Goal: Task Accomplishment & Management: Complete application form

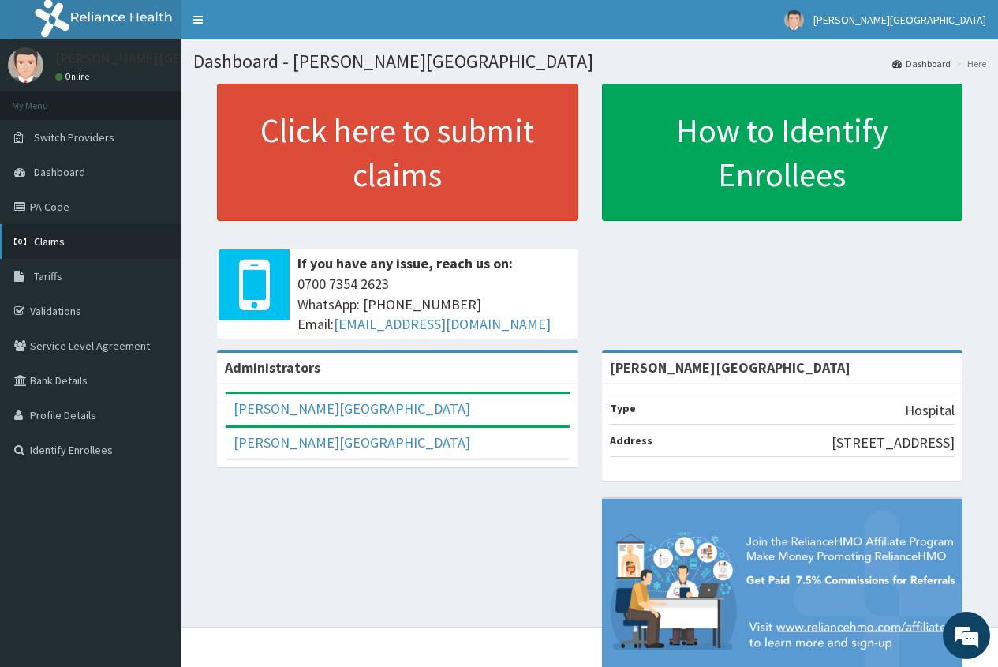
click at [38, 247] on span "Claims" at bounding box center [49, 241] width 31 height 14
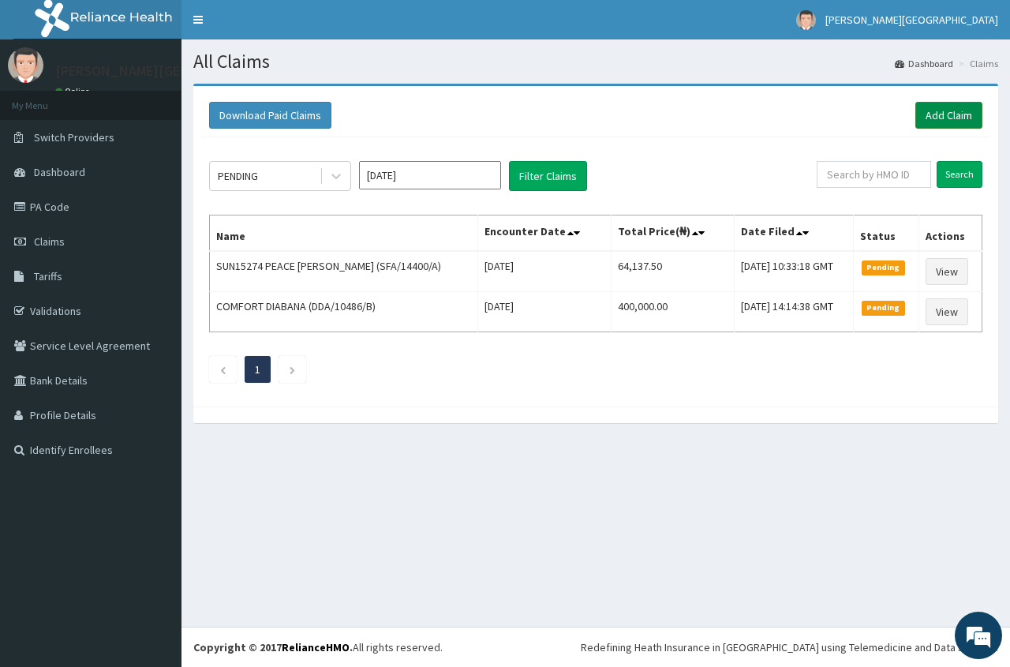
click at [966, 124] on link "Add Claim" at bounding box center [948, 115] width 67 height 27
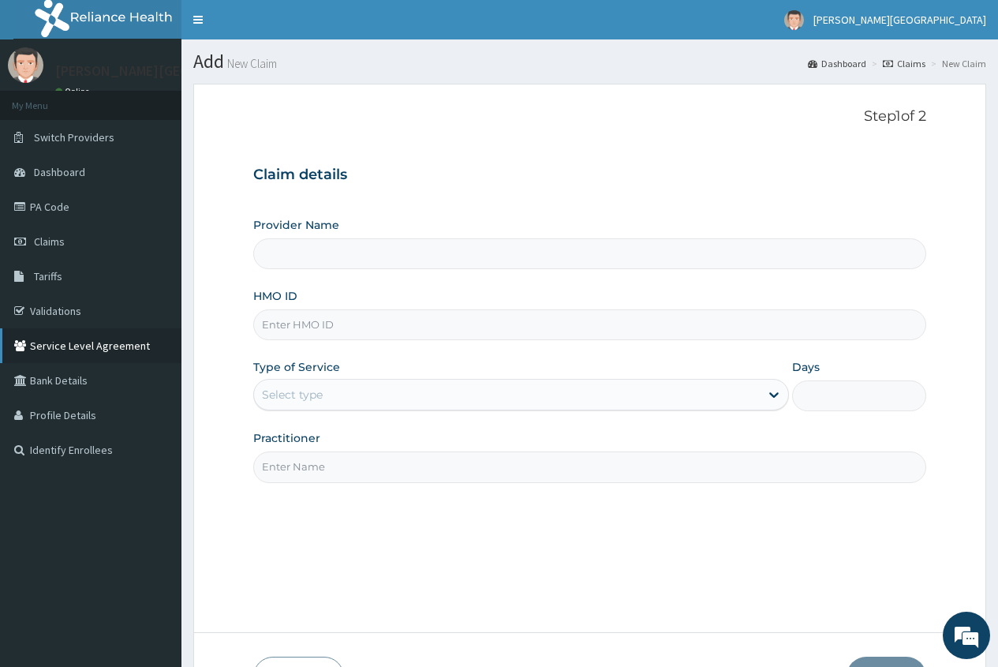
type input "[PERSON_NAME][GEOGRAPHIC_DATA]"
click at [289, 330] on input "HMO ID" at bounding box center [589, 324] width 673 height 31
type input "LFM/10075/B"
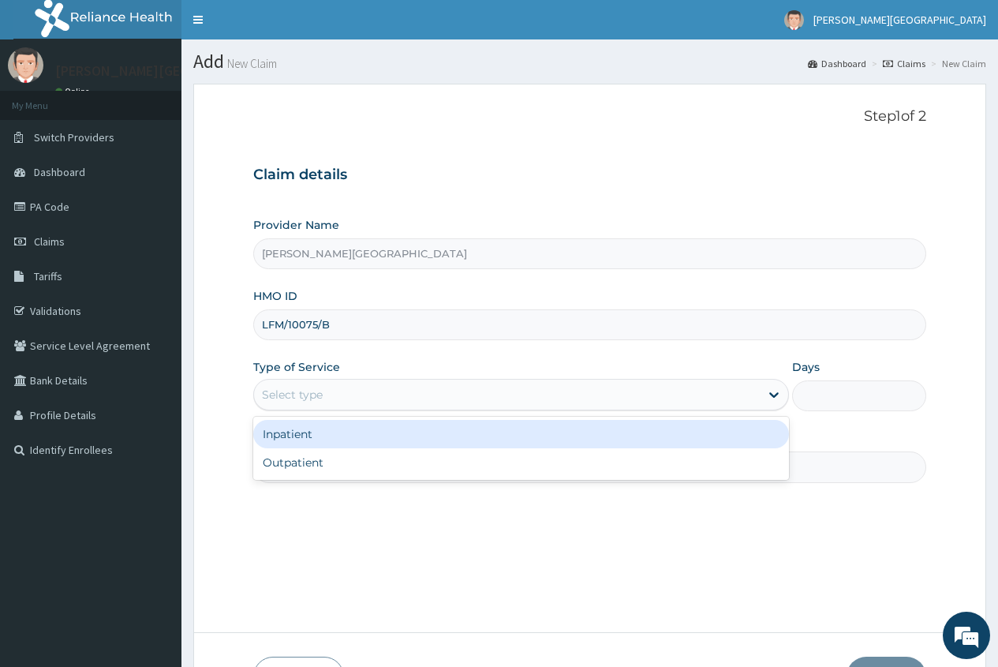
click at [272, 396] on div "Select type" at bounding box center [292, 395] width 61 height 16
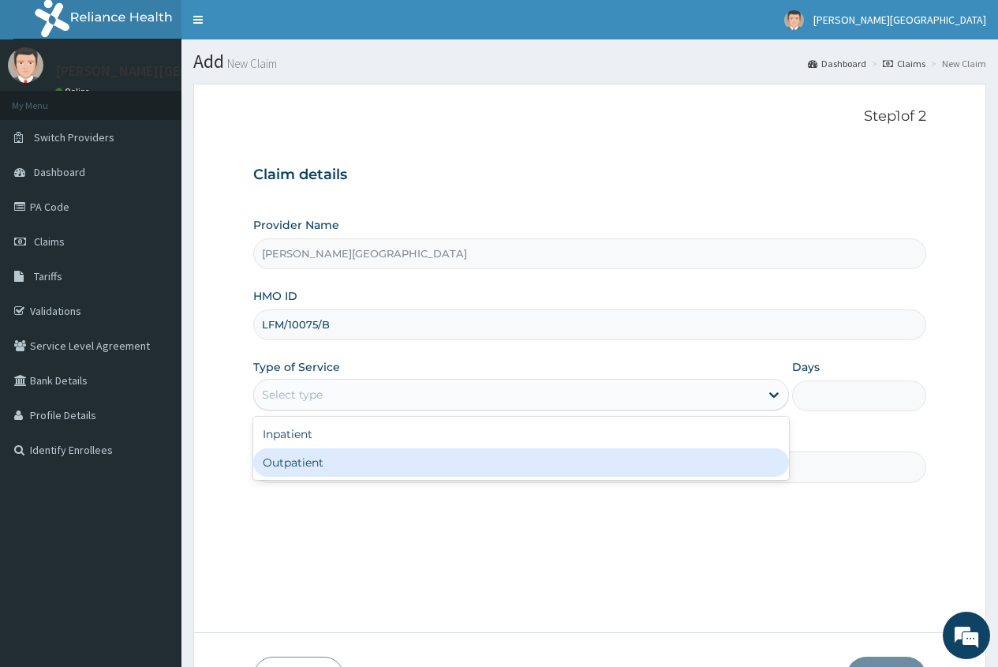
click at [279, 459] on div "Outpatient" at bounding box center [521, 462] width 536 height 28
type input "1"
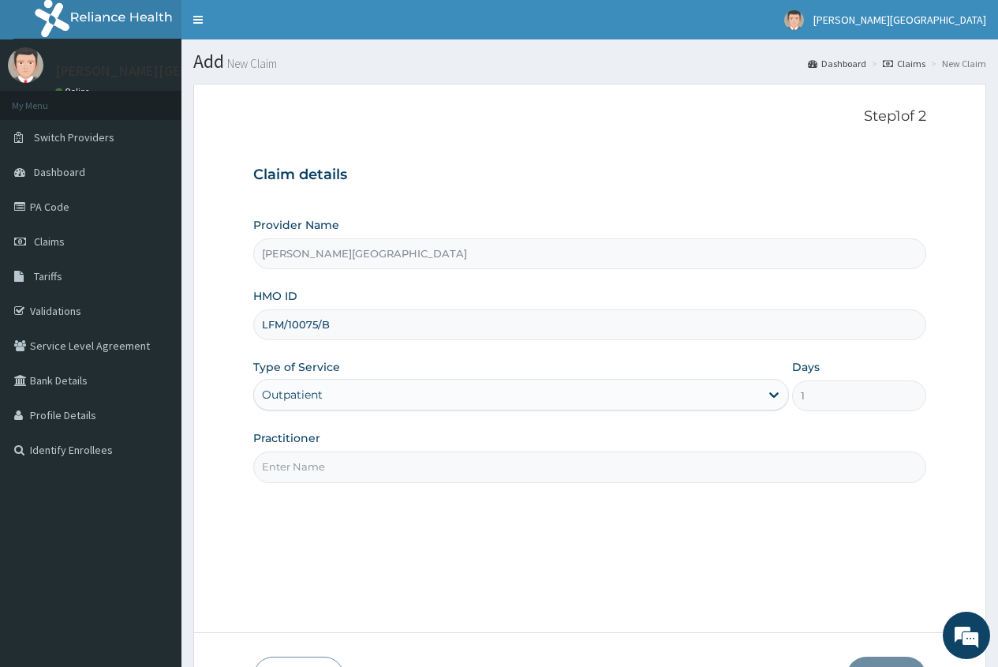
click at [279, 465] on input "Practitioner" at bounding box center [589, 466] width 673 height 31
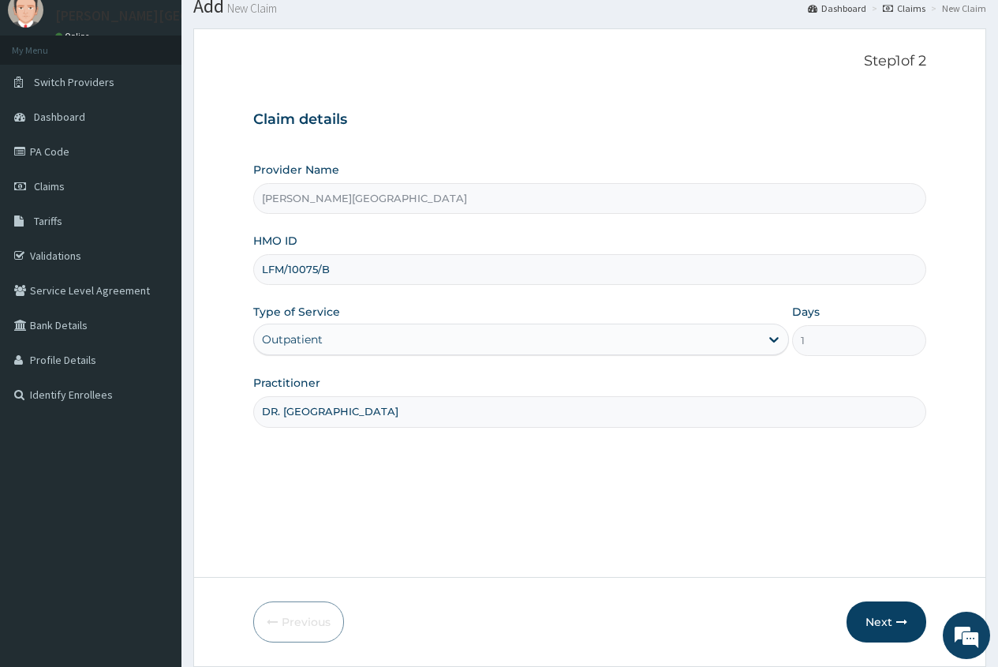
scroll to position [107, 0]
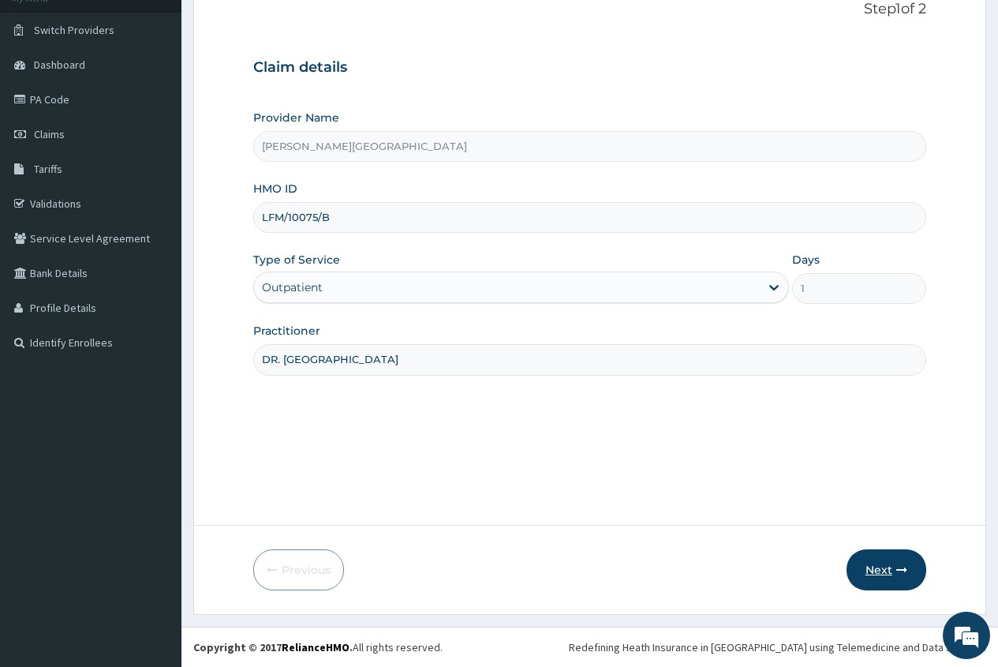
type input "DR. ADERHA"
click at [884, 571] on button "Next" at bounding box center [887, 569] width 80 height 41
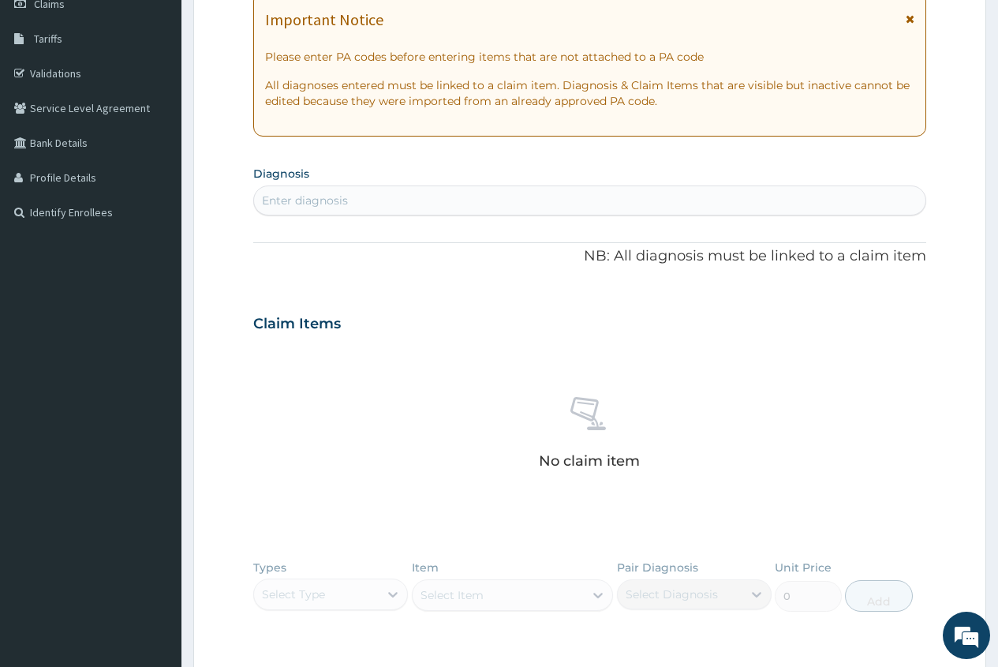
scroll to position [265, 0]
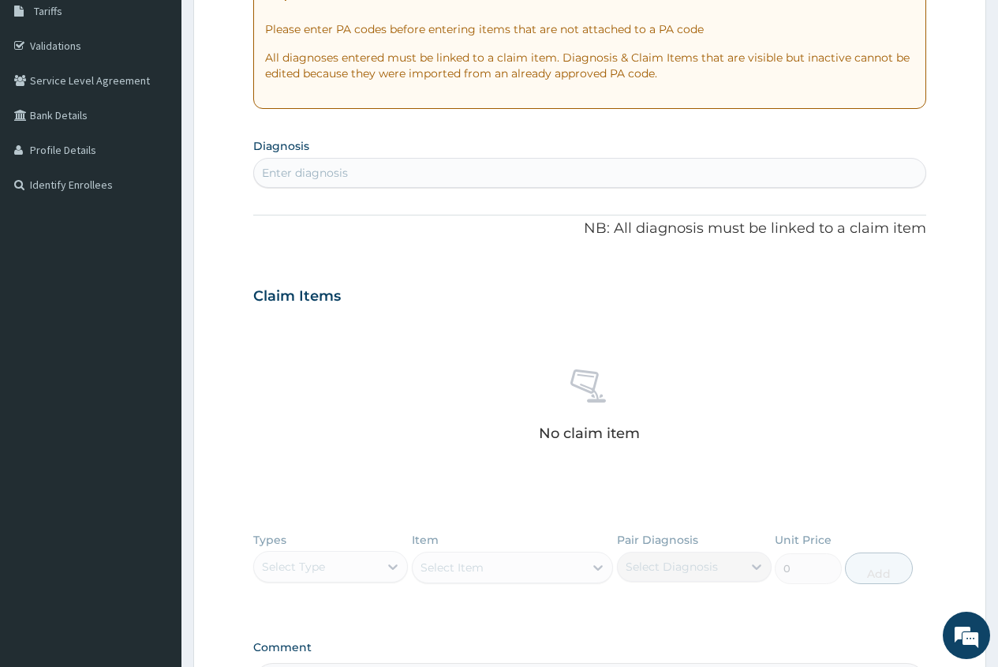
click at [354, 178] on div "Enter diagnosis" at bounding box center [590, 172] width 672 height 25
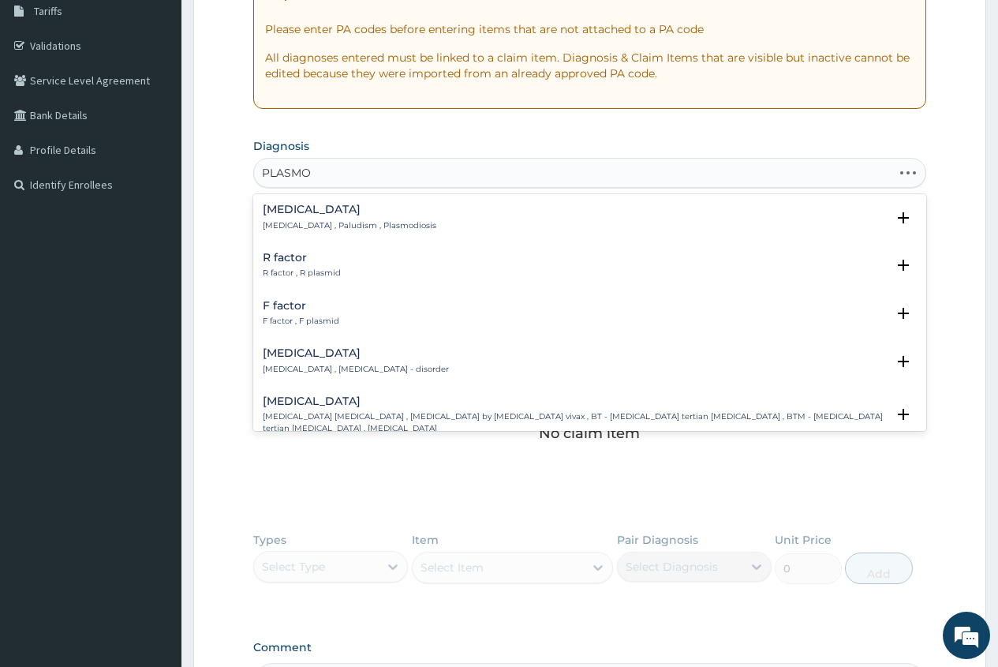
type input "PLASMOD"
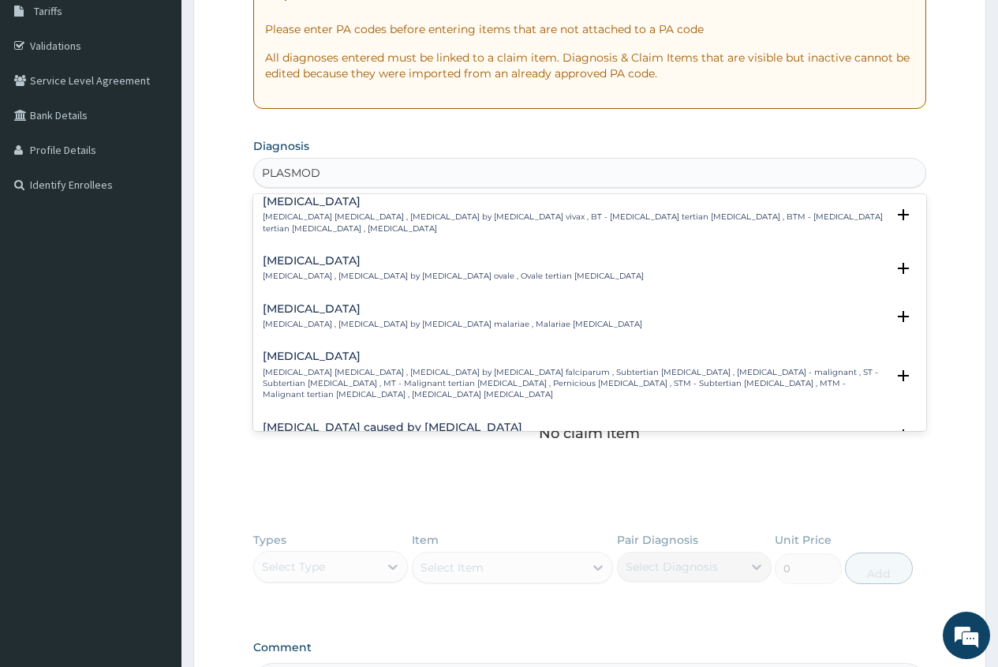
scroll to position [79, 0]
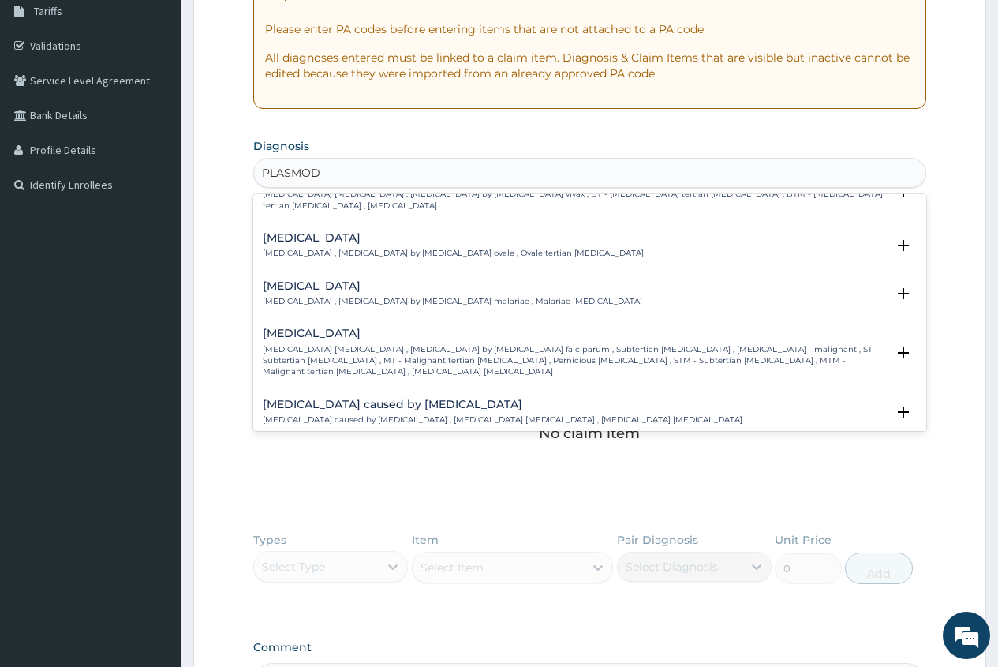
click at [336, 342] on div "Falciparum malaria Falciparum malaria , Malignant tertian malaria , Malaria by …" at bounding box center [574, 352] width 623 height 50
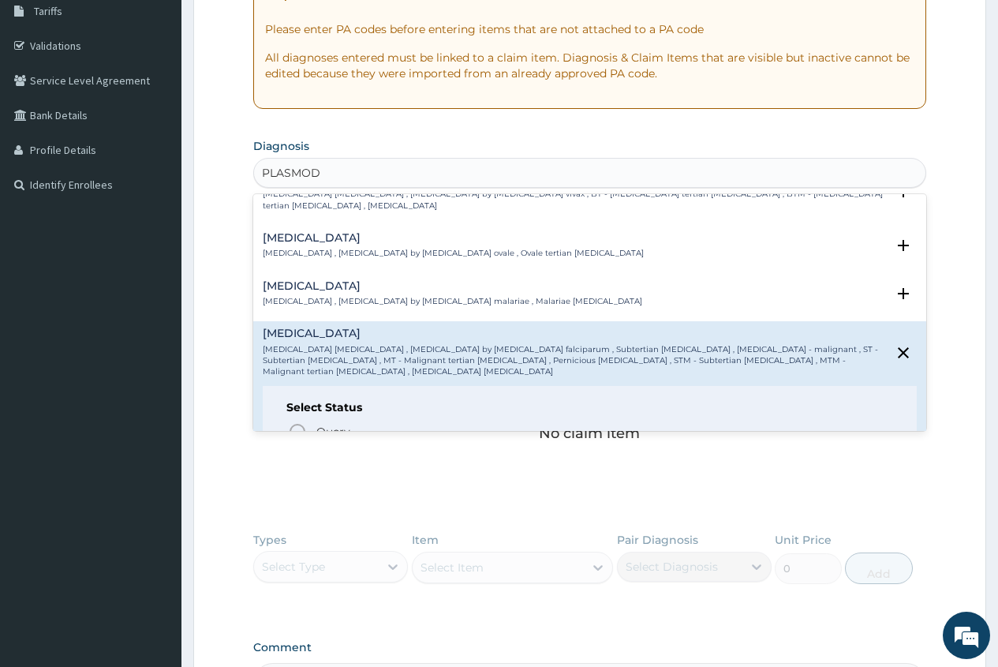
scroll to position [158, 0]
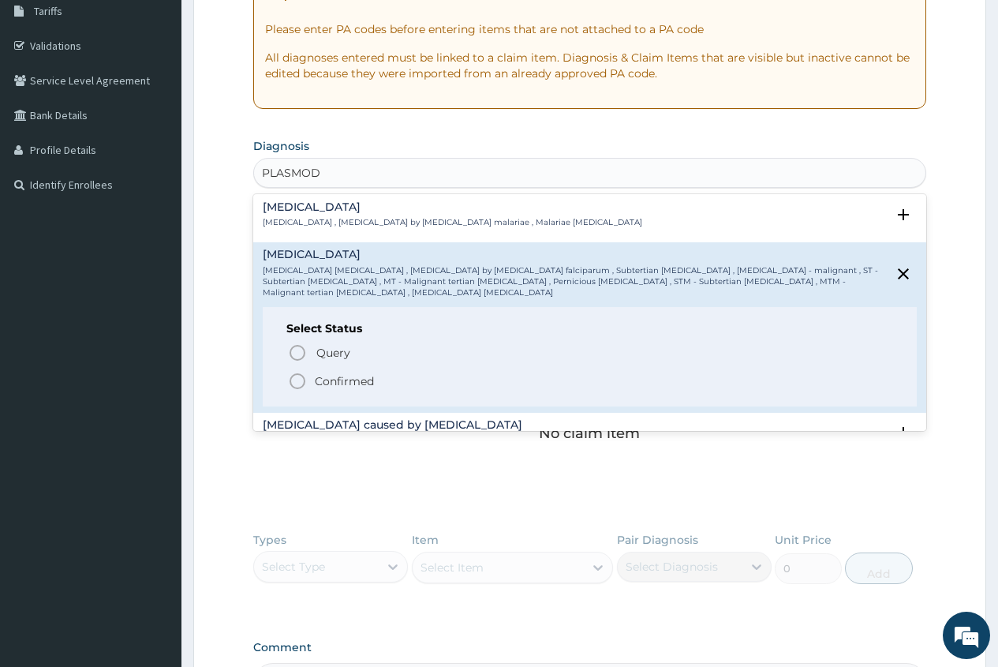
click at [340, 373] on p "Confirmed" at bounding box center [344, 381] width 59 height 16
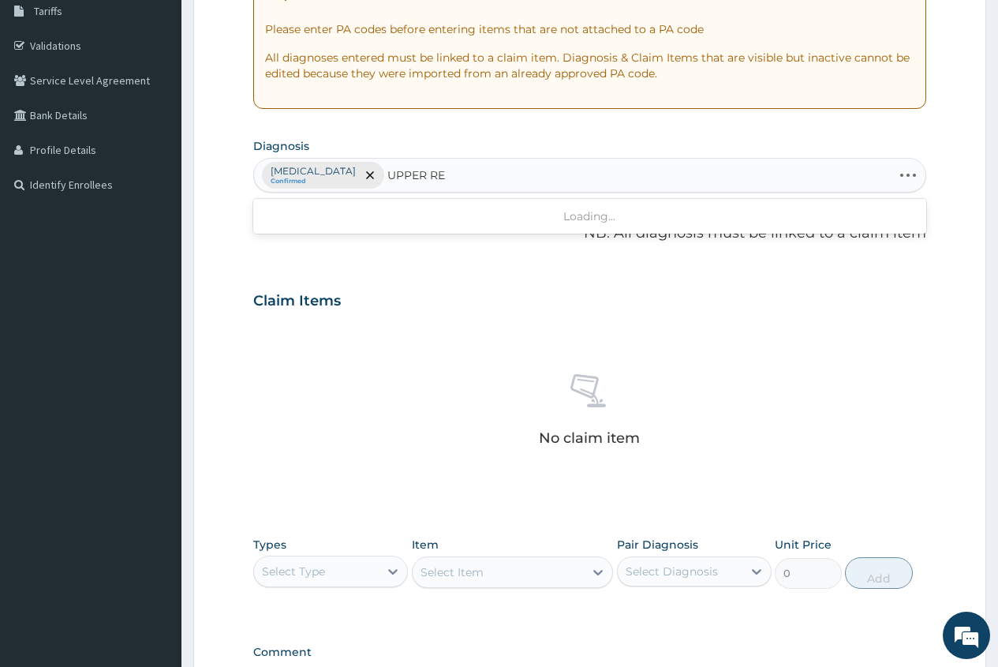
type input "UPPER RES"
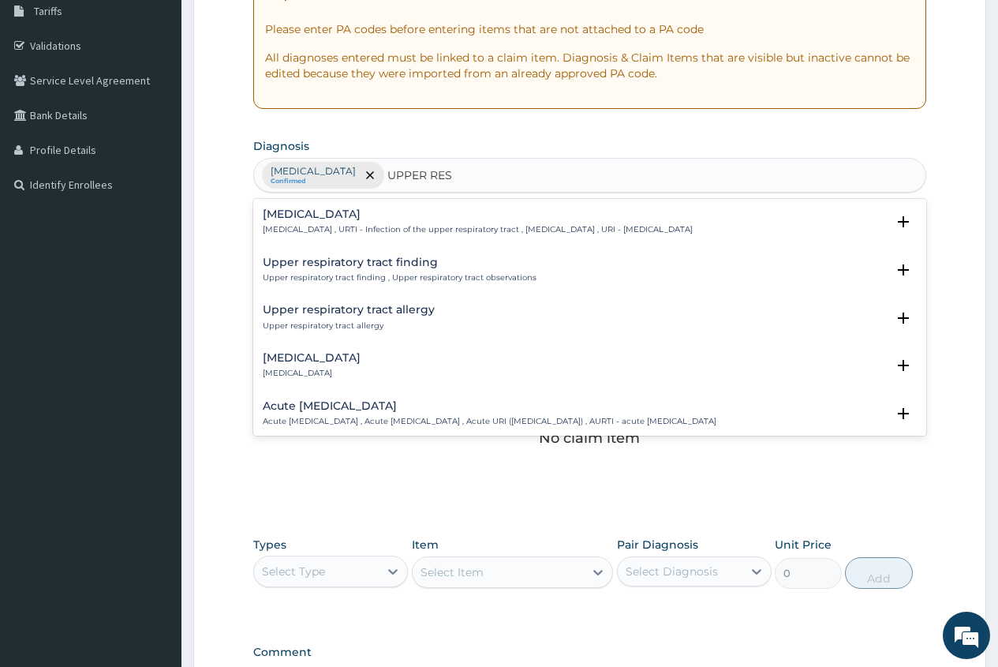
scroll to position [79, 0]
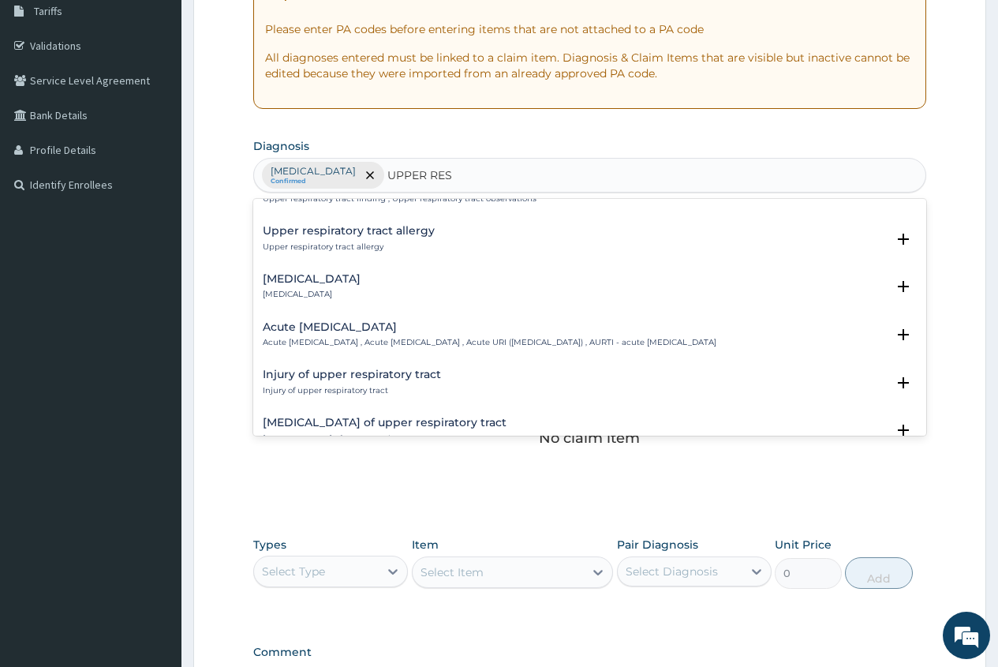
click at [371, 322] on h4 "Acute upper respiratory infection" at bounding box center [490, 327] width 454 height 12
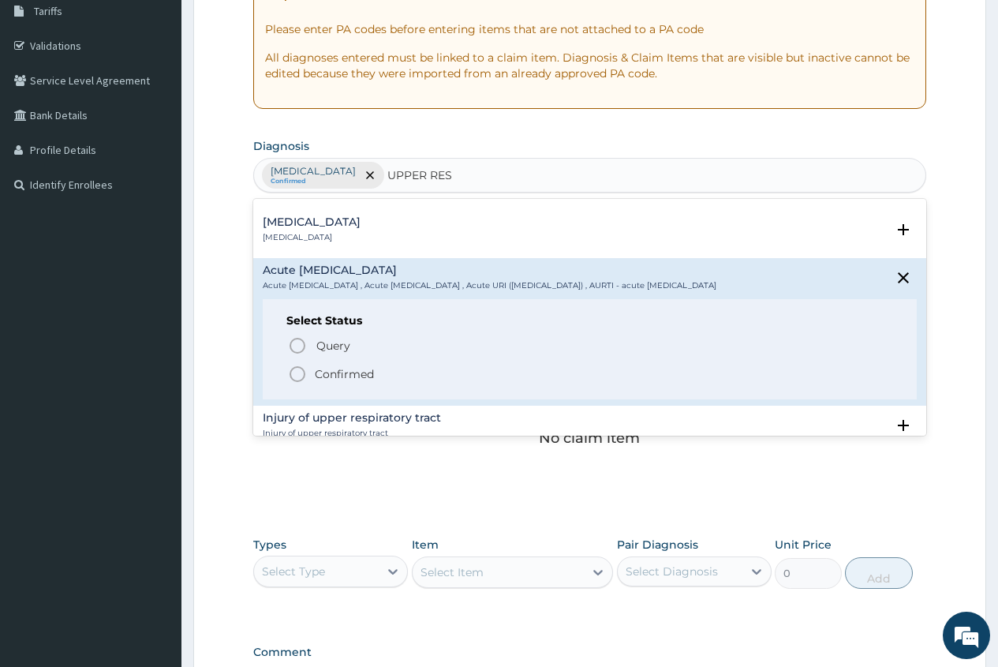
scroll to position [158, 0]
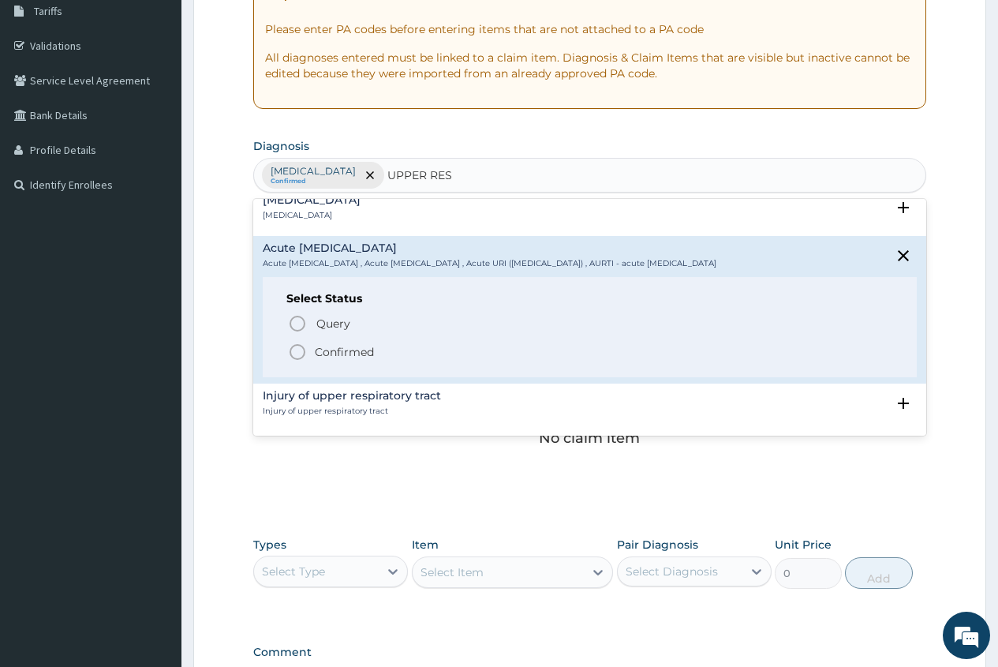
click at [355, 356] on p "Confirmed" at bounding box center [344, 352] width 59 height 16
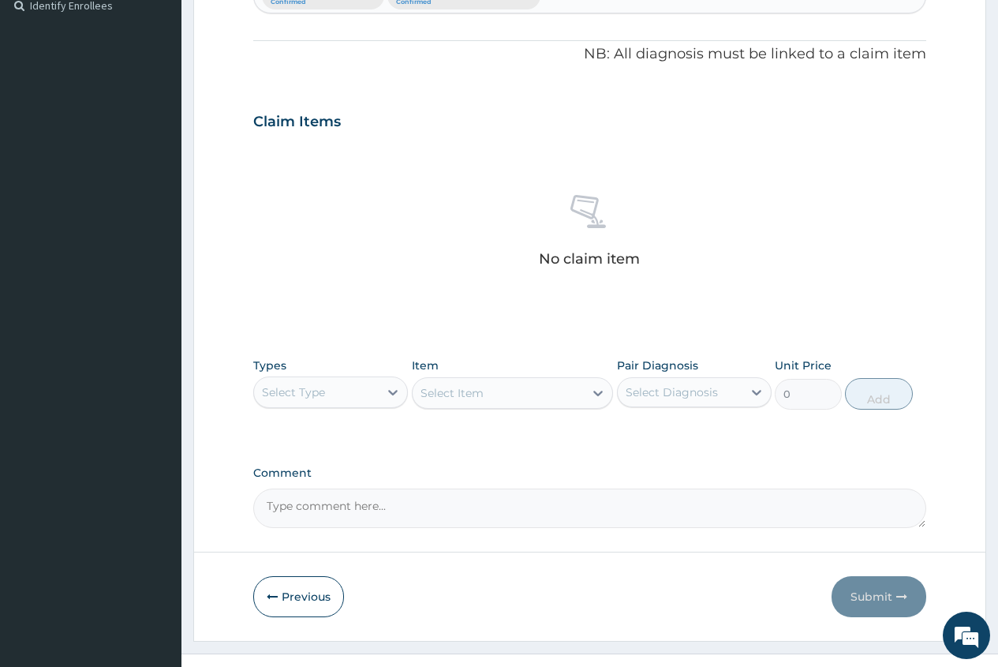
scroll to position [471, 0]
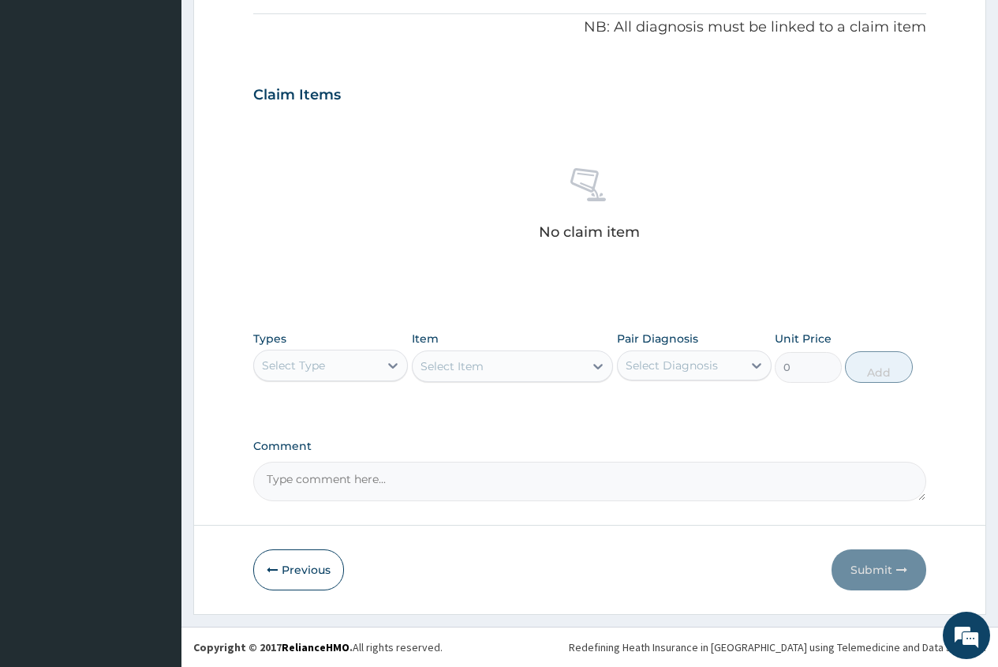
click at [348, 367] on div "Select Type" at bounding box center [316, 365] width 125 height 25
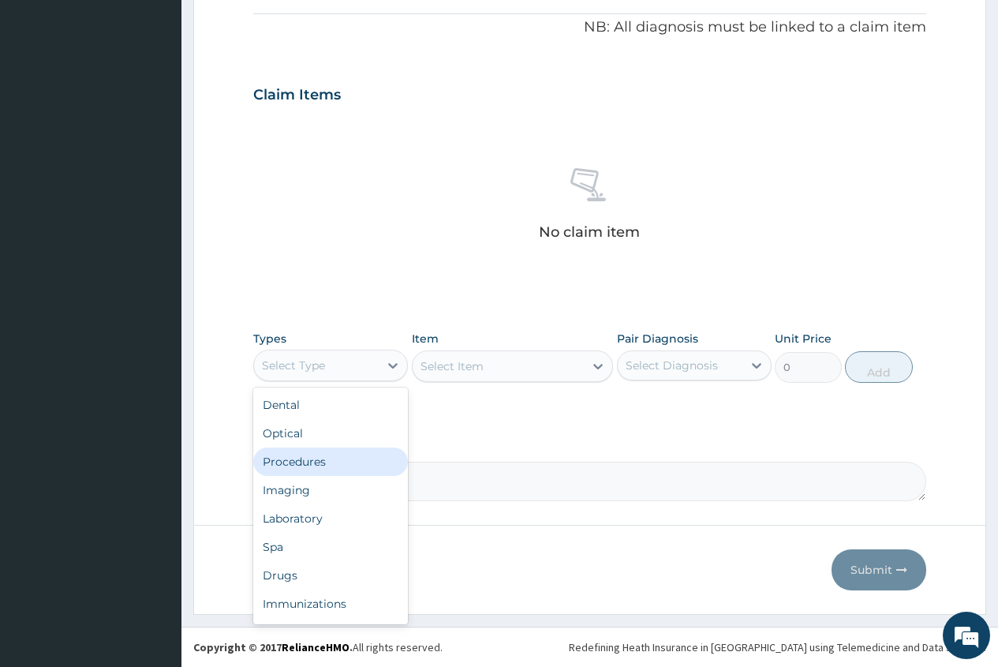
click at [321, 462] on div "Procedures" at bounding box center [330, 461] width 155 height 28
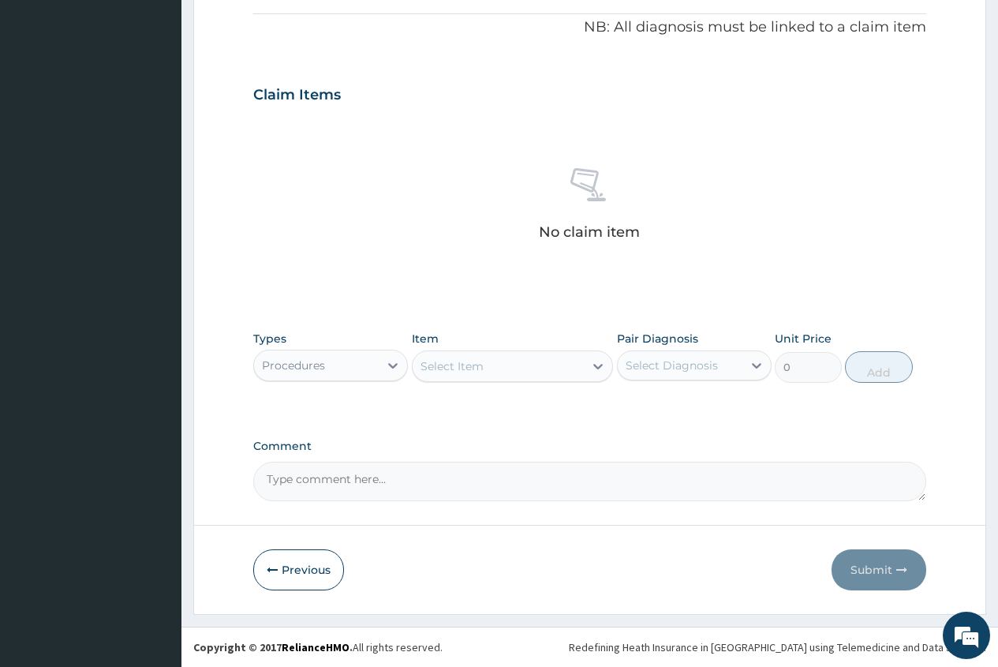
click at [443, 369] on div "Select Item" at bounding box center [452, 366] width 63 height 16
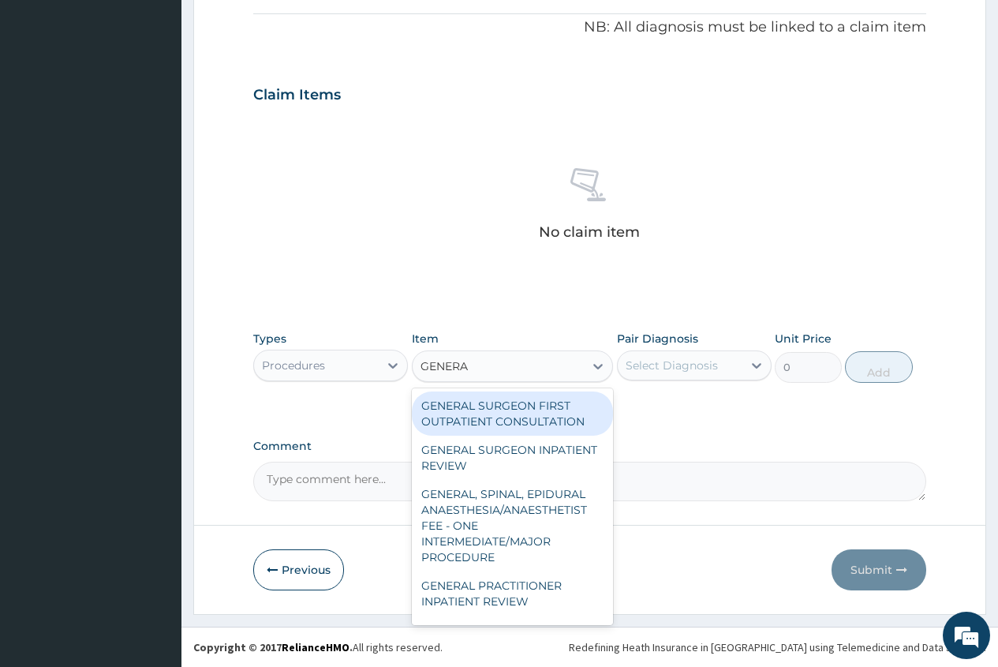
type input "GENERAL"
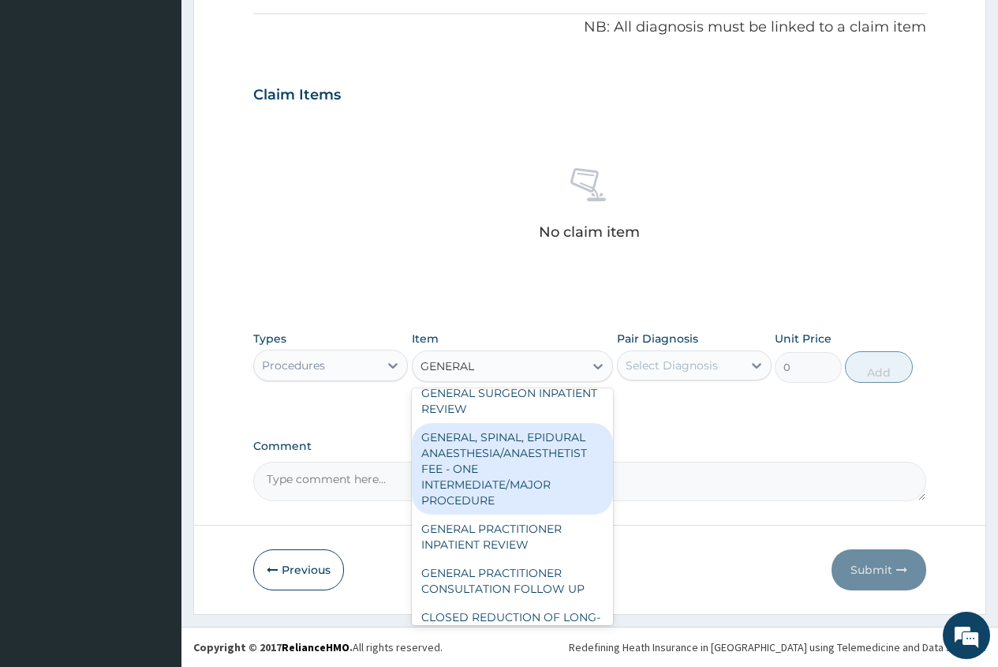
scroll to position [79, 0]
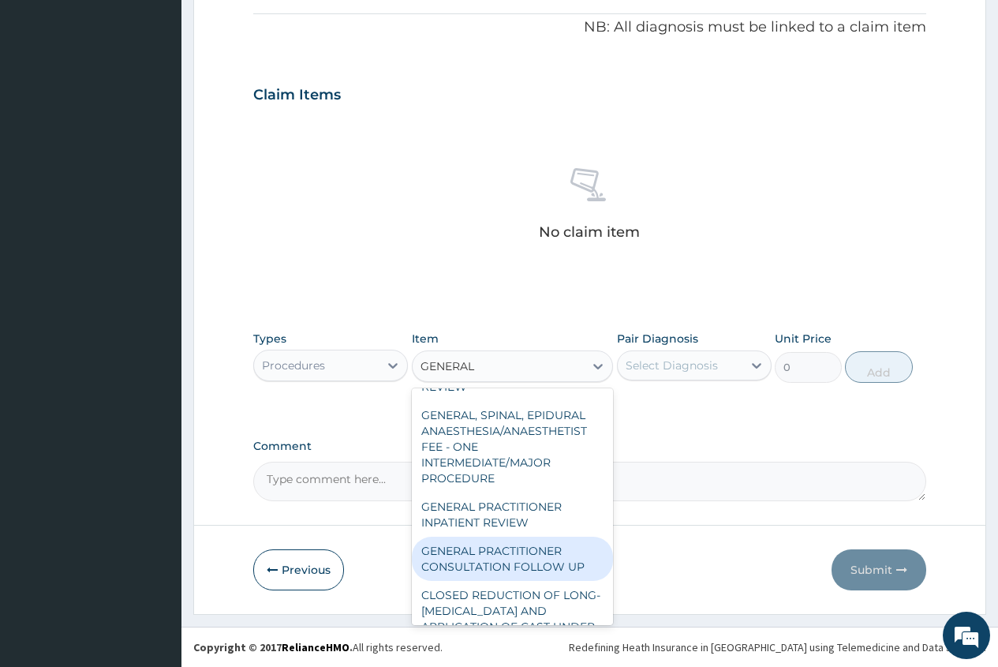
click at [520, 575] on div "GENERAL PRACTITIONER CONSULTATION FOLLOW UP" at bounding box center [513, 559] width 202 height 44
type input "1875"
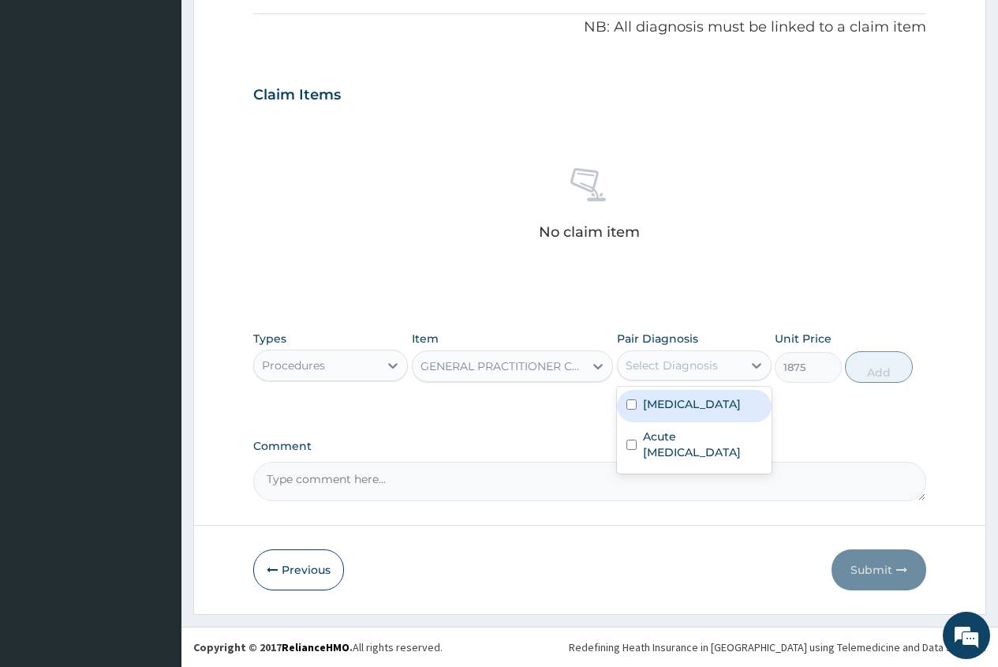
click at [697, 366] on div "Select Diagnosis" at bounding box center [672, 365] width 92 height 16
click at [683, 416] on div "Falciparum malaria" at bounding box center [694, 406] width 155 height 32
checkbox input "true"
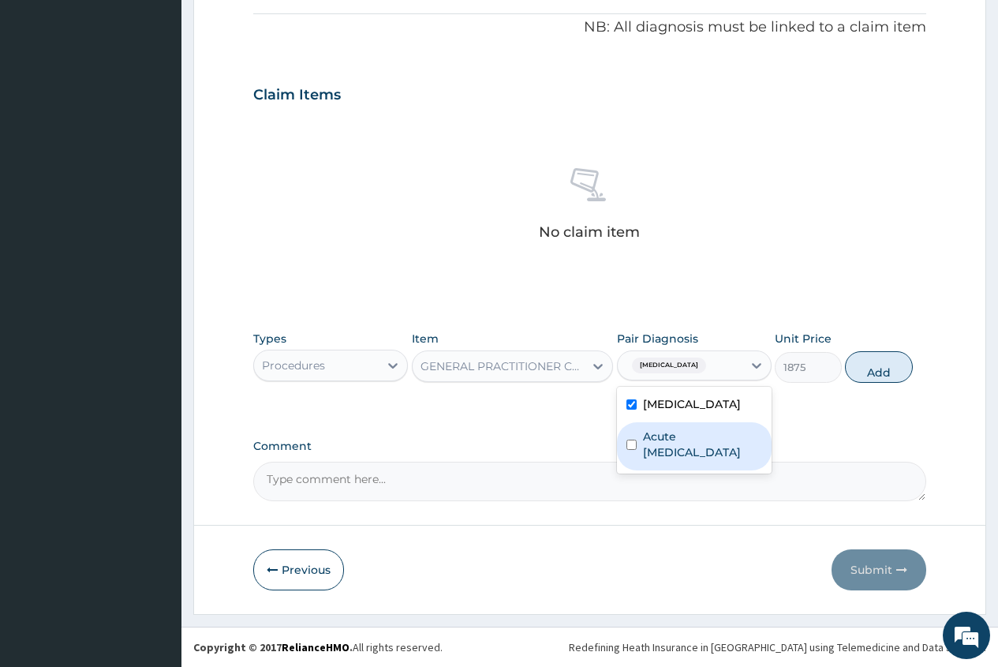
click at [685, 461] on div "Acute upper respiratory infection" at bounding box center [694, 446] width 155 height 48
checkbox input "true"
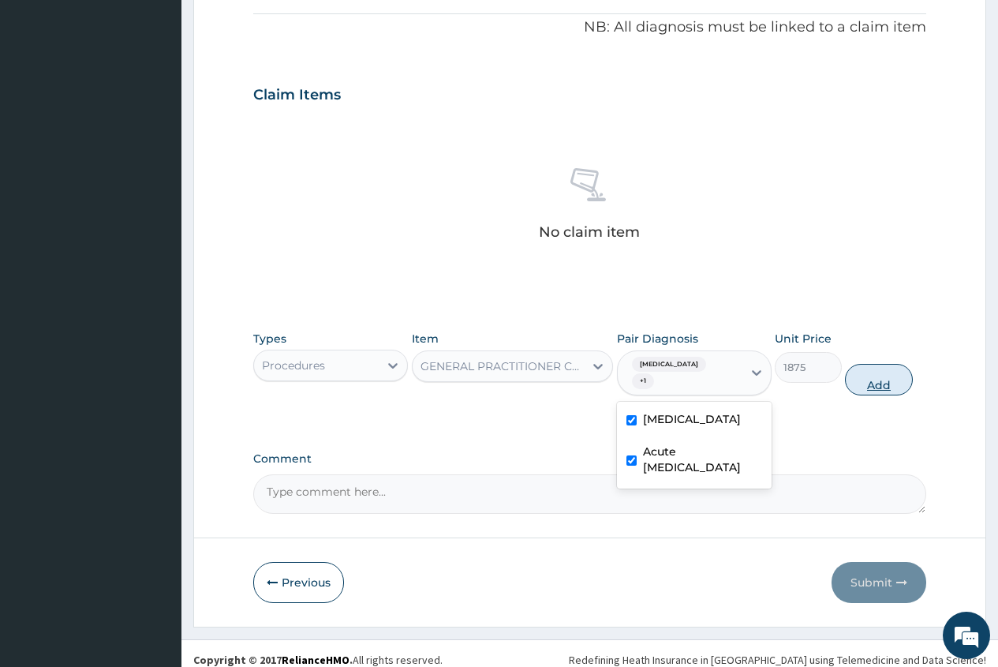
click at [880, 384] on button "Add" at bounding box center [878, 380] width 67 height 32
type input "0"
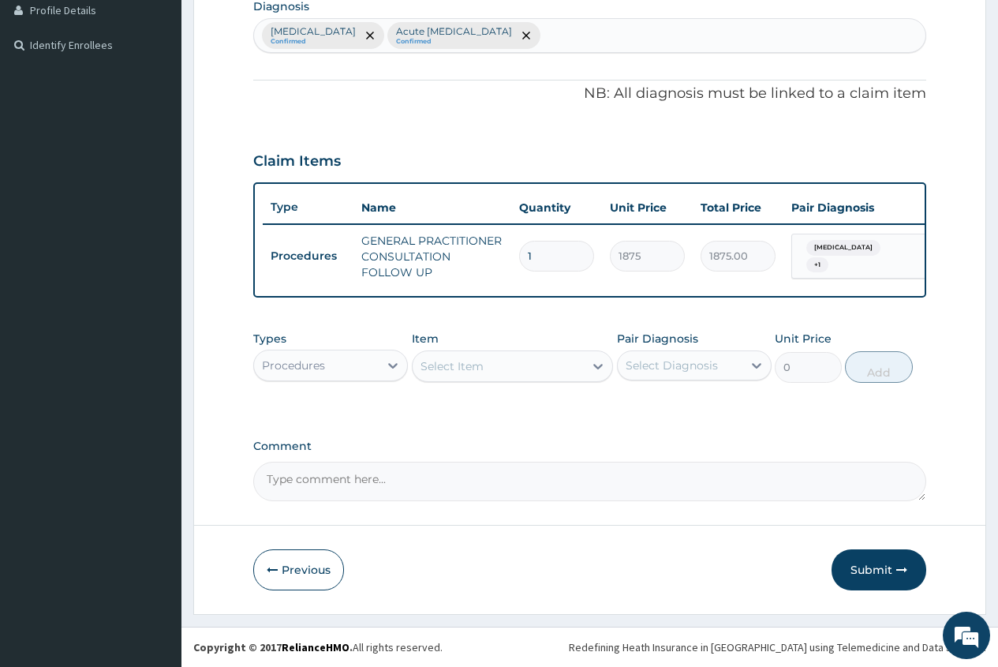
scroll to position [417, 0]
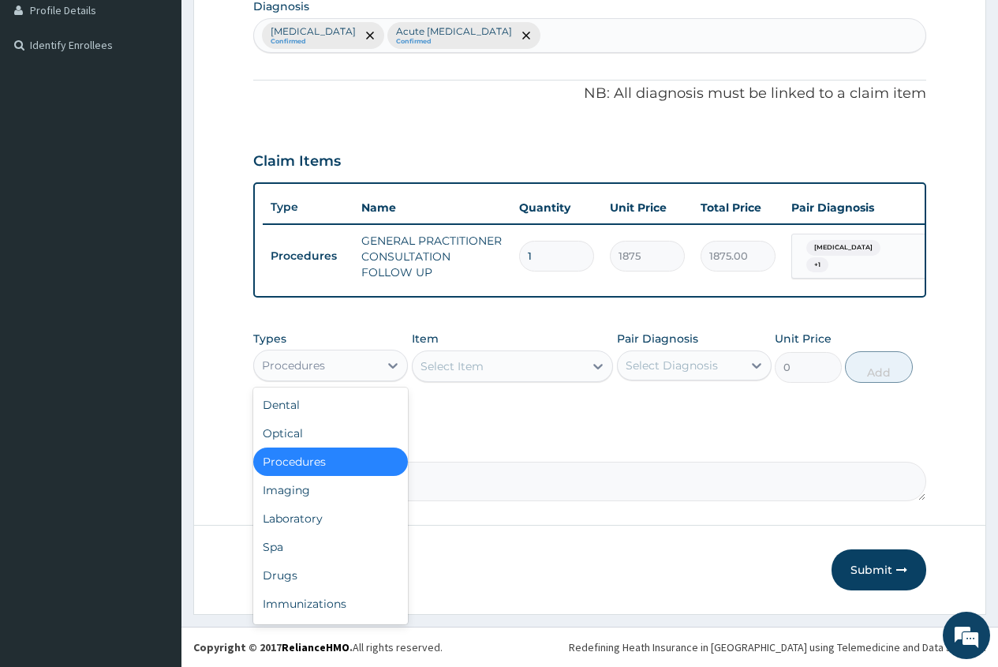
click at [369, 372] on div "Procedures" at bounding box center [316, 365] width 125 height 25
click at [363, 584] on div "Drugs" at bounding box center [330, 575] width 155 height 28
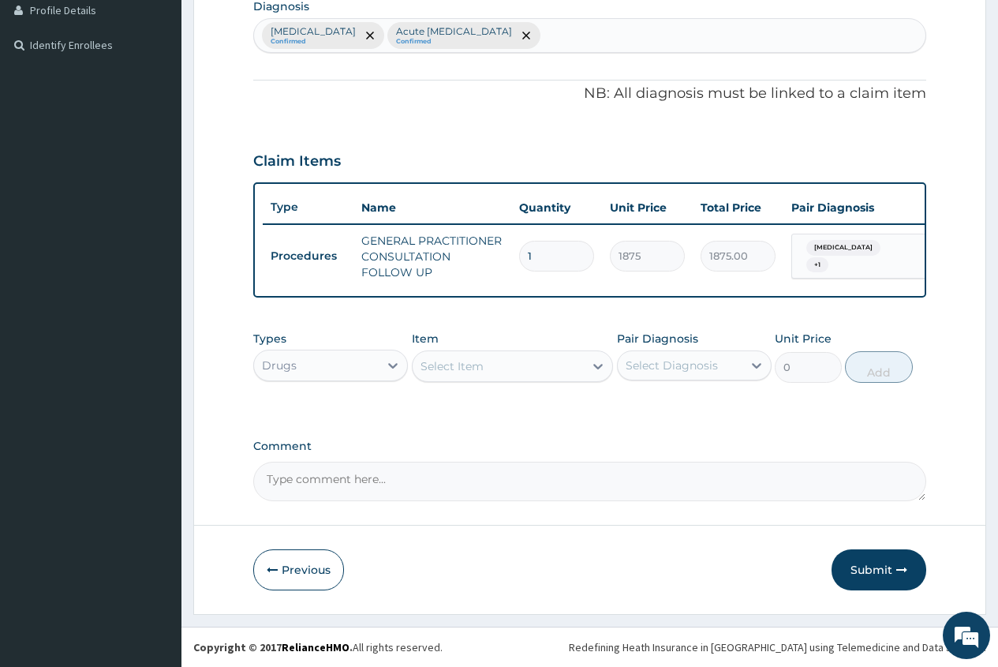
click at [460, 375] on div "Select Item" at bounding box center [499, 366] width 172 height 25
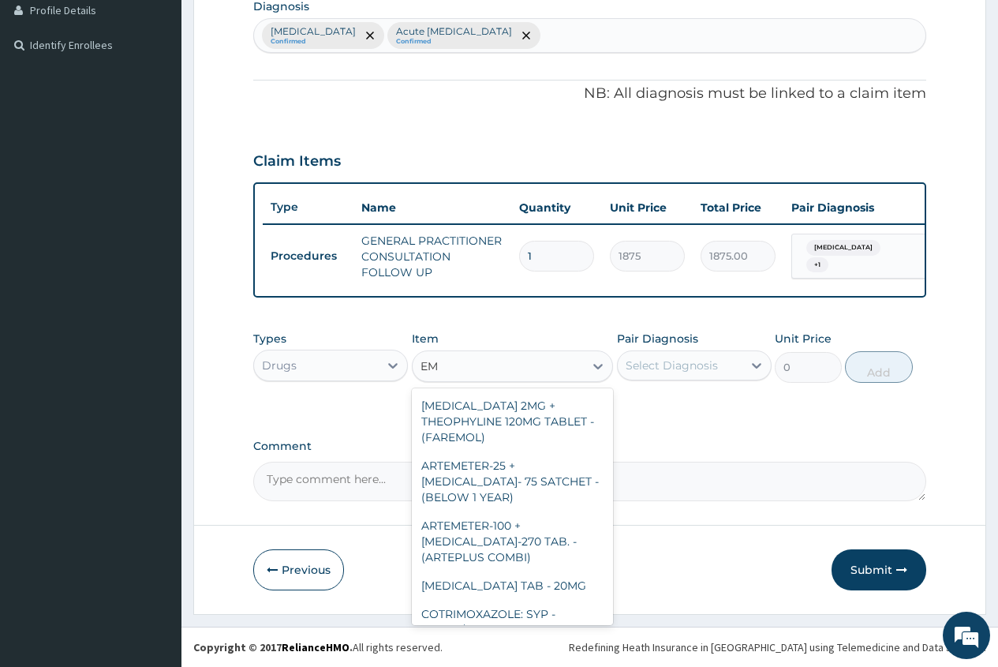
type input "E"
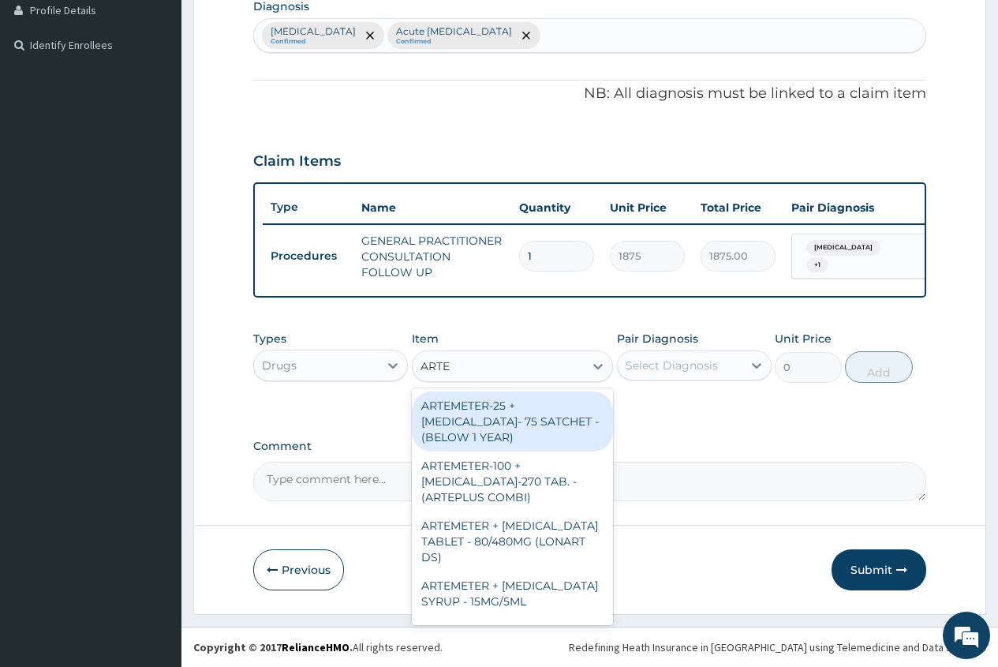
type input "ARTEM"
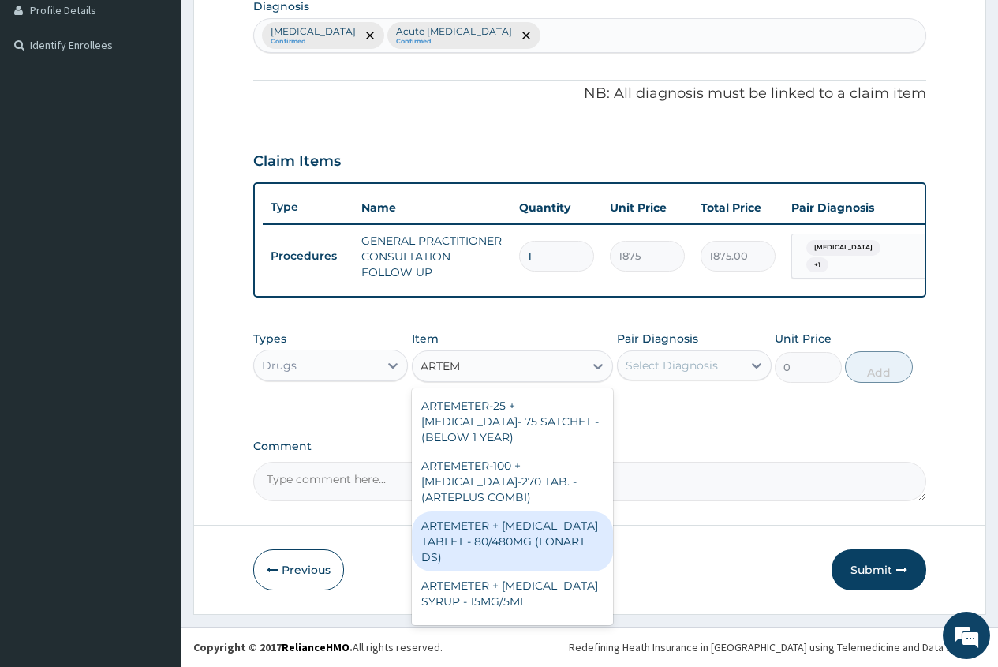
click at [534, 552] on div "ARTEMETER + LUMEFANTRINE TABLET - 80/480MG (LONART DS)" at bounding box center [513, 541] width 202 height 60
type input "588"
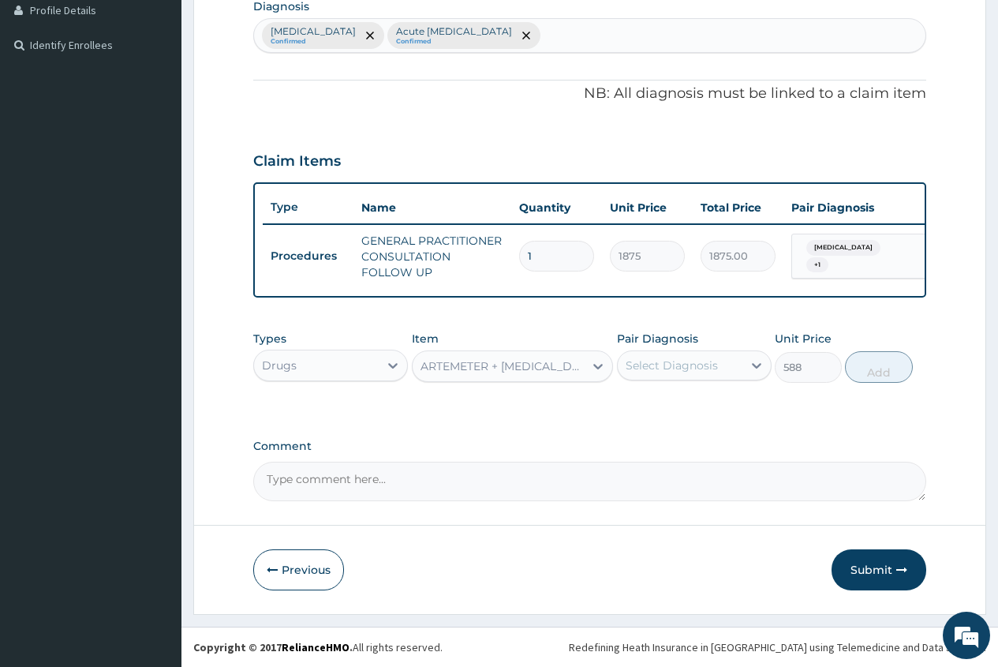
click at [707, 364] on div "Select Diagnosis" at bounding box center [672, 365] width 92 height 16
click at [706, 419] on div "[MEDICAL_DATA]" at bounding box center [694, 406] width 155 height 32
checkbox input "true"
click at [888, 375] on button "Add" at bounding box center [878, 367] width 67 height 32
type input "0"
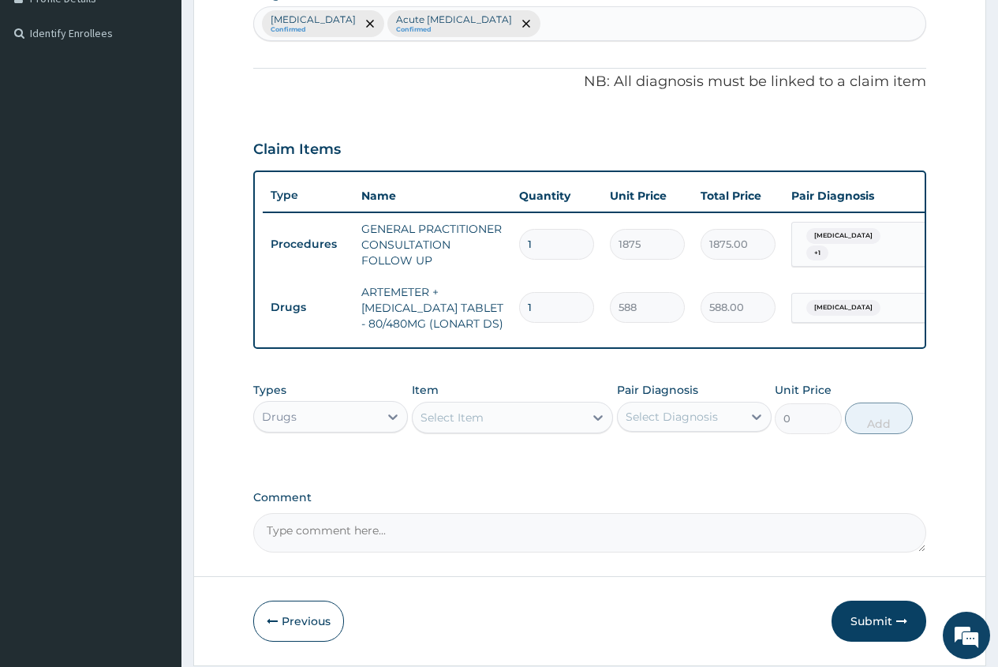
type input "0.00"
type input "6"
type input "3528.00"
type input "6"
click at [438, 425] on div "Select Item" at bounding box center [452, 418] width 63 height 16
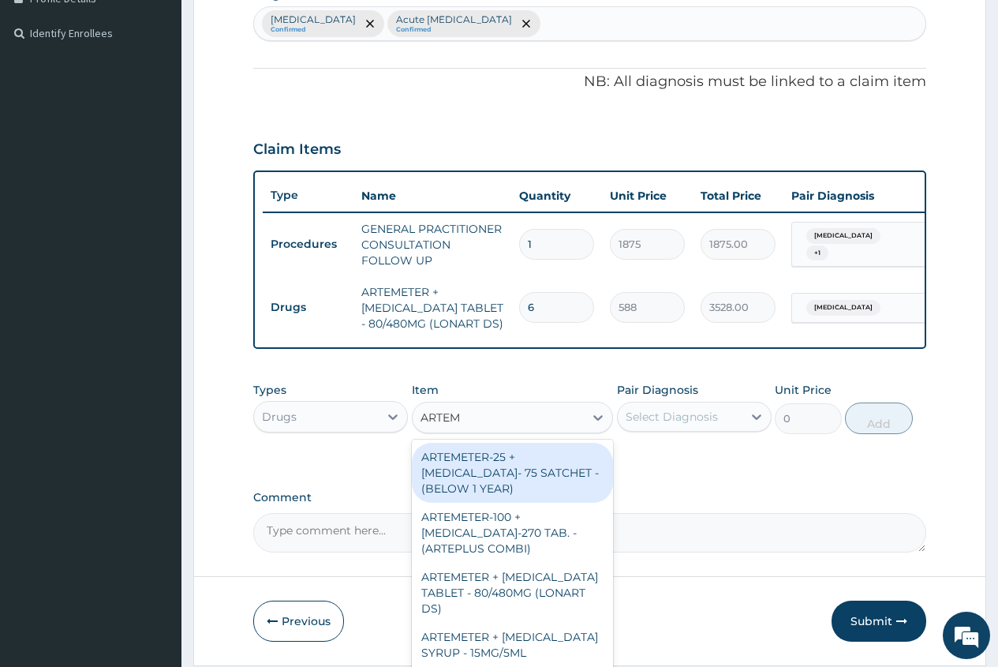
type input "ARTEME"
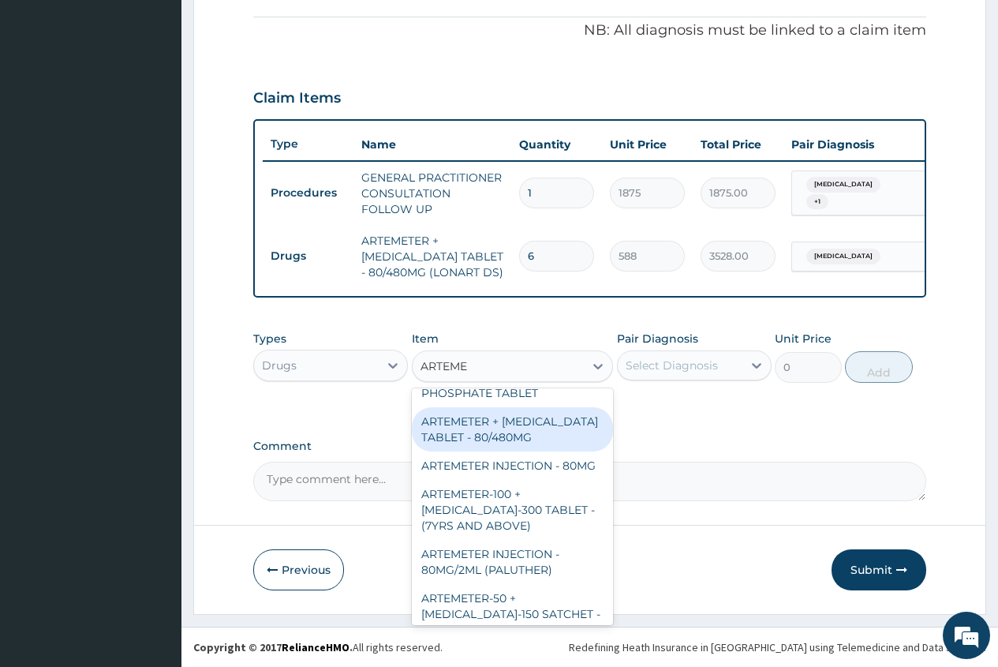
scroll to position [631, 0]
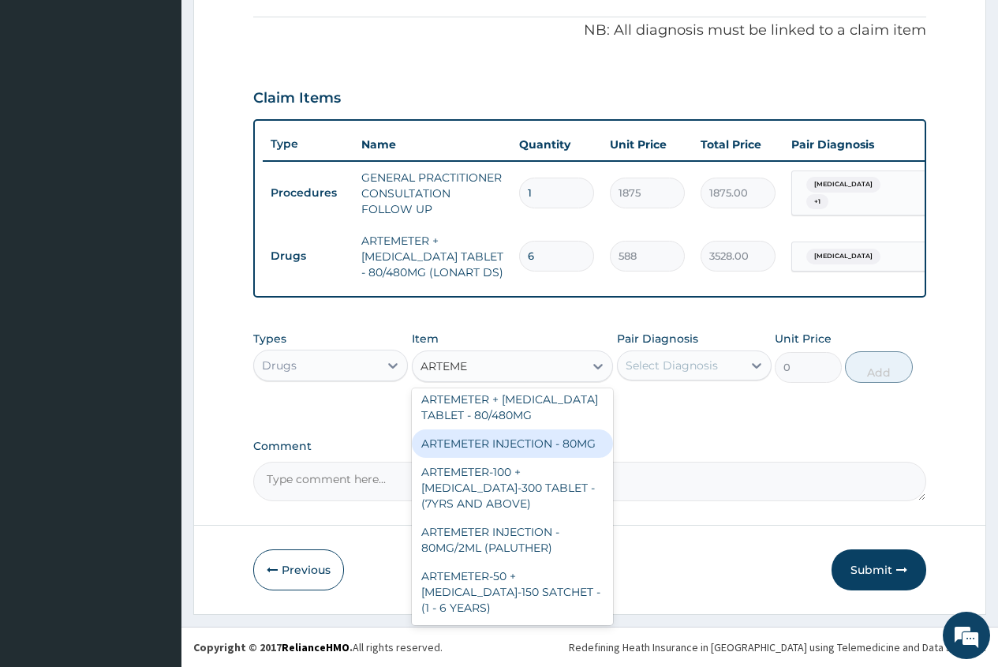
click at [574, 458] on div "ARTEMETER INJECTION - 80MG" at bounding box center [513, 443] width 202 height 28
type input "475.99999999999994"
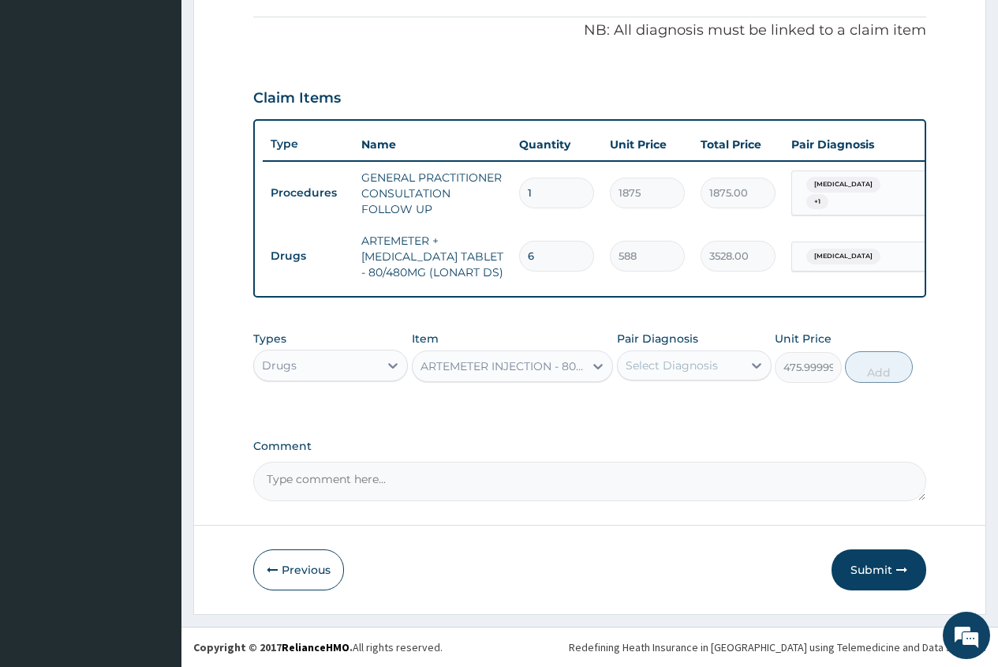
click at [557, 359] on div "ARTEMETER INJECTION - 80MG" at bounding box center [504, 366] width 166 height 16
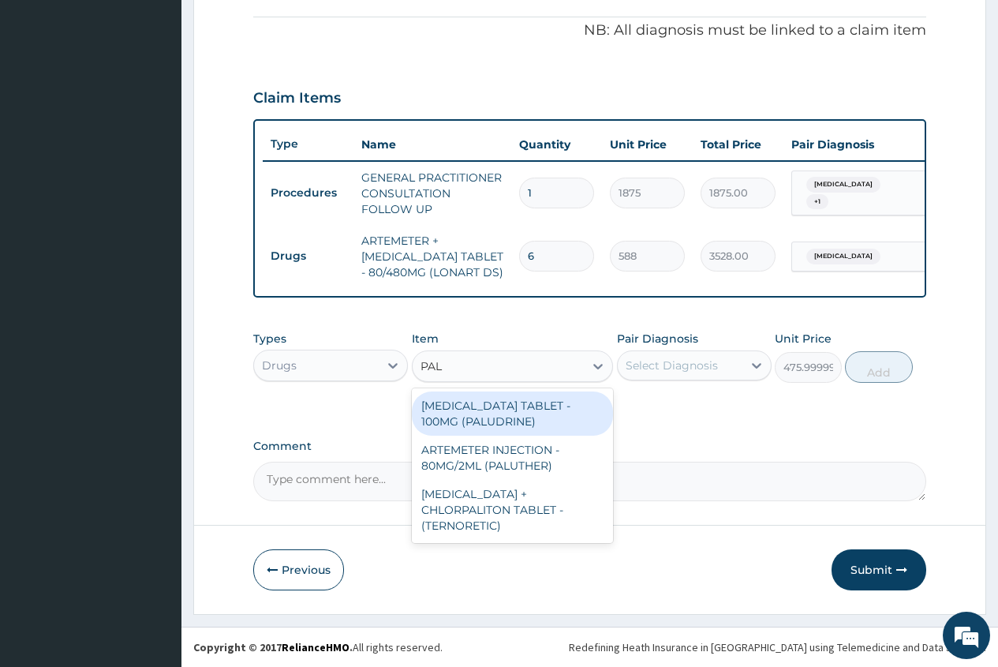
scroll to position [0, 0]
type input "PALUT"
click at [531, 421] on div "ARTEMETER INJECTION - 80MG/2ML (PALUTHER)" at bounding box center [513, 413] width 202 height 44
type input "700"
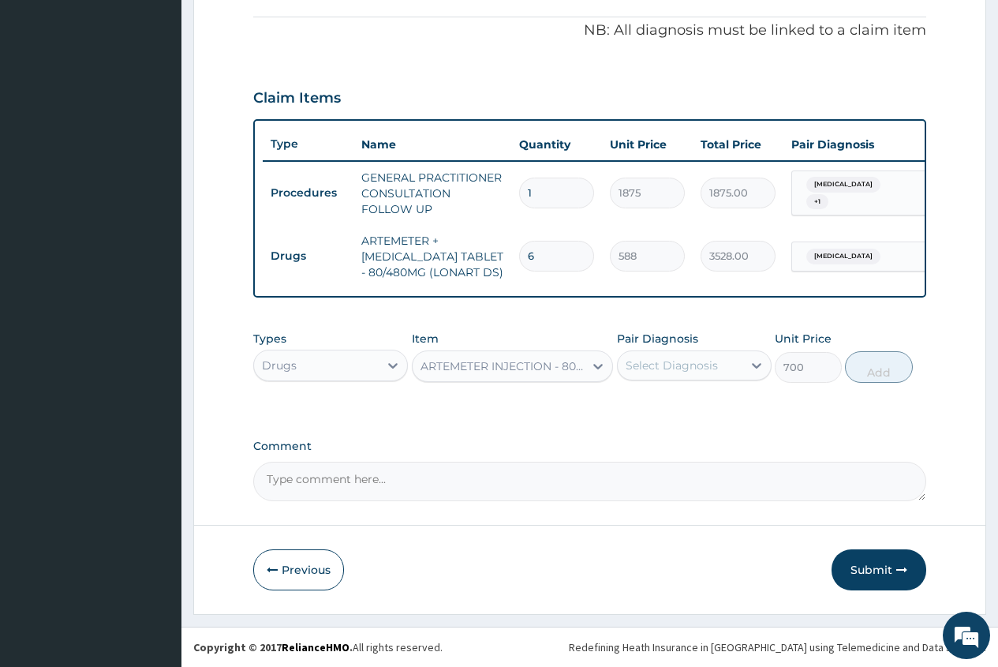
click at [652, 372] on div "Select Diagnosis" at bounding box center [672, 365] width 92 height 16
click at [653, 413] on div "[MEDICAL_DATA]" at bounding box center [694, 406] width 155 height 32
checkbox input "true"
click at [870, 372] on button "Add" at bounding box center [878, 367] width 67 height 32
type input "0"
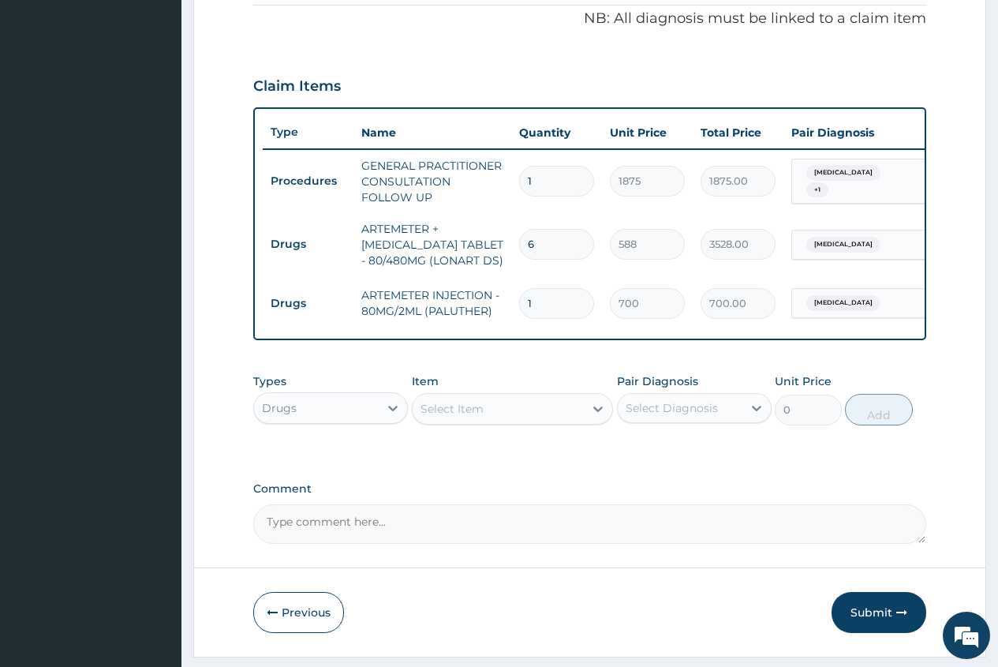
type input "0.00"
type input "6"
type input "4200.00"
type input "6"
click at [432, 417] on div "Select Item" at bounding box center [452, 409] width 63 height 16
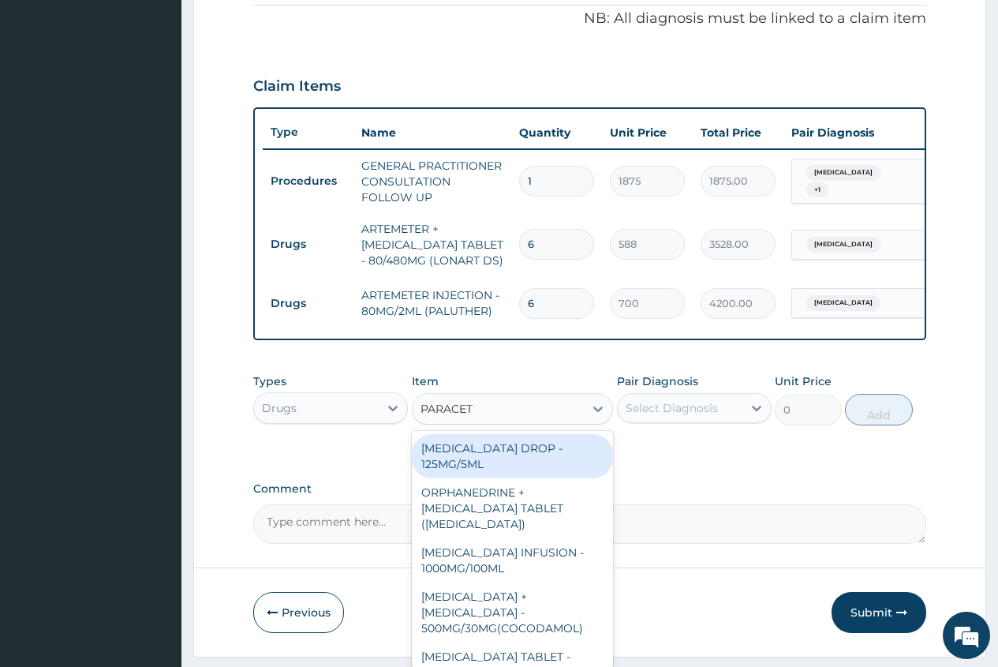
type input "PARACETA"
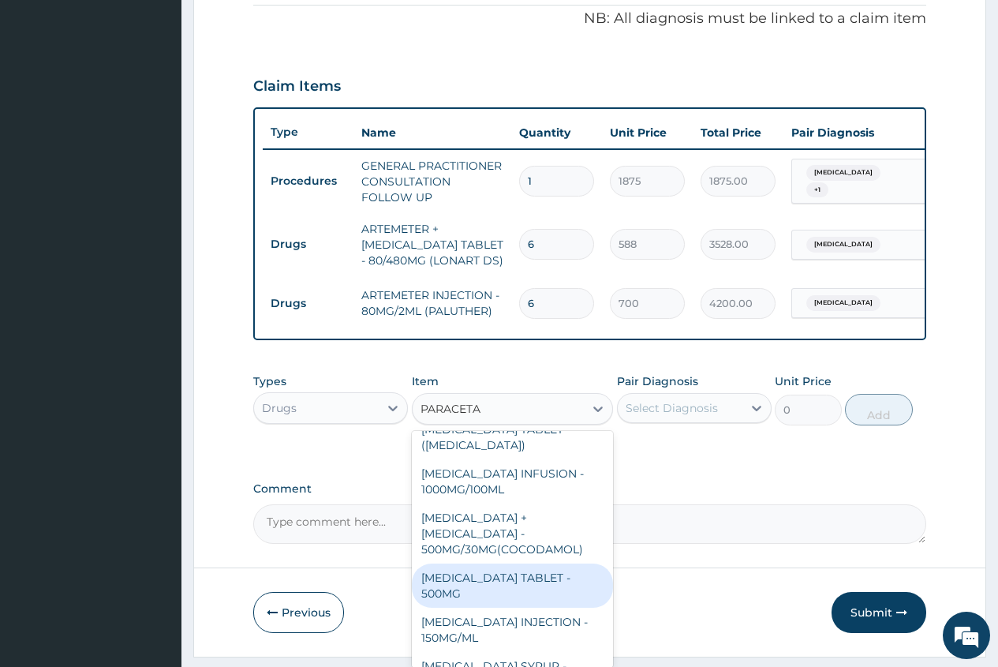
scroll to position [158, 0]
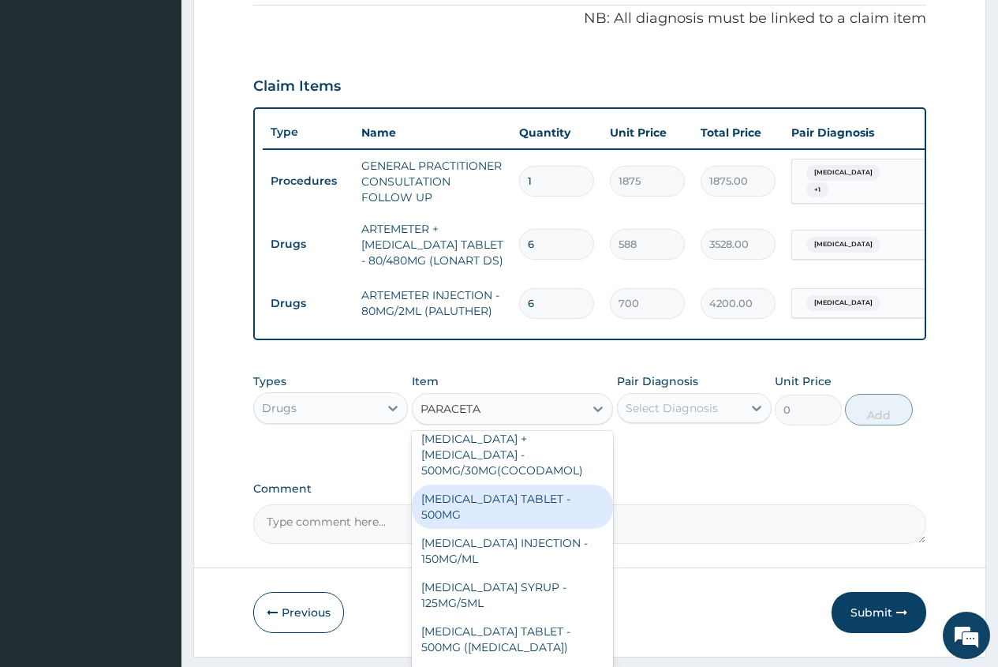
click at [469, 518] on div "[MEDICAL_DATA] TABLET - 500MG" at bounding box center [513, 507] width 202 height 44
type input "33.599999999999994"
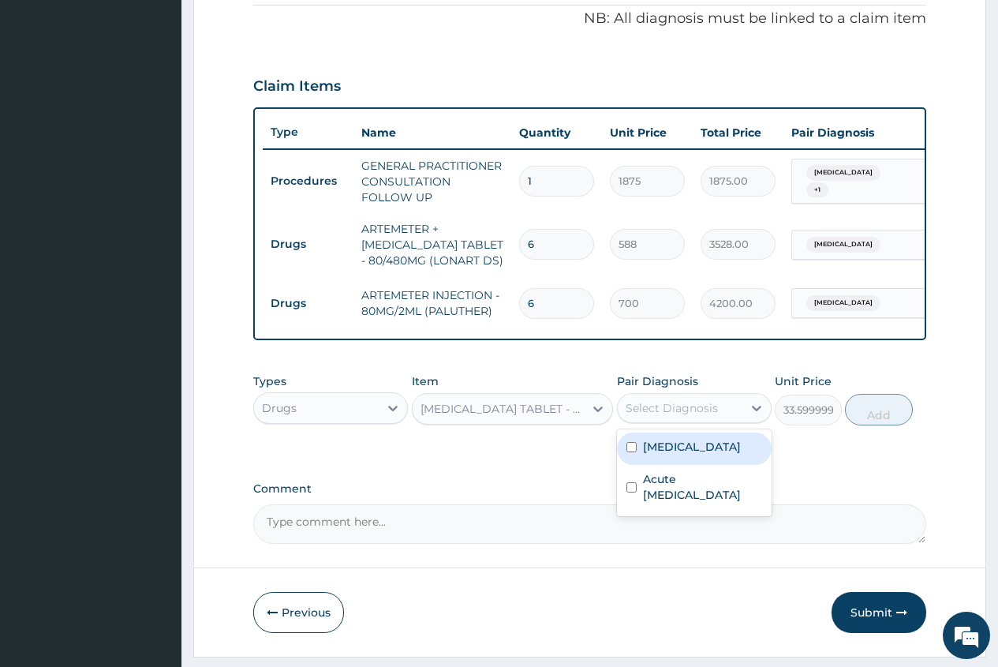
click at [708, 416] on div "Select Diagnosis" at bounding box center [672, 408] width 92 height 16
click at [697, 455] on label "[MEDICAL_DATA]" at bounding box center [692, 447] width 98 height 16
checkbox input "true"
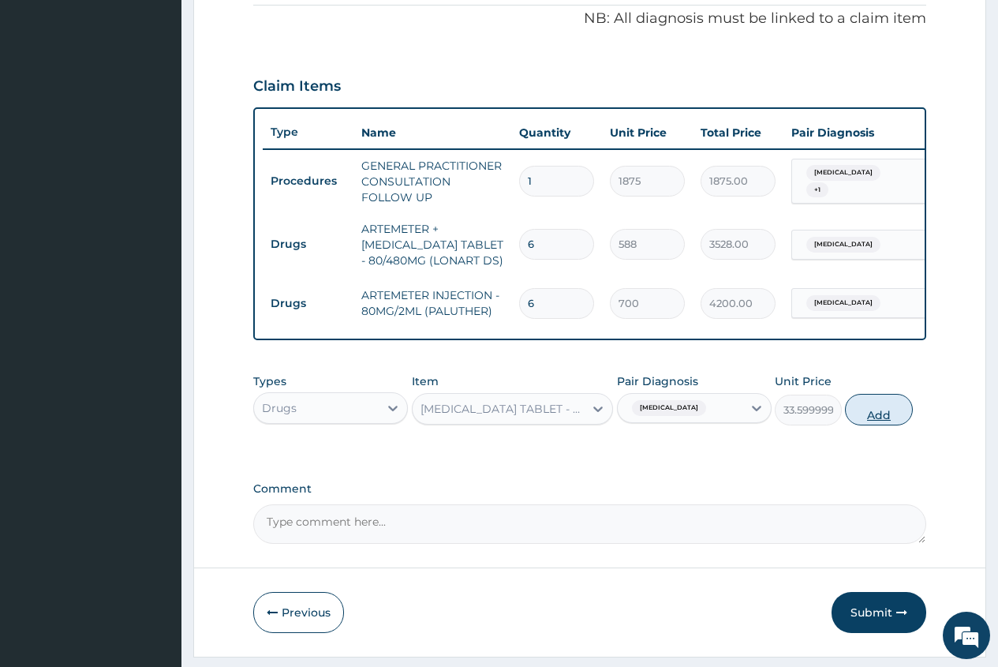
click at [878, 425] on button "Add" at bounding box center [878, 410] width 67 height 32
type input "0"
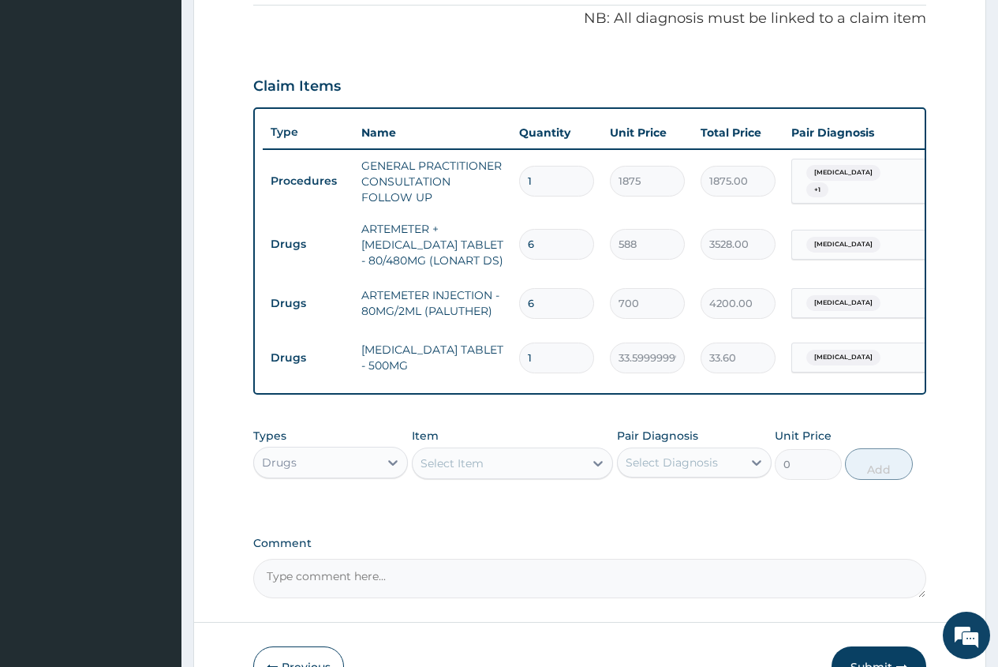
type input "18"
type input "604.80"
type input "18"
click at [408, 471] on div "Drugs" at bounding box center [330, 463] width 155 height 32
click at [408, 470] on div "Drugs" at bounding box center [330, 463] width 155 height 32
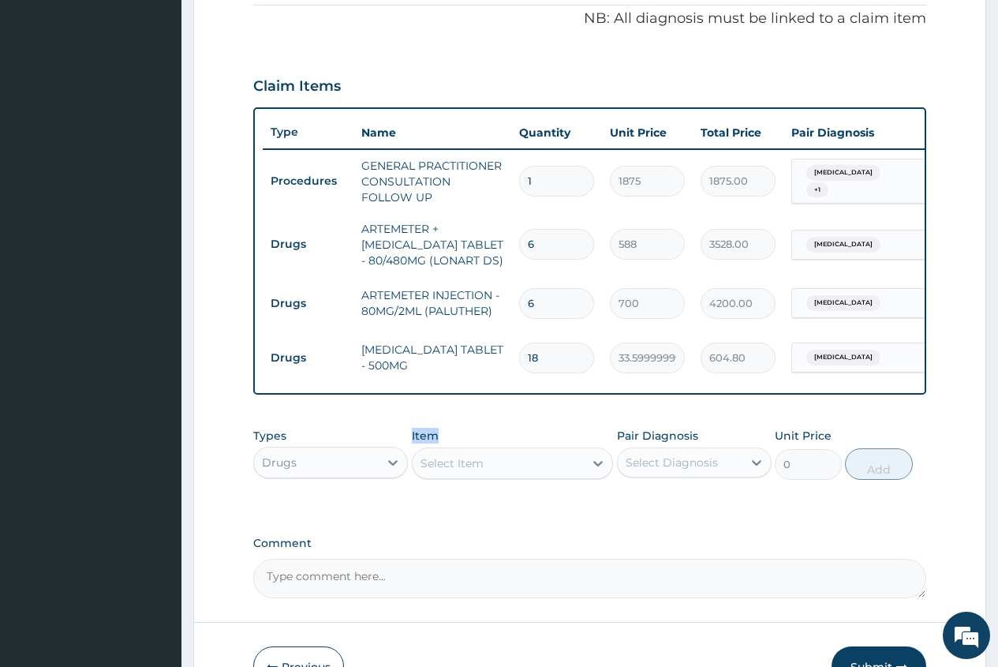
click at [440, 471] on div "Select Item" at bounding box center [452, 463] width 63 height 16
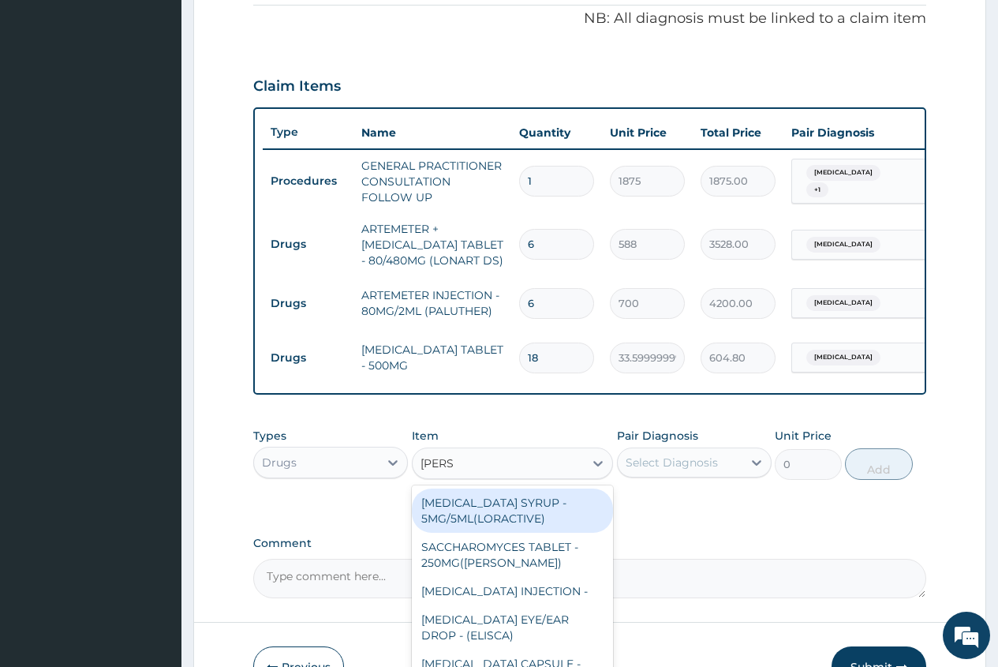
type input "LORAT"
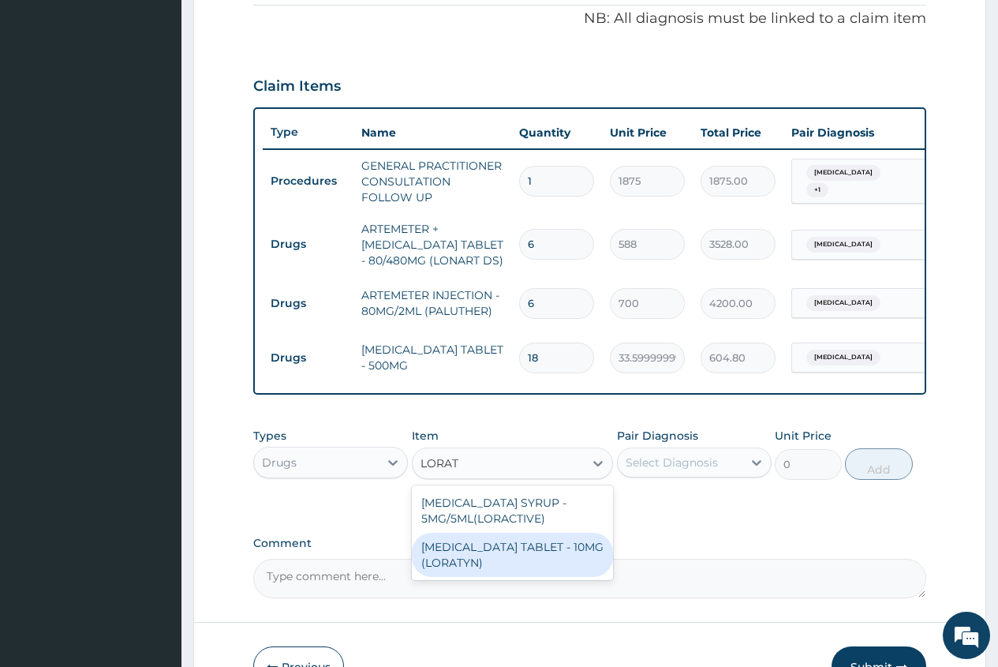
click at [522, 563] on div "[MEDICAL_DATA] TABLET - 10MG (LORATYN)" at bounding box center [513, 555] width 202 height 44
type input "98"
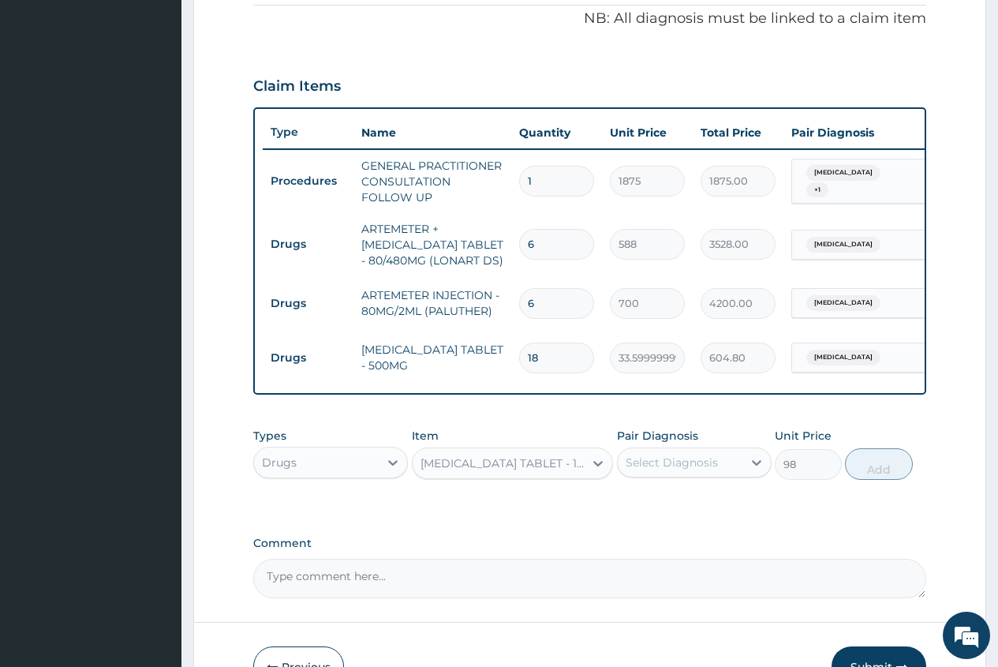
click at [699, 470] on div "Select Diagnosis" at bounding box center [672, 463] width 92 height 16
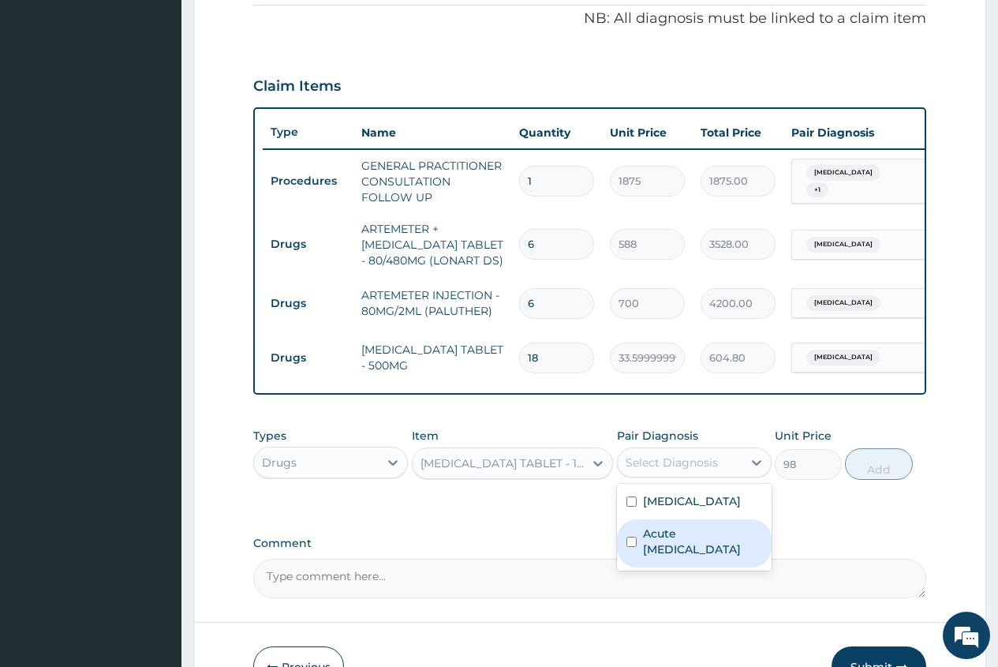
drag, startPoint x: 680, startPoint y: 561, endPoint x: 795, endPoint y: 522, distance: 121.5
click at [679, 557] on label "Acute [MEDICAL_DATA]" at bounding box center [702, 542] width 119 height 32
checkbox input "true"
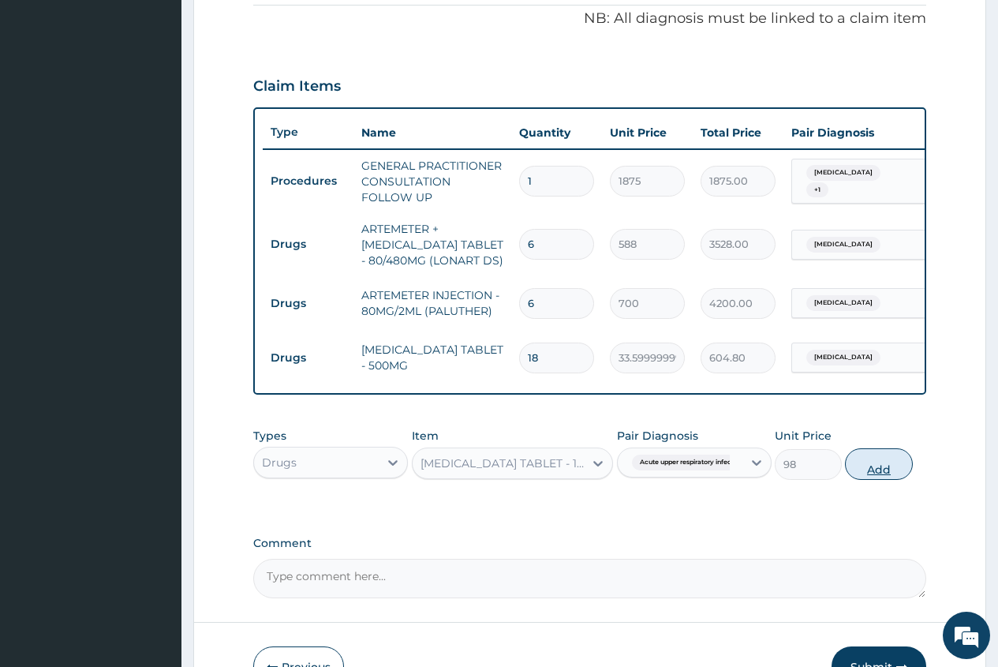
click at [879, 480] on button "Add" at bounding box center [878, 464] width 67 height 32
type input "0"
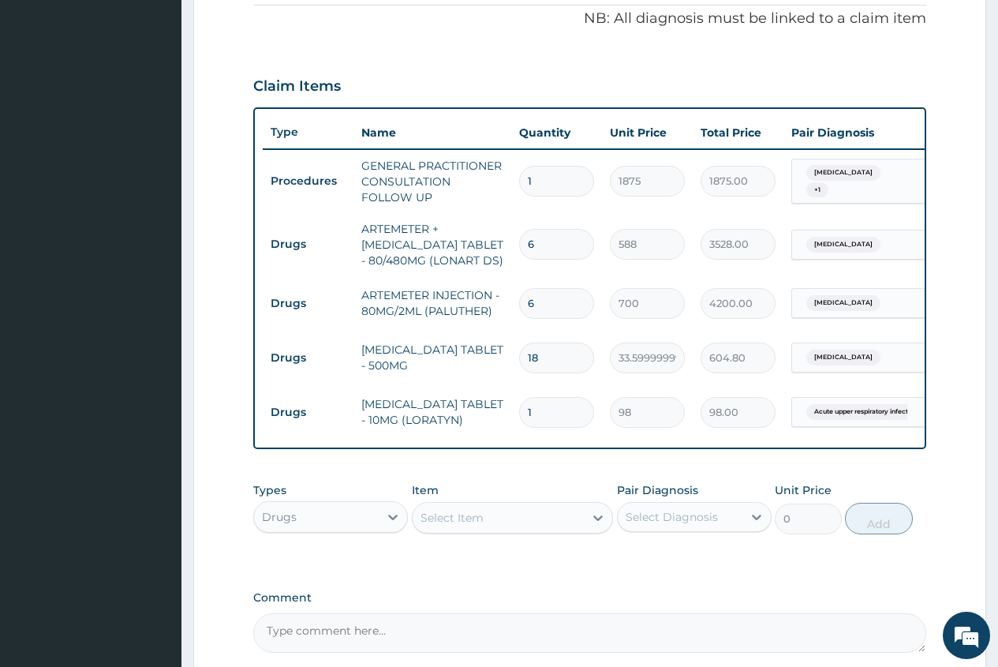
type input "0.00"
type input "4"
type input "392.00"
type input "4"
click at [443, 526] on div "Select Item" at bounding box center [452, 518] width 63 height 16
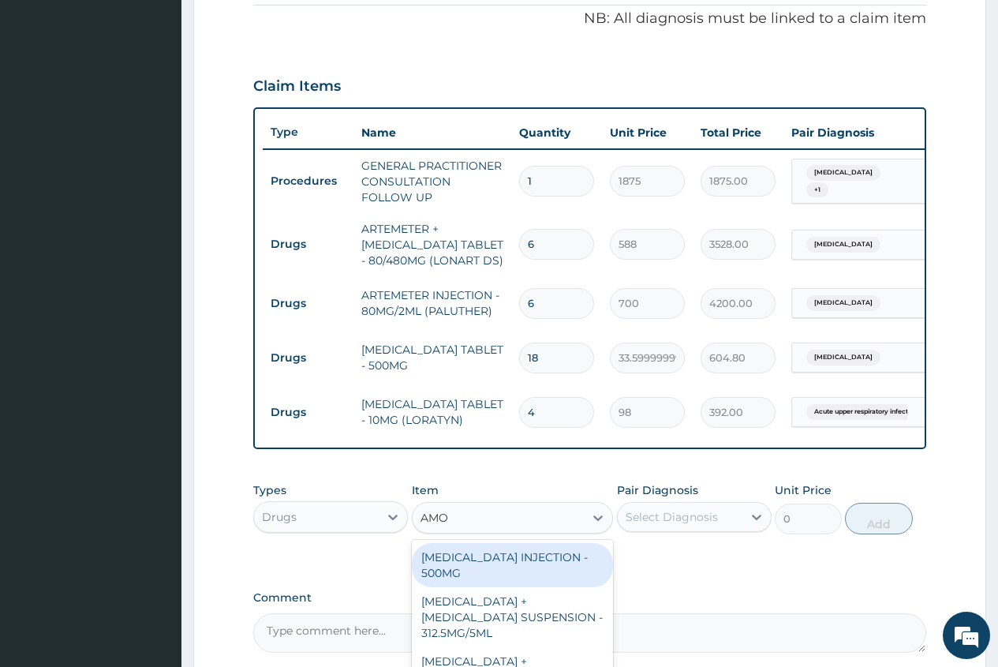
type input "AMOX"
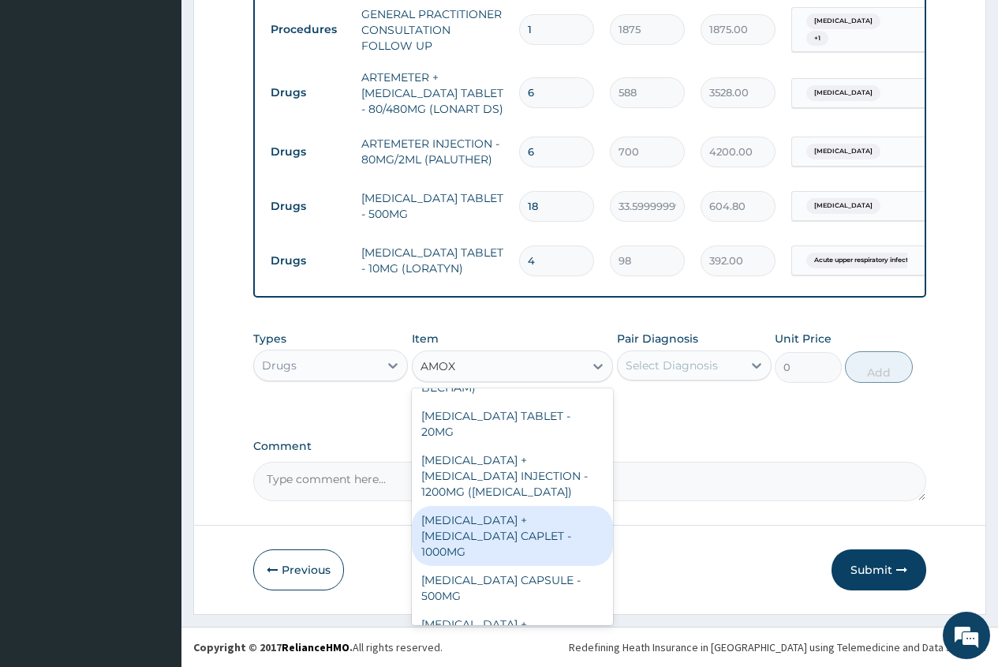
scroll to position [237, 0]
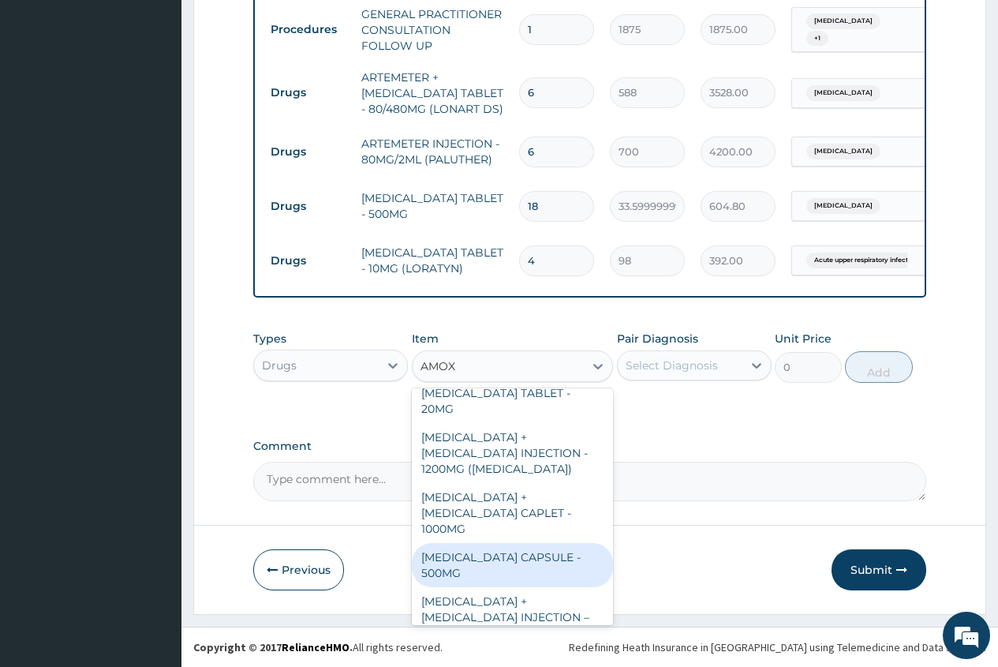
click at [548, 543] on div "[MEDICAL_DATA] CAPSULE - 500MG" at bounding box center [513, 565] width 202 height 44
type input "112"
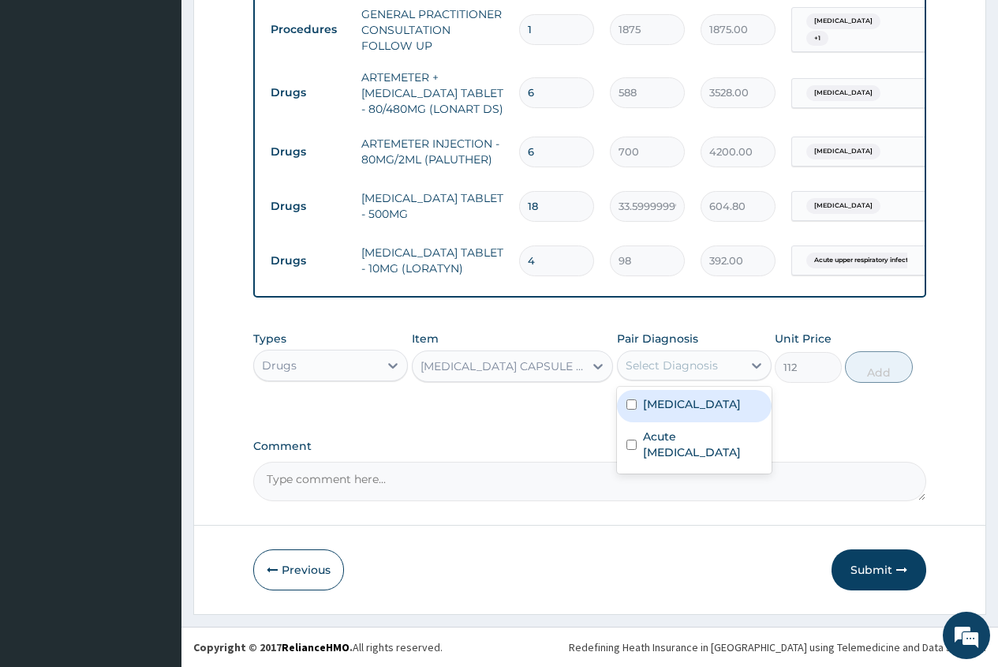
click at [654, 362] on div "Select Diagnosis" at bounding box center [672, 365] width 92 height 16
type input "15"
click at [681, 367] on div "15" at bounding box center [680, 365] width 125 height 25
click at [679, 367] on div "Select Diagnosis" at bounding box center [672, 365] width 92 height 16
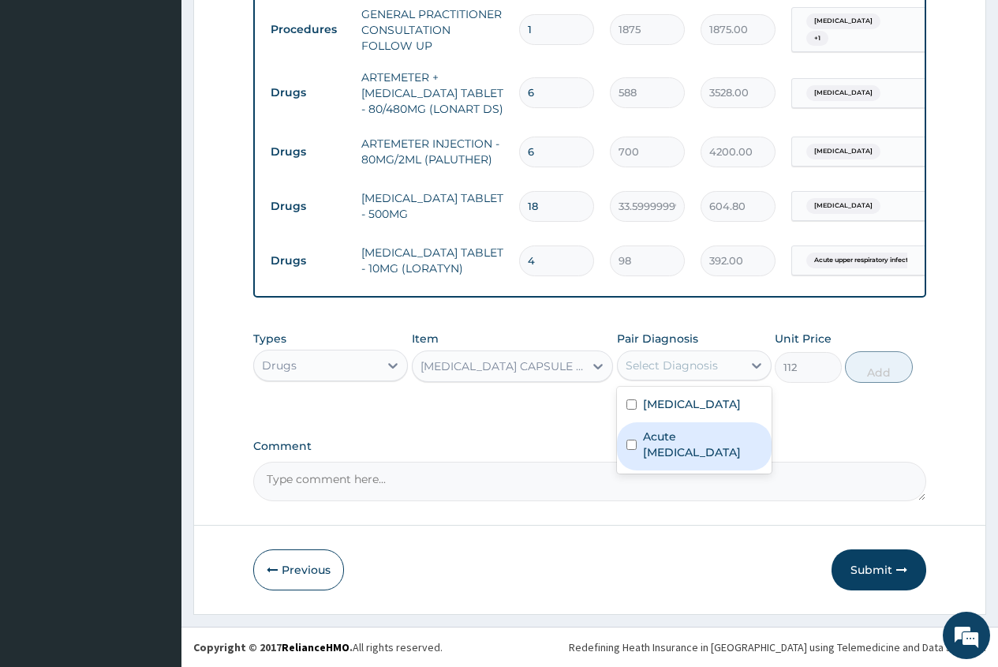
click at [659, 436] on label "Acute [MEDICAL_DATA]" at bounding box center [702, 444] width 119 height 32
checkbox input "true"
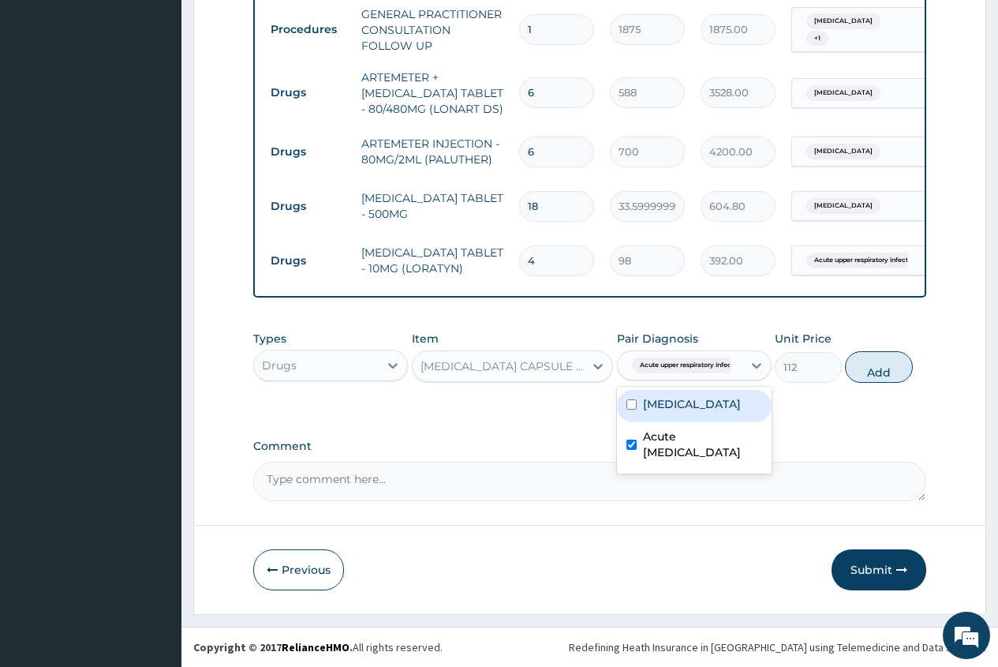
click at [668, 421] on div "[MEDICAL_DATA]" at bounding box center [694, 406] width 155 height 32
checkbox input "true"
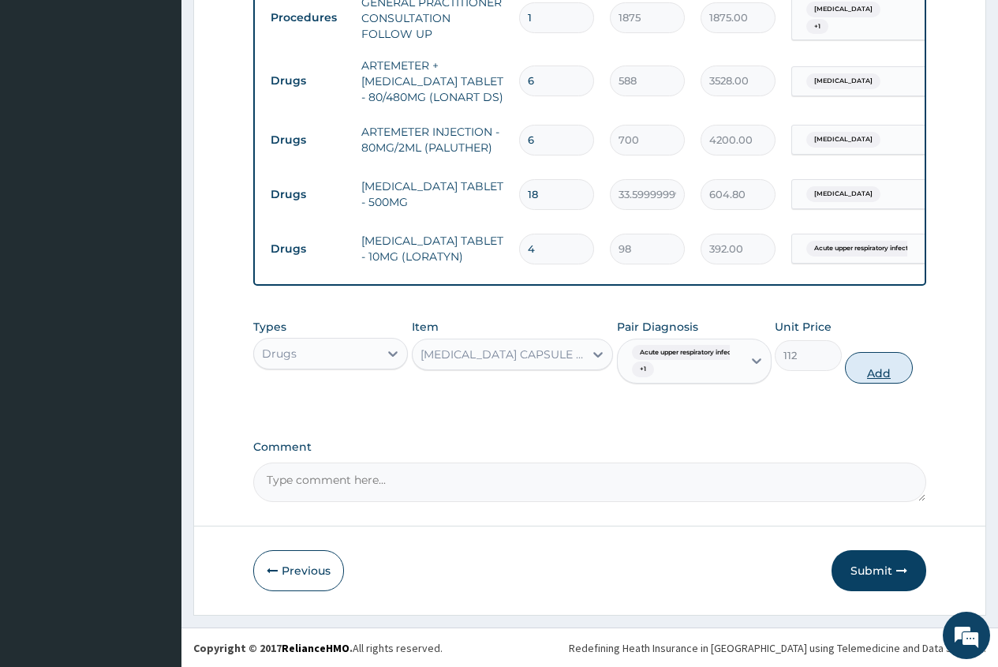
click at [881, 384] on button "Add" at bounding box center [878, 368] width 67 height 32
type input "0"
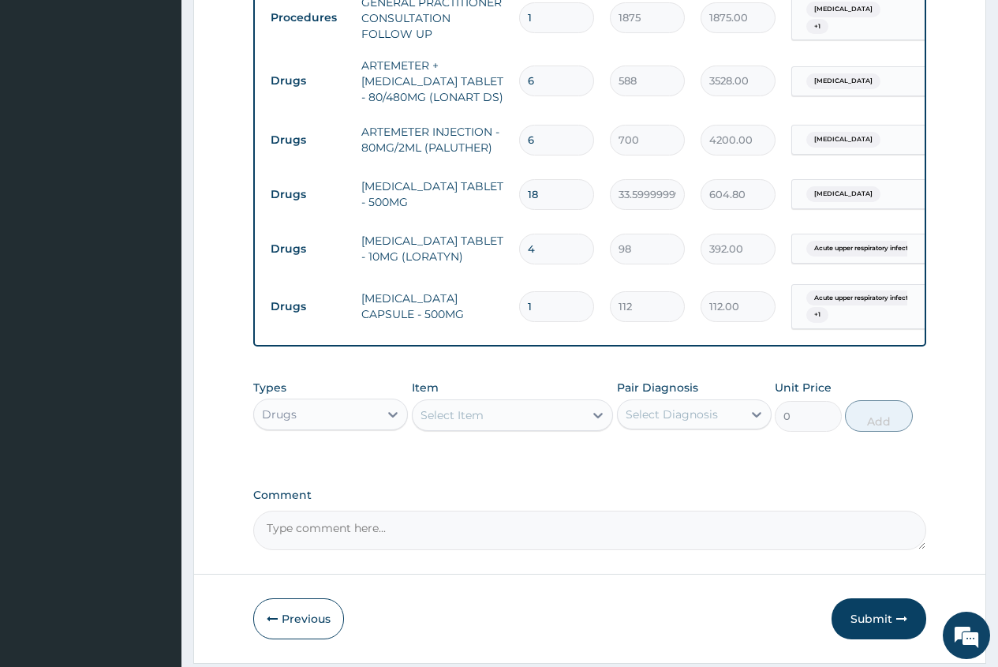
type input "15"
type input "1680.00"
type input "15"
click at [455, 423] on div "Select Item" at bounding box center [452, 415] width 63 height 16
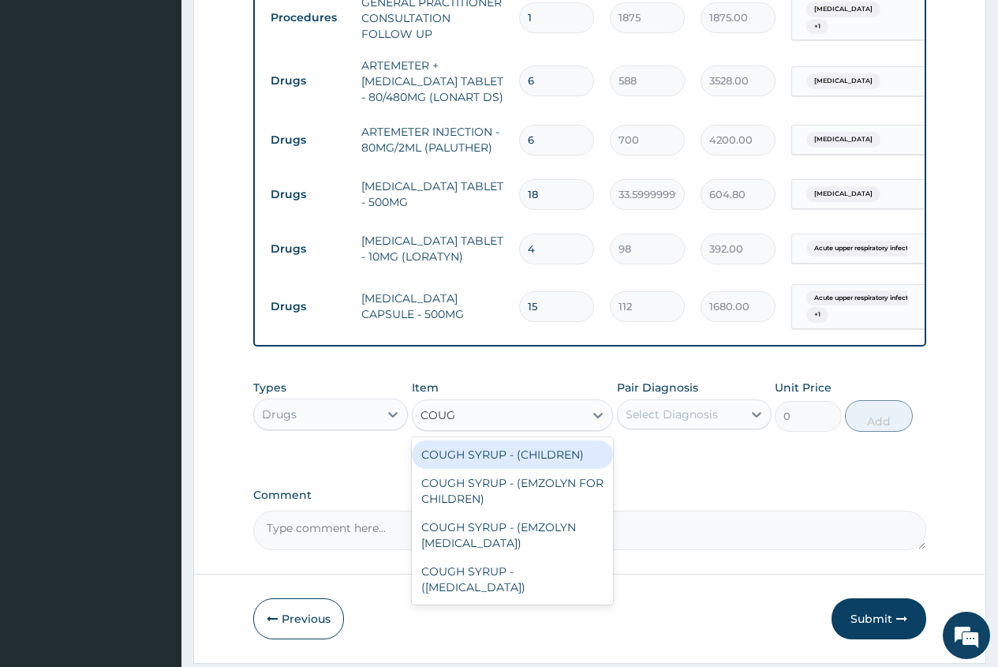
type input "COUGH"
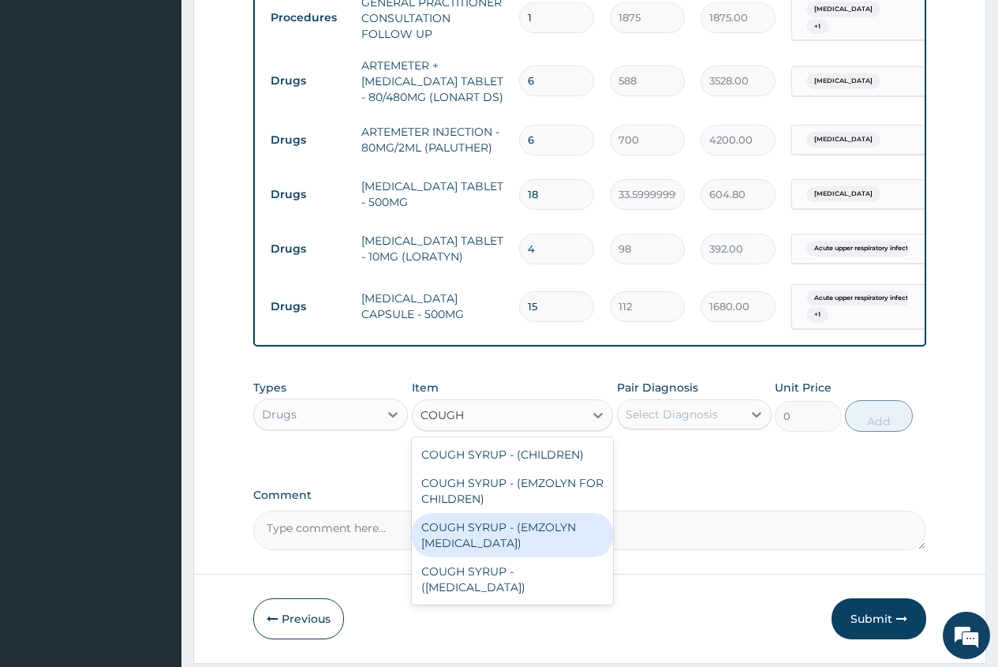
click at [491, 541] on div "COUGH SYRUP - (EMZOLYN [MEDICAL_DATA])" at bounding box center [513, 535] width 202 height 44
type input "1120"
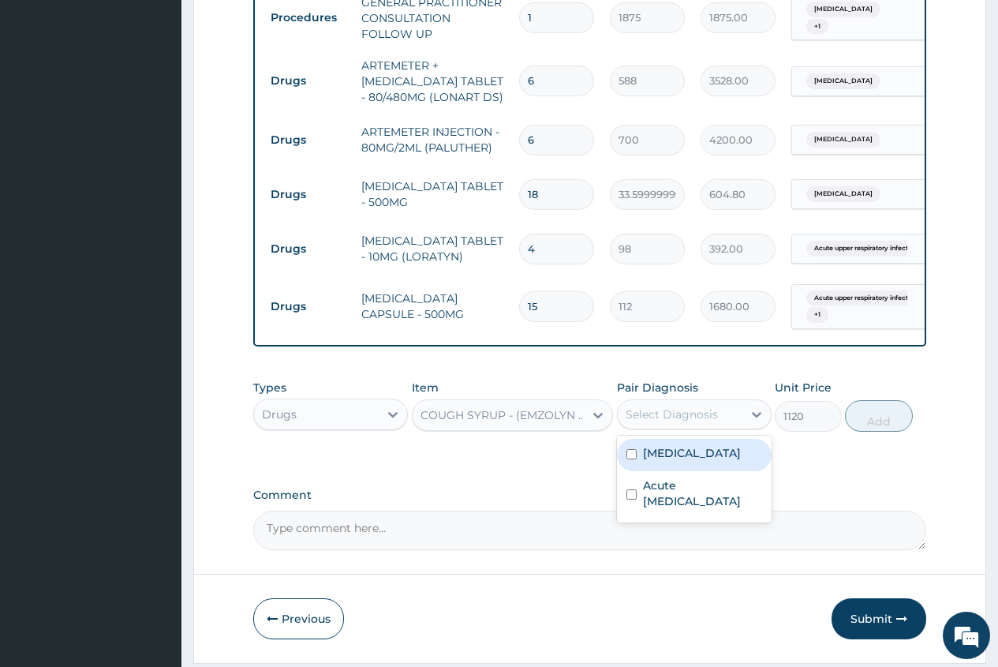
click at [684, 422] on div "Select Diagnosis" at bounding box center [672, 414] width 92 height 16
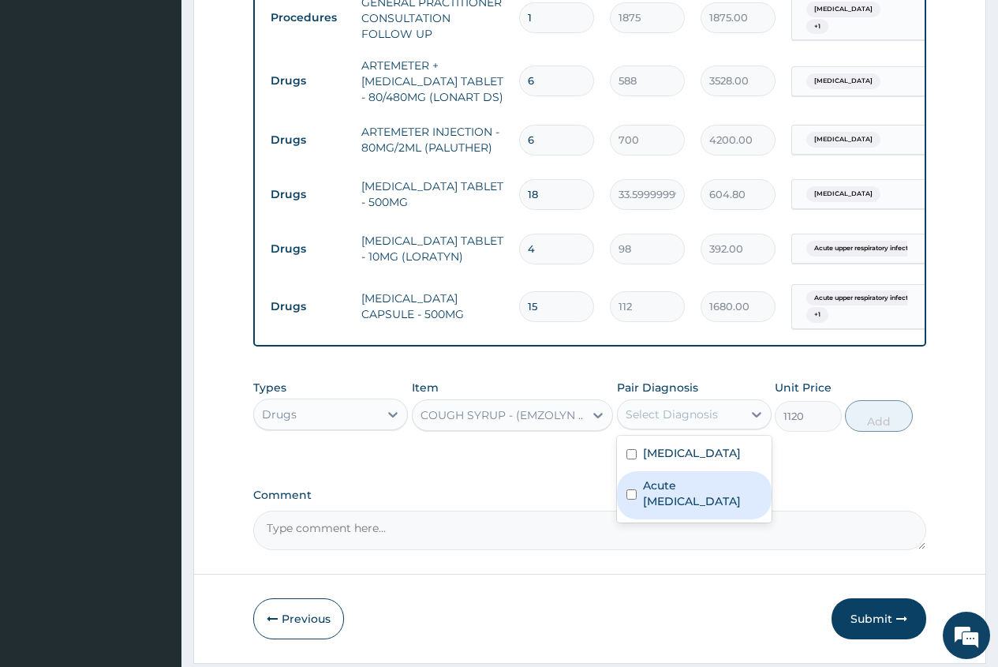
click at [699, 519] on div "Acute [MEDICAL_DATA]" at bounding box center [694, 495] width 155 height 48
checkbox input "true"
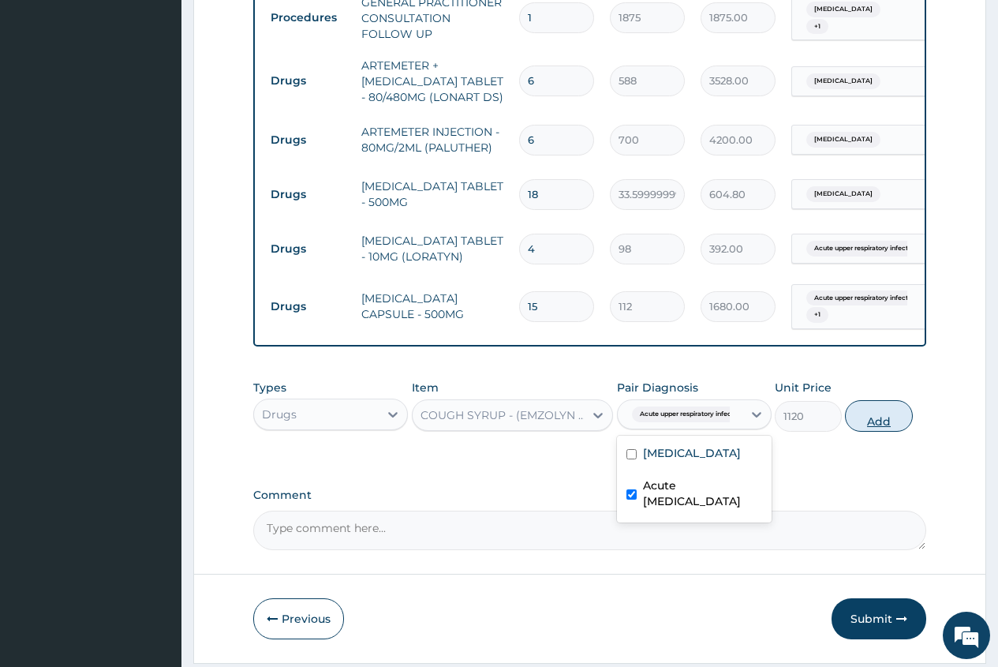
click at [881, 432] on button "Add" at bounding box center [878, 416] width 67 height 32
type input "0"
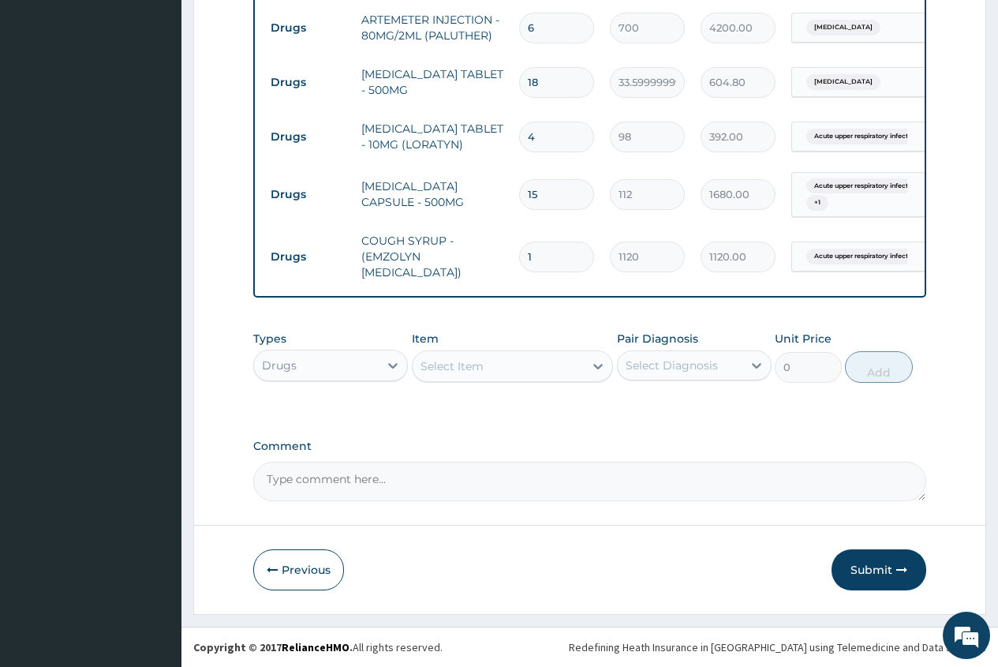
scroll to position [767, 0]
click at [866, 569] on button "Submit" at bounding box center [879, 569] width 95 height 41
click at [876, 568] on button "Submit" at bounding box center [879, 569] width 95 height 41
click at [878, 572] on button "Submit" at bounding box center [879, 569] width 95 height 41
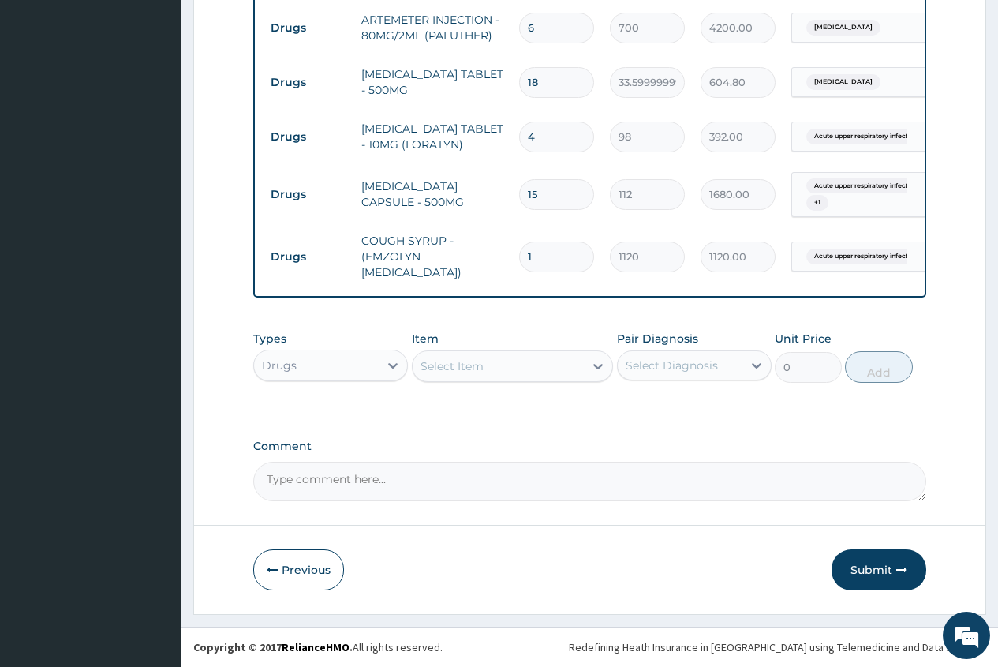
click at [871, 571] on button "Submit" at bounding box center [879, 569] width 95 height 41
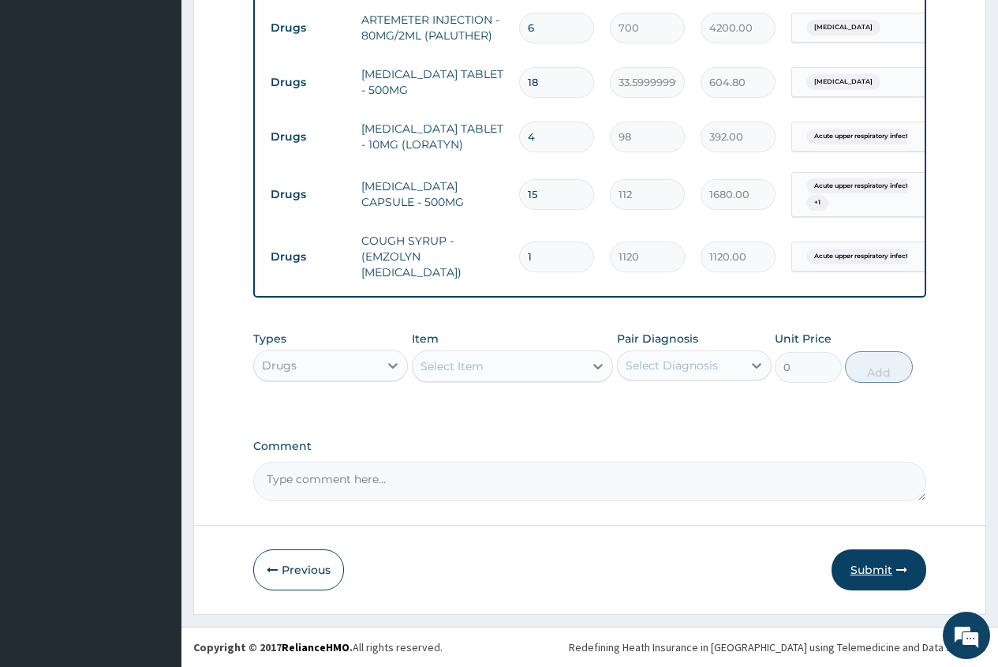
click at [871, 571] on button "Submit" at bounding box center [879, 569] width 95 height 41
click at [868, 570] on button "Submit" at bounding box center [879, 569] width 95 height 41
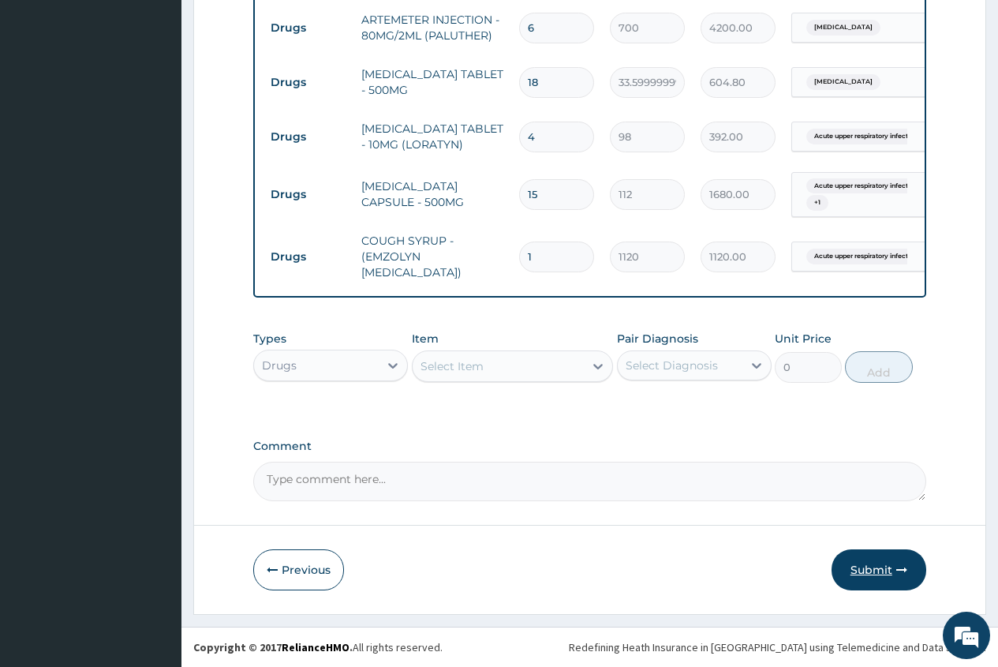
click at [865, 574] on button "Submit" at bounding box center [879, 569] width 95 height 41
click at [870, 567] on button "Submit" at bounding box center [879, 569] width 95 height 41
click at [880, 571] on button "Submit" at bounding box center [879, 569] width 95 height 41
click at [869, 570] on button "Submit" at bounding box center [879, 569] width 95 height 41
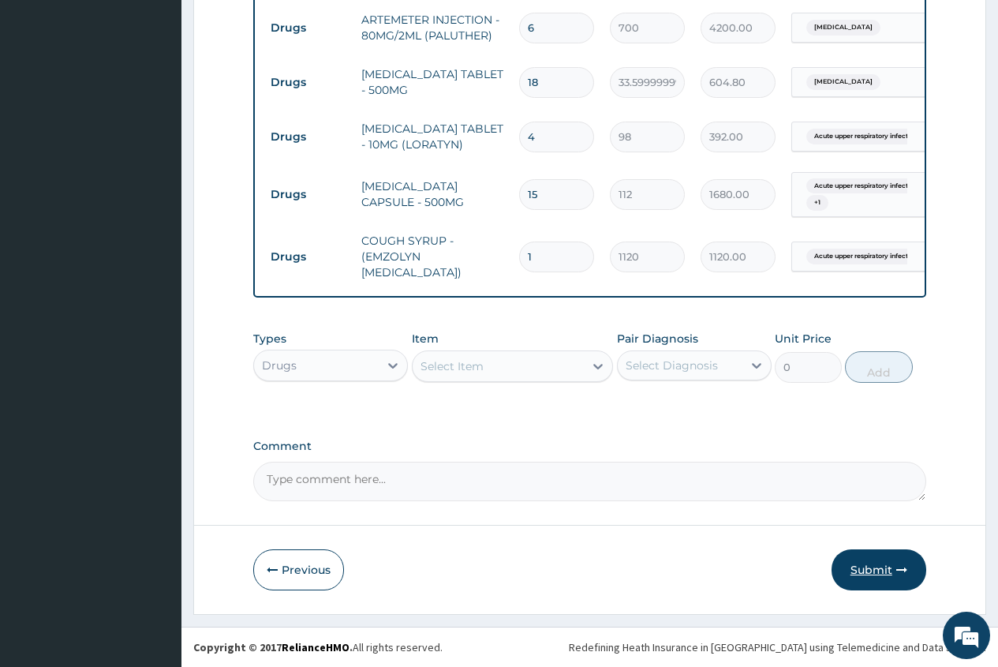
click at [870, 569] on button "Submit" at bounding box center [879, 569] width 95 height 41
click at [886, 574] on button "Submit" at bounding box center [879, 569] width 95 height 41
click at [874, 570] on button "Submit" at bounding box center [879, 569] width 95 height 41
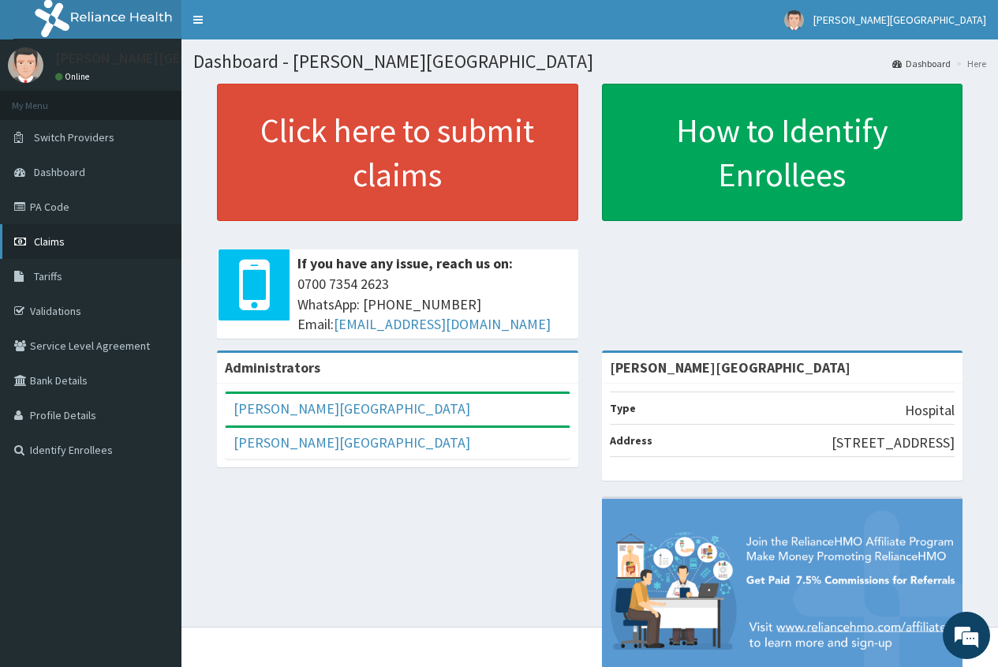
click at [65, 244] on link "Claims" at bounding box center [90, 241] width 181 height 35
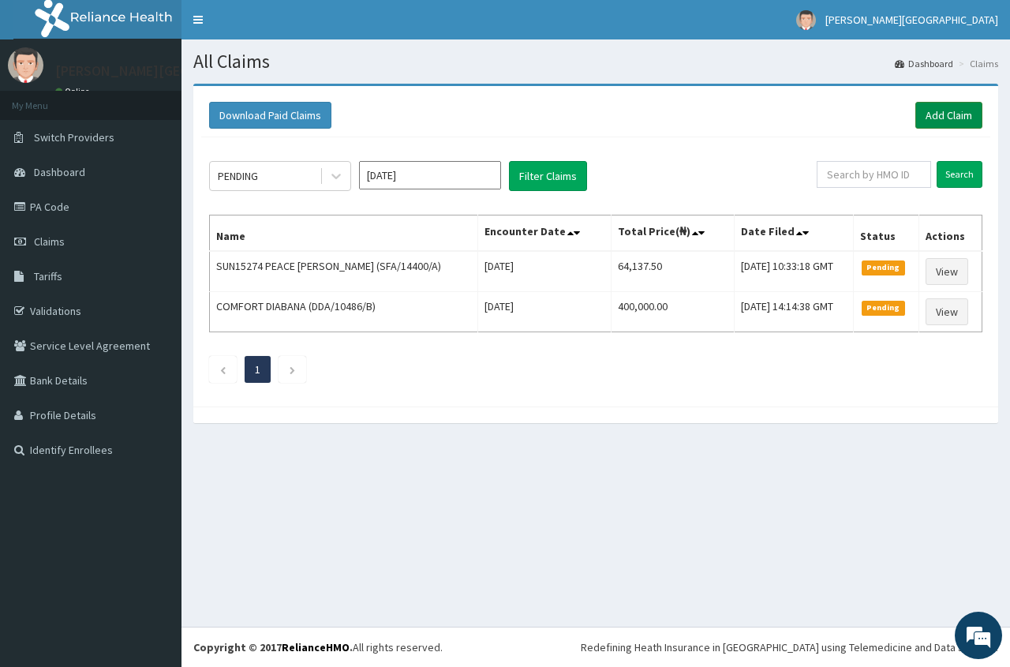
click at [945, 108] on link "Add Claim" at bounding box center [948, 115] width 67 height 27
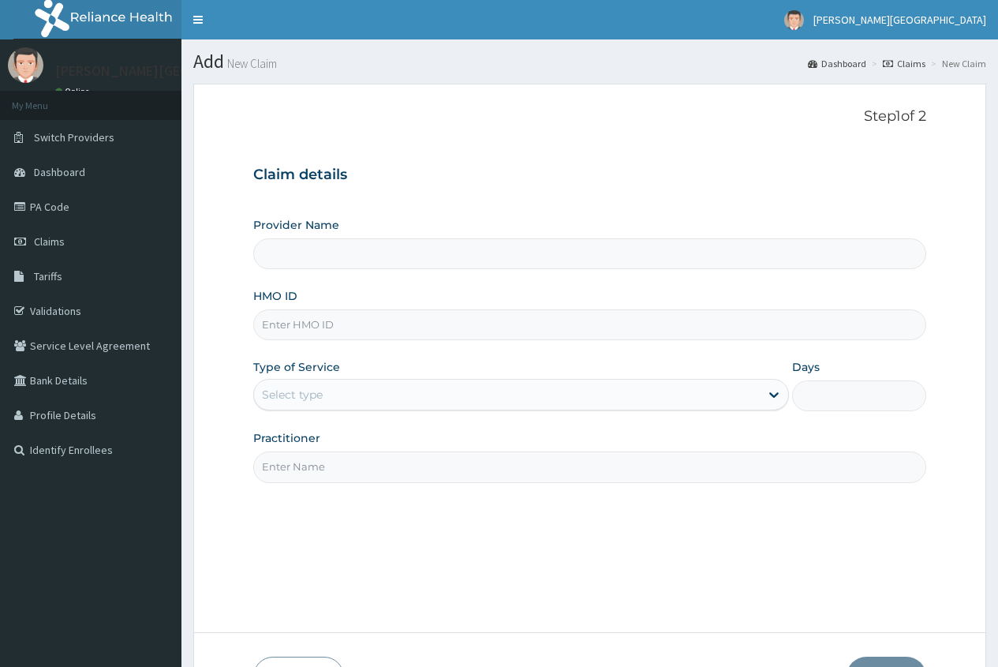
click at [299, 324] on input "HMO ID" at bounding box center [589, 324] width 673 height 31
type input "[PERSON_NAME][GEOGRAPHIC_DATA]"
click at [291, 331] on input "HMO ID" at bounding box center [589, 324] width 673 height 31
type input "LFM/10075/B"
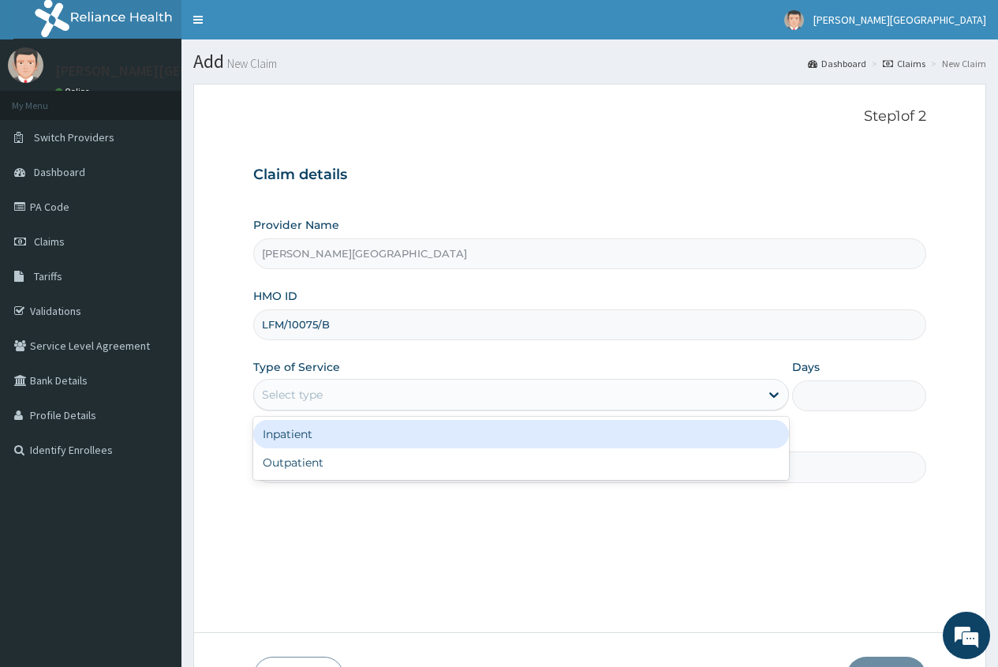
click at [312, 386] on div "Select type" at bounding box center [507, 394] width 506 height 25
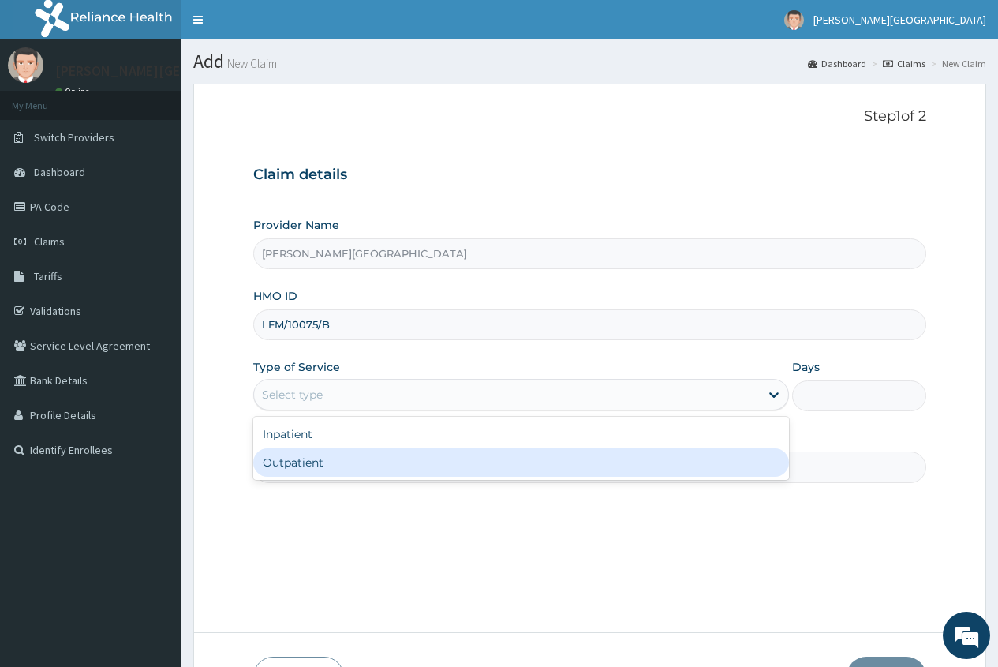
click at [360, 476] on div "Outpatient" at bounding box center [521, 462] width 536 height 28
type input "1"
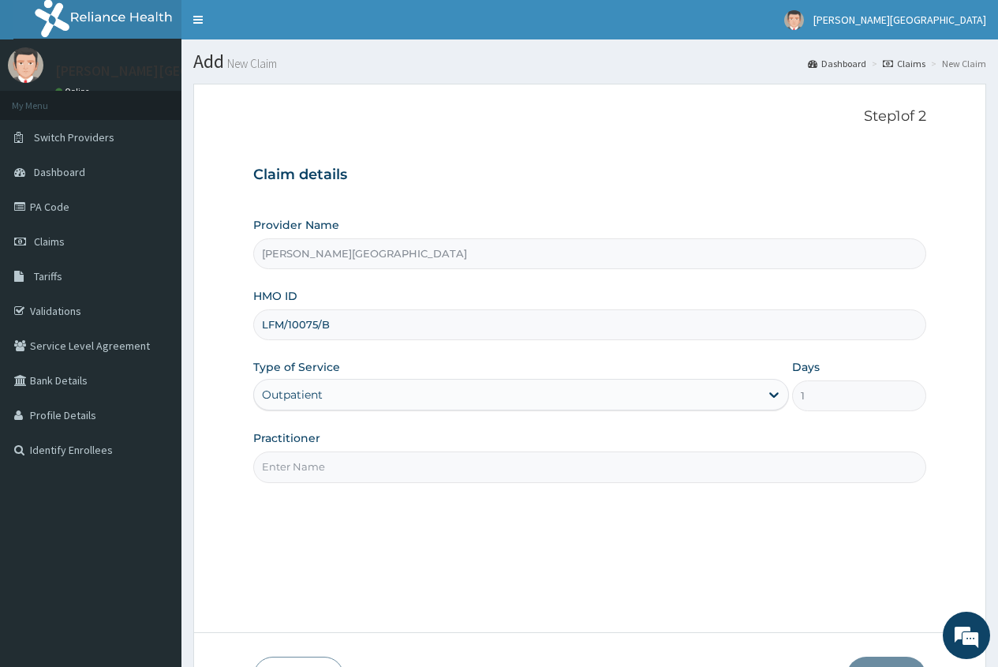
click at [358, 465] on input "Practitioner" at bounding box center [589, 466] width 673 height 31
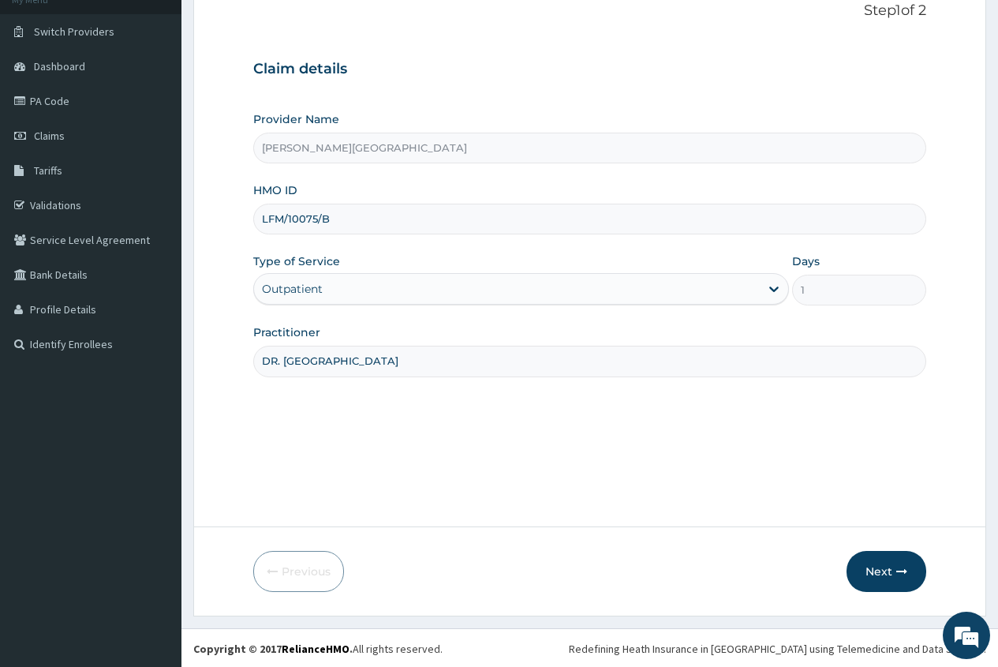
scroll to position [107, 0]
type input "DR. ADERHA"
click at [886, 574] on button "Next" at bounding box center [887, 569] width 80 height 41
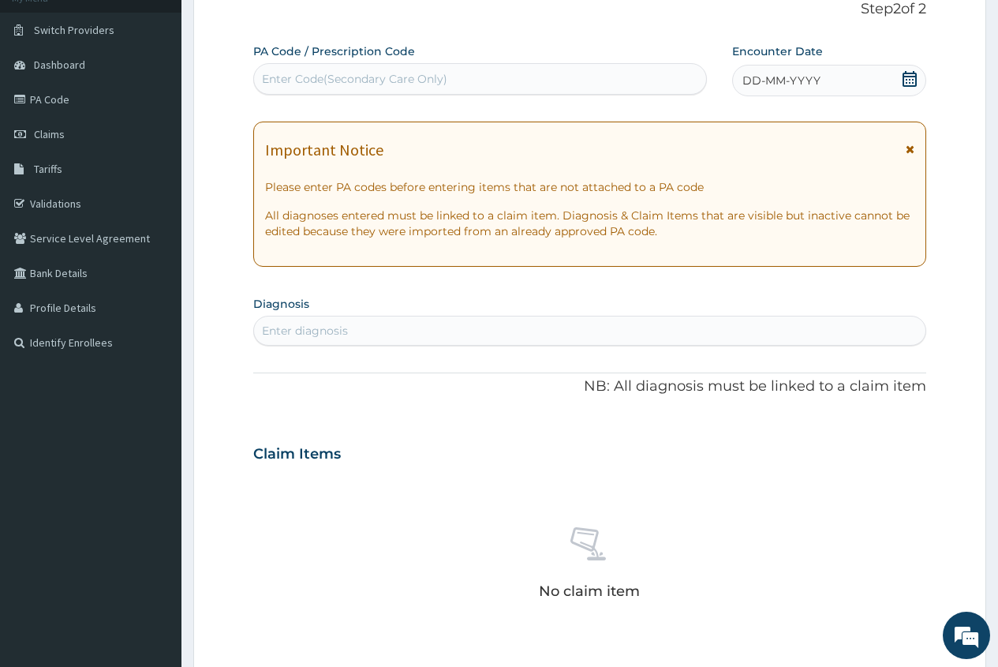
click at [916, 77] on icon at bounding box center [910, 79] width 14 height 16
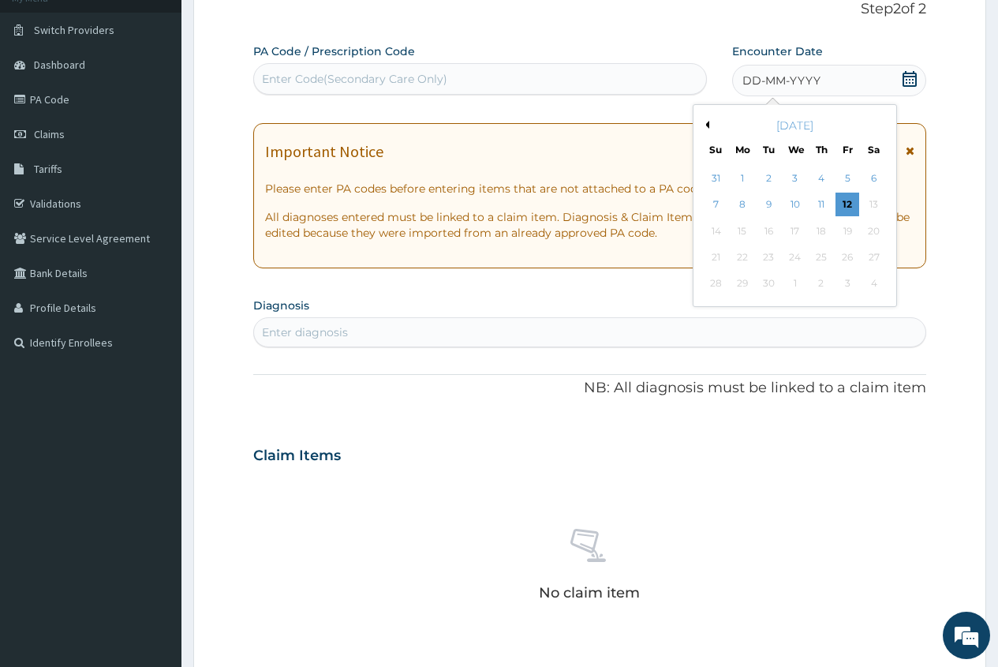
drag, startPoint x: 745, startPoint y: 205, endPoint x: 672, endPoint y: 237, distance: 79.9
click at [745, 206] on div "8" at bounding box center [743, 205] width 24 height 24
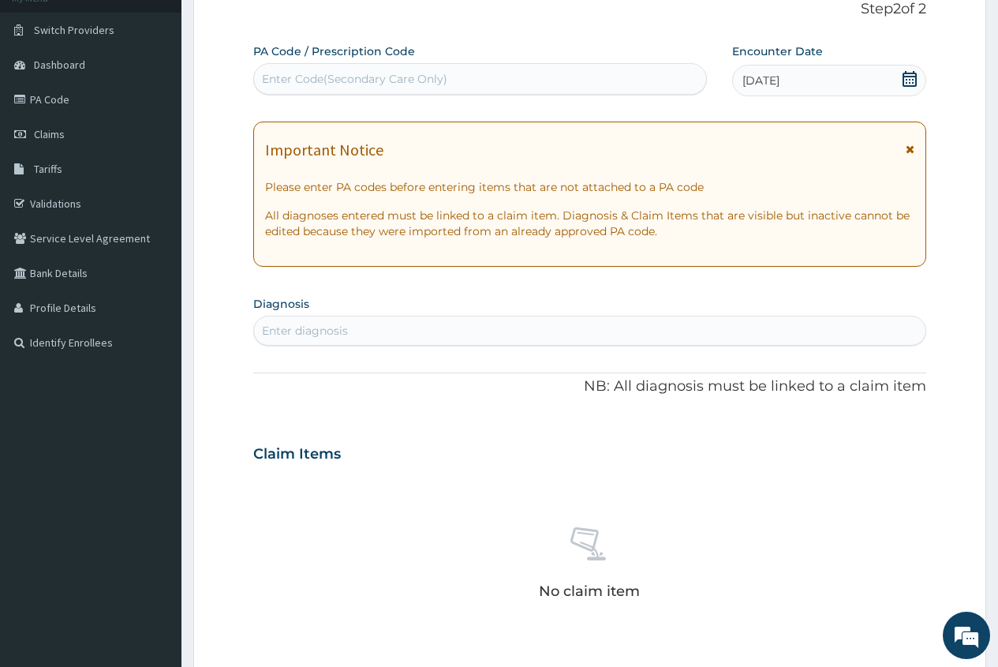
click at [323, 334] on div "Enter diagnosis" at bounding box center [305, 331] width 86 height 16
type input "PLASMOD"
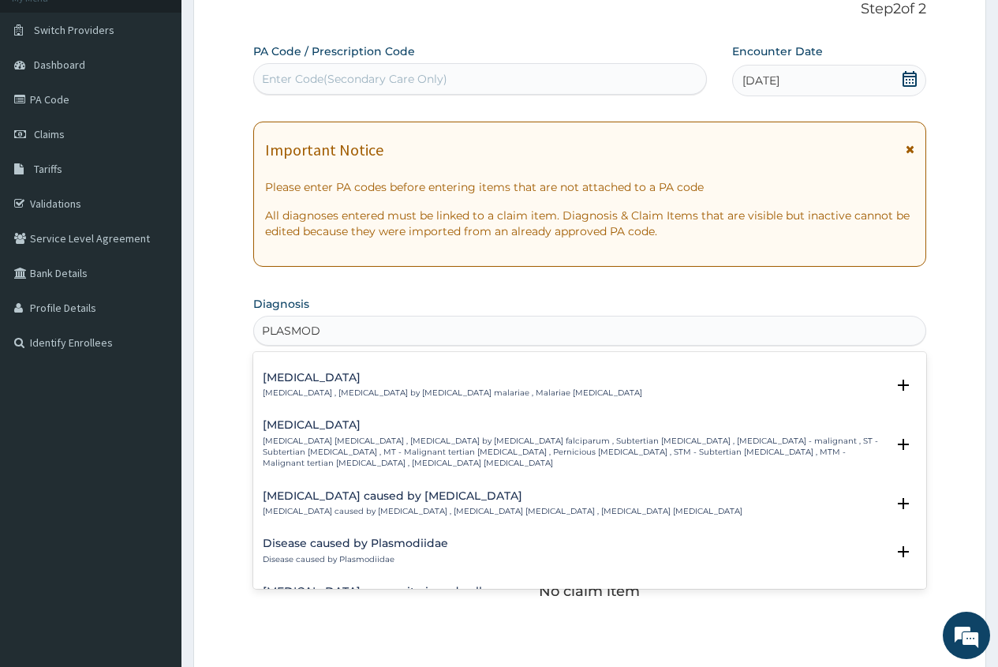
scroll to position [158, 0]
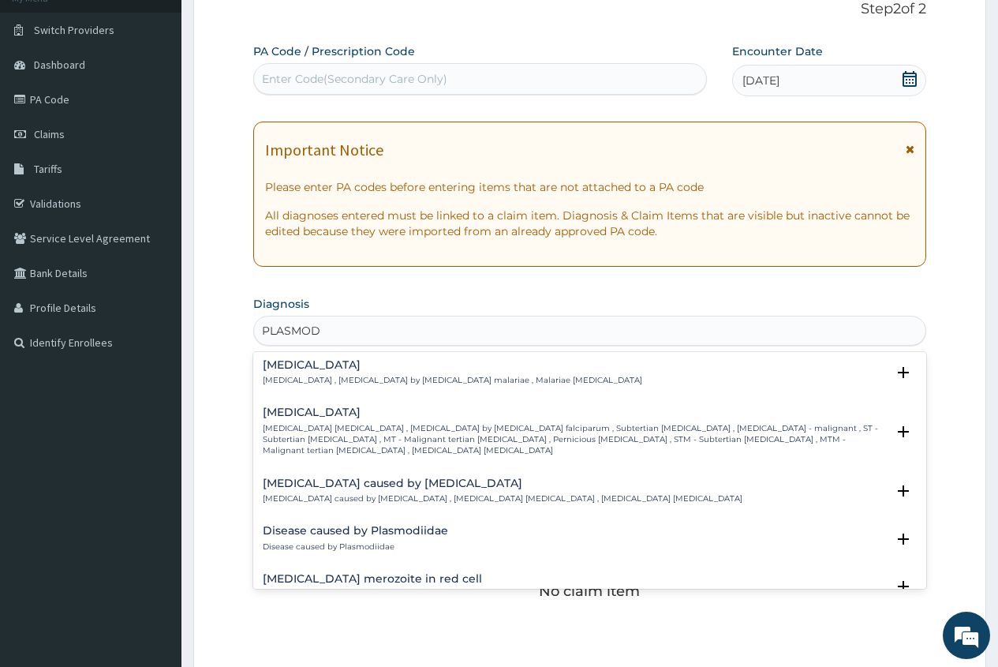
click at [352, 410] on h4 "[MEDICAL_DATA]" at bounding box center [574, 412] width 623 height 12
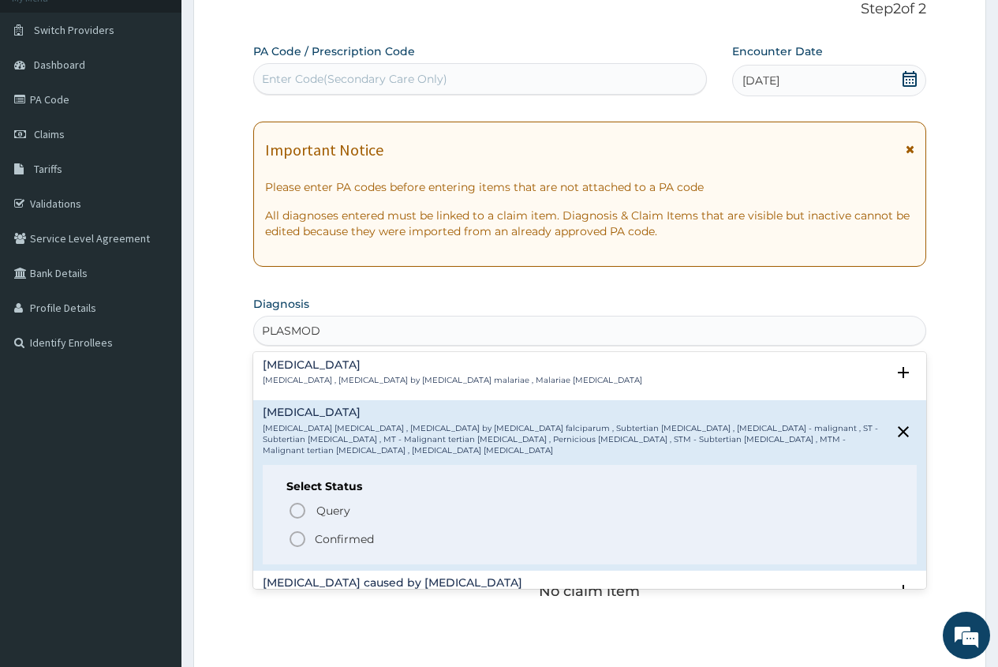
click at [327, 531] on p "Confirmed" at bounding box center [344, 539] width 59 height 16
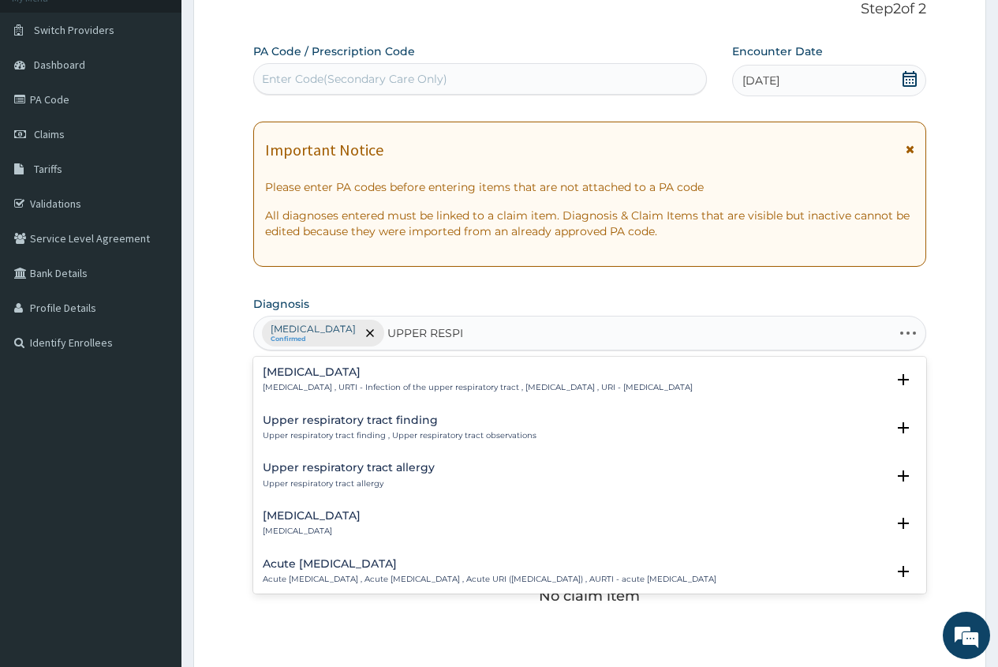
type input "UPPER RESPIR"
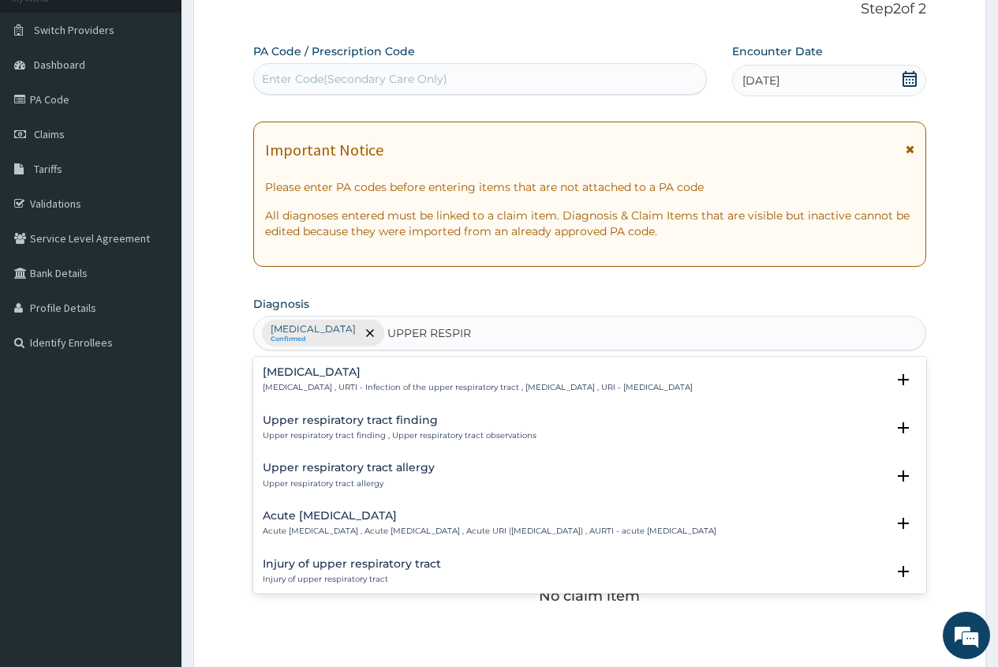
click at [361, 515] on h4 "Acute [MEDICAL_DATA]" at bounding box center [490, 516] width 454 height 12
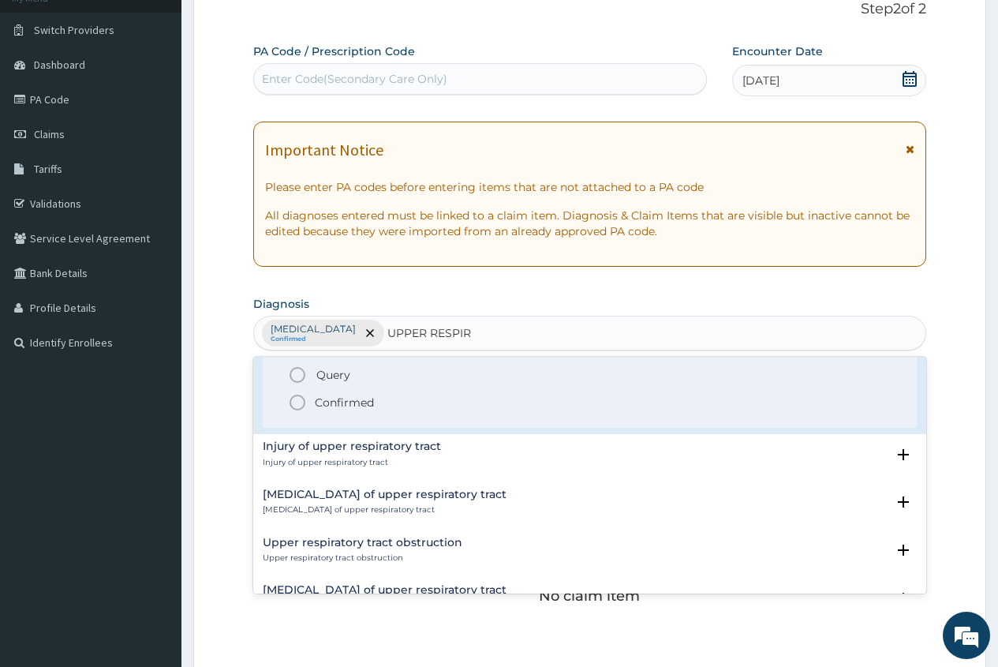
scroll to position [237, 0]
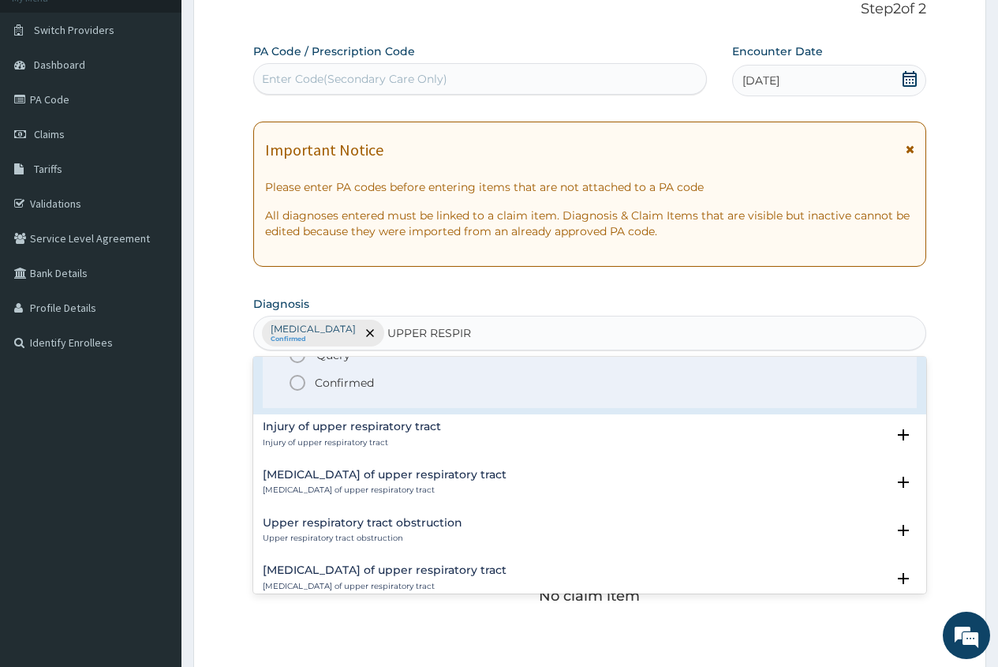
click at [355, 391] on p "Confirmed" at bounding box center [344, 383] width 59 height 16
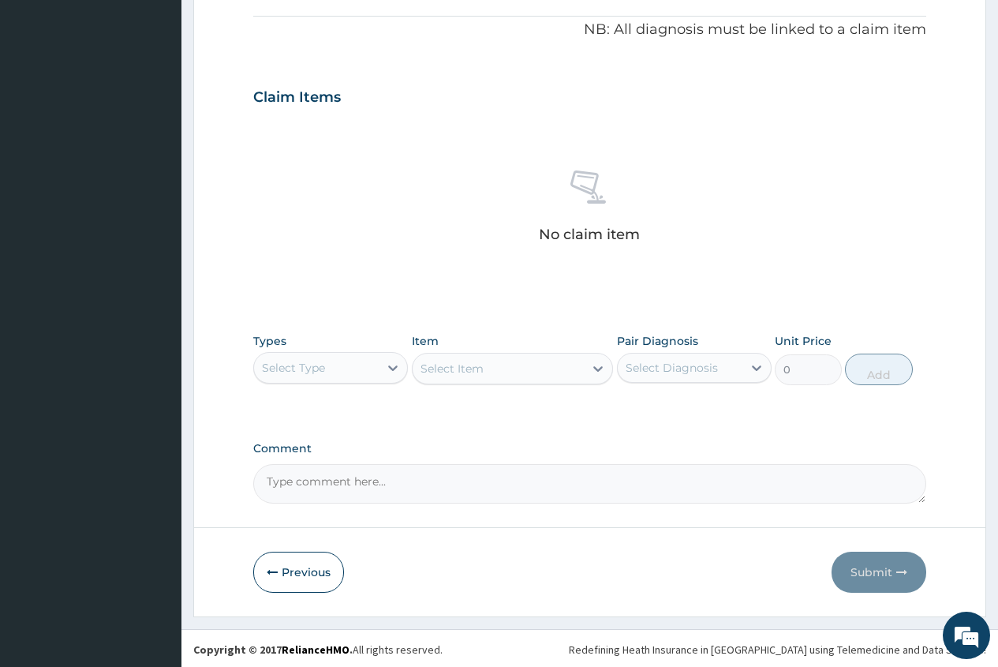
scroll to position [471, 0]
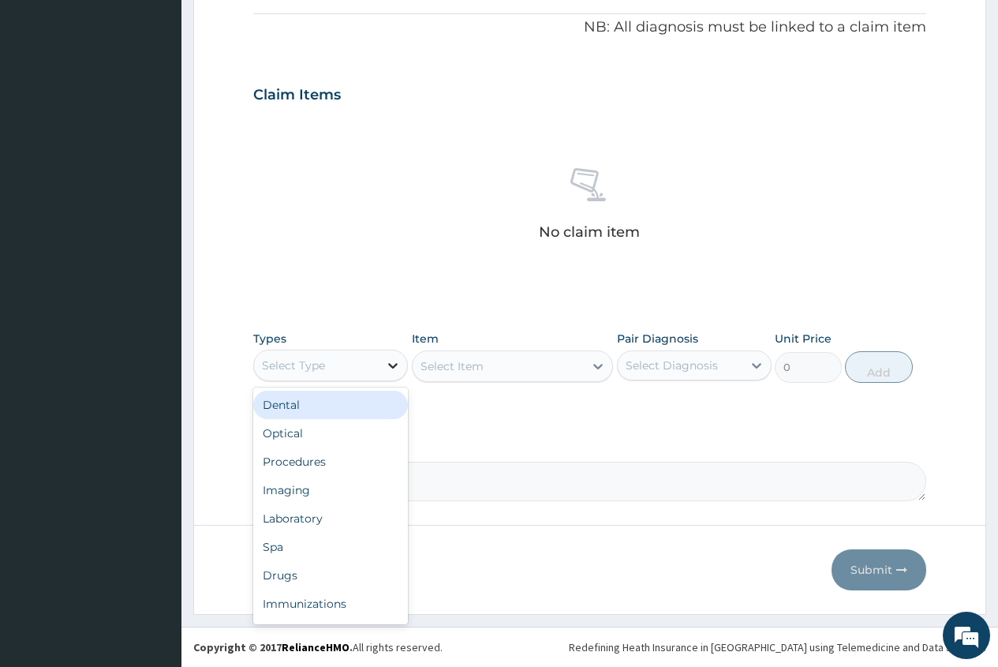
click at [388, 370] on icon at bounding box center [393, 365] width 16 height 16
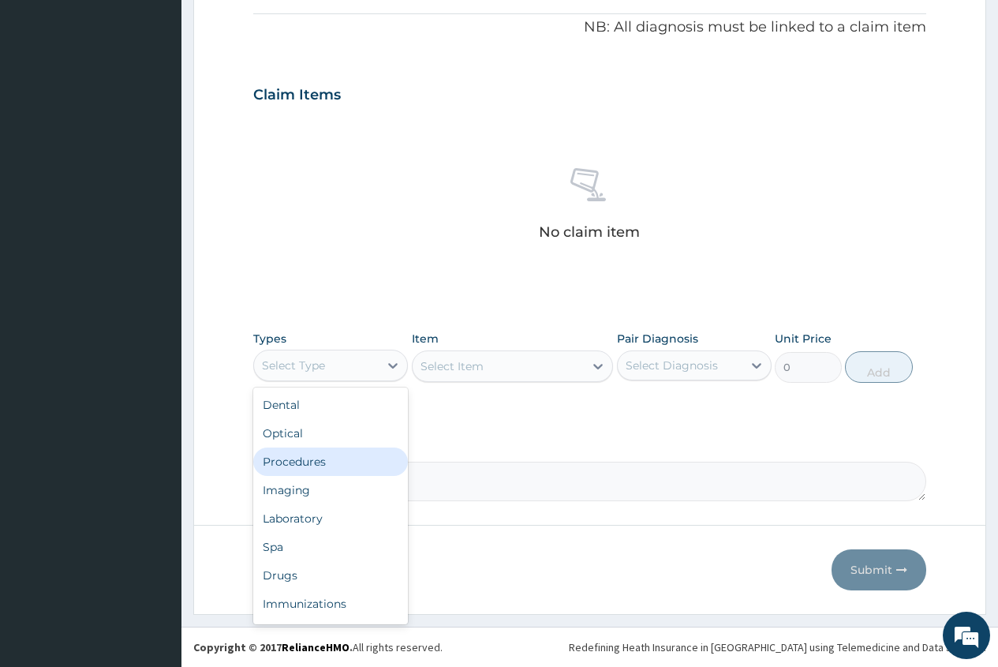
click at [341, 462] on div "Procedures" at bounding box center [330, 461] width 155 height 28
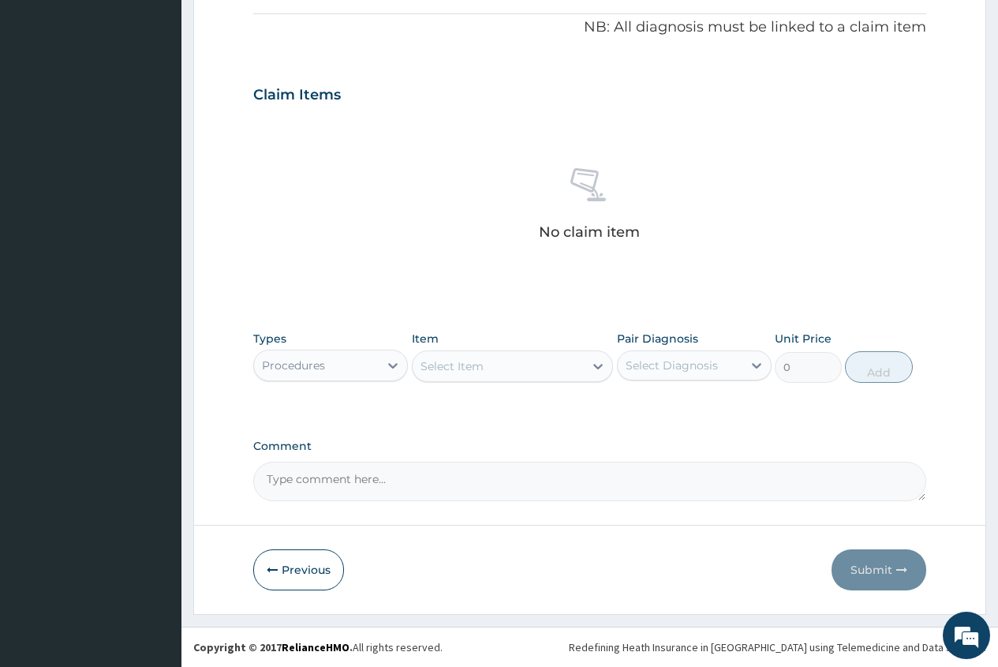
click at [468, 371] on div "Select Item" at bounding box center [452, 366] width 63 height 16
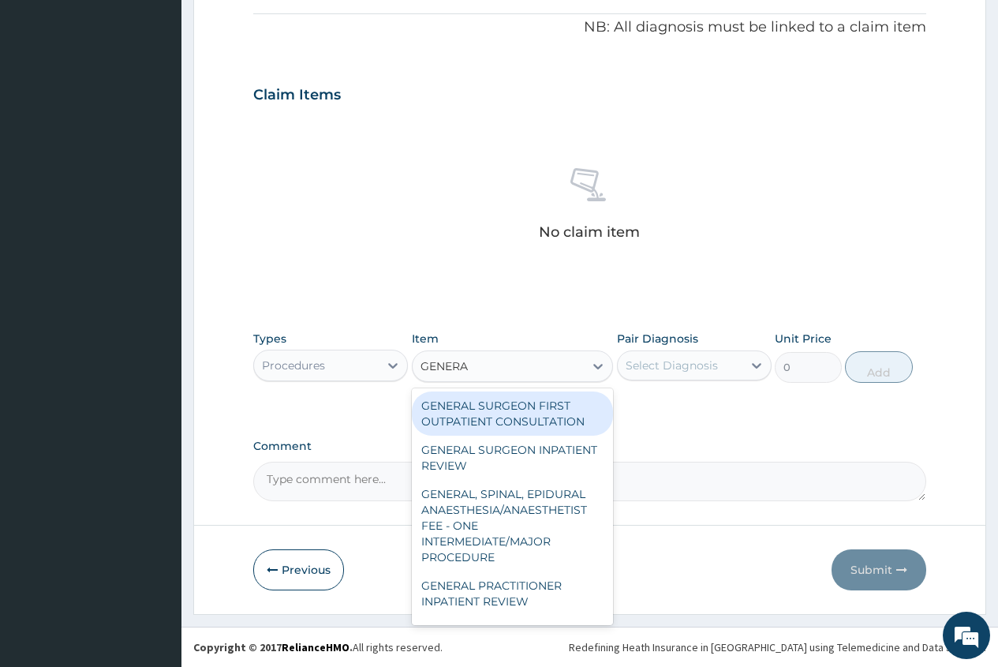
type input "GENERAL"
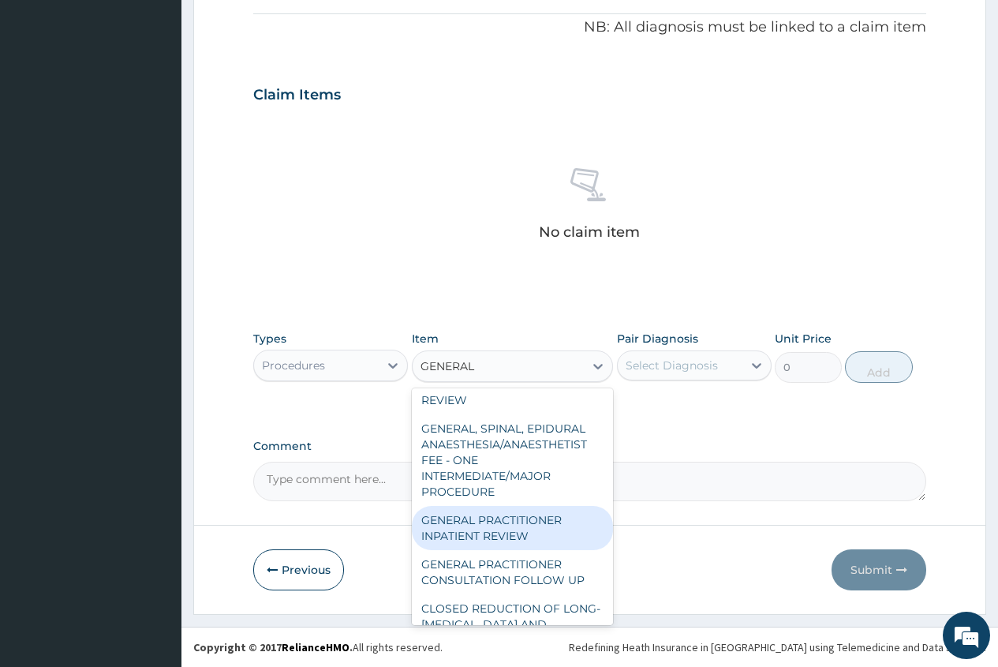
scroll to position [158, 0]
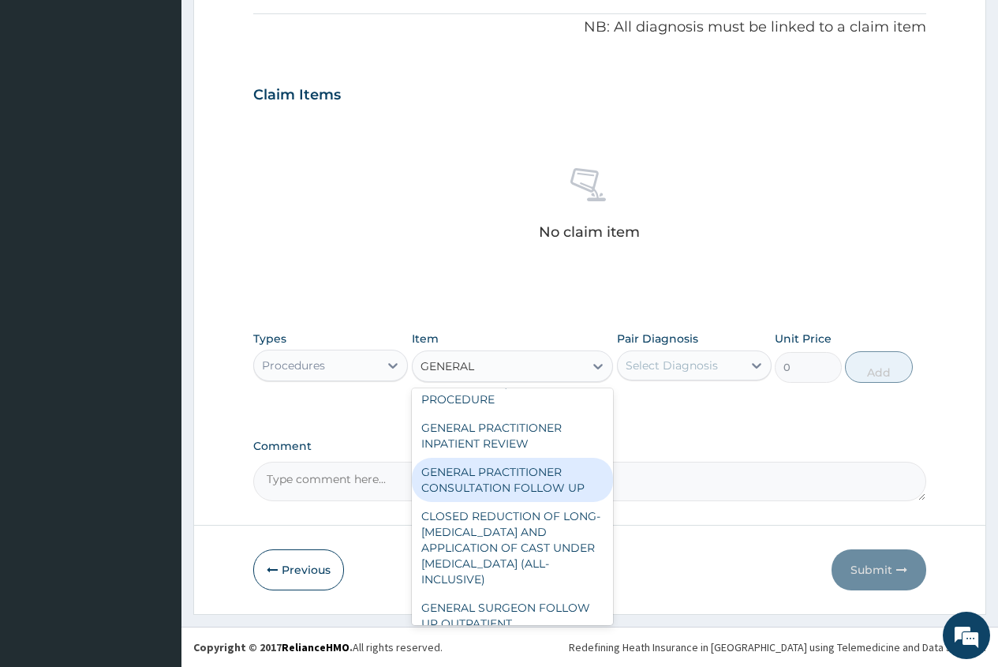
click at [545, 478] on div "GENERAL PRACTITIONER CONSULTATION FOLLOW UP" at bounding box center [513, 480] width 202 height 44
type input "1875"
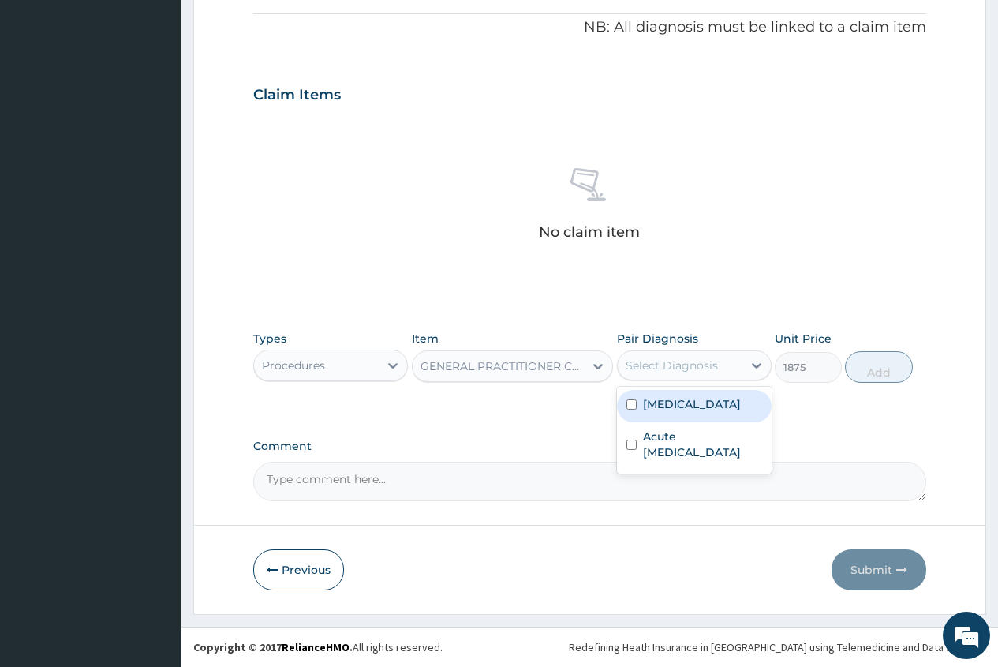
click at [639, 361] on div "Select Diagnosis" at bounding box center [672, 365] width 92 height 16
click at [653, 402] on label "[MEDICAL_DATA]" at bounding box center [692, 404] width 98 height 16
checkbox input "true"
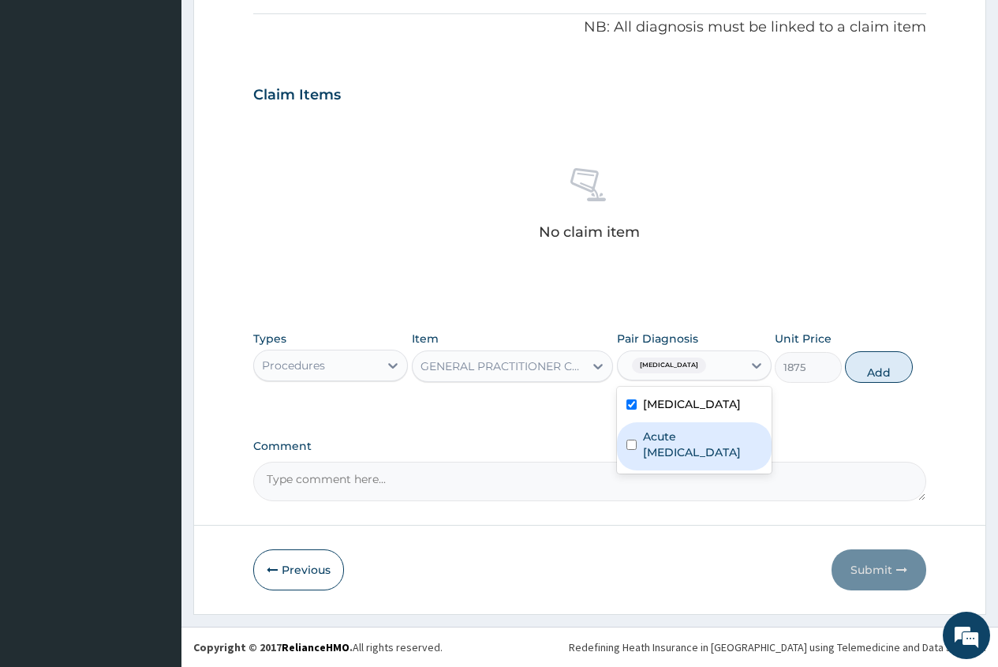
click at [685, 453] on label "Acute [MEDICAL_DATA]" at bounding box center [702, 444] width 119 height 32
checkbox input "true"
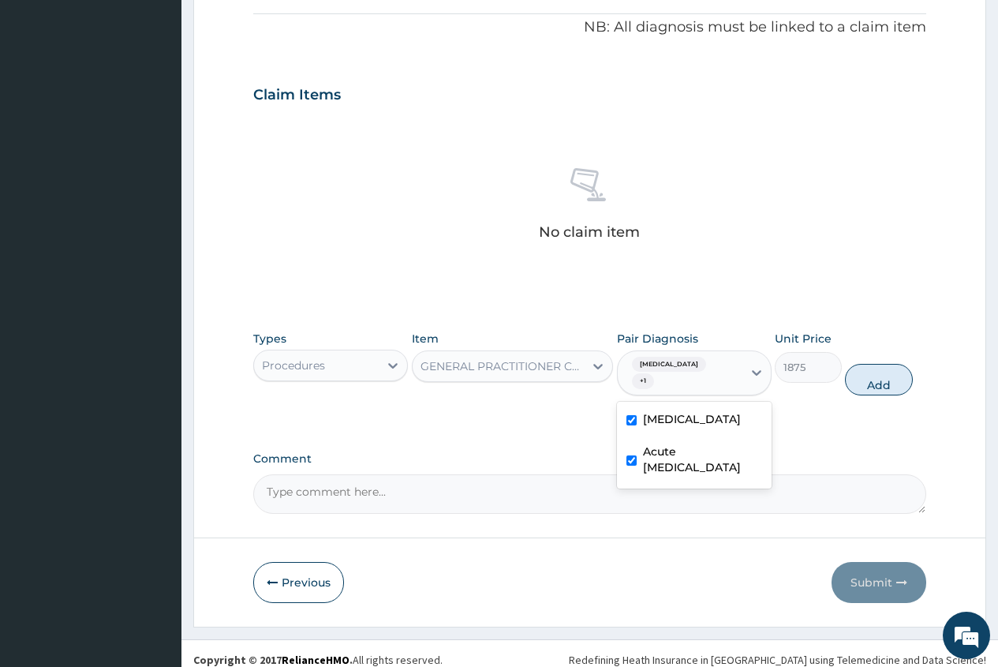
click at [869, 397] on div "Types Procedures Item GENERAL PRACTITIONER CONSULTATION FOLLOW UP Pair Diagnosi…" at bounding box center [589, 363] width 673 height 81
click at [873, 388] on button "Add" at bounding box center [878, 380] width 67 height 32
type input "0"
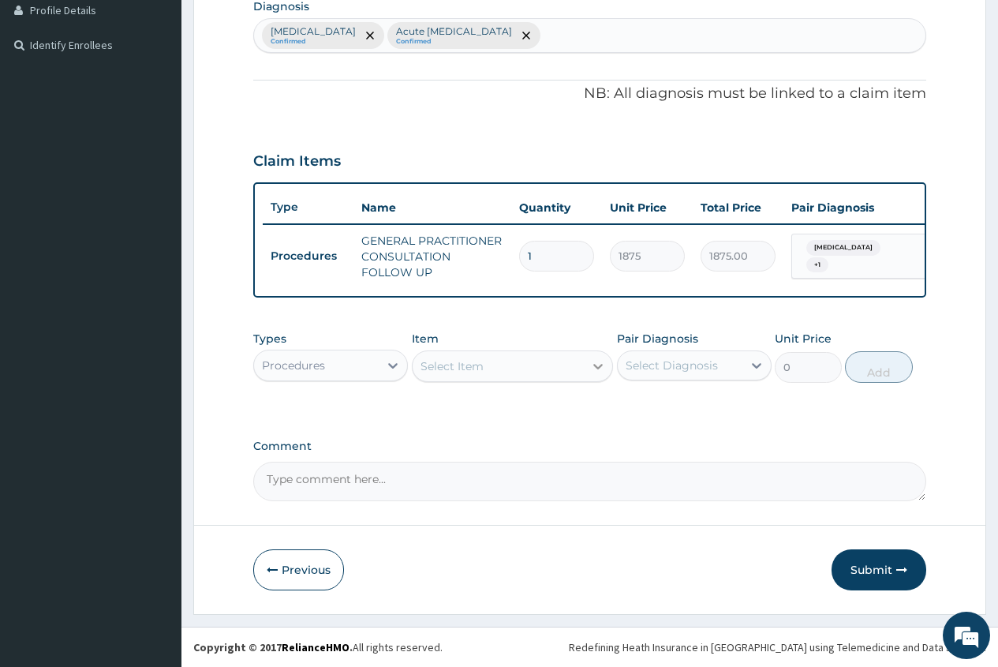
scroll to position [417, 0]
click at [352, 372] on div "Procedures" at bounding box center [316, 365] width 125 height 25
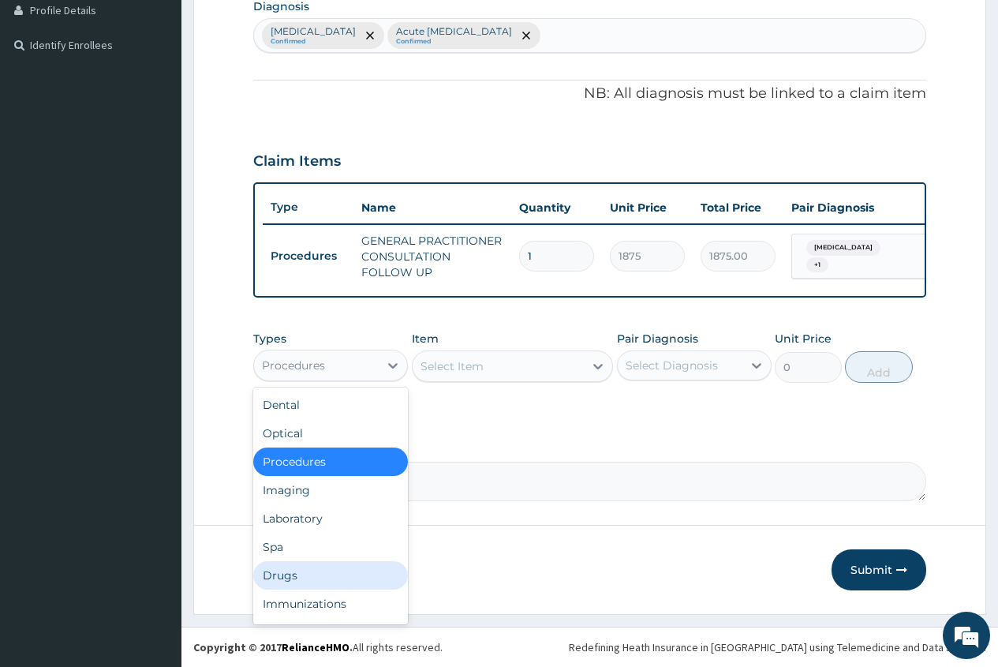
click at [309, 580] on div "Drugs" at bounding box center [330, 575] width 155 height 28
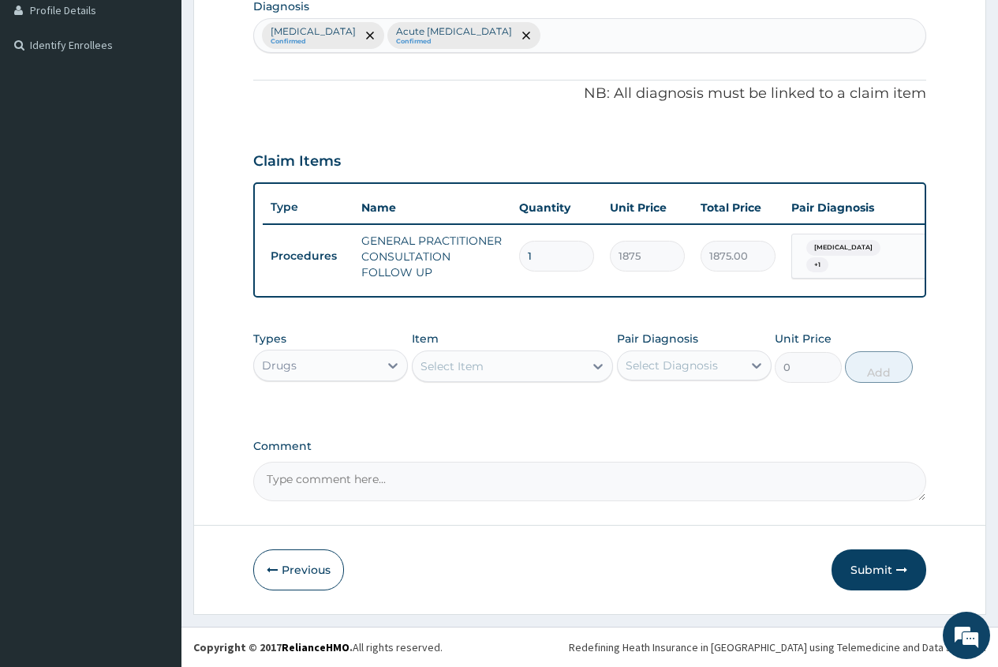
click at [420, 369] on div "Select Item" at bounding box center [499, 366] width 172 height 25
click at [421, 369] on div "Select Item" at bounding box center [452, 366] width 63 height 16
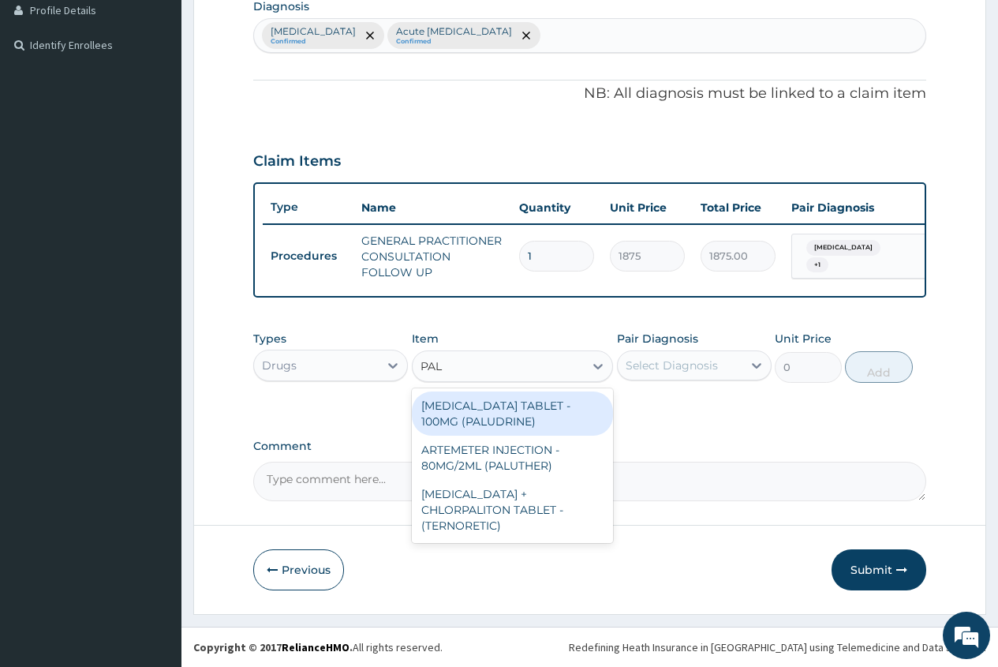
type input "PALU"
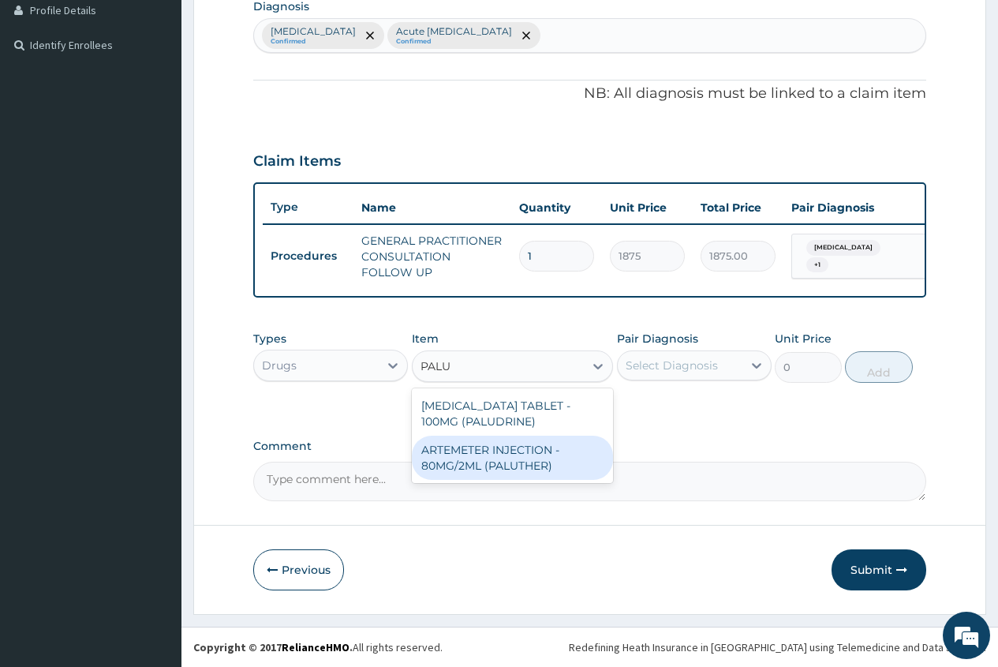
click at [542, 447] on div "ARTEMETER INJECTION - 80MG/2ML (PALUTHER)" at bounding box center [513, 458] width 202 height 44
type input "700"
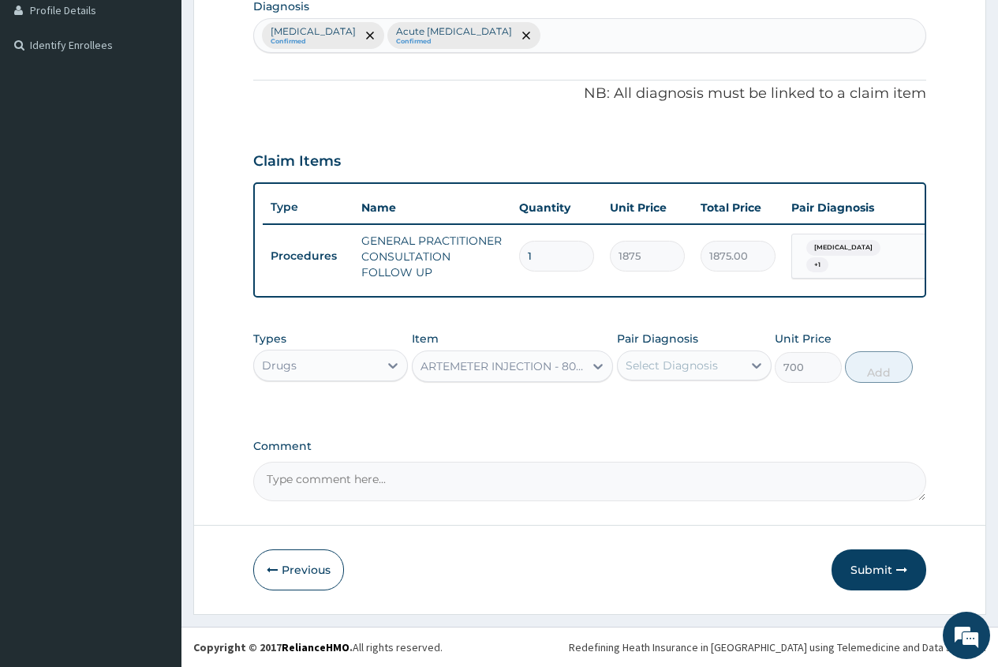
click at [664, 365] on div "Select Diagnosis" at bounding box center [672, 365] width 92 height 16
click at [694, 357] on div "Select Diagnosis" at bounding box center [672, 365] width 92 height 16
click at [694, 401] on label "[MEDICAL_DATA]" at bounding box center [692, 404] width 98 height 16
checkbox input "true"
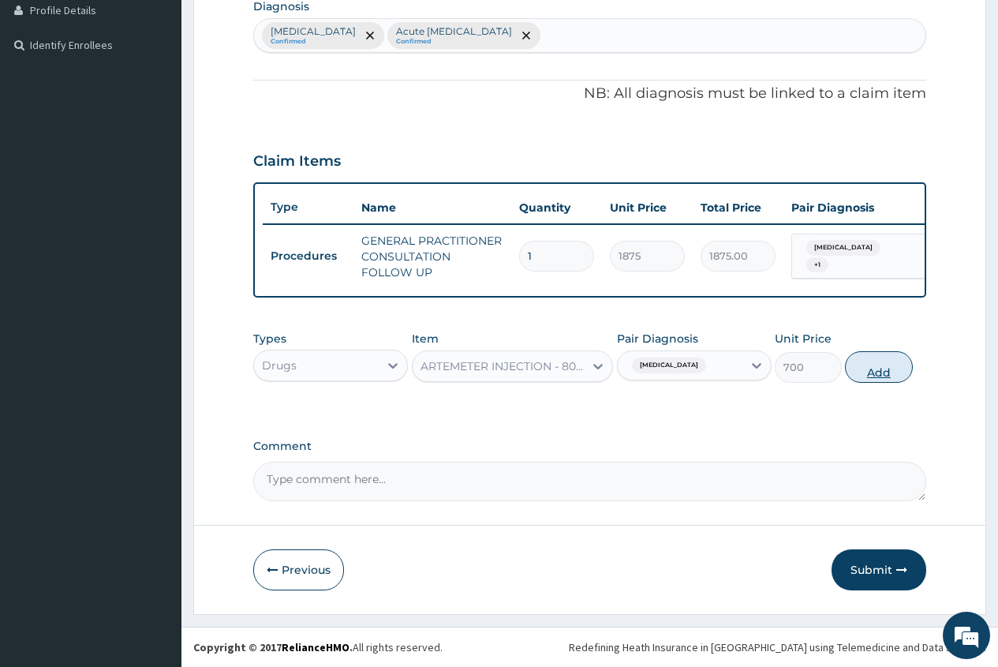
click at [880, 380] on button "Add" at bounding box center [878, 367] width 67 height 32
type input "0"
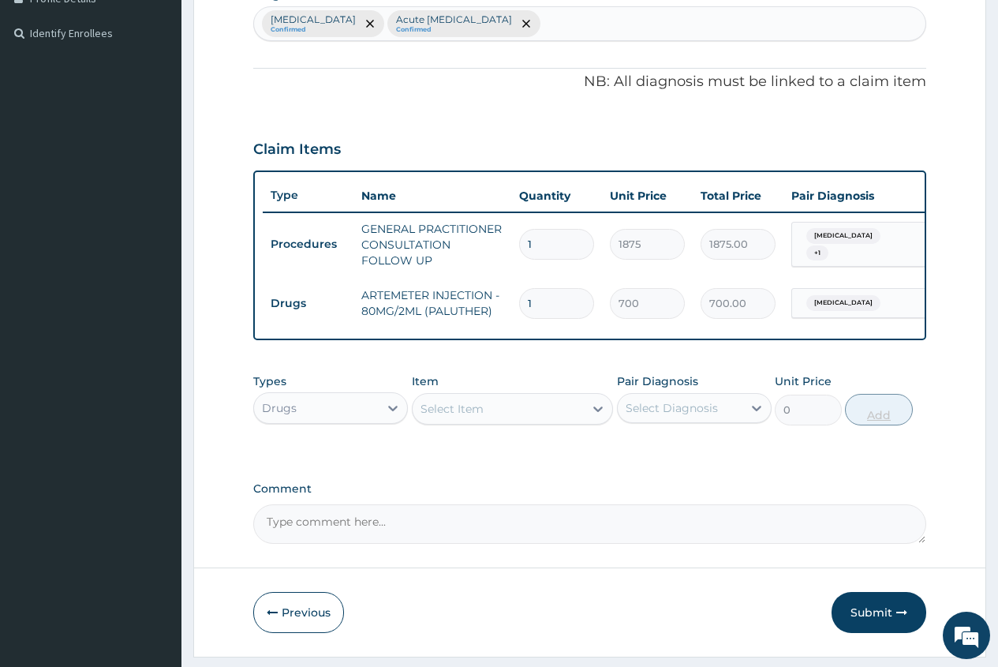
type input "0.00"
type input "6"
type input "4200.00"
type input "6"
click at [463, 417] on div "Select Item" at bounding box center [452, 409] width 63 height 16
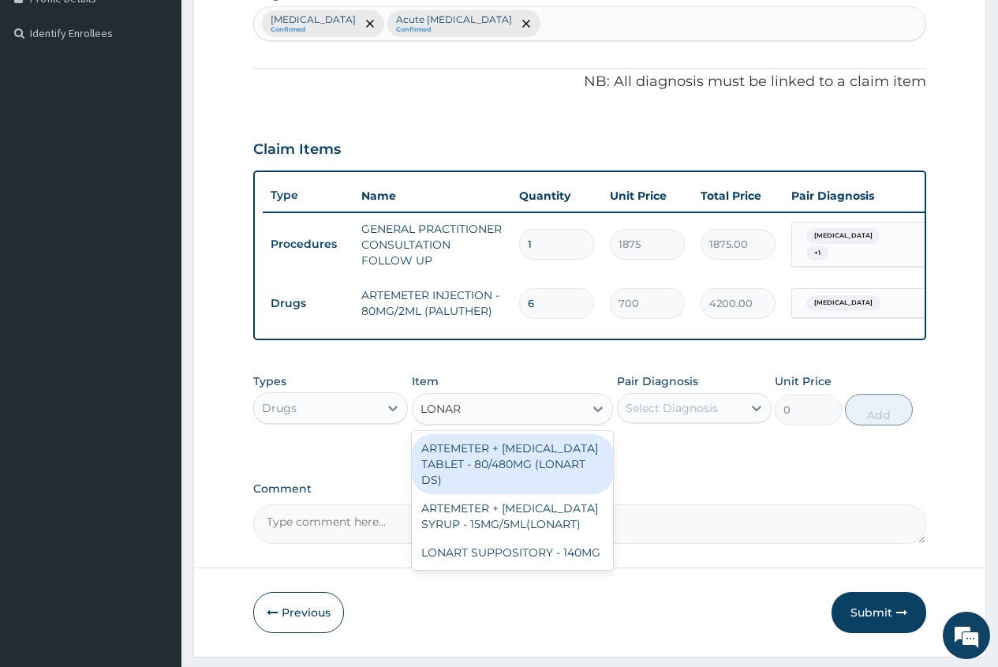
type input "LONART"
click at [561, 473] on div "ARTEMETER + [MEDICAL_DATA] TABLET - 80/480MG (LONART DS)" at bounding box center [513, 464] width 202 height 60
type input "588"
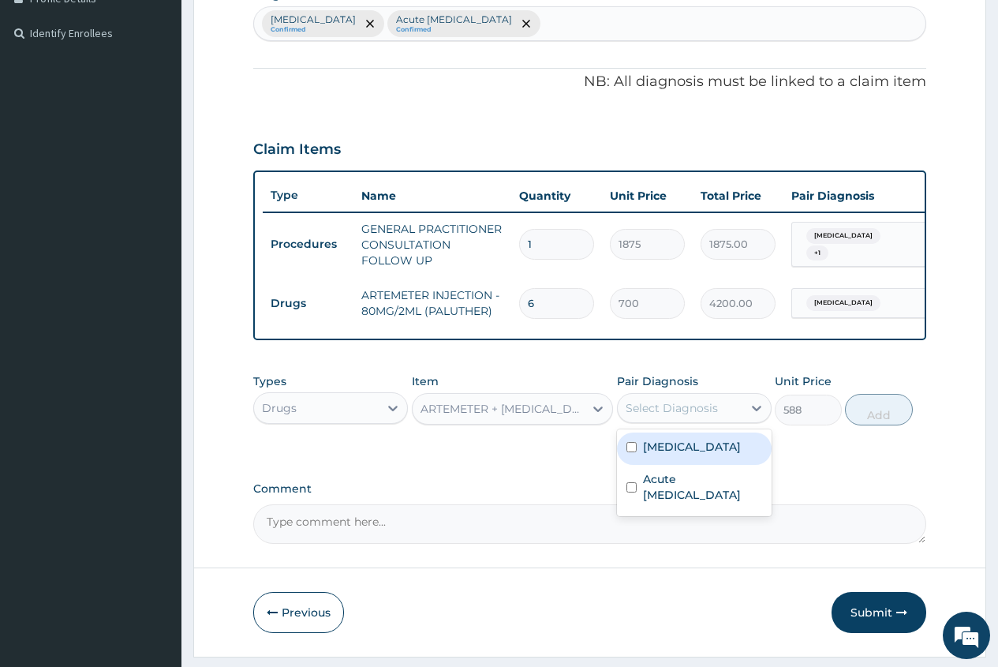
click at [722, 417] on div "Select Diagnosis" at bounding box center [680, 407] width 125 height 25
click at [680, 455] on label "[MEDICAL_DATA]" at bounding box center [692, 447] width 98 height 16
checkbox input "true"
click at [881, 425] on button "Add" at bounding box center [878, 410] width 67 height 32
click at [881, 427] on div "PA Code / Prescription Code Enter Code(Secondary Care Only) Encounter Date 08-0…" at bounding box center [589, 139] width 673 height 810
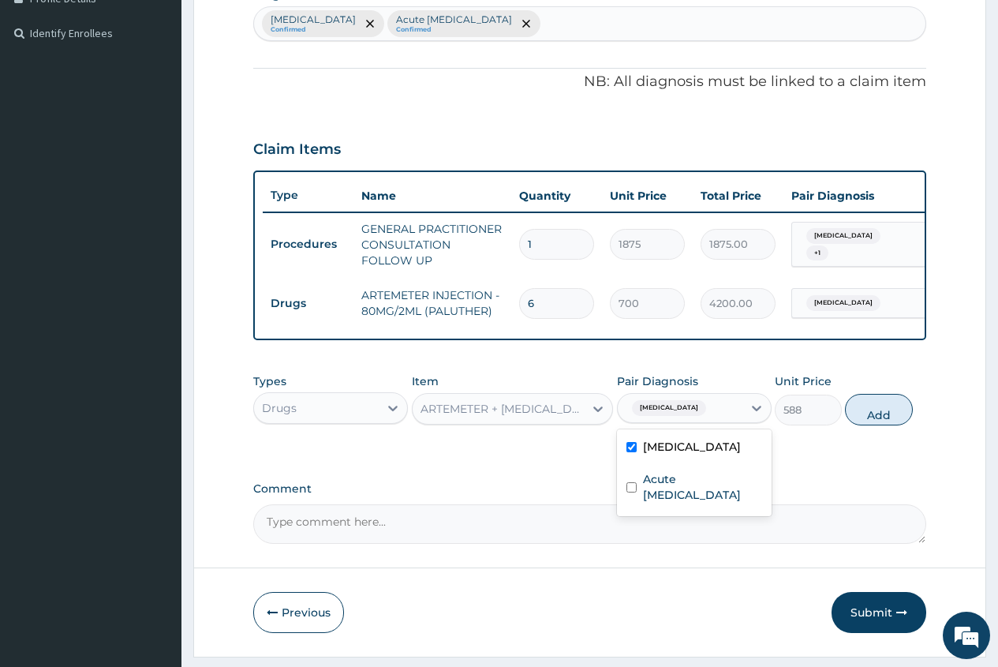
type input "0"
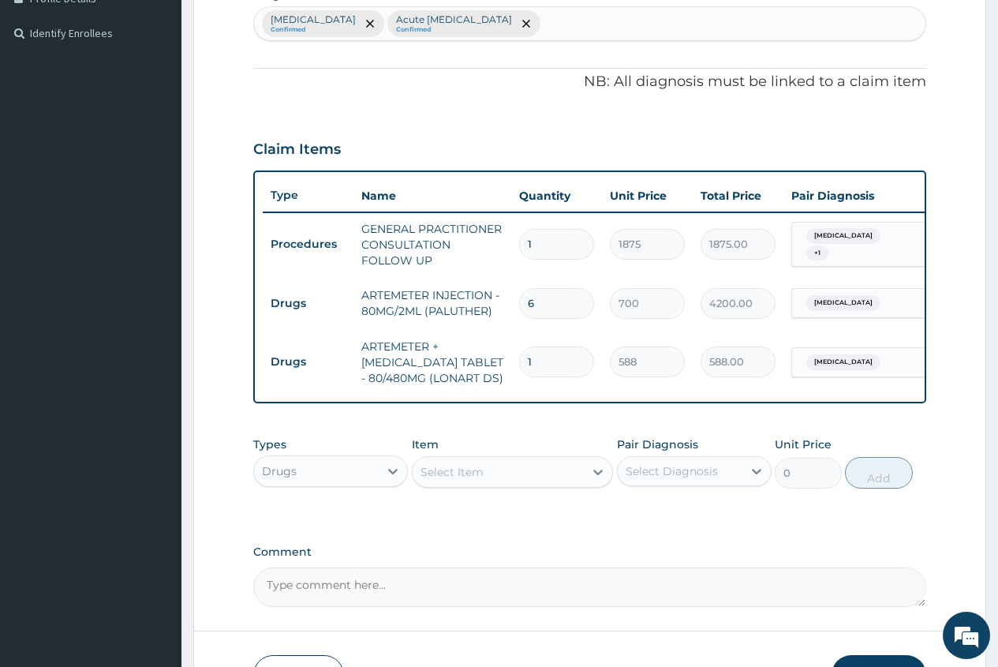
click at [543, 365] on input "1" at bounding box center [556, 361] width 75 height 31
type input "0.00"
type input "6"
type input "3528.00"
type input "6"
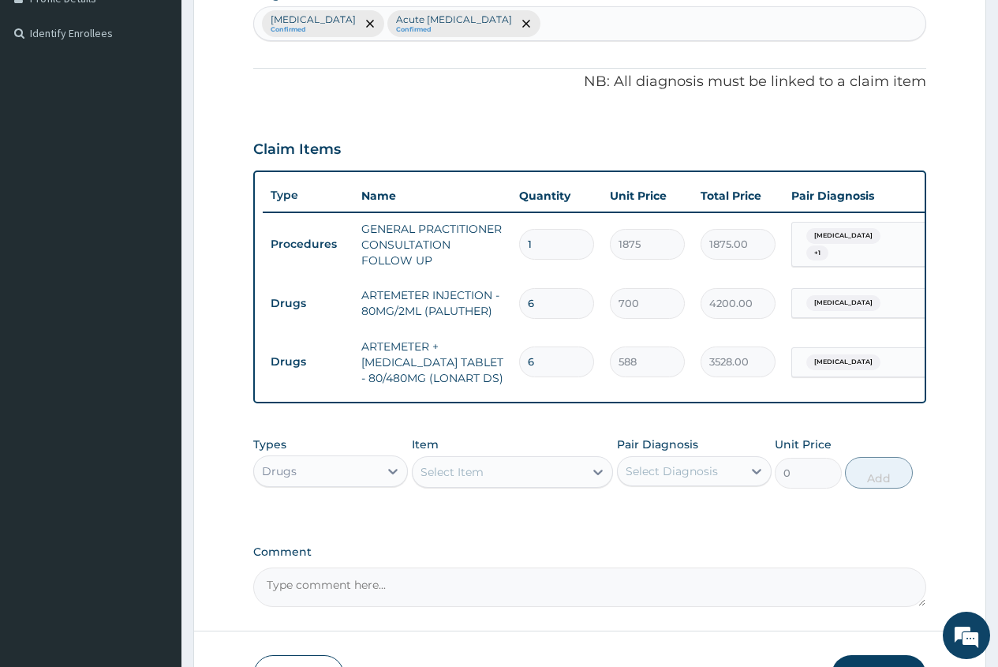
click at [425, 480] on div "Select Item" at bounding box center [452, 472] width 63 height 16
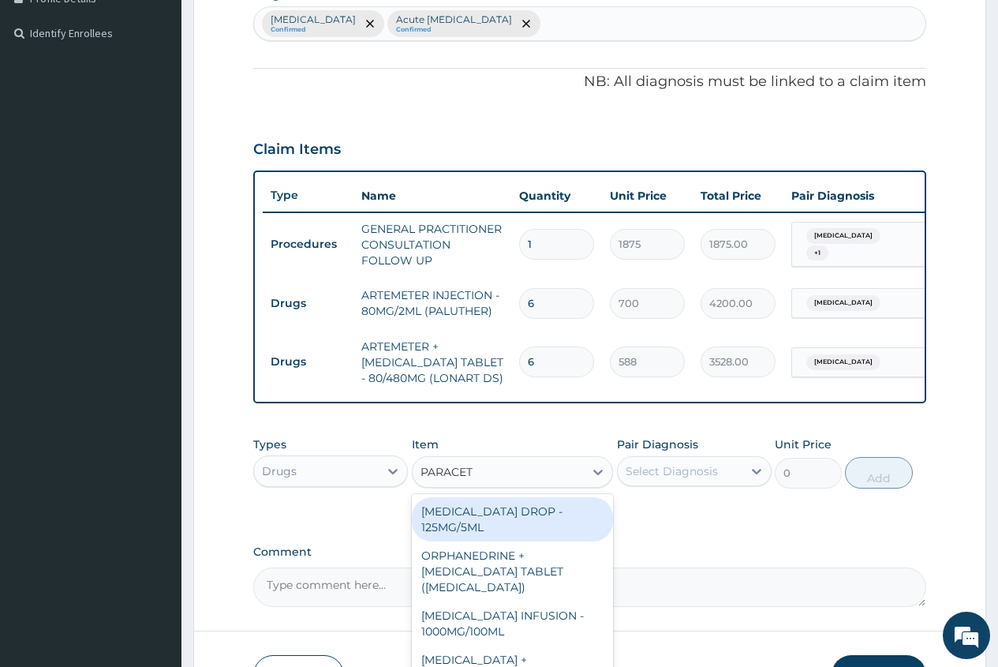
type input "PARACETA"
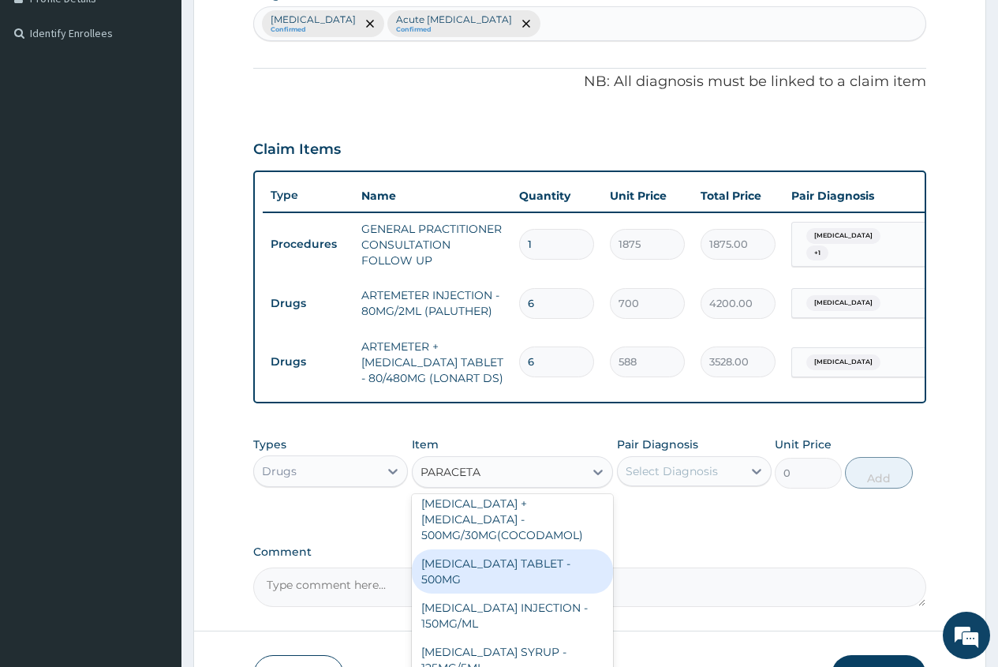
scroll to position [158, 0]
click at [545, 580] on div "[MEDICAL_DATA] TABLET - 500MG" at bounding box center [513, 570] width 202 height 44
type input "33.599999999999994"
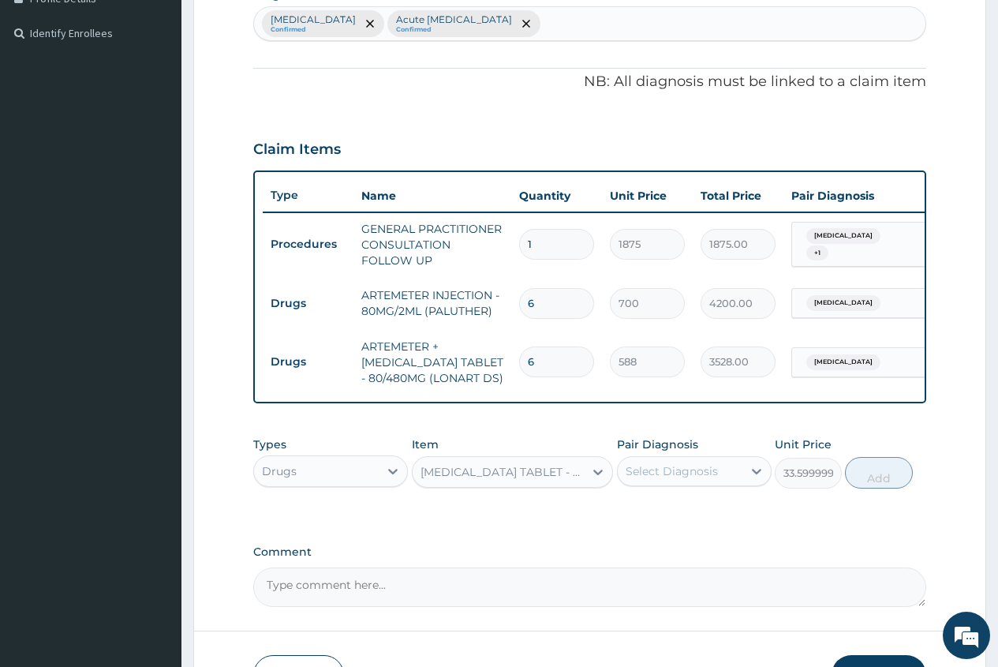
click at [676, 479] on div "Select Diagnosis" at bounding box center [672, 471] width 92 height 16
click at [699, 479] on div "Select Diagnosis" at bounding box center [672, 471] width 92 height 16
click at [706, 518] on label "[MEDICAL_DATA]" at bounding box center [692, 510] width 98 height 16
checkbox input "true"
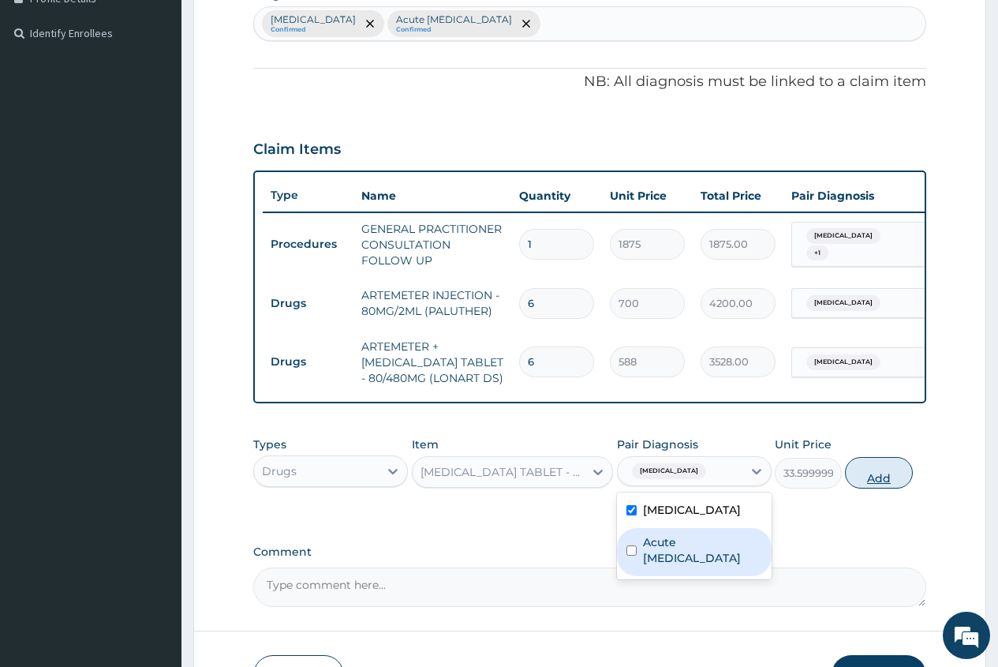
click at [880, 488] on button "Add" at bounding box center [878, 473] width 67 height 32
click at [880, 495] on div "Types Drugs Item PARACETAMOL TABLET - 500MG Pair Diagnosis option Falciparum ma…" at bounding box center [589, 462] width 673 height 68
type input "0"
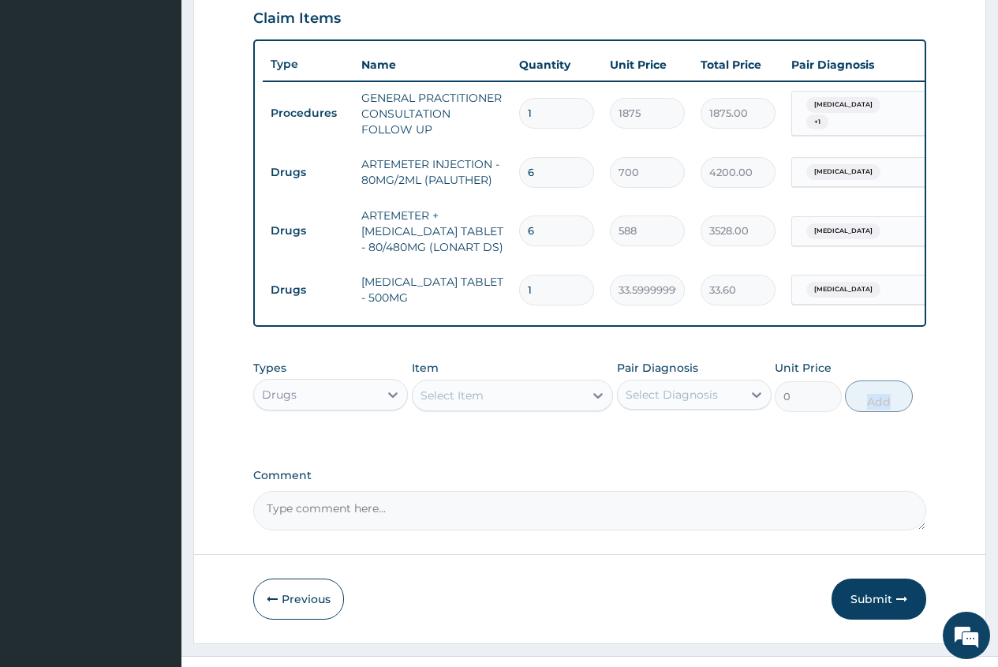
scroll to position [574, 0]
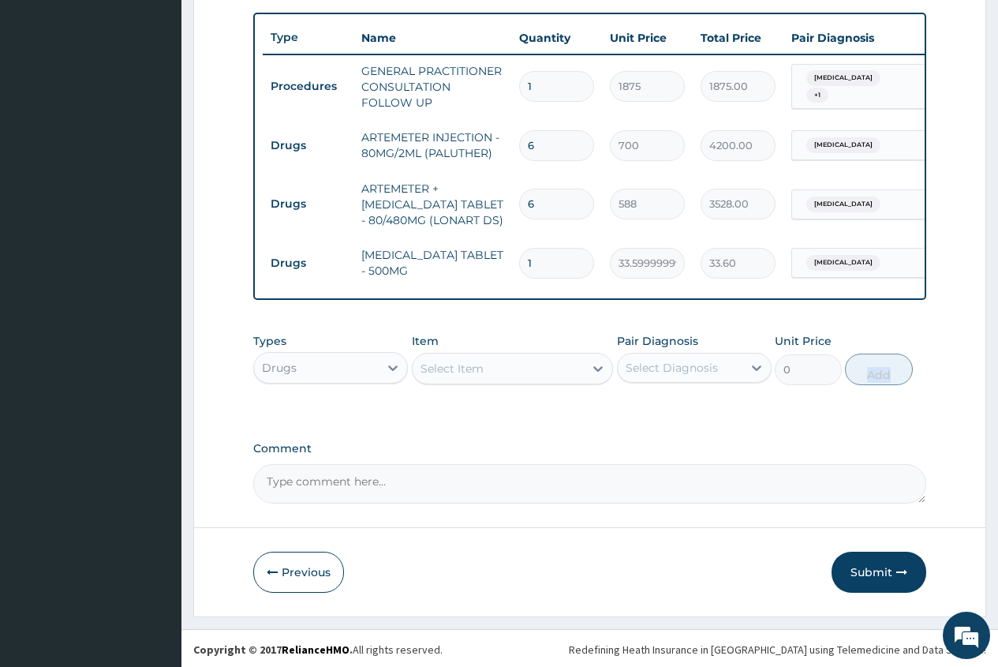
click at [440, 376] on div "Select Item" at bounding box center [452, 369] width 63 height 16
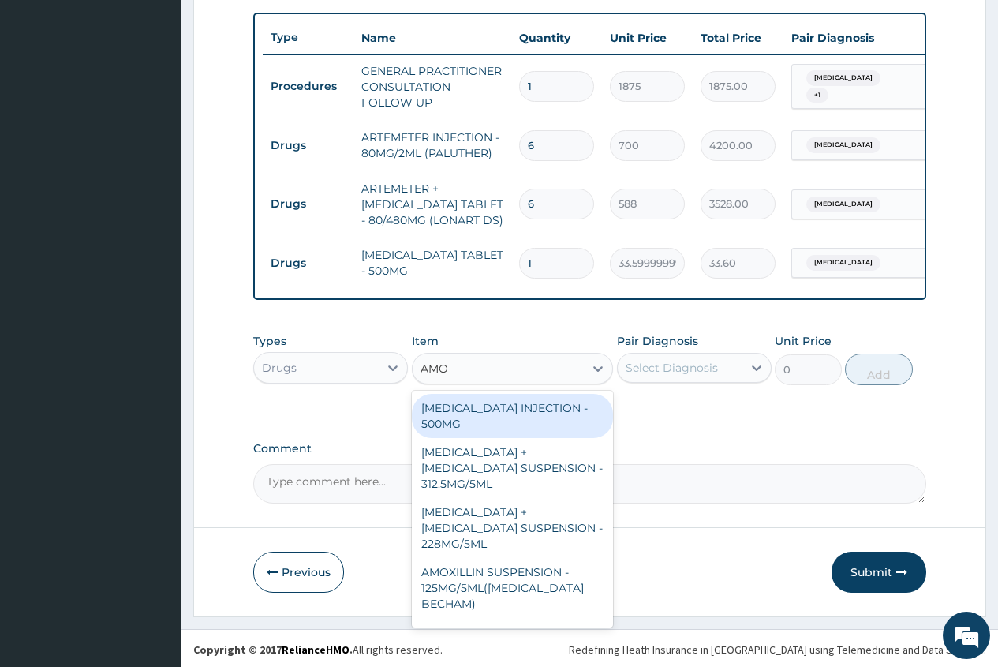
type input "AMOX"
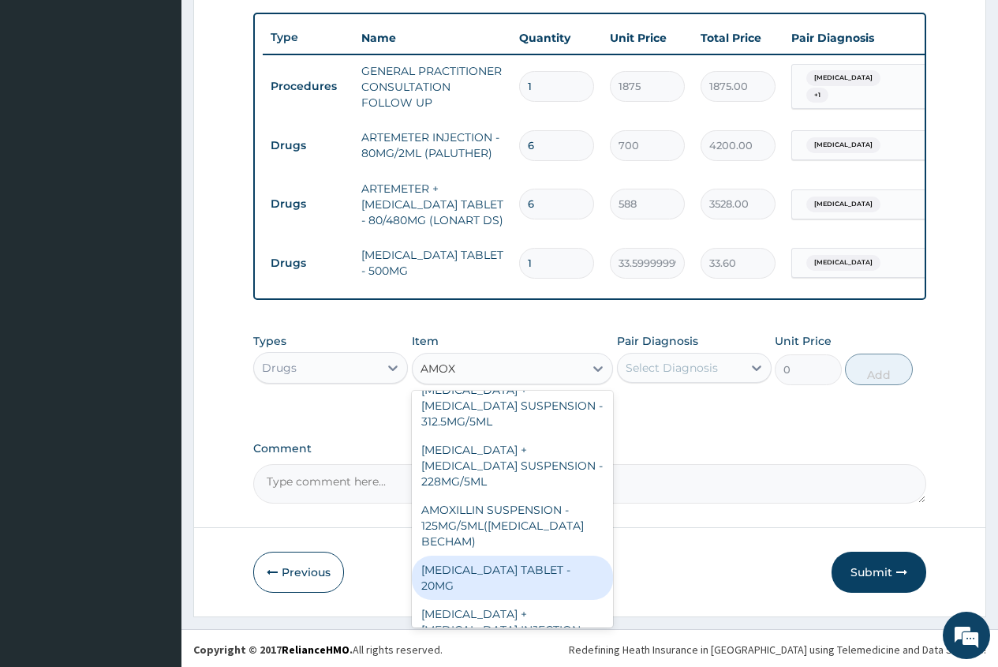
scroll to position [158, 0]
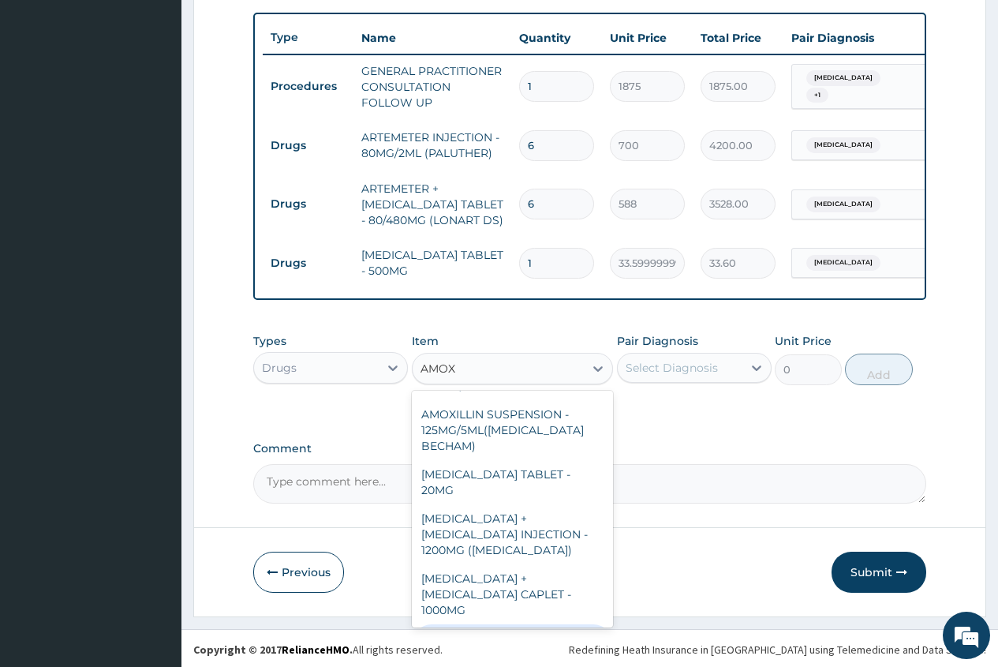
click at [530, 624] on div "[MEDICAL_DATA] CAPSULE - 500MG" at bounding box center [513, 646] width 202 height 44
type input "112"
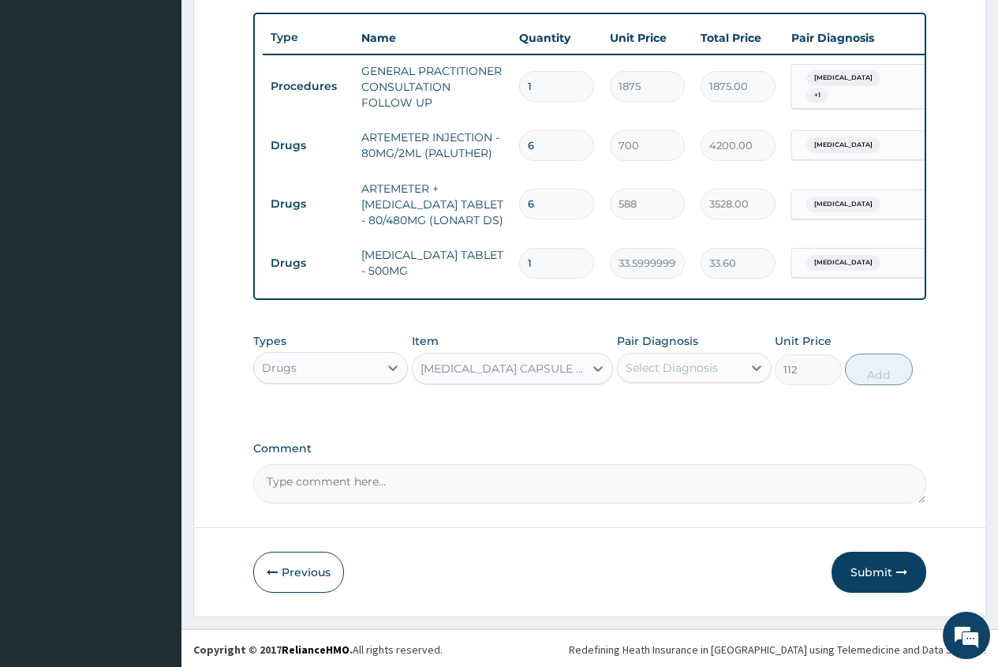
click at [694, 376] on div "Select Diagnosis" at bounding box center [672, 368] width 92 height 16
click at [694, 410] on label "[MEDICAL_DATA]" at bounding box center [692, 407] width 98 height 16
checkbox input "true"
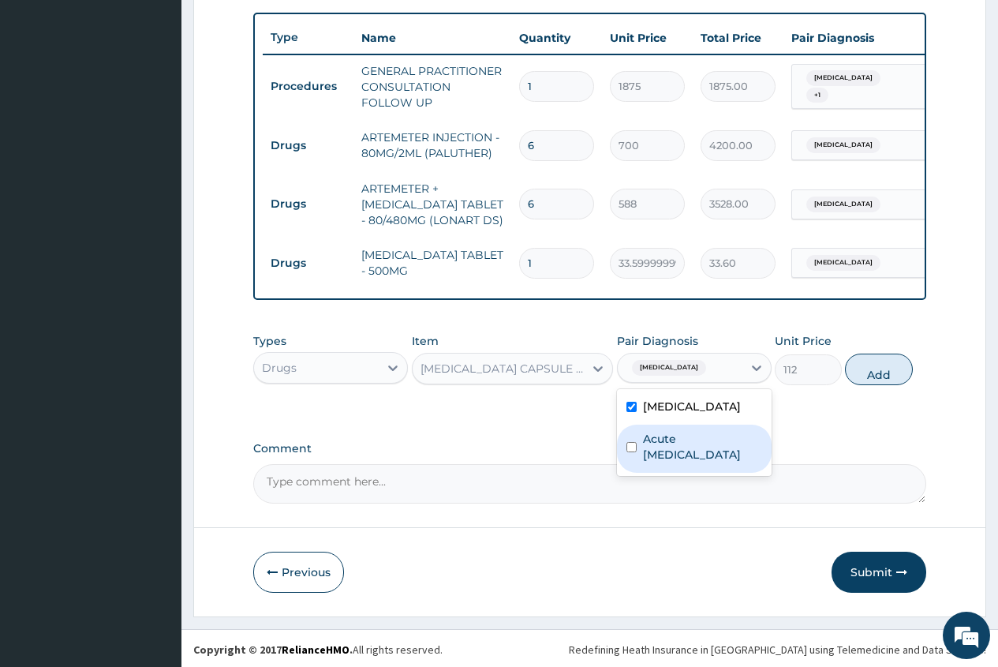
click at [706, 462] on label "Acute [MEDICAL_DATA]" at bounding box center [702, 447] width 119 height 32
checkbox input "true"
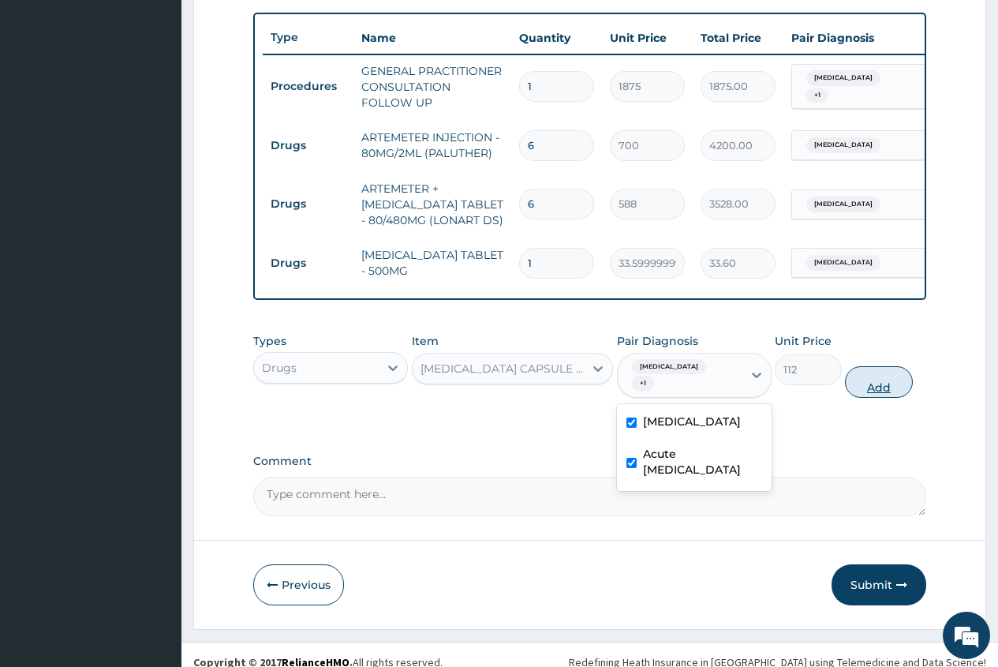
click at [881, 397] on button "Add" at bounding box center [878, 382] width 67 height 32
type input "0"
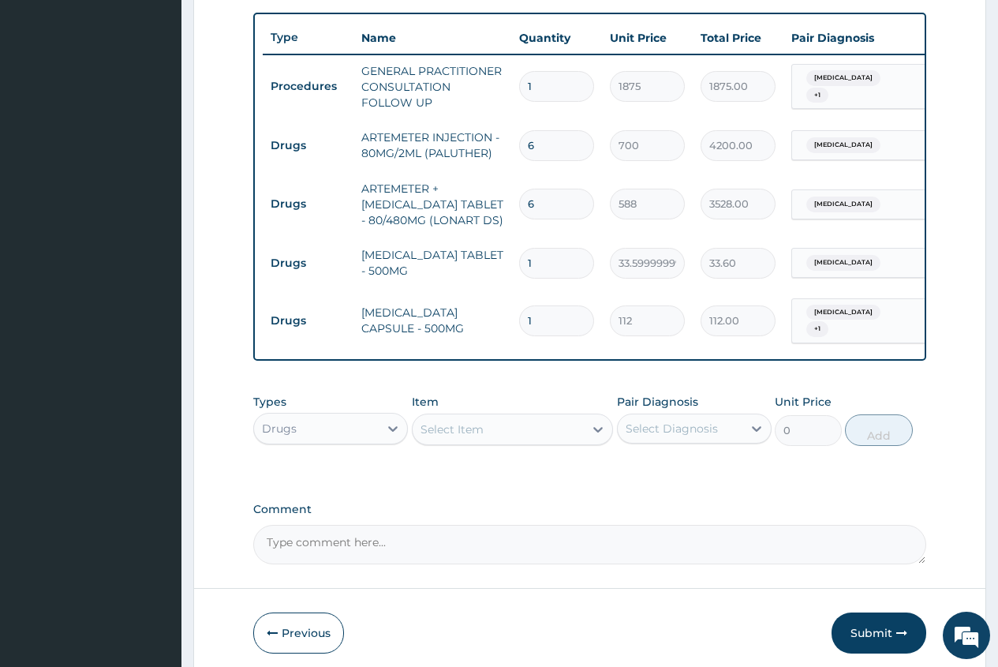
type input "15"
type input "1680.00"
type input "15"
click at [438, 435] on div "Select Item" at bounding box center [452, 429] width 63 height 16
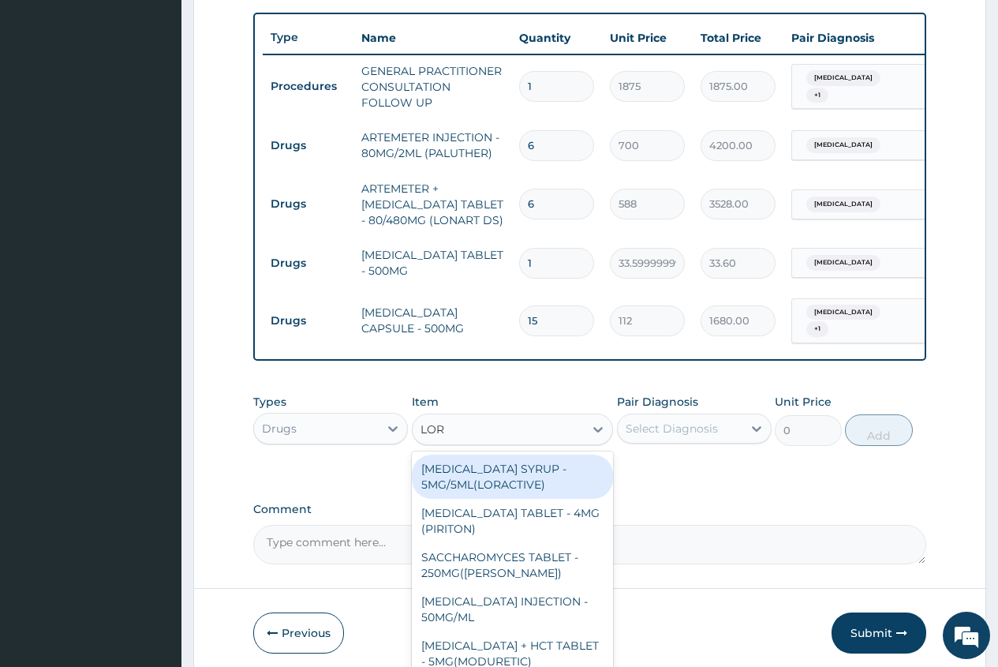
type input "LORA"
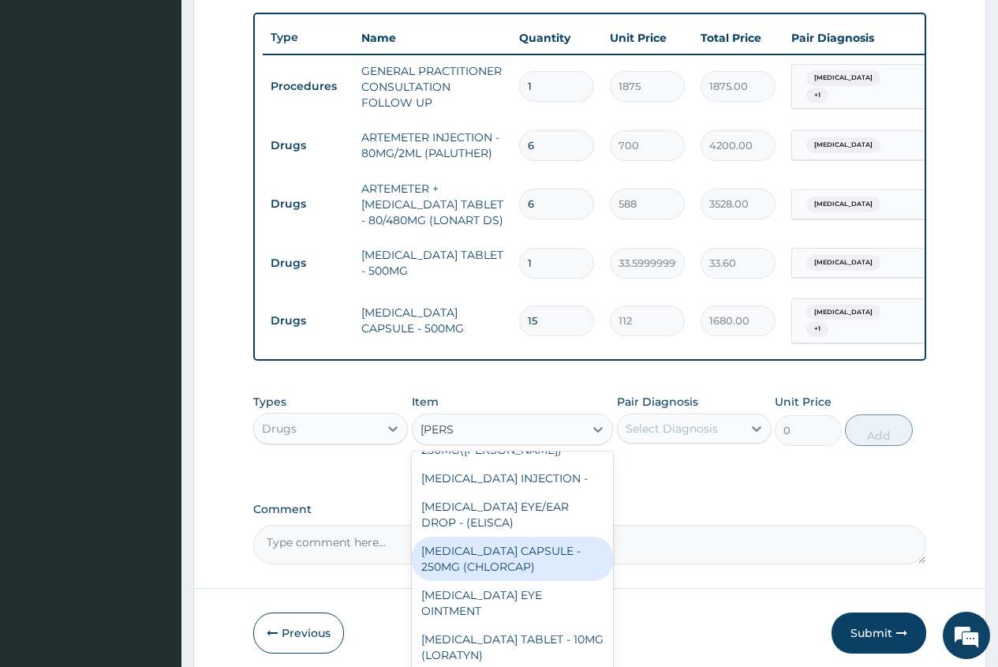
scroll to position [123, 0]
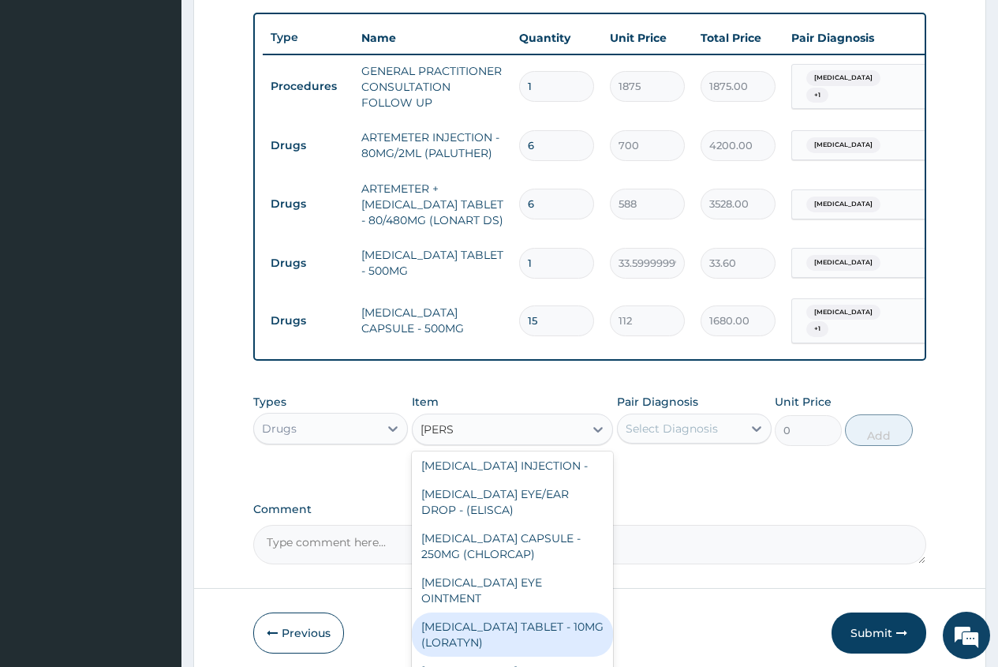
click at [512, 635] on div "[MEDICAL_DATA] TABLET - 10MG (LORATYN)" at bounding box center [513, 634] width 202 height 44
type input "98"
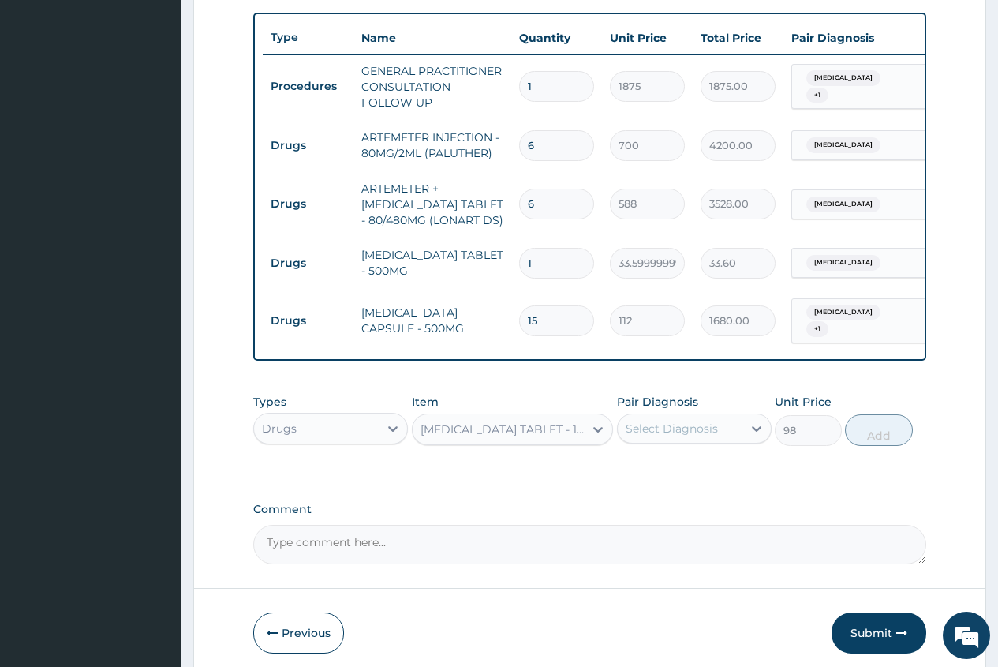
click at [687, 436] on div "Select Diagnosis" at bounding box center [672, 429] width 92 height 16
click at [702, 475] on label "[MEDICAL_DATA]" at bounding box center [692, 467] width 98 height 16
click at [706, 475] on label "[MEDICAL_DATA]" at bounding box center [692, 467] width 98 height 16
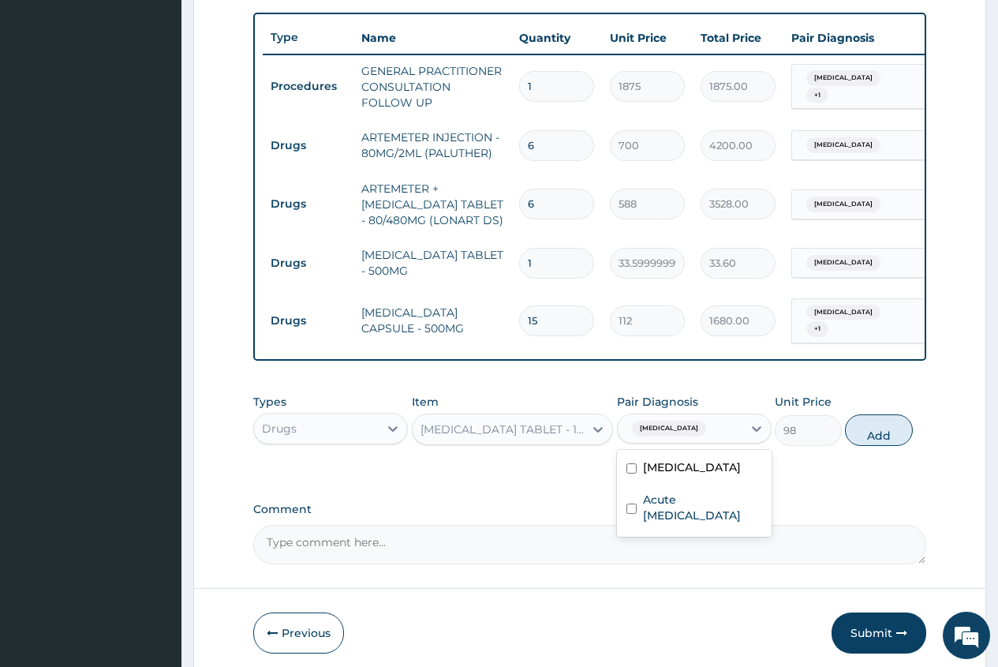
checkbox input "false"
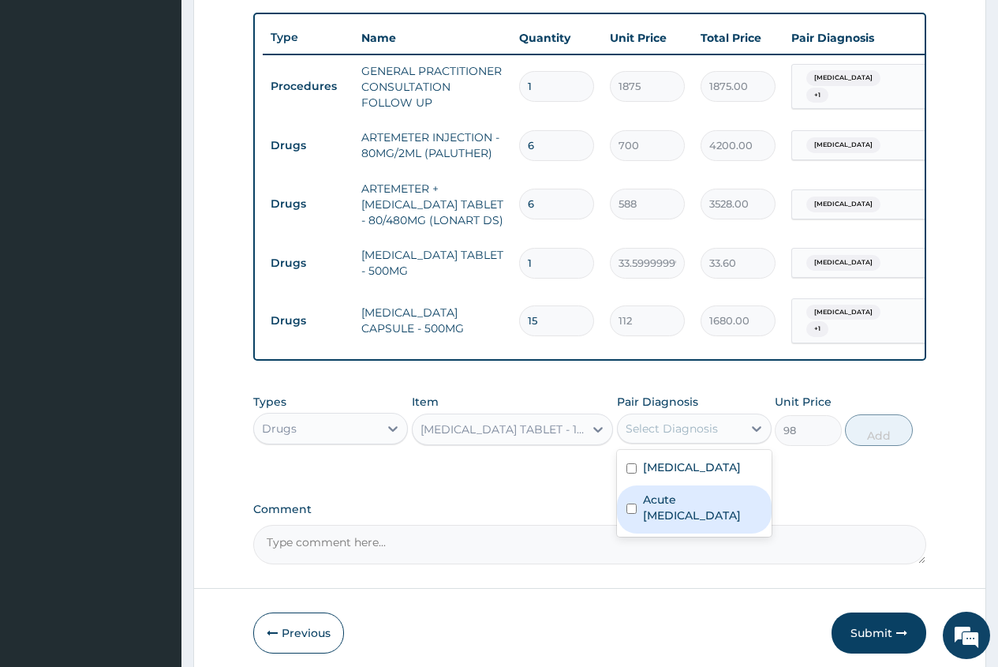
click at [692, 515] on label "Acute [MEDICAL_DATA]" at bounding box center [702, 508] width 119 height 32
checkbox input "true"
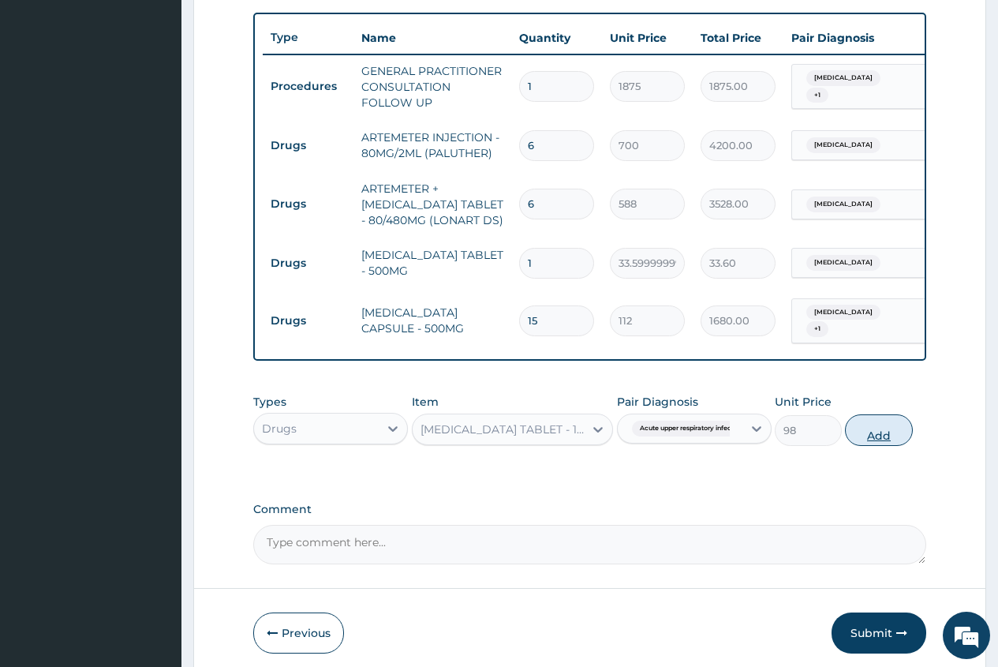
click at [886, 444] on button "Add" at bounding box center [878, 430] width 67 height 32
type input "0"
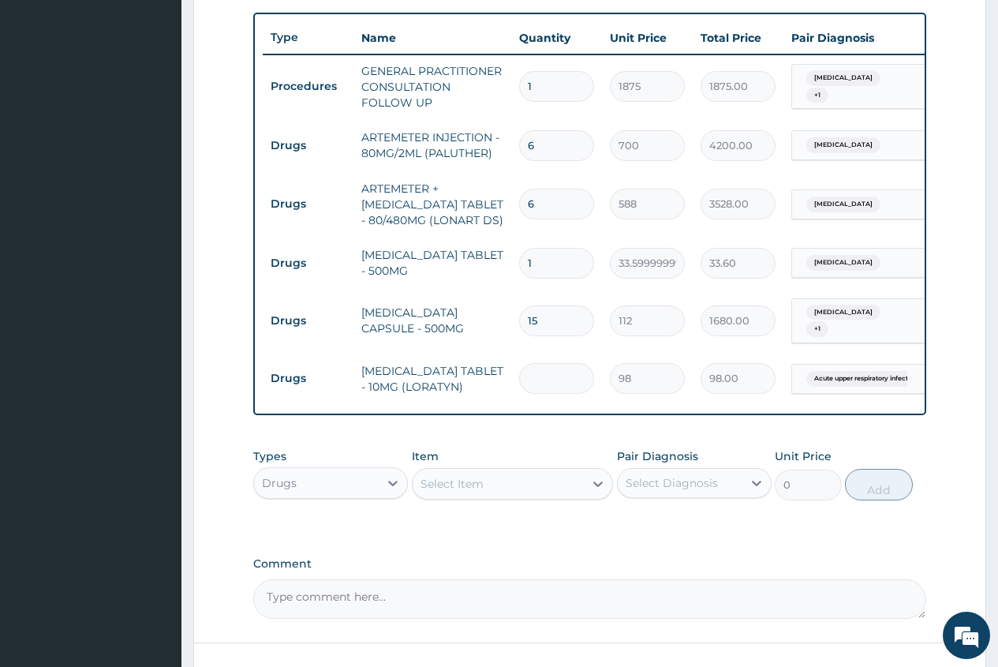
type input "0.00"
type input "4"
type input "392.00"
type input "4"
click at [435, 491] on div "Select Item" at bounding box center [452, 484] width 63 height 16
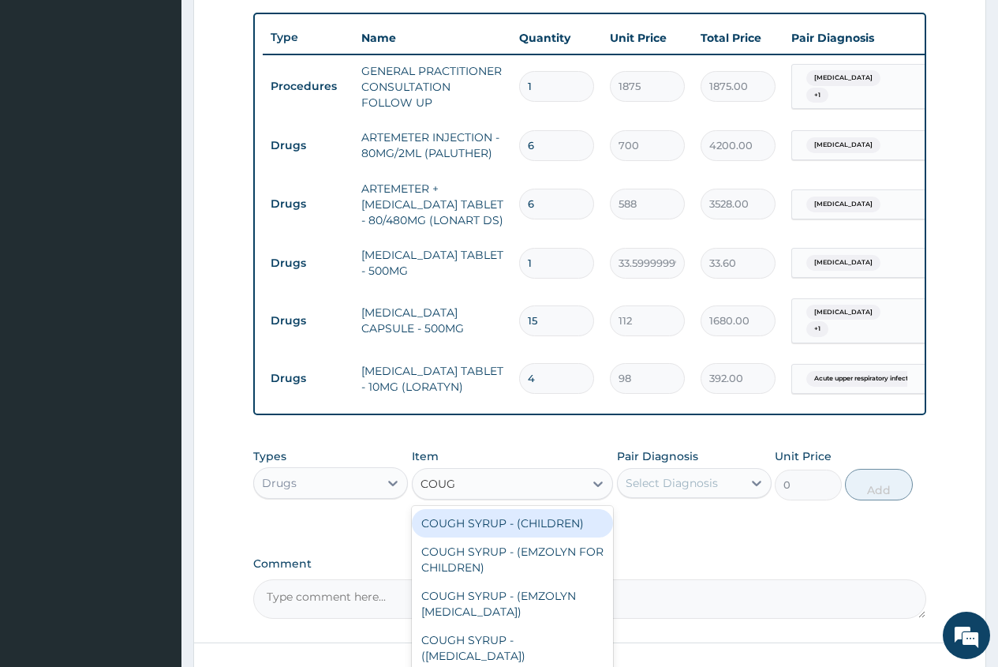
type input "COUGH"
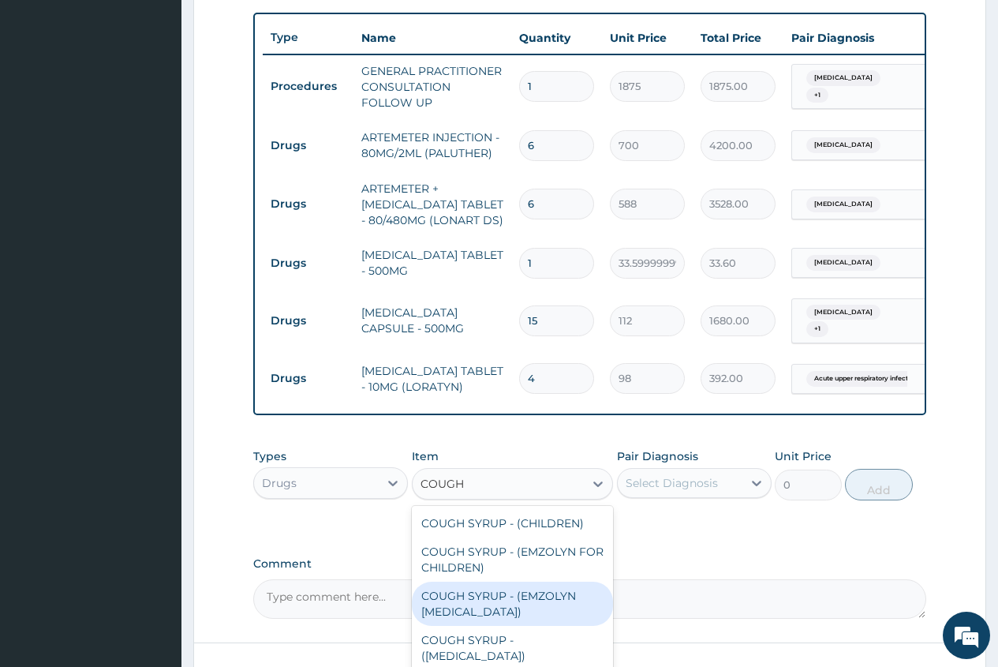
click at [542, 607] on div "COUGH SYRUP - (EMZOLYN [MEDICAL_DATA])" at bounding box center [513, 604] width 202 height 44
type input "1120"
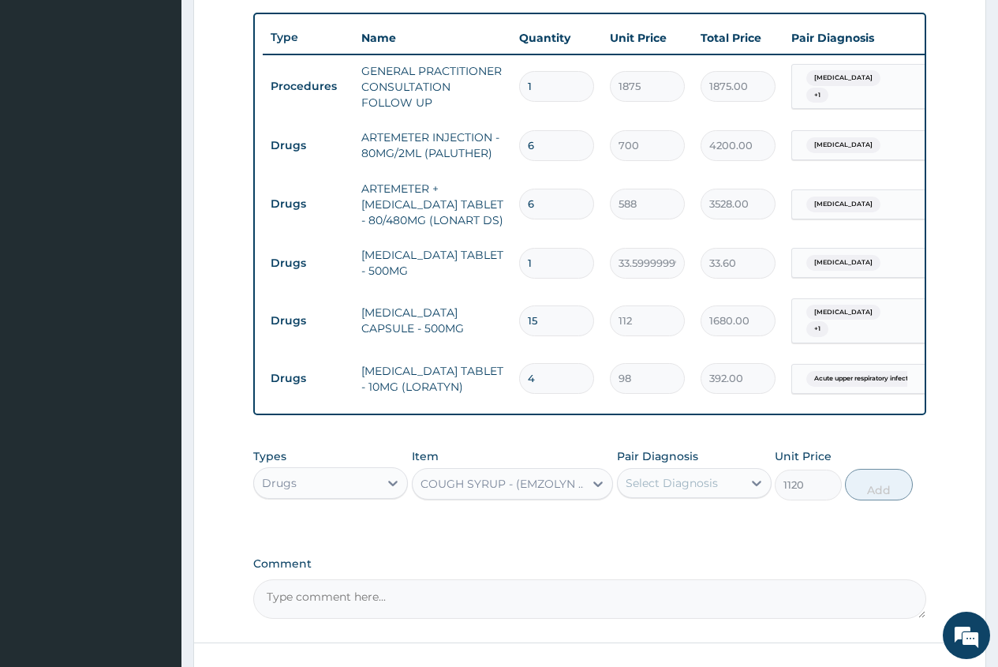
click at [661, 500] on div "Pair Diagnosis Select Diagnosis" at bounding box center [694, 474] width 155 height 52
click at [668, 491] on div "Select Diagnosis" at bounding box center [672, 483] width 92 height 16
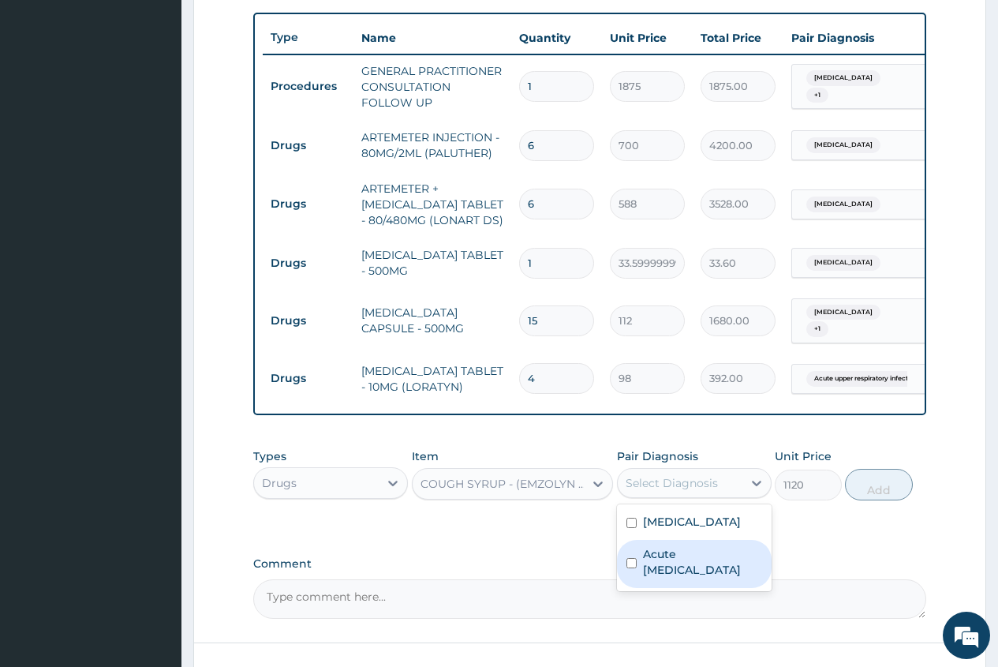
click at [683, 578] on label "Acute [MEDICAL_DATA]" at bounding box center [702, 562] width 119 height 32
checkbox input "true"
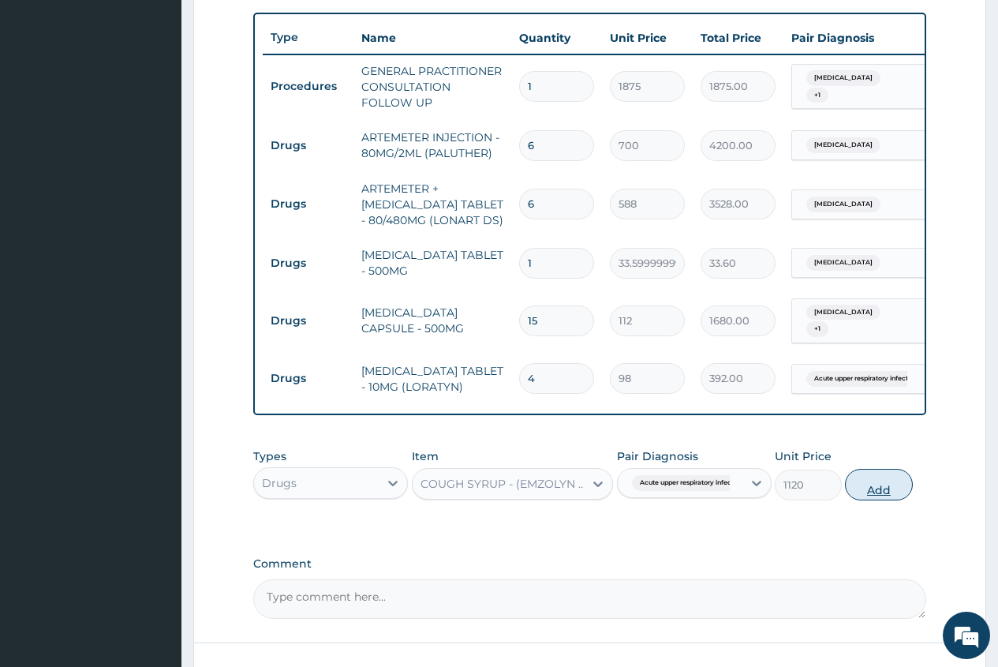
click at [878, 500] on button "Add" at bounding box center [878, 485] width 67 height 32
type input "0"
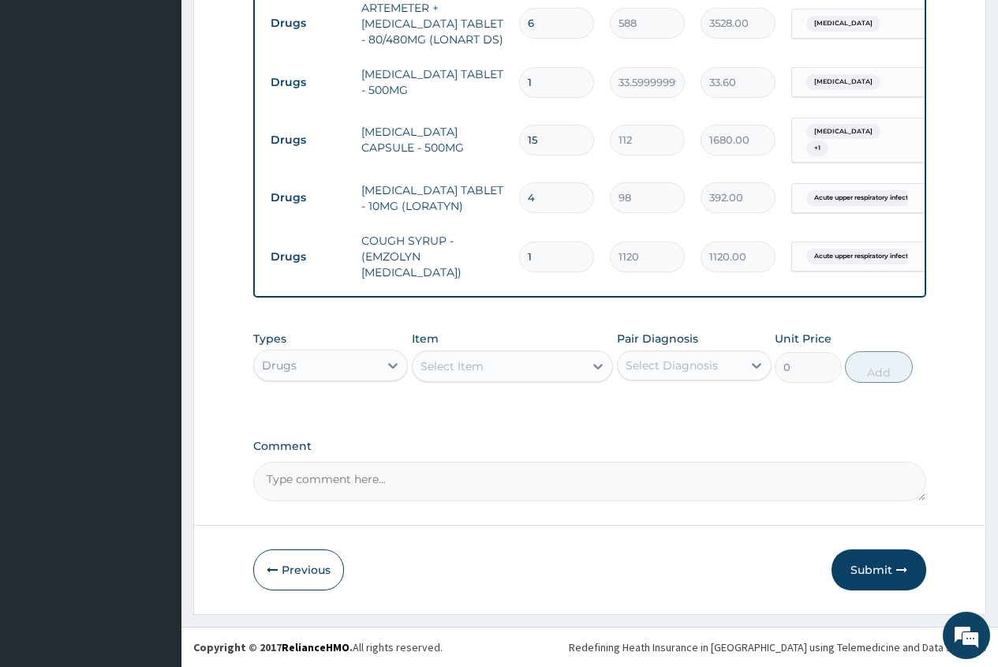
scroll to position [767, 0]
click at [878, 572] on button "Submit" at bounding box center [879, 569] width 95 height 41
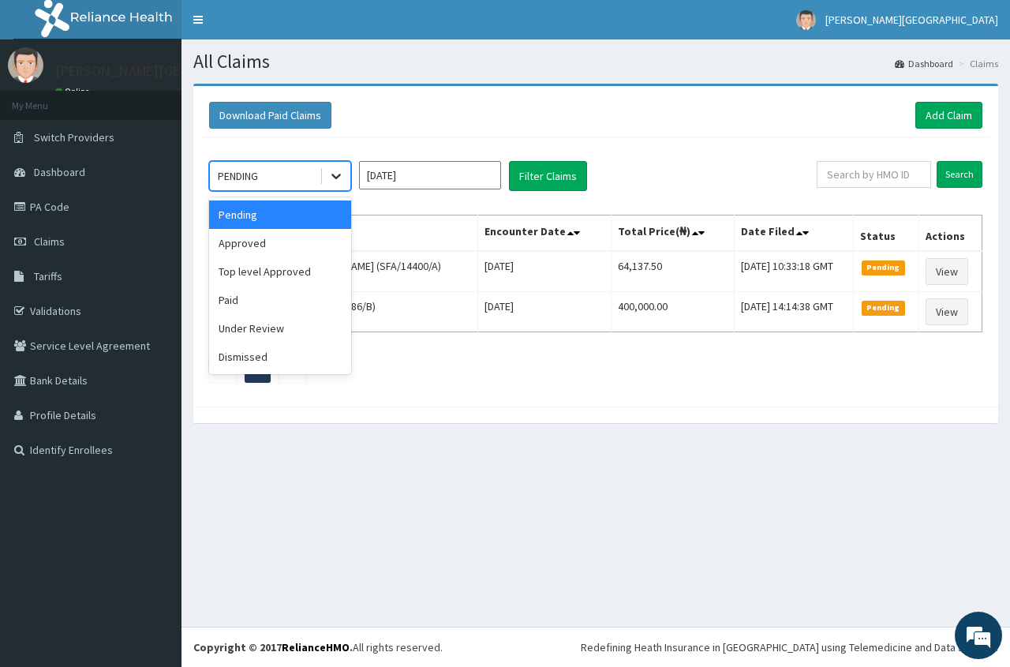
click at [331, 185] on div at bounding box center [336, 176] width 28 height 28
click at [305, 234] on div "Approved" at bounding box center [280, 243] width 142 height 28
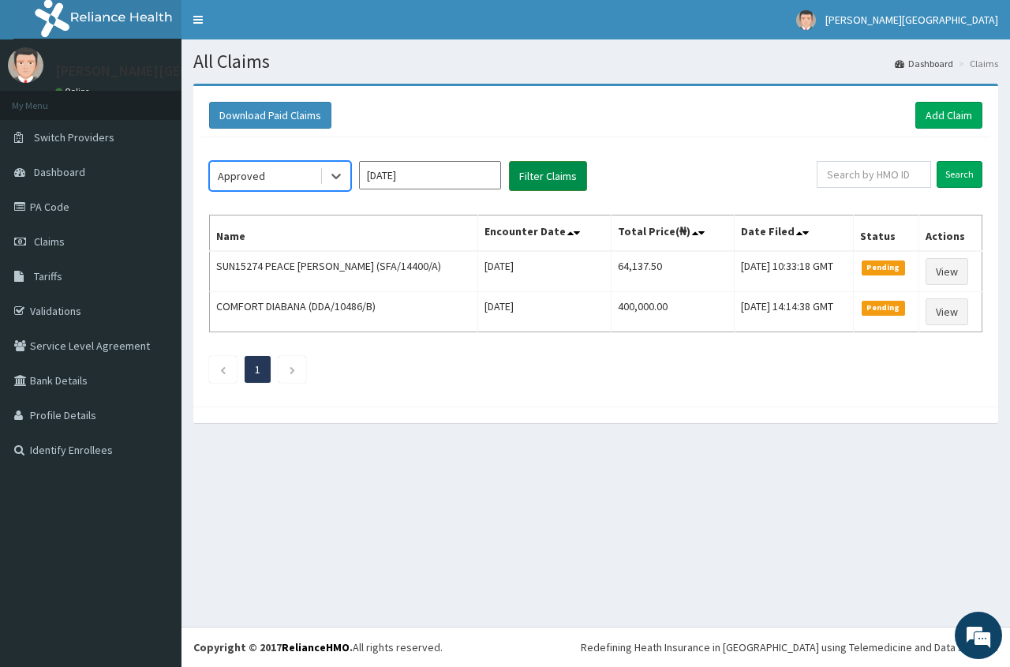
click at [524, 177] on button "Filter Claims" at bounding box center [548, 176] width 78 height 30
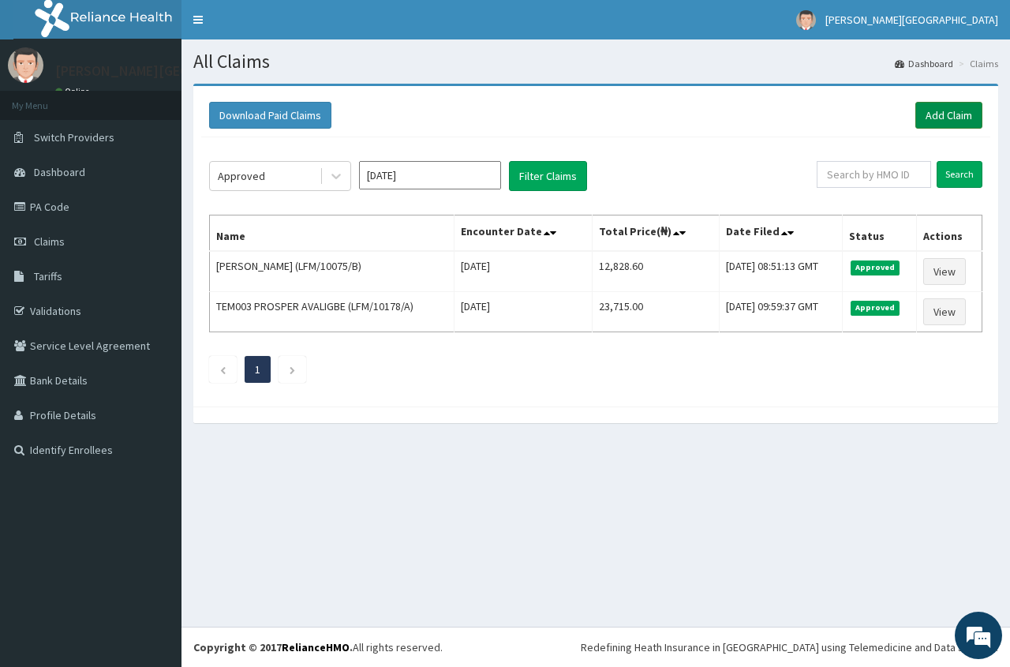
click at [945, 113] on link "Add Claim" at bounding box center [948, 115] width 67 height 27
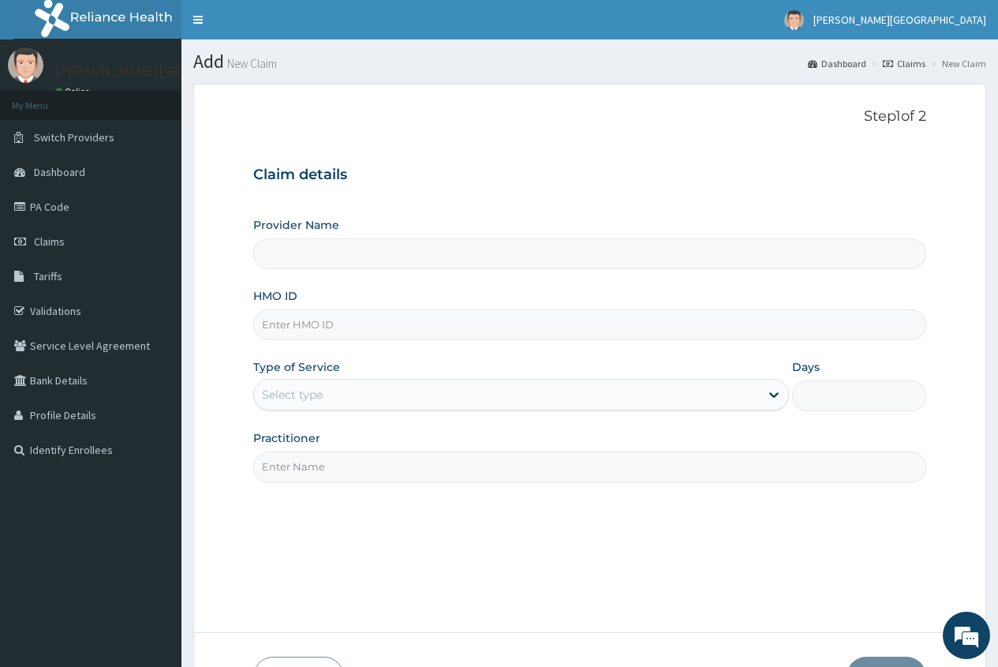
type input "[PERSON_NAME][GEOGRAPHIC_DATA]"
click at [357, 316] on input "HMO ID" at bounding box center [589, 324] width 673 height 31
type input "LFM/10075/E"
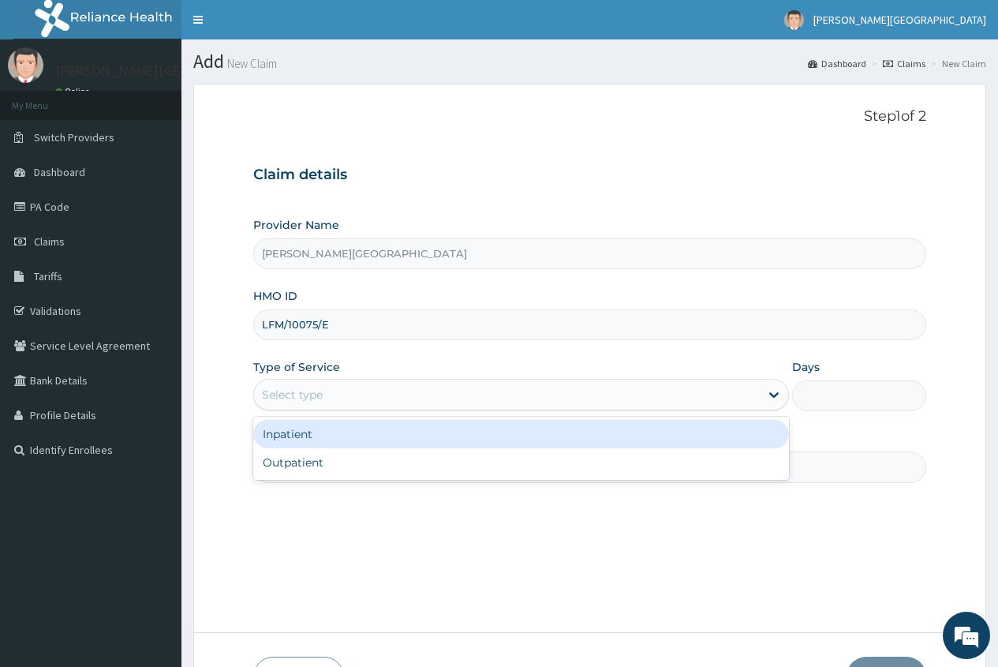
click at [296, 402] on div "Select type" at bounding box center [292, 395] width 61 height 16
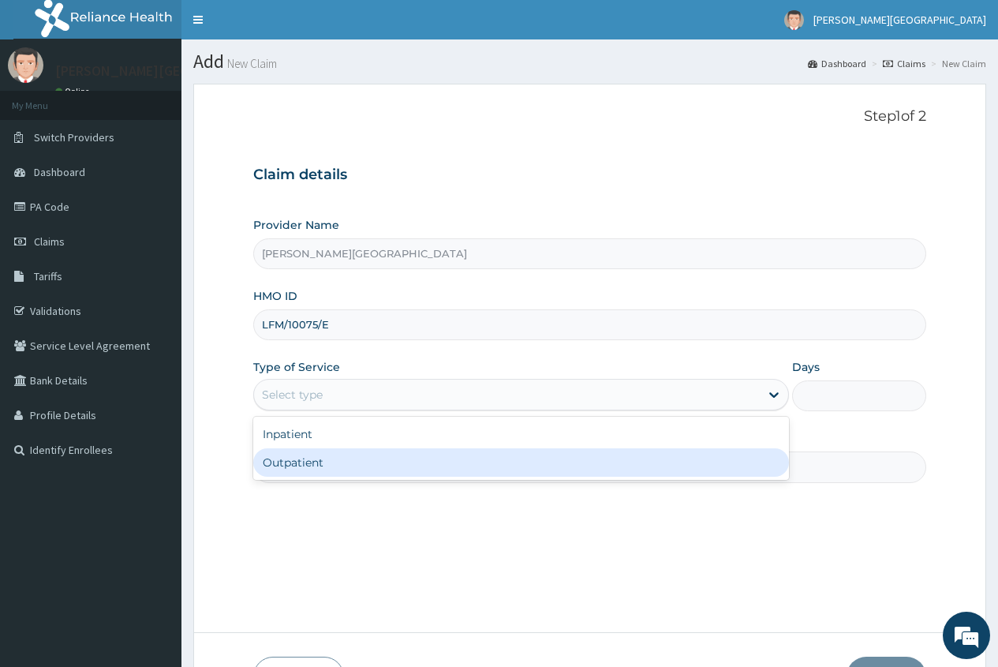
click at [300, 458] on div "Outpatient" at bounding box center [521, 462] width 536 height 28
type input "1"
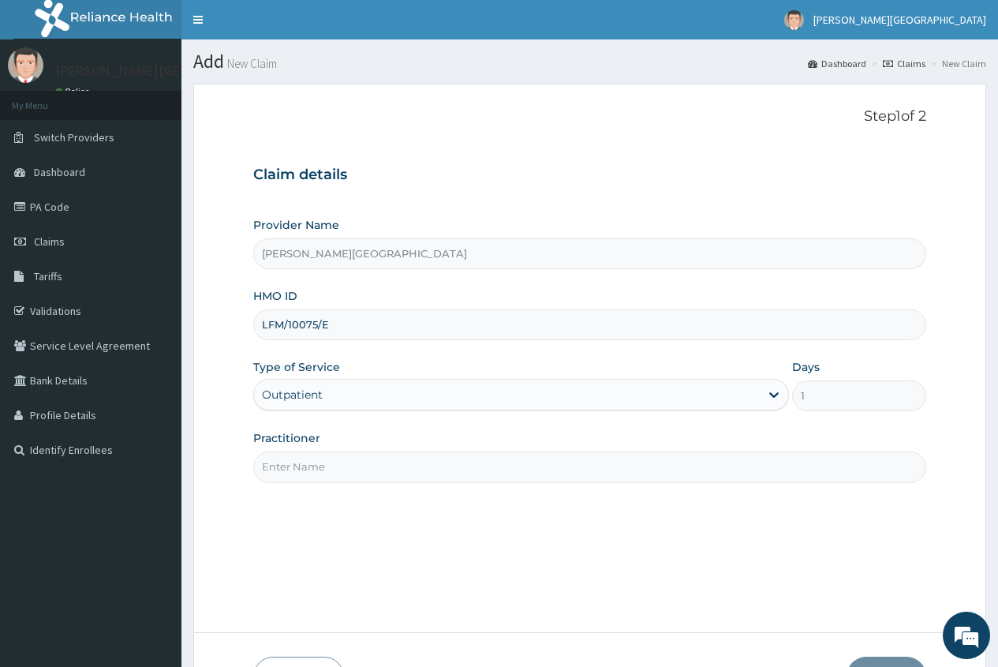
click at [302, 458] on input "Practitioner" at bounding box center [589, 466] width 673 height 31
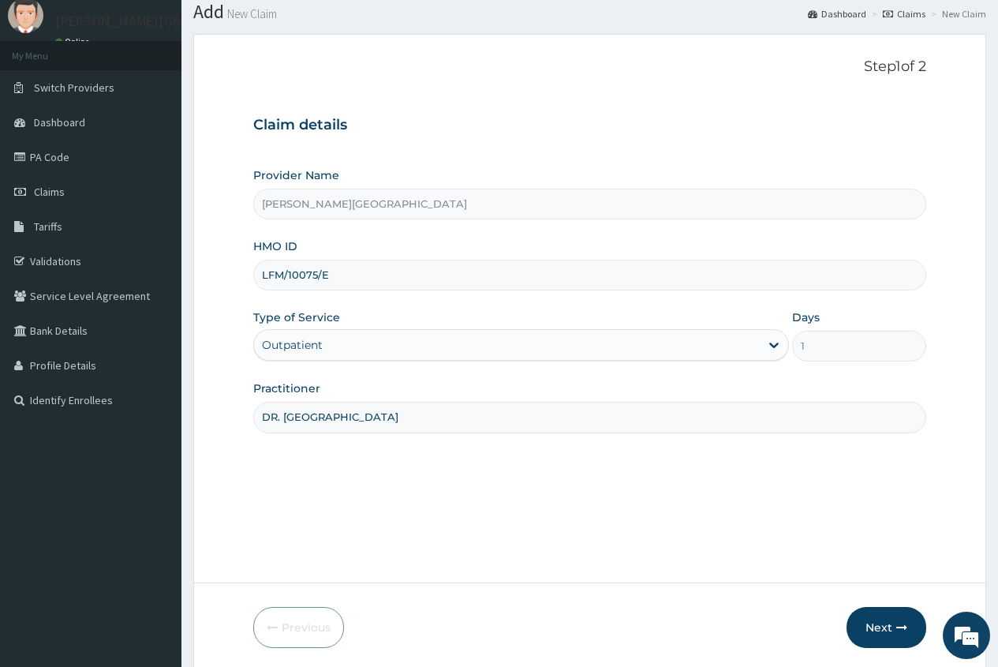
scroll to position [107, 0]
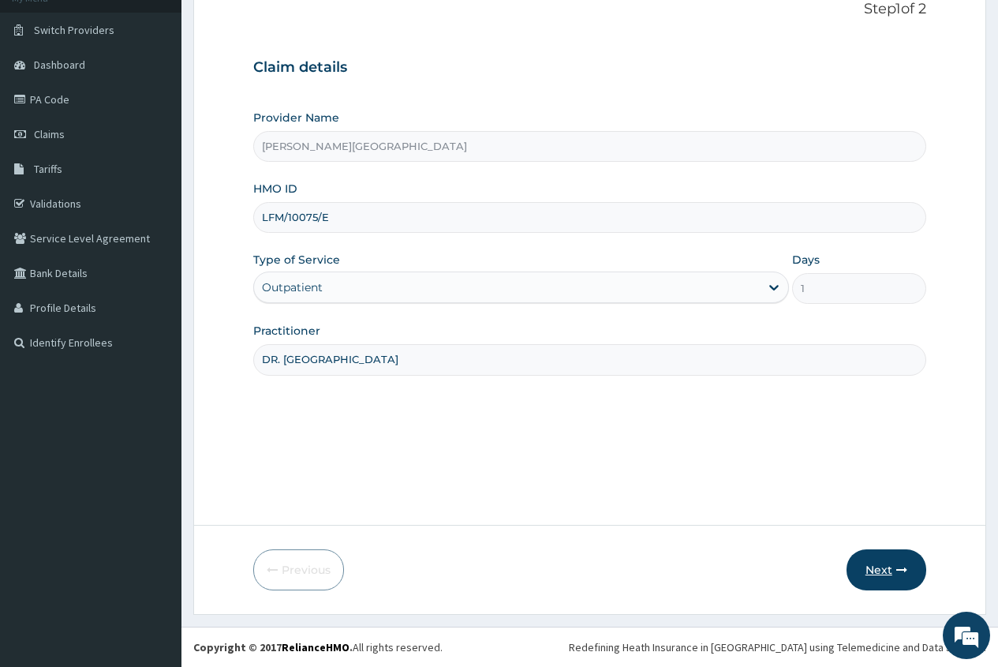
type input "DR. [GEOGRAPHIC_DATA]"
click at [888, 574] on button "Next" at bounding box center [887, 569] width 80 height 41
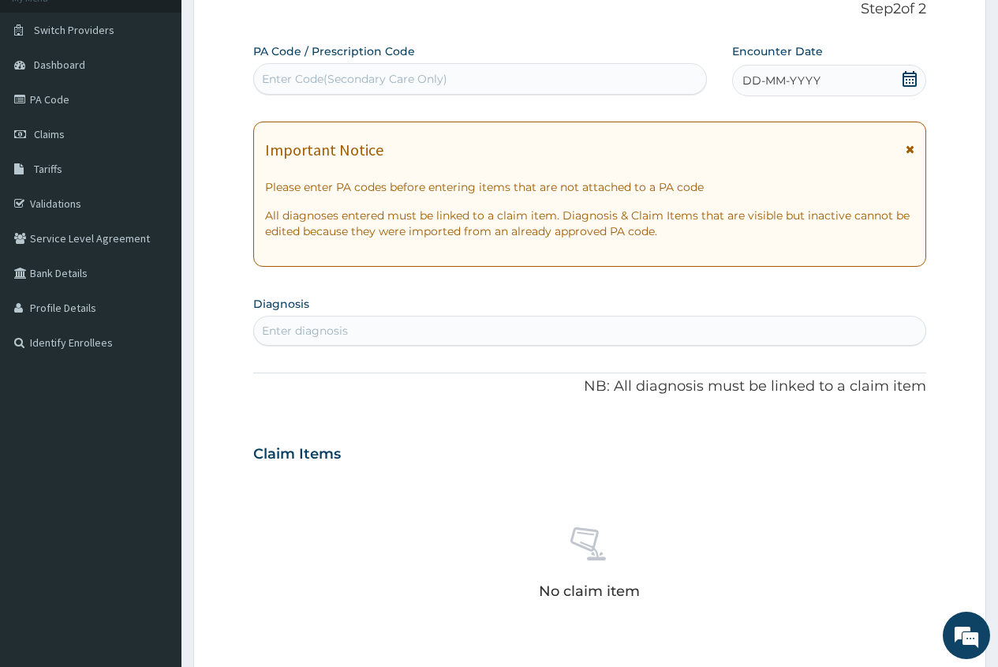
click at [350, 332] on div "Enter diagnosis" at bounding box center [590, 330] width 672 height 25
type input "UPPER RES"
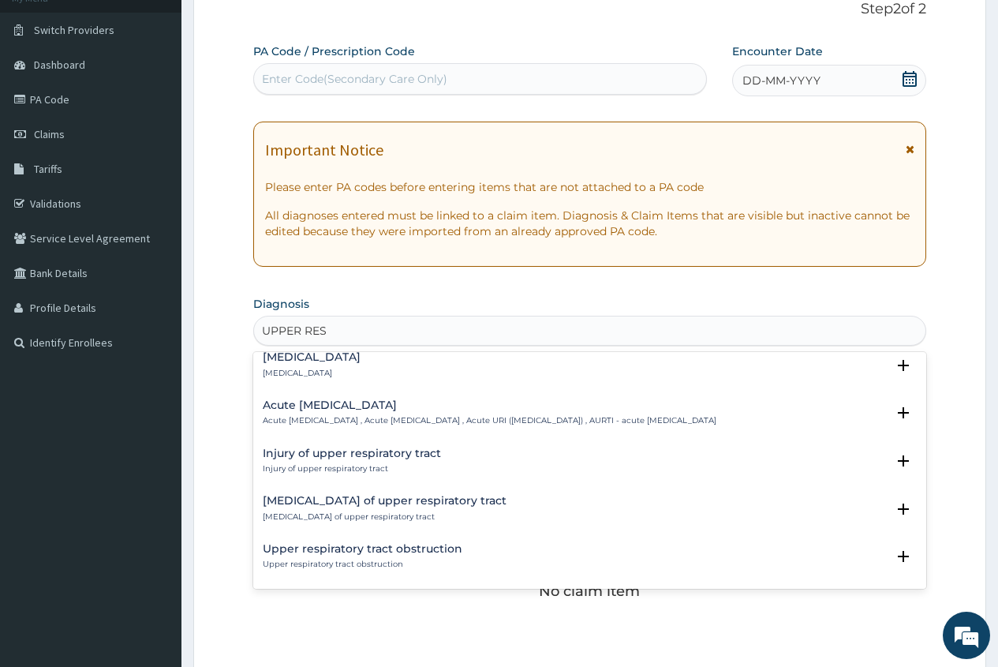
scroll to position [158, 0]
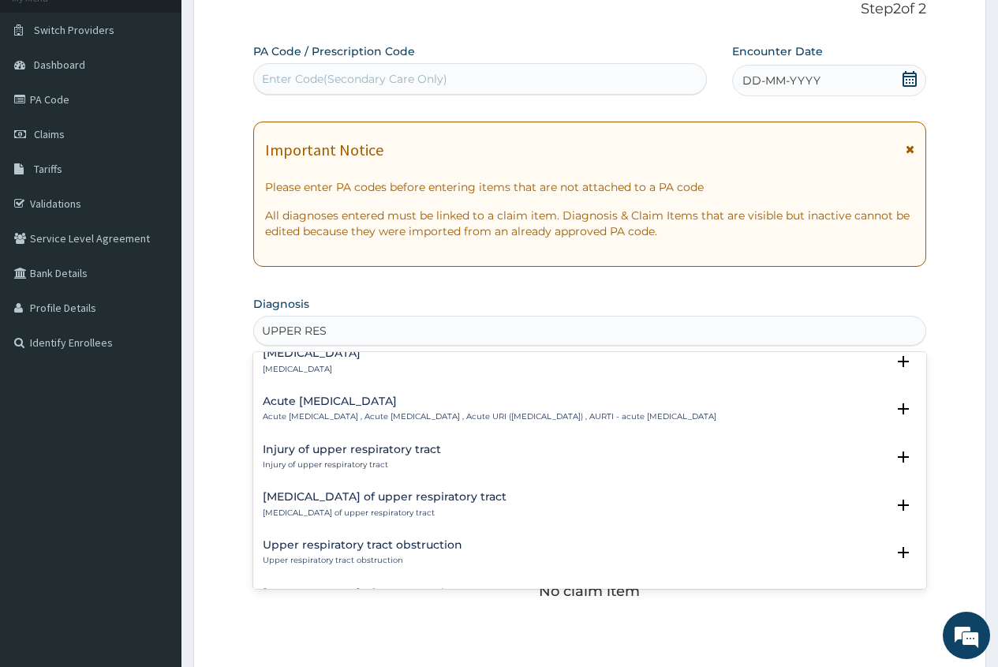
click at [384, 408] on div "Acute [MEDICAL_DATA] Acute [MEDICAL_DATA] , Acute [MEDICAL_DATA] , Acute URI ([…" at bounding box center [490, 409] width 454 height 28
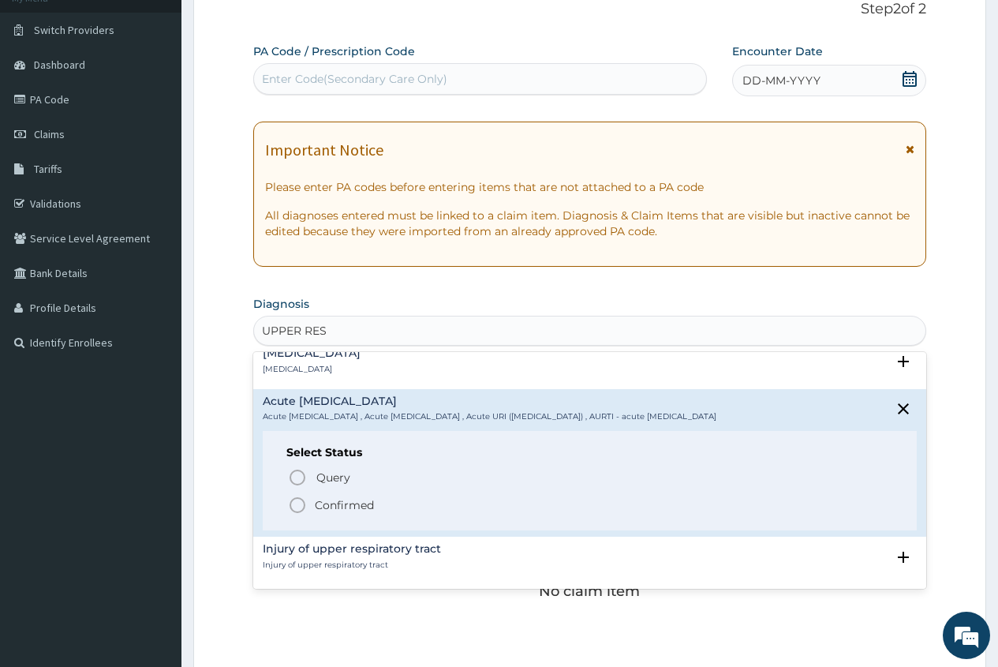
click at [361, 513] on p "Confirmed" at bounding box center [344, 505] width 59 height 16
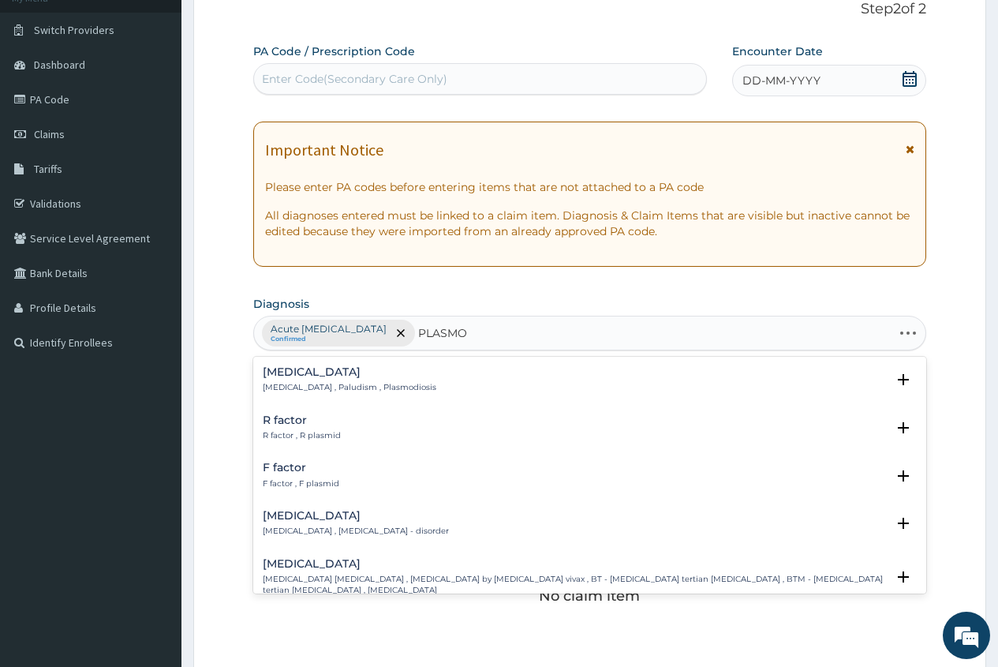
type input "PLASMOD"
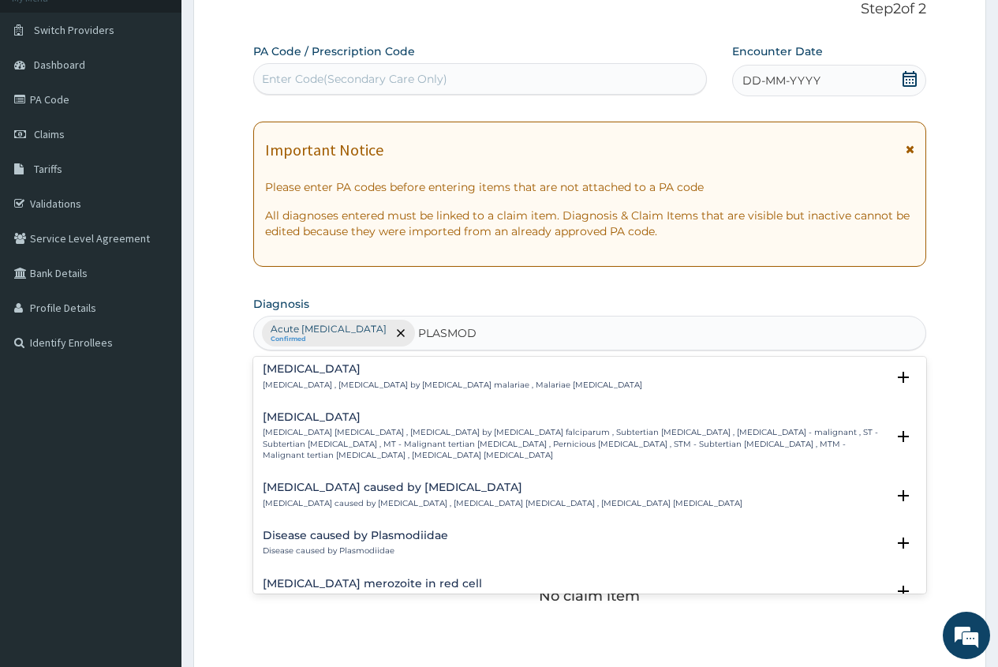
click at [340, 417] on h4 "[MEDICAL_DATA]" at bounding box center [574, 417] width 623 height 12
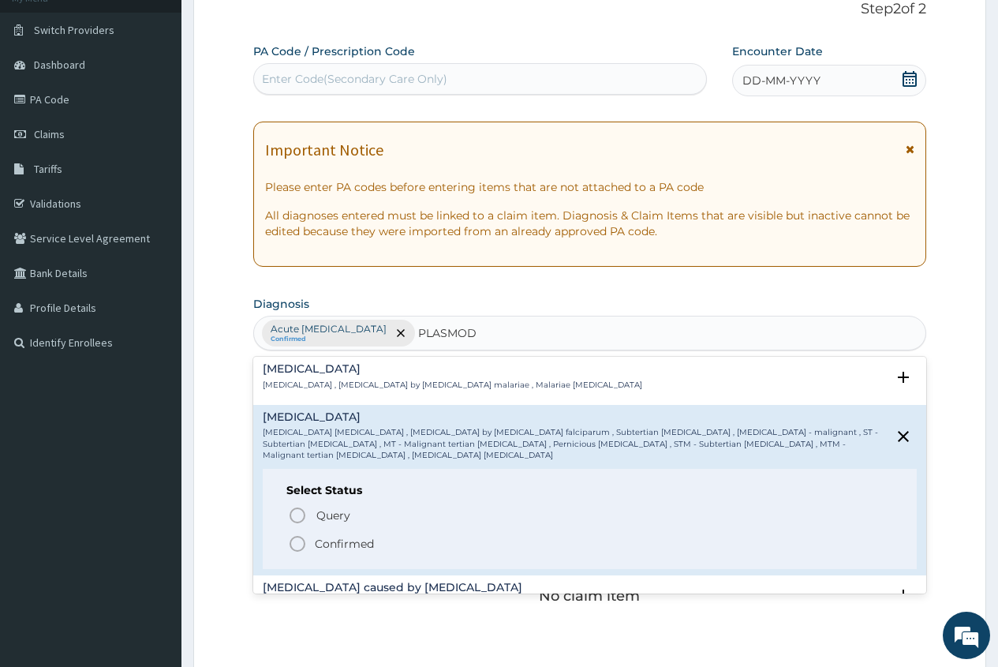
click at [345, 536] on p "Confirmed" at bounding box center [344, 544] width 59 height 16
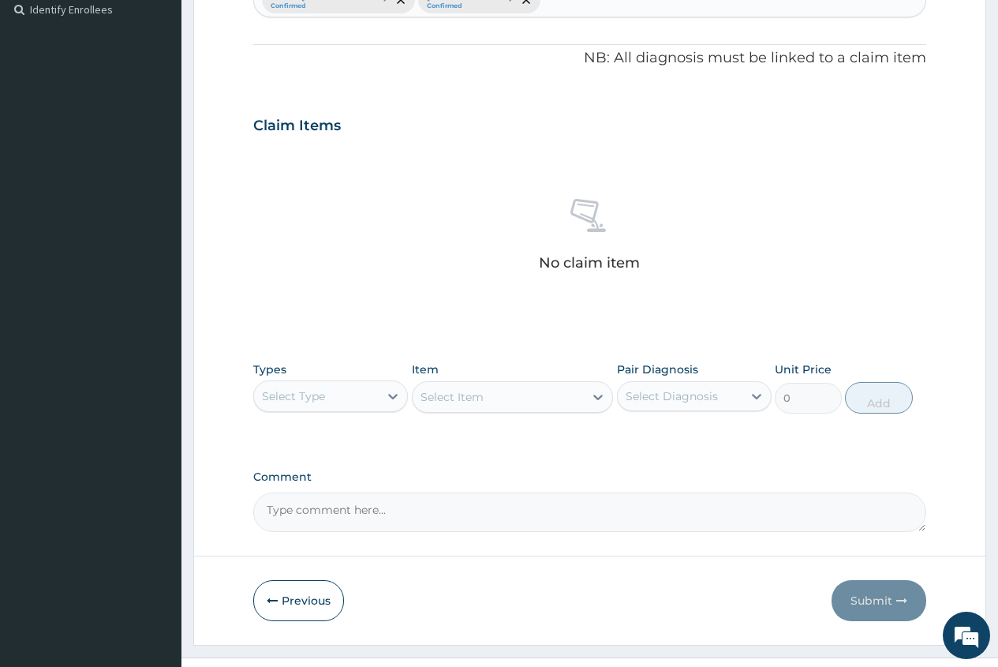
scroll to position [471, 0]
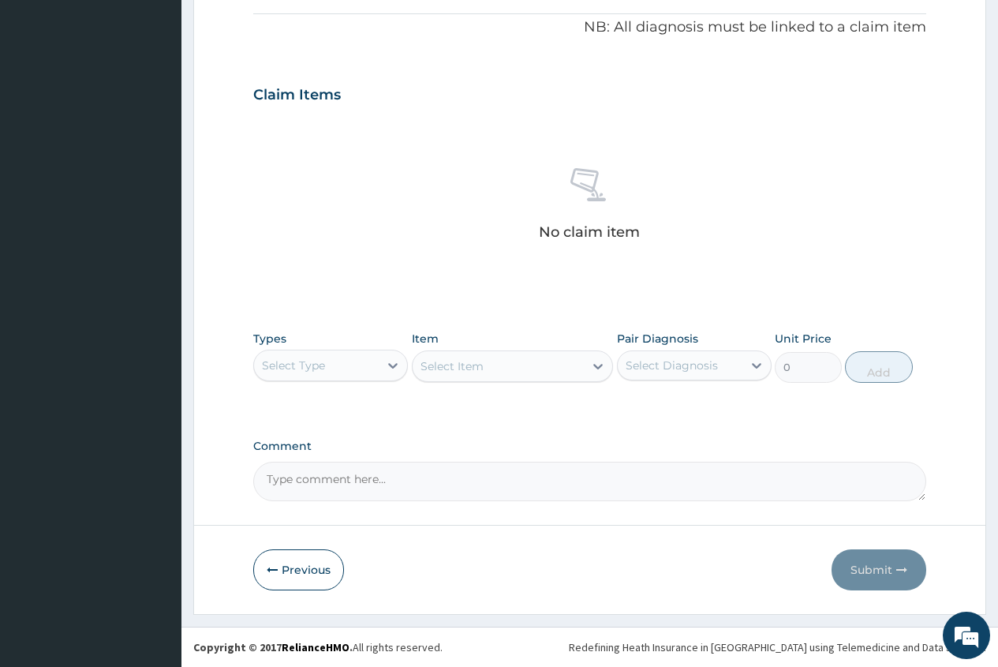
click at [339, 387] on div "Types Select Type Item Select Item Pair Diagnosis Select Diagnosis Unit Price 0…" at bounding box center [589, 357] width 673 height 68
click at [352, 372] on div "Select Type" at bounding box center [316, 365] width 125 height 25
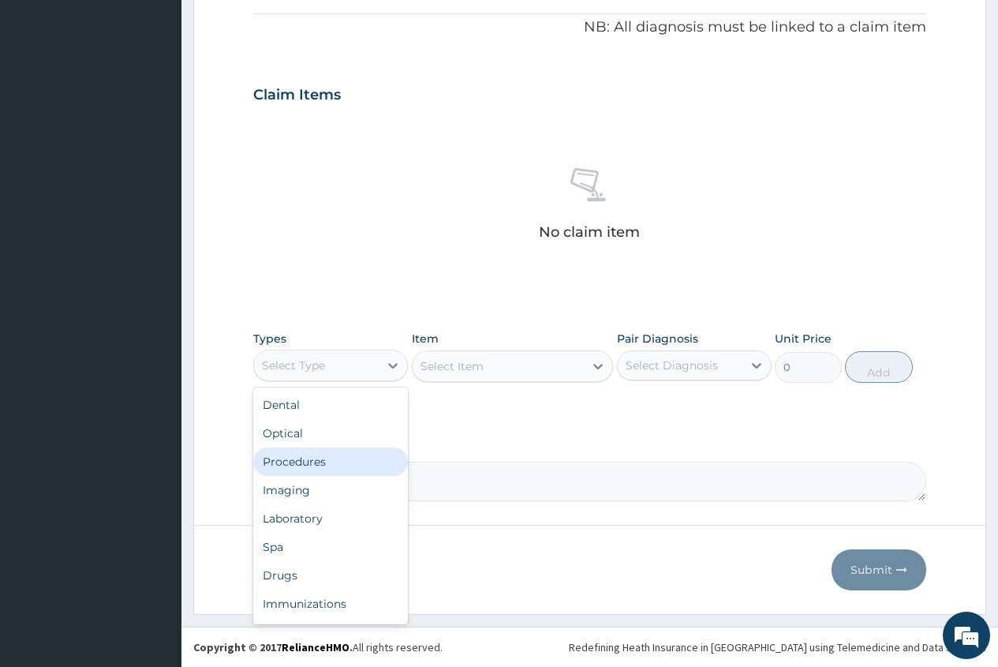
click at [330, 458] on div "Procedures" at bounding box center [330, 461] width 155 height 28
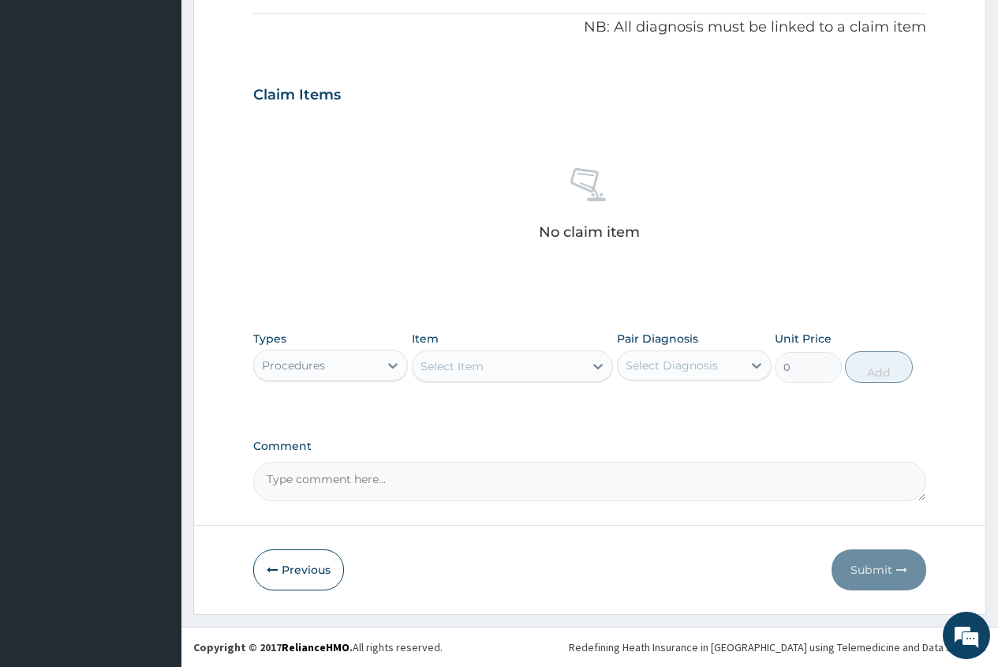
click at [408, 360] on div "Procedures" at bounding box center [330, 366] width 155 height 32
click at [430, 372] on div "Select Item" at bounding box center [452, 366] width 63 height 16
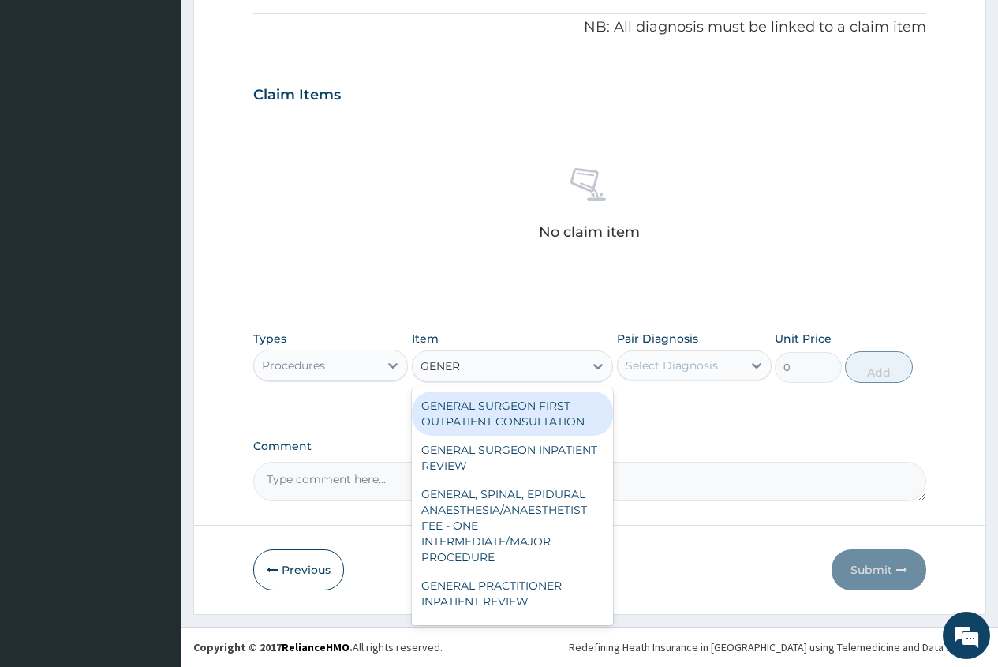
type input "GENERA"
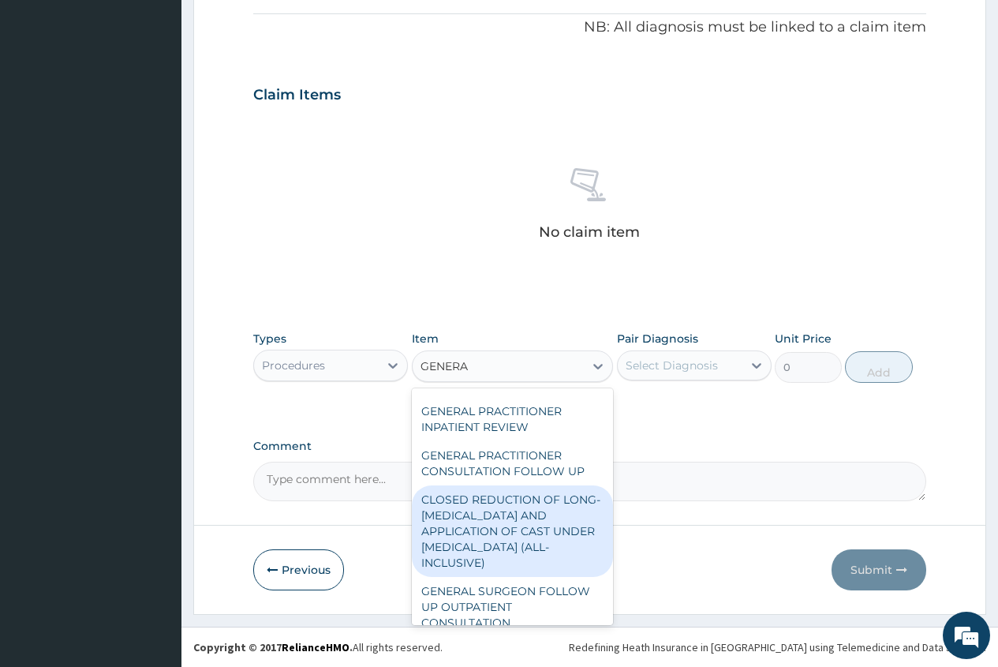
scroll to position [174, 0]
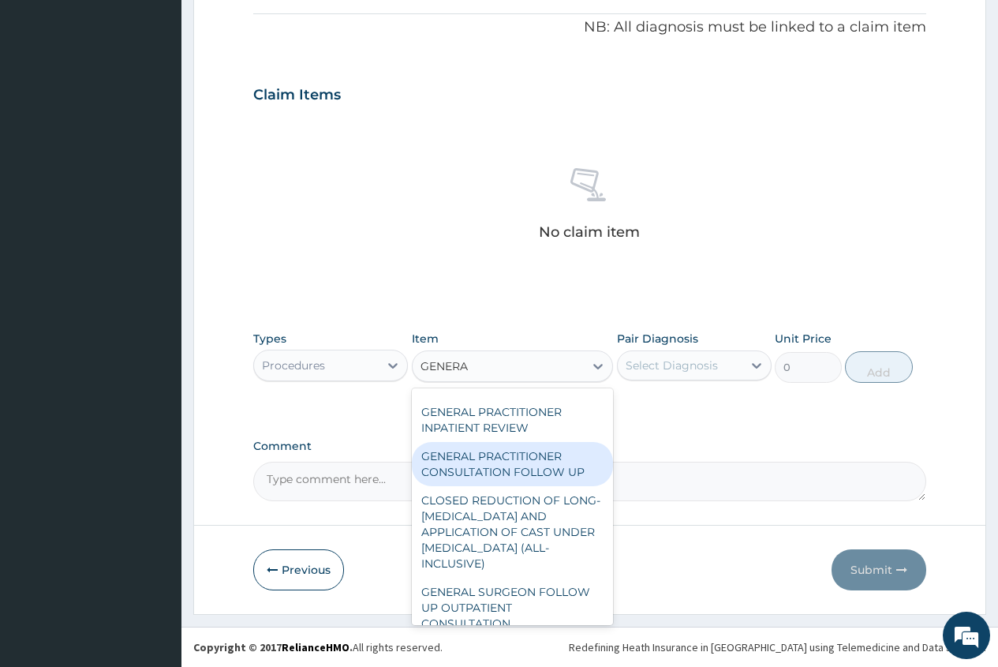
click at [529, 466] on div "GENERAL PRACTITIONER CONSULTATION FOLLOW UP" at bounding box center [513, 464] width 202 height 44
type input "1875"
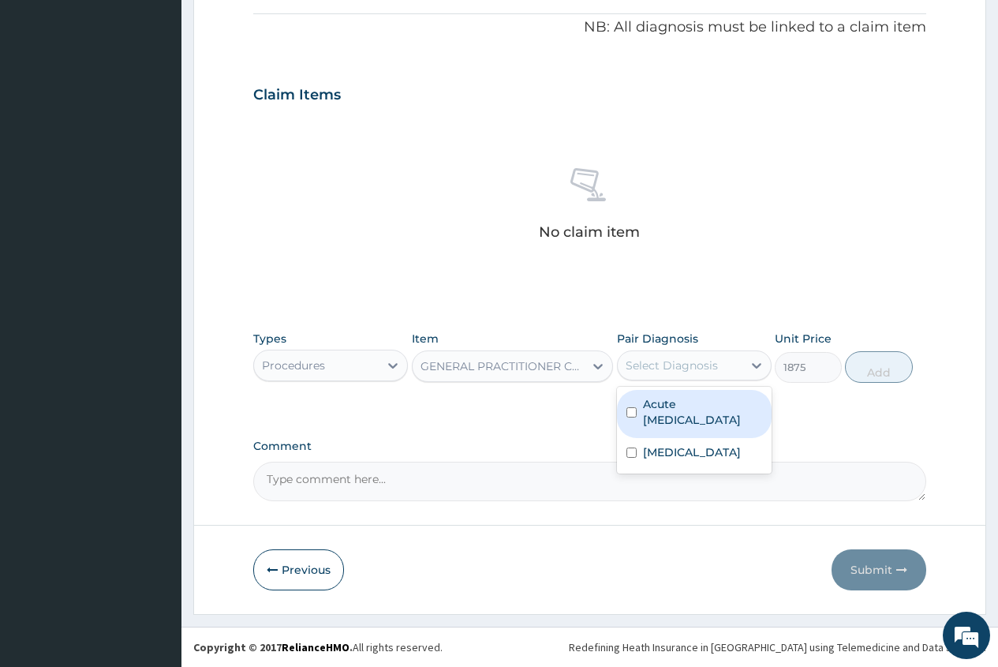
click at [702, 375] on div "Select Diagnosis" at bounding box center [680, 365] width 125 height 25
click at [672, 415] on label "Acute [MEDICAL_DATA]" at bounding box center [702, 412] width 119 height 32
checkbox input "true"
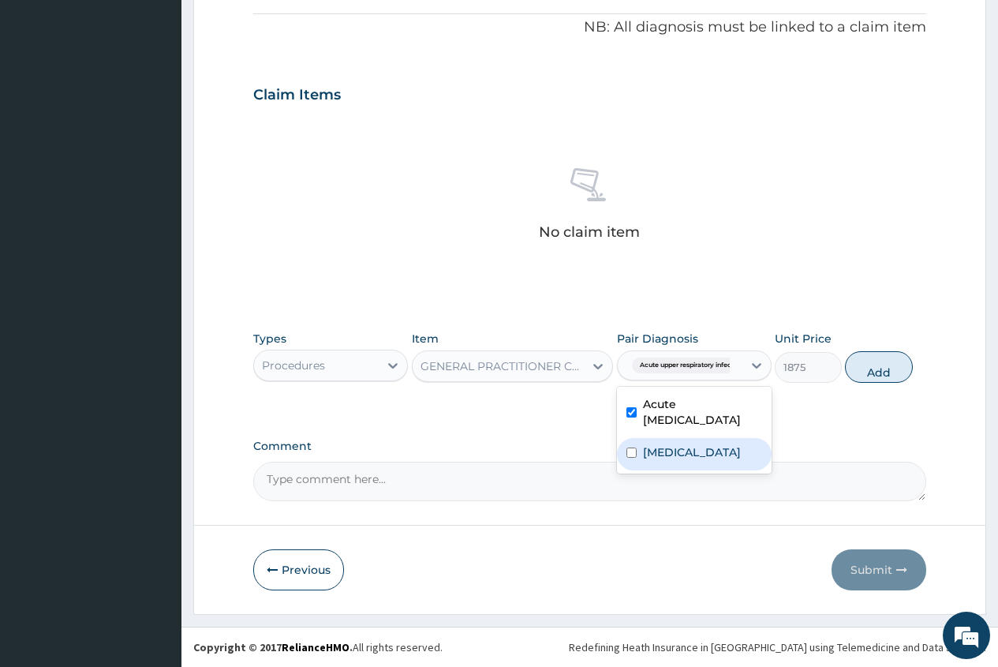
click at [667, 463] on div "[MEDICAL_DATA]" at bounding box center [694, 454] width 155 height 32
checkbox input "true"
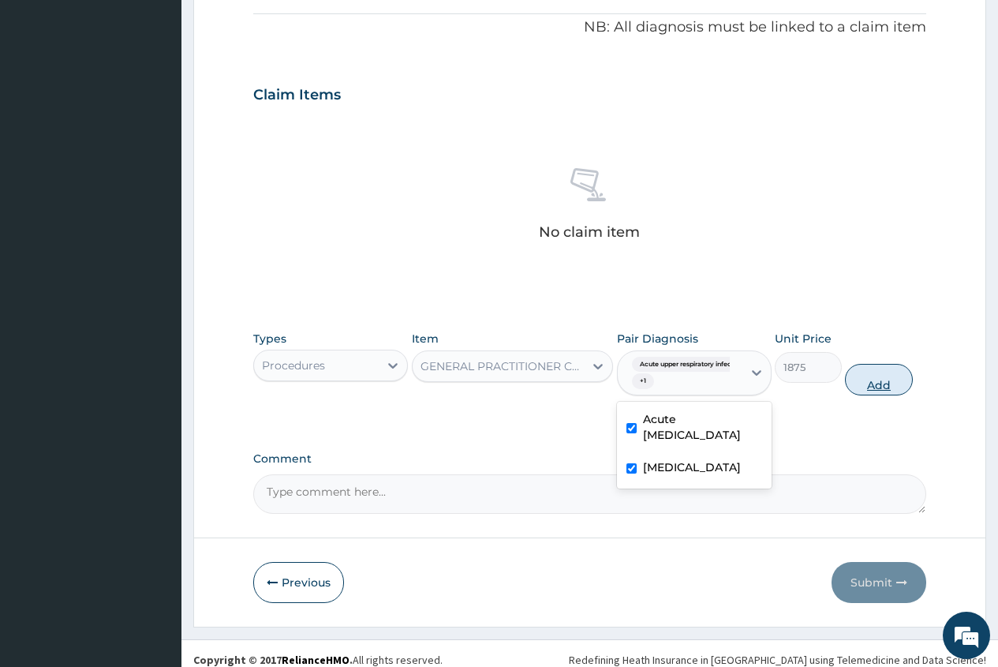
click at [877, 380] on button "Add" at bounding box center [878, 380] width 67 height 32
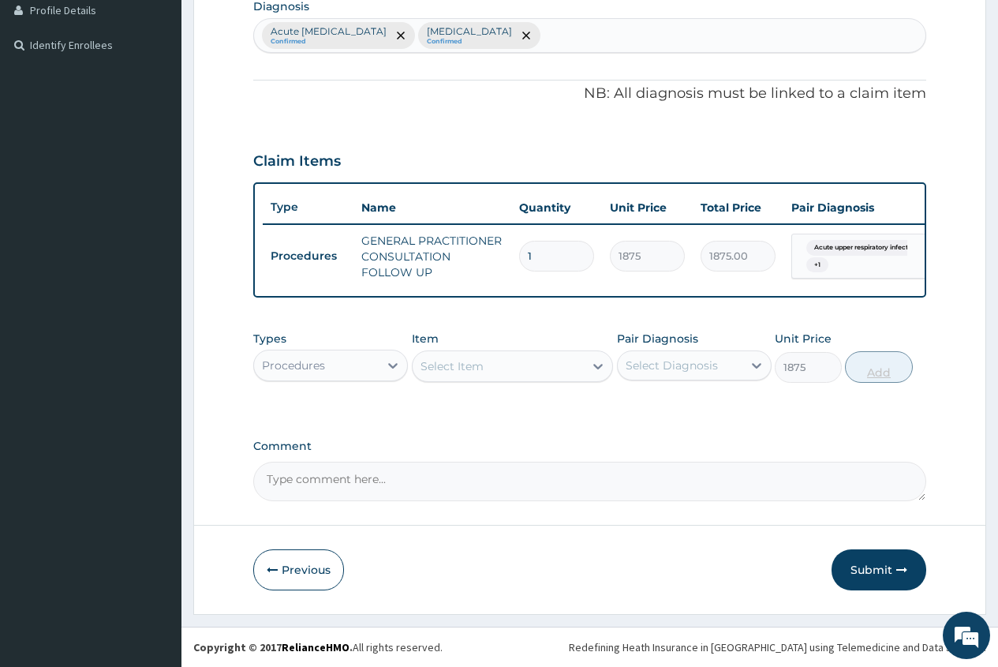
type input "0"
click at [371, 369] on div "Procedures" at bounding box center [316, 365] width 125 height 25
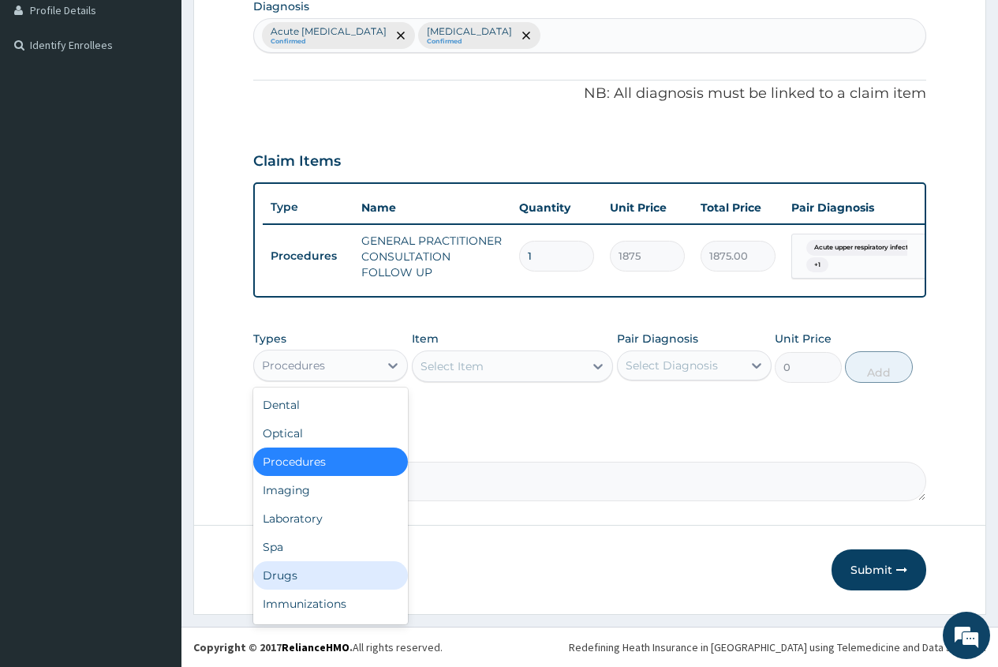
click at [323, 576] on div "Drugs" at bounding box center [330, 575] width 155 height 28
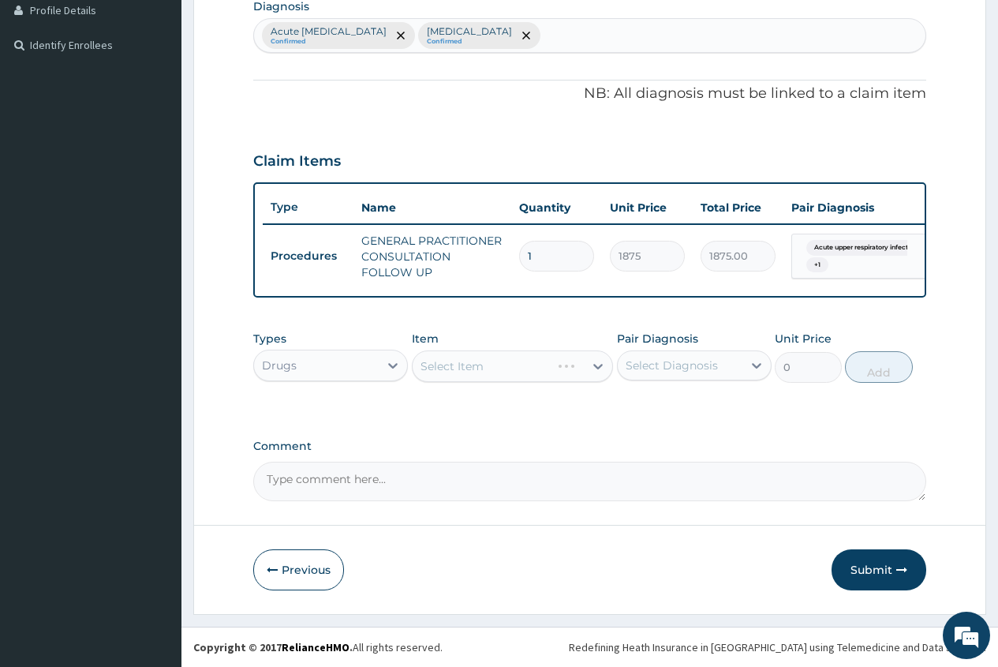
click at [431, 369] on div "Select Item" at bounding box center [513, 366] width 202 height 32
click at [443, 368] on div "Select Item" at bounding box center [452, 366] width 63 height 16
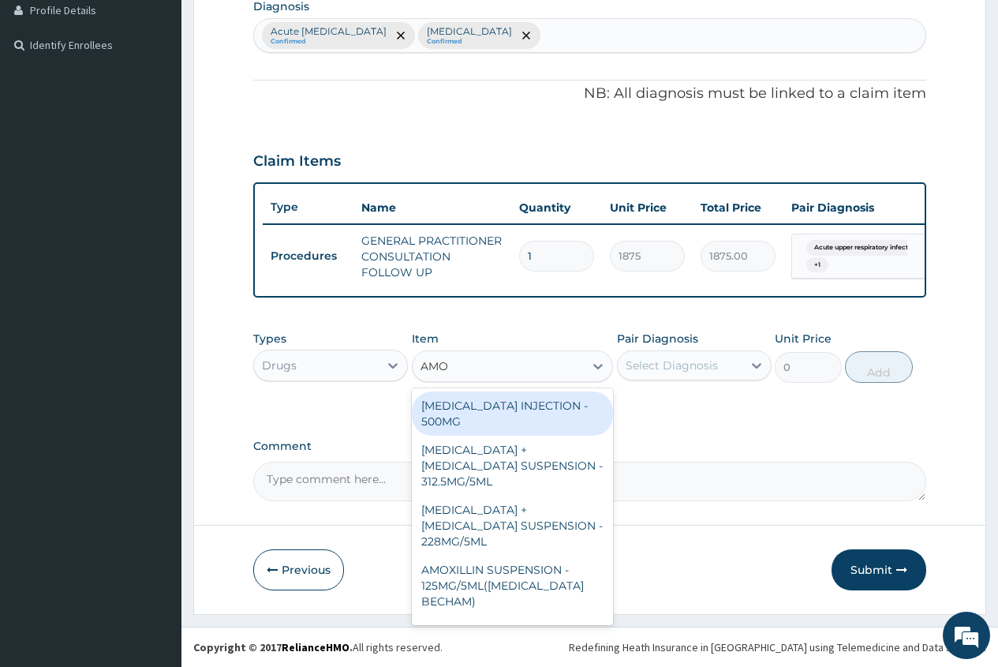
type input "AMOX"
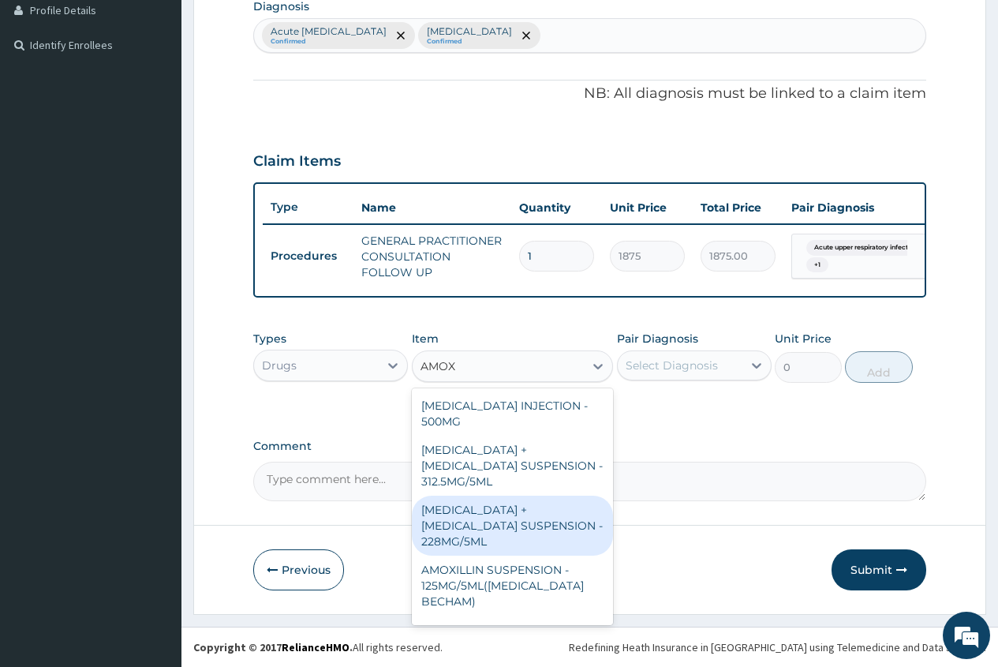
scroll to position [79, 0]
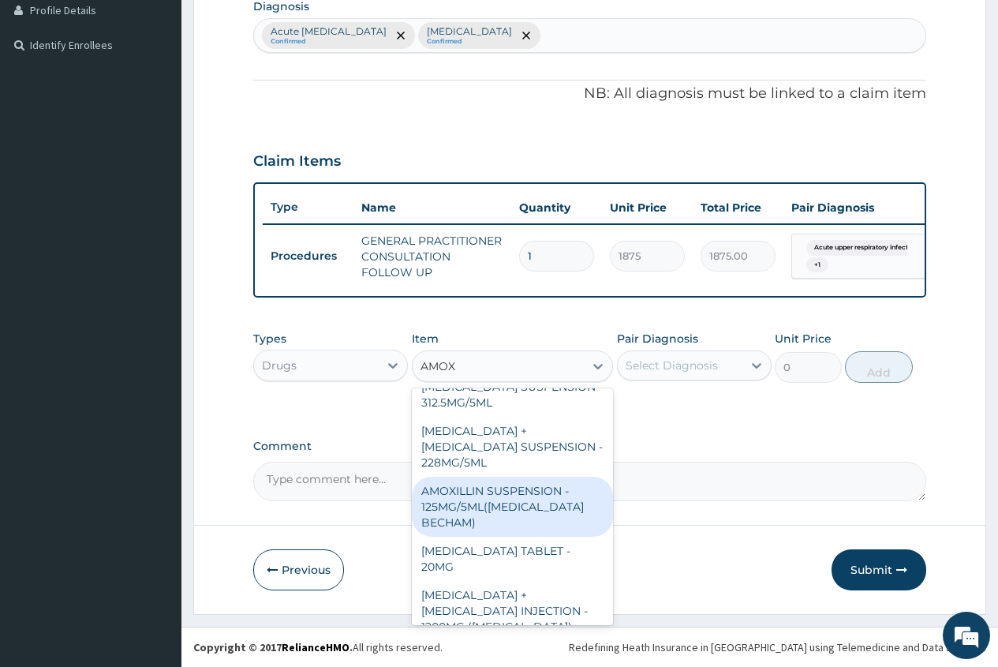
click at [510, 492] on div "AMOXILLIN SUSPENSION - 125MG/5ML([MEDICAL_DATA] BECHAM)" at bounding box center [513, 507] width 202 height 60
type input "3360"
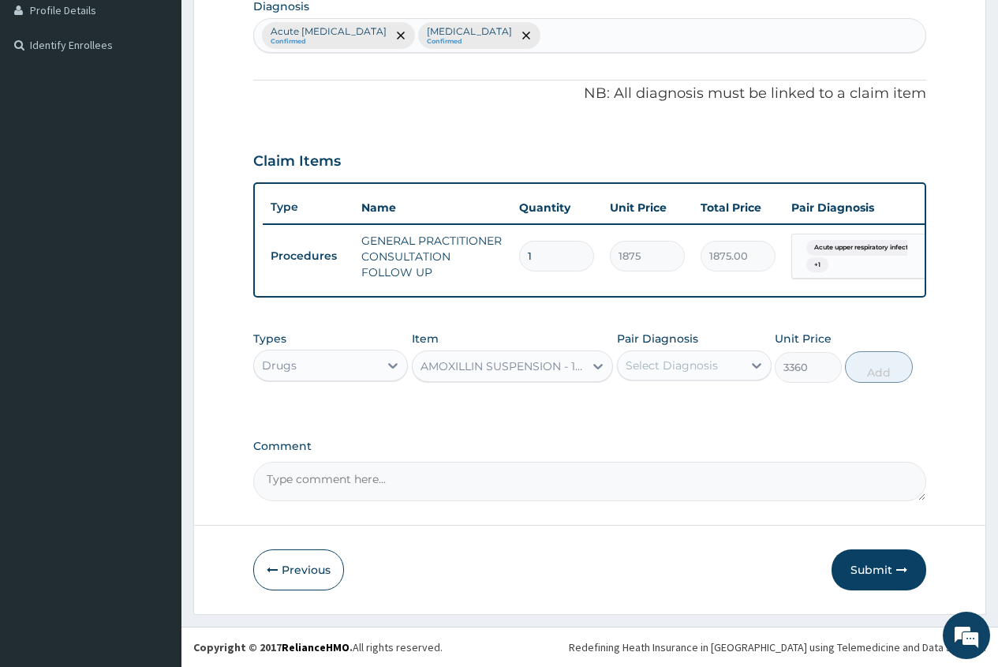
click at [550, 365] on div "AMOXILLIN SUSPENSION - 125MG/5ML([MEDICAL_DATA] BECHAM)" at bounding box center [504, 366] width 166 height 16
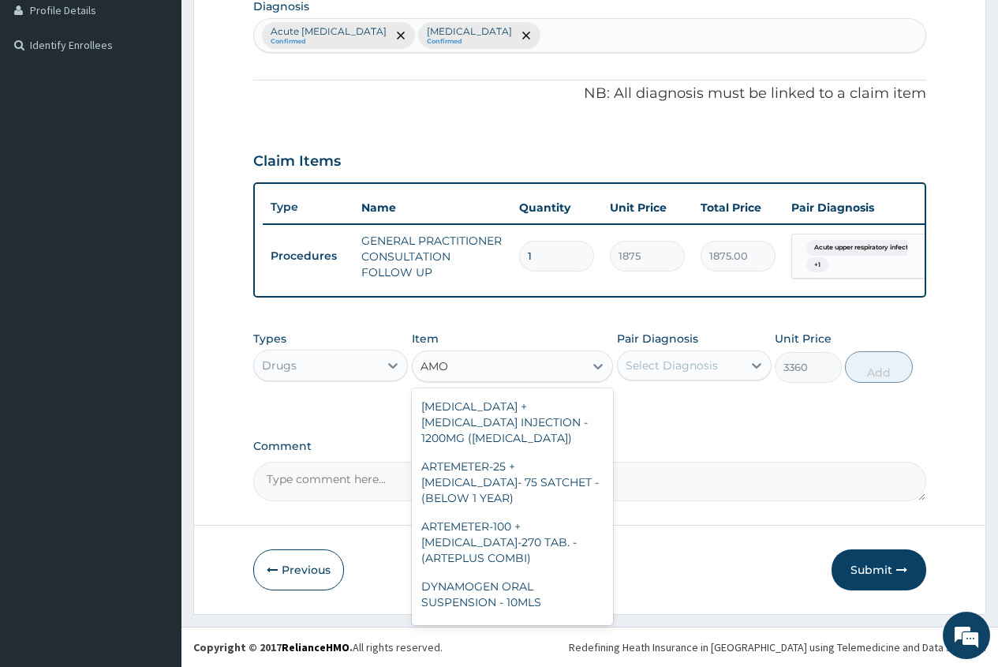
scroll to position [34, 0]
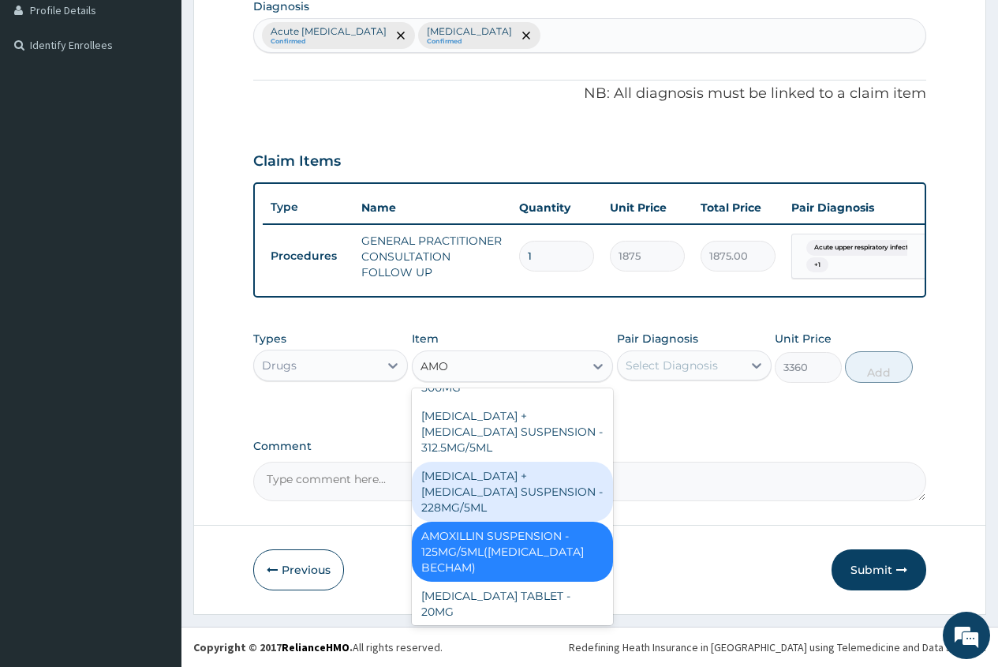
type input "AMOX"
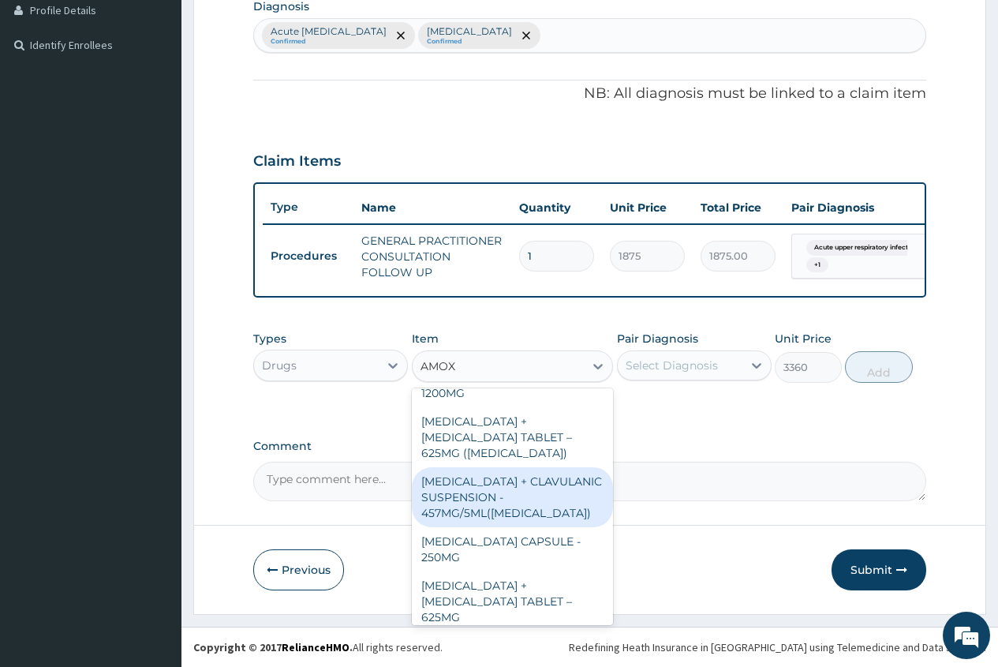
scroll to position [507, 0]
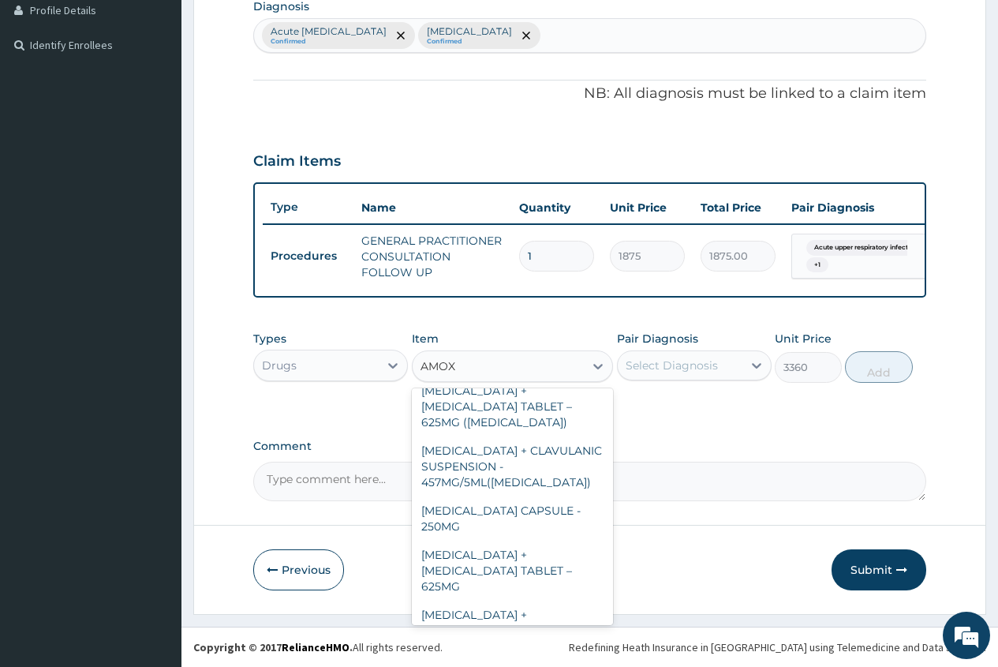
type input "840"
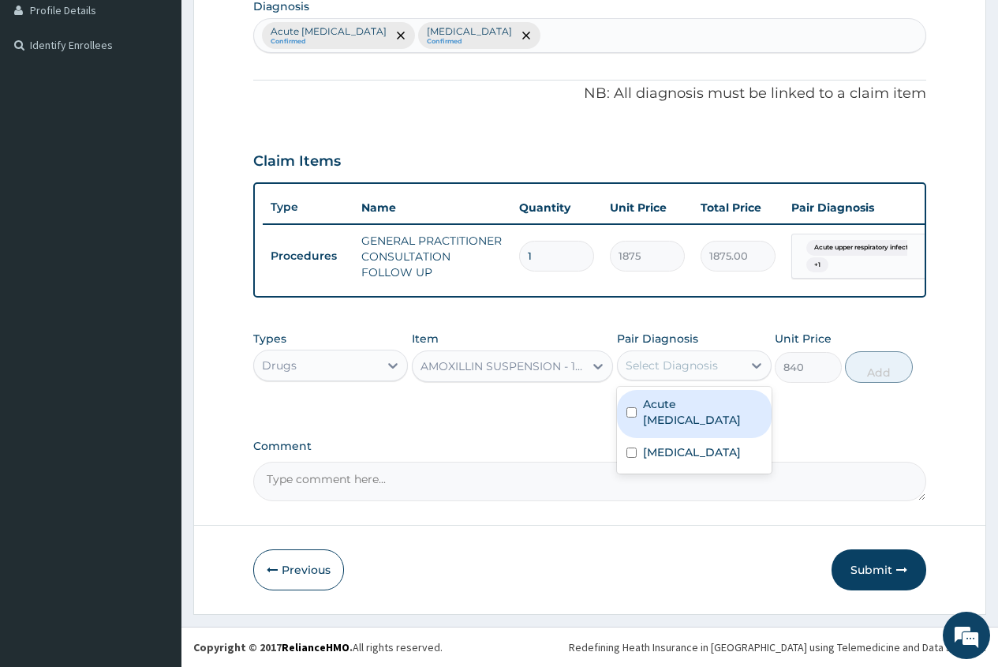
click at [679, 365] on div "Select Diagnosis" at bounding box center [672, 365] width 92 height 16
click at [674, 418] on label "Acute [MEDICAL_DATA]" at bounding box center [702, 412] width 119 height 32
checkbox input "true"
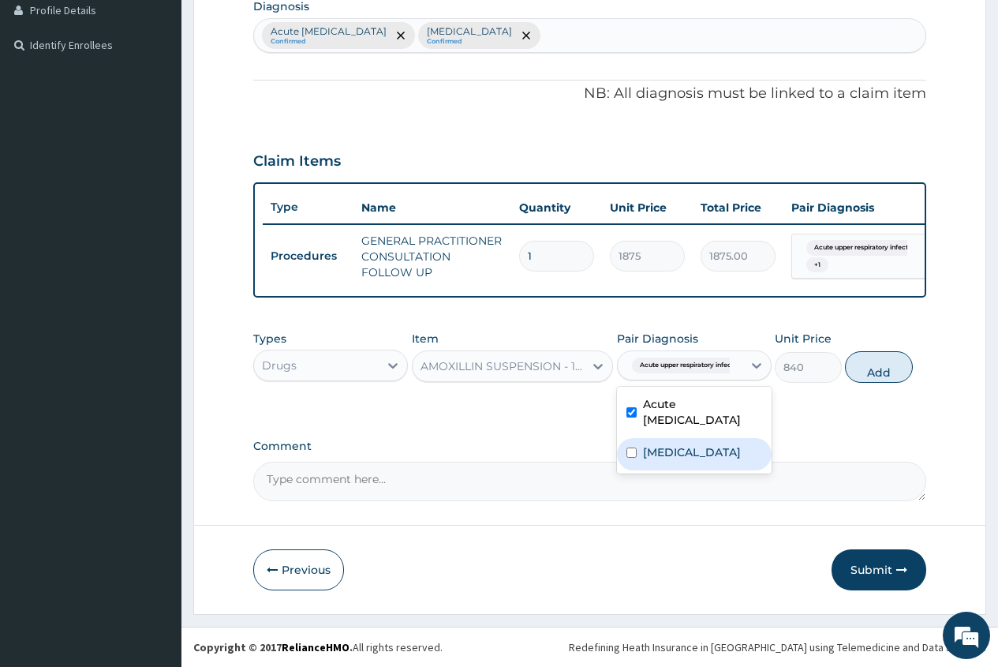
click at [673, 463] on div "[MEDICAL_DATA]" at bounding box center [694, 454] width 155 height 32
checkbox input "true"
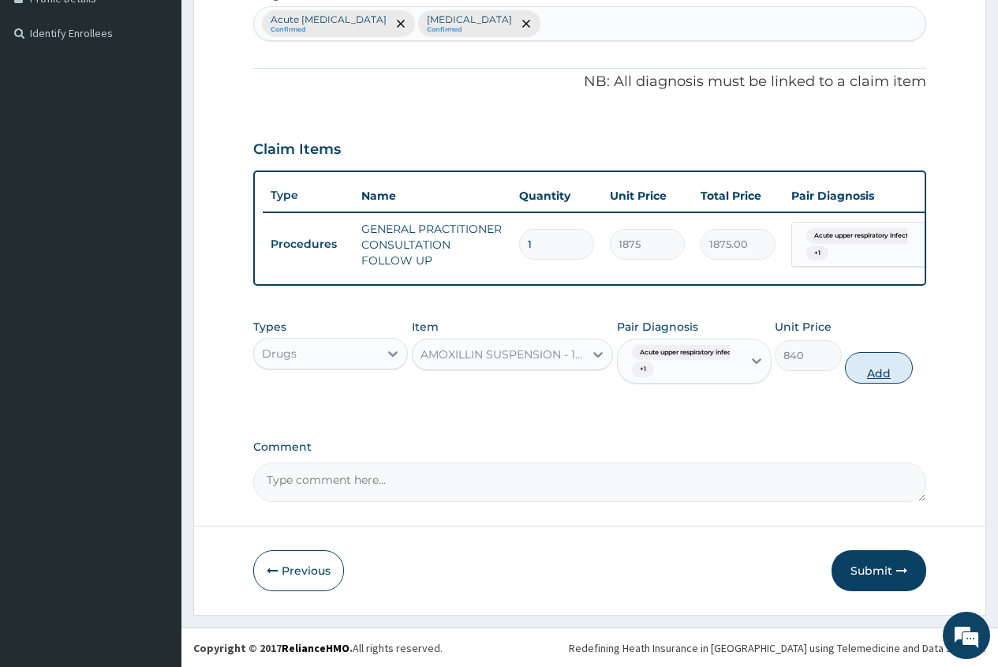
click at [874, 383] on button "Add" at bounding box center [878, 368] width 67 height 32
type input "0"
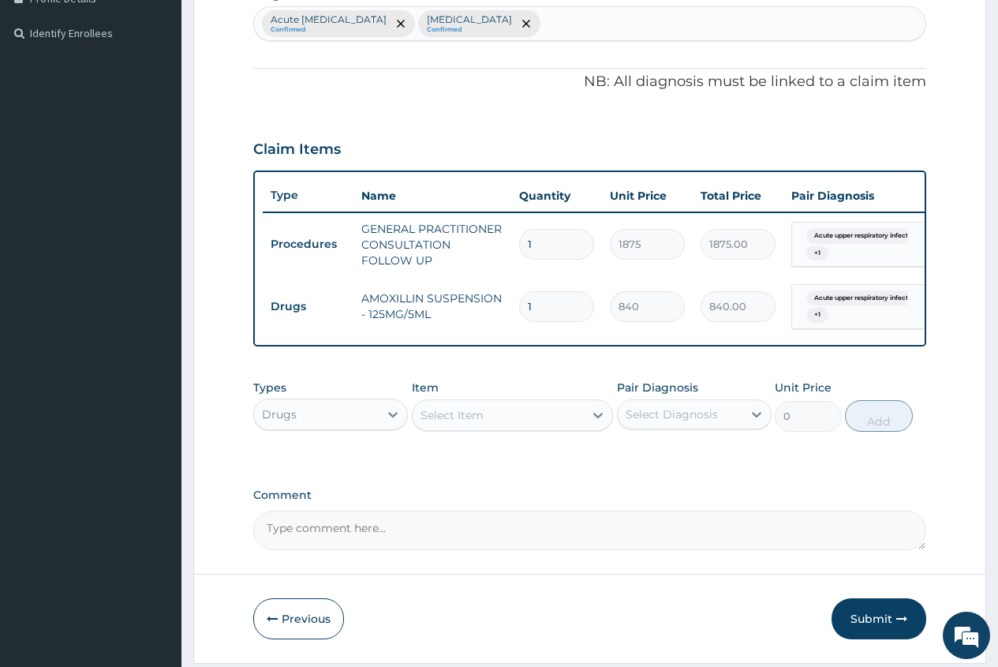
click at [435, 423] on div "Select Item" at bounding box center [452, 415] width 63 height 16
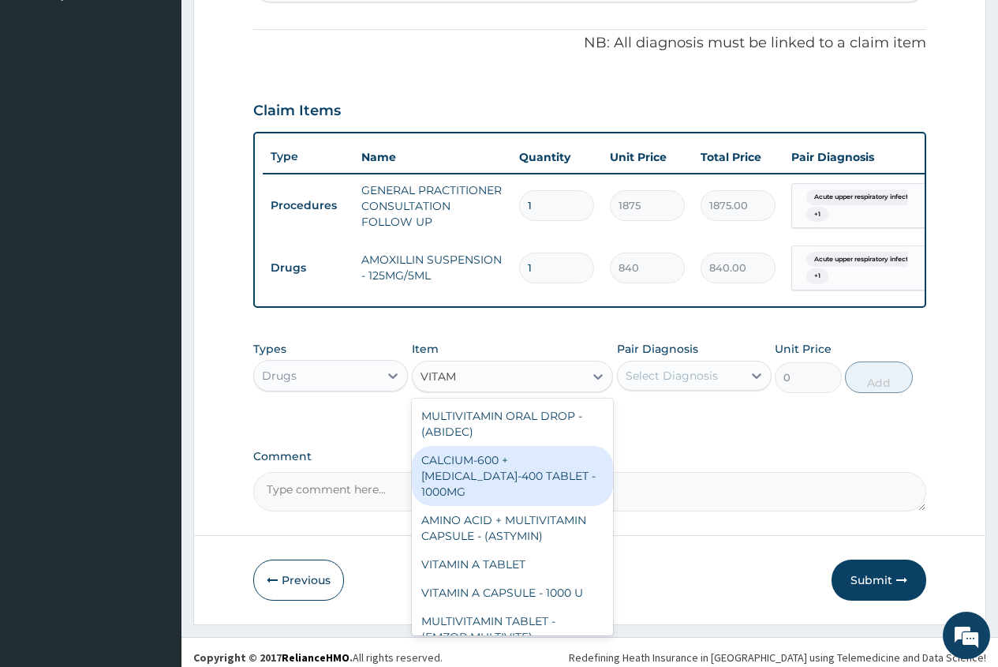
scroll to position [477, 0]
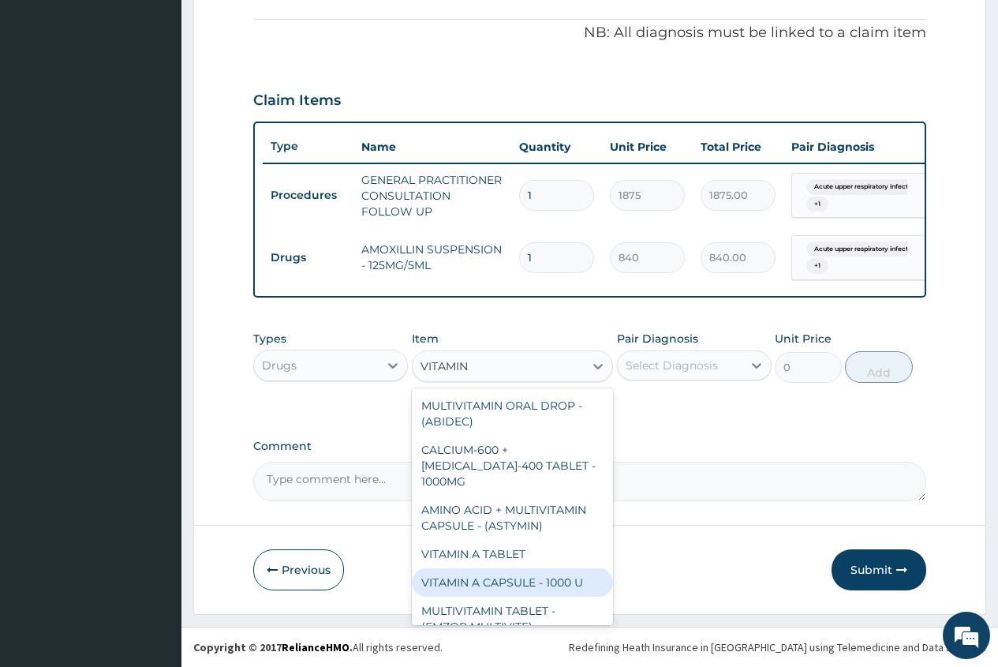
type input "VITAMIN C"
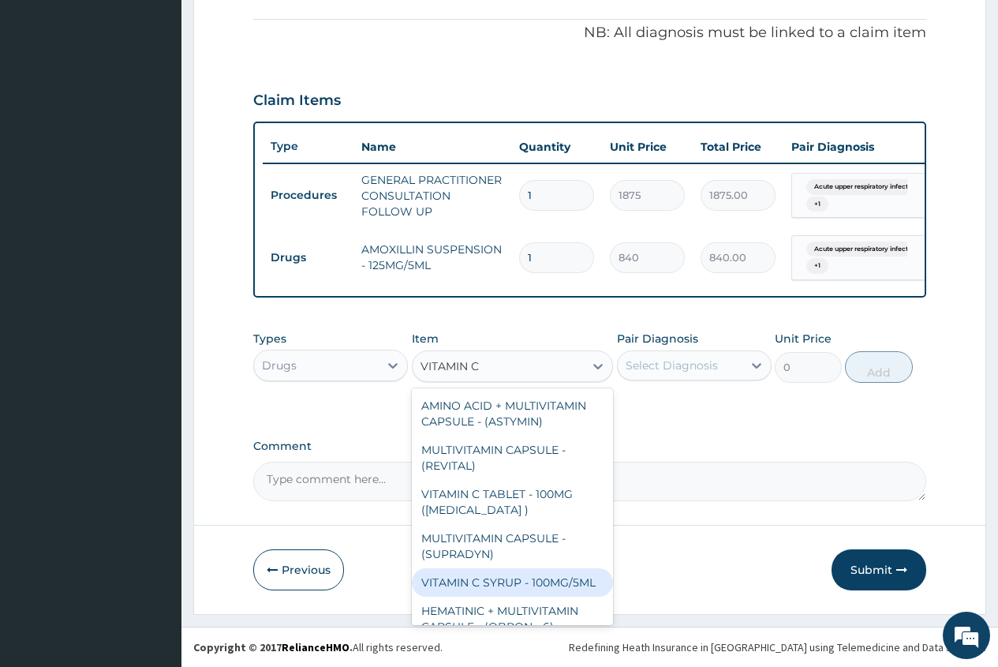
click at [556, 580] on div "VITAMIN C SYRUP - 100MG/5ML" at bounding box center [513, 582] width 202 height 28
type input "672"
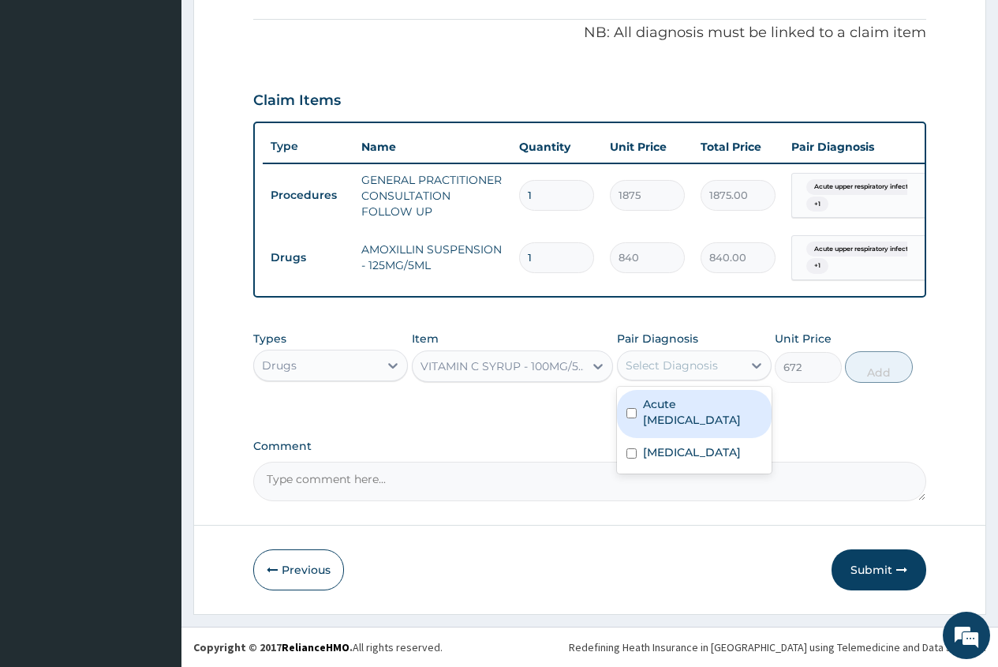
click at [705, 369] on div "Select Diagnosis" at bounding box center [672, 365] width 92 height 16
click at [704, 408] on label "Acute [MEDICAL_DATA]" at bounding box center [702, 412] width 119 height 32
checkbox input "true"
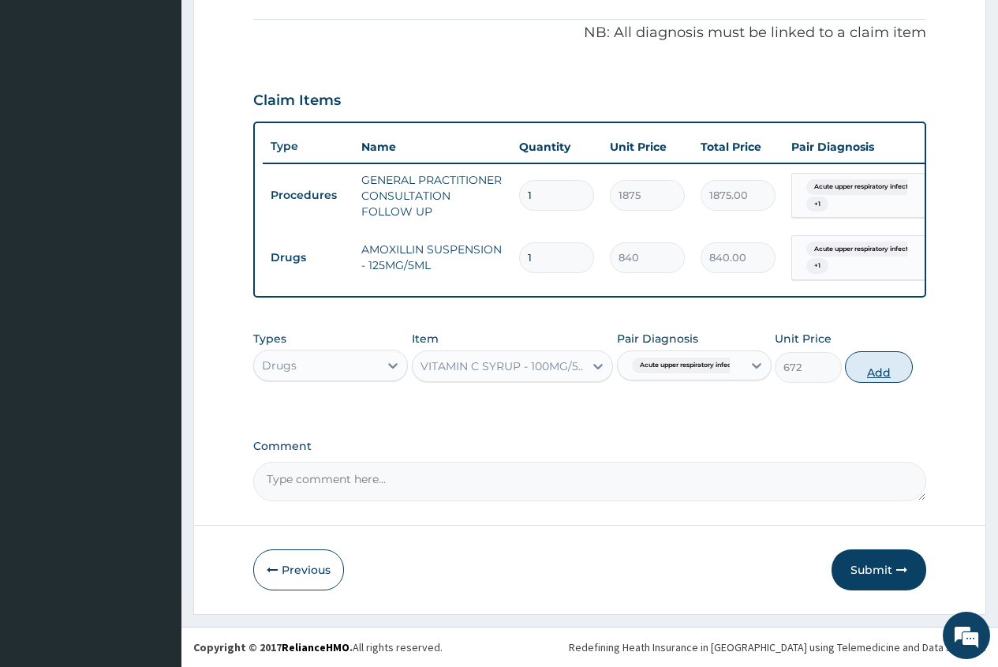
click at [880, 372] on button "Add" at bounding box center [878, 367] width 67 height 32
type input "0"
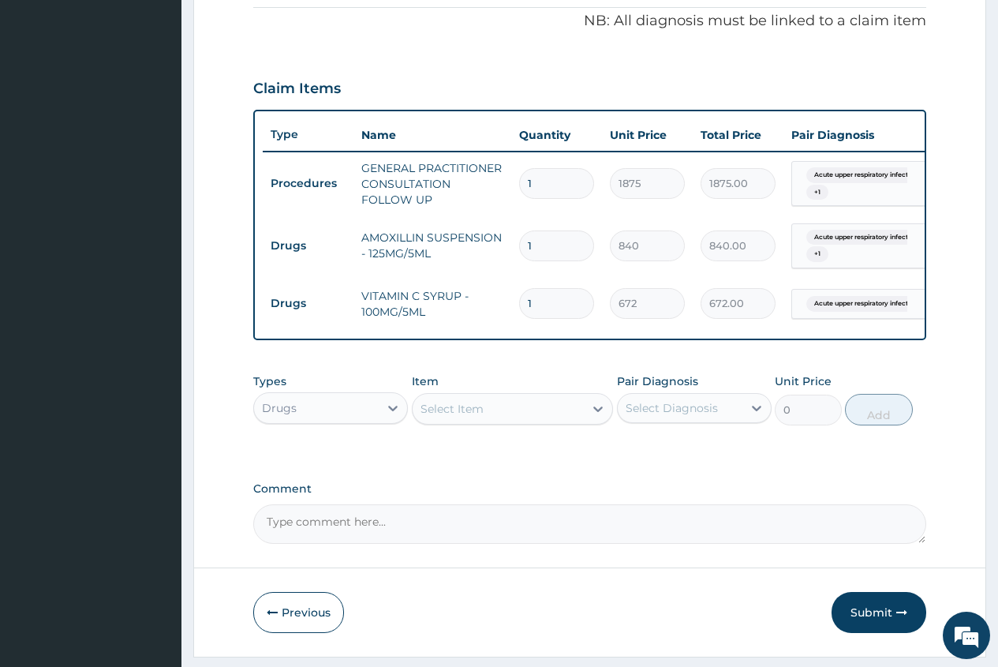
click at [458, 415] on div "Select Item" at bounding box center [452, 409] width 63 height 16
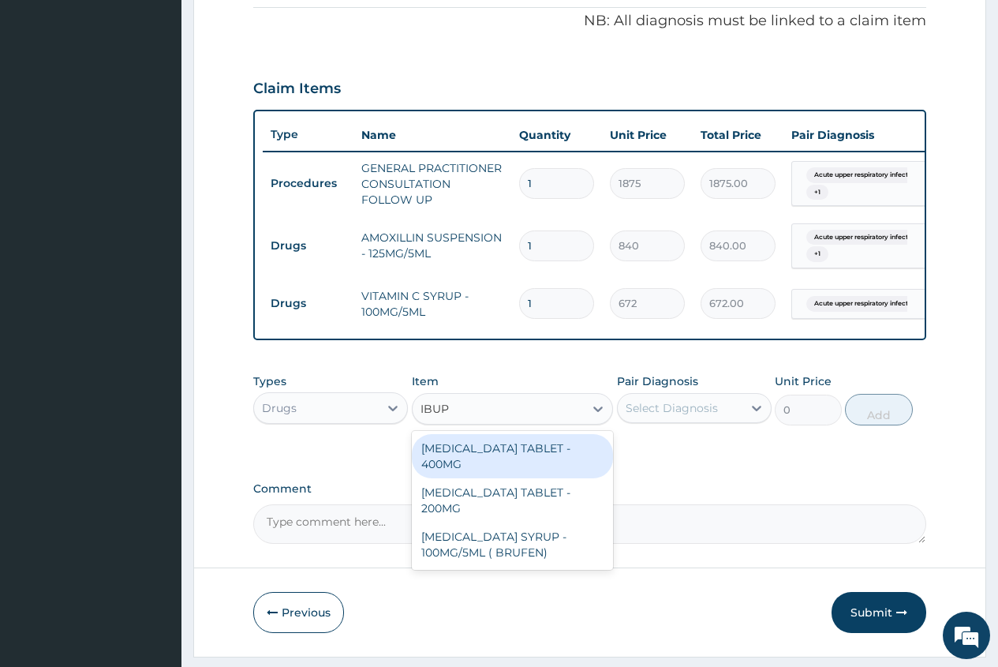
type input "IBUPR"
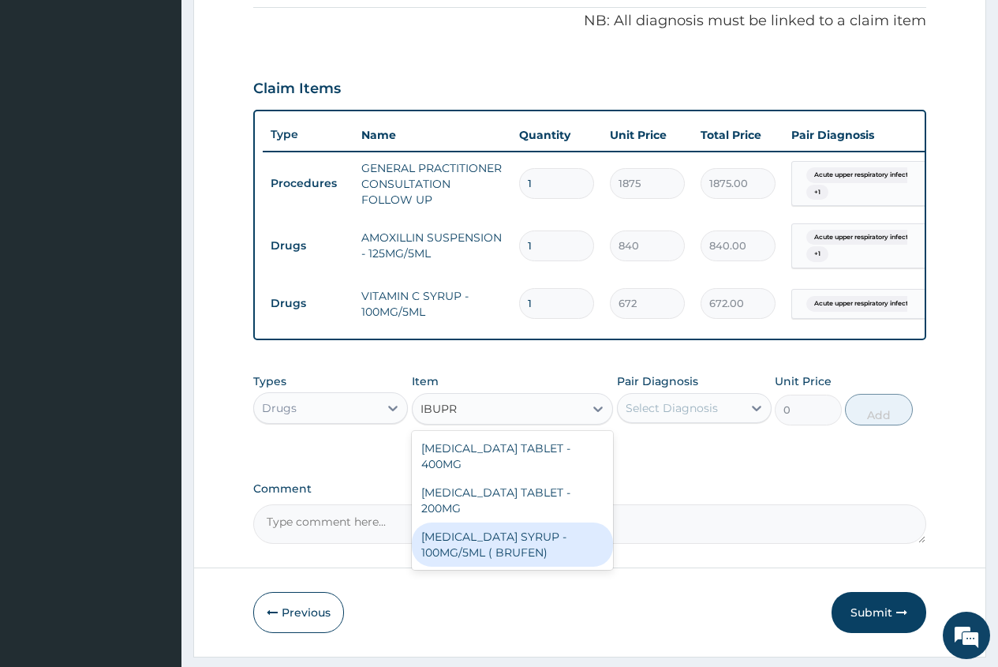
click at [552, 533] on div "[MEDICAL_DATA] SYRUP - 100MG/5ML ( BRUFEN)" at bounding box center [513, 544] width 202 height 44
type input "475.99999999999994"
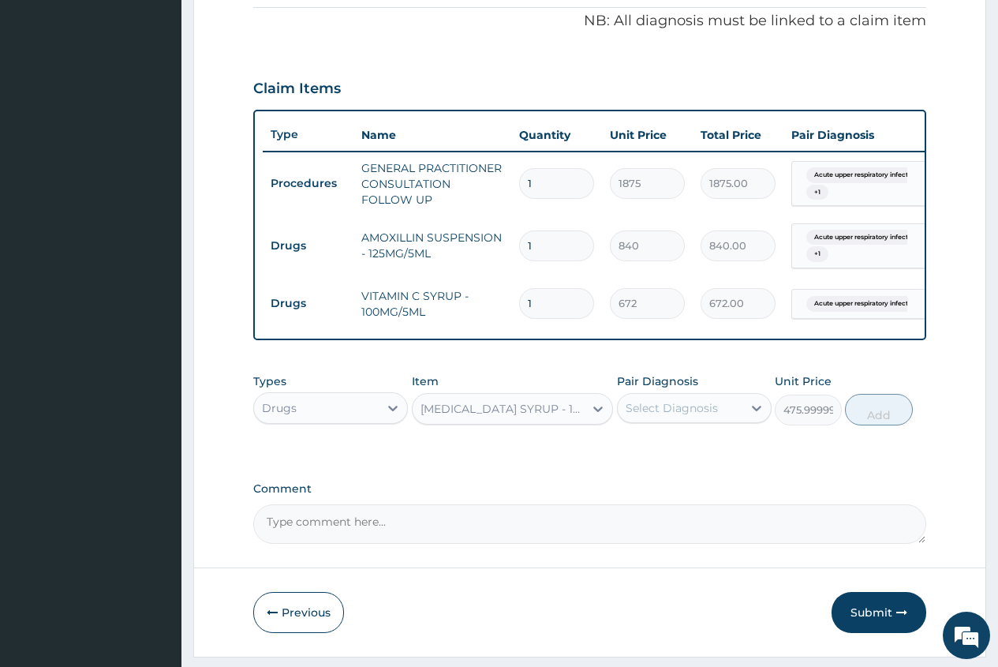
click at [709, 416] on div "Select Diagnosis" at bounding box center [672, 408] width 92 height 16
click at [705, 503] on label "[MEDICAL_DATA]" at bounding box center [692, 495] width 98 height 16
checkbox input "true"
click at [884, 425] on button "Add" at bounding box center [878, 410] width 67 height 32
type input "0"
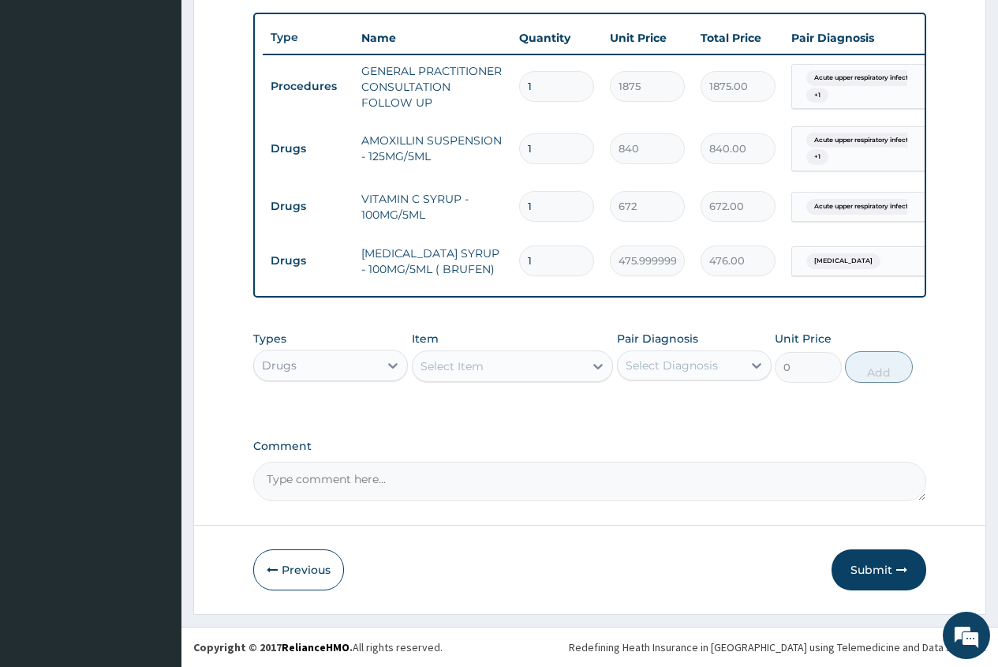
scroll to position [586, 0]
click at [877, 573] on button "Submit" at bounding box center [879, 569] width 95 height 41
drag, startPoint x: 889, startPoint y: 557, endPoint x: 882, endPoint y: 567, distance: 11.4
click at [885, 563] on button "Submit" at bounding box center [879, 569] width 95 height 41
click at [877, 571] on button "Submit" at bounding box center [879, 569] width 95 height 41
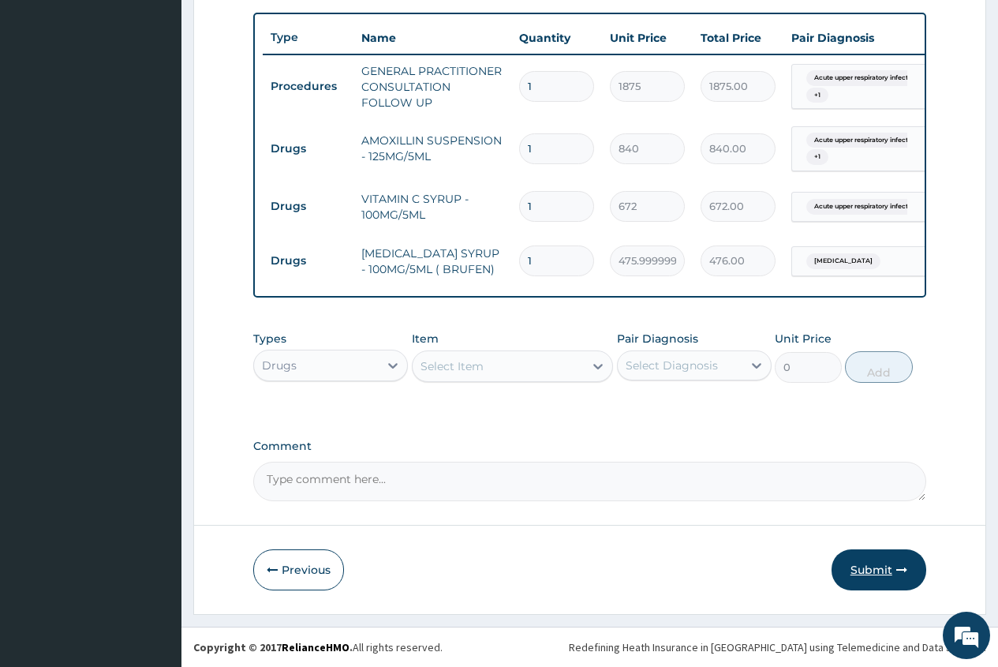
click at [866, 566] on button "Submit" at bounding box center [879, 569] width 95 height 41
click at [873, 593] on form "Step 2 of 2 PA Code / Prescription Code Enter Code(Secondary Care Only) Encount…" at bounding box center [589, 62] width 793 height 1106
click at [871, 572] on button "Submit" at bounding box center [879, 569] width 95 height 41
click at [859, 572] on button "Submit" at bounding box center [879, 569] width 95 height 41
click at [857, 565] on button "Submit" at bounding box center [879, 569] width 95 height 41
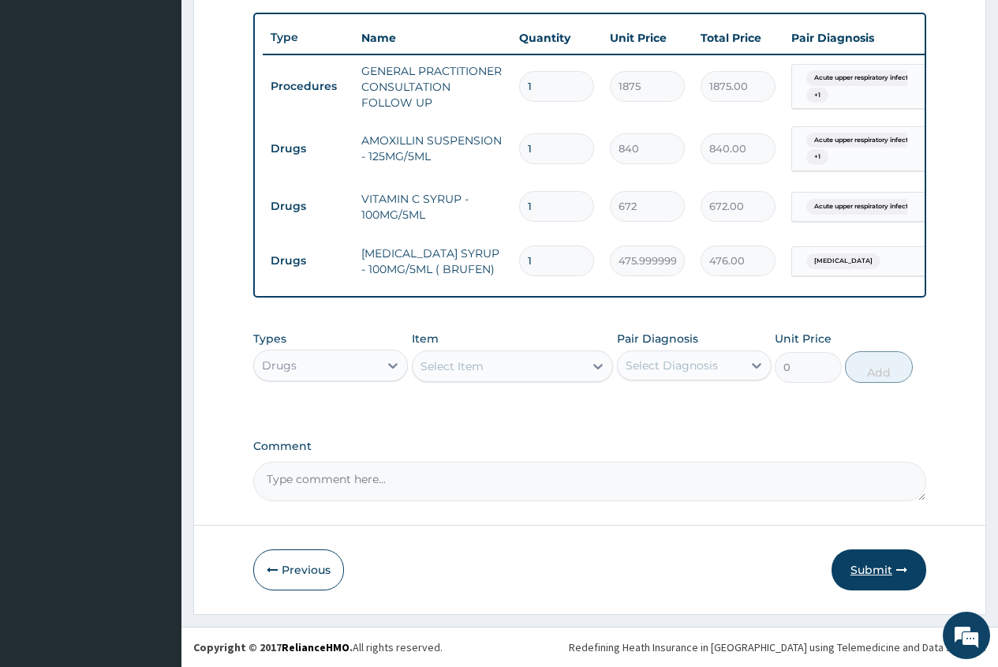
click at [874, 575] on button "Submit" at bounding box center [879, 569] width 95 height 41
click at [871, 571] on button "Submit" at bounding box center [879, 569] width 95 height 41
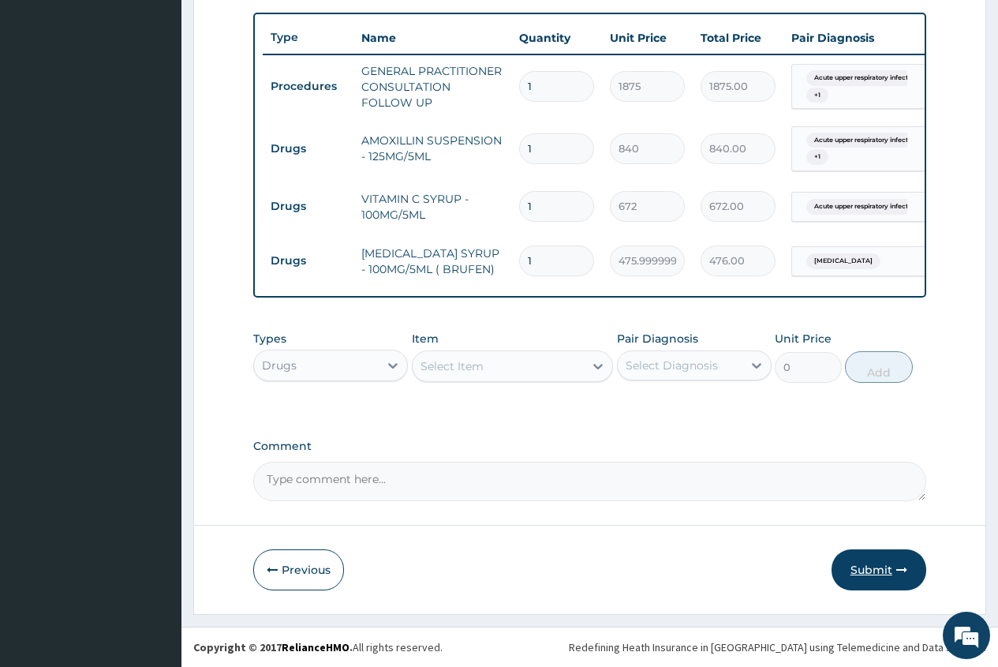
click at [871, 571] on button "Submit" at bounding box center [879, 569] width 95 height 41
click at [874, 574] on button "Submit" at bounding box center [879, 569] width 95 height 41
click at [306, 572] on button "Previous" at bounding box center [298, 569] width 91 height 41
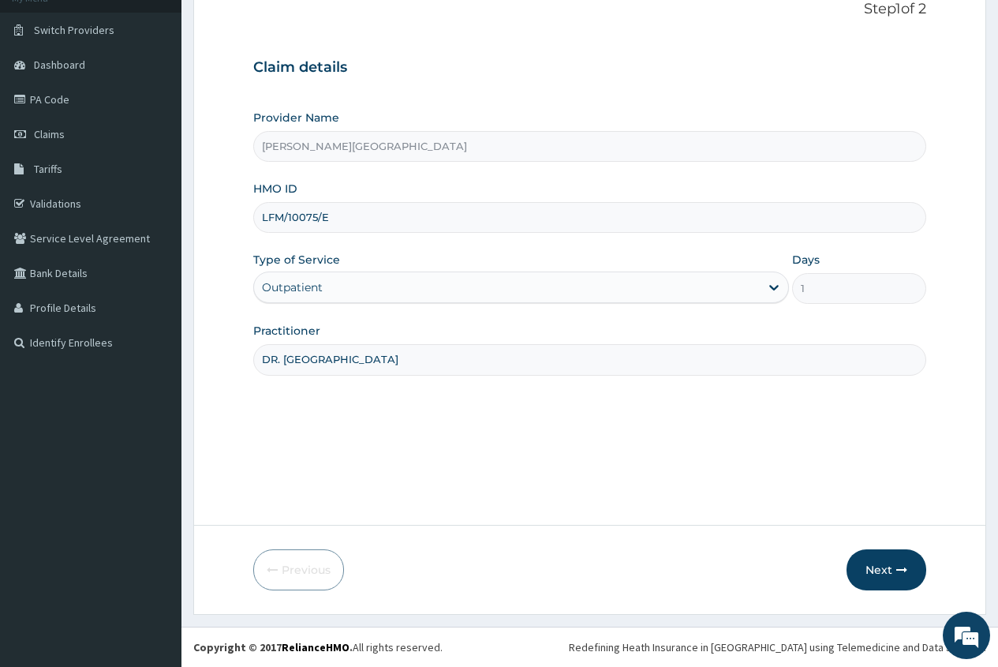
drag, startPoint x: 339, startPoint y: 224, endPoint x: 258, endPoint y: 226, distance: 81.3
click at [258, 226] on input "LFM/10075/E" at bounding box center [589, 217] width 673 height 31
click at [878, 569] on button "Next" at bounding box center [887, 569] width 80 height 41
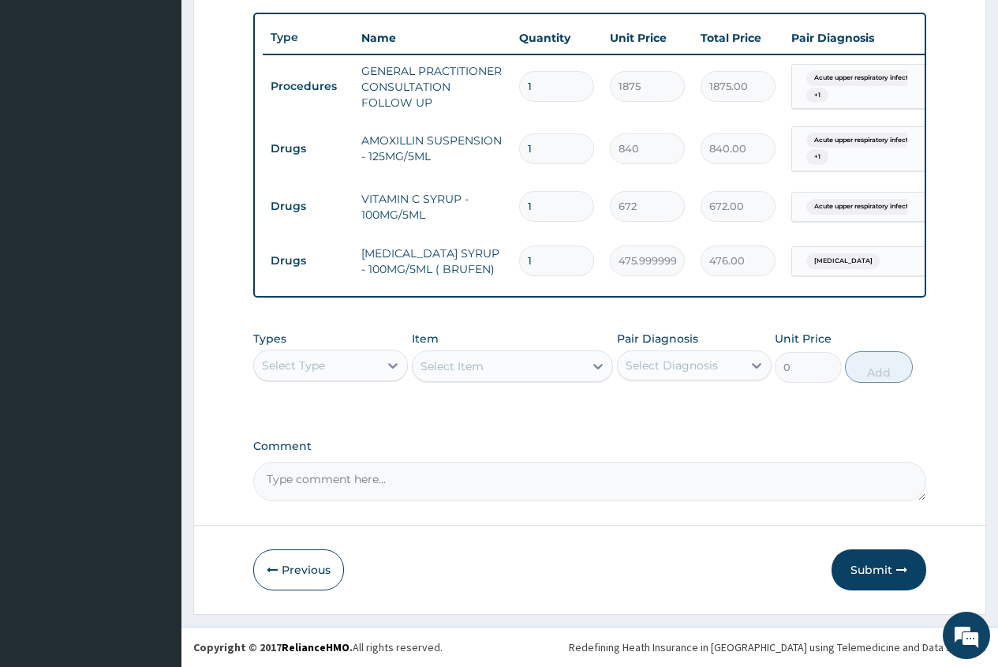
scroll to position [586, 0]
click at [858, 571] on button "Submit" at bounding box center [879, 569] width 95 height 41
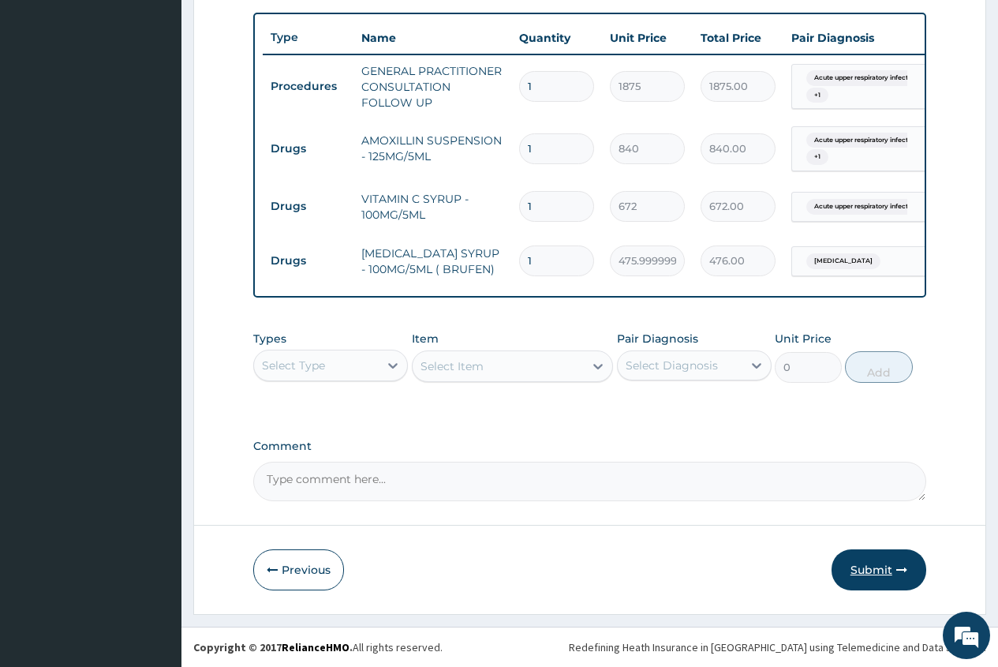
click at [858, 571] on button "Submit" at bounding box center [879, 569] width 95 height 41
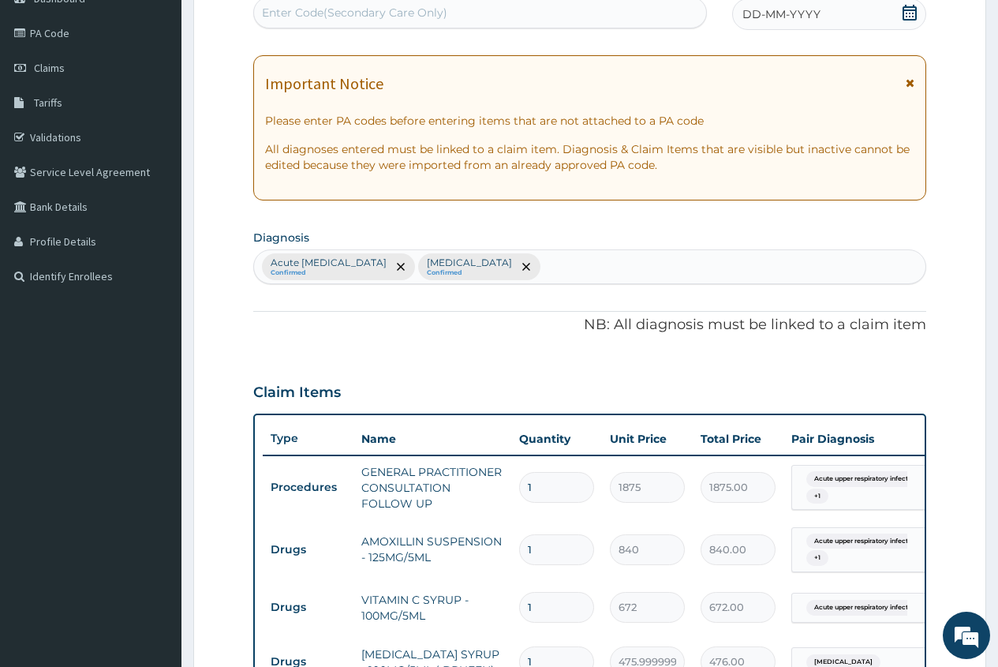
scroll to position [34, 0]
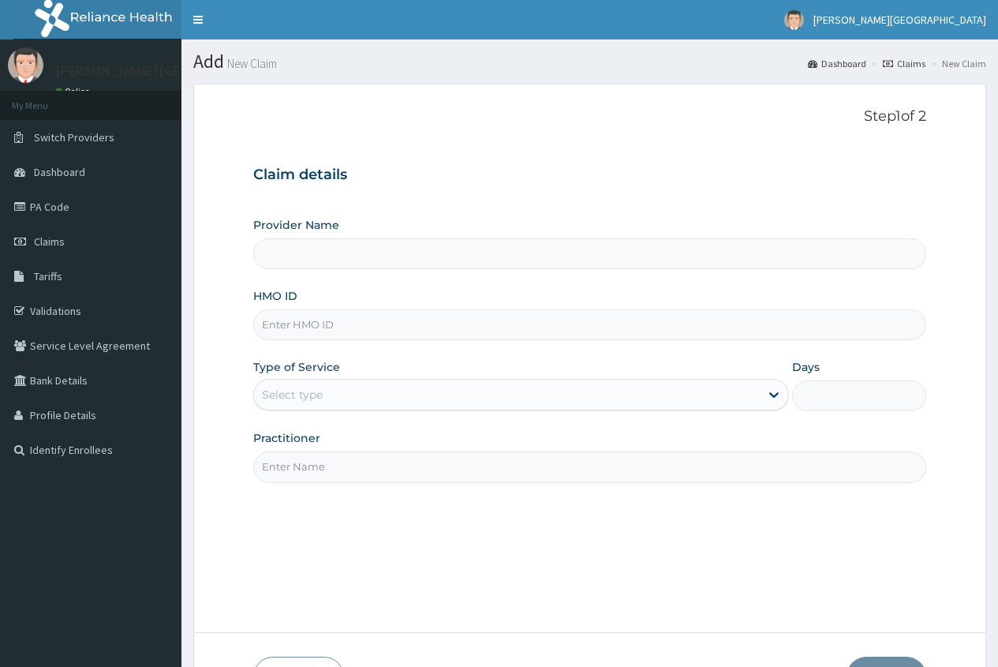
click at [295, 315] on input "HMO ID" at bounding box center [589, 324] width 673 height 31
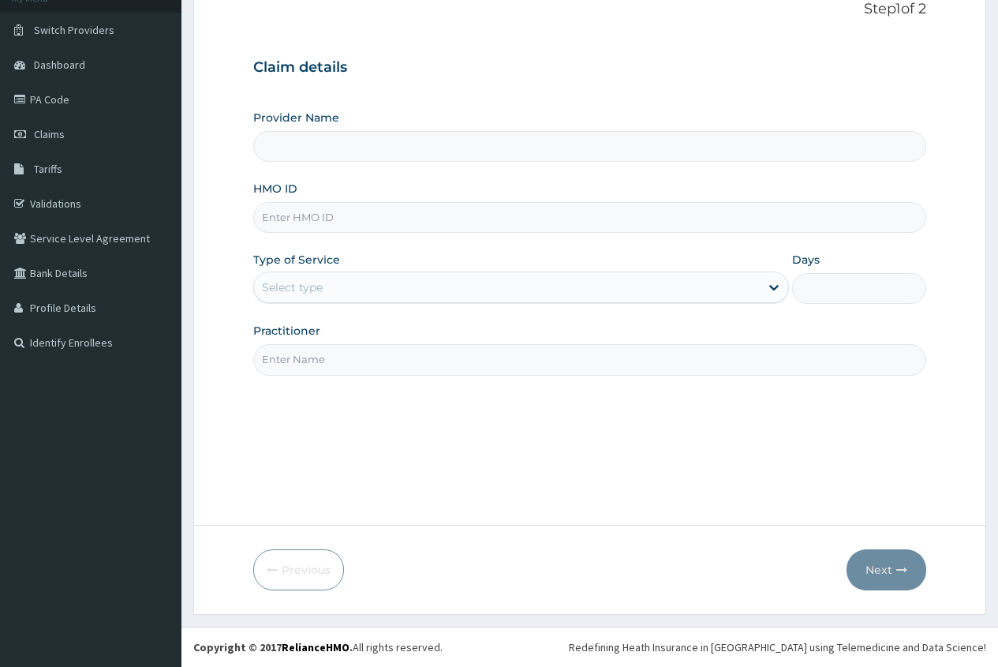
type input "[PERSON_NAME][GEOGRAPHIC_DATA]"
type input "LFM/10011/D"
click at [302, 278] on div "Select type" at bounding box center [507, 287] width 506 height 25
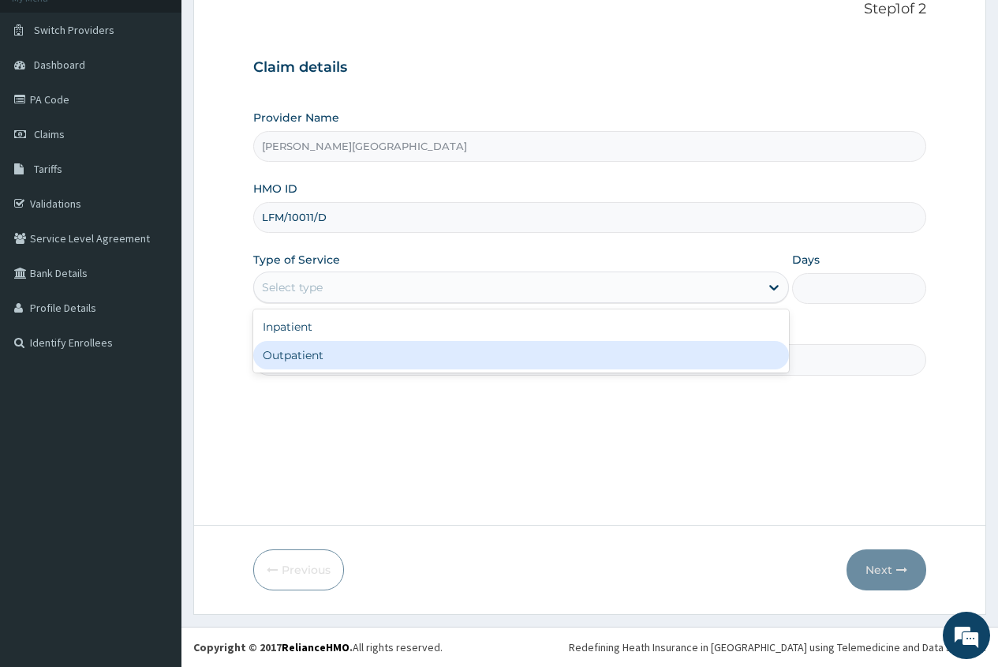
click at [301, 358] on div "Outpatient" at bounding box center [521, 355] width 536 height 28
type input "1"
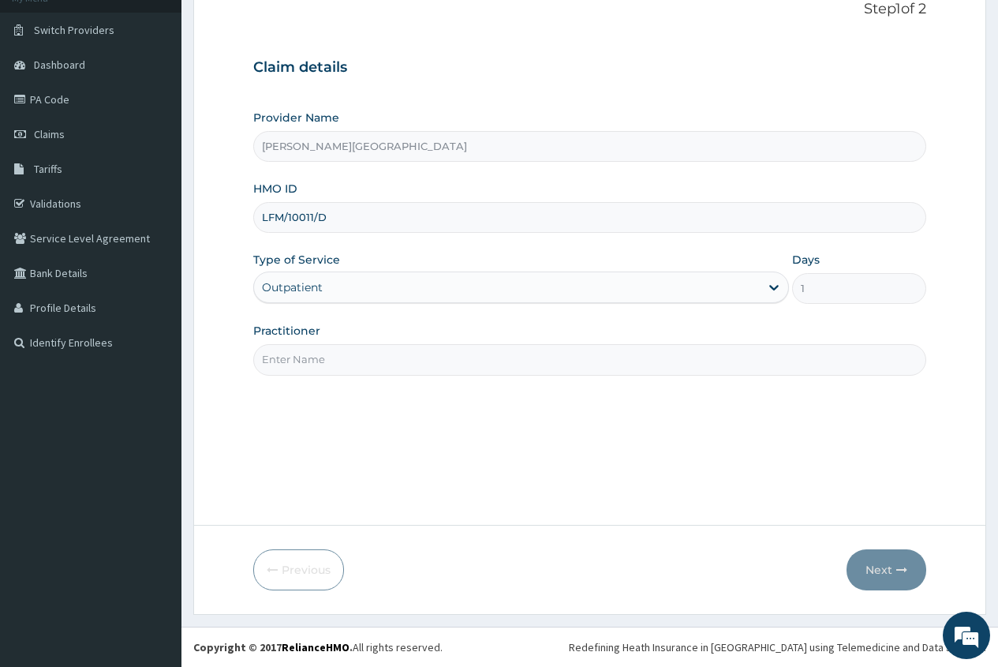
click at [297, 361] on input "Practitioner" at bounding box center [589, 359] width 673 height 31
type input "DR. [GEOGRAPHIC_DATA]"
click at [885, 574] on button "Next" at bounding box center [887, 569] width 80 height 41
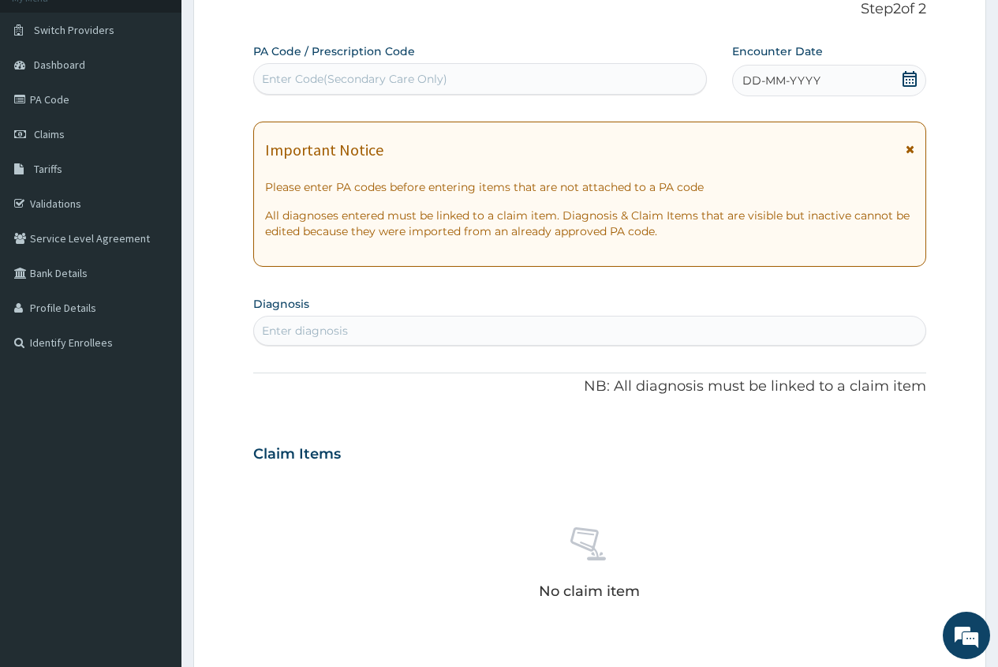
click at [912, 77] on icon at bounding box center [910, 79] width 14 height 16
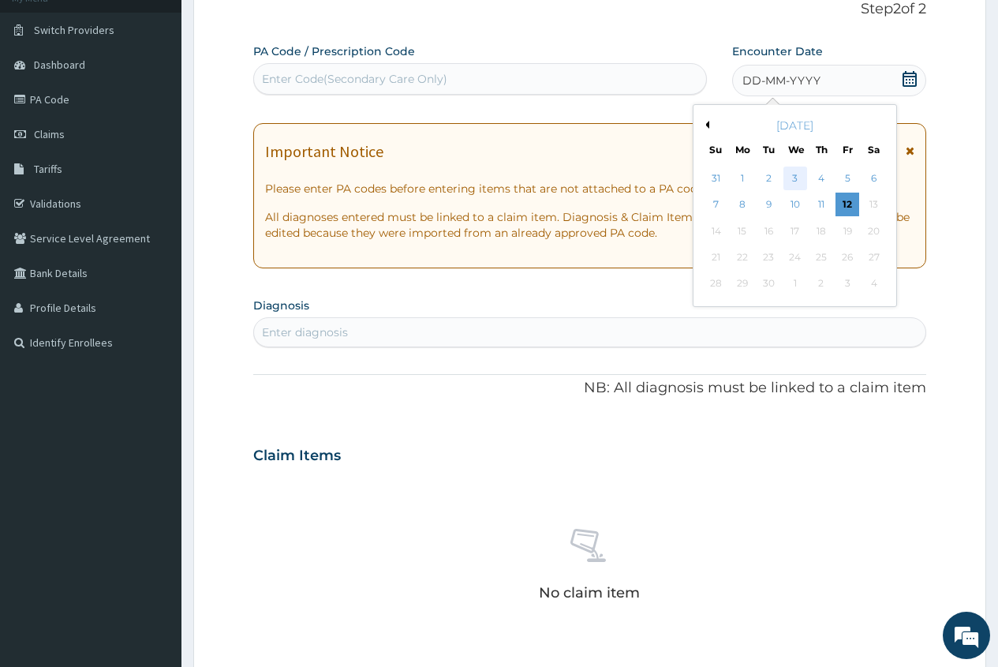
click at [800, 183] on div "3" at bounding box center [795, 179] width 24 height 24
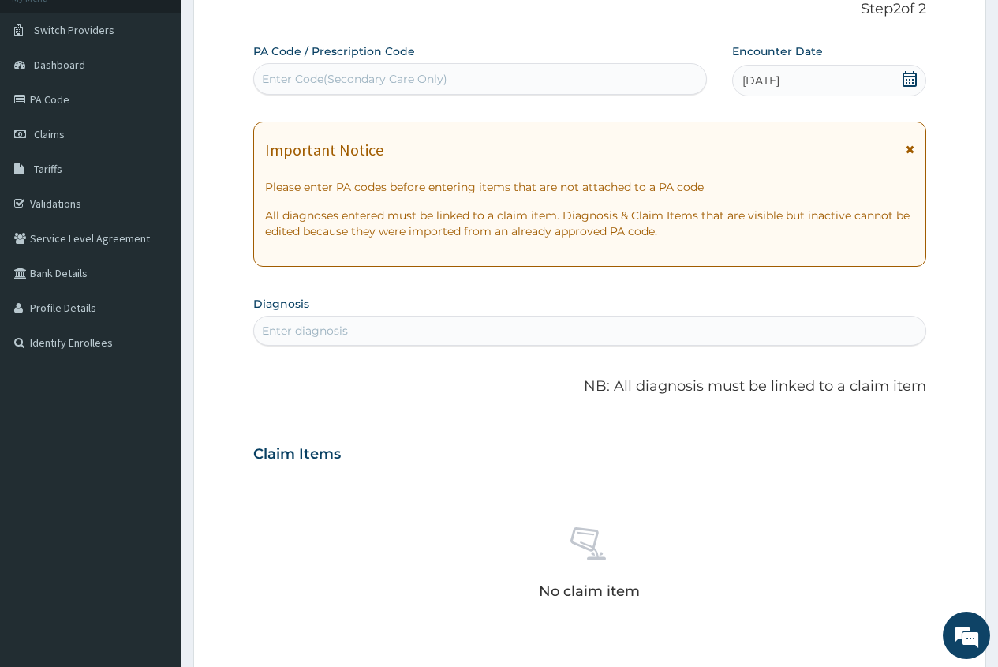
click at [297, 329] on div "Enter diagnosis" at bounding box center [305, 331] width 86 height 16
type input "PLASMOD"
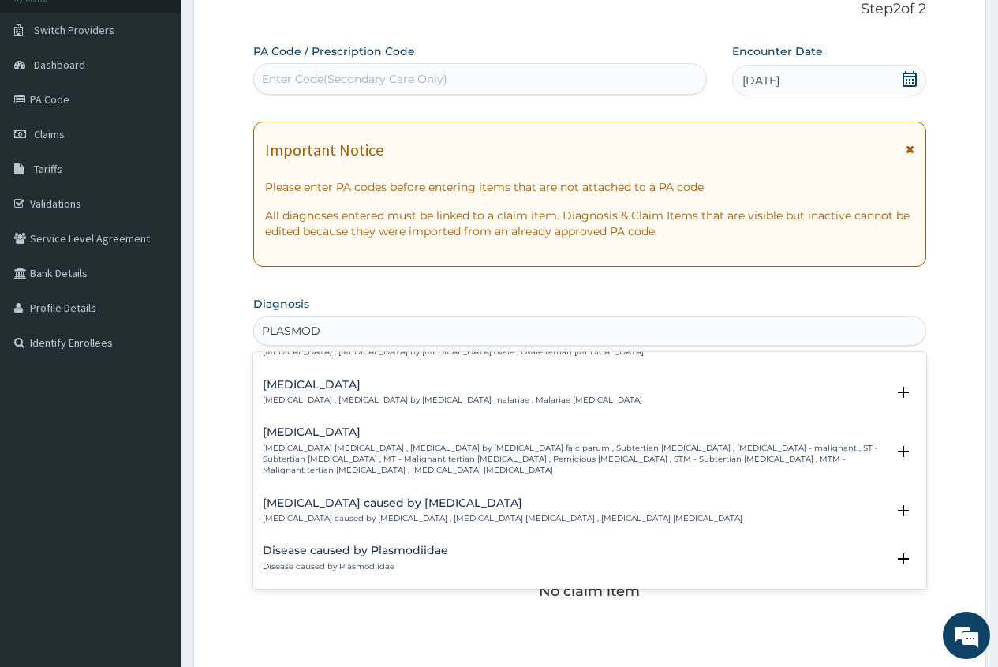
scroll to position [158, 0]
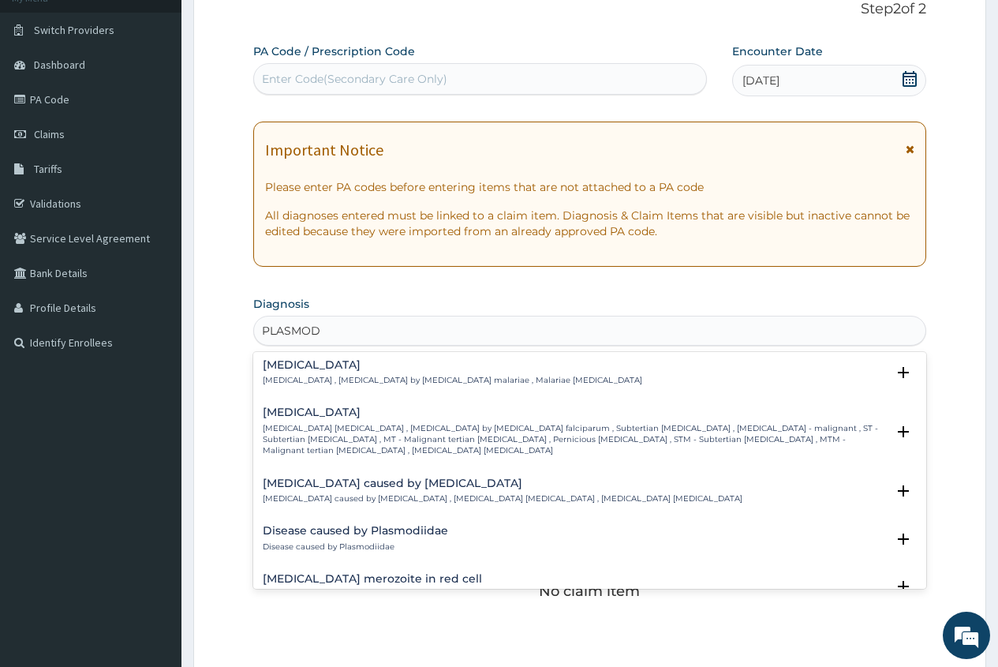
click at [316, 413] on h4 "[MEDICAL_DATA]" at bounding box center [574, 412] width 623 height 12
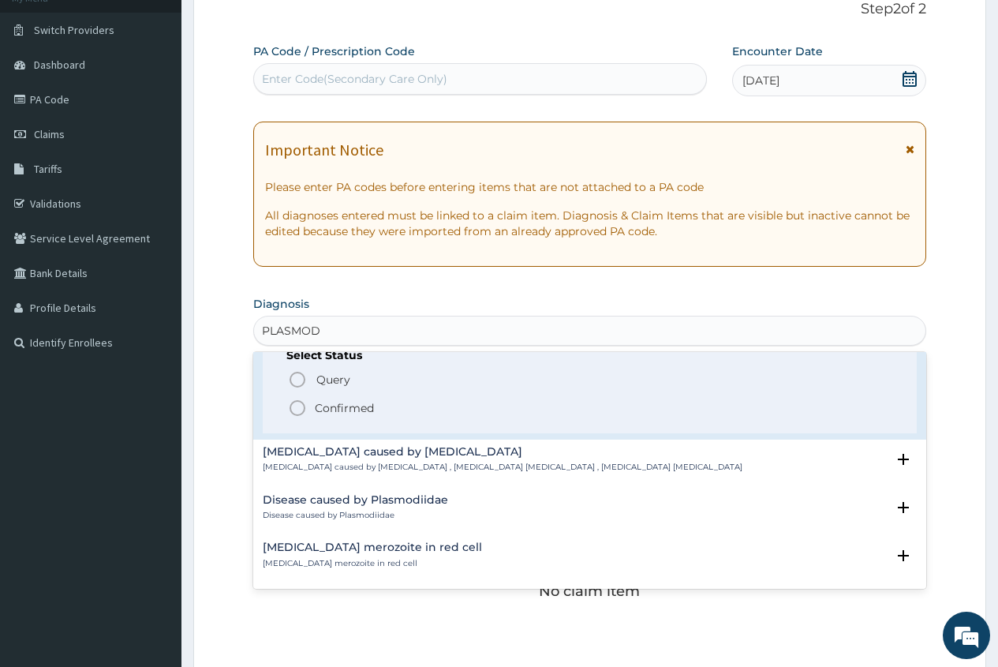
scroll to position [316, 0]
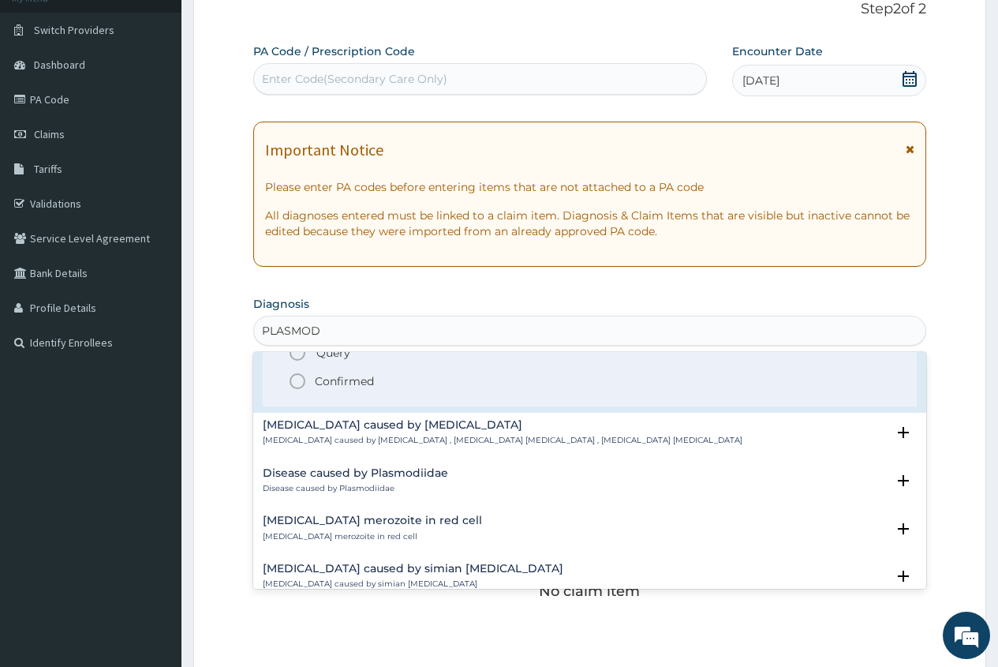
click at [372, 373] on p "Confirmed" at bounding box center [344, 381] width 59 height 16
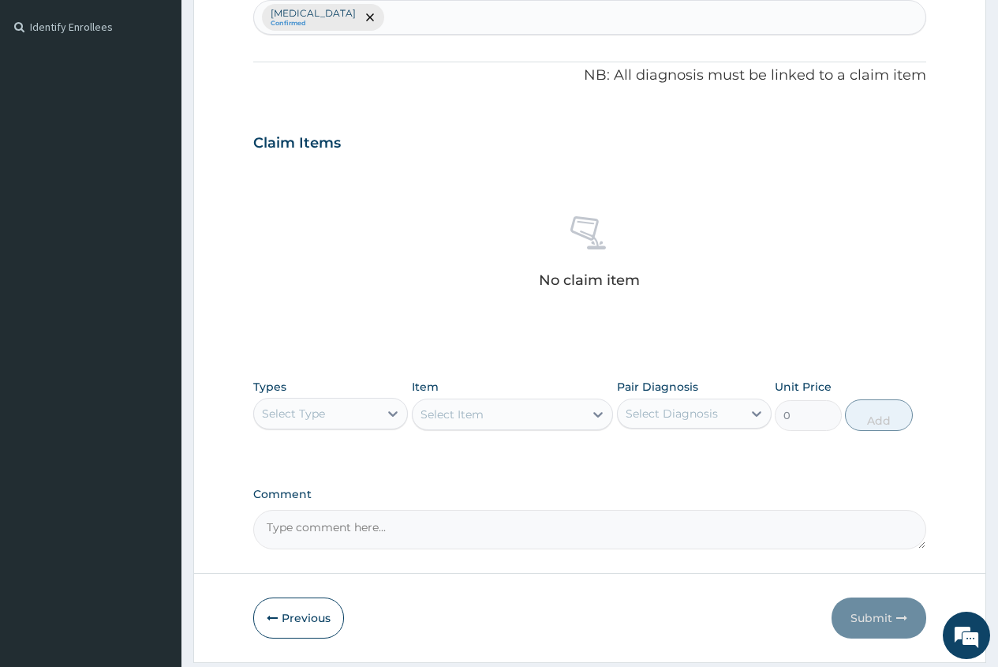
scroll to position [471, 0]
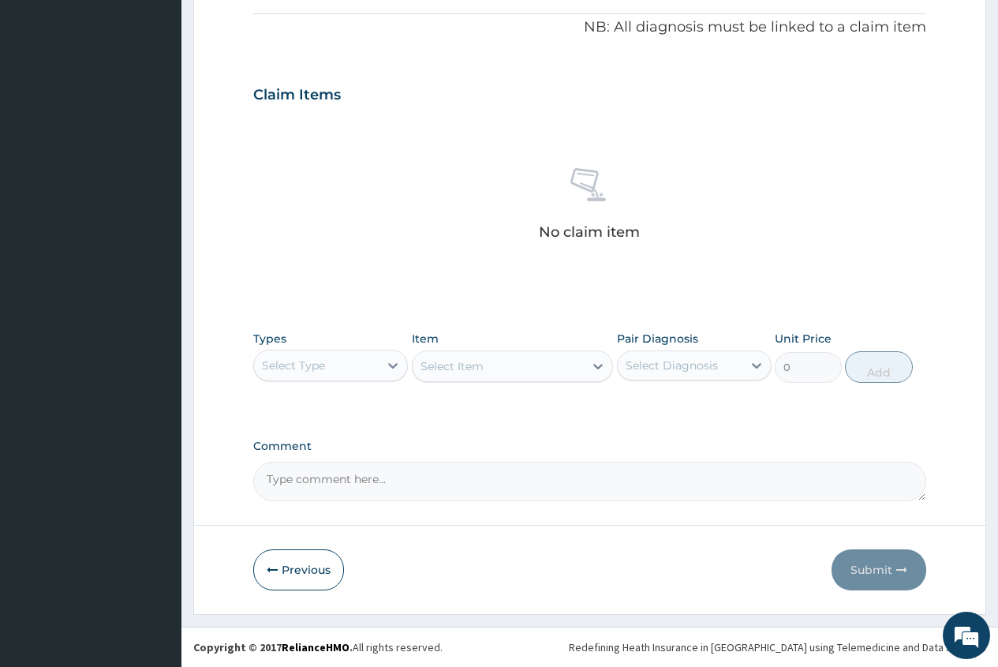
click at [300, 372] on div "Select Type" at bounding box center [293, 365] width 63 height 16
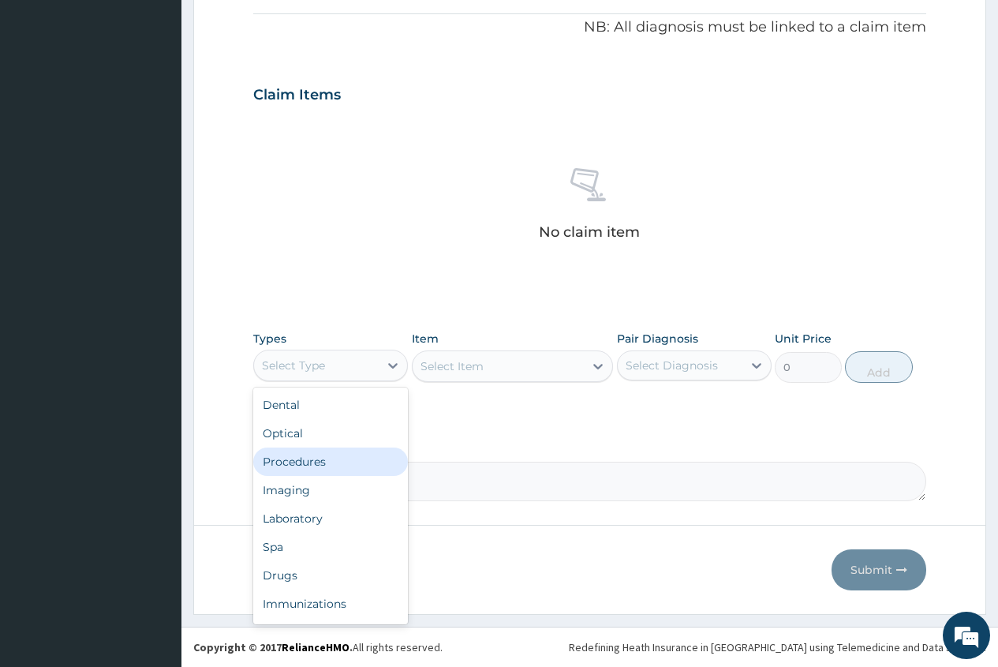
click at [337, 466] on div "Procedures" at bounding box center [330, 461] width 155 height 28
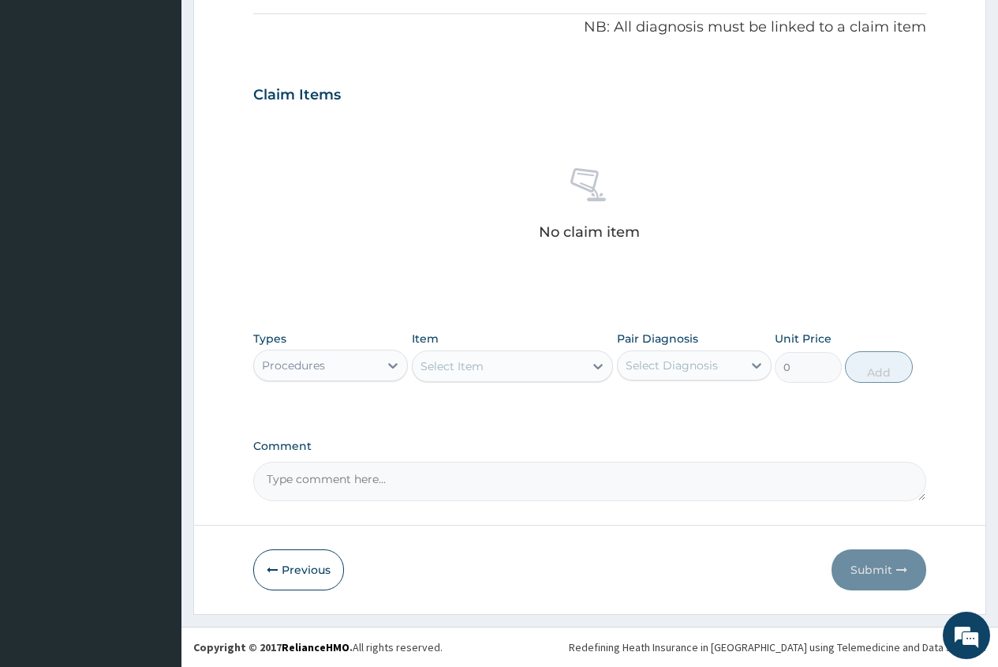
drag, startPoint x: 434, startPoint y: 369, endPoint x: 447, endPoint y: 354, distance: 19.0
click at [437, 369] on div "Select Item" at bounding box center [452, 366] width 63 height 16
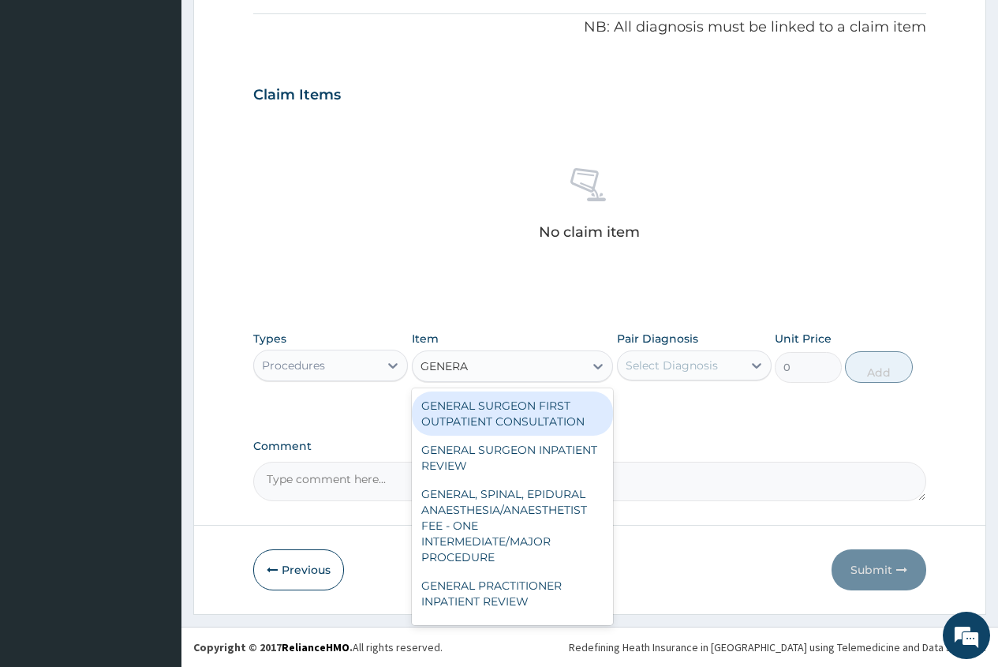
type input "GENERAL"
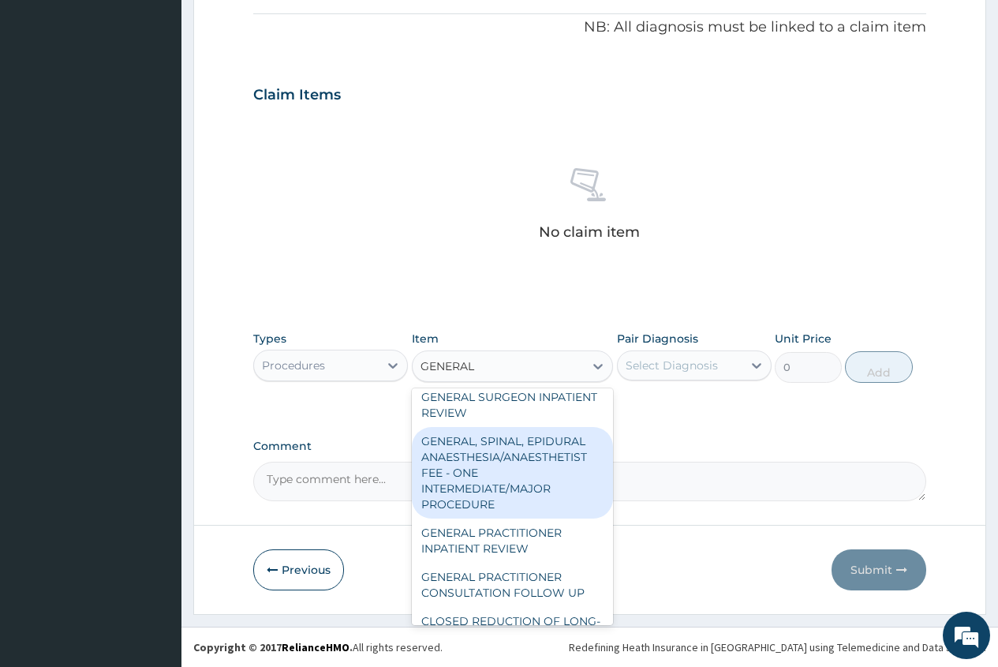
scroll to position [79, 0]
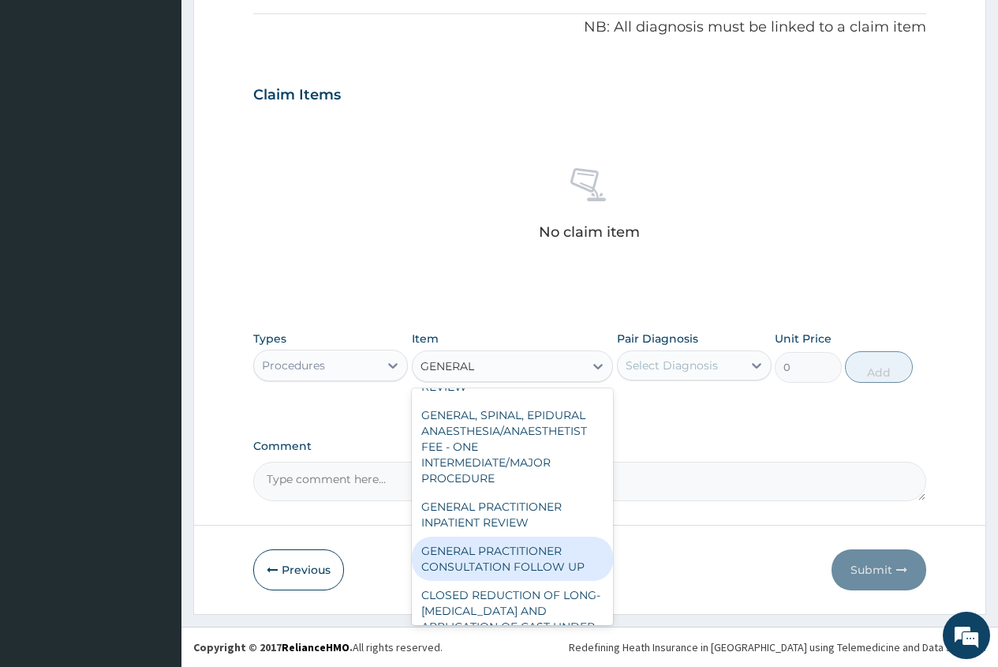
click at [479, 559] on div "GENERAL PRACTITIONER CONSULTATION FOLLOW UP" at bounding box center [513, 559] width 202 height 44
type input "1875"
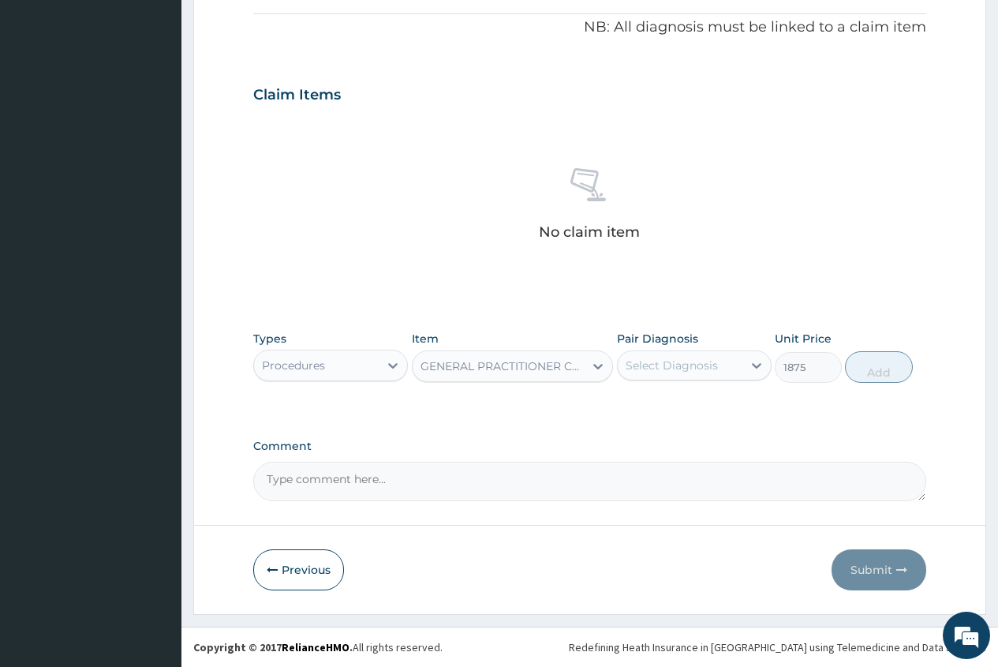
click at [695, 368] on div "Select Diagnosis" at bounding box center [672, 365] width 92 height 16
click at [676, 402] on label "[MEDICAL_DATA]" at bounding box center [692, 404] width 98 height 16
checkbox input "true"
click at [874, 371] on button "Add" at bounding box center [878, 367] width 67 height 32
type input "0"
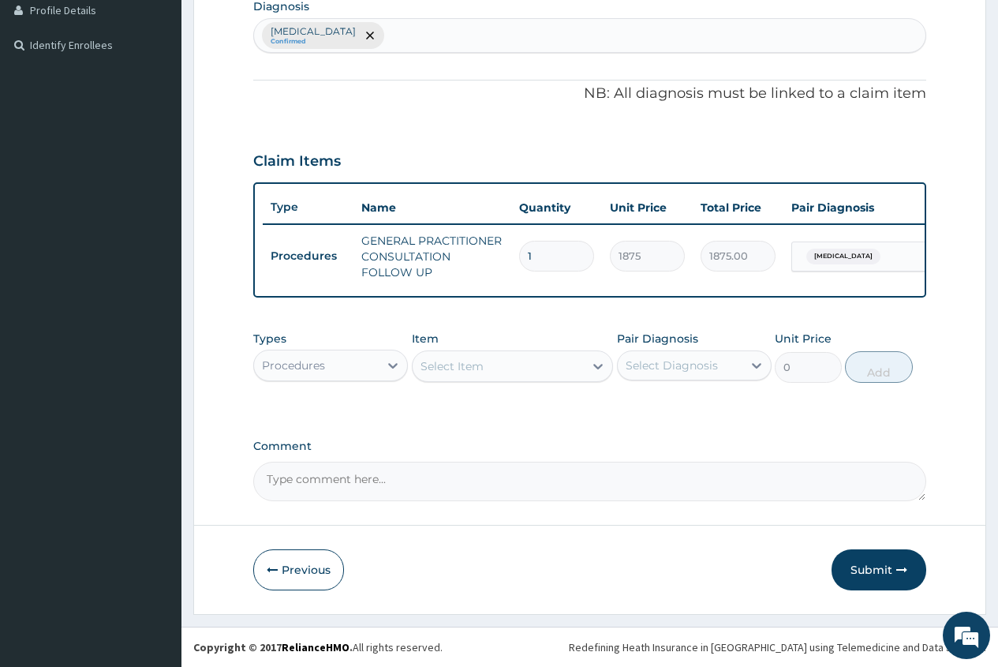
scroll to position [417, 0]
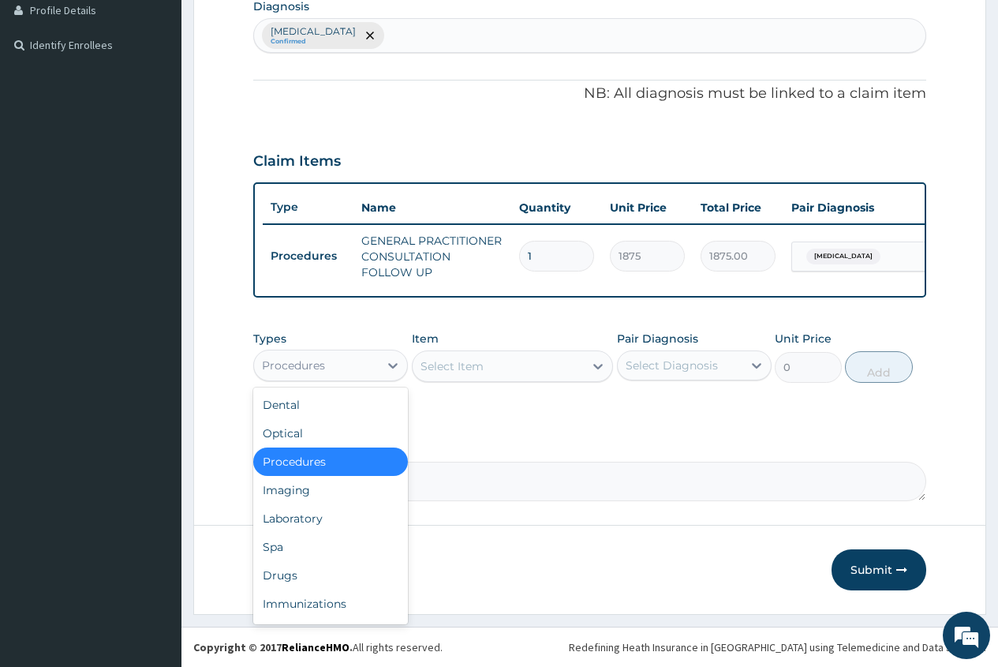
click at [357, 366] on div "Procedures" at bounding box center [316, 365] width 125 height 25
click at [323, 524] on div "Laboratory" at bounding box center [330, 518] width 155 height 28
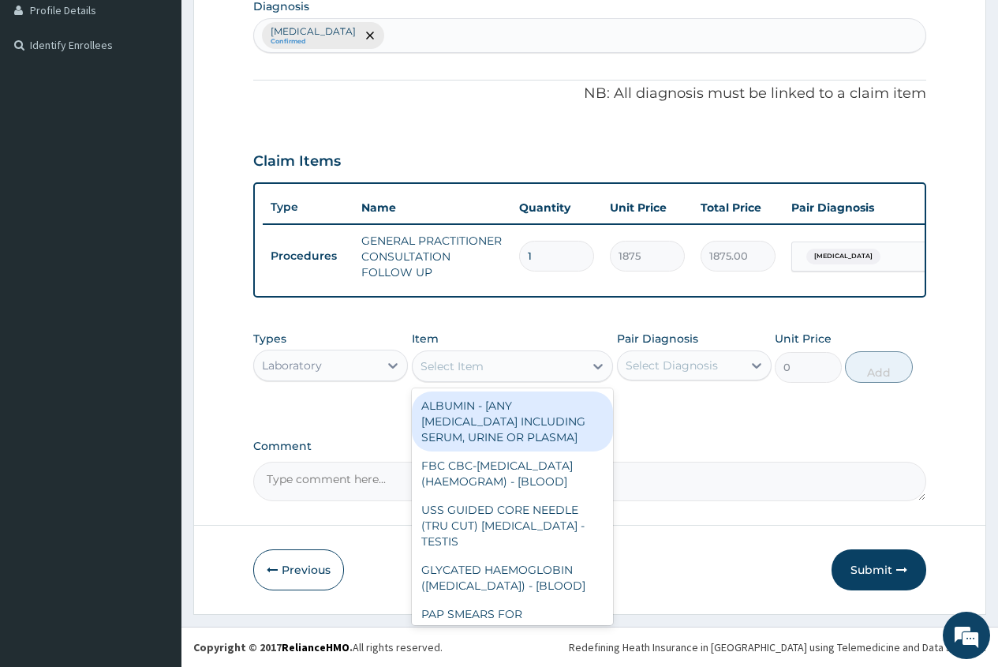
click at [455, 365] on div "Select Item" at bounding box center [452, 366] width 63 height 16
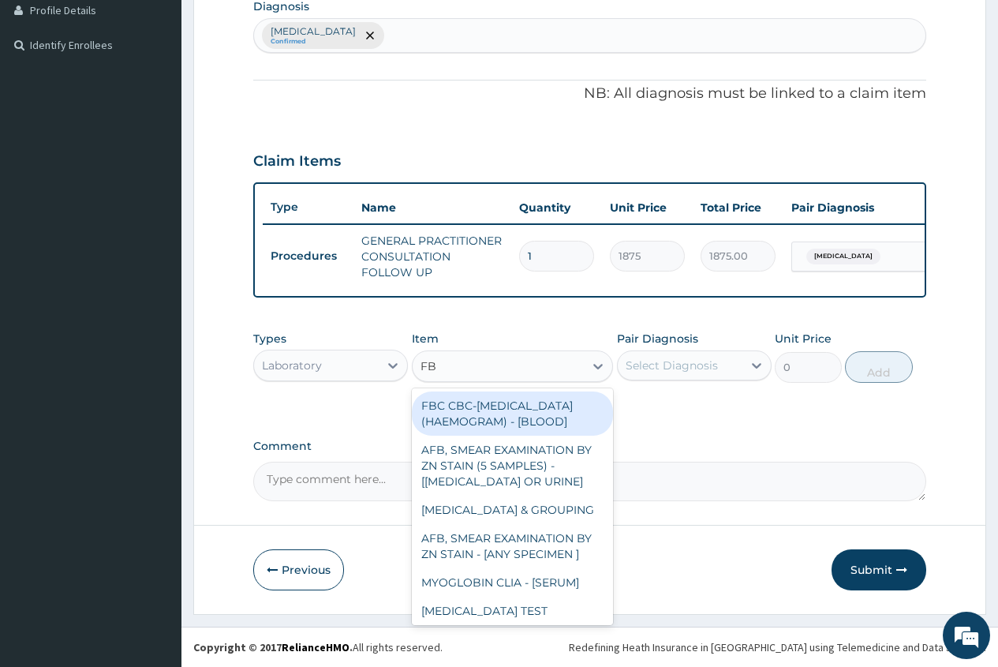
type input "FBC"
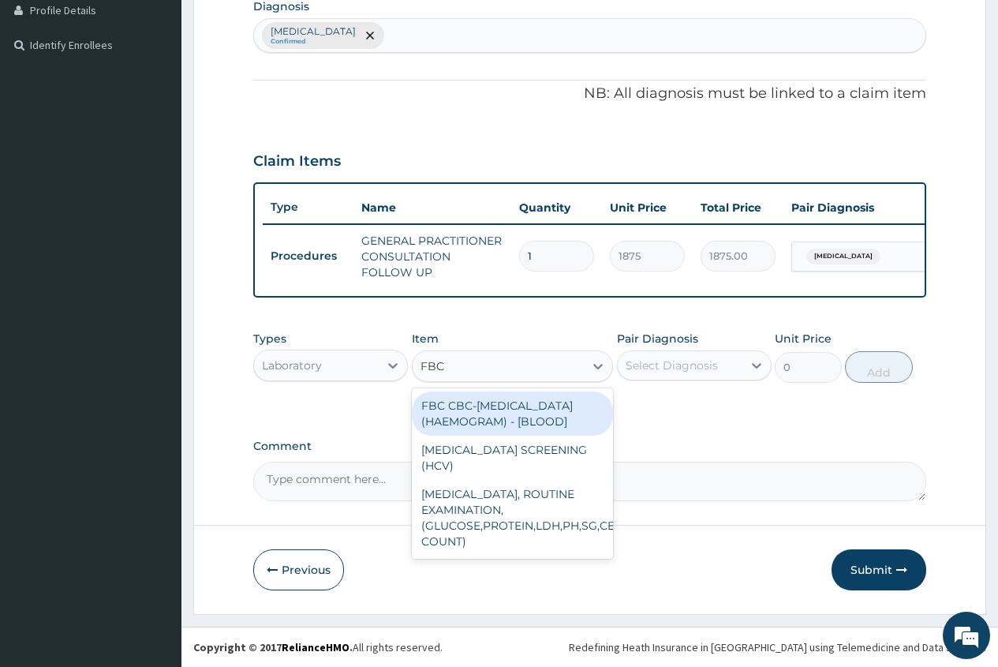
click at [536, 425] on div "FBC CBC-[MEDICAL_DATA] (HAEMOGRAM) - [BLOOD]" at bounding box center [513, 413] width 202 height 44
type input "5000"
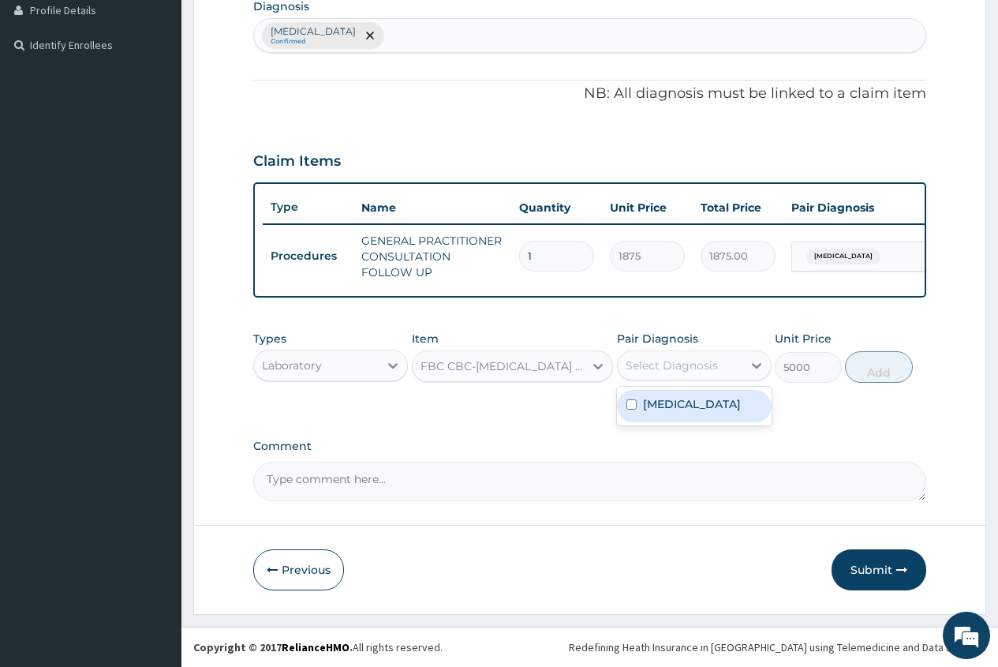
click at [657, 363] on div "Select Diagnosis" at bounding box center [672, 365] width 92 height 16
click at [680, 408] on label "[MEDICAL_DATA]" at bounding box center [692, 404] width 98 height 16
checkbox input "true"
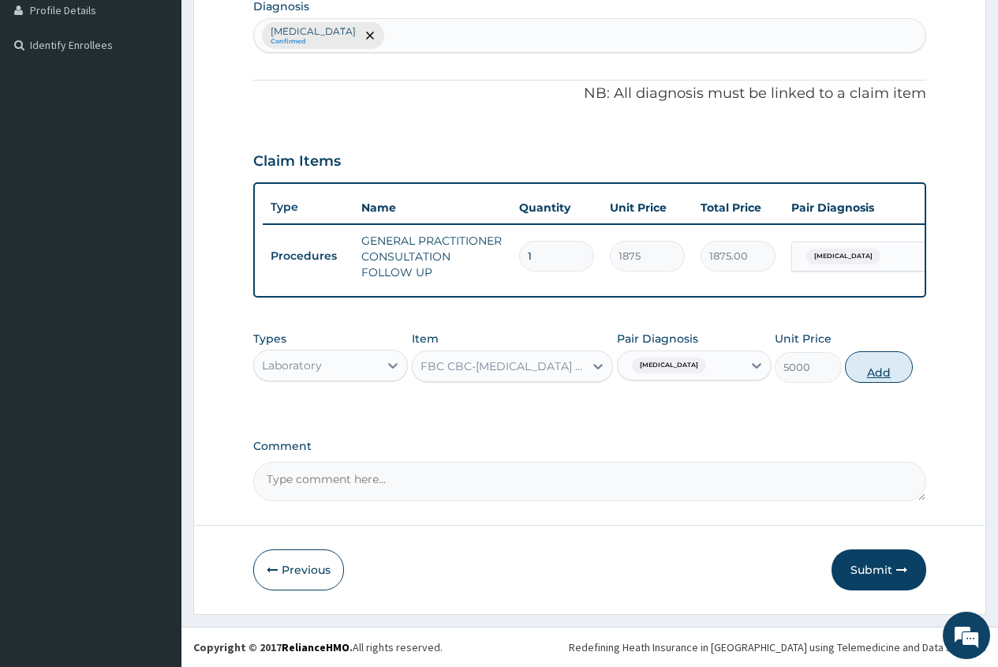
click at [875, 372] on button "Add" at bounding box center [878, 367] width 67 height 32
type input "0"
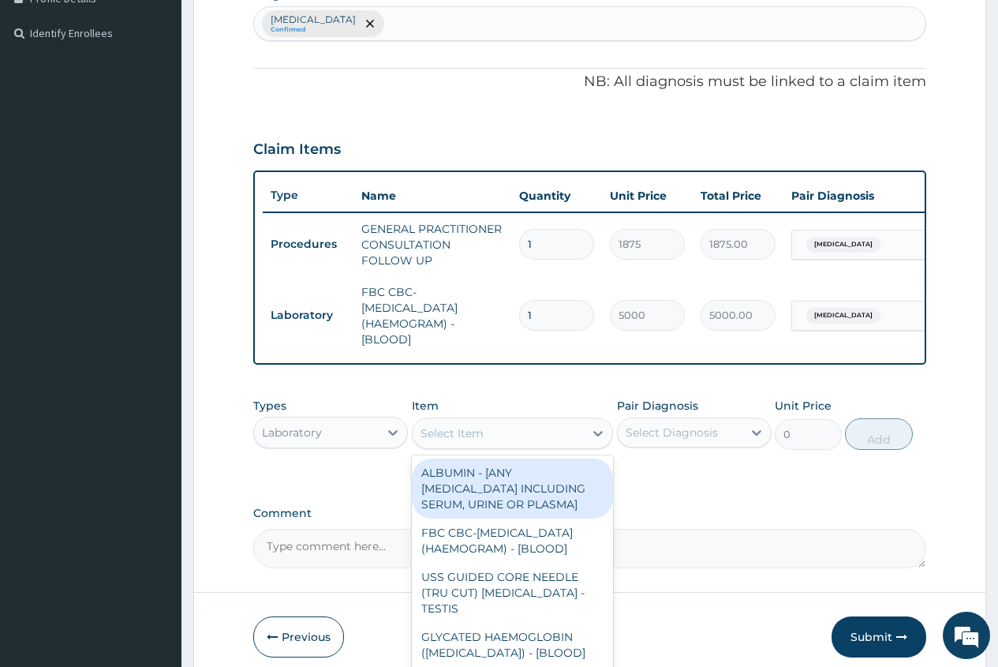
click at [438, 446] on div "Select Item" at bounding box center [499, 433] width 172 height 25
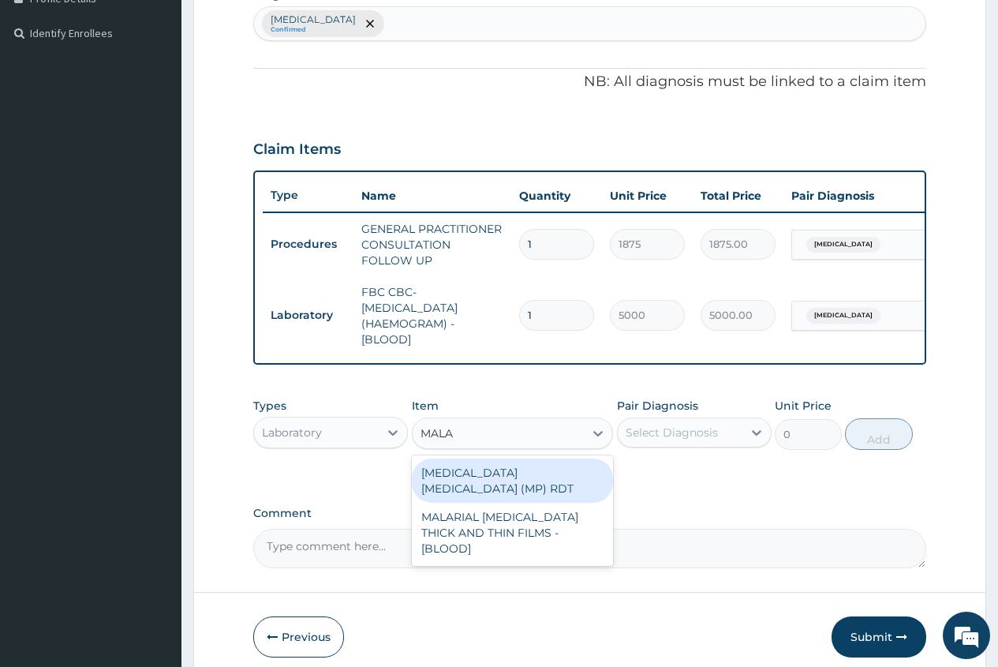
type input "MALAR"
click at [526, 481] on div "[MEDICAL_DATA] [MEDICAL_DATA] (MP) RDT" at bounding box center [513, 480] width 202 height 44
type input "2000"
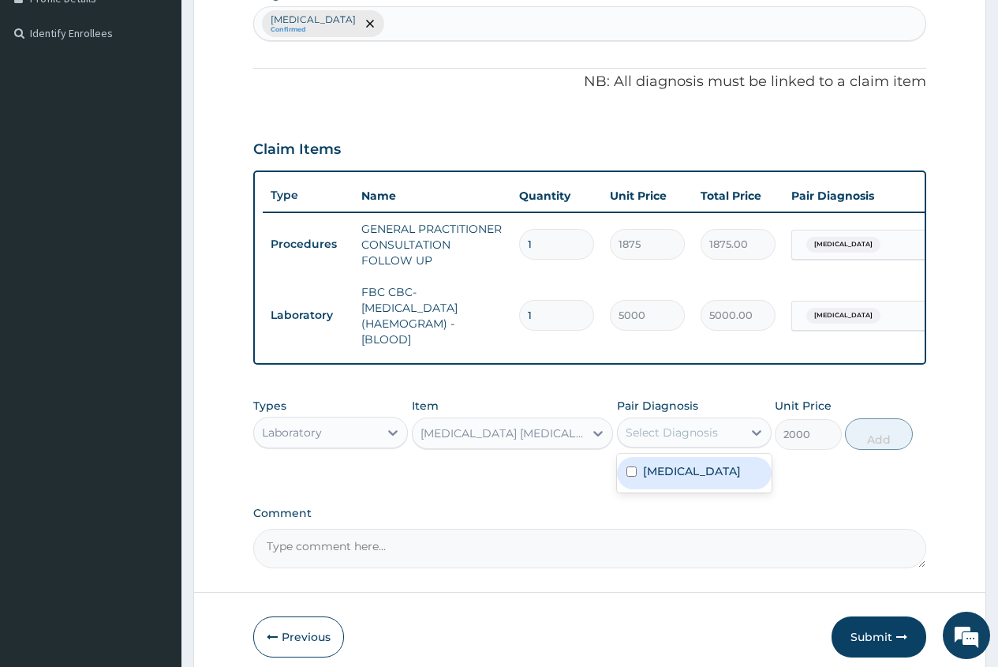
click at [638, 445] on div "Select Diagnosis" at bounding box center [680, 432] width 125 height 25
type input "1"
click at [687, 443] on div "Select Diagnosis" at bounding box center [680, 432] width 125 height 25
click at [687, 440] on div "Select Diagnosis" at bounding box center [672, 433] width 92 height 16
click at [692, 479] on label "Falciparum malaria" at bounding box center [692, 471] width 98 height 16
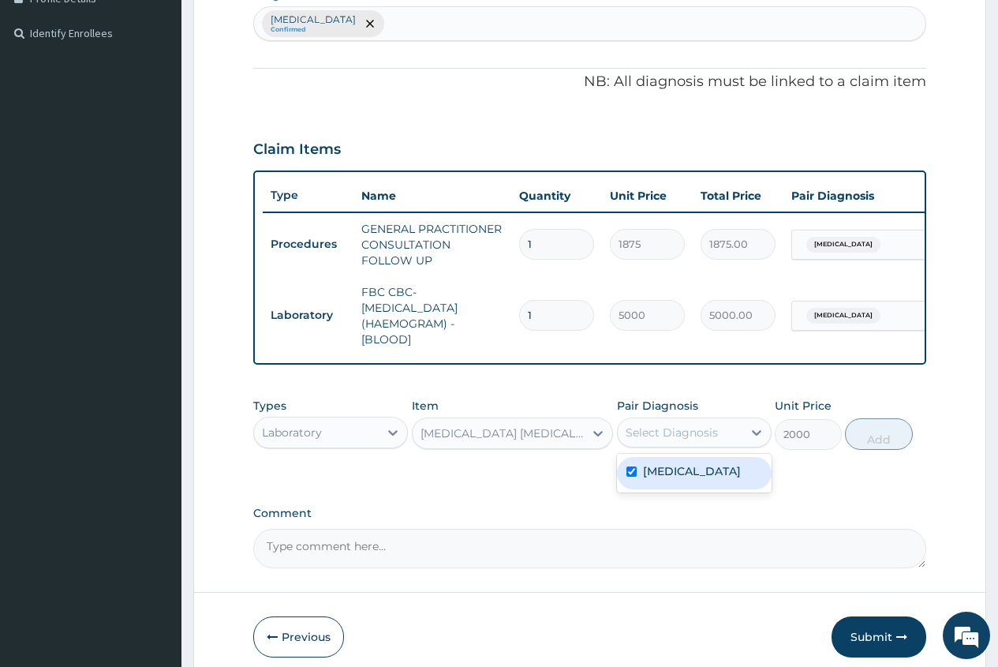
checkbox input "true"
click at [876, 447] on button "Add" at bounding box center [878, 434] width 67 height 32
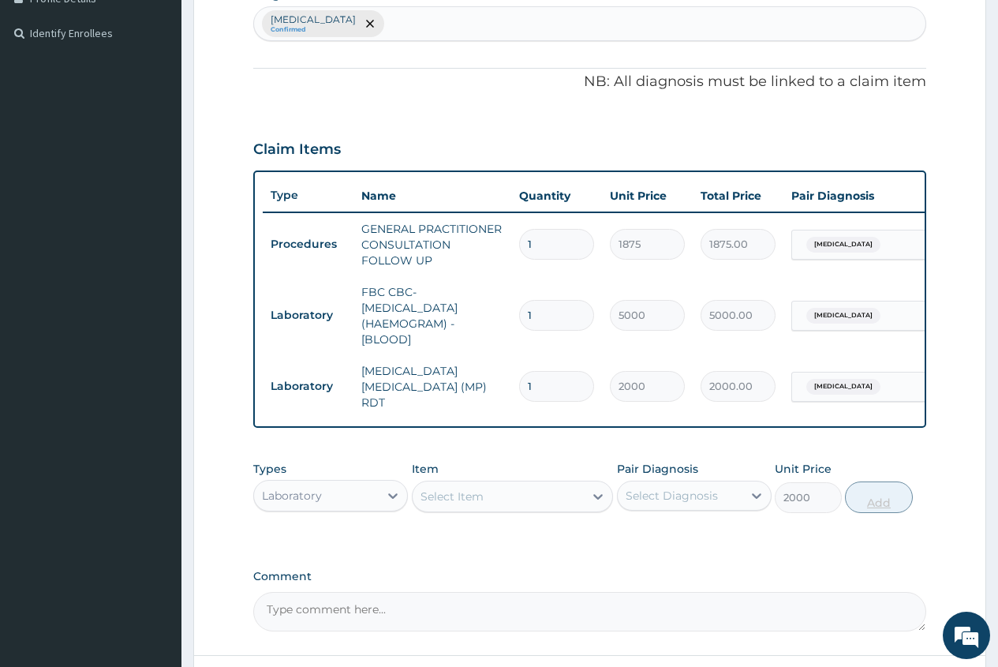
type input "0"
click at [454, 19] on div "Falciparum malaria Confirmed" at bounding box center [590, 23] width 672 height 33
type input "ABDOMIN"
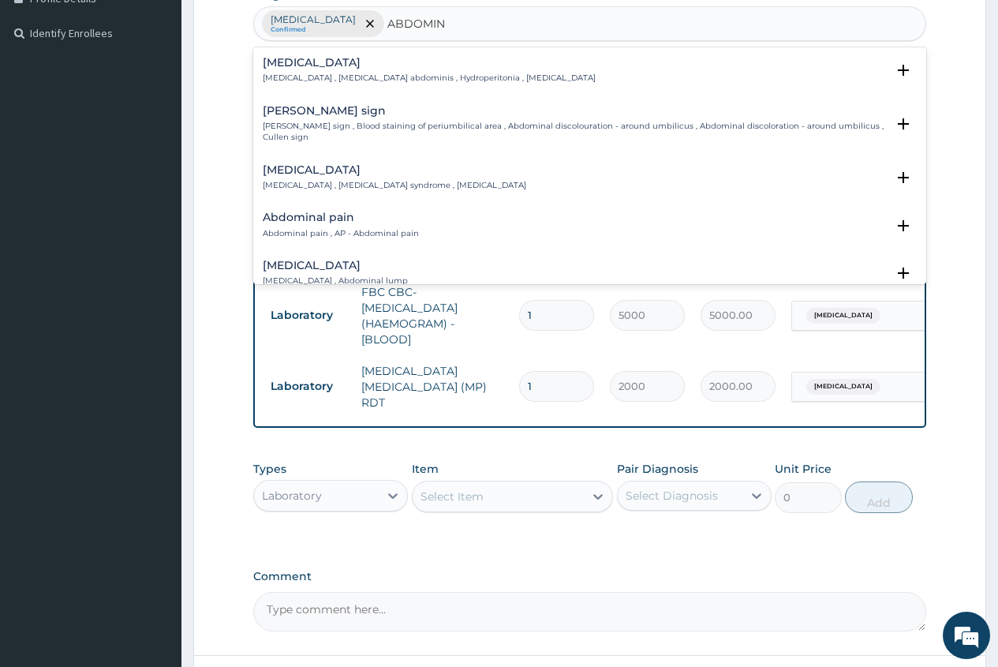
scroll to position [79, 0]
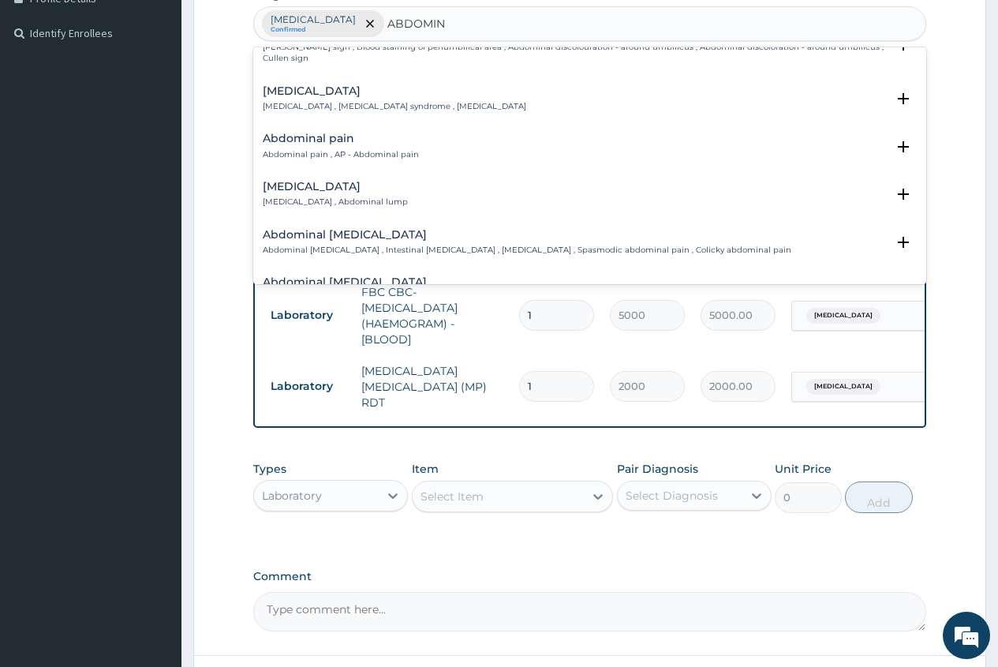
click at [339, 85] on h4 "Acute abdomen" at bounding box center [395, 91] width 264 height 12
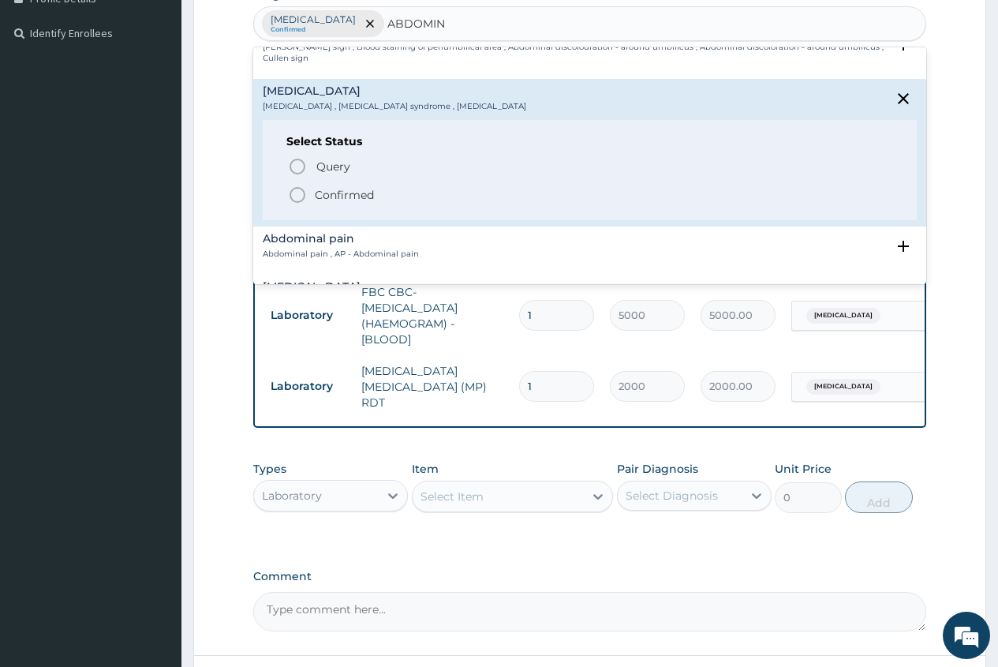
click at [300, 187] on icon "status option filled" at bounding box center [297, 194] width 19 height 19
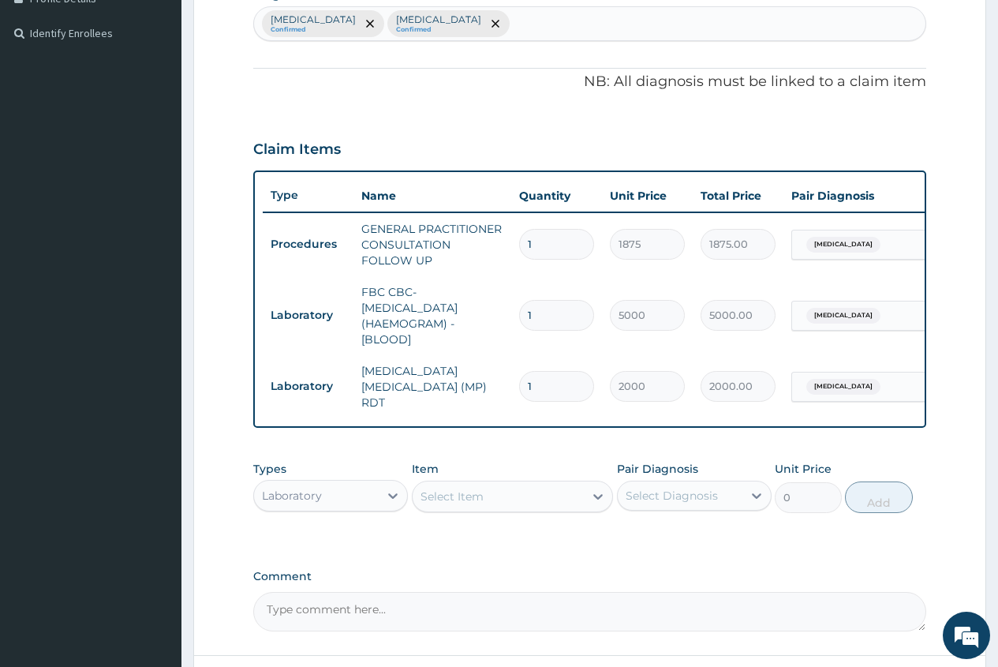
drag, startPoint x: 800, startPoint y: 235, endPoint x: 810, endPoint y: 249, distance: 16.9
click at [801, 235] on div "Falciparum malaria" at bounding box center [841, 244] width 83 height 21
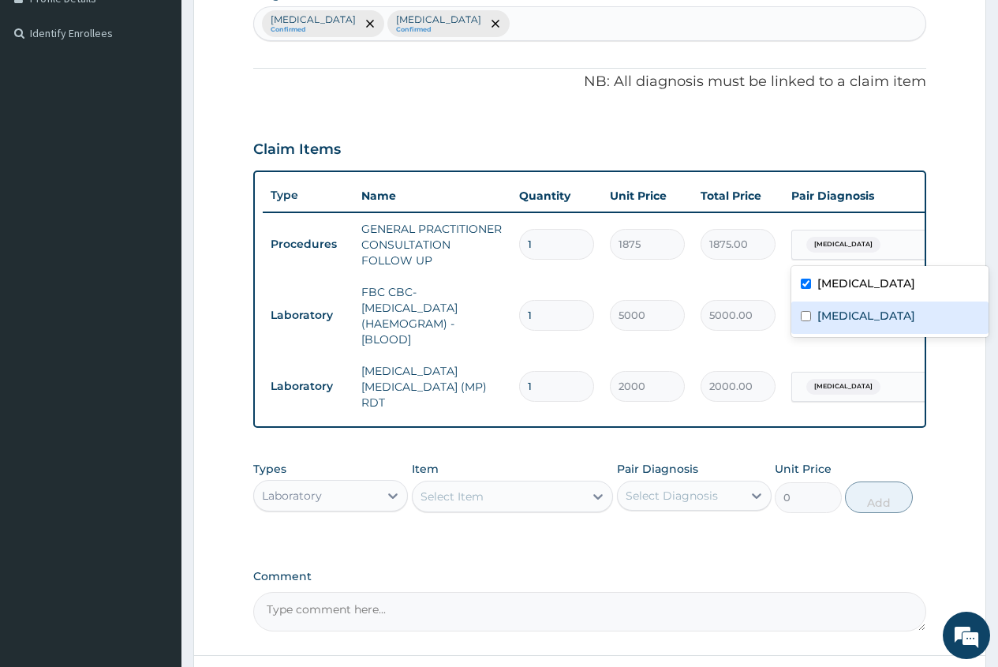
click at [820, 314] on label "Acute abdomen" at bounding box center [867, 316] width 98 height 16
checkbox input "true"
click at [830, 350] on tr "Laboratory FBC CBC-COMPLETE BLOOD COUNT (HAEMOGRAM) - [BLOOD] 1 5000 5000.00 Fa…" at bounding box center [649, 315] width 773 height 79
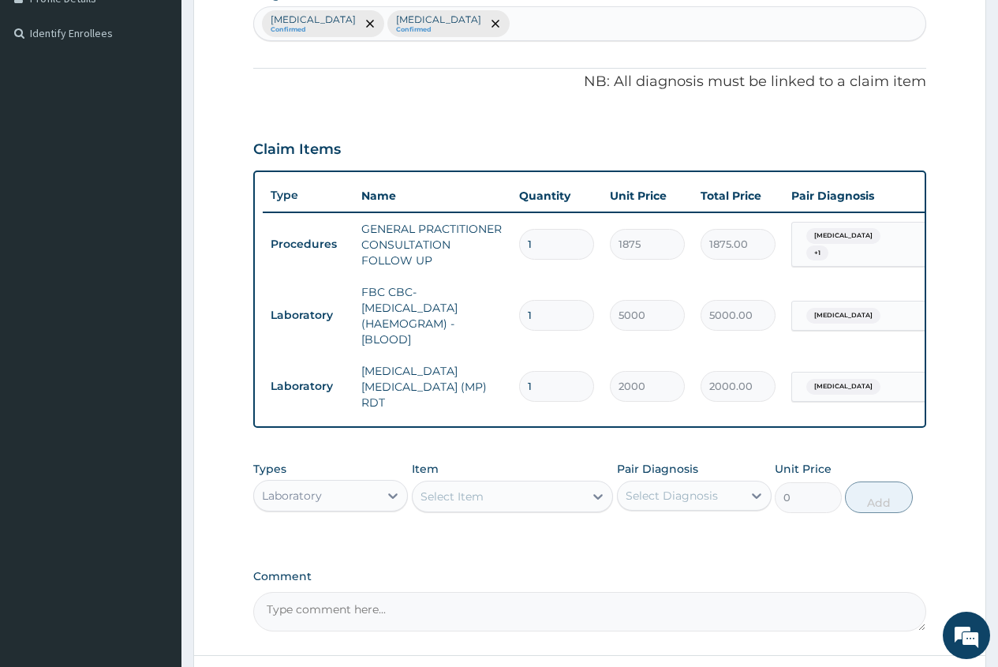
click at [835, 311] on span "Falciparum malaria" at bounding box center [843, 316] width 74 height 16
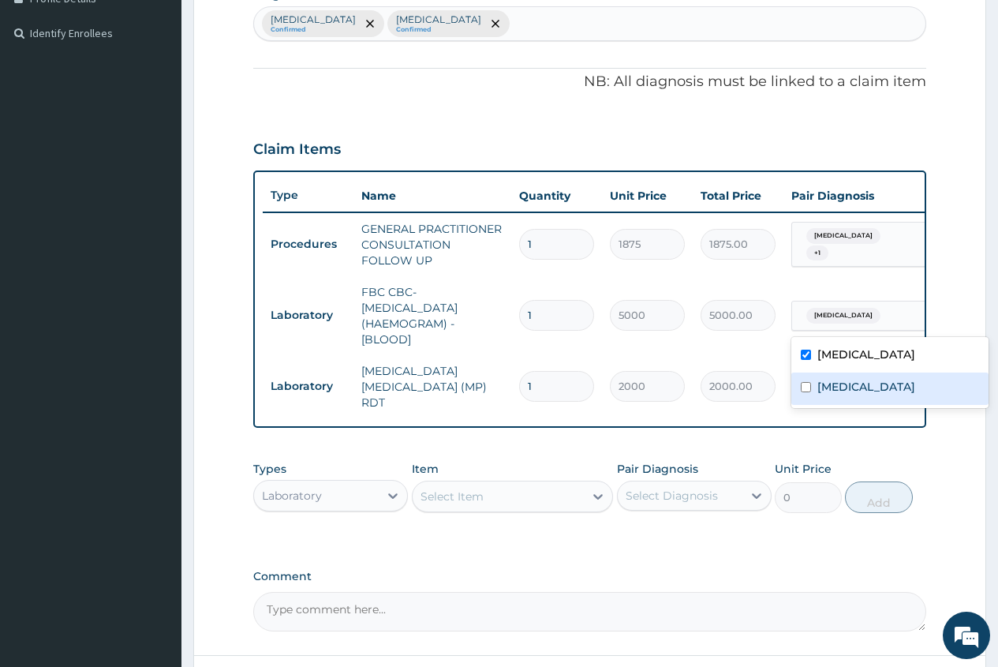
click at [816, 384] on div "Acute abdomen" at bounding box center [889, 388] width 197 height 32
checkbox input "true"
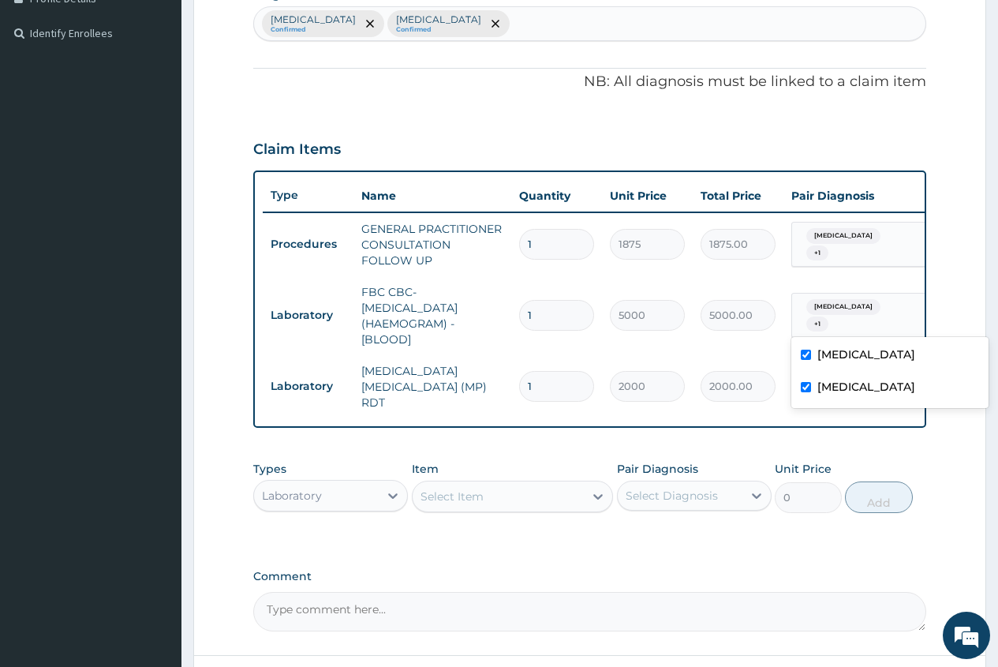
click at [428, 503] on div "Select Item" at bounding box center [452, 496] width 63 height 16
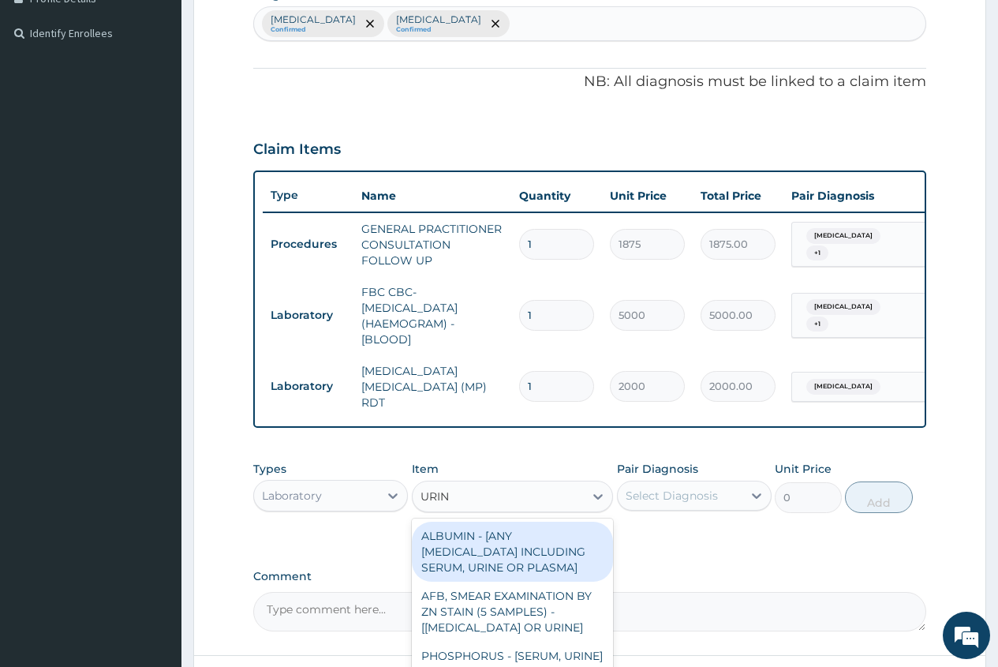
type input "URINA"
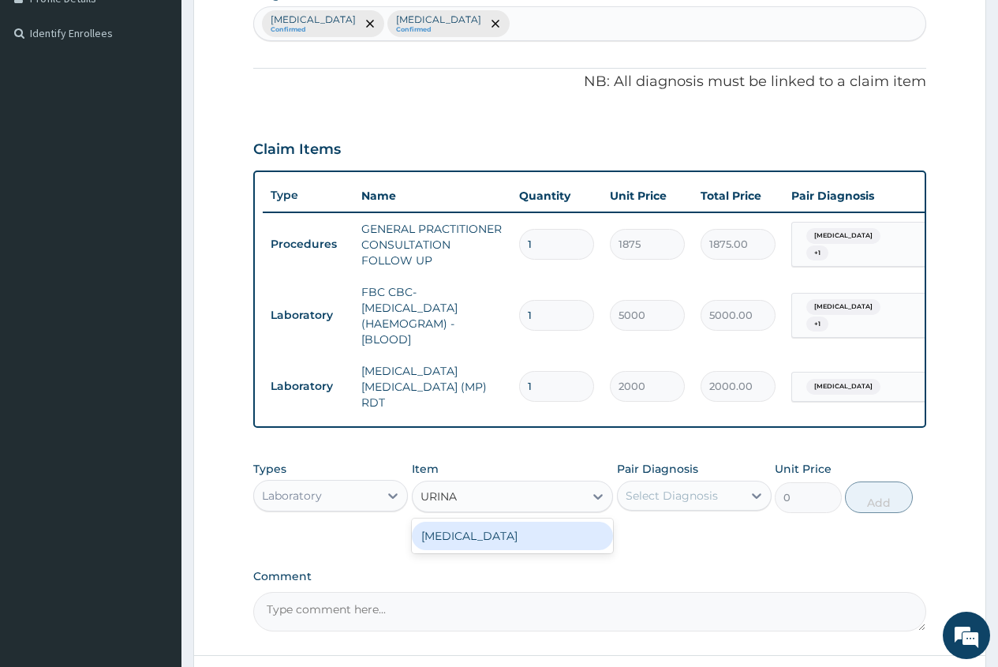
click at [498, 533] on div "URINALYSIS" at bounding box center [513, 536] width 202 height 28
type input "2187.5"
click at [679, 500] on div "Select Diagnosis" at bounding box center [672, 496] width 92 height 16
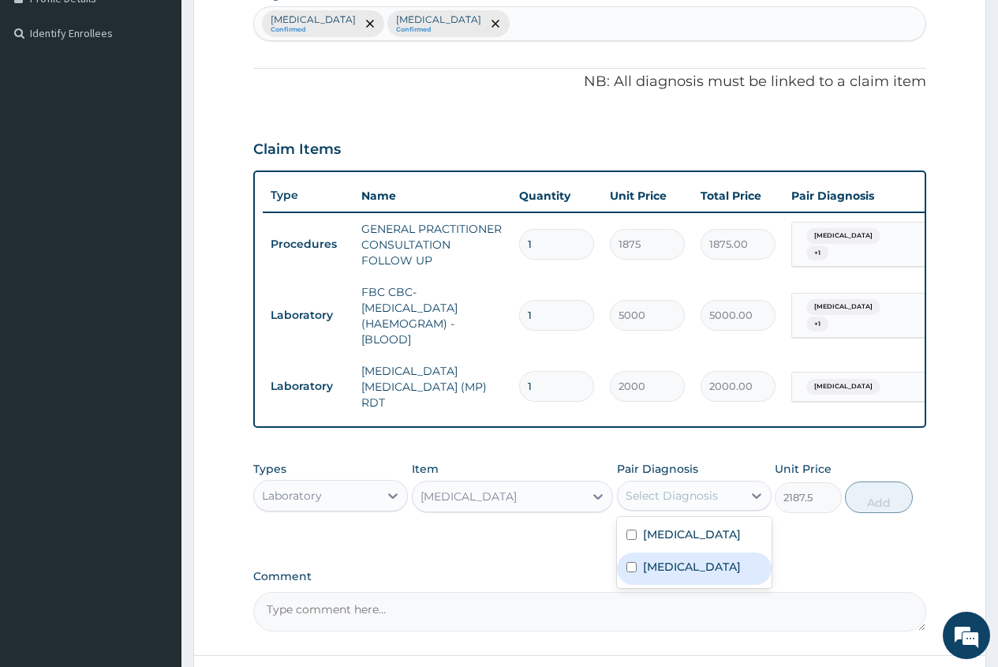
click at [733, 581] on div "Acute abdomen" at bounding box center [694, 568] width 155 height 32
checkbox input "true"
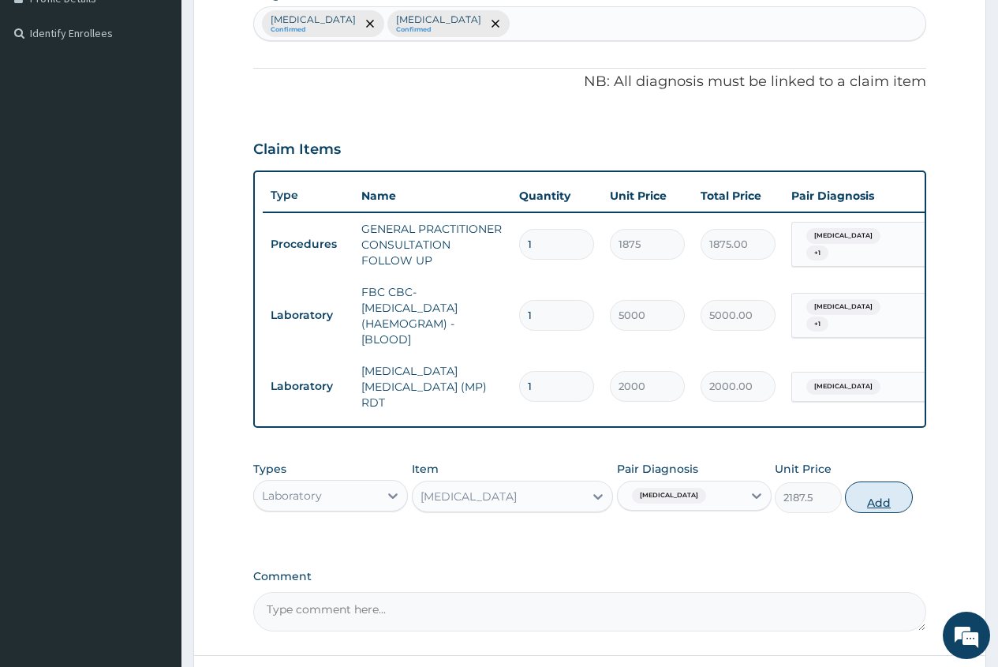
click at [863, 507] on button "Add" at bounding box center [878, 497] width 67 height 32
type input "0"
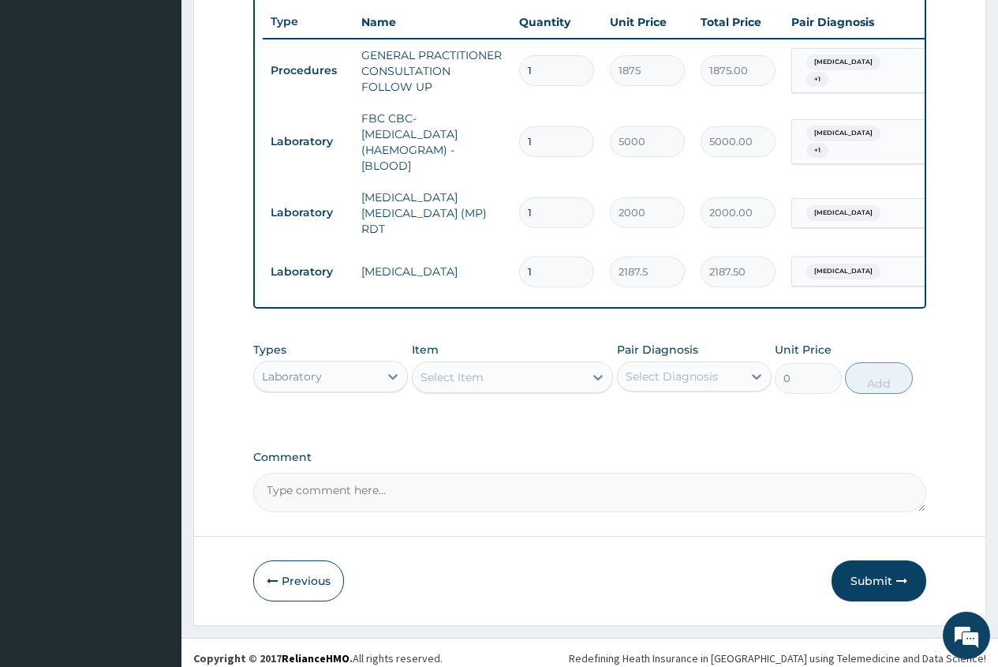
scroll to position [604, 0]
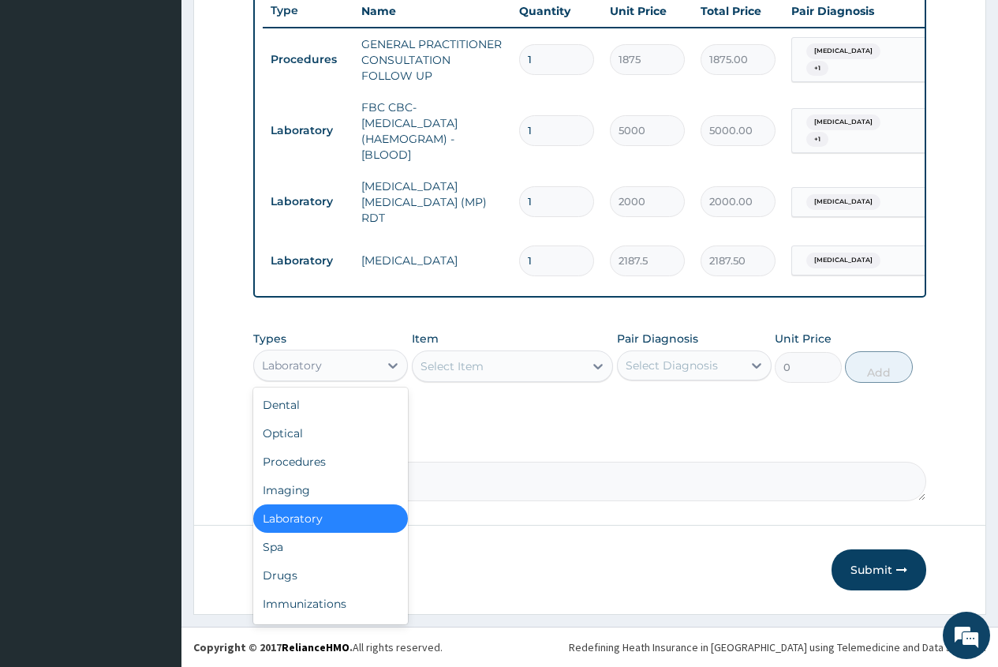
click at [354, 364] on div "Laboratory" at bounding box center [316, 365] width 125 height 25
click at [287, 567] on div "Drugs" at bounding box center [330, 575] width 155 height 28
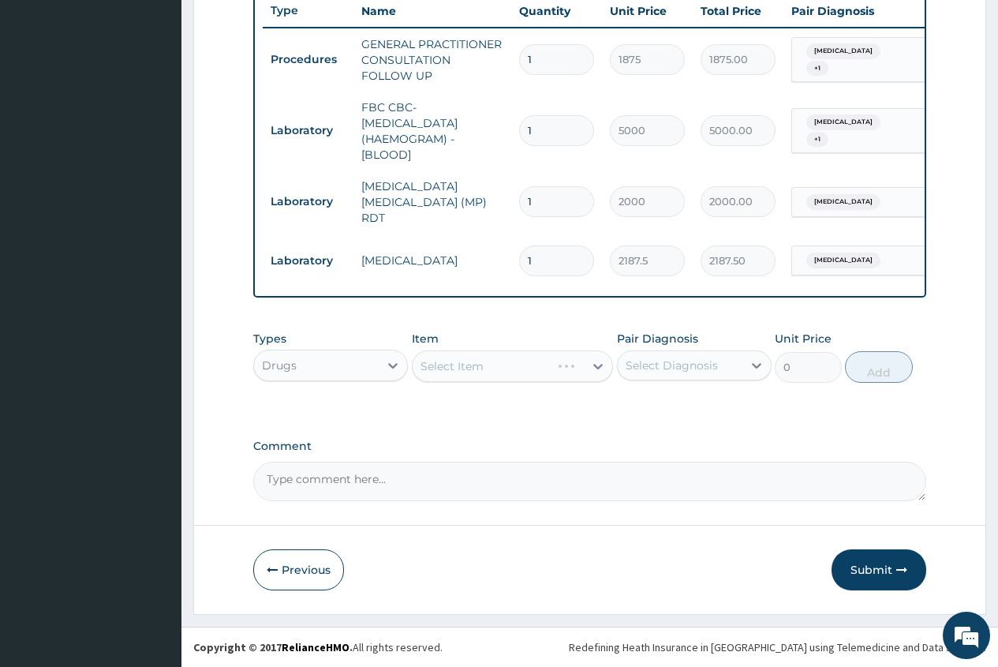
click at [433, 370] on div "Select Item" at bounding box center [513, 366] width 202 height 32
click at [429, 375] on div "Select Item" at bounding box center [499, 366] width 172 height 25
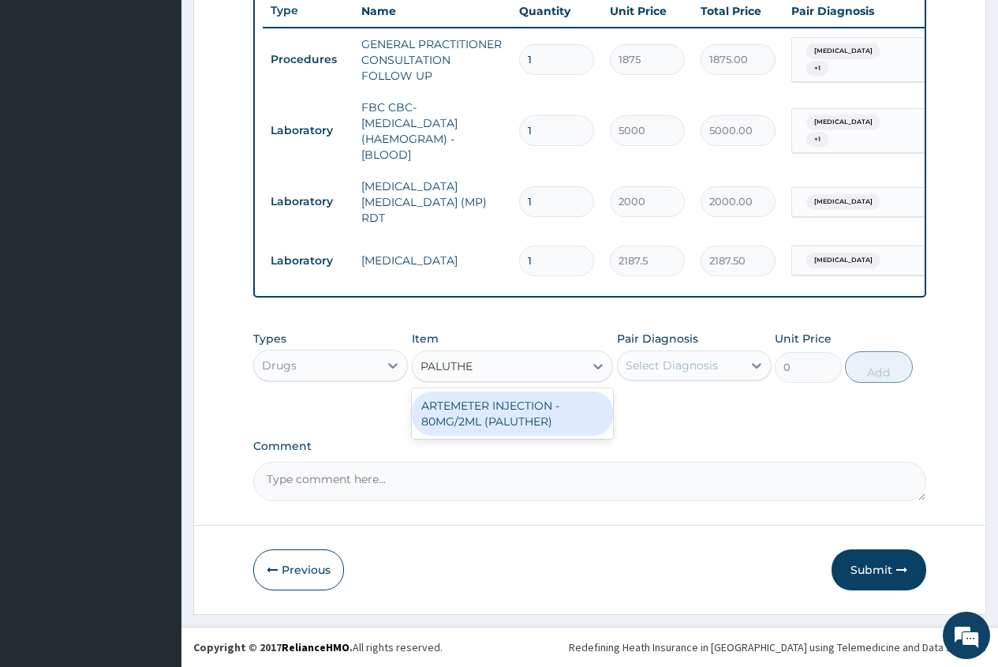
type input "PALUTHER"
click at [460, 421] on div "ARTEMETER INJECTION - 80MG/2ML (PALUTHER)" at bounding box center [513, 413] width 202 height 44
type input "700"
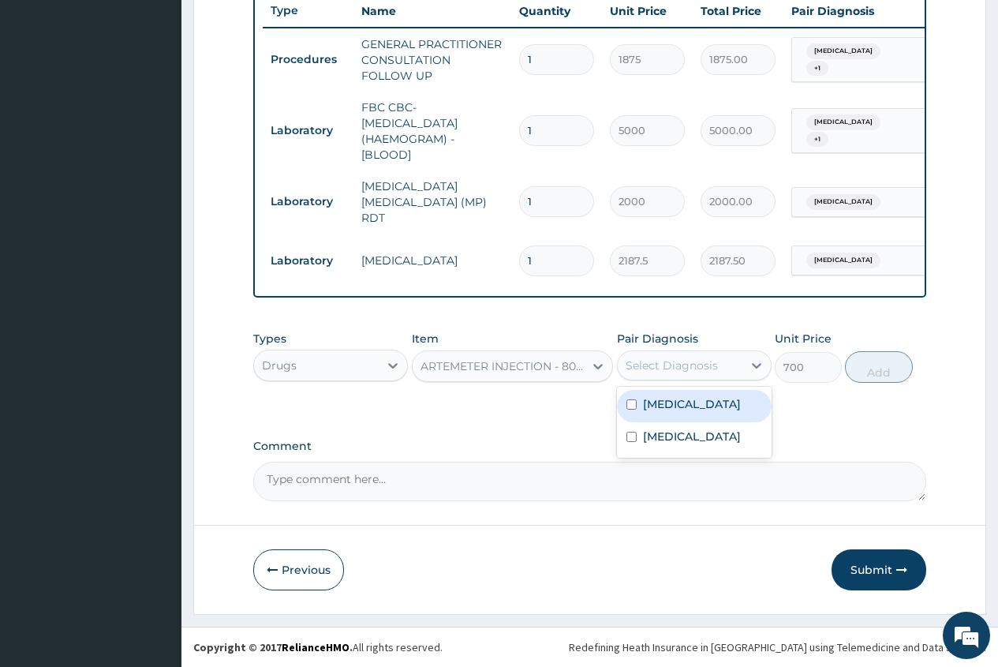
click at [654, 362] on div "Select Diagnosis" at bounding box center [672, 365] width 92 height 16
click at [696, 408] on label "Falciparum malaria" at bounding box center [692, 404] width 98 height 16
checkbox input "true"
click at [874, 370] on button "Add" at bounding box center [878, 367] width 67 height 32
type input "0"
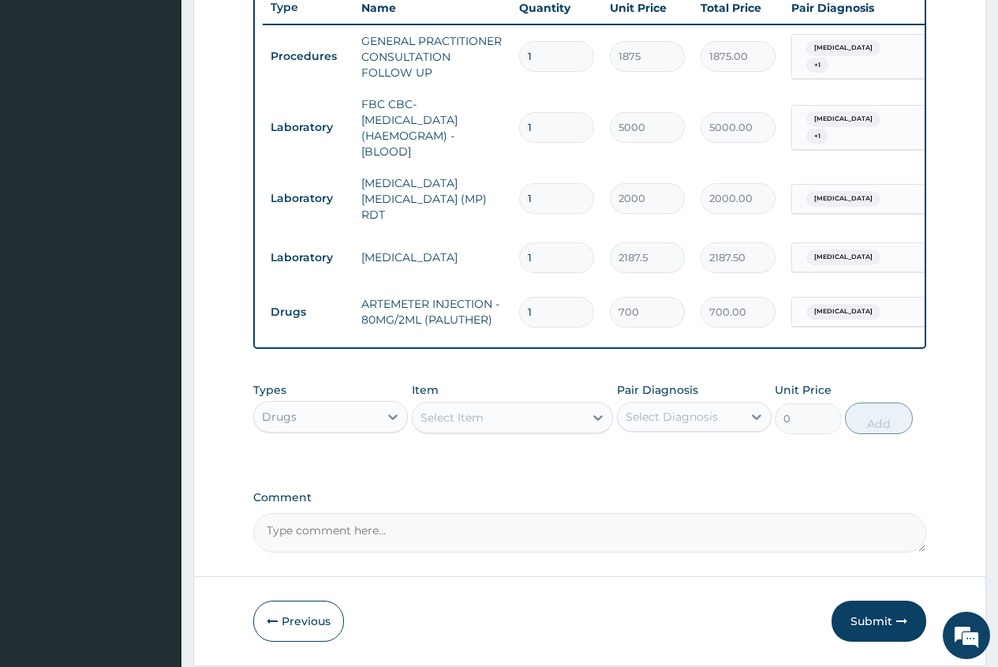
type input "0.00"
type input "6"
type input "4200.00"
type input "6"
click at [443, 419] on div "Select Item" at bounding box center [452, 418] width 63 height 16
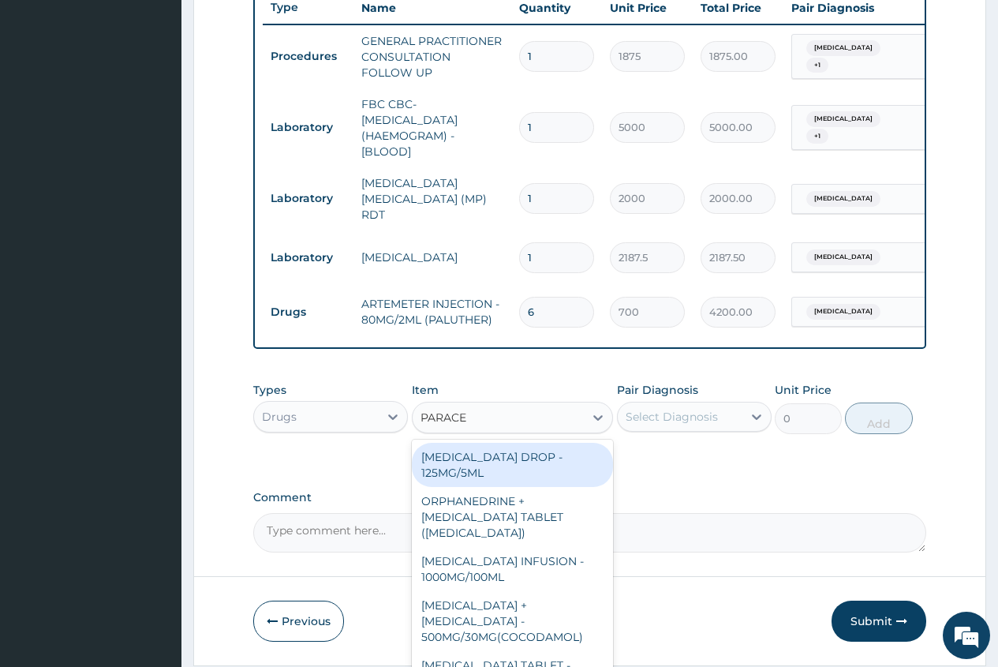
type input "PARACET"
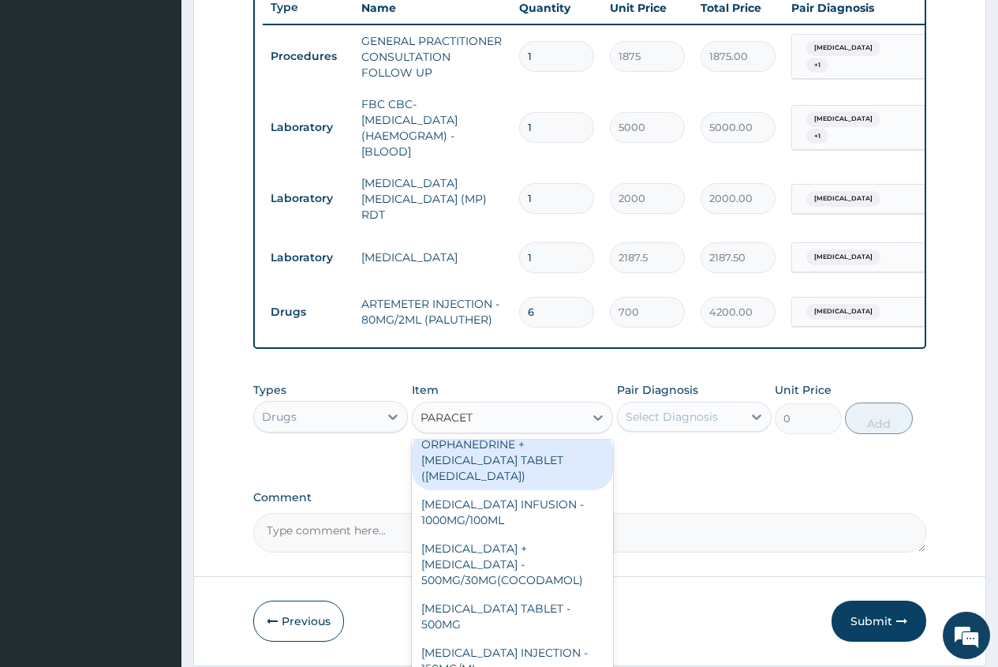
scroll to position [79, 0]
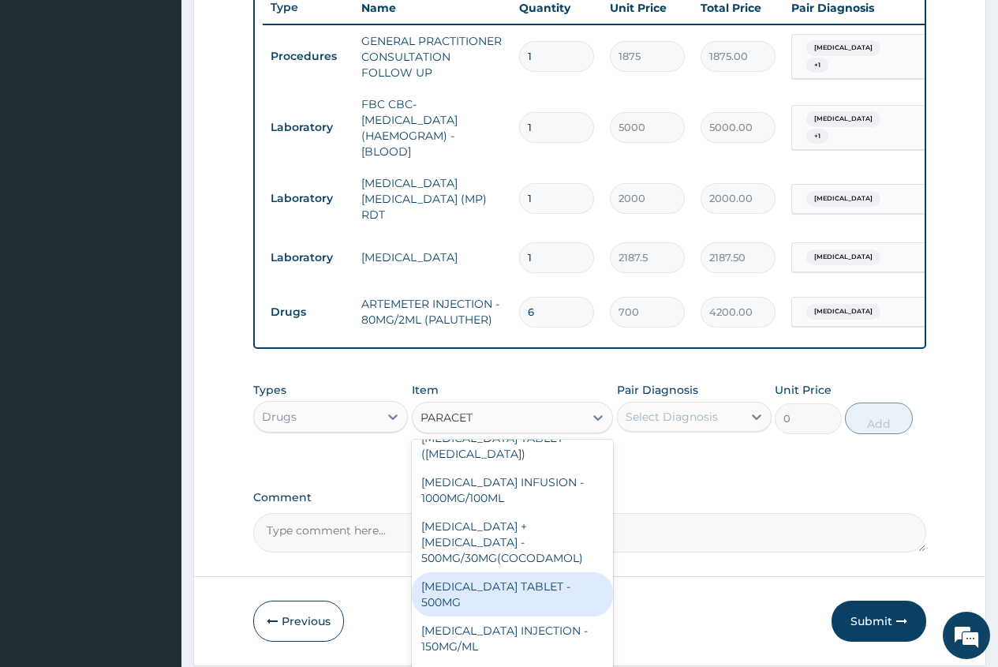
click at [526, 586] on div "PARACETAMOL TABLET - 500MG" at bounding box center [513, 594] width 202 height 44
type input "33.599999999999994"
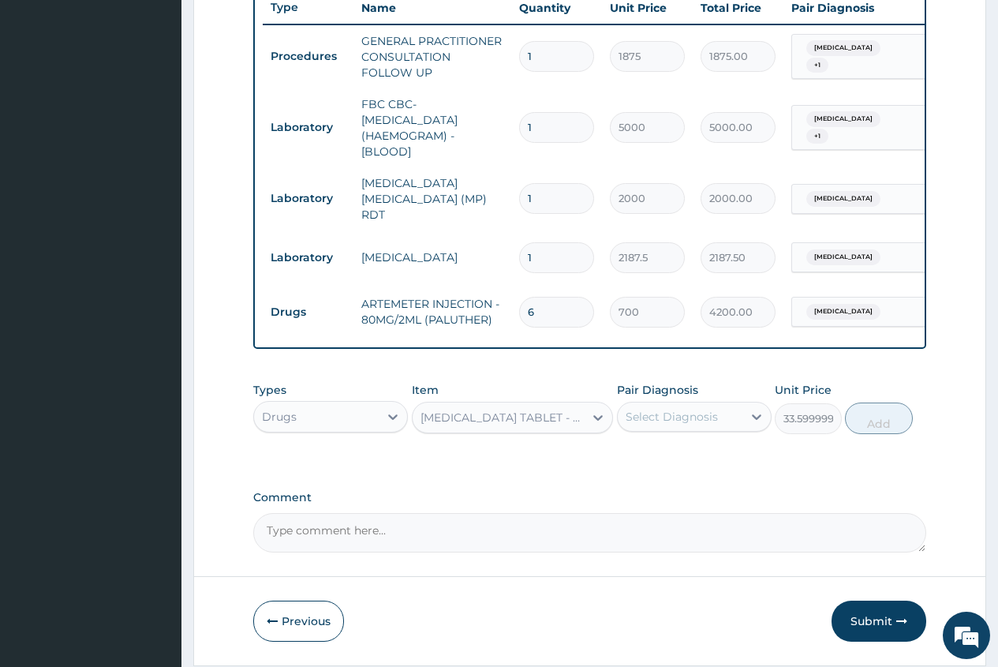
click at [672, 416] on div "Select Diagnosis" at bounding box center [672, 417] width 92 height 16
click at [689, 462] on label "Falciparum malaria" at bounding box center [692, 455] width 98 height 16
checkbox input "true"
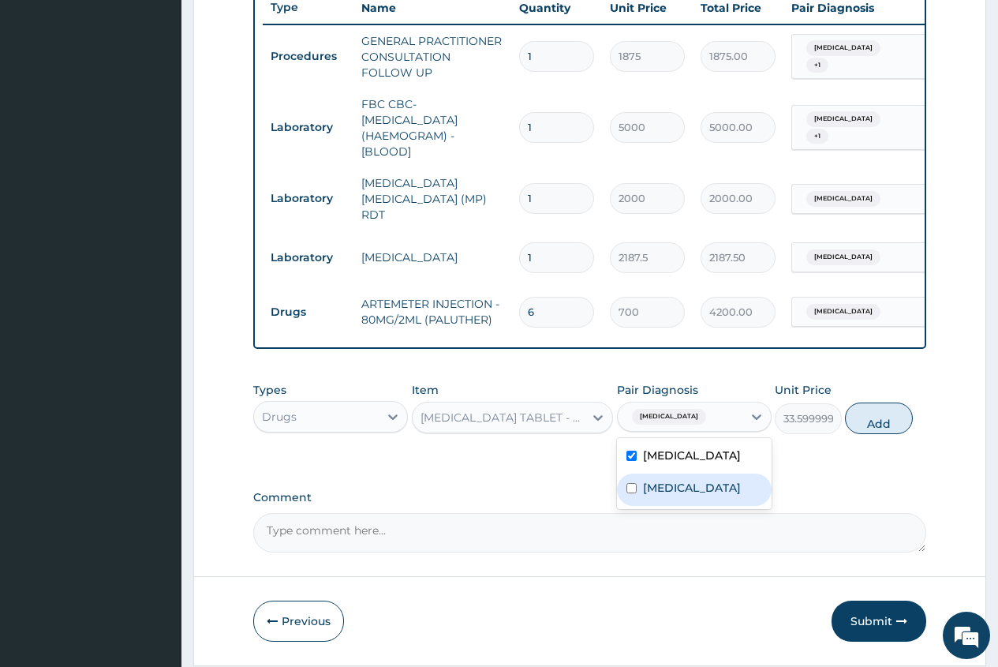
click at [705, 488] on label "Acute abdomen" at bounding box center [692, 488] width 98 height 16
checkbox input "true"
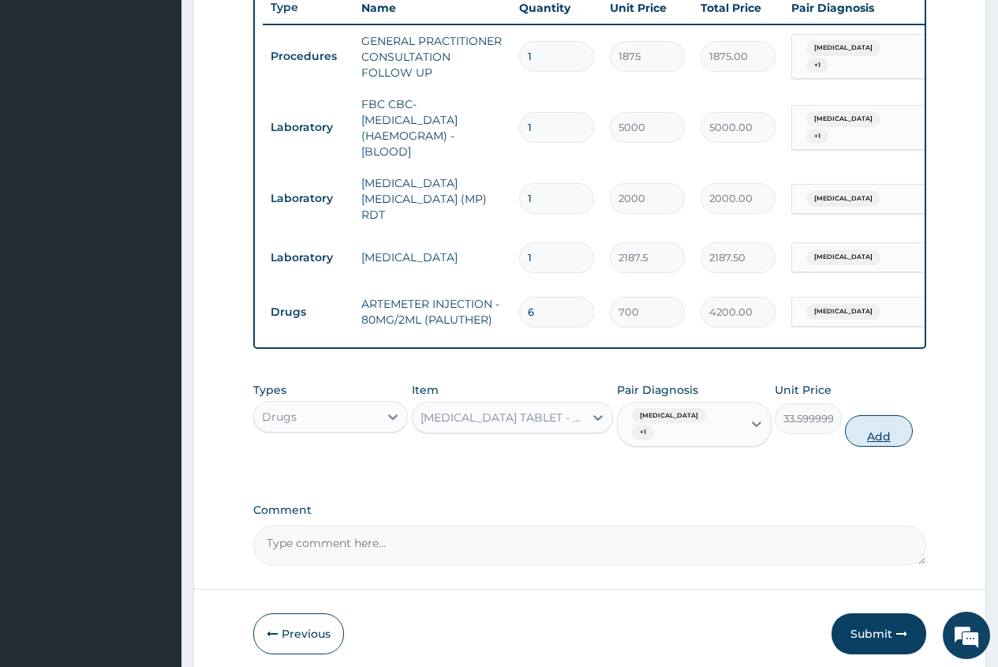
click at [873, 442] on button "Add" at bounding box center [878, 431] width 67 height 32
type input "0"
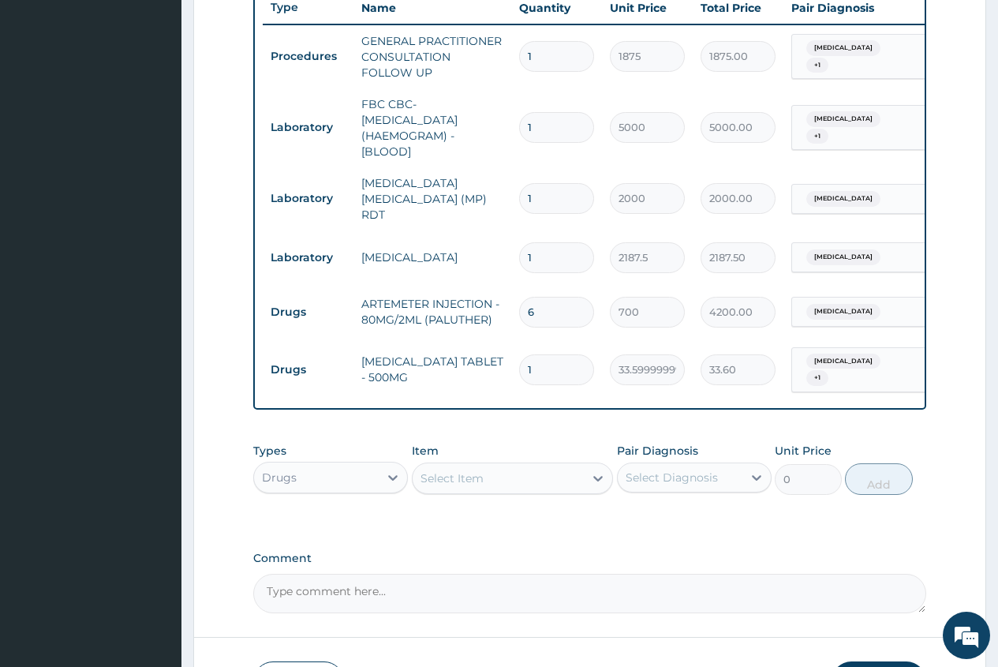
type input "18"
type input "604.80"
type input "18"
click at [446, 486] on div "Select Item" at bounding box center [452, 478] width 63 height 16
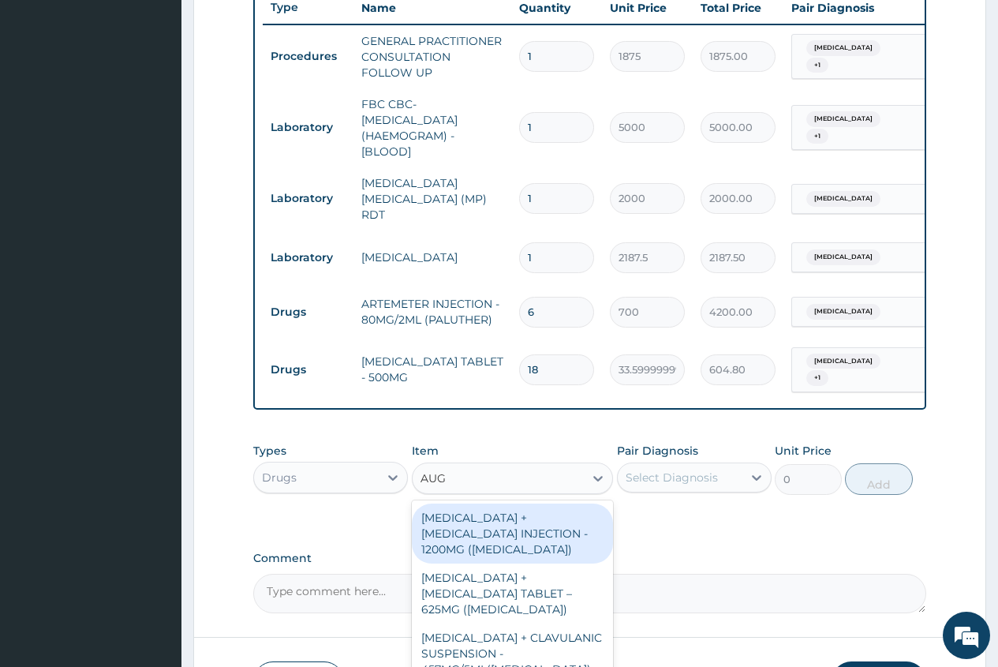
type input "AUGM"
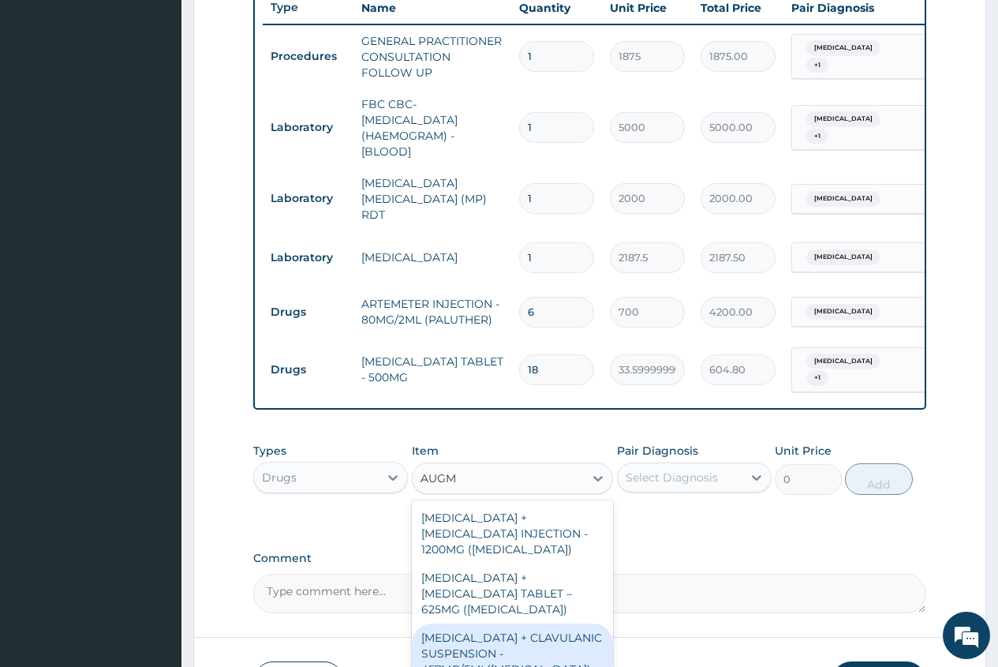
scroll to position [69, 0]
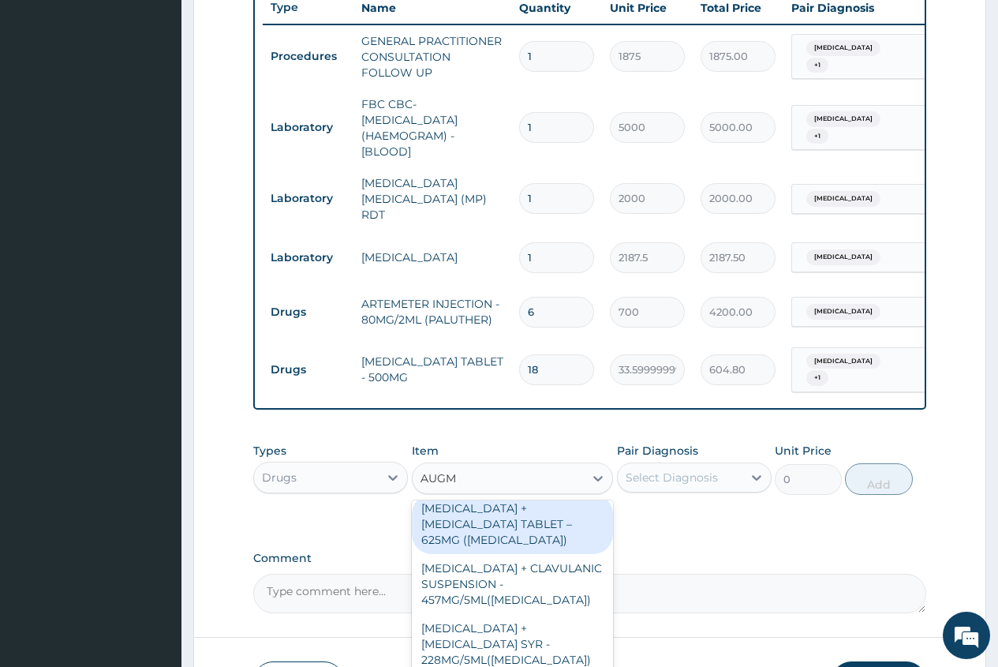
click at [522, 548] on div "AMOXICILLIN + CLAVULANIC ACID TABLET – 625MG (AUGMENTIN)" at bounding box center [513, 524] width 202 height 60
type input "672"
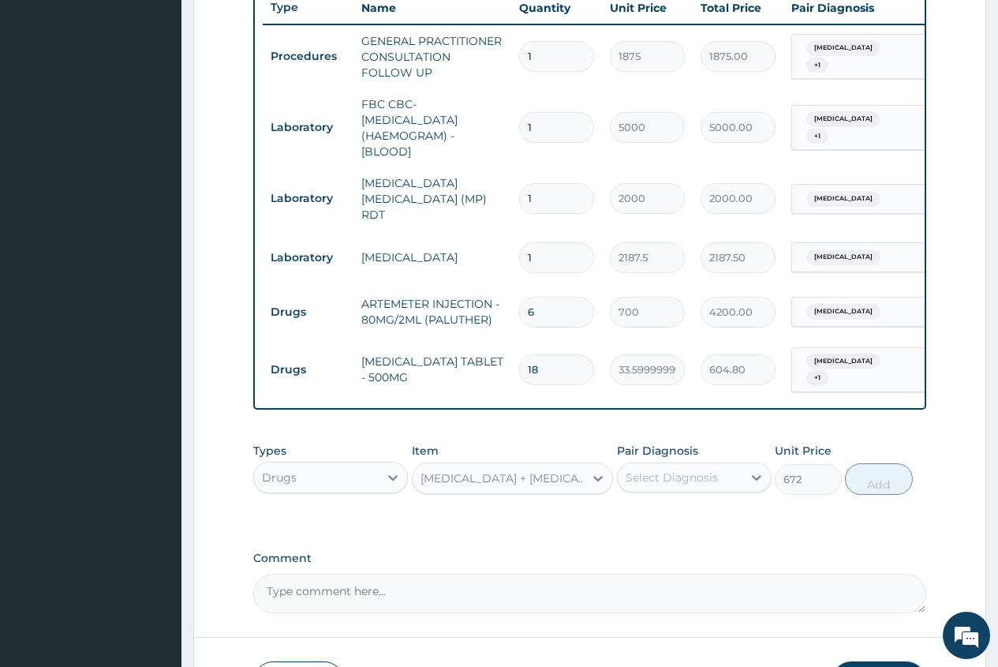
click at [668, 478] on div "Select Diagnosis" at bounding box center [672, 478] width 92 height 16
click at [668, 514] on label "[MEDICAL_DATA]" at bounding box center [692, 516] width 98 height 16
checkbox input "true"
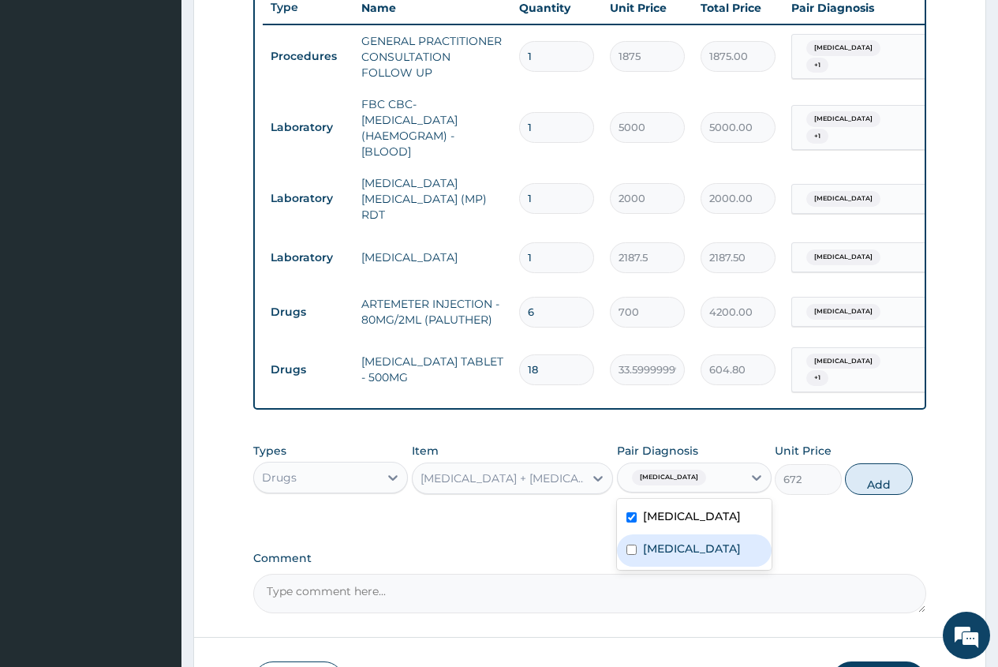
click at [660, 551] on label "Acute abdomen" at bounding box center [692, 549] width 98 height 16
checkbox input "true"
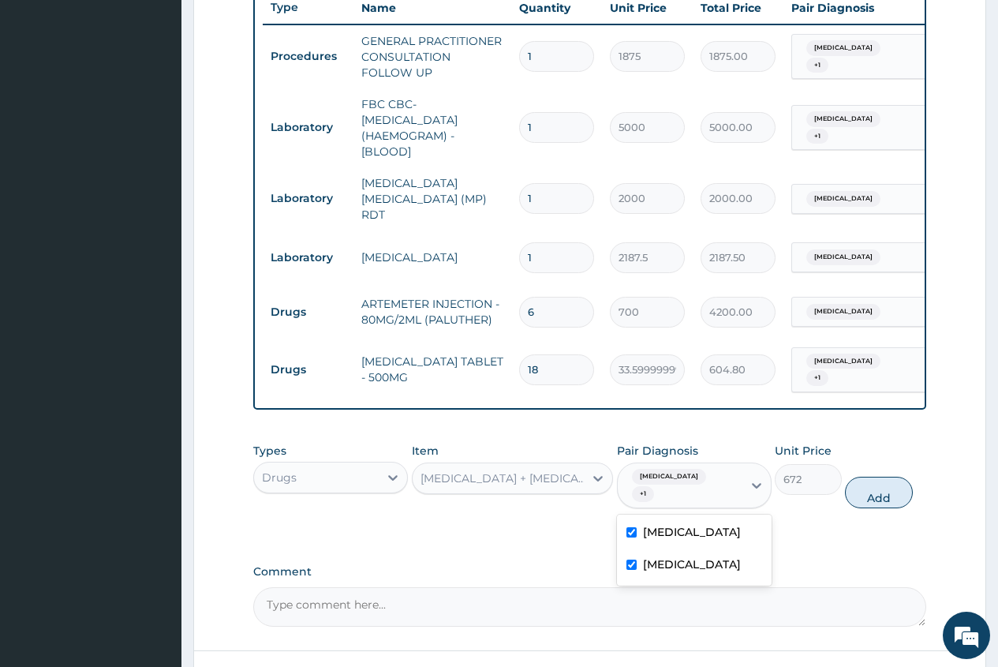
click at [878, 504] on button "Add" at bounding box center [878, 493] width 67 height 32
type input "0"
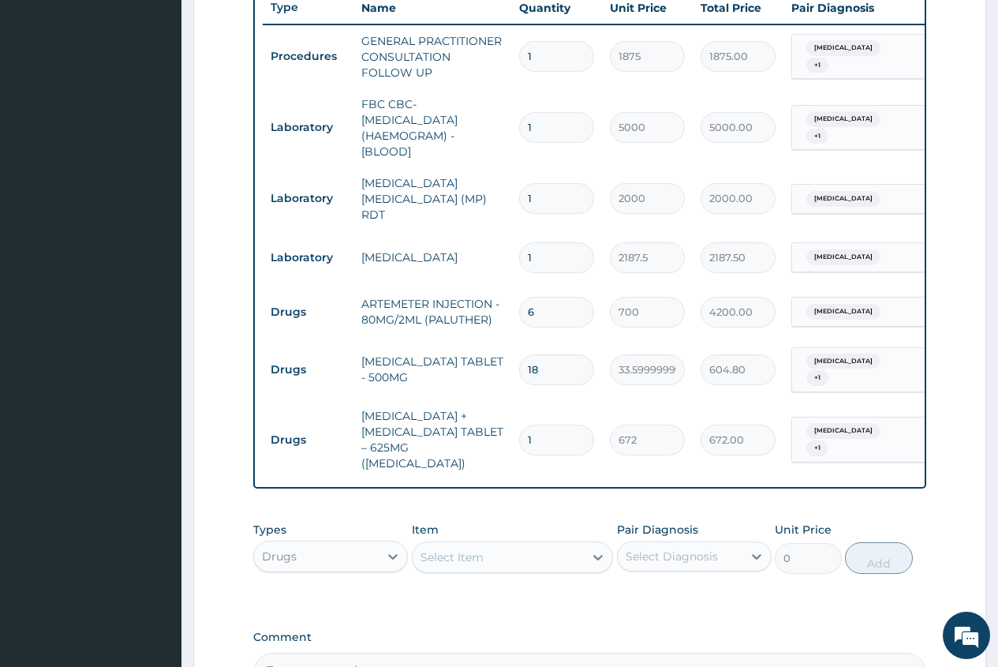
type input "10"
type input "6720.00"
type input "10"
click at [437, 555] on div "Select Item" at bounding box center [452, 557] width 63 height 16
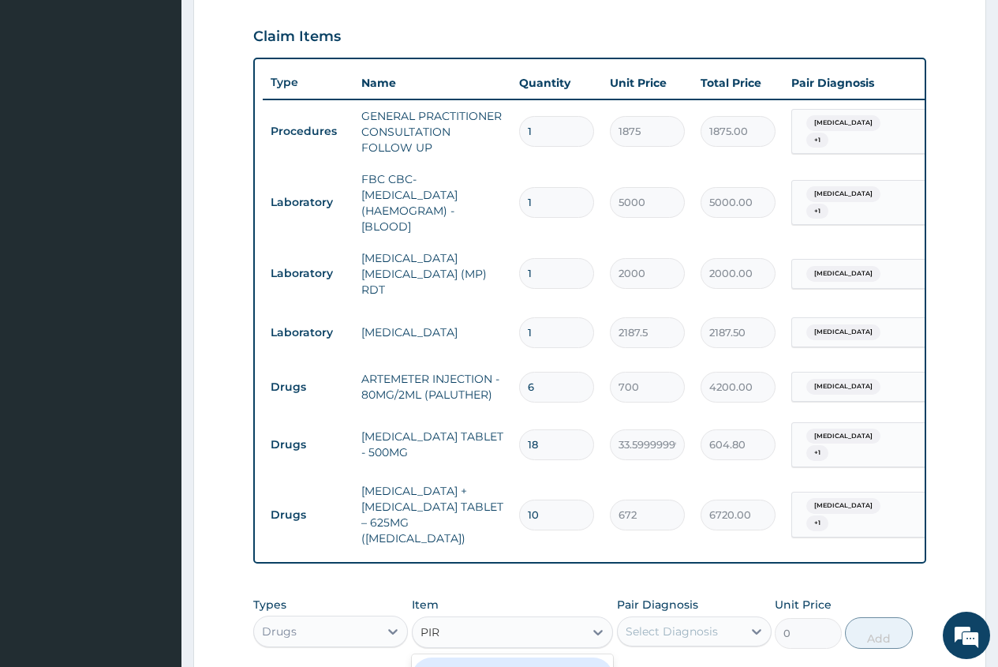
scroll to position [210, 0]
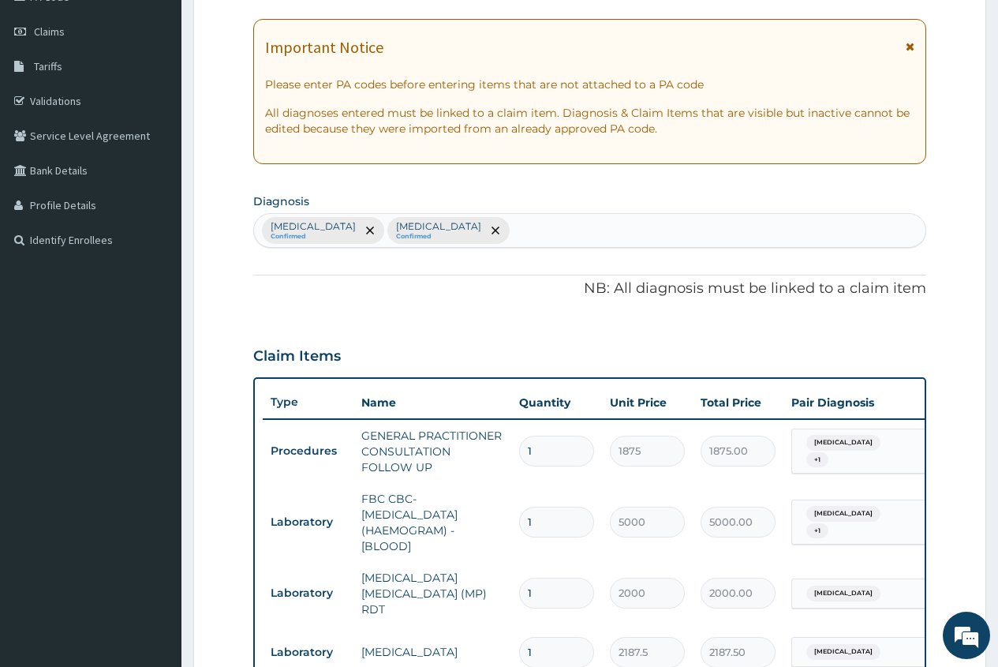
type input "PIR"
click at [523, 234] on div "Falciparum malaria Confirmed Acute abdomen Confirmed" at bounding box center [590, 230] width 672 height 33
type input "UPPER RES"
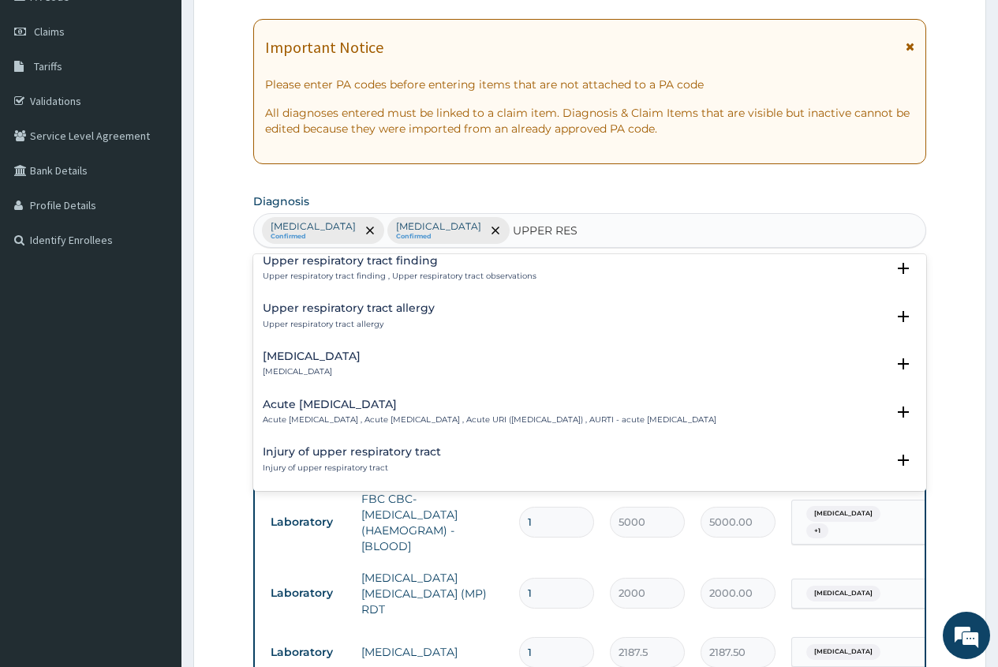
scroll to position [79, 0]
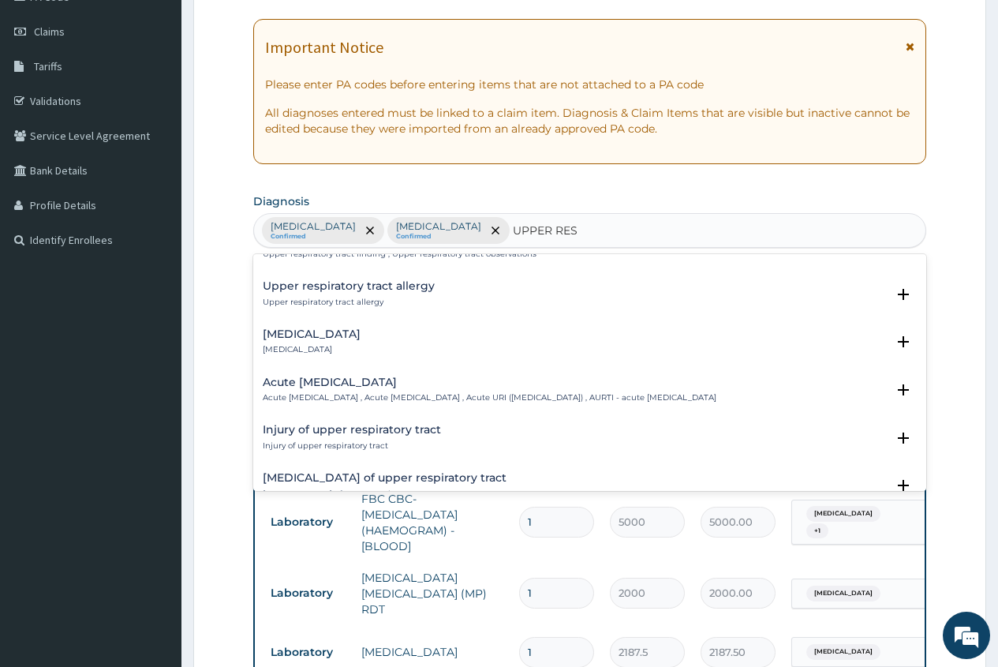
click at [348, 384] on h4 "Acute upper respiratory infection" at bounding box center [490, 382] width 454 height 12
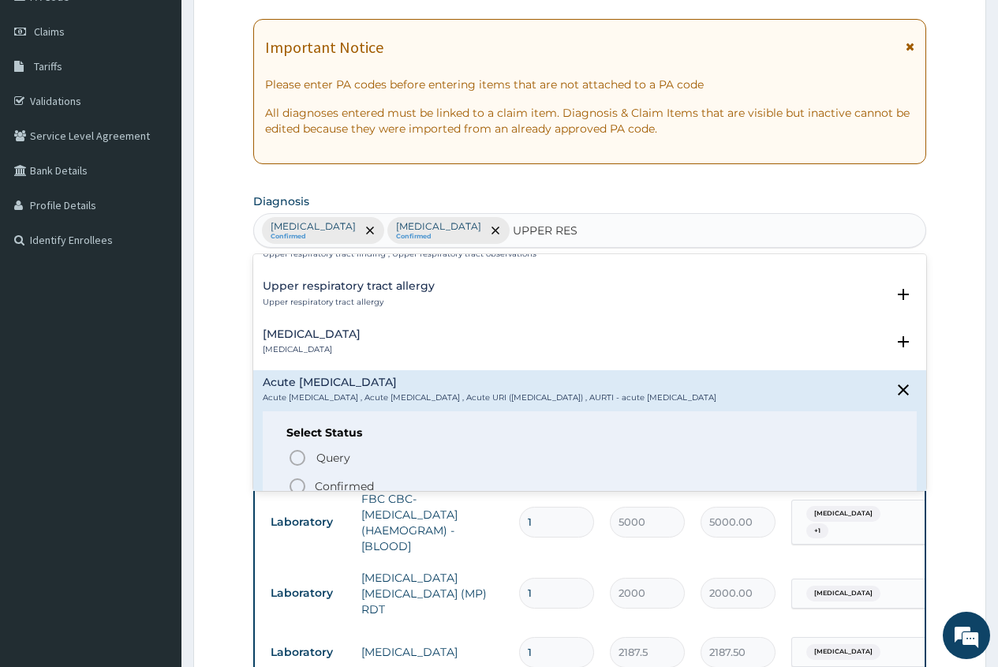
scroll to position [158, 0]
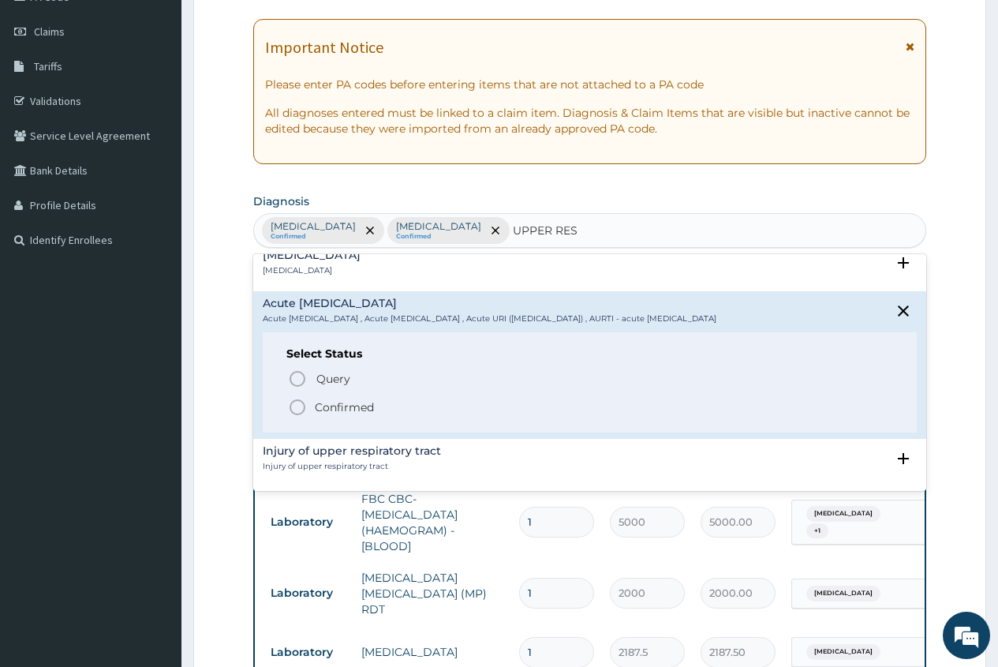
click at [330, 415] on p "Confirmed" at bounding box center [344, 407] width 59 height 16
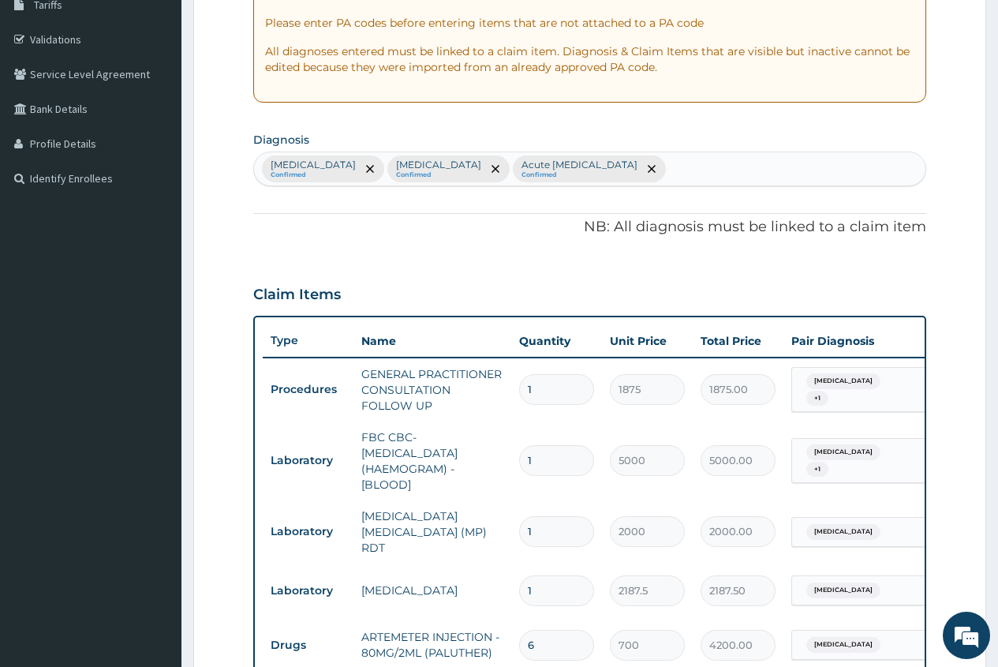
scroll to position [368, 0]
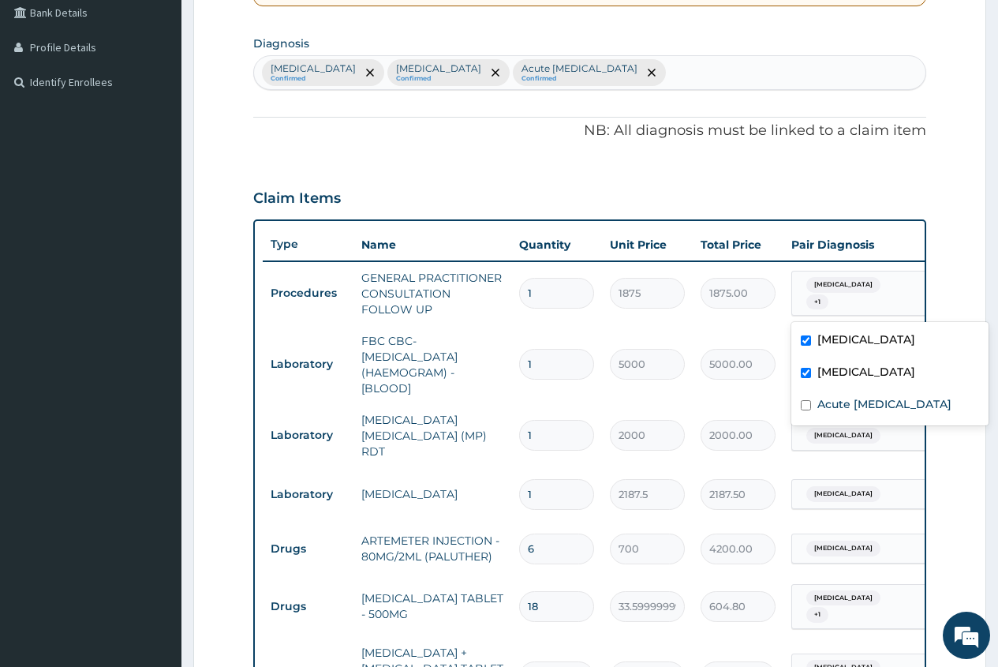
click at [859, 301] on div "Falciparum malaria + 1" at bounding box center [853, 294] width 107 height 38
click at [839, 412] on label "Acute upper respiratory infection" at bounding box center [885, 404] width 134 height 16
checkbox input "true"
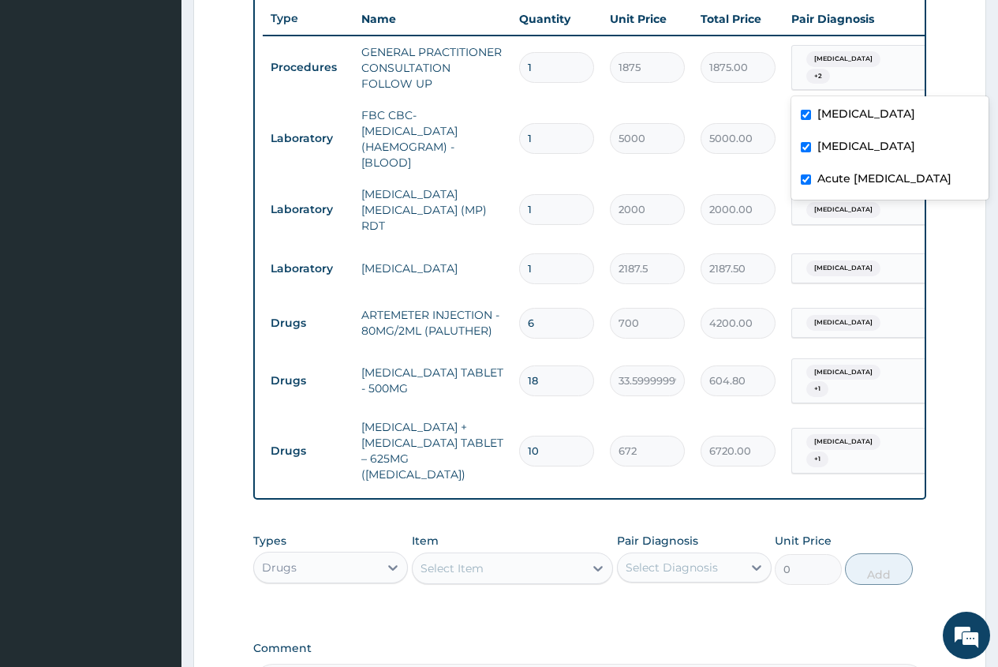
scroll to position [604, 0]
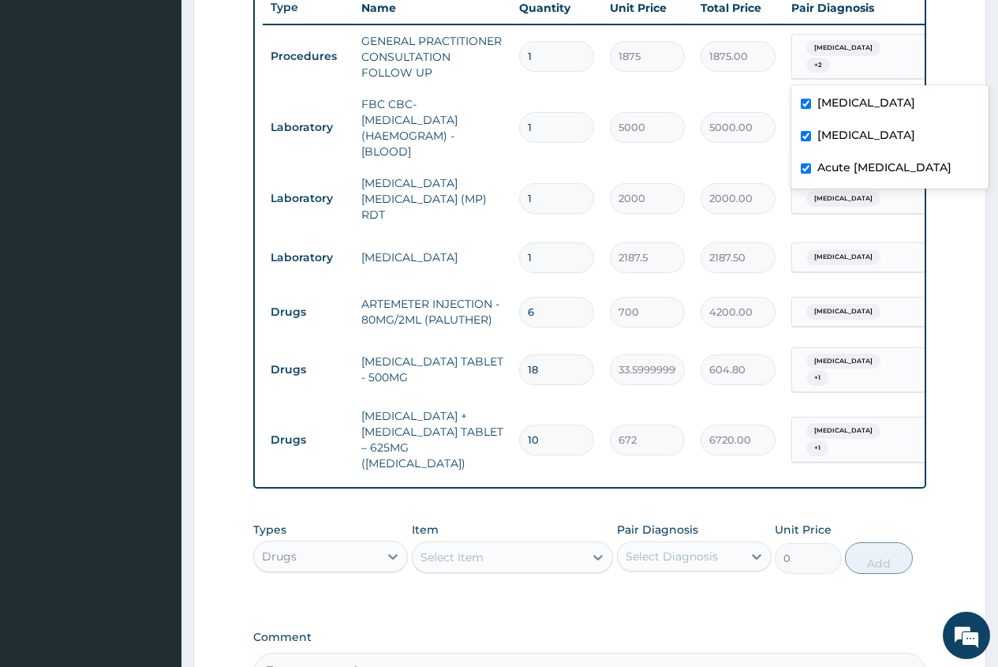
drag, startPoint x: 422, startPoint y: 552, endPoint x: 447, endPoint y: 568, distance: 29.8
click at [421, 552] on div "Select Item" at bounding box center [452, 557] width 63 height 16
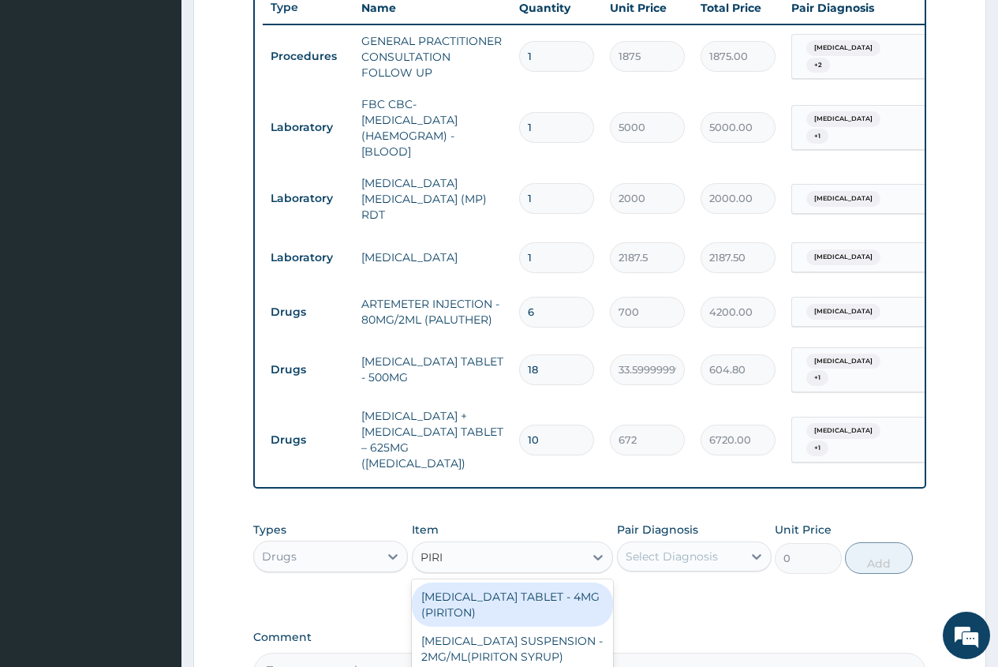
type input "PIRIT"
click at [554, 612] on div "[MEDICAL_DATA] TABLET - 4MG (PIRITON)" at bounding box center [513, 604] width 202 height 44
type input "22.4"
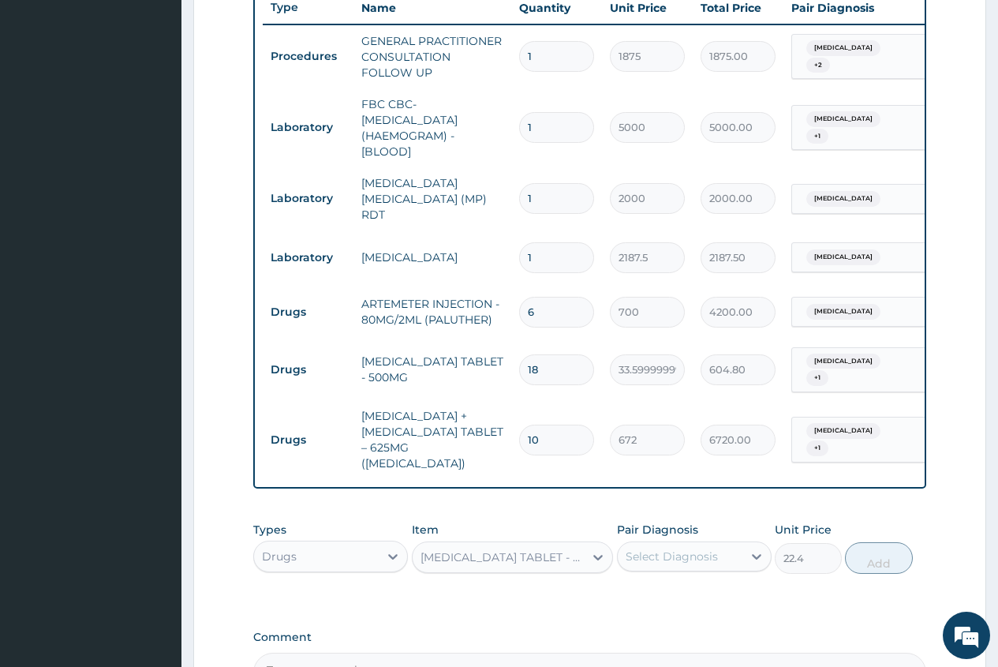
click at [700, 552] on div "Select Diagnosis" at bounding box center [672, 556] width 92 height 16
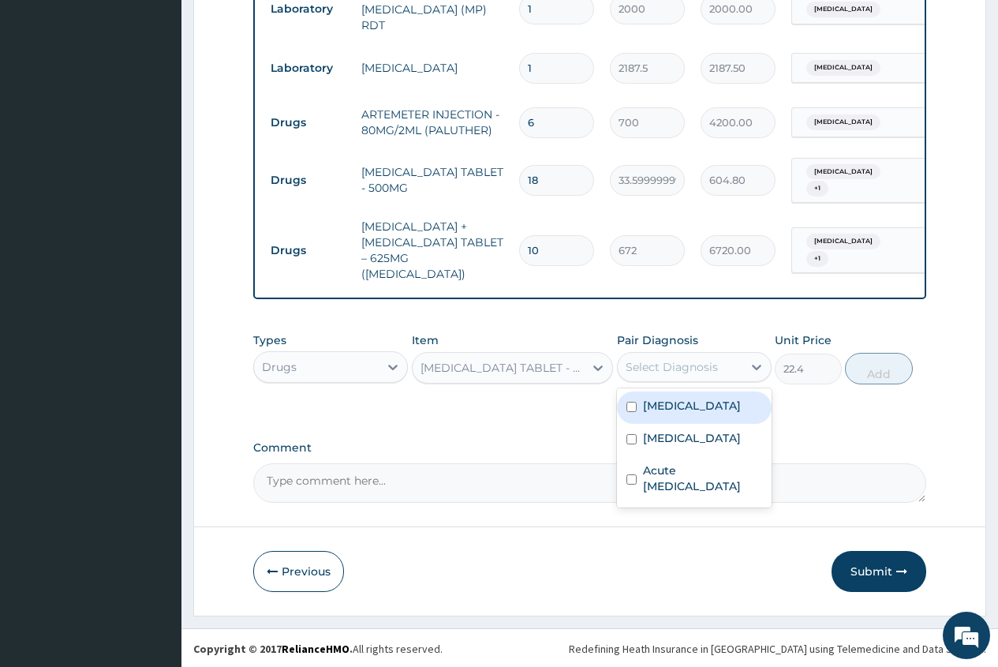
scroll to position [799, 0]
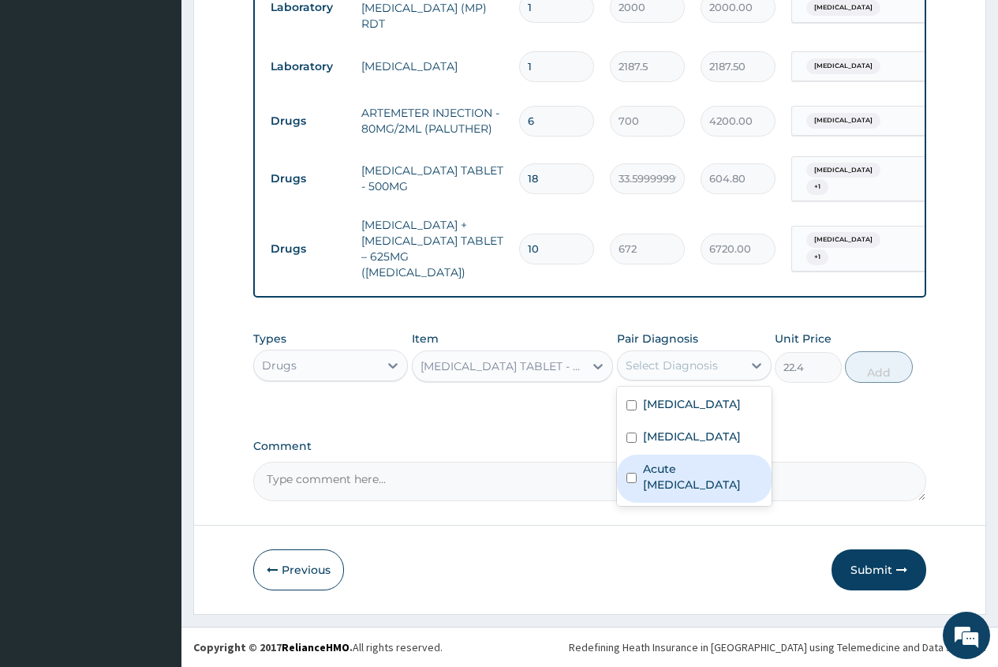
click at [703, 487] on label "Acute upper respiratory infection" at bounding box center [702, 477] width 119 height 32
checkbox input "true"
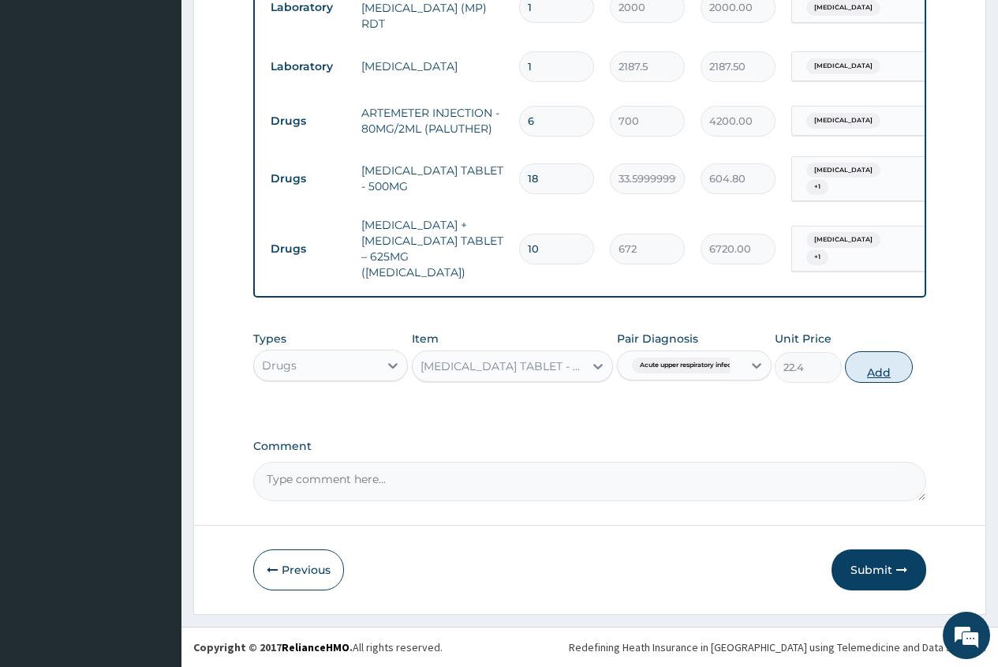
click at [875, 373] on button "Add" at bounding box center [878, 367] width 67 height 32
type input "0"
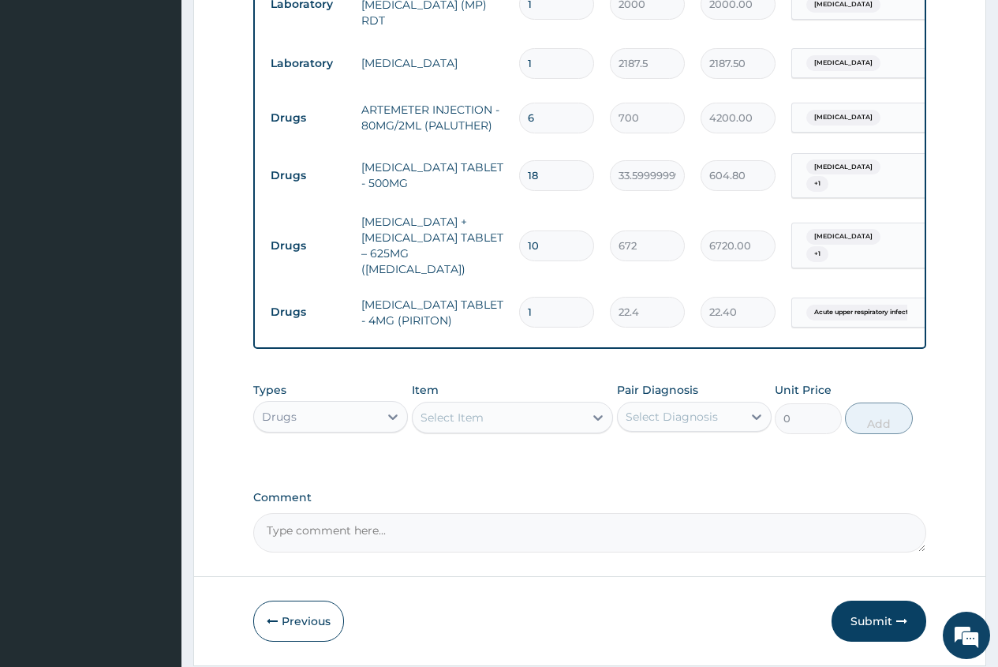
type input "0.00"
type input "3"
type input "67.20"
type input "3"
click at [458, 412] on div "Select Item" at bounding box center [499, 417] width 172 height 25
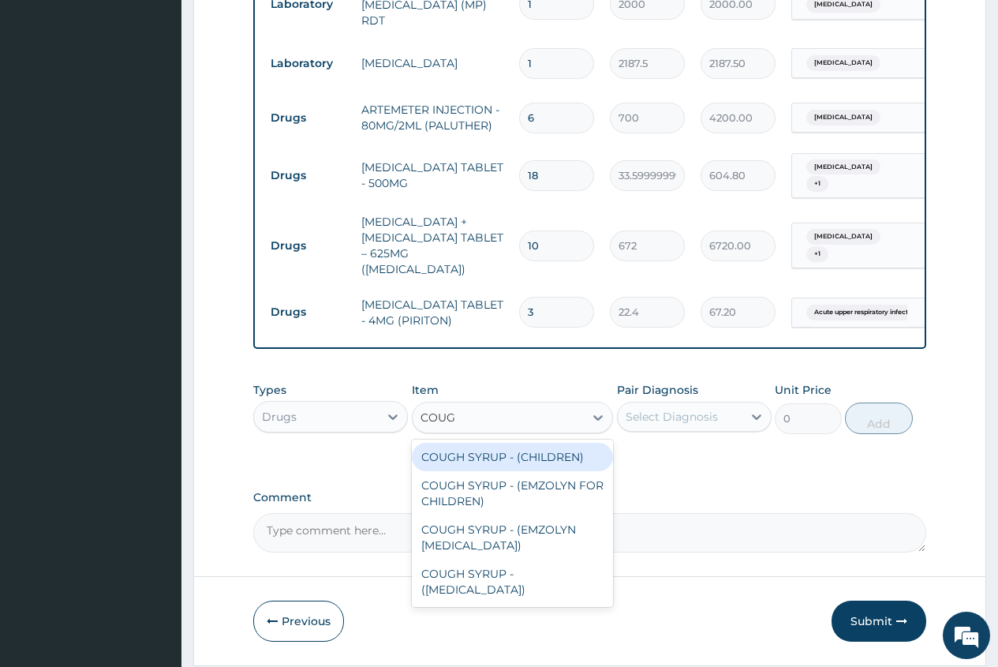
type input "COUGH"
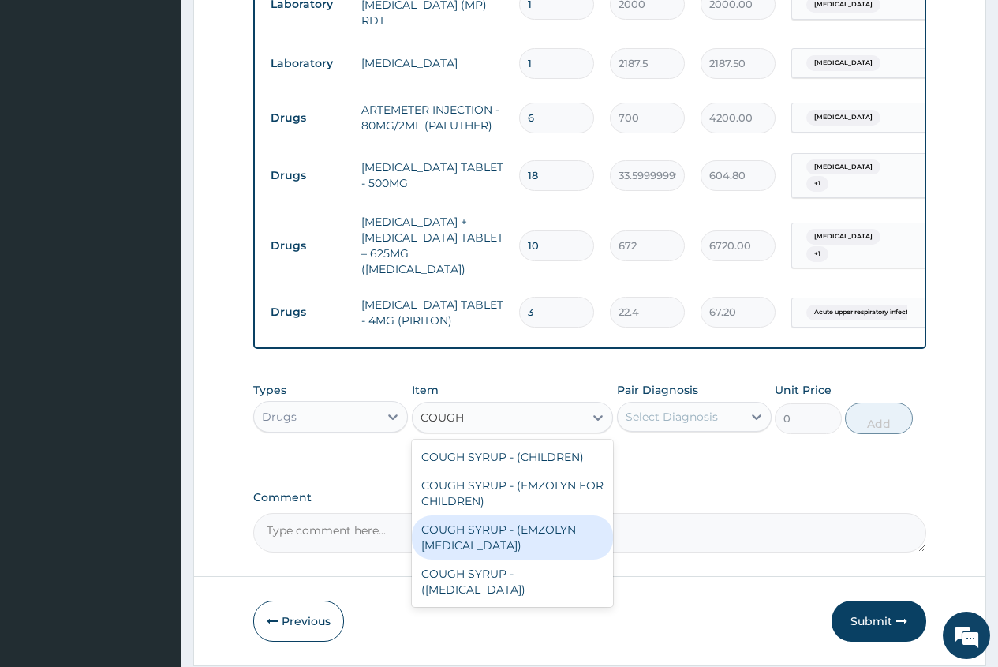
click at [559, 548] on div "COUGH SYRUP - (EMZOLYN [MEDICAL_DATA])" at bounding box center [513, 537] width 202 height 44
type input "1120"
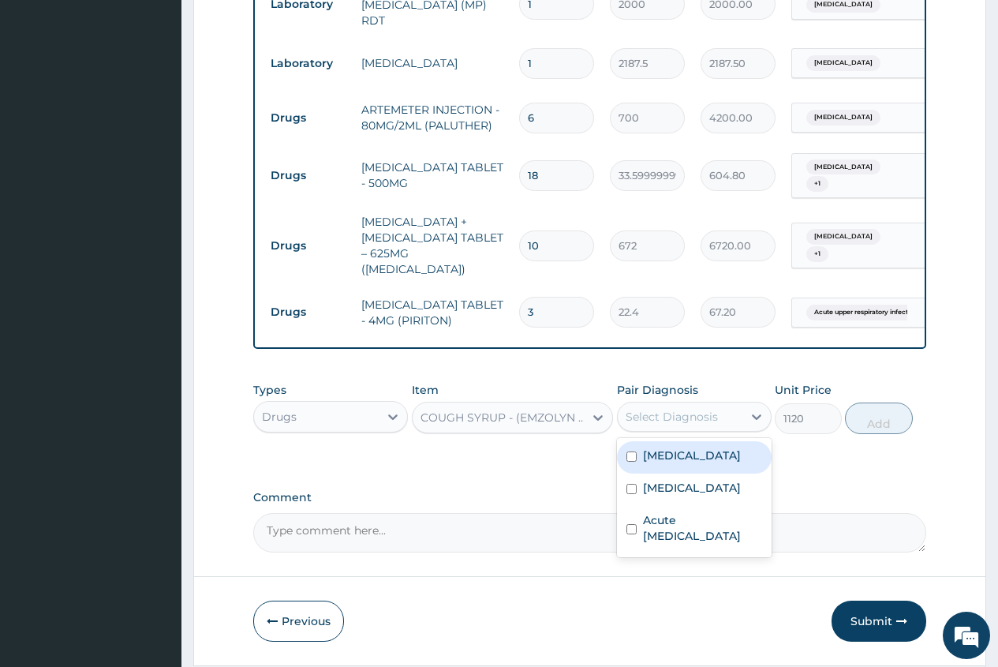
click at [710, 419] on div "Select Diagnosis" at bounding box center [672, 417] width 92 height 16
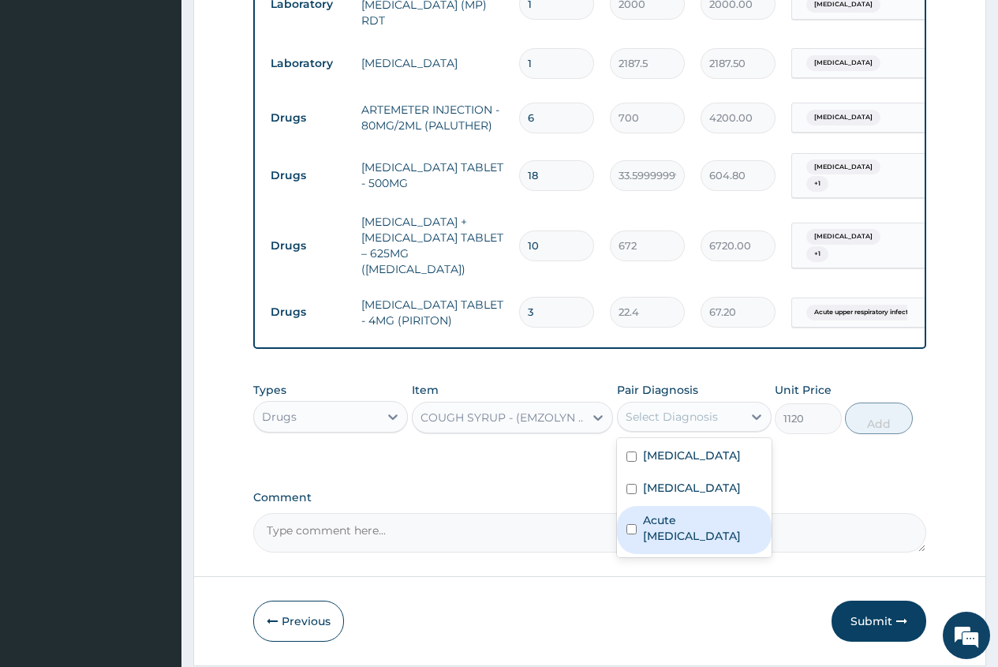
click at [730, 535] on label "Acute upper respiratory infection" at bounding box center [702, 528] width 119 height 32
checkbox input "true"
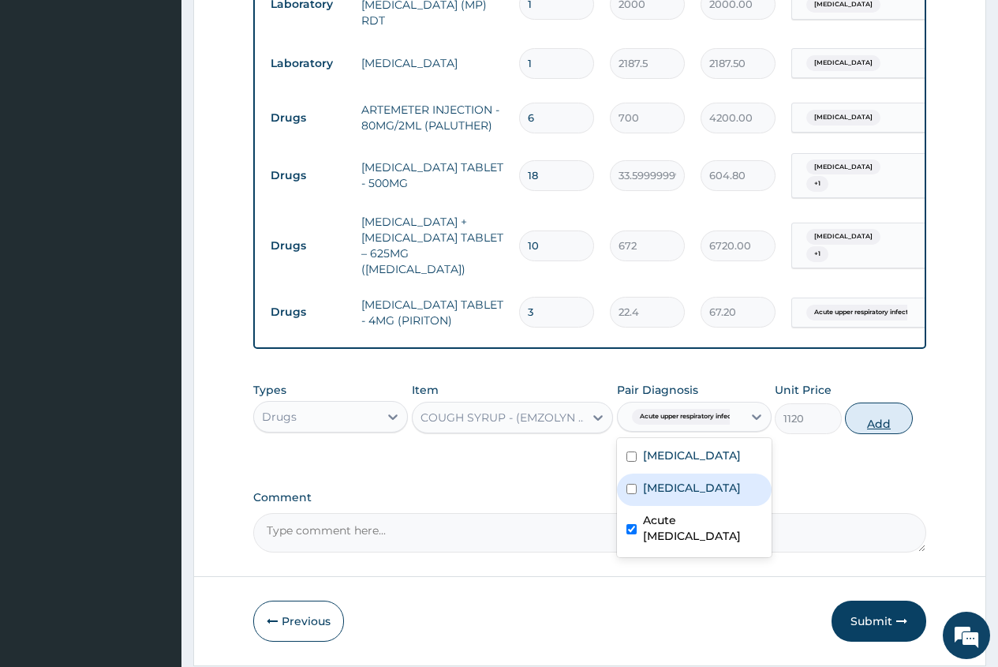
click at [889, 426] on button "Add" at bounding box center [878, 418] width 67 height 32
type input "0"
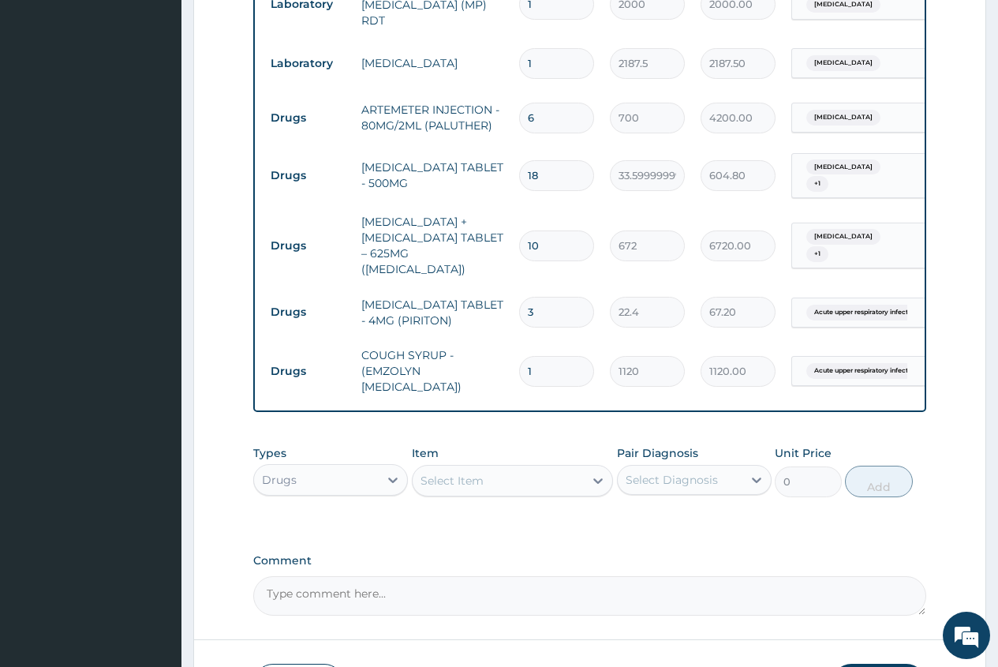
click at [432, 488] on div "Select Item" at bounding box center [452, 481] width 63 height 16
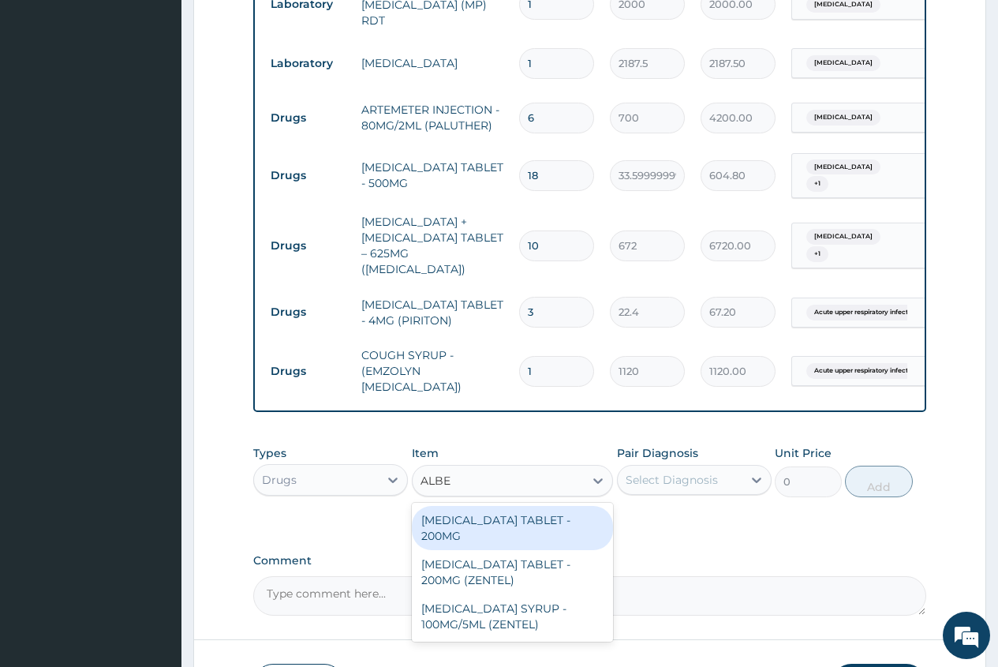
type input "ALBEN"
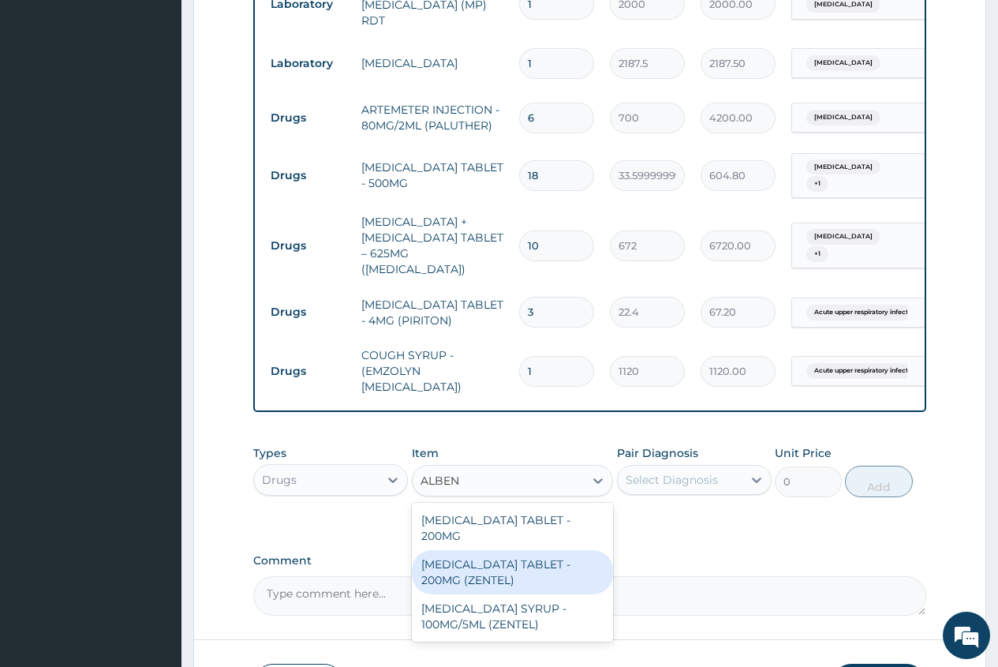
click at [544, 559] on div "[MEDICAL_DATA] TABLET - 200MG (ZENTEL)" at bounding box center [513, 572] width 202 height 44
type input "560"
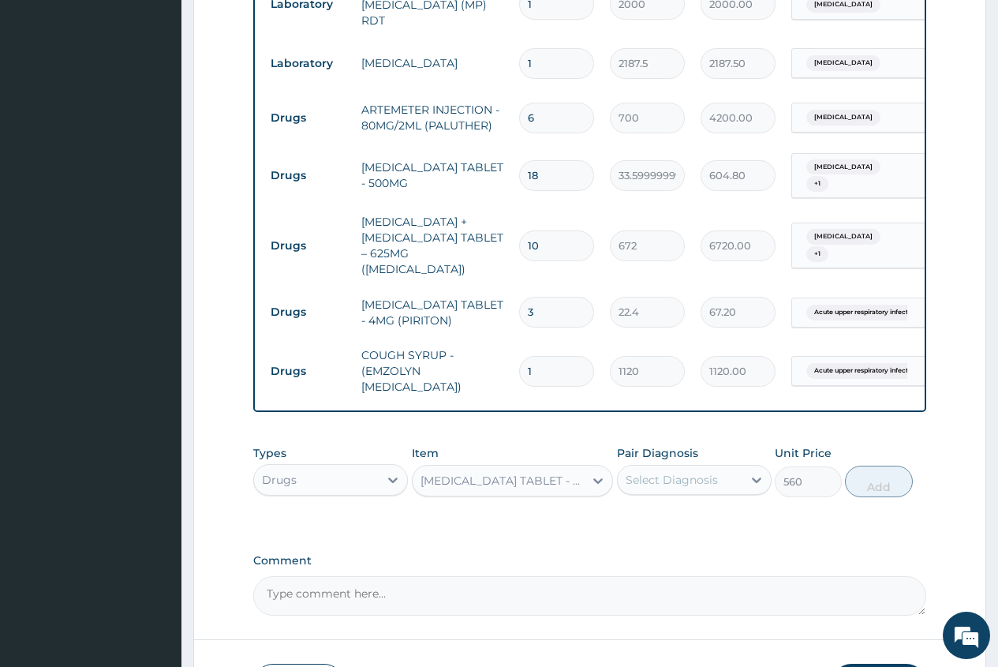
click at [670, 486] on div "Select Diagnosis" at bounding box center [672, 480] width 92 height 16
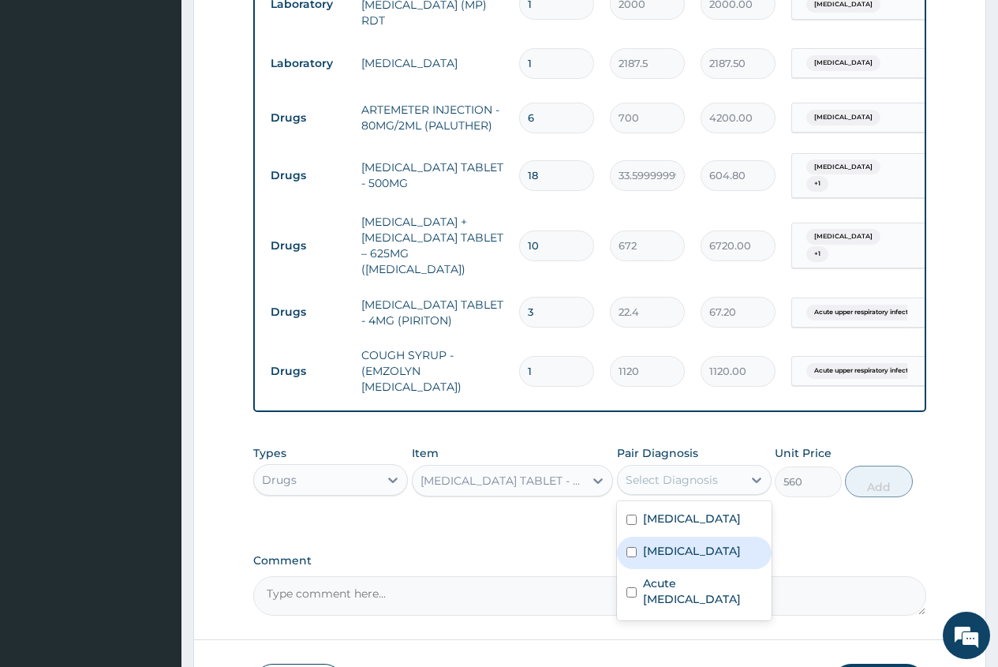
click at [677, 556] on label "Acute abdomen" at bounding box center [692, 551] width 98 height 16
checkbox input "true"
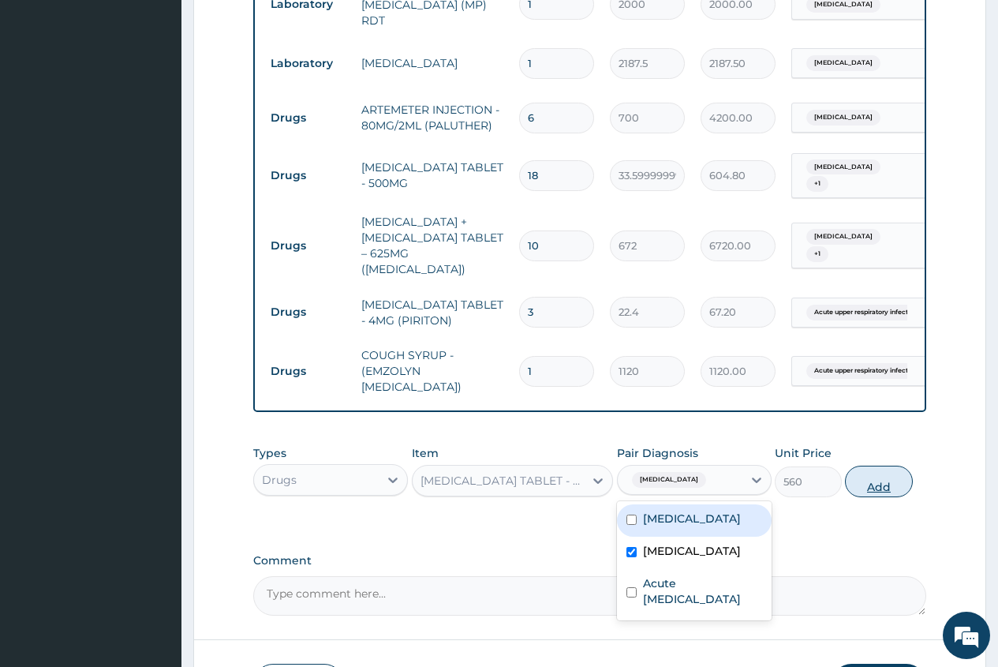
click at [889, 487] on button "Add" at bounding box center [878, 482] width 67 height 32
type input "0"
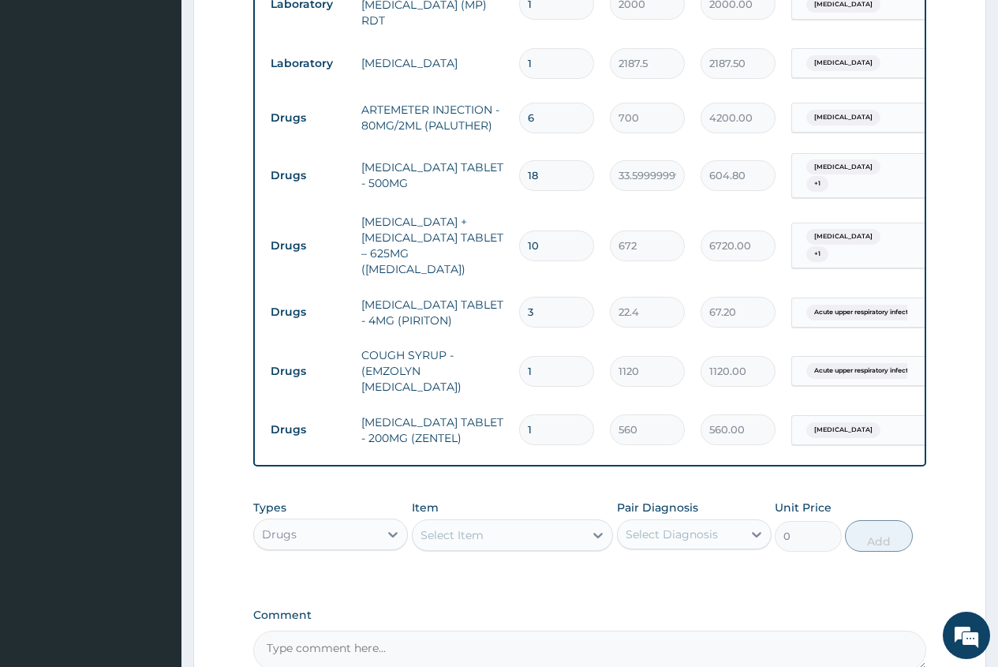
type input "0.00"
type input "2"
type input "1120.00"
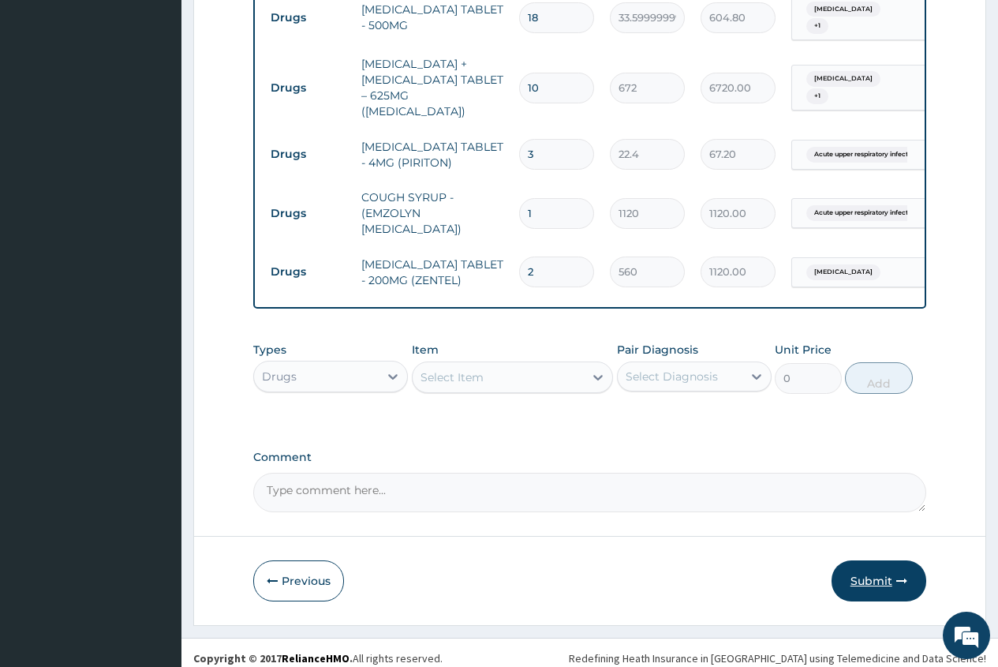
scroll to position [971, 0]
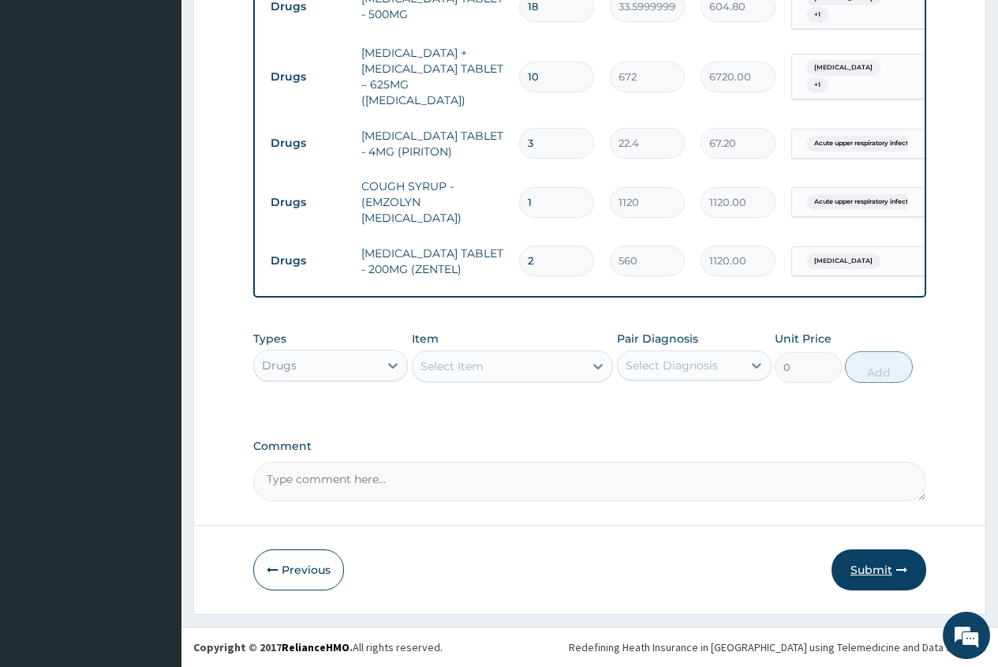
type input "2"
click at [873, 567] on button "Submit" at bounding box center [879, 569] width 95 height 41
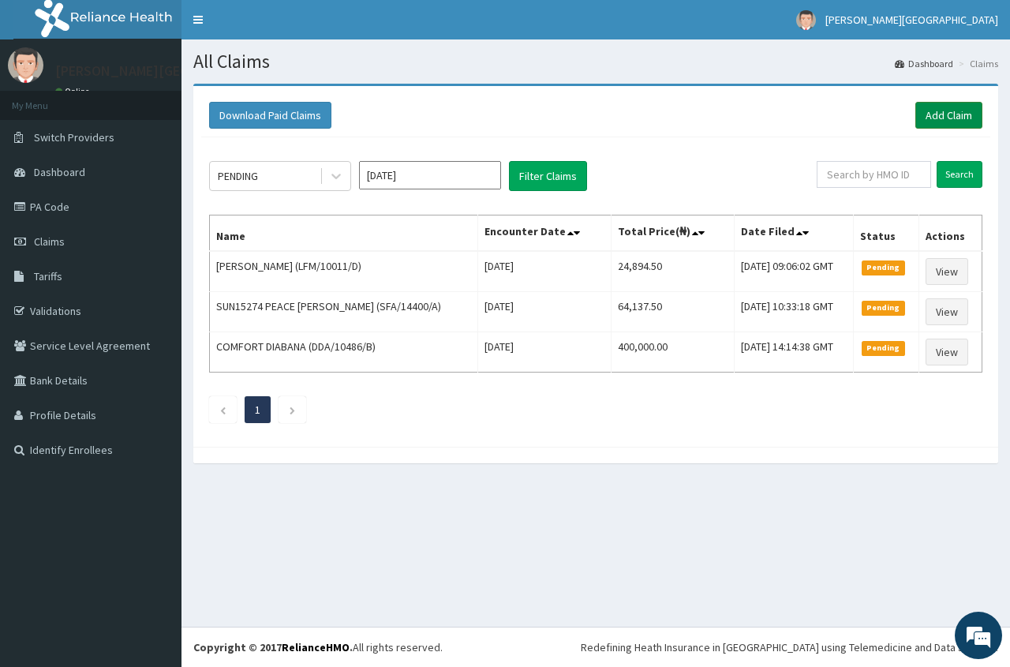
click at [949, 111] on link "Add Claim" at bounding box center [948, 115] width 67 height 27
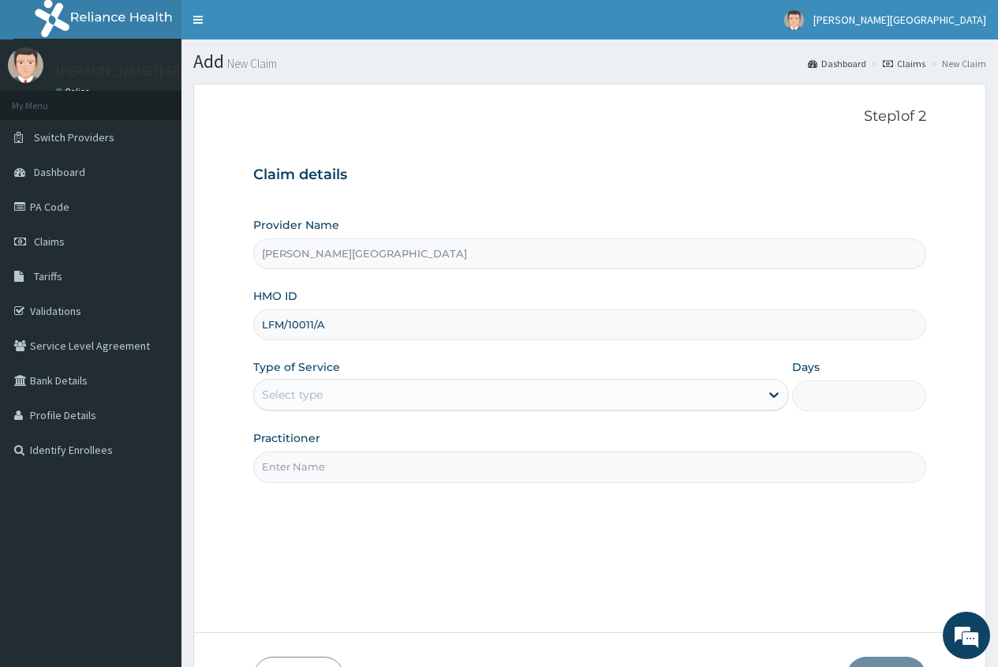
type input "LFM/10011/A"
click at [302, 391] on div "Select type" at bounding box center [292, 395] width 61 height 16
click at [342, 385] on div "Select type" at bounding box center [507, 394] width 506 height 25
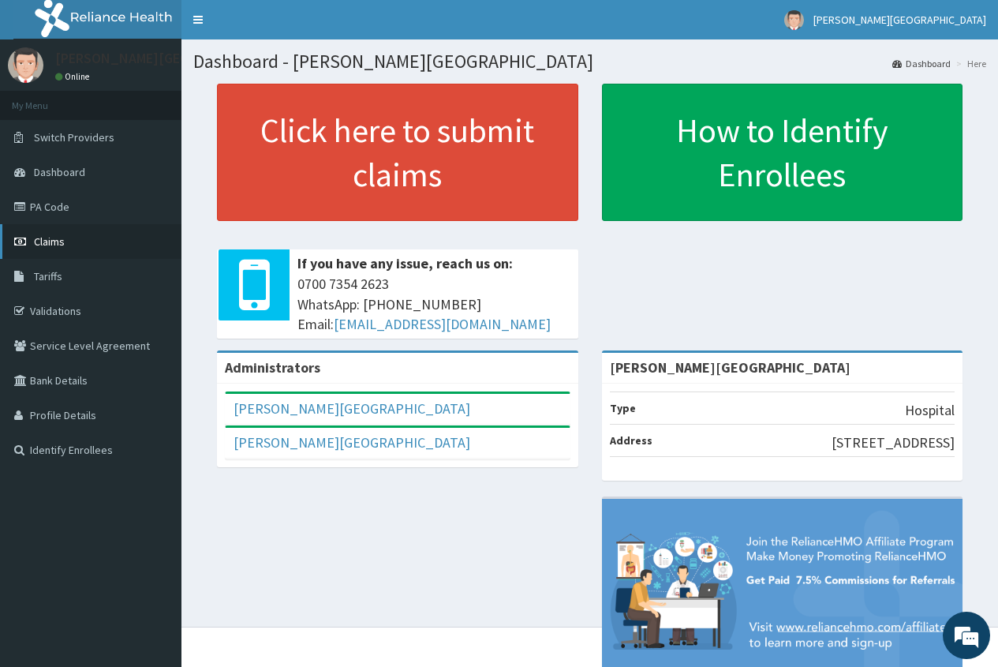
click at [62, 245] on span "Claims" at bounding box center [49, 241] width 31 height 14
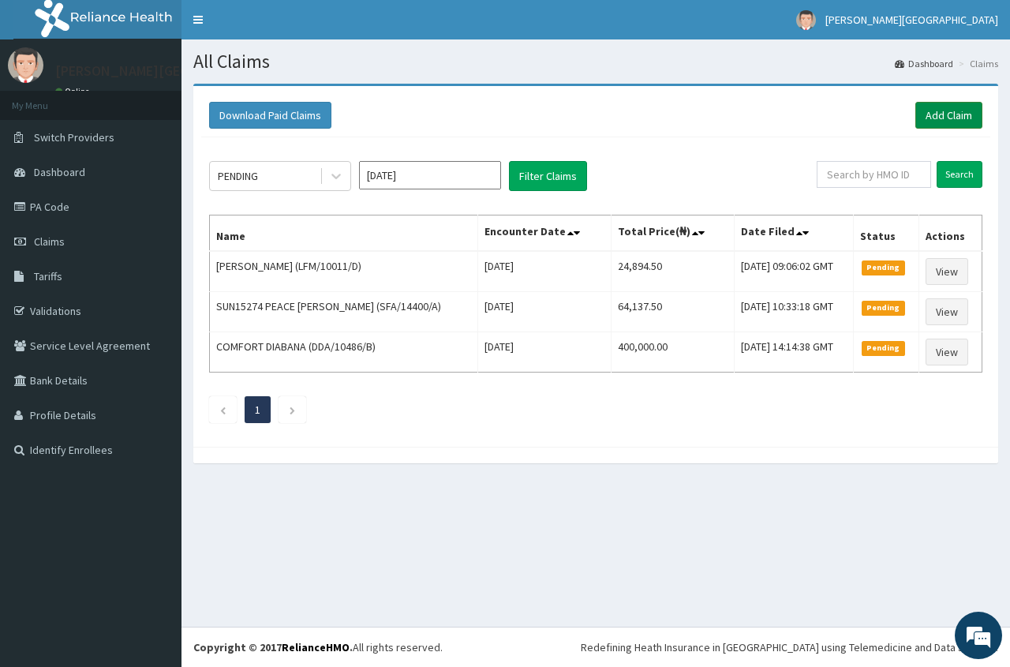
click at [952, 108] on link "Add Claim" at bounding box center [948, 115] width 67 height 27
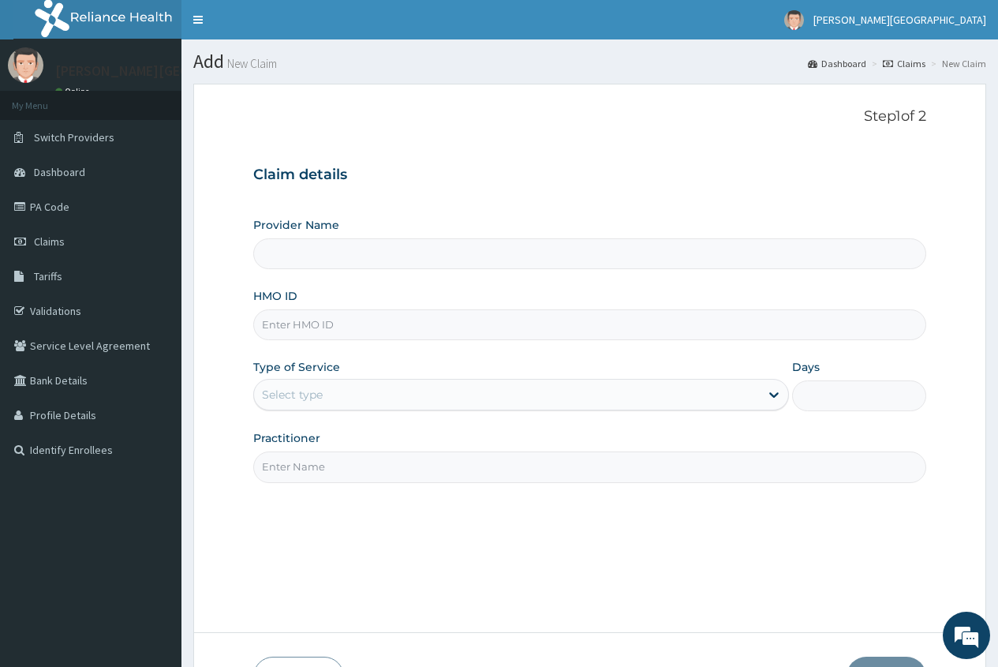
click at [276, 323] on input "HMO ID" at bounding box center [589, 324] width 673 height 31
type input "[PERSON_NAME][GEOGRAPHIC_DATA]"
paste input "LFM/10075/E"
type input "LFM/10075/E"
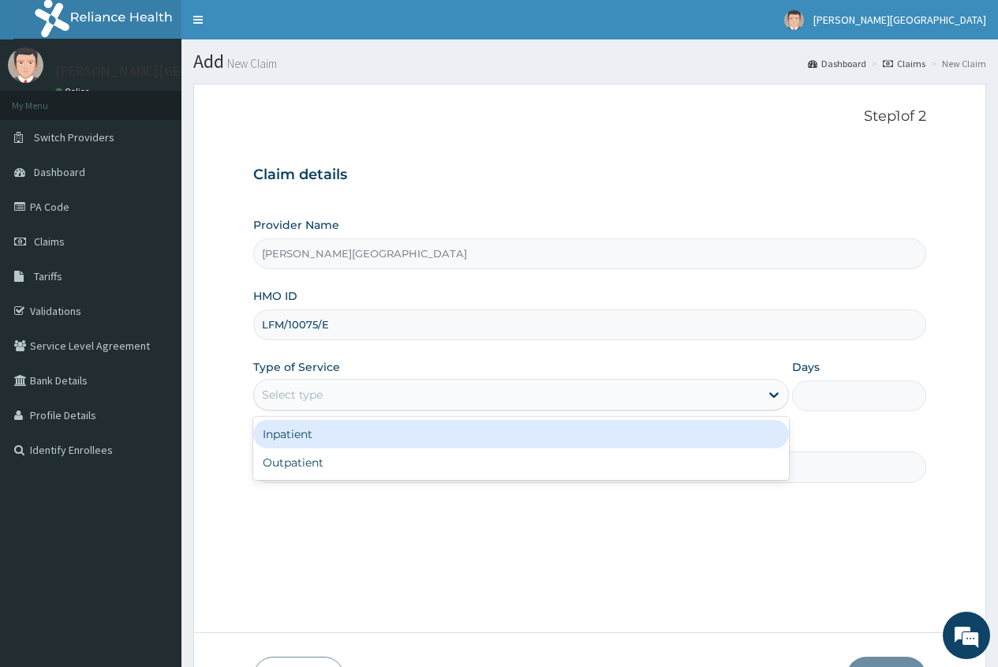
click at [293, 397] on div "Select type" at bounding box center [292, 395] width 61 height 16
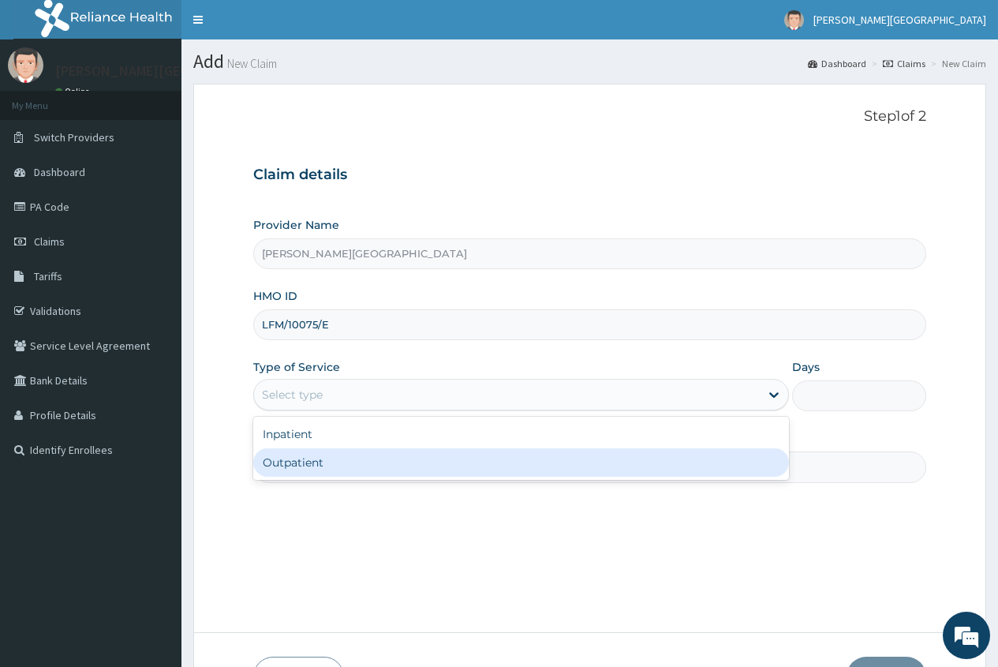
click at [302, 461] on div "Outpatient" at bounding box center [521, 462] width 536 height 28
type input "1"
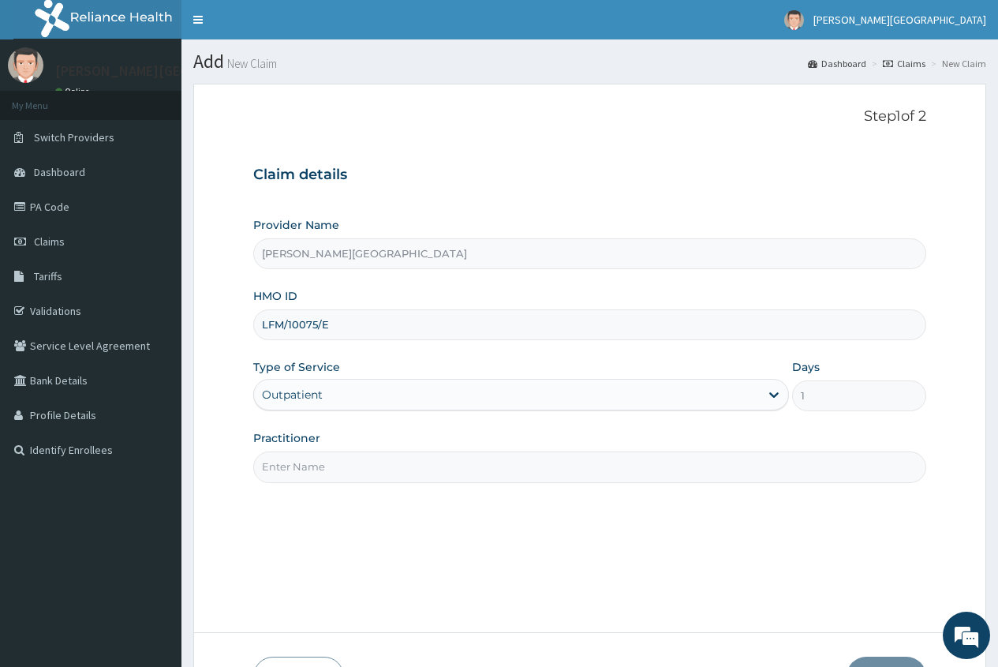
click at [279, 471] on input "Practitioner" at bounding box center [589, 466] width 673 height 31
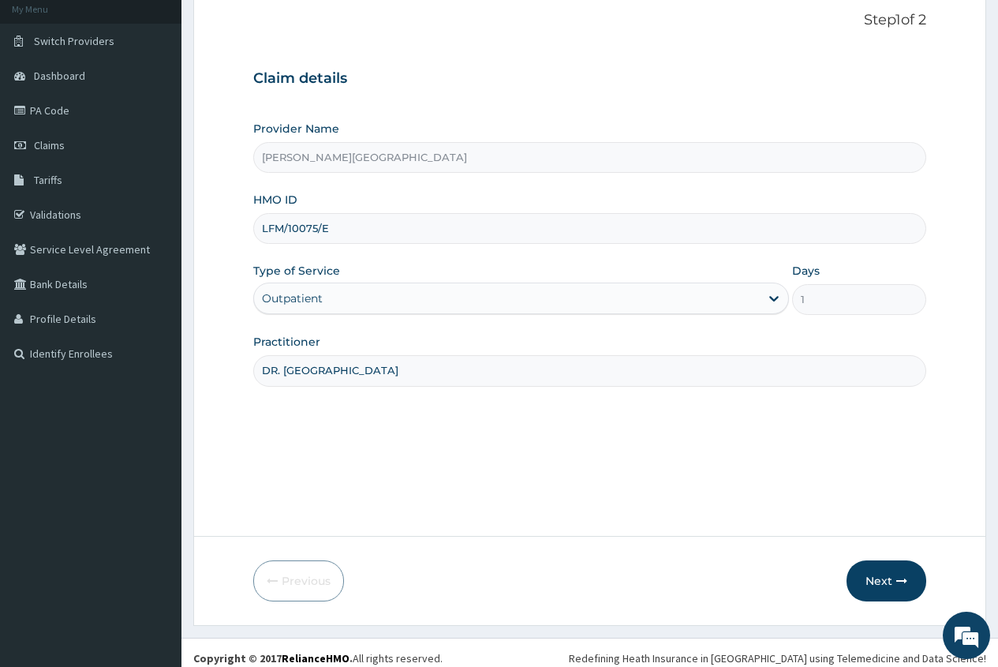
scroll to position [107, 0]
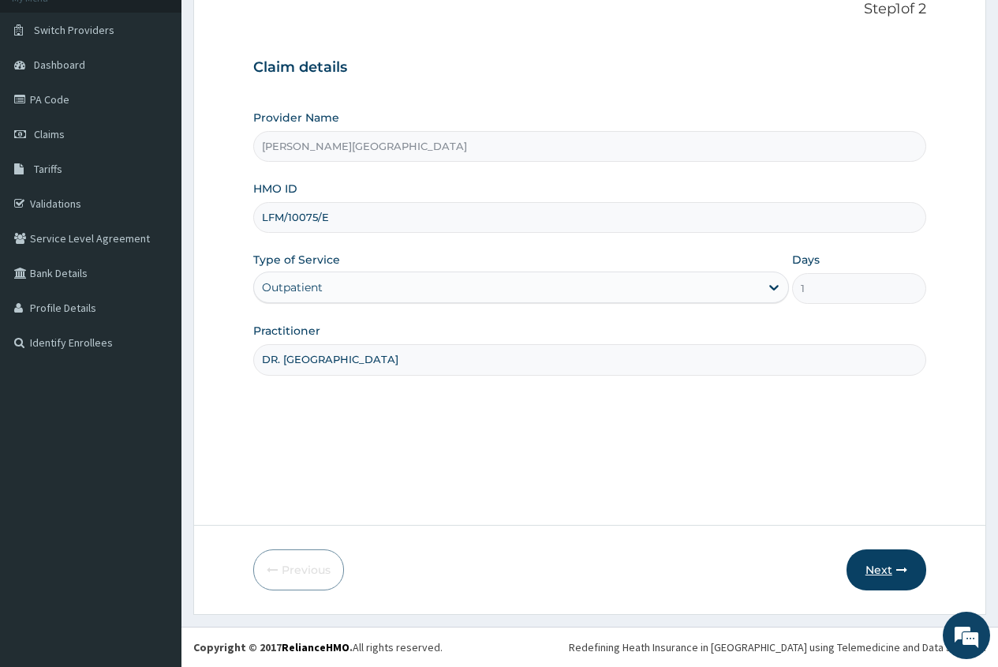
type input "DR. ADERHA"
click at [881, 570] on button "Next" at bounding box center [887, 569] width 80 height 41
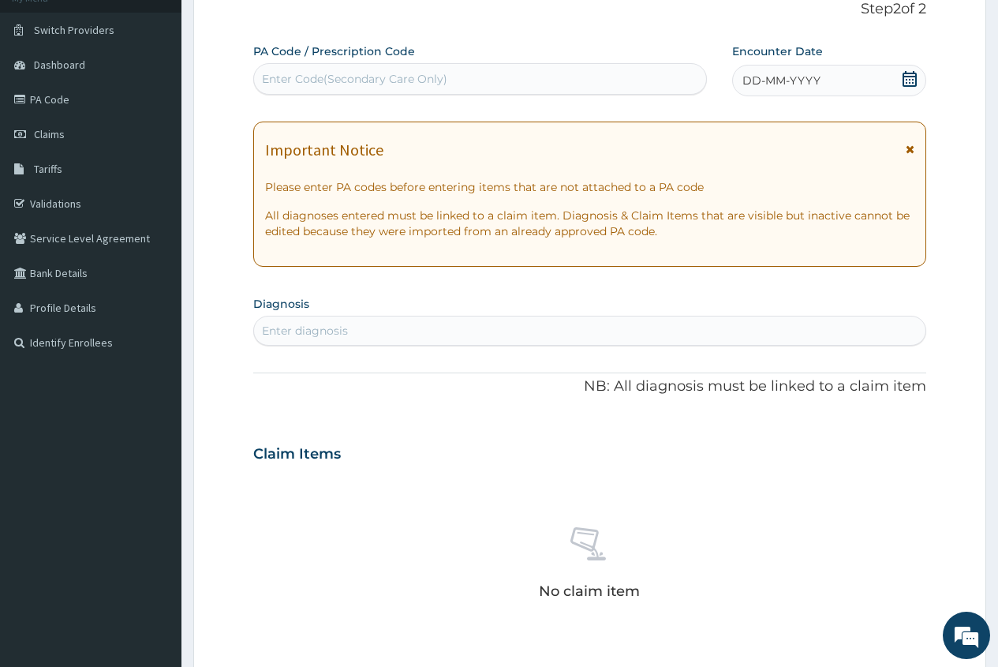
click at [293, 327] on div "Enter diagnosis" at bounding box center [305, 331] width 86 height 16
type input "A"
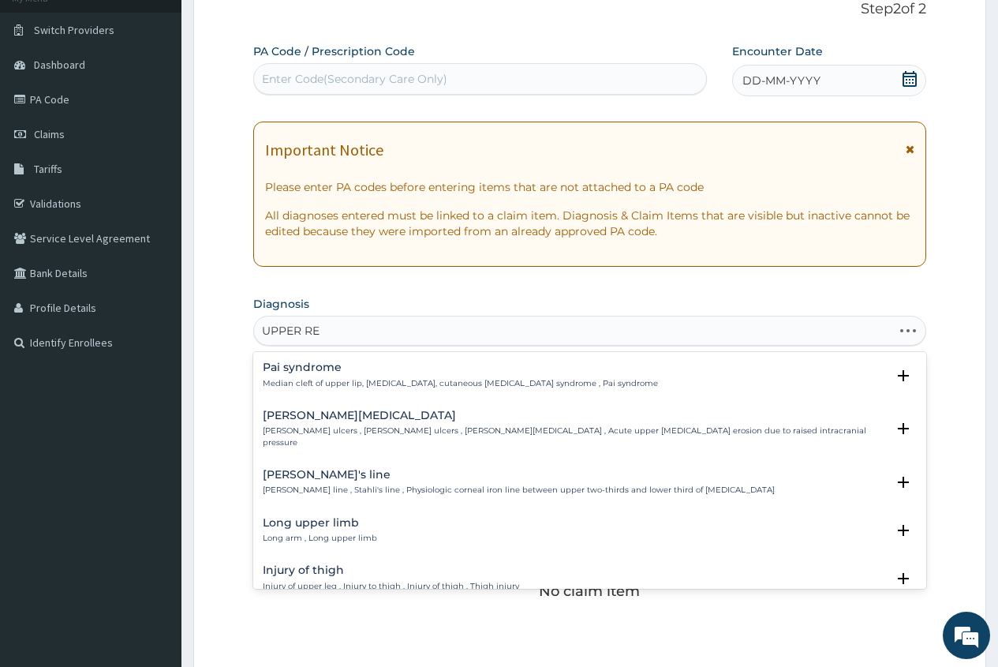
type input "UPPER RES"
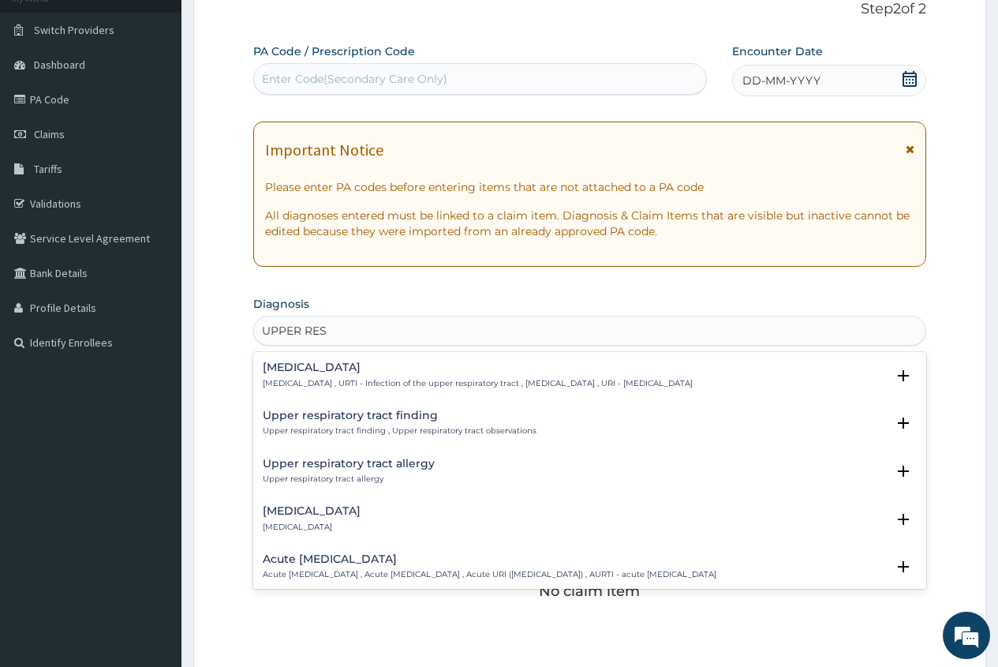
click at [357, 559] on h4 "Acute upper respiratory infection" at bounding box center [490, 559] width 454 height 12
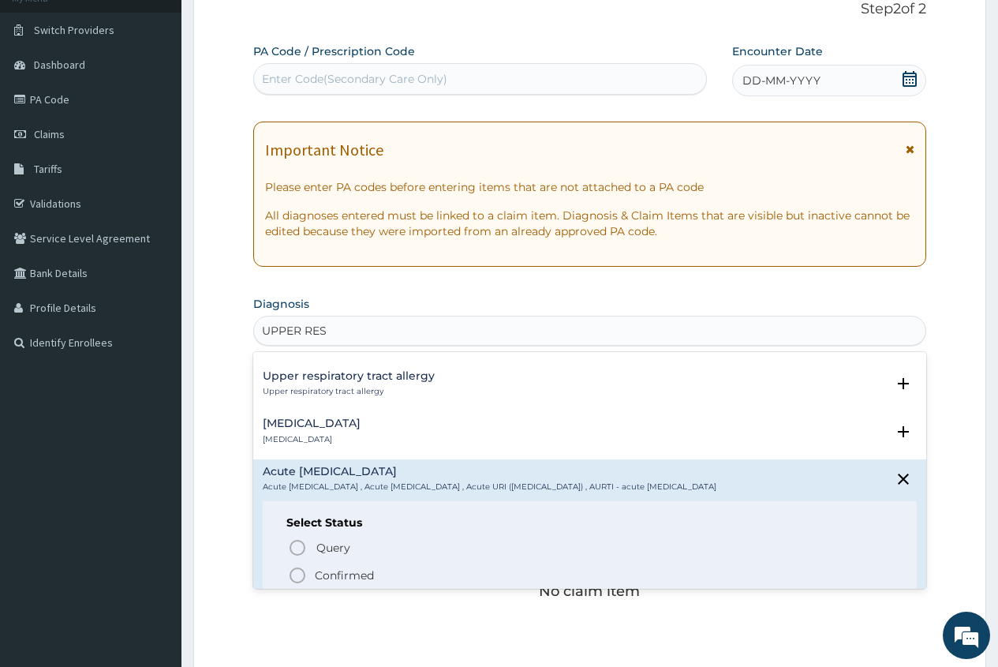
scroll to position [158, 0]
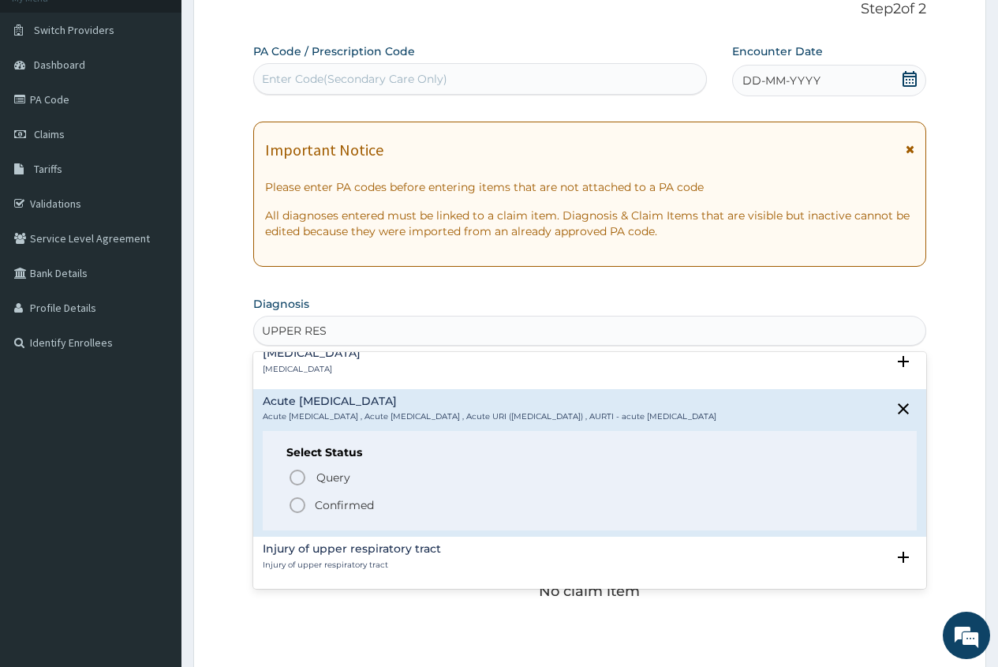
click at [354, 513] on p "Confirmed" at bounding box center [344, 505] width 59 height 16
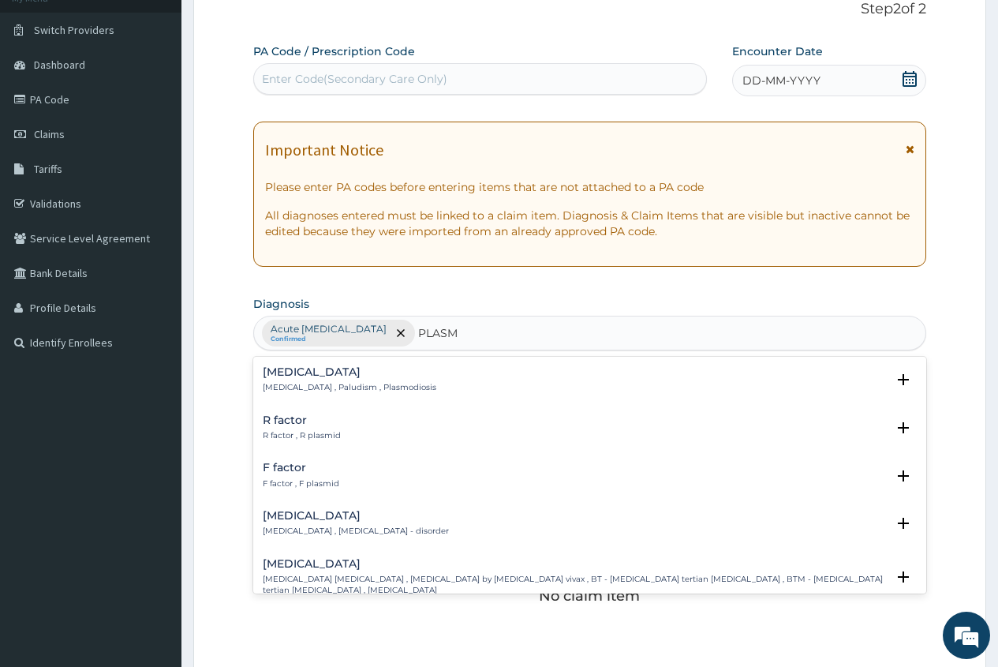
type input "PLASMO"
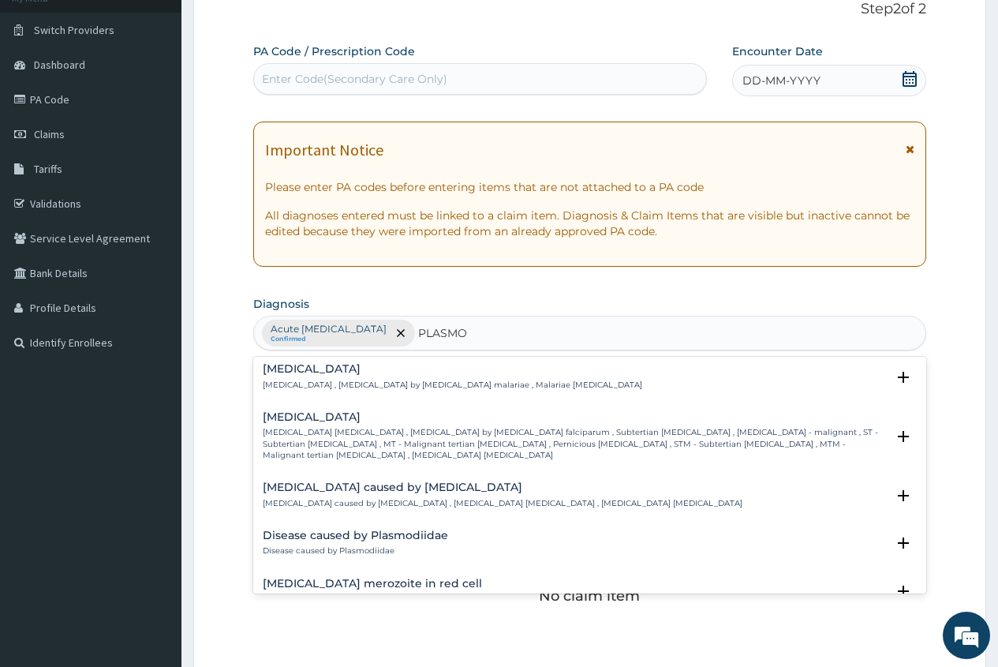
click at [350, 417] on h4 "[MEDICAL_DATA]" at bounding box center [574, 417] width 623 height 12
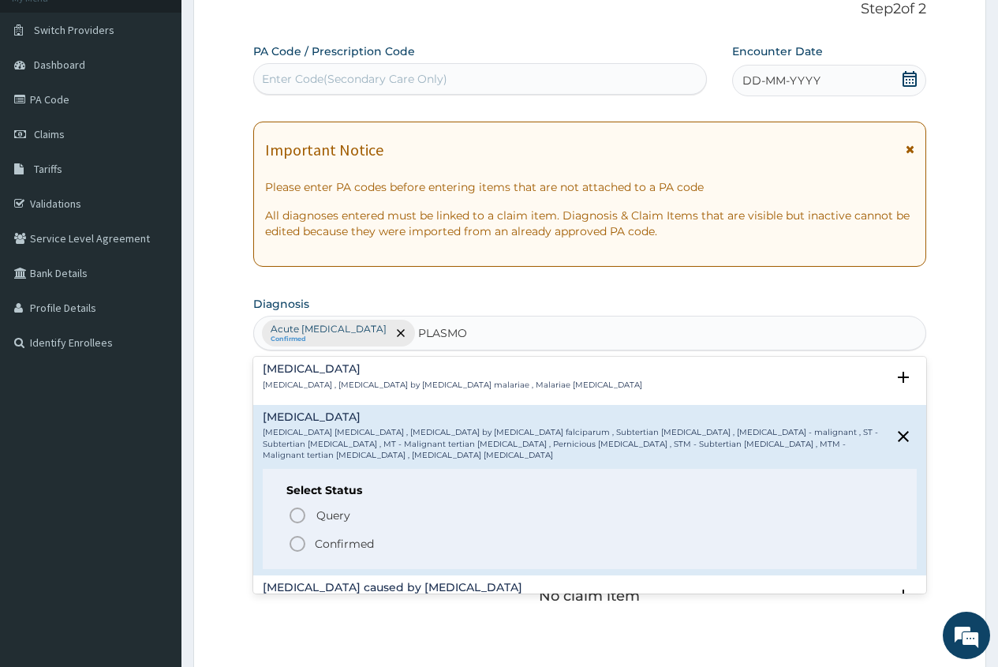
click at [346, 536] on p "Confirmed" at bounding box center [344, 544] width 59 height 16
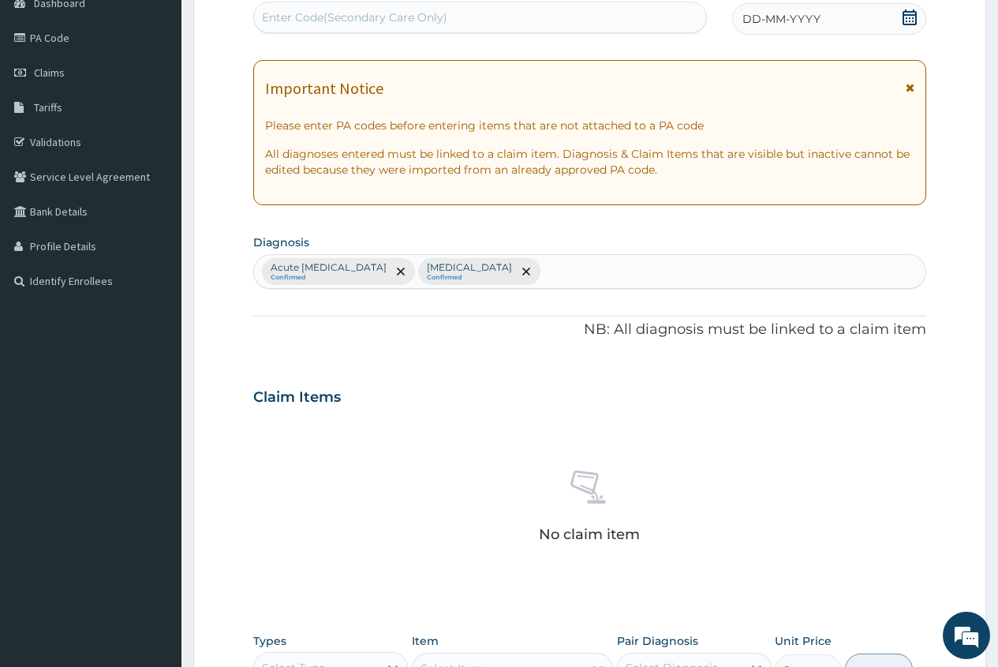
scroll to position [344, 0]
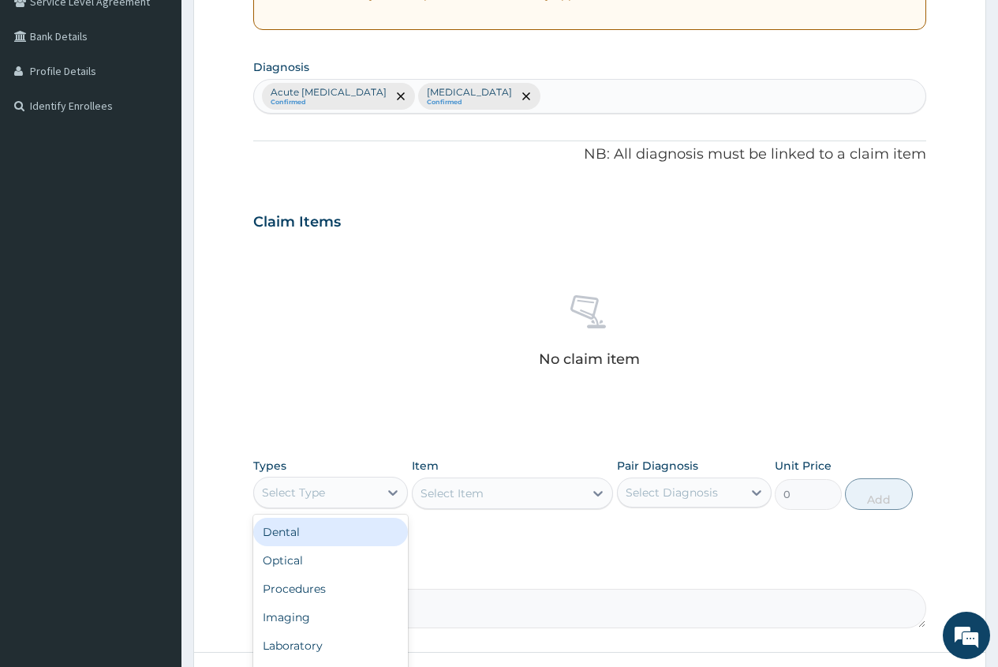
click at [364, 499] on div "Select Type" at bounding box center [316, 492] width 125 height 25
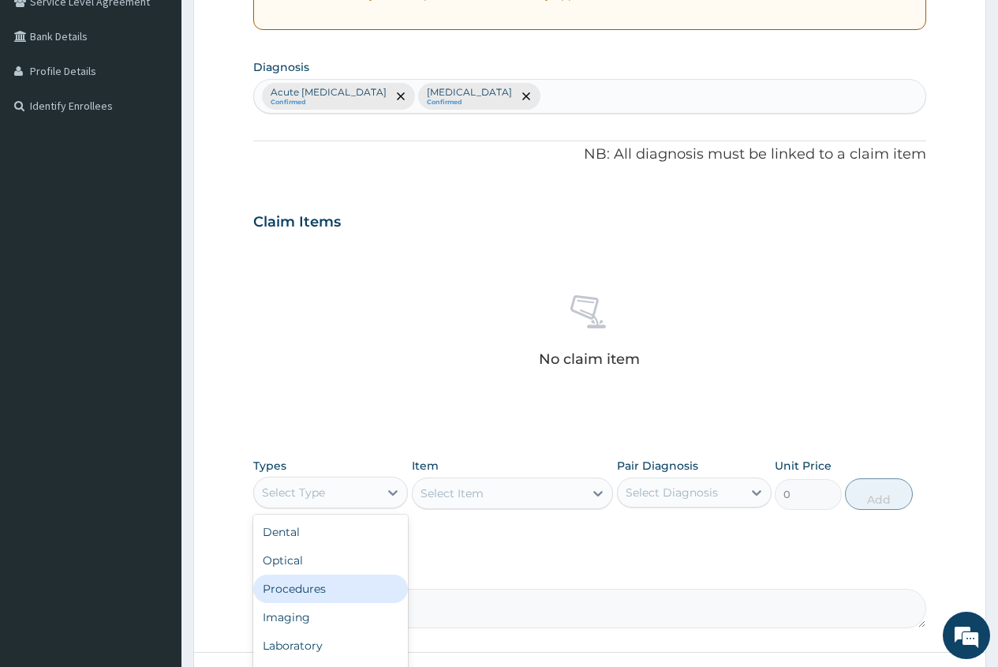
click at [331, 590] on div "Procedures" at bounding box center [330, 588] width 155 height 28
click at [440, 497] on div "Select Item" at bounding box center [452, 493] width 63 height 16
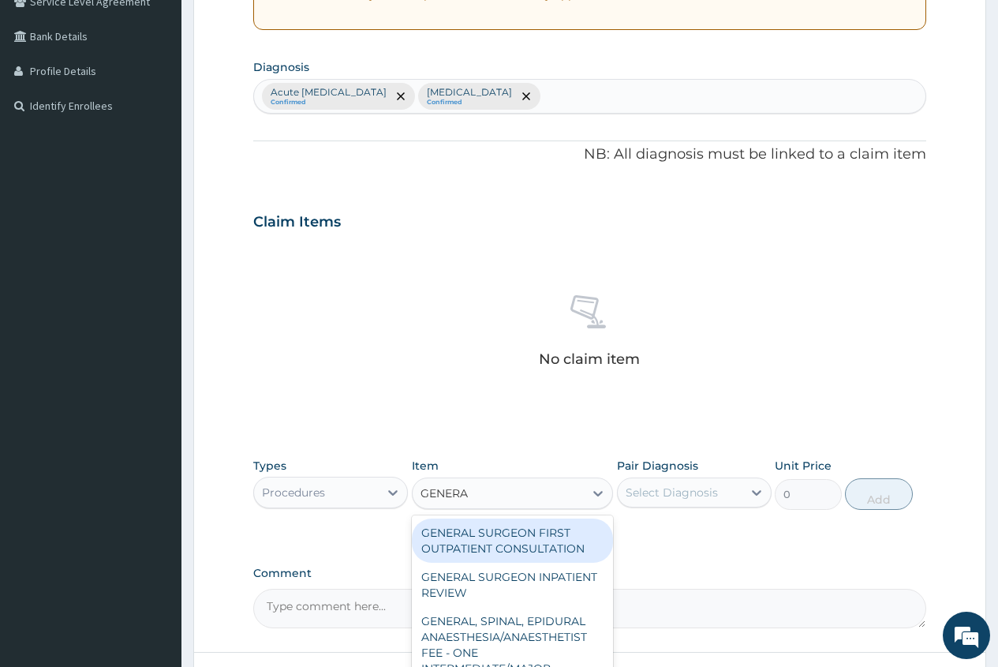
type input "GENERAL"
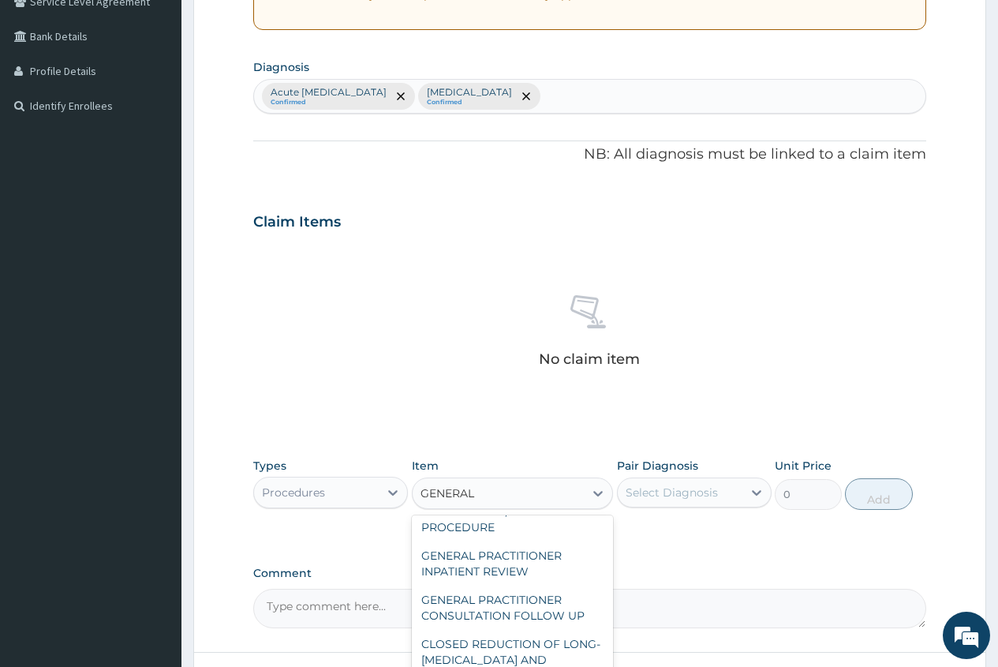
scroll to position [158, 0]
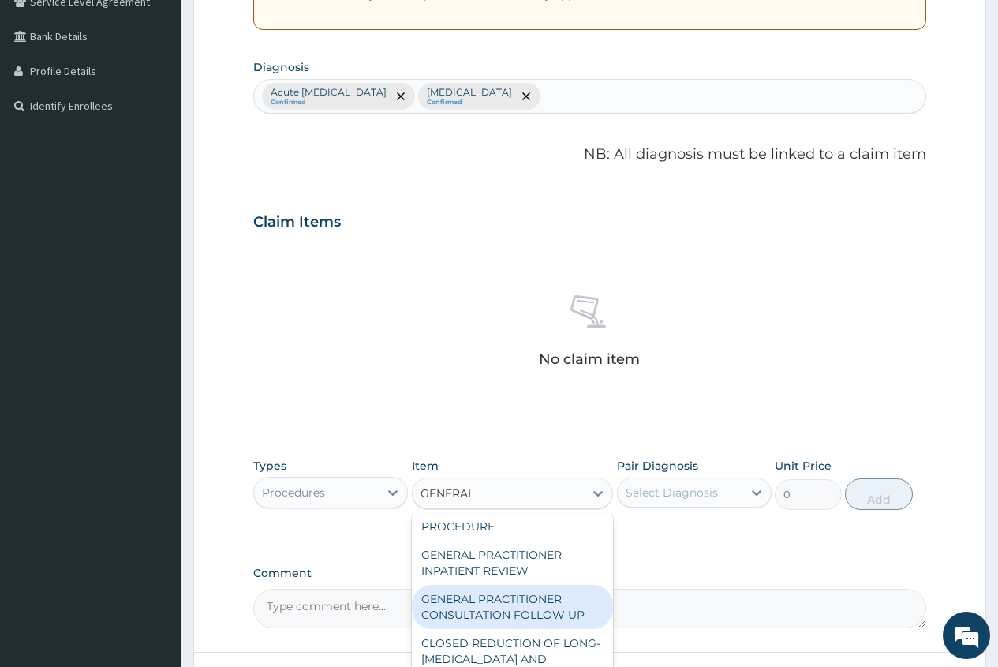
click at [527, 608] on div "GENERAL PRACTITIONER CONSULTATION FOLLOW UP" at bounding box center [513, 607] width 202 height 44
type input "1875"
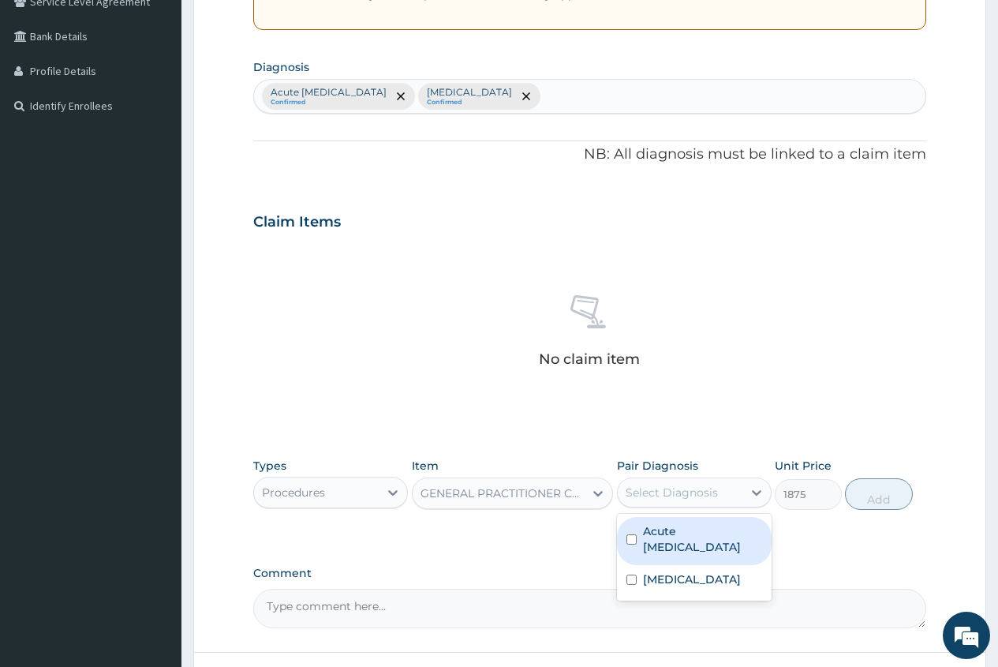
click at [713, 485] on div "Select Diagnosis" at bounding box center [672, 493] width 92 height 16
click at [695, 538] on label "Acute upper respiratory infection" at bounding box center [702, 539] width 119 height 32
checkbox input "true"
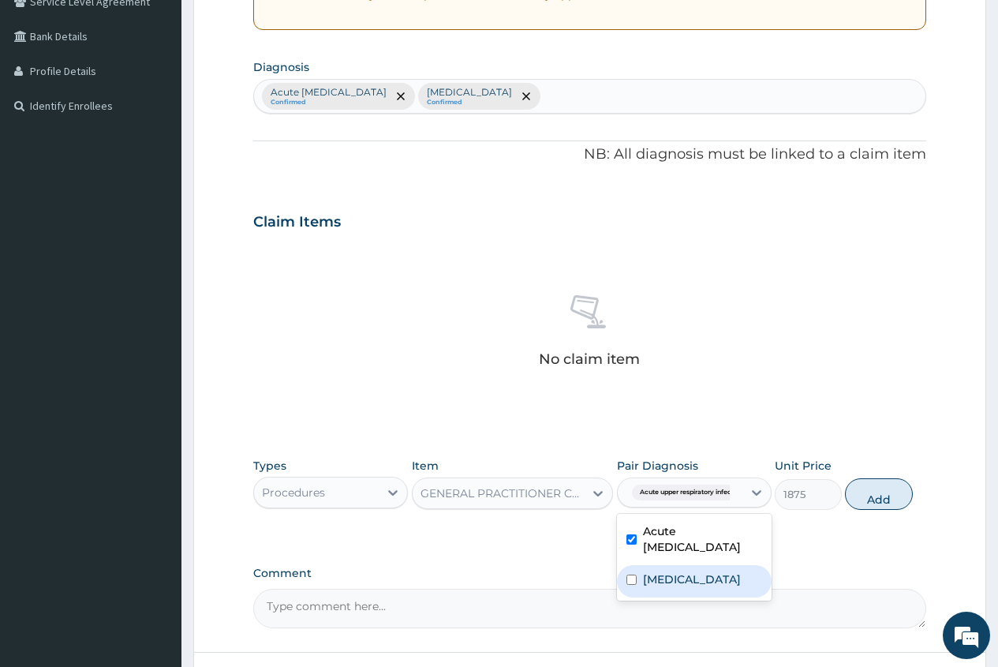
click at [668, 597] on div "Falciparum malaria" at bounding box center [694, 581] width 155 height 32
checkbox input "true"
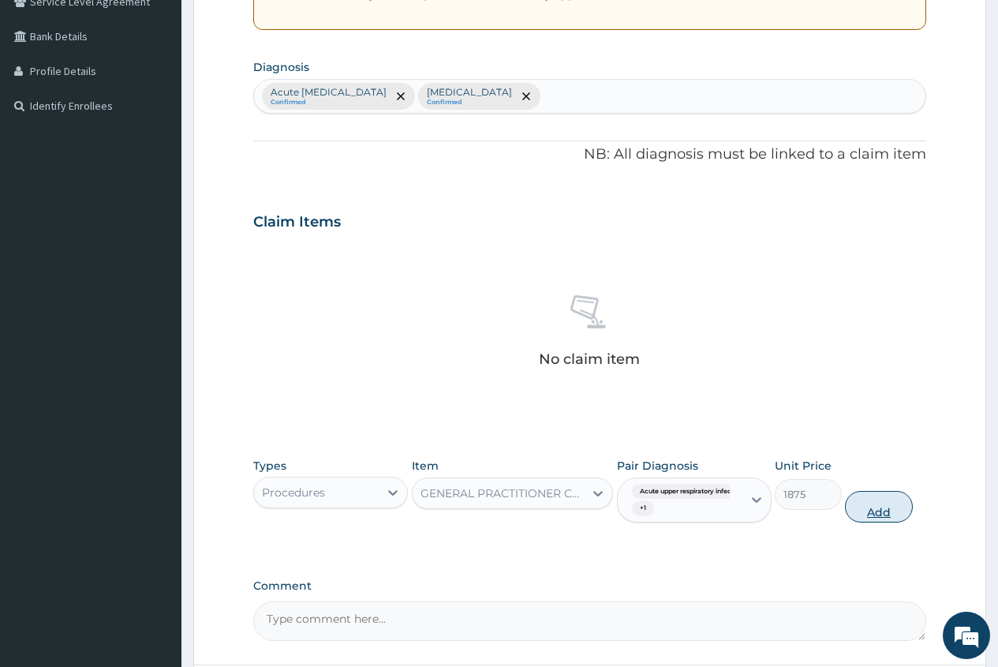
click at [878, 511] on button "Add" at bounding box center [878, 507] width 67 height 32
type input "0"
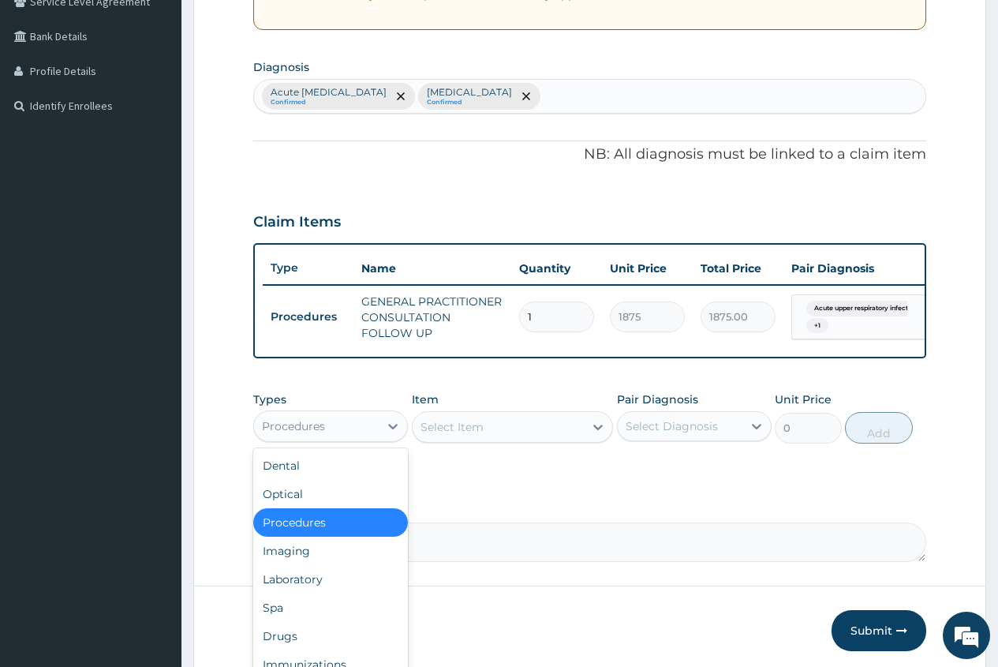
click at [362, 437] on div "Procedures" at bounding box center [316, 425] width 125 height 25
click at [309, 645] on div "Drugs" at bounding box center [330, 636] width 155 height 28
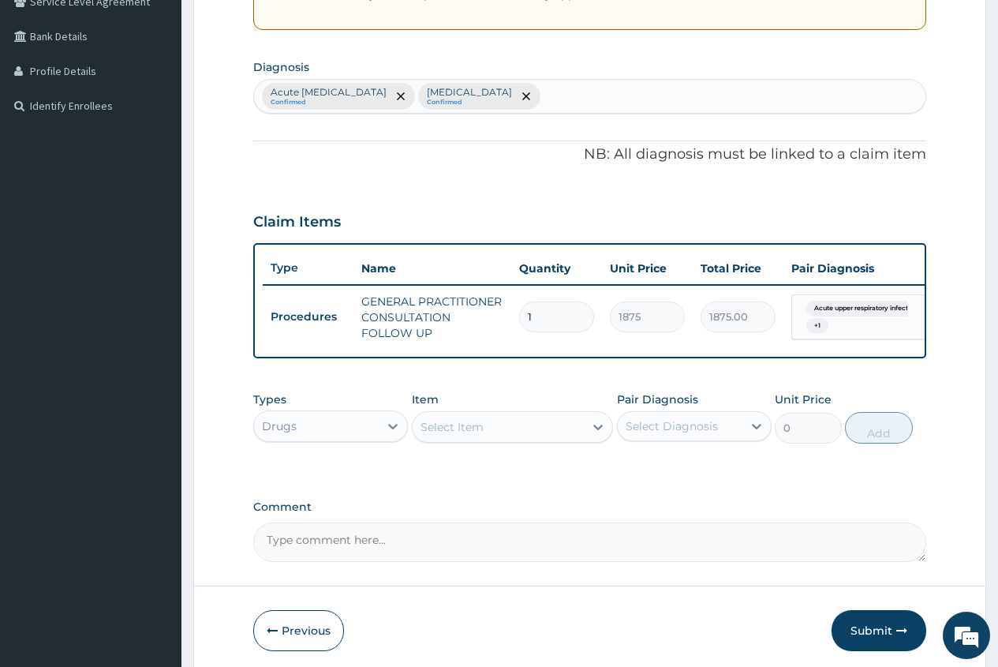
click at [443, 420] on div "Item Select Item" at bounding box center [513, 417] width 202 height 52
click at [443, 435] on div "Select Item" at bounding box center [452, 427] width 63 height 16
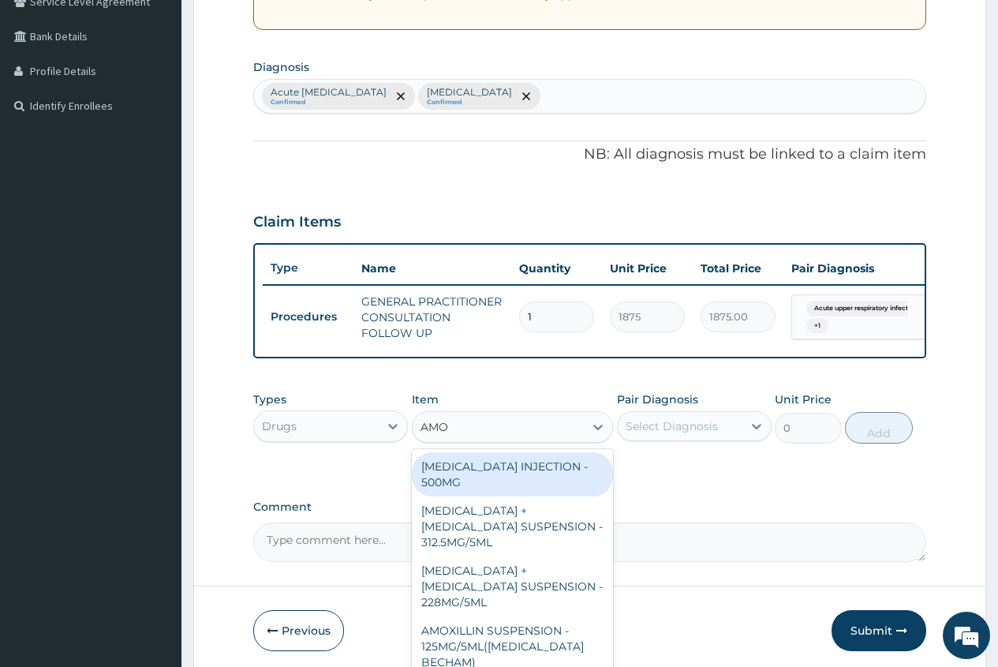
type input "AMOX"
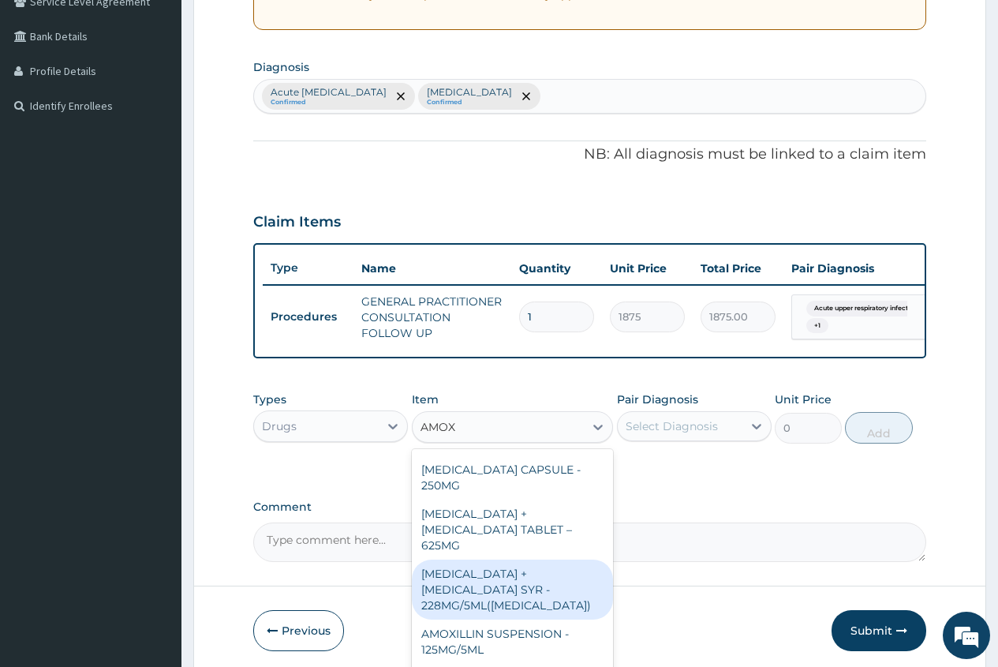
scroll to position [631, 0]
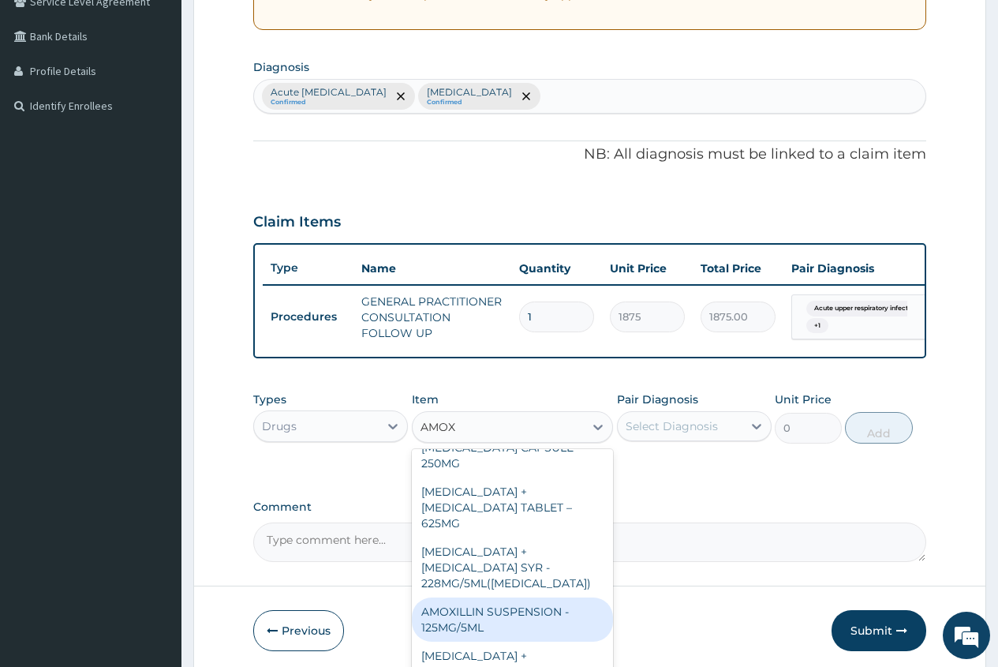
click at [526, 597] on div "AMOXILLIN SUSPENSION - 125MG/5ML" at bounding box center [513, 619] width 202 height 44
type input "840"
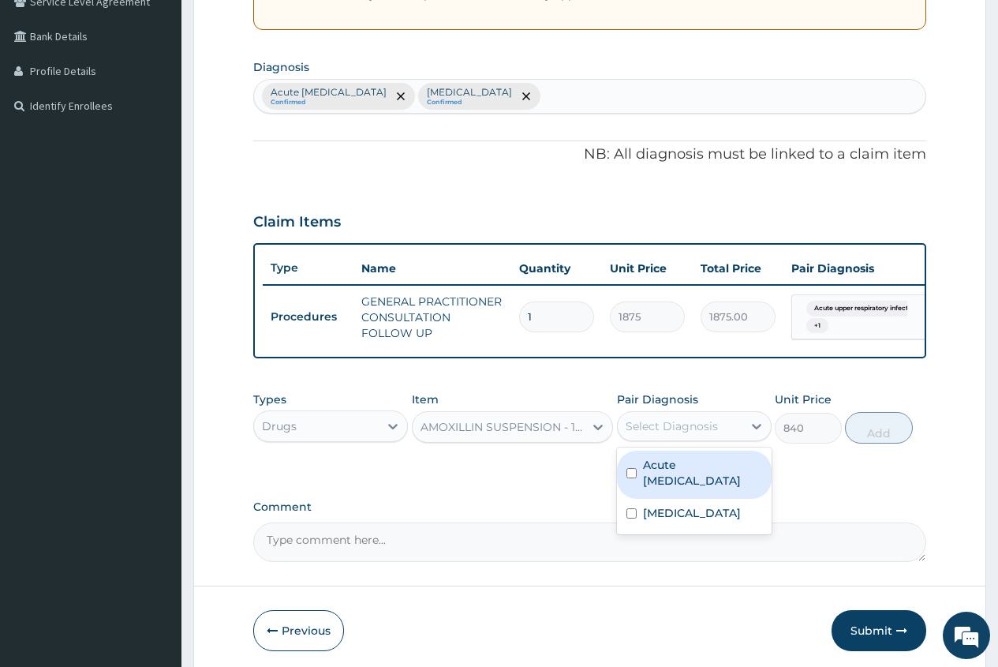
click at [664, 428] on div "Select Diagnosis" at bounding box center [680, 425] width 125 height 25
click at [675, 488] on label "Acute upper respiratory infection" at bounding box center [702, 473] width 119 height 32
checkbox input "true"
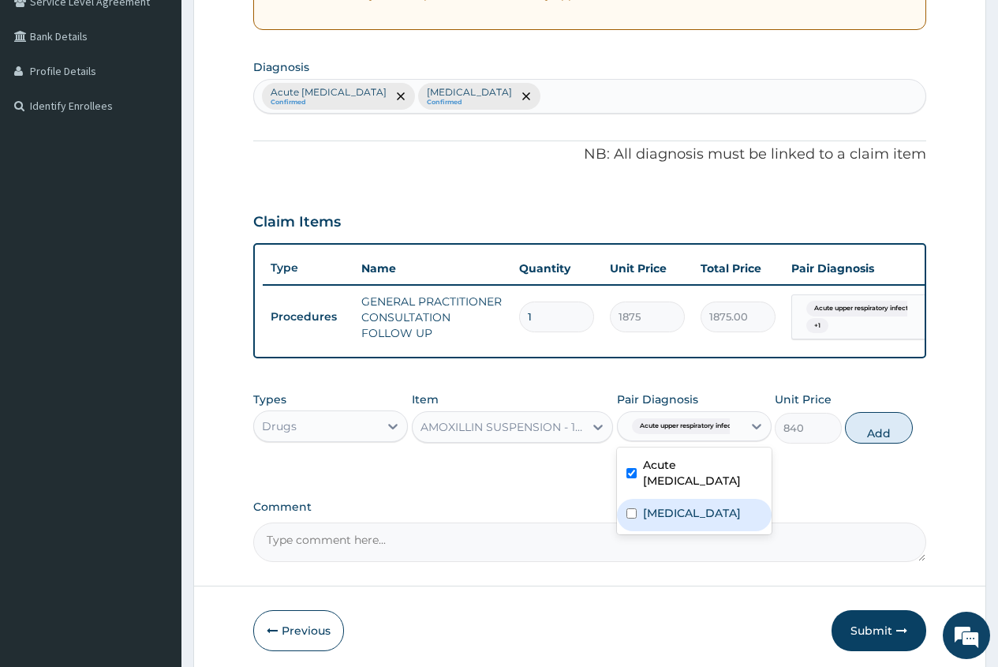
click at [675, 521] on label "Falciparum malaria" at bounding box center [692, 513] width 98 height 16
checkbox input "true"
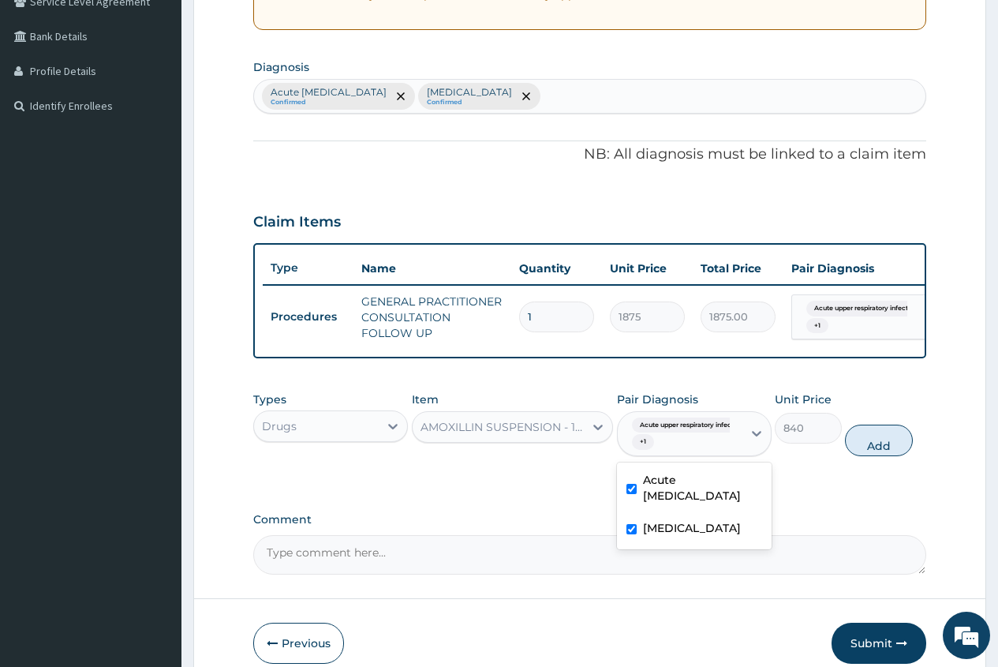
click at [885, 455] on button "Add" at bounding box center [878, 441] width 67 height 32
type input "0"
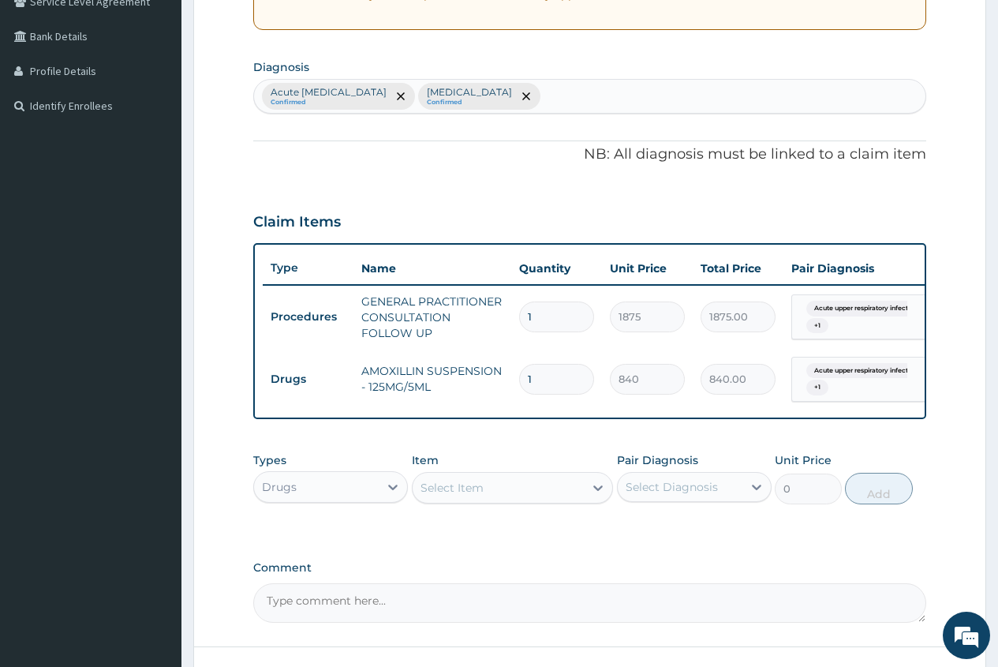
click at [430, 489] on div "Select Item" at bounding box center [499, 487] width 172 height 25
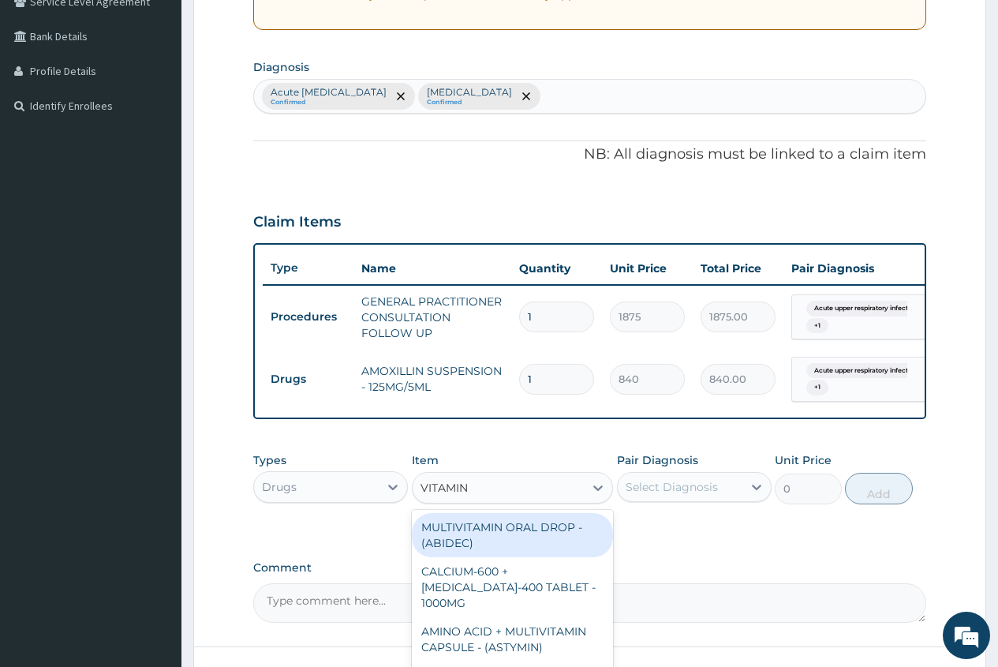
type input "VITAMIN C"
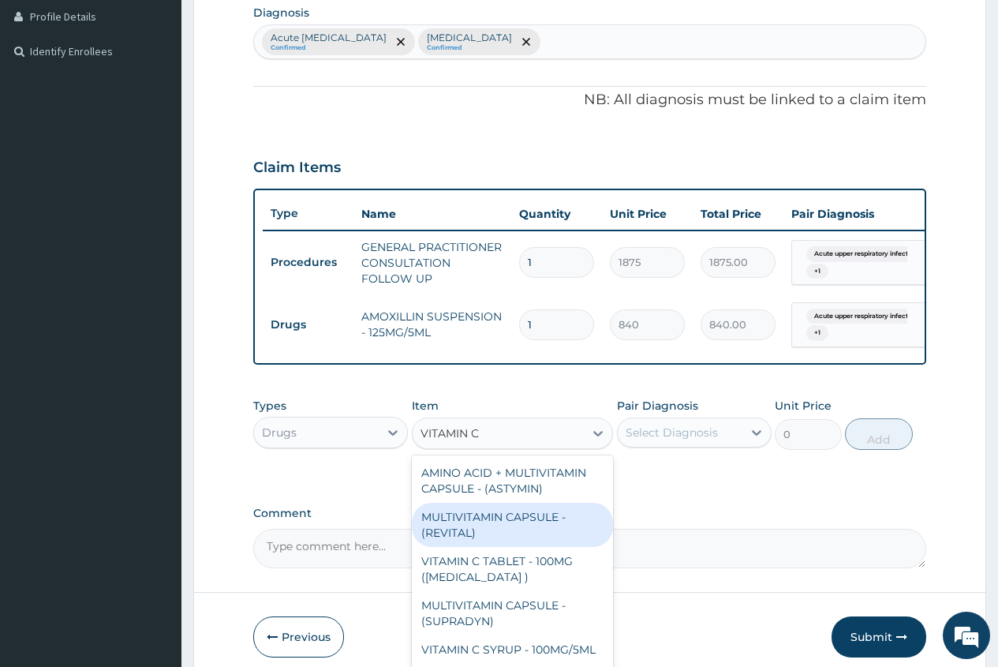
scroll to position [477, 0]
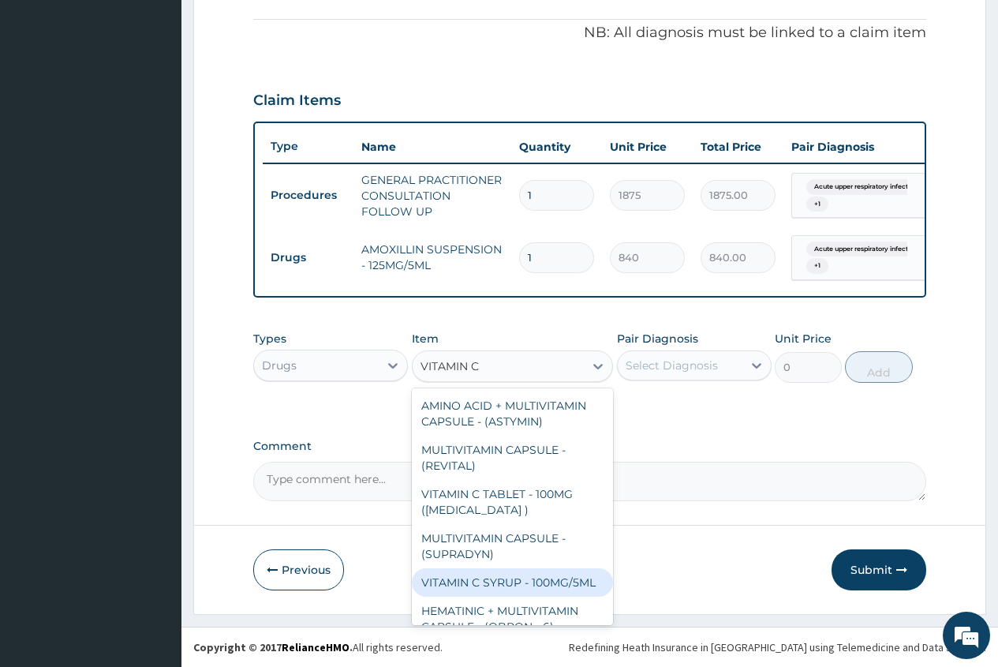
click at [511, 577] on div "VITAMIN C SYRUP - 100MG/5ML" at bounding box center [513, 582] width 202 height 28
type input "672"
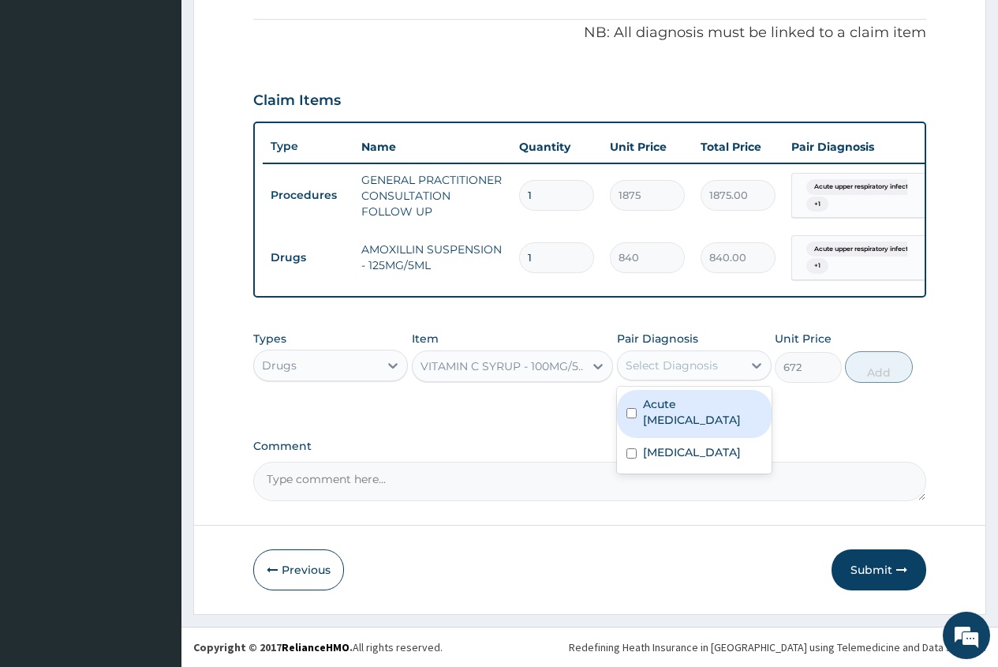
click at [681, 372] on div "Select Diagnosis" at bounding box center [672, 365] width 92 height 16
click at [676, 411] on label "Acute upper respiratory infection" at bounding box center [702, 412] width 119 height 32
checkbox input "true"
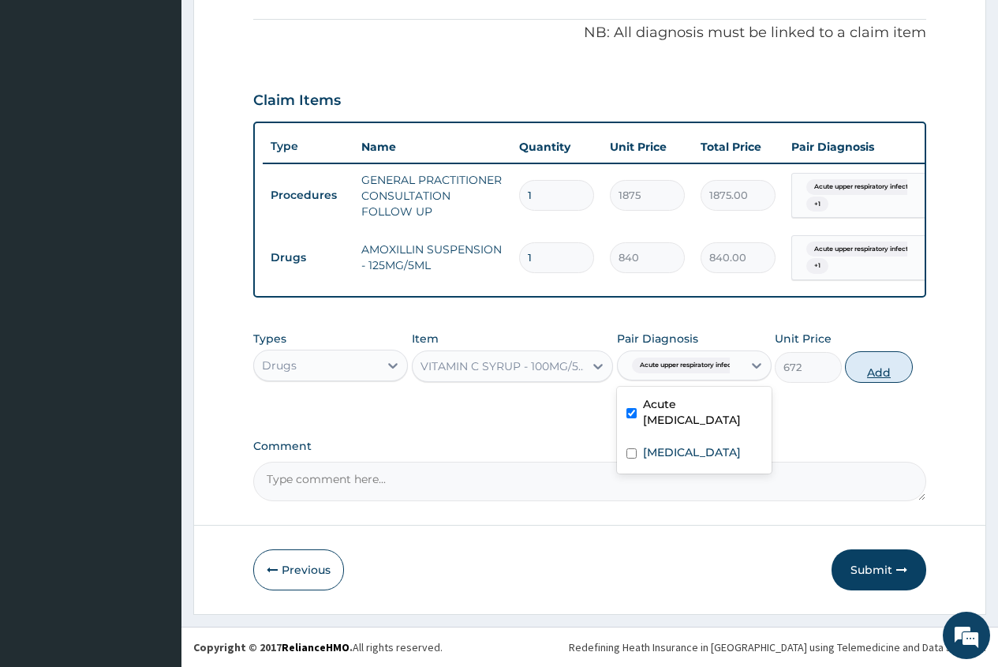
click at [891, 375] on button "Add" at bounding box center [878, 367] width 67 height 32
type input "0"
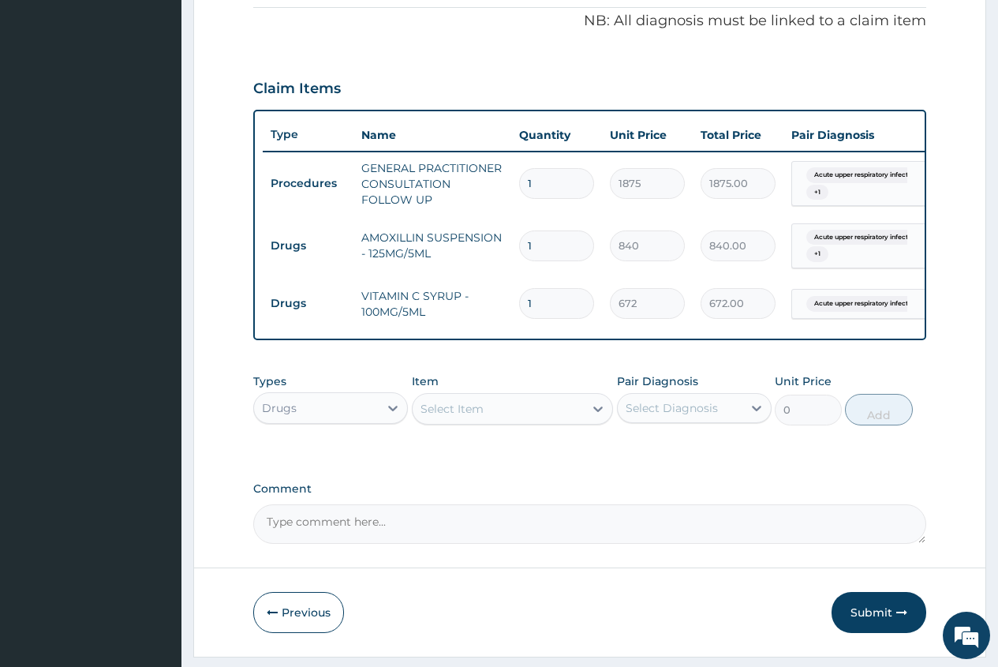
click at [440, 417] on div "Select Item" at bounding box center [452, 409] width 63 height 16
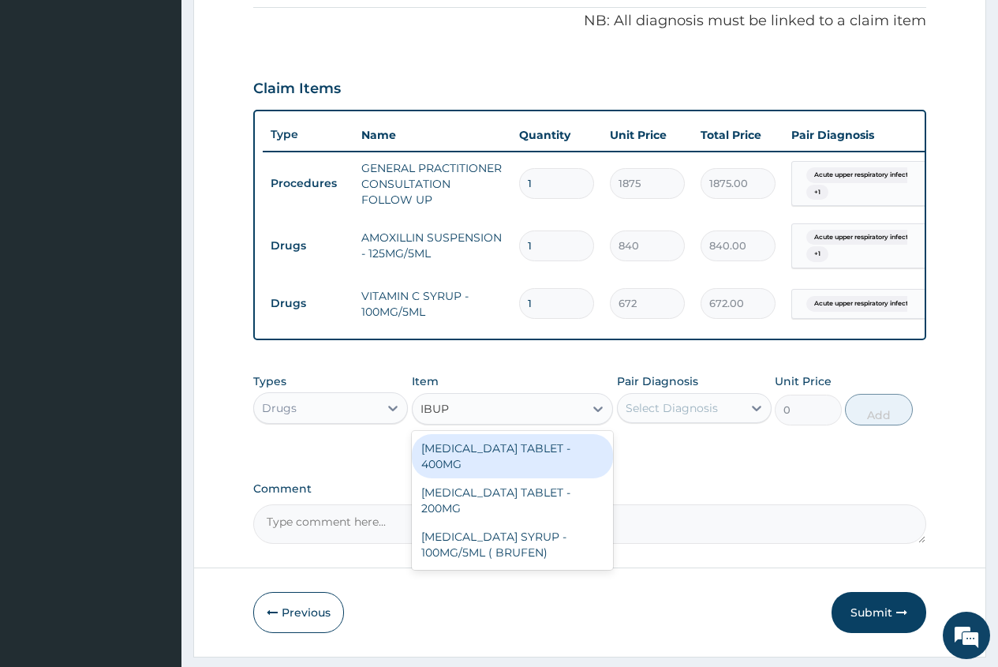
type input "IBUPR"
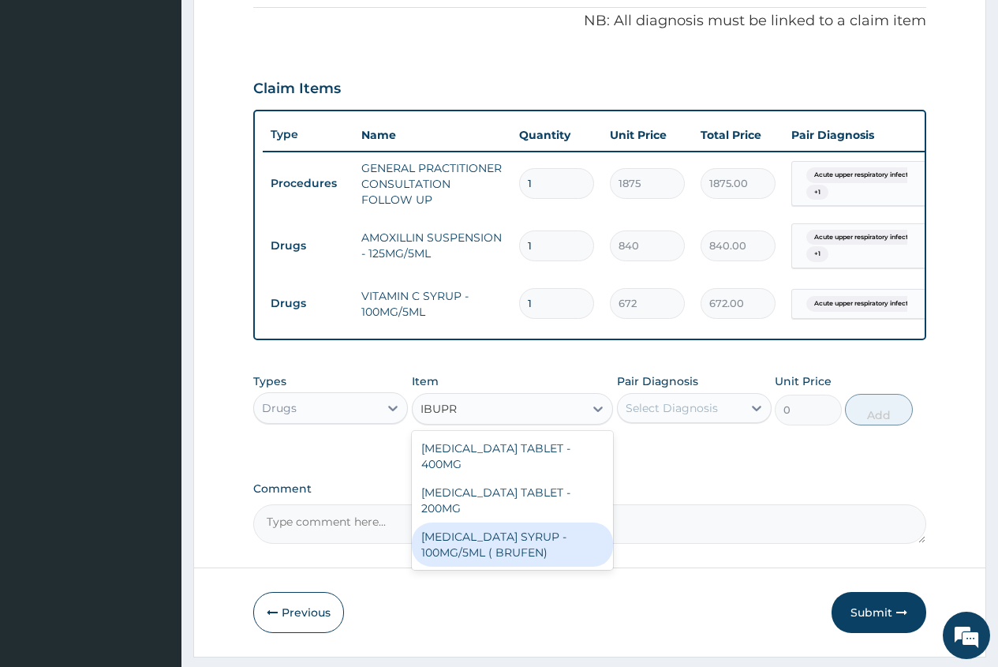
drag, startPoint x: 495, startPoint y: 529, endPoint x: 602, endPoint y: 477, distance: 119.3
click at [495, 530] on div "[MEDICAL_DATA] SYRUP - 100MG/5ML ( BRUFEN)" at bounding box center [513, 544] width 202 height 44
type input "475.99999999999994"
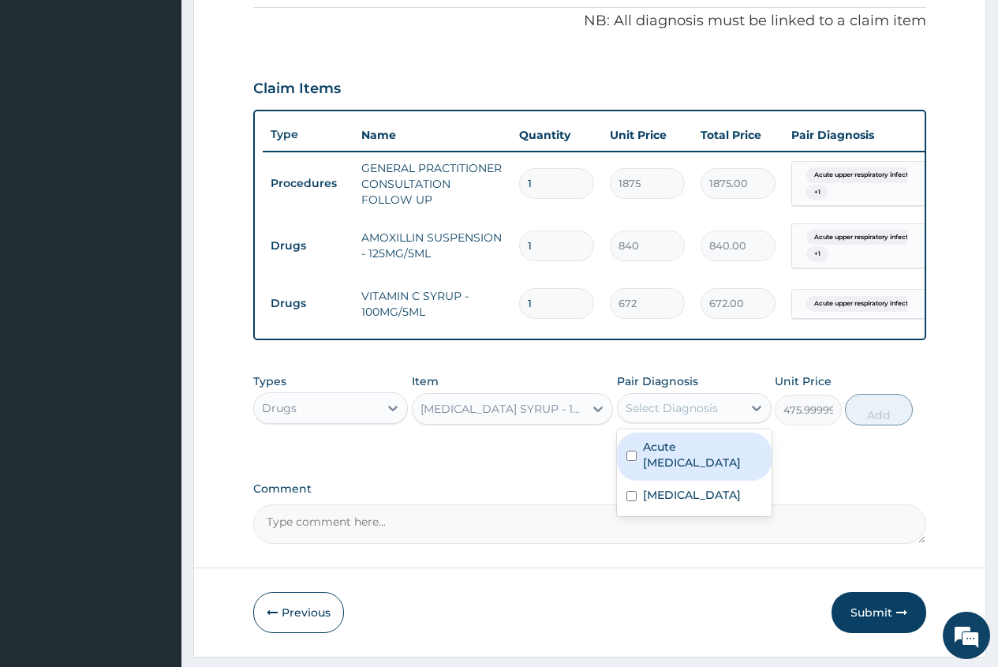
click at [667, 421] on div "Select Diagnosis" at bounding box center [680, 407] width 125 height 25
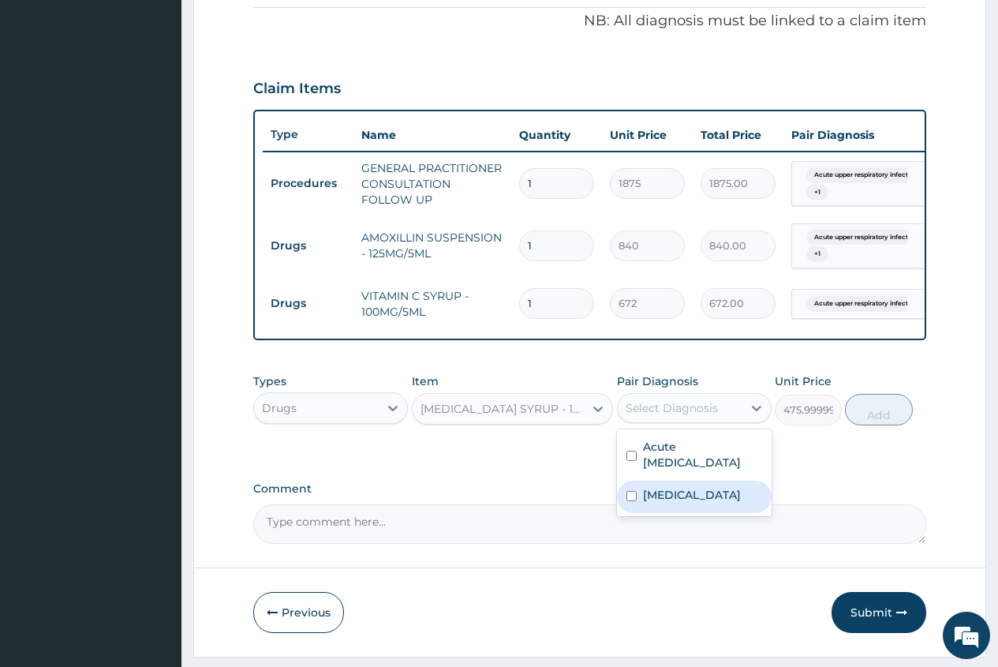
click at [661, 500] on label "[MEDICAL_DATA]" at bounding box center [692, 495] width 98 height 16
checkbox input "true"
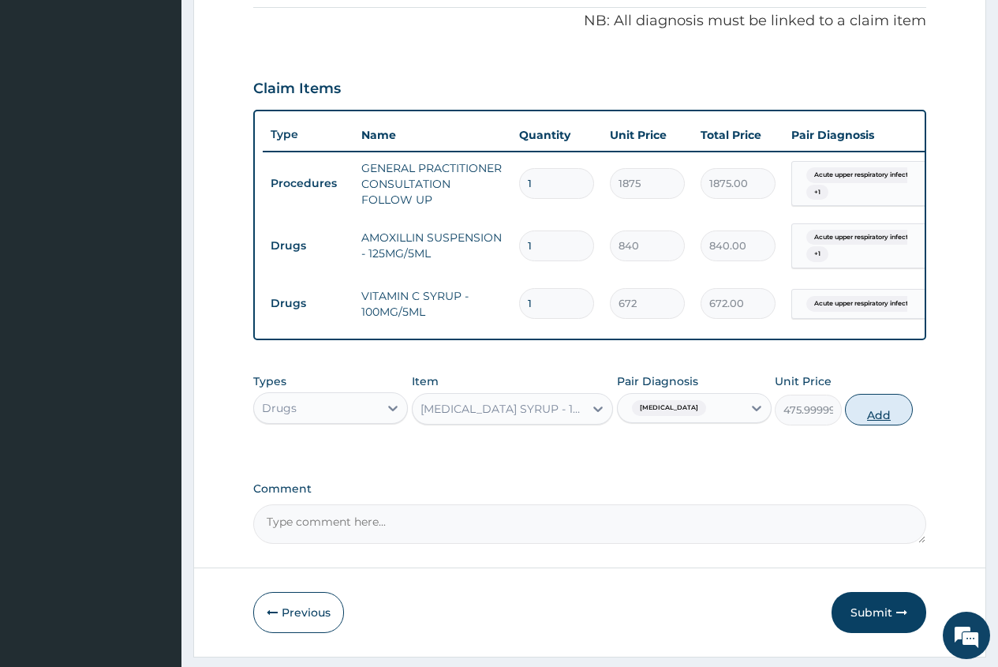
click at [870, 425] on button "Add" at bounding box center [878, 410] width 67 height 32
type input "0"
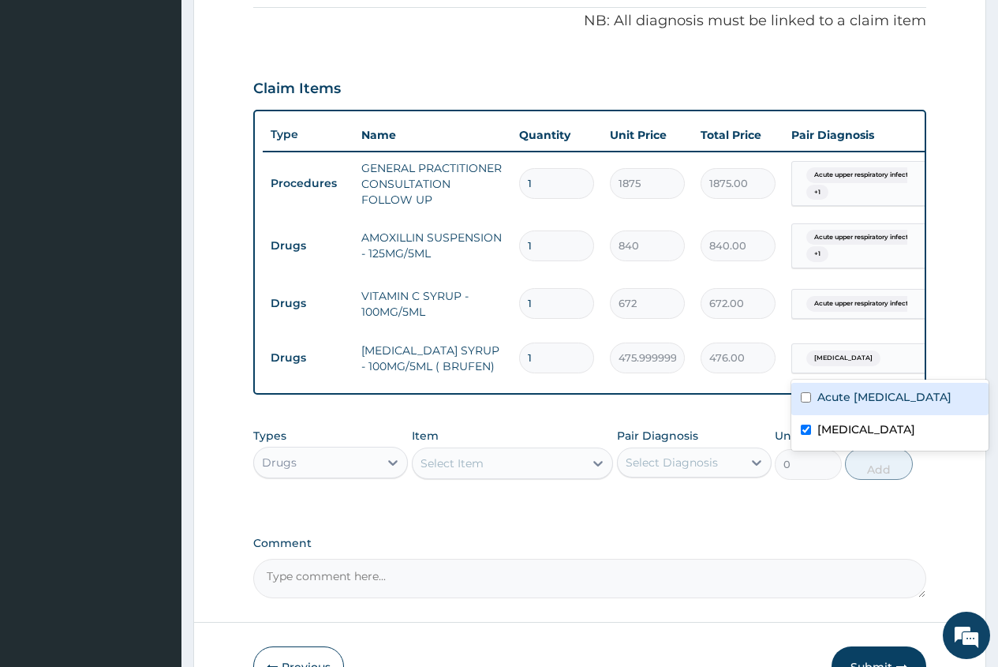
click at [836, 361] on span "[MEDICAL_DATA]" at bounding box center [843, 358] width 74 height 16
click at [826, 399] on label "Acute upper respiratory infection" at bounding box center [885, 397] width 134 height 16
checkbox input "true"
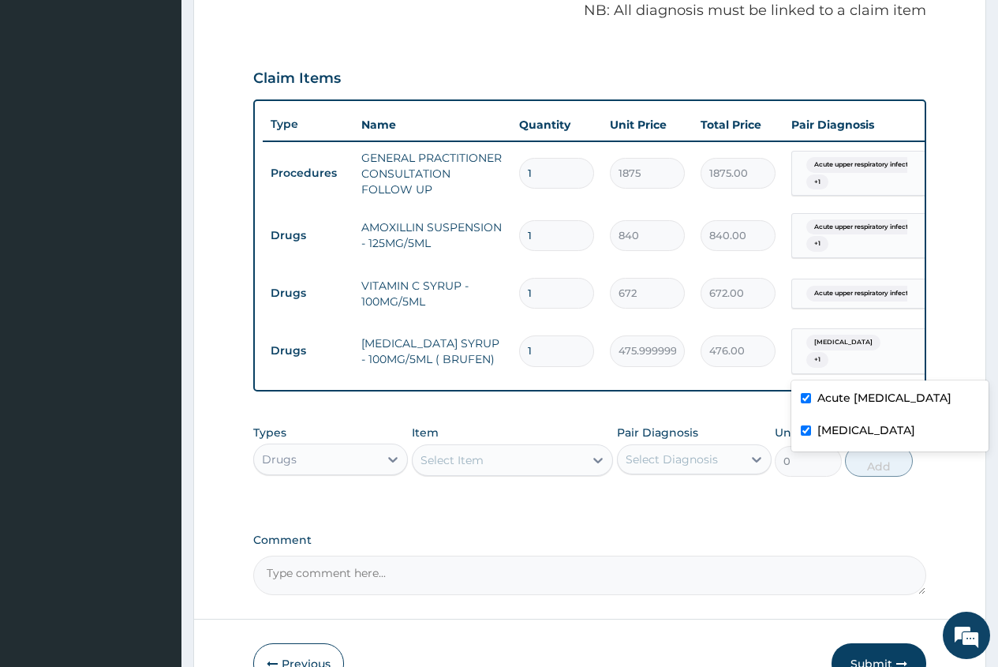
scroll to position [593, 0]
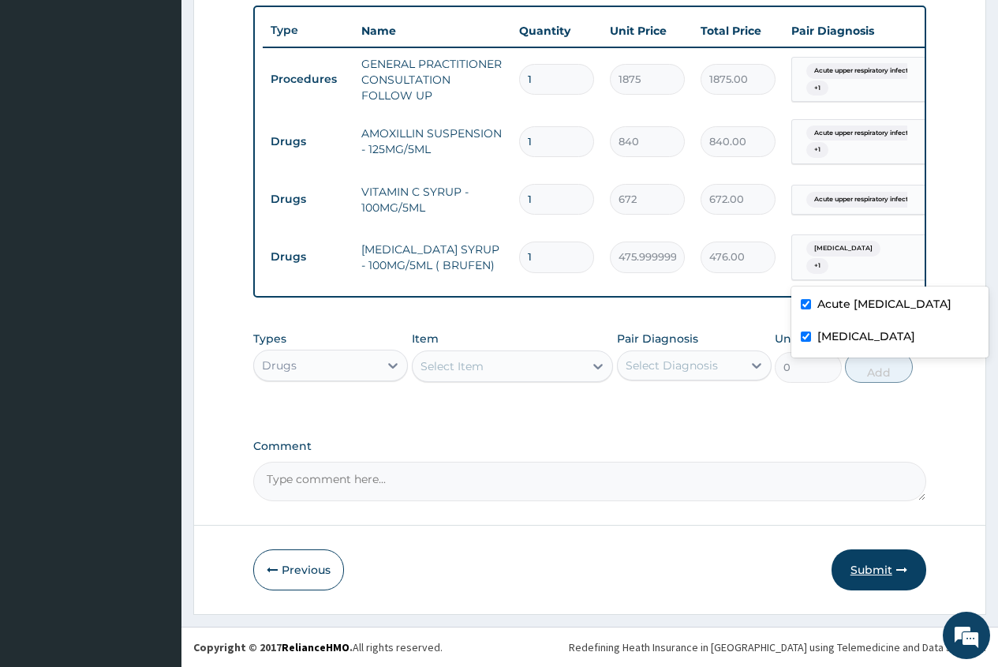
click at [874, 575] on button "Submit" at bounding box center [879, 569] width 95 height 41
click at [862, 570] on button "Submit" at bounding box center [879, 569] width 95 height 41
click at [877, 570] on button "Submit" at bounding box center [879, 569] width 95 height 41
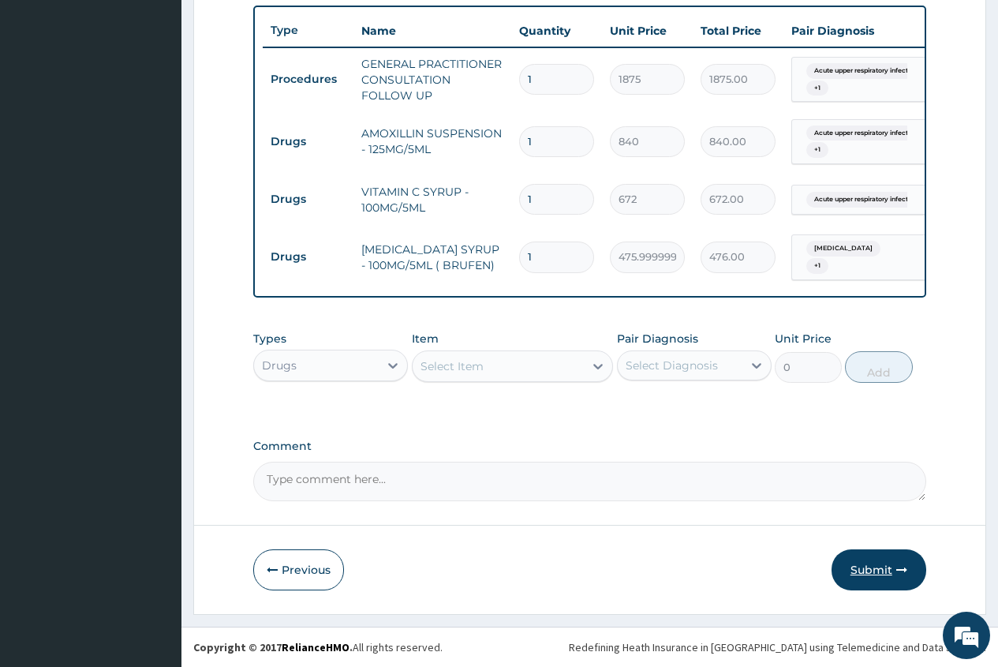
click at [871, 562] on button "Submit" at bounding box center [879, 569] width 95 height 41
click at [869, 570] on button "Submit" at bounding box center [879, 569] width 95 height 41
click at [881, 566] on button "Submit" at bounding box center [879, 569] width 95 height 41
click at [879, 570] on button "Submit" at bounding box center [879, 569] width 95 height 41
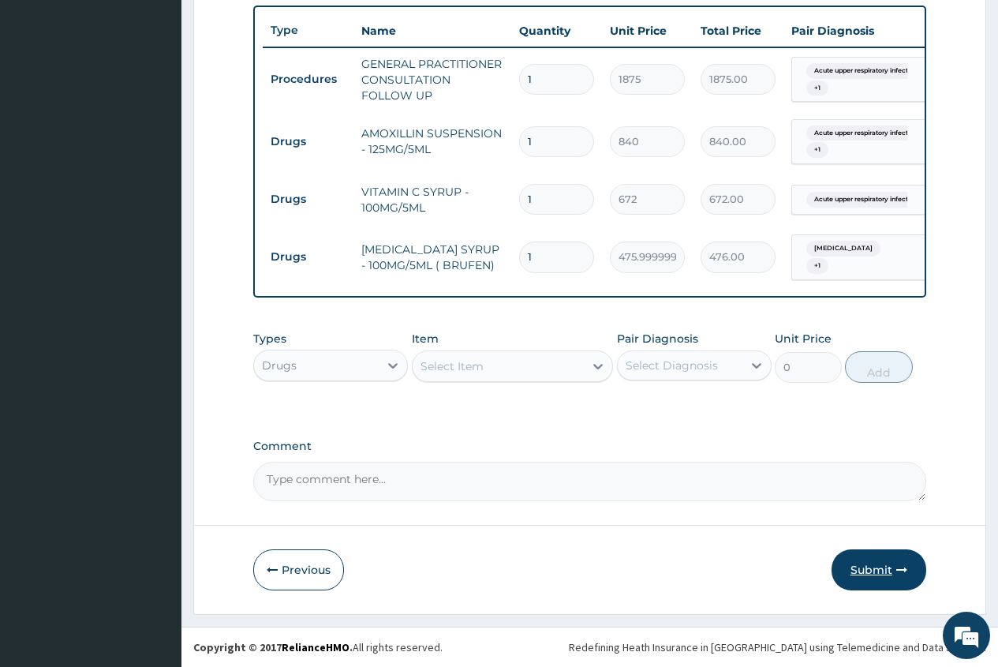
click at [878, 570] on button "Submit" at bounding box center [879, 569] width 95 height 41
click at [876, 570] on button "Submit" at bounding box center [879, 569] width 95 height 41
click at [870, 571] on button "Submit" at bounding box center [879, 569] width 95 height 41
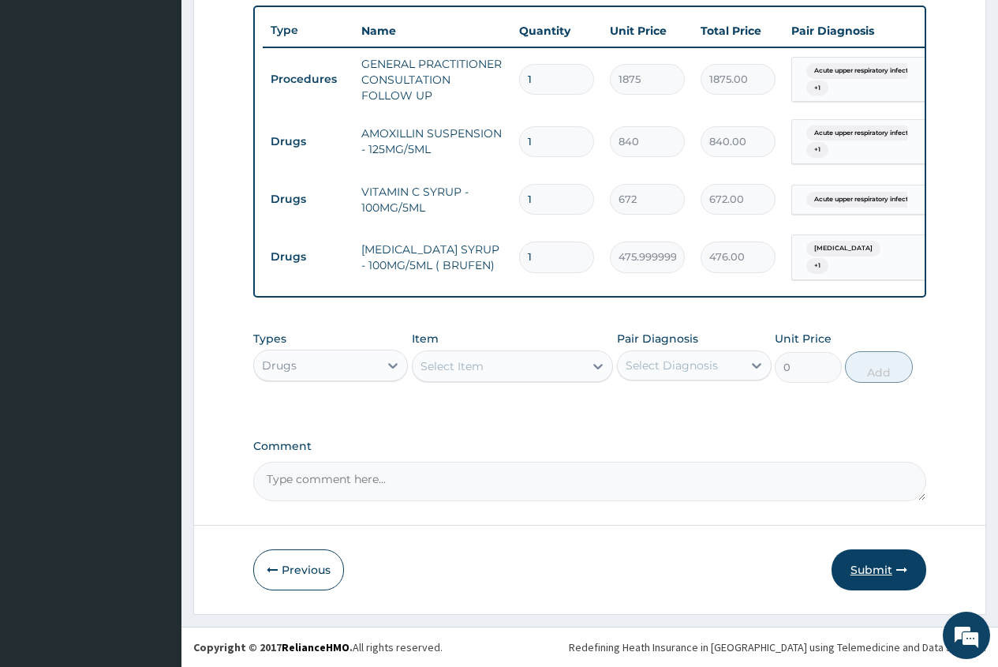
click at [870, 571] on button "Submit" at bounding box center [879, 569] width 95 height 41
click at [871, 570] on button "Submit" at bounding box center [879, 569] width 95 height 41
click at [876, 568] on button "Submit" at bounding box center [879, 569] width 95 height 41
click at [876, 571] on button "Submit" at bounding box center [879, 569] width 95 height 41
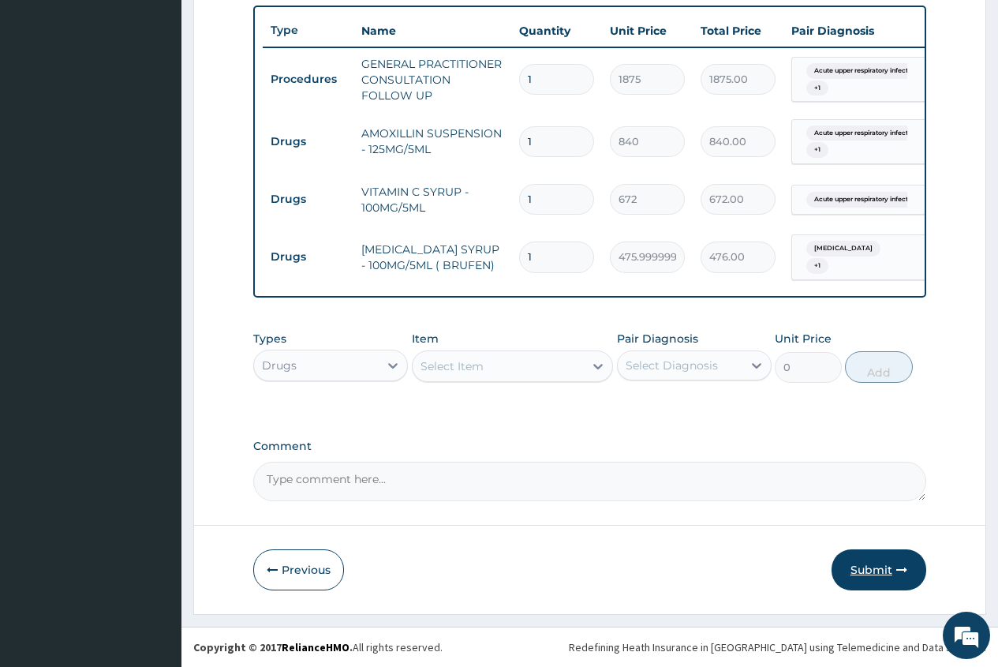
click at [876, 571] on button "Submit" at bounding box center [879, 569] width 95 height 41
click at [876, 574] on button "Submit" at bounding box center [879, 569] width 95 height 41
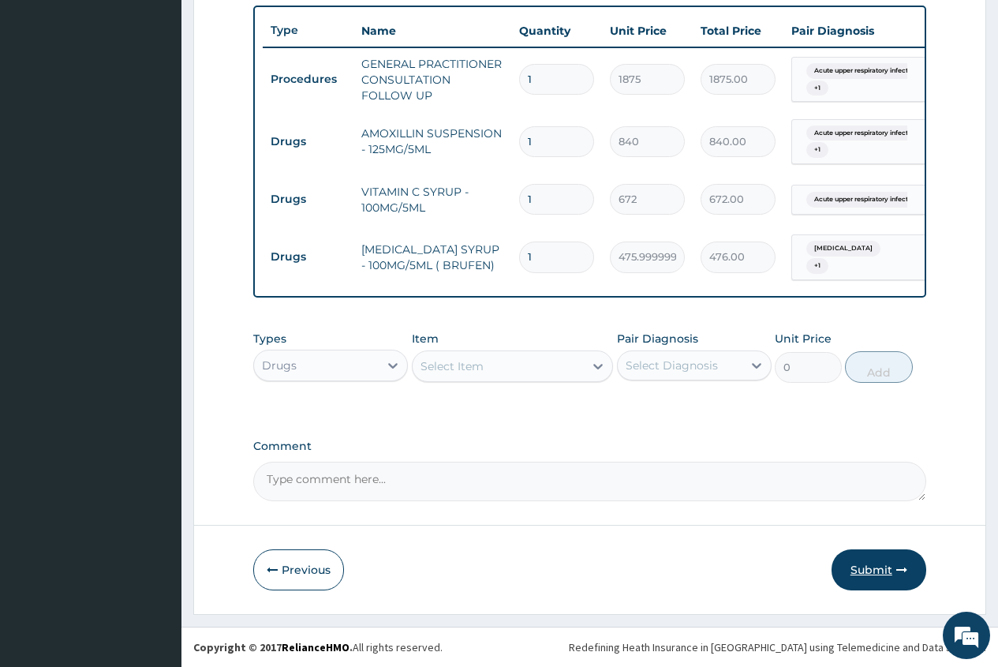
click at [889, 569] on button "Submit" at bounding box center [879, 569] width 95 height 41
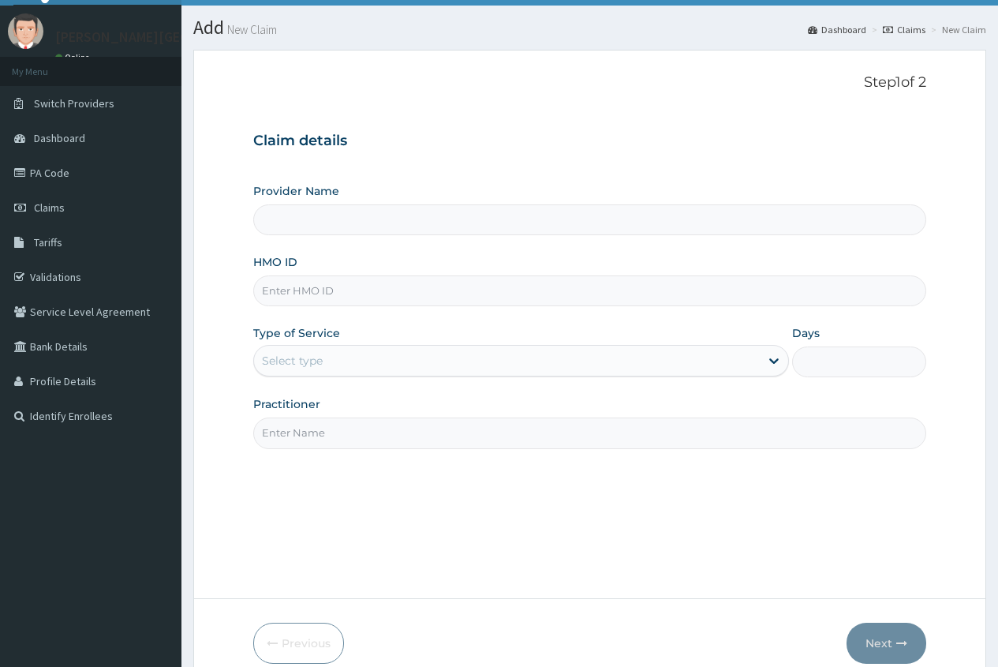
type input "[PERSON_NAME][GEOGRAPHIC_DATA]"
click at [268, 295] on input "HMO ID" at bounding box center [589, 290] width 673 height 31
type input "LFM/10011/A"
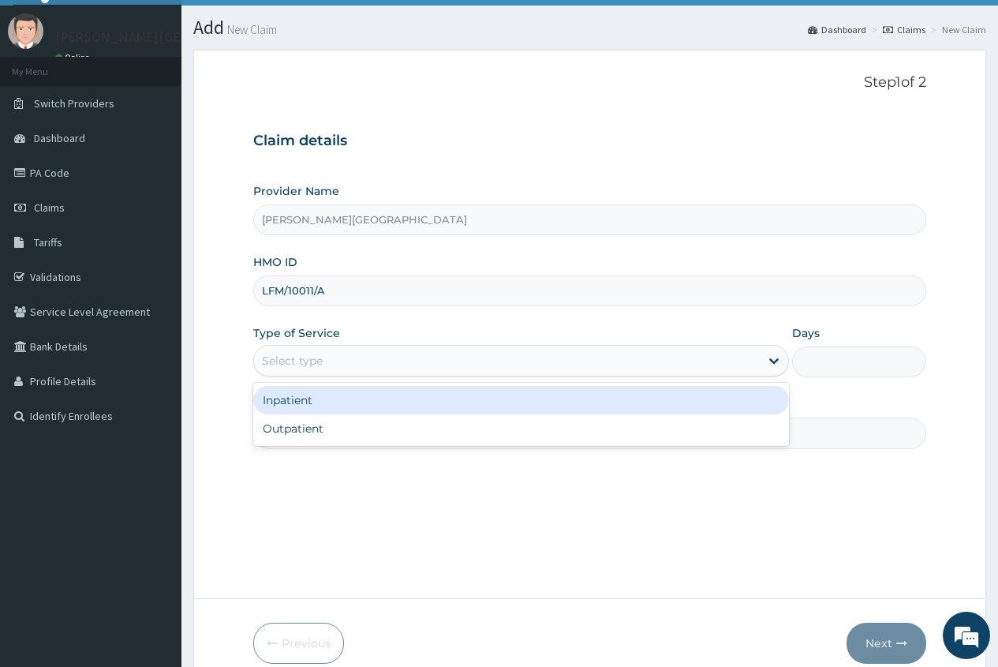
click at [270, 365] on div "Select type" at bounding box center [292, 361] width 61 height 16
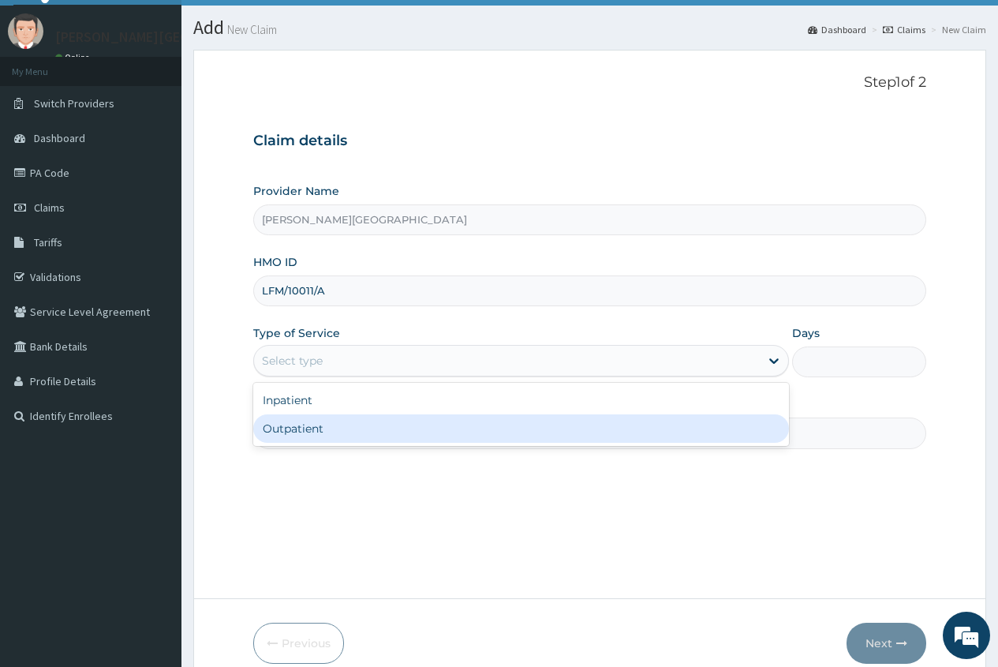
click at [283, 423] on div "Outpatient" at bounding box center [521, 428] width 536 height 28
type input "1"
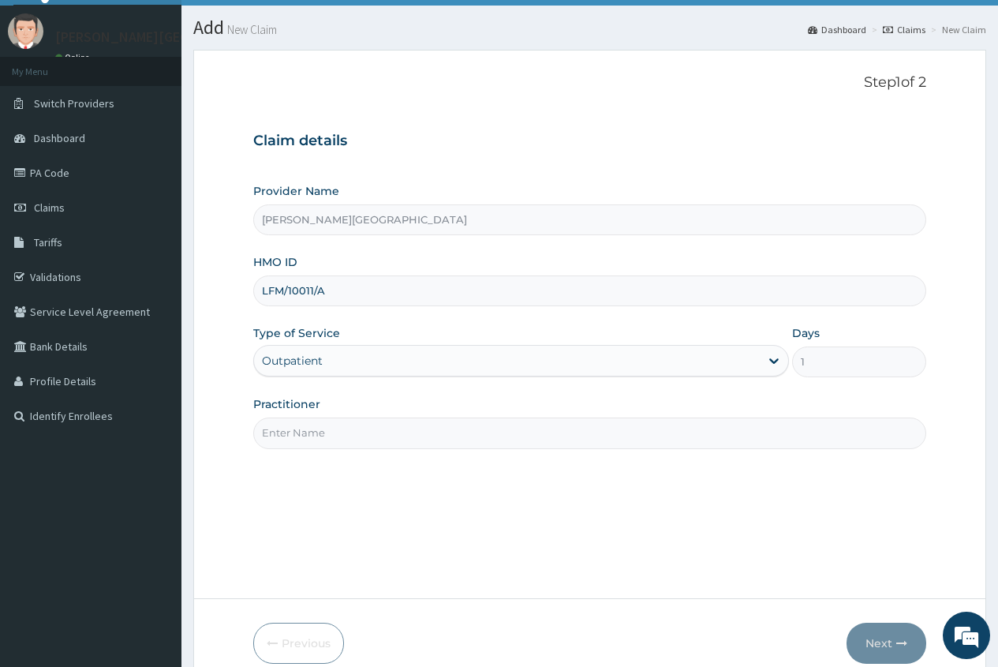
click at [281, 430] on input "Practitioner" at bounding box center [589, 432] width 673 height 31
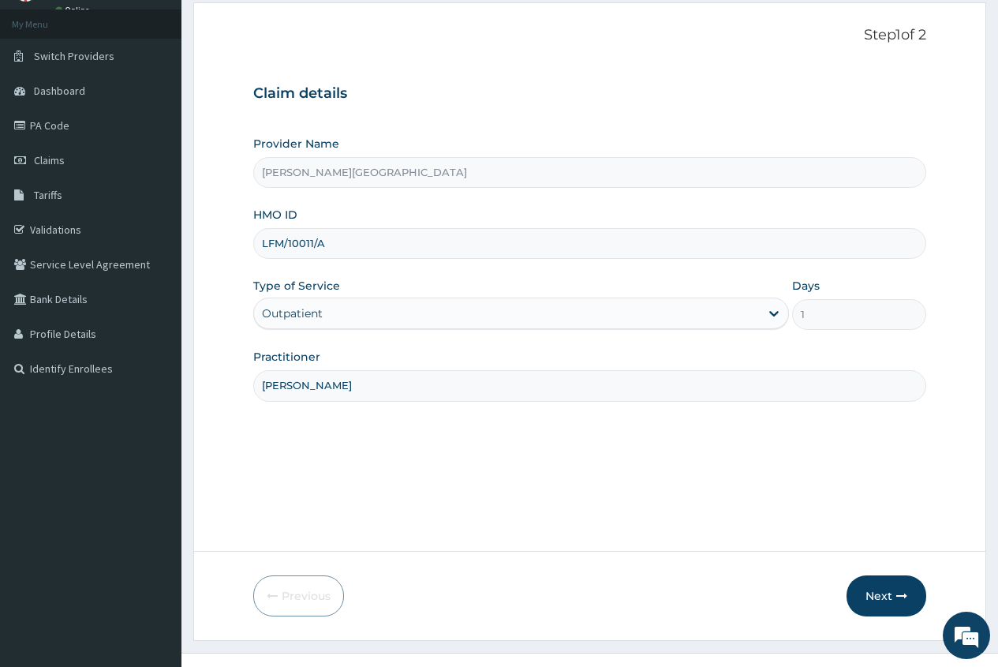
scroll to position [107, 0]
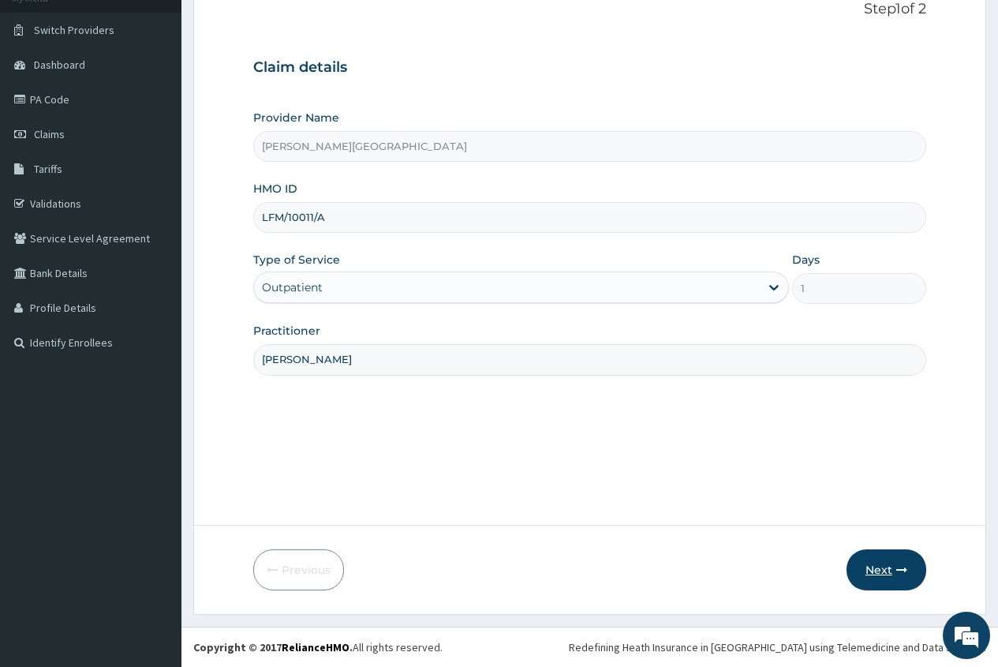
type input "[PERSON_NAME]"
click at [874, 570] on button "Next" at bounding box center [887, 569] width 80 height 41
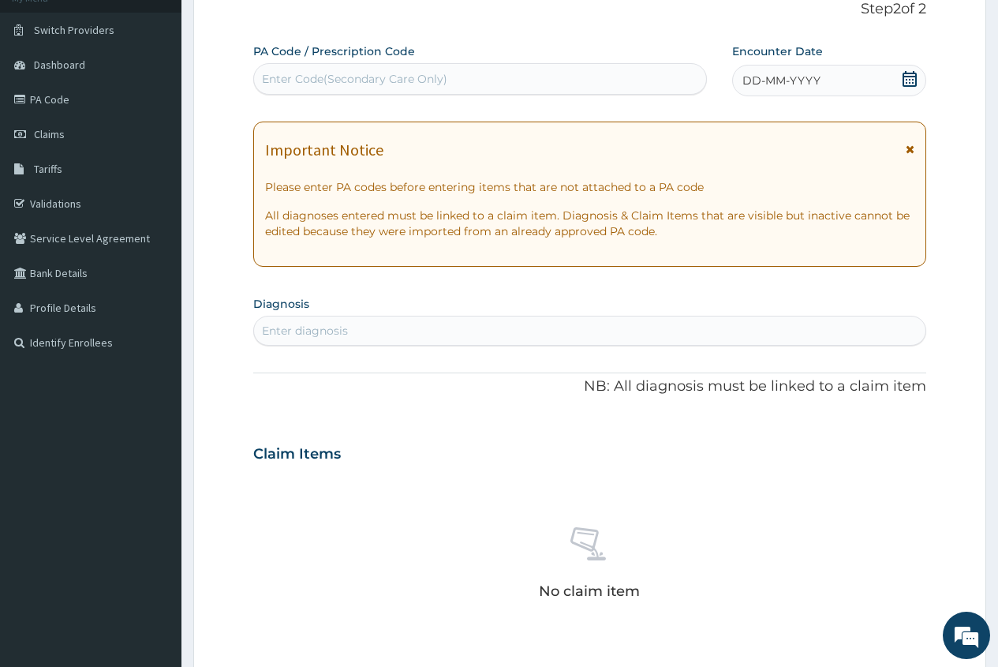
click at [919, 84] on div "DD-MM-YYYY" at bounding box center [829, 81] width 194 height 32
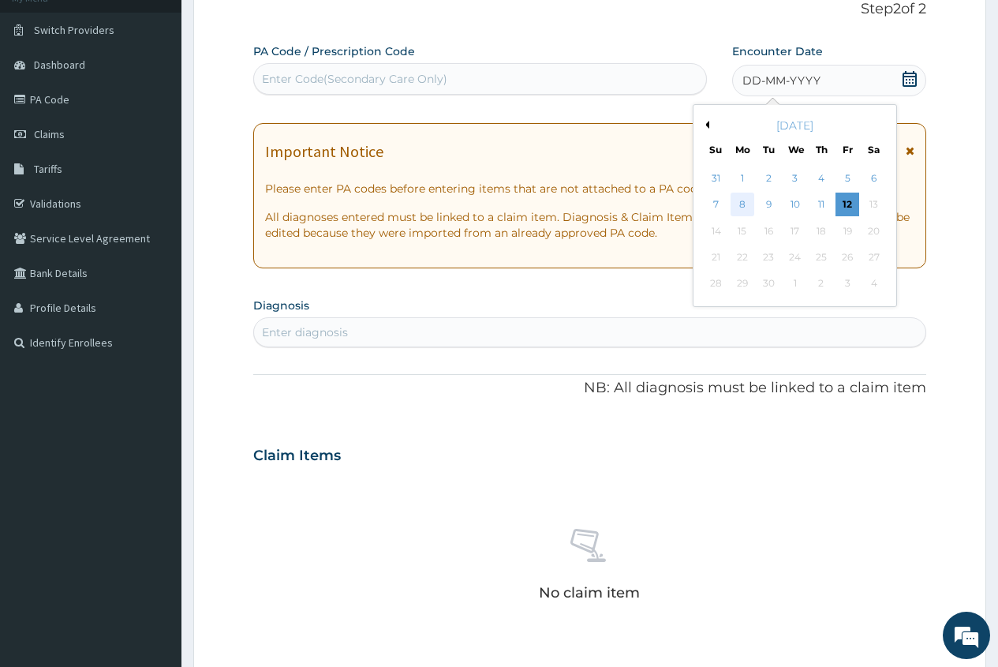
click at [746, 202] on div "8" at bounding box center [743, 205] width 24 height 24
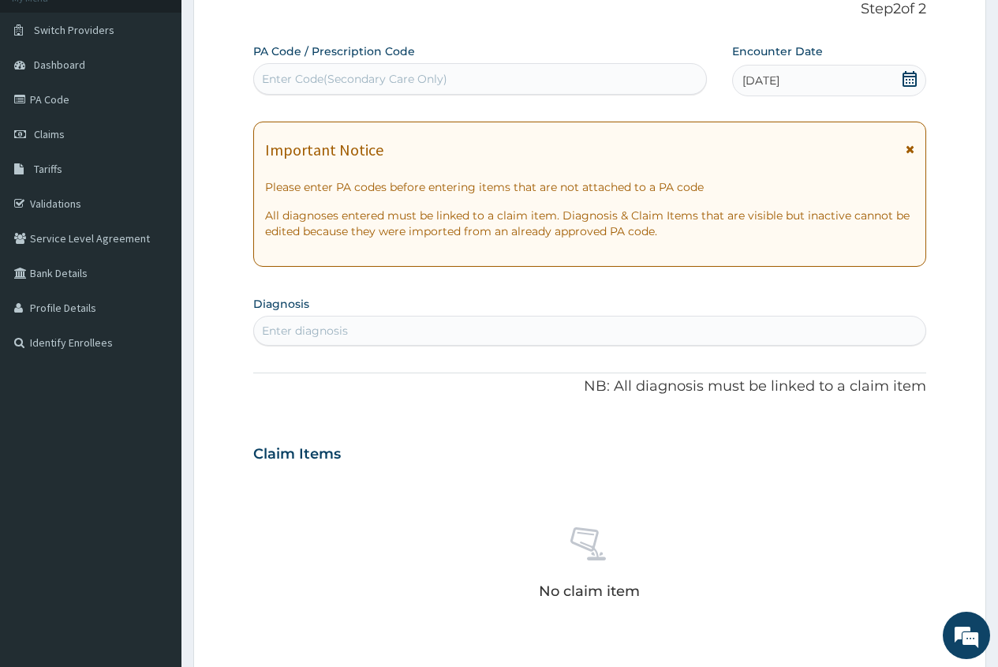
click at [312, 324] on div "Enter diagnosis" at bounding box center [590, 330] width 672 height 25
type input "PLASMOD"
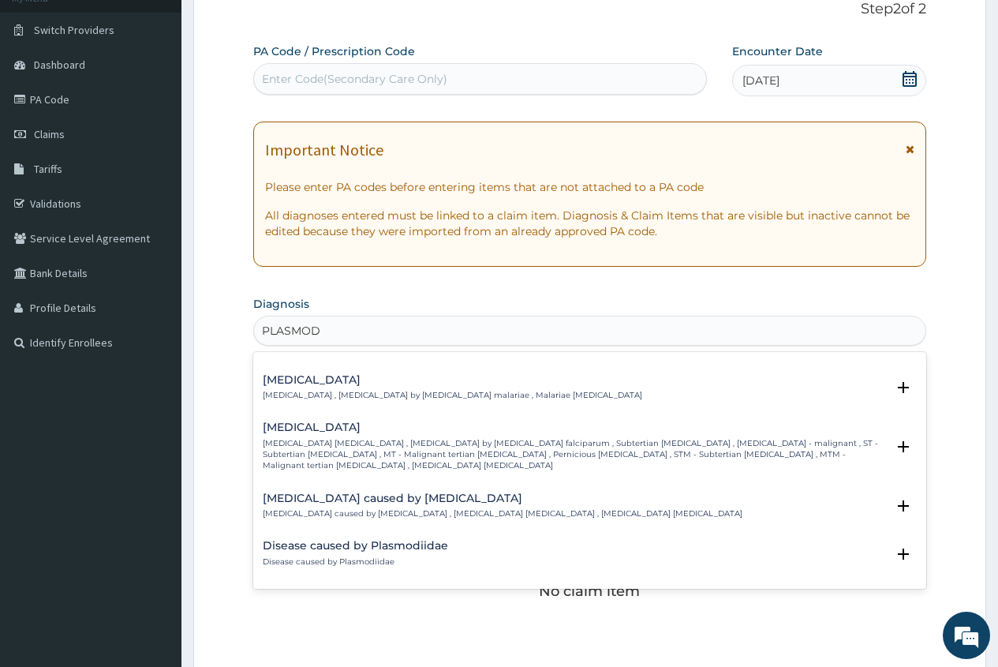
scroll to position [158, 0]
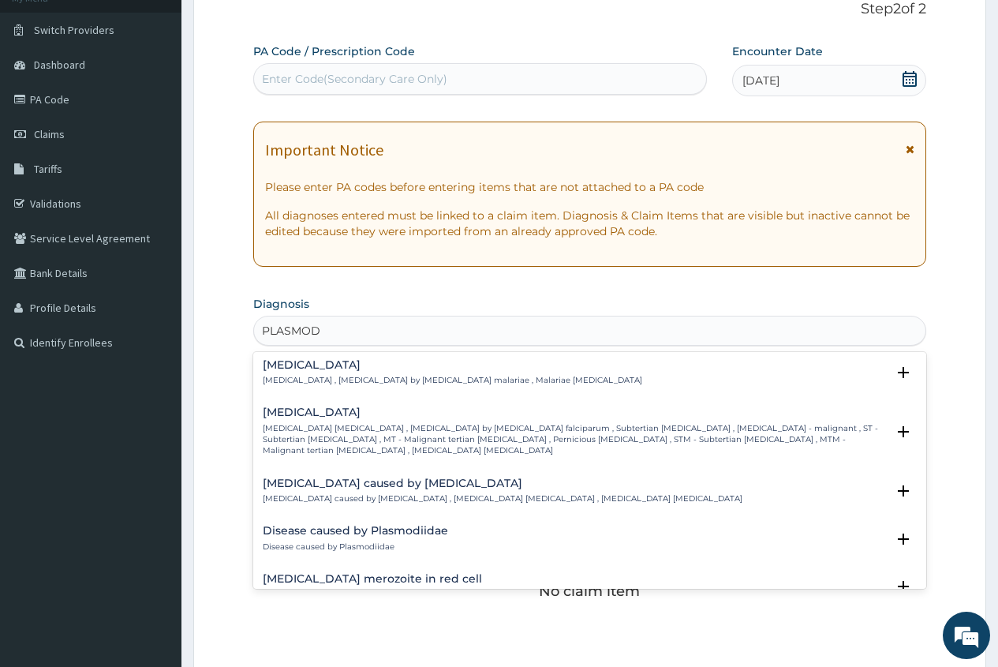
click at [327, 423] on p "[MEDICAL_DATA] [MEDICAL_DATA] , [MEDICAL_DATA] by [MEDICAL_DATA] falciparum , S…" at bounding box center [574, 440] width 623 height 34
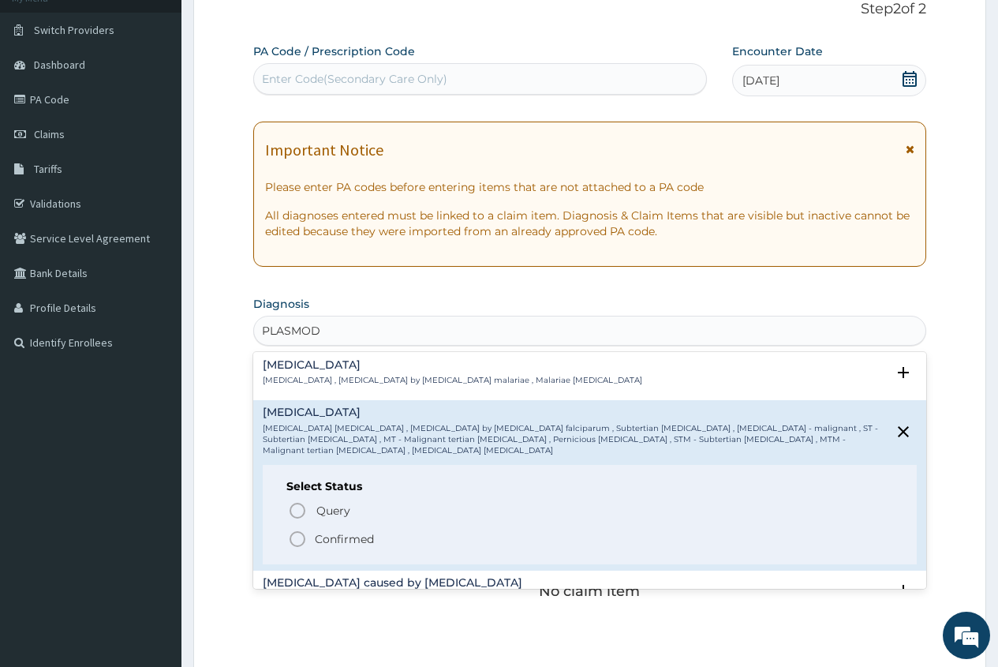
click at [294, 529] on icon "status option filled" at bounding box center [297, 538] width 19 height 19
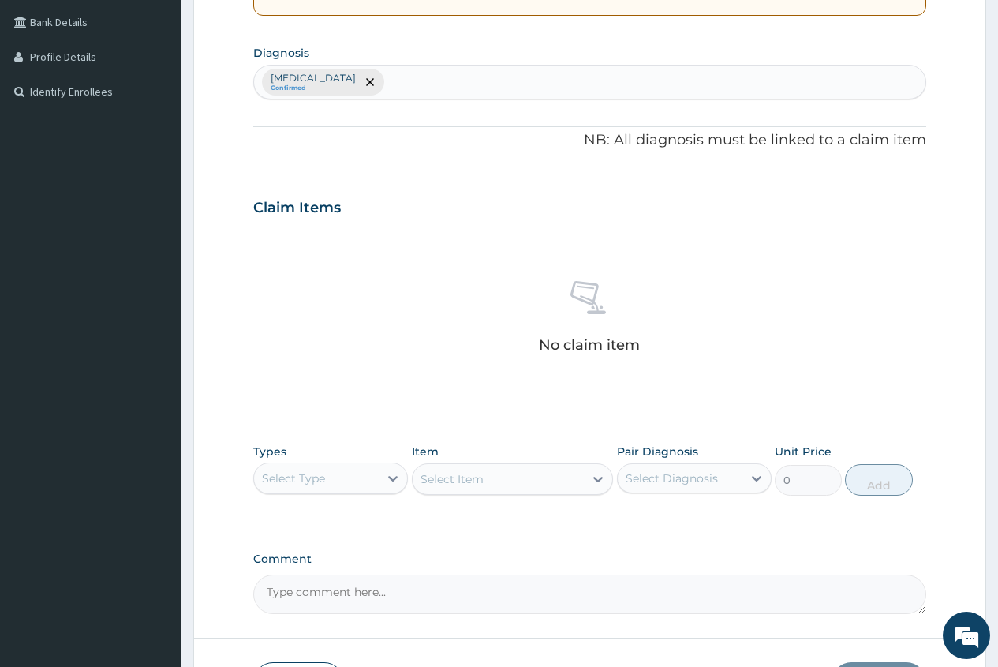
scroll to position [423, 0]
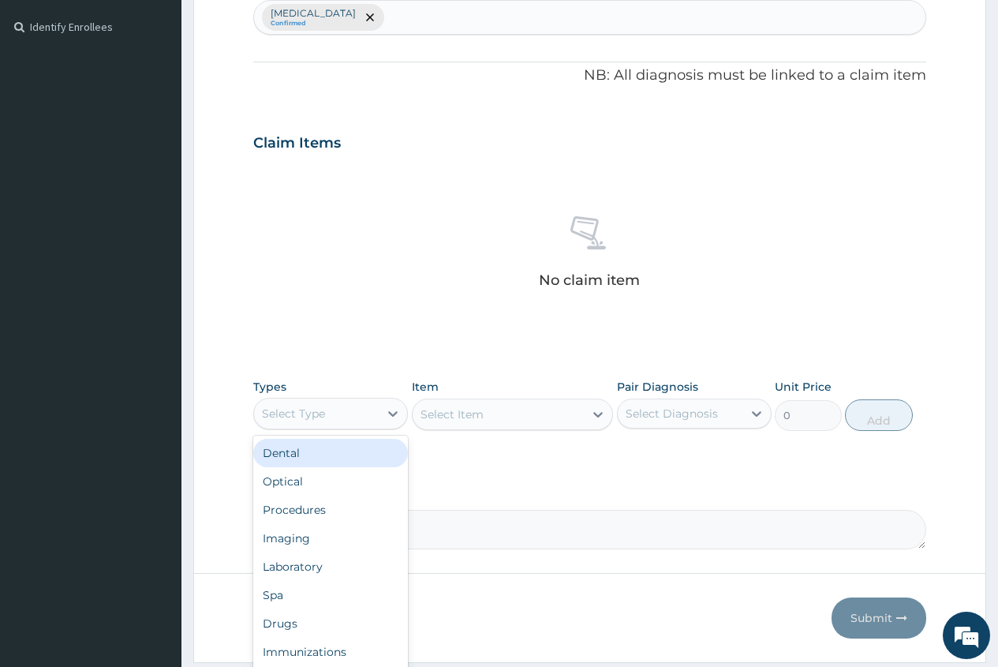
click at [330, 401] on div "Select Type" at bounding box center [316, 413] width 125 height 25
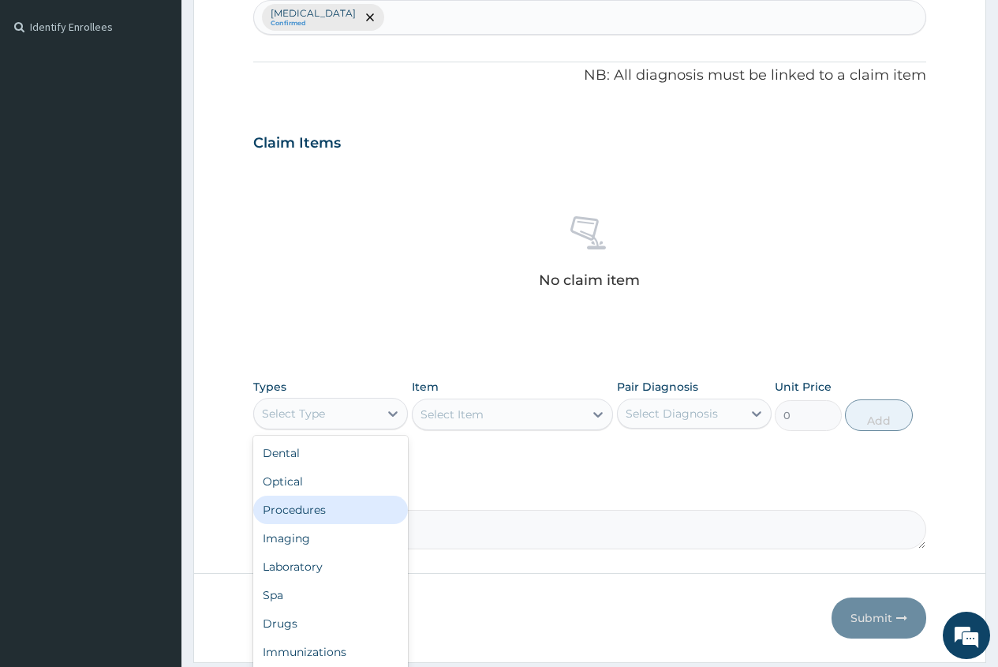
click at [321, 521] on div "Procedures" at bounding box center [330, 510] width 155 height 28
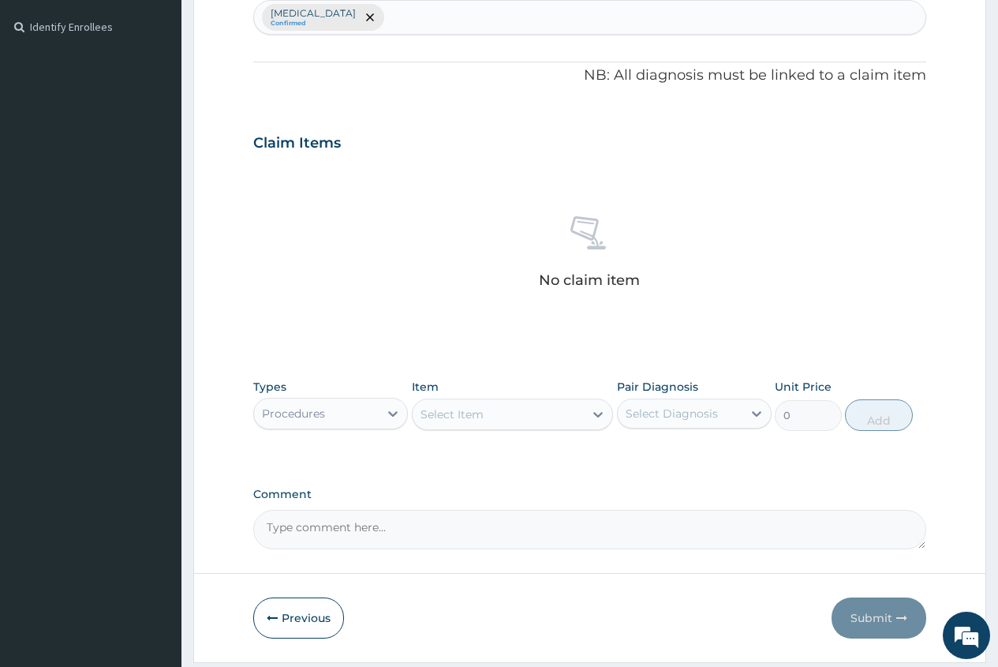
click at [424, 413] on div "Select Item" at bounding box center [452, 414] width 63 height 16
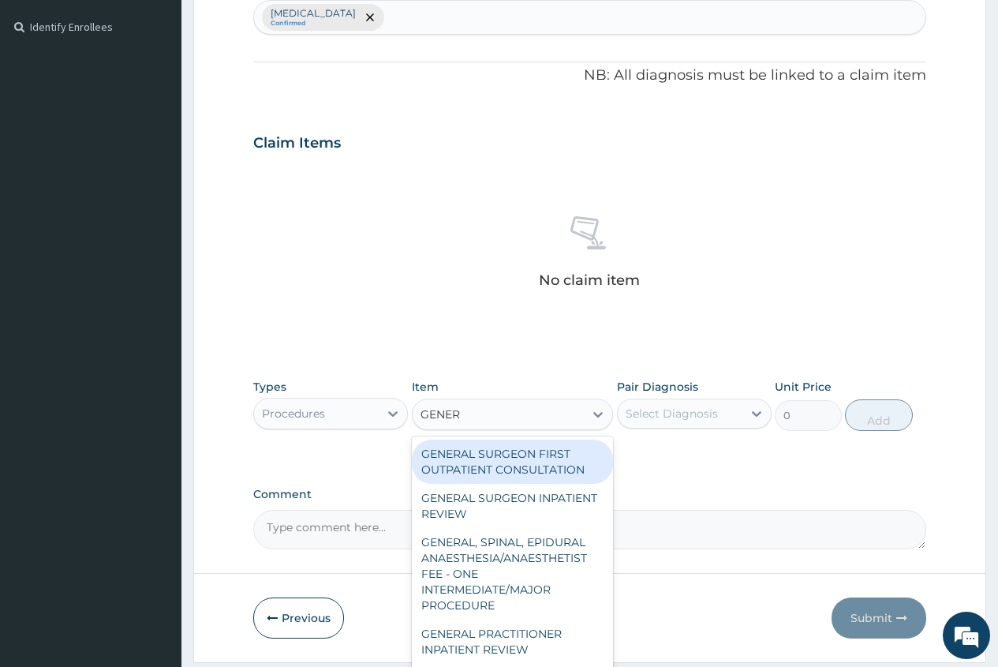
type input "GENERA"
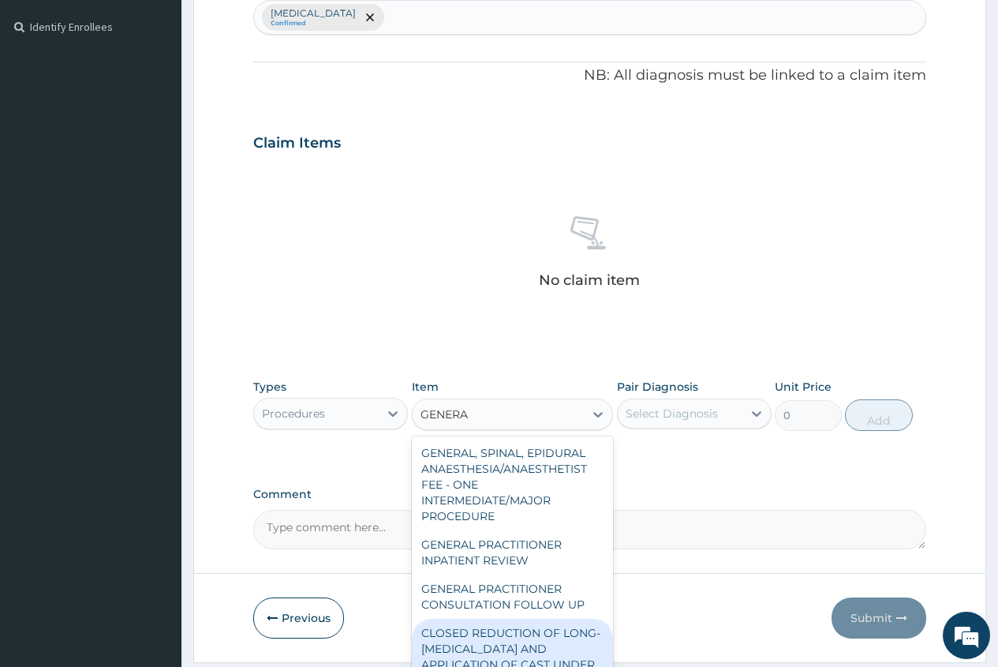
scroll to position [158, 0]
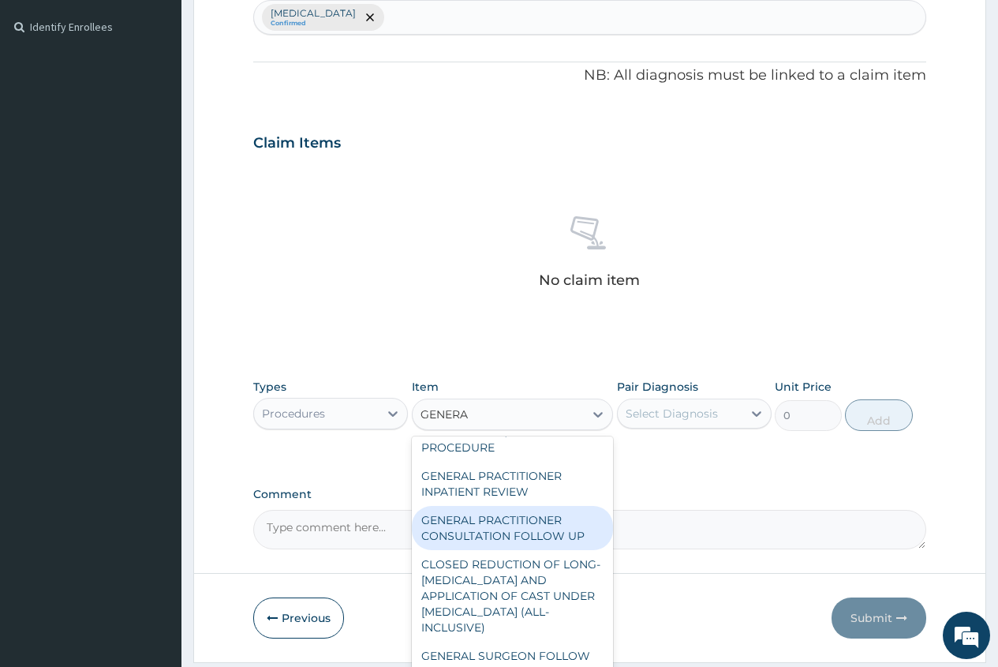
click at [555, 511] on div "GENERAL PRACTITIONER CONSULTATION FOLLOW UP" at bounding box center [513, 528] width 202 height 44
type input "1875"
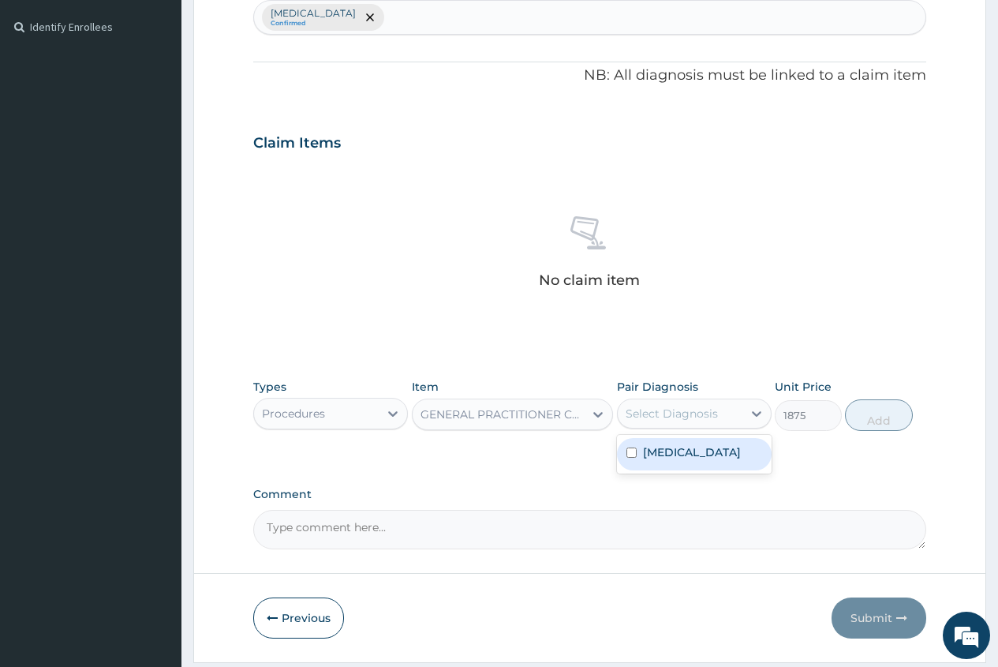
click at [674, 415] on div "Select Diagnosis" at bounding box center [672, 414] width 92 height 16
click at [662, 452] on label "[MEDICAL_DATA]" at bounding box center [692, 452] width 98 height 16
checkbox input "true"
click at [873, 418] on button "Add" at bounding box center [878, 415] width 67 height 32
type input "0"
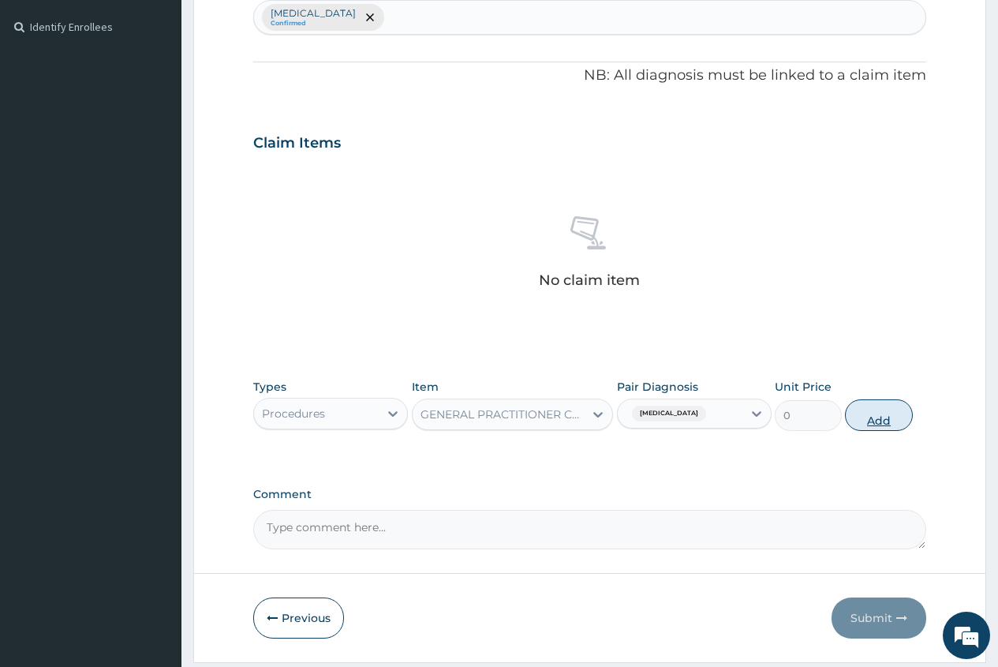
scroll to position [417, 0]
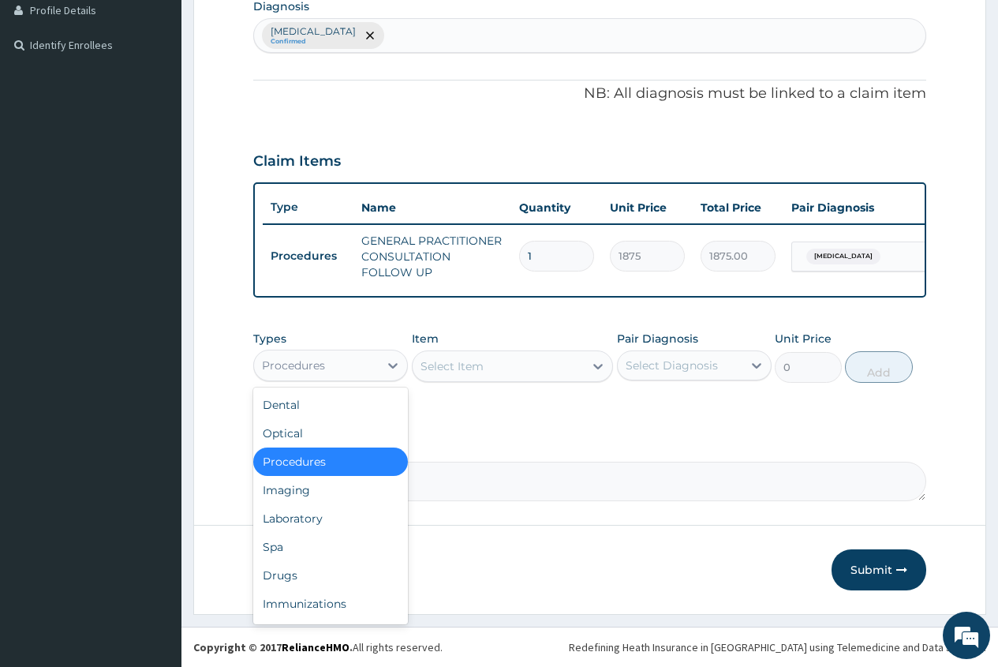
click at [357, 366] on div "Procedures" at bounding box center [316, 365] width 125 height 25
click at [322, 524] on div "Laboratory" at bounding box center [330, 518] width 155 height 28
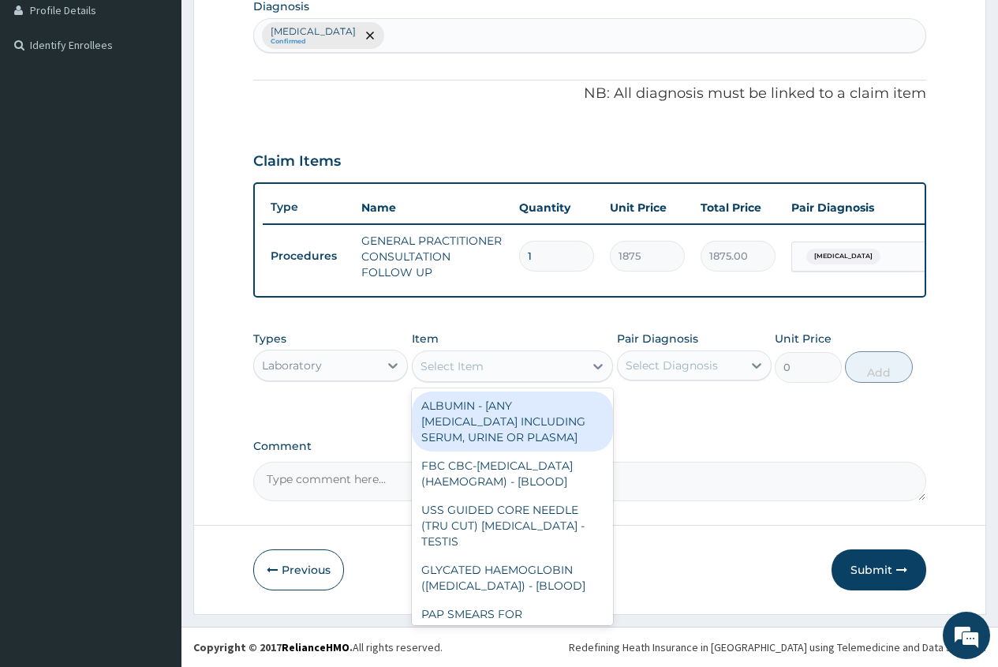
click at [425, 357] on div "Select Item" at bounding box center [499, 366] width 172 height 25
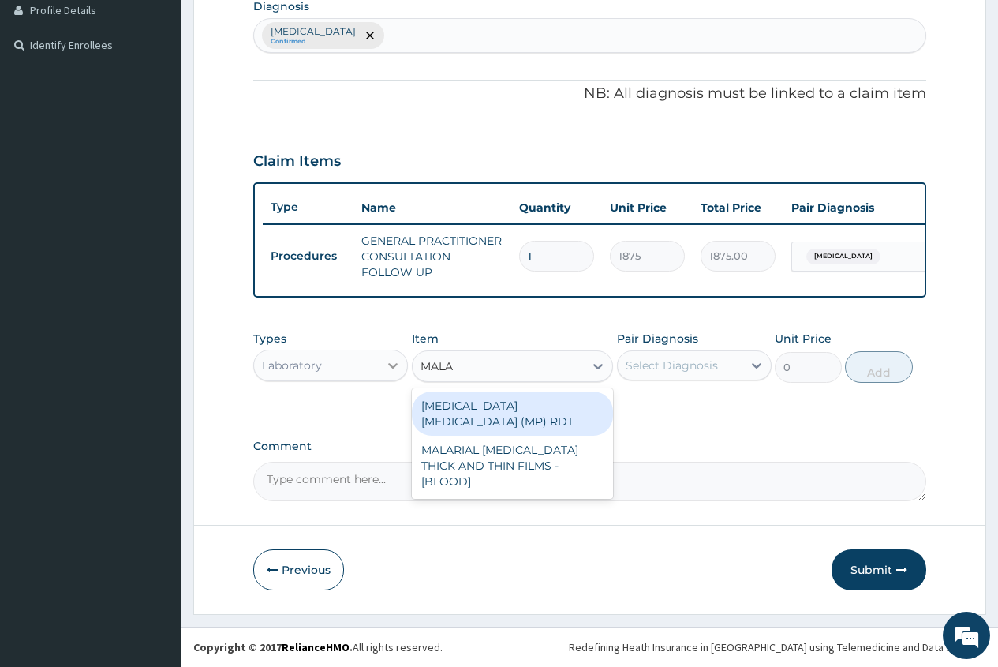
type input "MALAR"
click at [531, 411] on div "MALARIA PARASITE (MP) RDT" at bounding box center [513, 413] width 202 height 44
type input "2000"
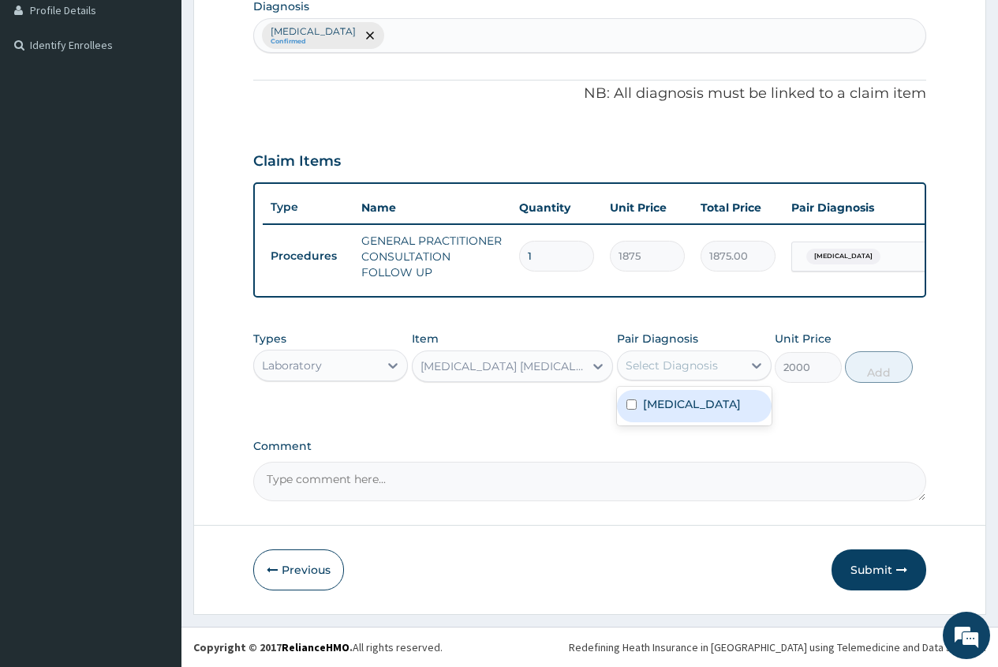
click at [662, 358] on div "Select Diagnosis" at bounding box center [672, 365] width 92 height 16
click at [658, 403] on label "[MEDICAL_DATA]" at bounding box center [692, 404] width 98 height 16
checkbox input "true"
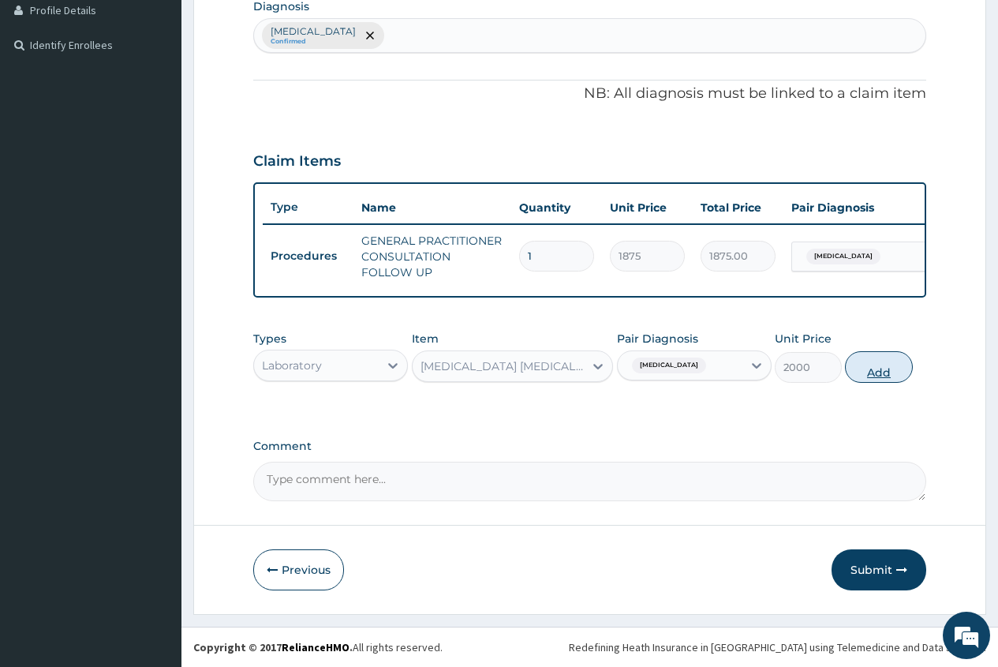
click at [870, 375] on button "Add" at bounding box center [878, 367] width 67 height 32
type input "0"
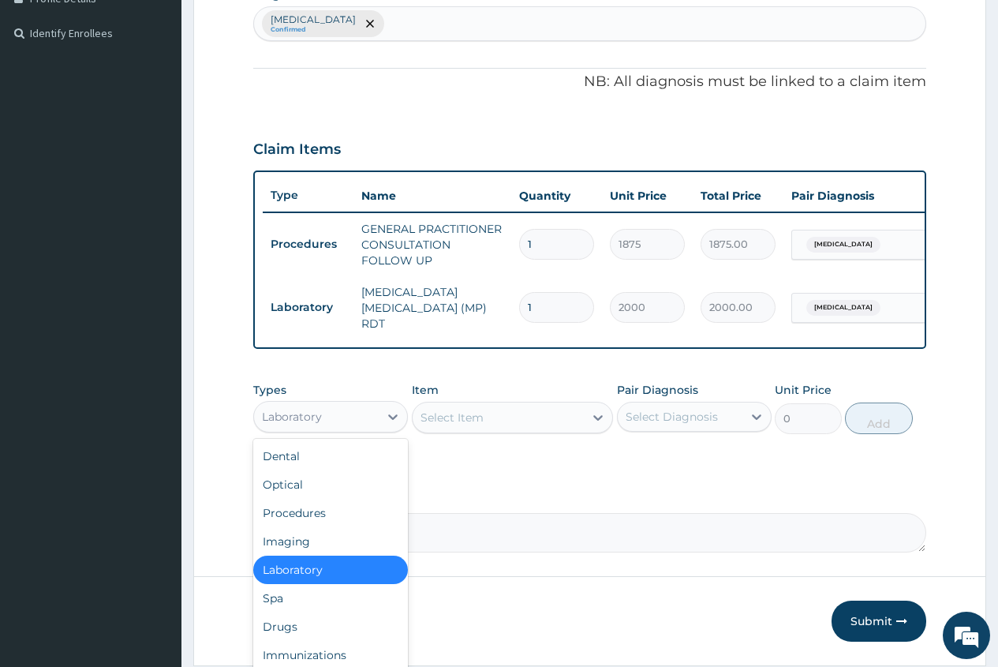
click at [371, 421] on div "Laboratory" at bounding box center [316, 416] width 125 height 25
click at [346, 645] on div "Immunizations" at bounding box center [330, 655] width 155 height 28
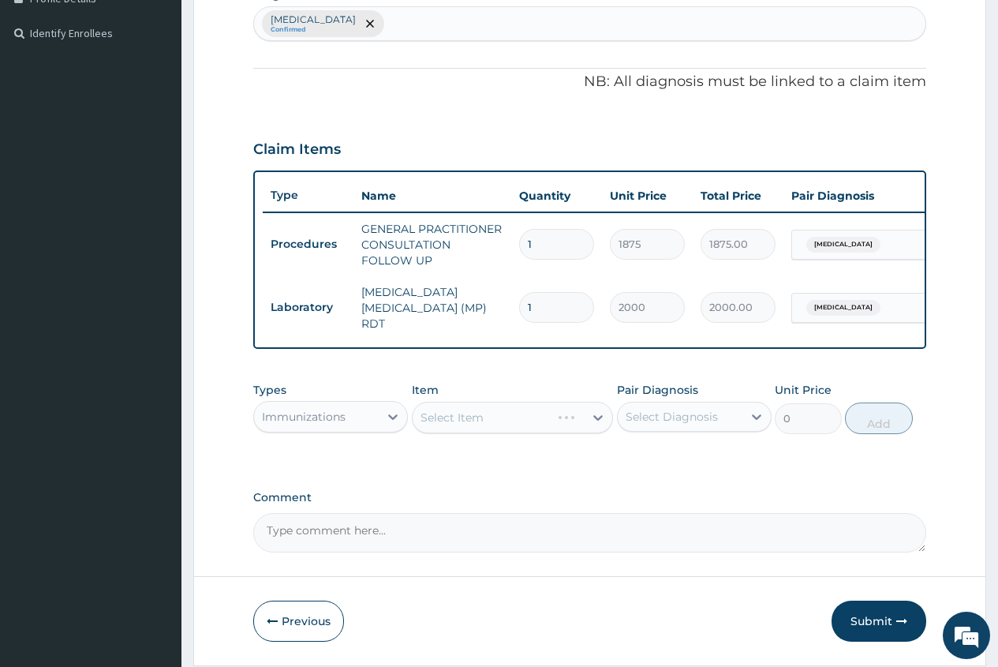
click at [360, 438] on div "Types option Immunizations, selected. Select is focused ,type to refine list, p…" at bounding box center [589, 408] width 673 height 68
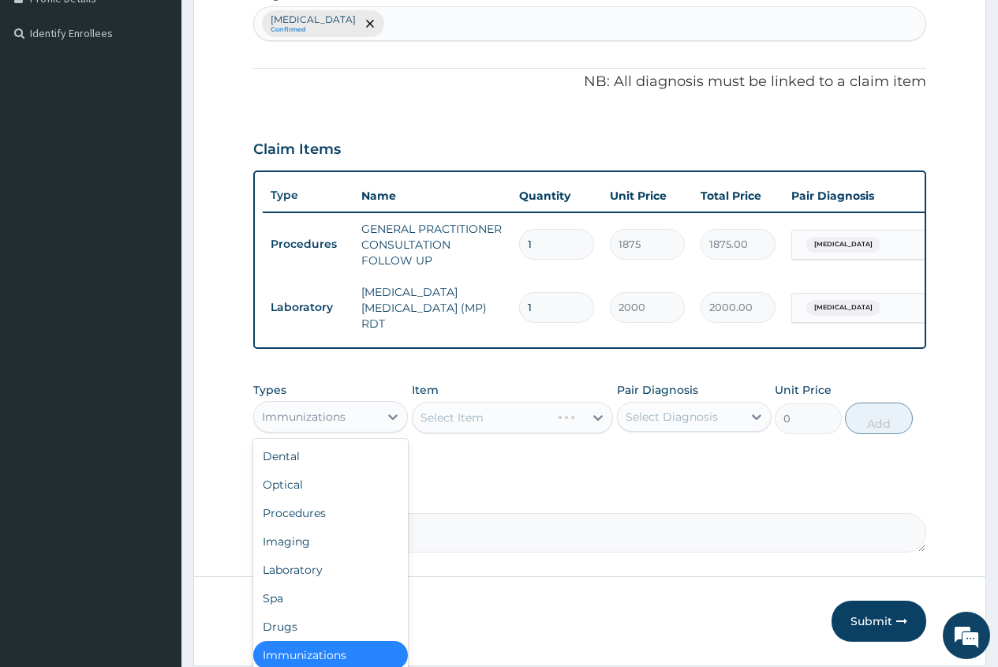
click at [363, 423] on div "Immunizations" at bounding box center [316, 416] width 125 height 25
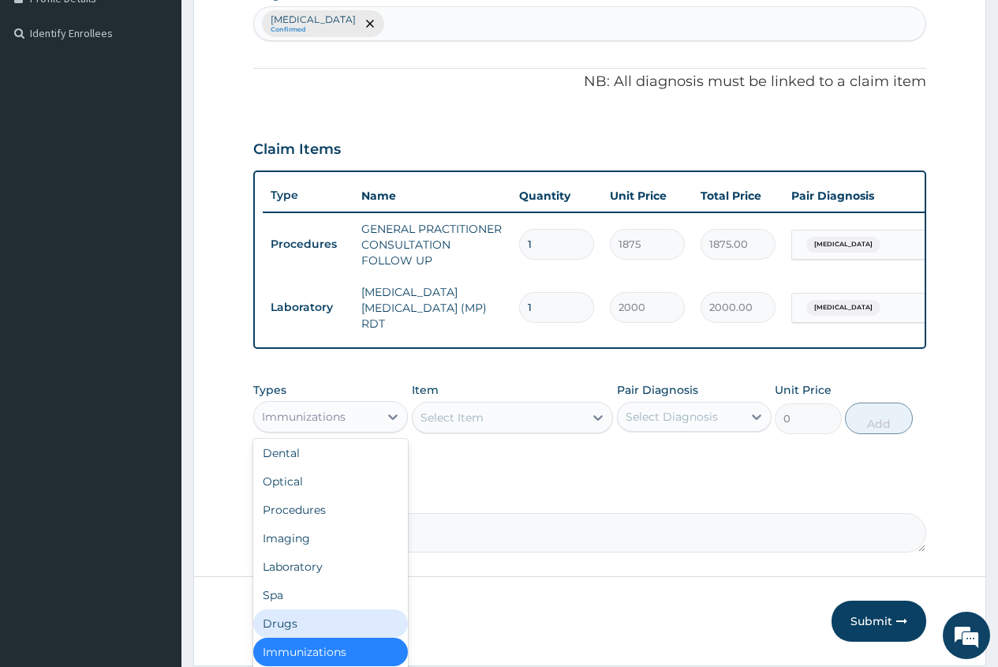
click at [327, 624] on div "Drugs" at bounding box center [330, 623] width 155 height 28
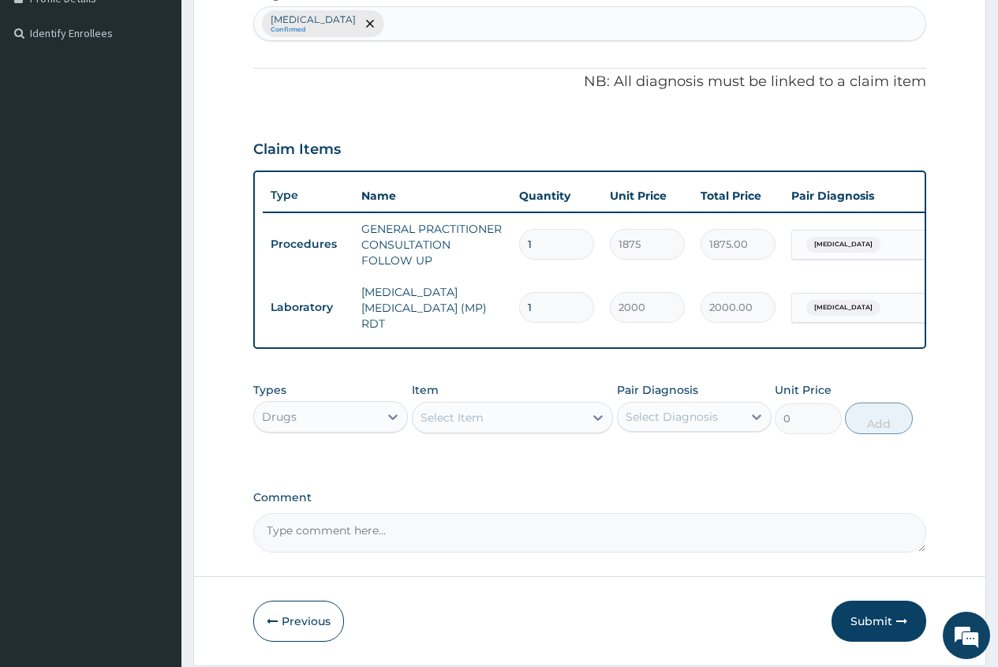
click at [430, 412] on div "Select Item" at bounding box center [452, 418] width 63 height 16
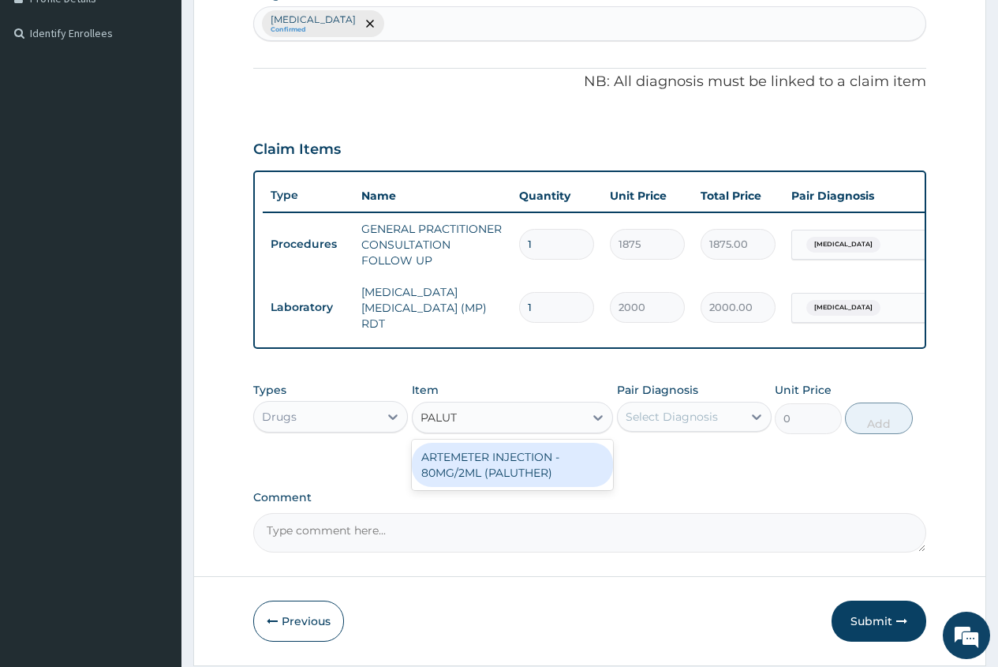
type input "PALUTH"
click at [526, 470] on div "ARTEMETER INJECTION - 80MG/2ML (PALUTHER)" at bounding box center [513, 465] width 202 height 44
type input "700"
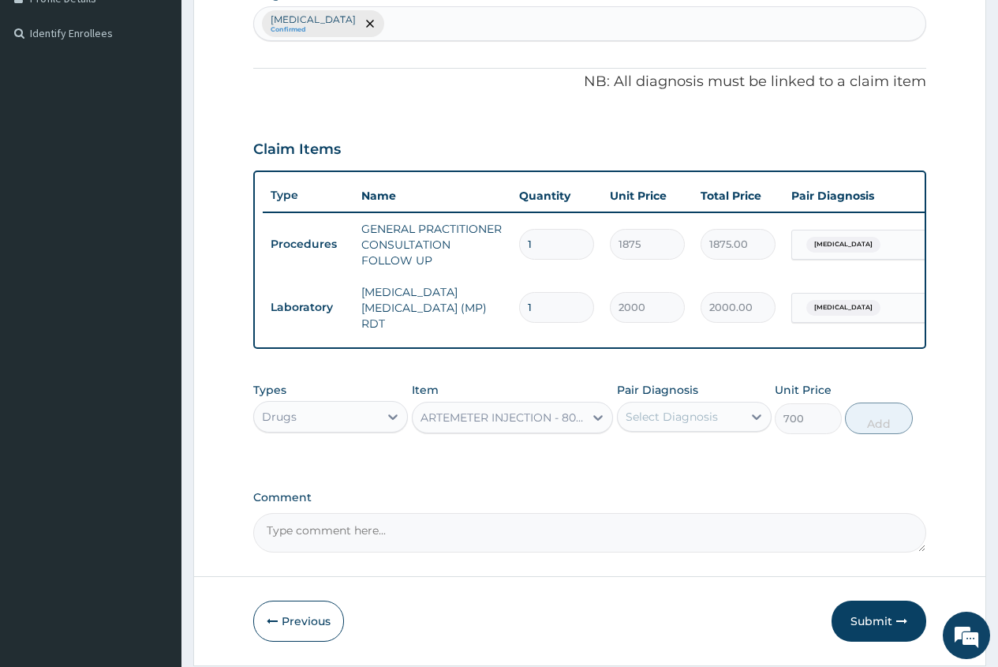
click at [673, 420] on div "Select Diagnosis" at bounding box center [672, 417] width 92 height 16
click at [693, 457] on label "[MEDICAL_DATA]" at bounding box center [692, 455] width 98 height 16
checkbox input "true"
click at [876, 423] on button "Add" at bounding box center [878, 418] width 67 height 32
type input "0"
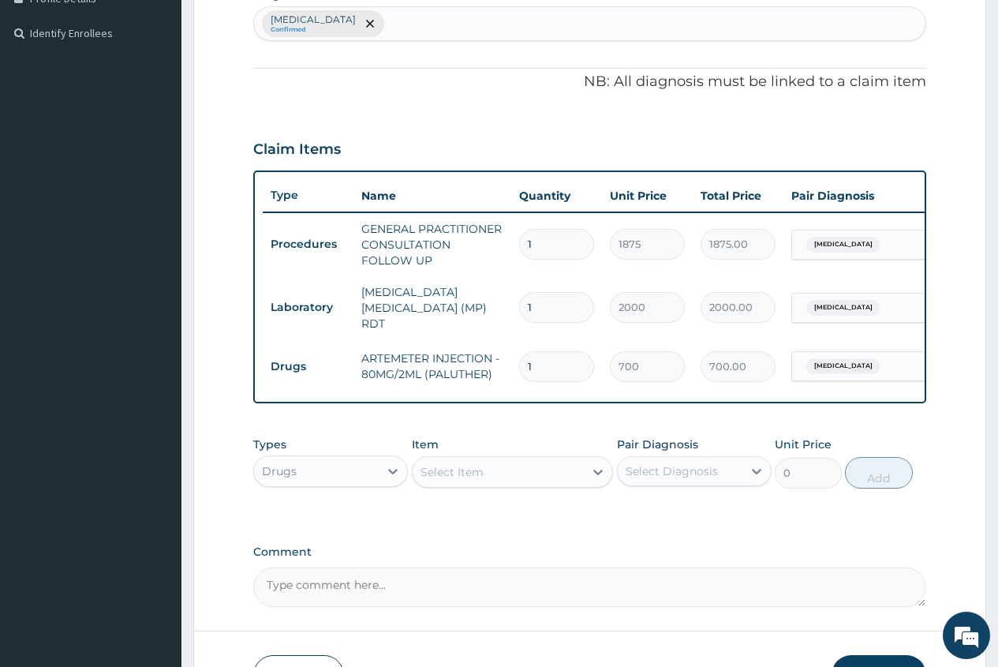
type input "0.00"
type input "6"
type input "4200.00"
type input "6"
click at [489, 473] on div "Select Item" at bounding box center [499, 471] width 172 height 25
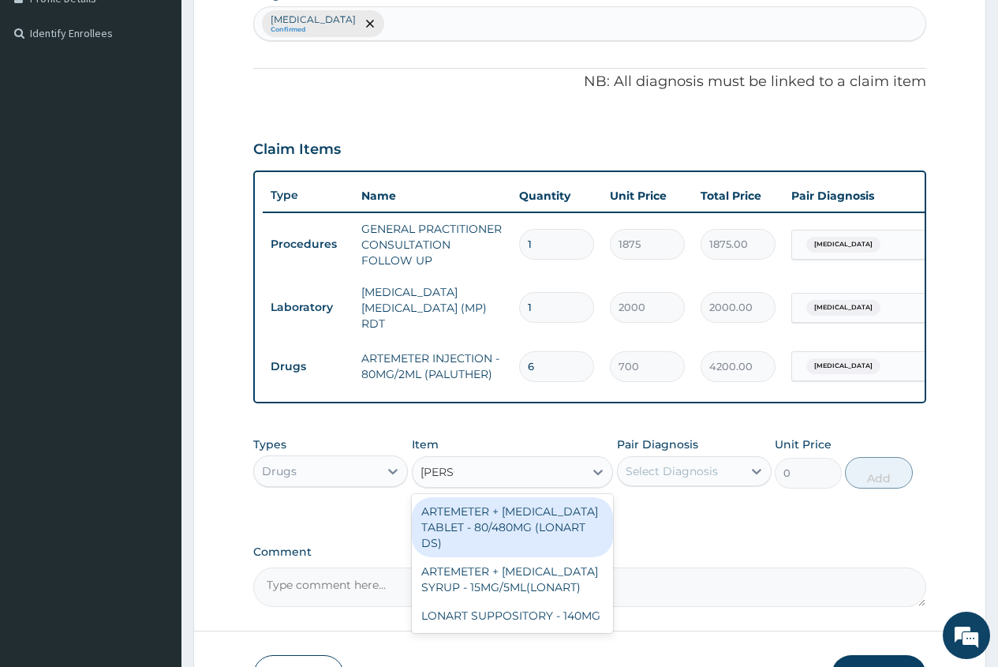
type input "LONAR"
click at [521, 537] on div "ARTEMETER + [MEDICAL_DATA] TABLET - 80/480MG (LONART DS)" at bounding box center [513, 527] width 202 height 60
type input "588"
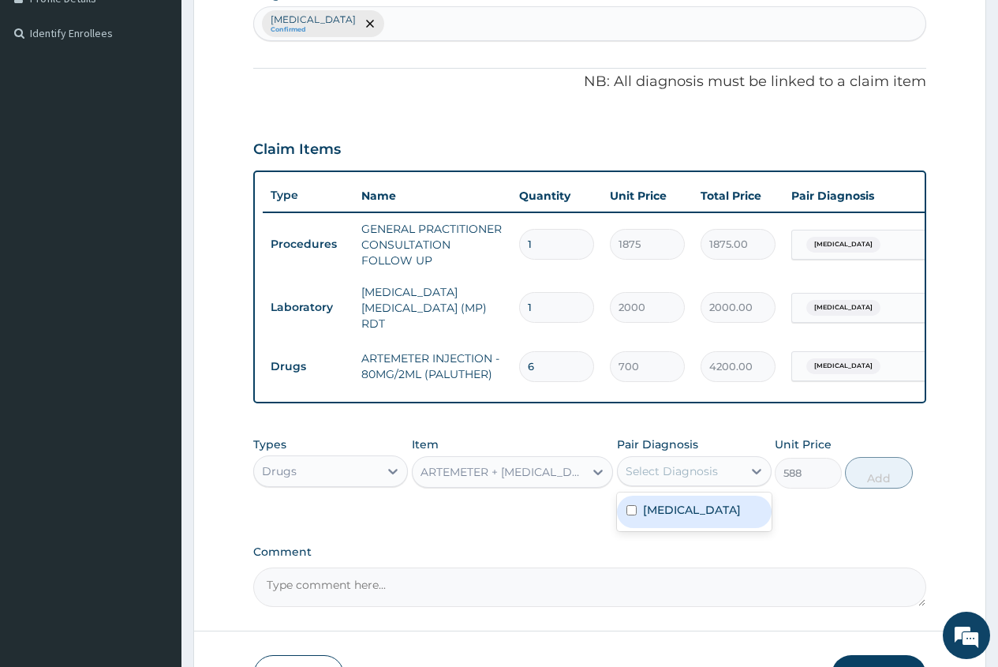
click at [703, 468] on div "Select Diagnosis" at bounding box center [672, 471] width 92 height 16
click at [691, 522] on div "[MEDICAL_DATA]" at bounding box center [694, 512] width 155 height 32
checkbox input "true"
click at [875, 480] on button "Add" at bounding box center [878, 473] width 67 height 32
type input "0"
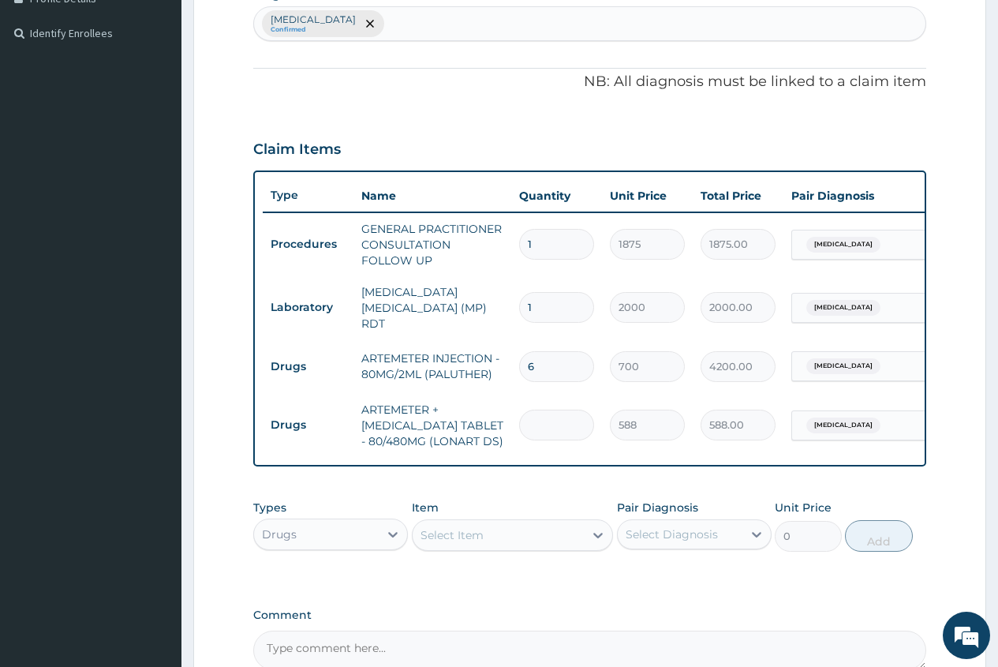
type input "0.00"
type input "6"
type input "3528.00"
type input "6"
click at [463, 536] on div "Select Item" at bounding box center [452, 535] width 63 height 16
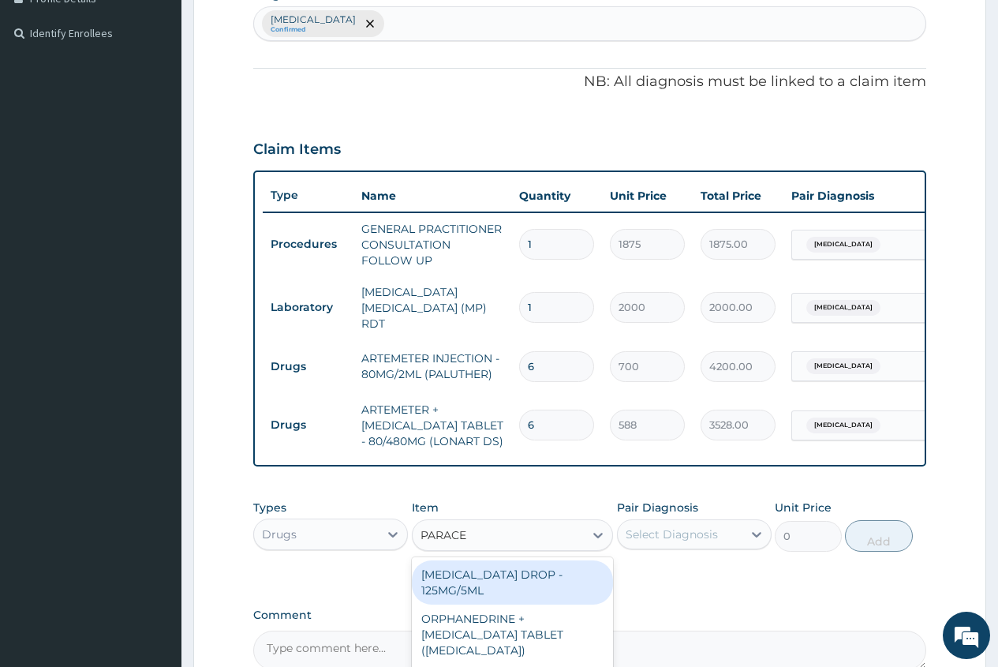
type input "PARACET"
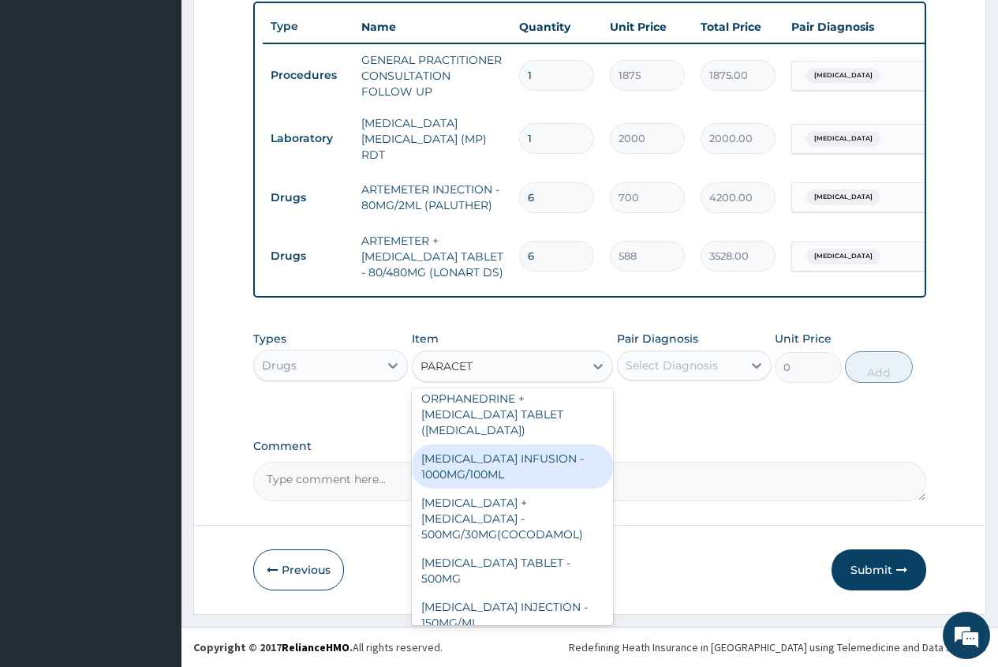
scroll to position [79, 0]
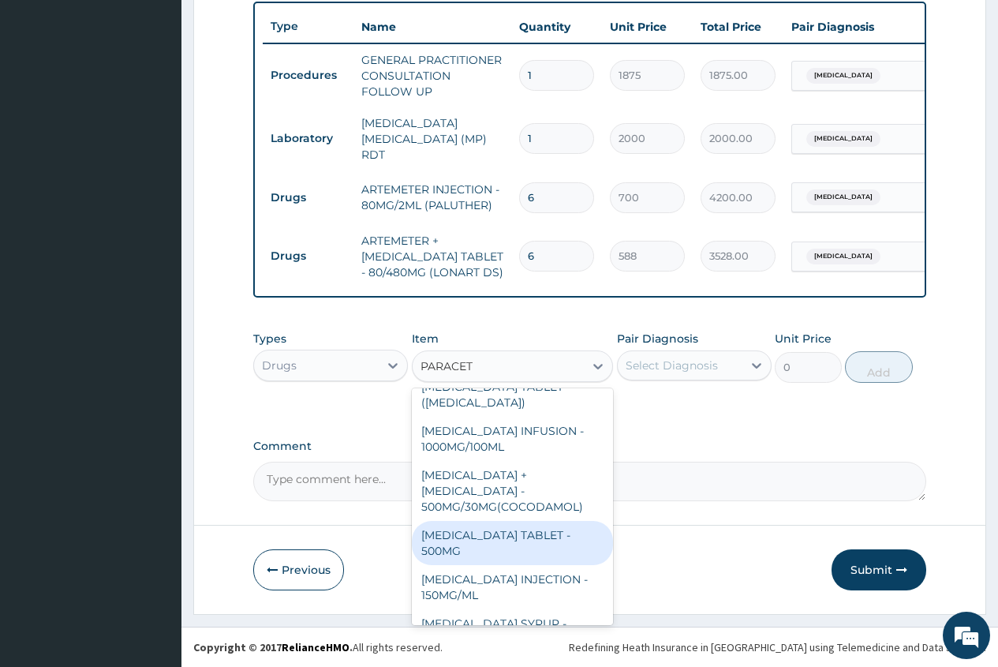
click at [488, 533] on div "[MEDICAL_DATA] TABLET - 500MG" at bounding box center [513, 543] width 202 height 44
type input "33.599999999999994"
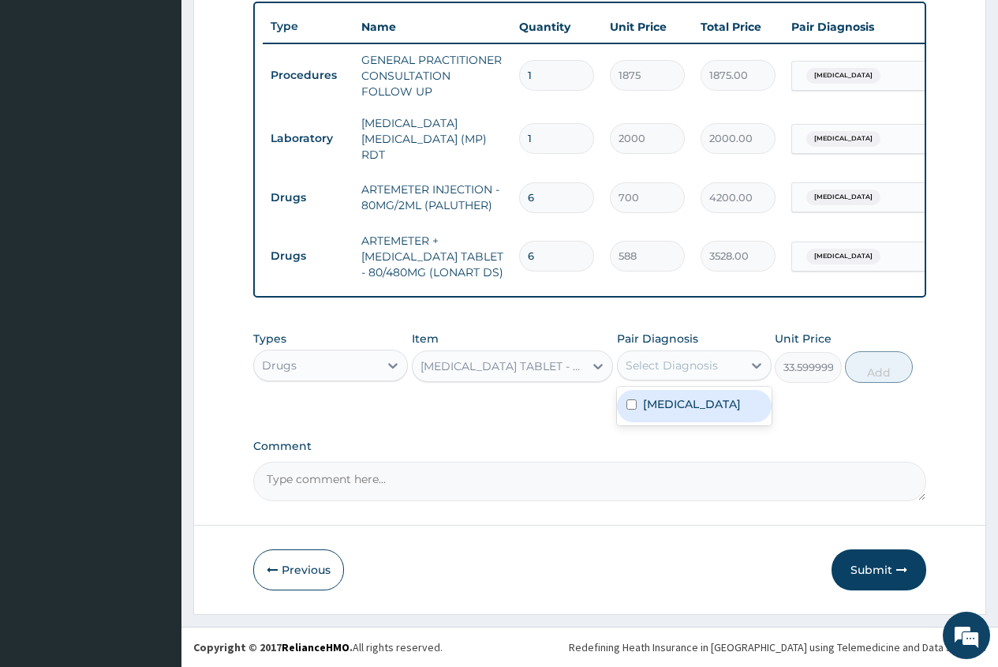
click at [688, 366] on div "Select Diagnosis" at bounding box center [672, 365] width 92 height 16
click at [688, 406] on label "[MEDICAL_DATA]" at bounding box center [692, 404] width 98 height 16
checkbox input "true"
click at [872, 373] on button "Add" at bounding box center [878, 367] width 67 height 32
type input "0"
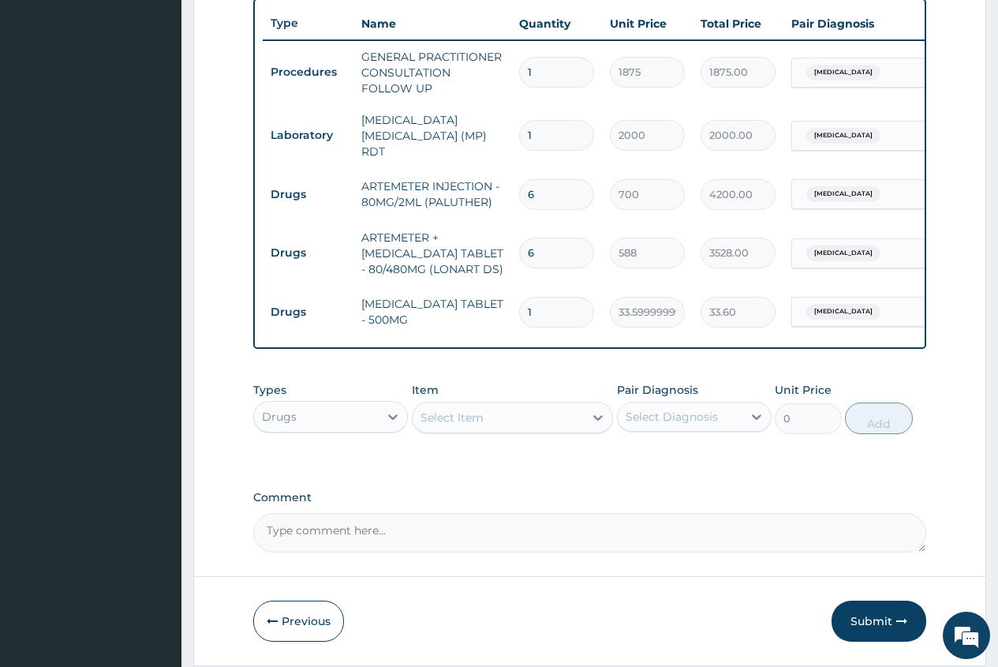
type input "18"
type input "604.80"
type input "18"
click at [445, 425] on div "Select Item" at bounding box center [452, 418] width 63 height 16
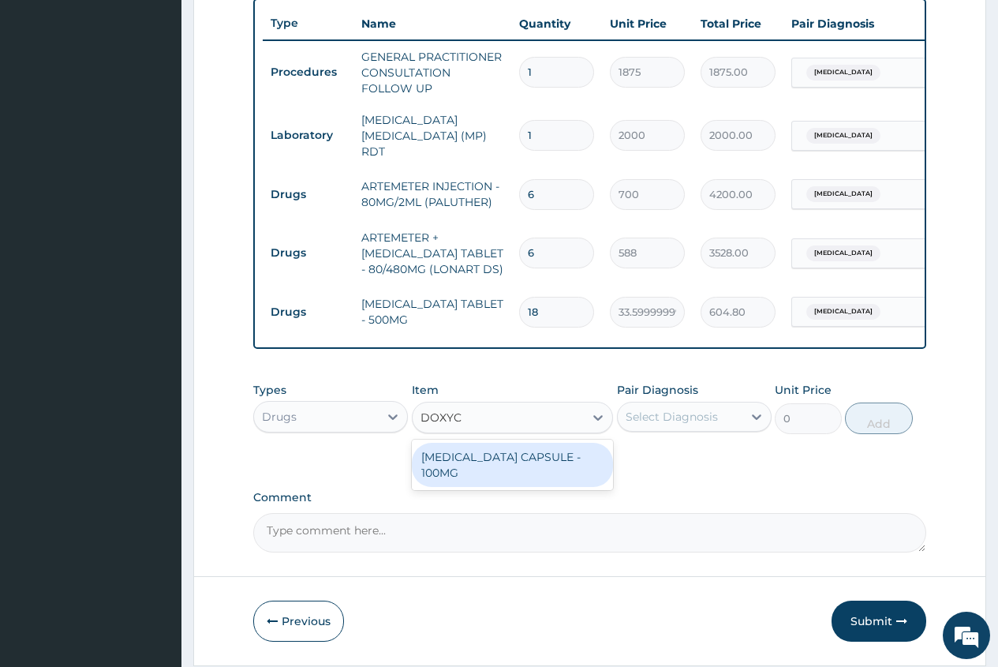
type input "DOXYCY"
click at [513, 458] on div "DOXYCYCLINE CAPSULE - 100MG" at bounding box center [513, 465] width 202 height 44
type input "64.39999999999999"
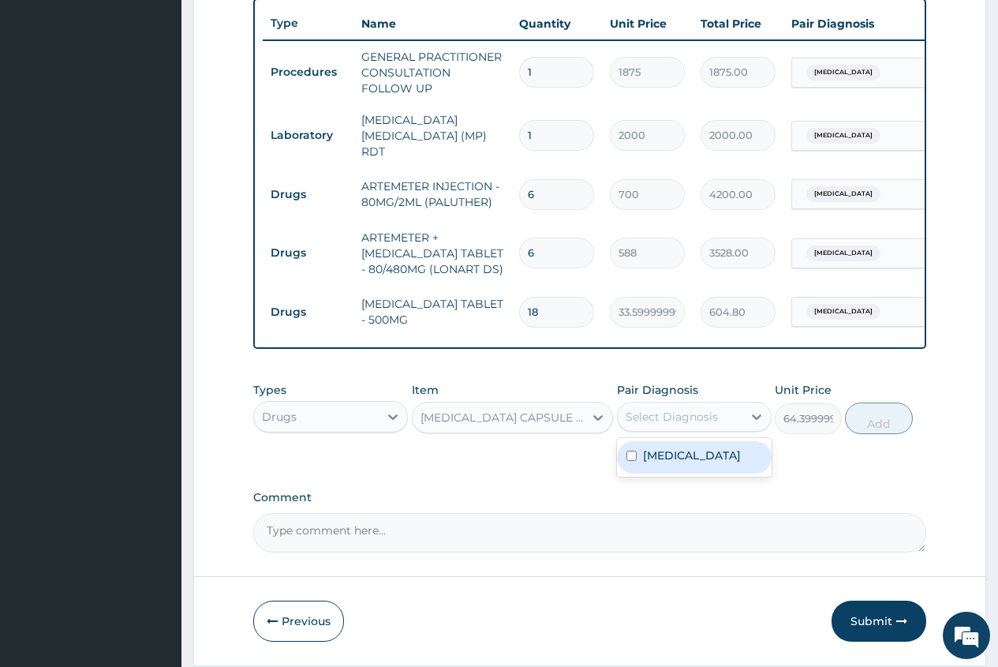
click at [721, 406] on div "Select Diagnosis" at bounding box center [680, 416] width 125 height 25
click at [689, 466] on div "Falciparum malaria" at bounding box center [694, 457] width 155 height 32
checkbox input "true"
click at [868, 429] on button "Add" at bounding box center [878, 418] width 67 height 32
type input "0"
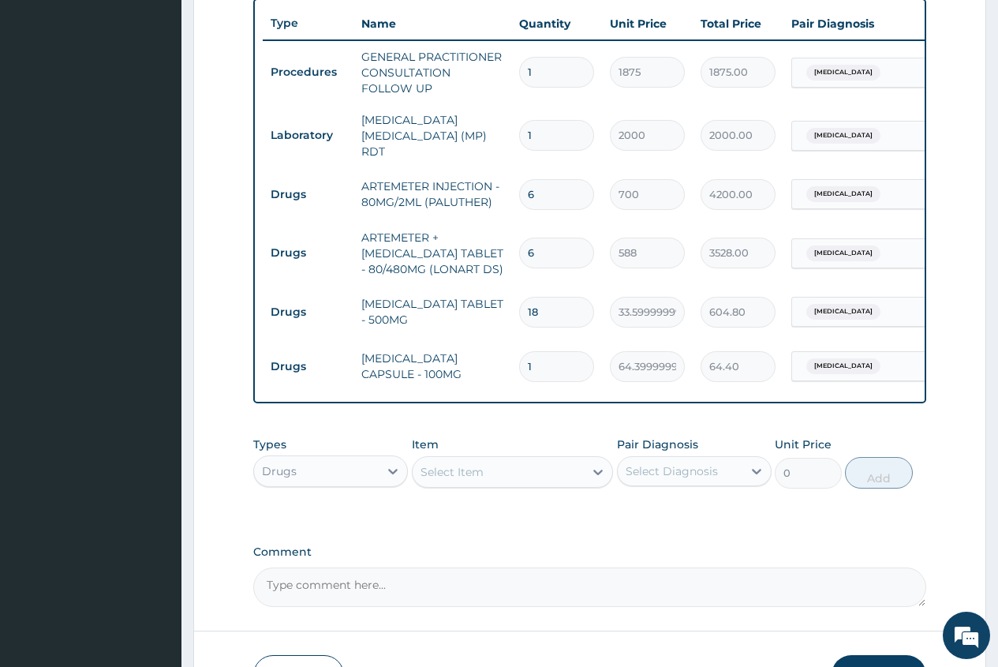
type input "10"
type input "644.00"
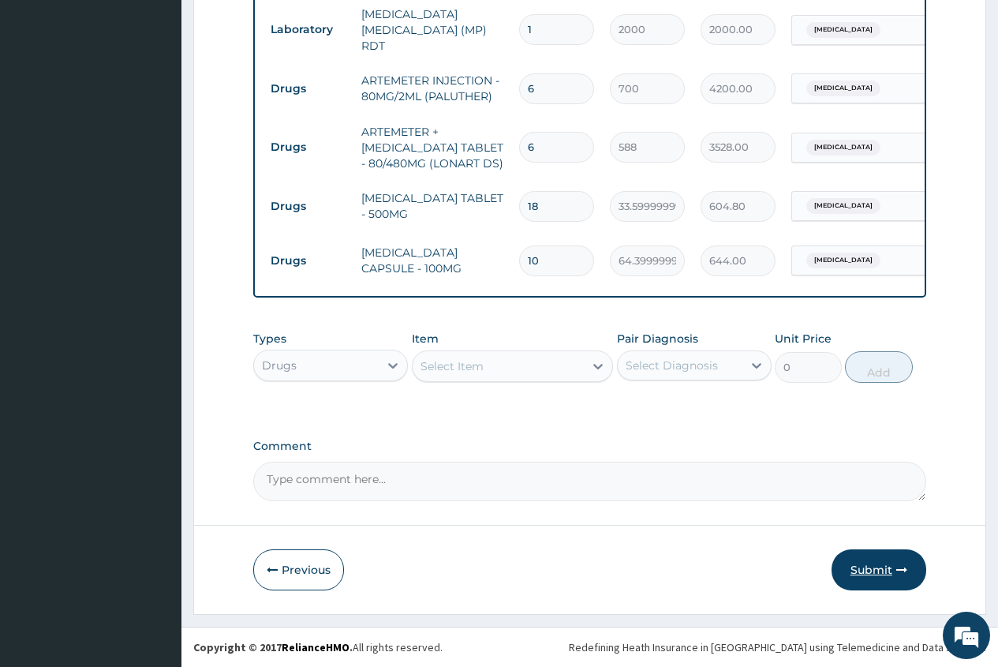
scroll to position [698, 0]
type input "10"
click at [870, 569] on button "Submit" at bounding box center [879, 569] width 95 height 41
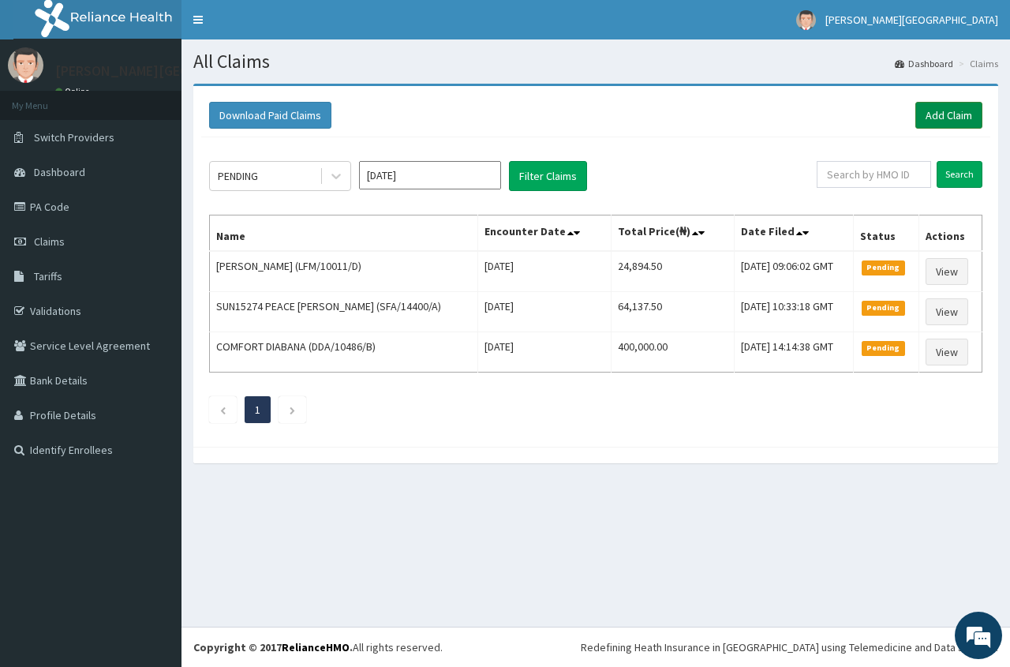
click at [939, 119] on link "Add Claim" at bounding box center [948, 115] width 67 height 27
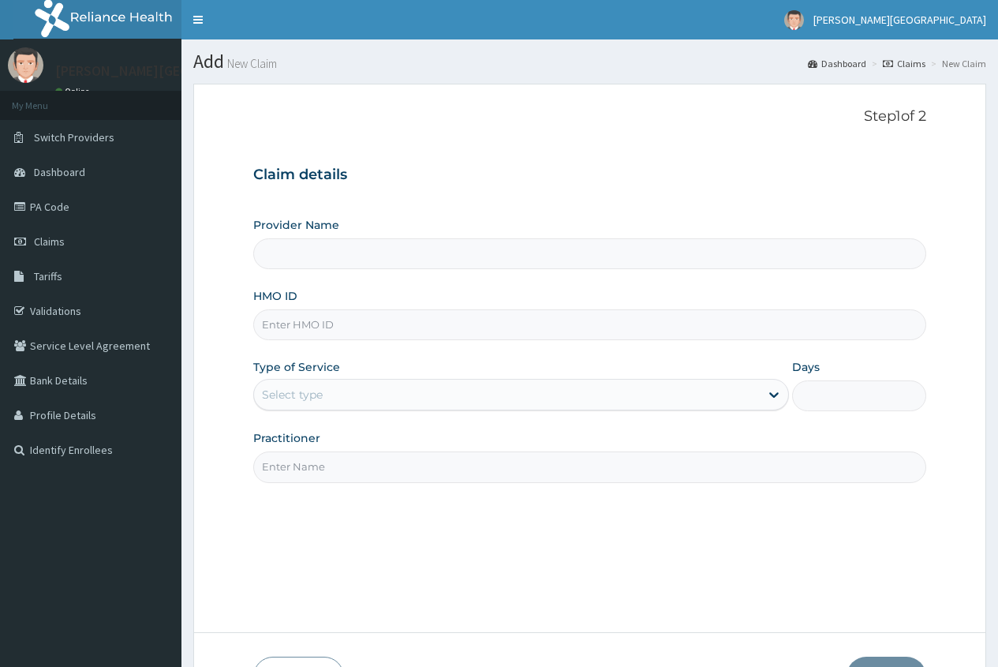
type input "[PERSON_NAME][GEOGRAPHIC_DATA]"
click at [301, 324] on input "HMO ID" at bounding box center [589, 324] width 673 height 31
type input "MCM/10013/A"
click at [340, 401] on div "Select type" at bounding box center [507, 394] width 506 height 25
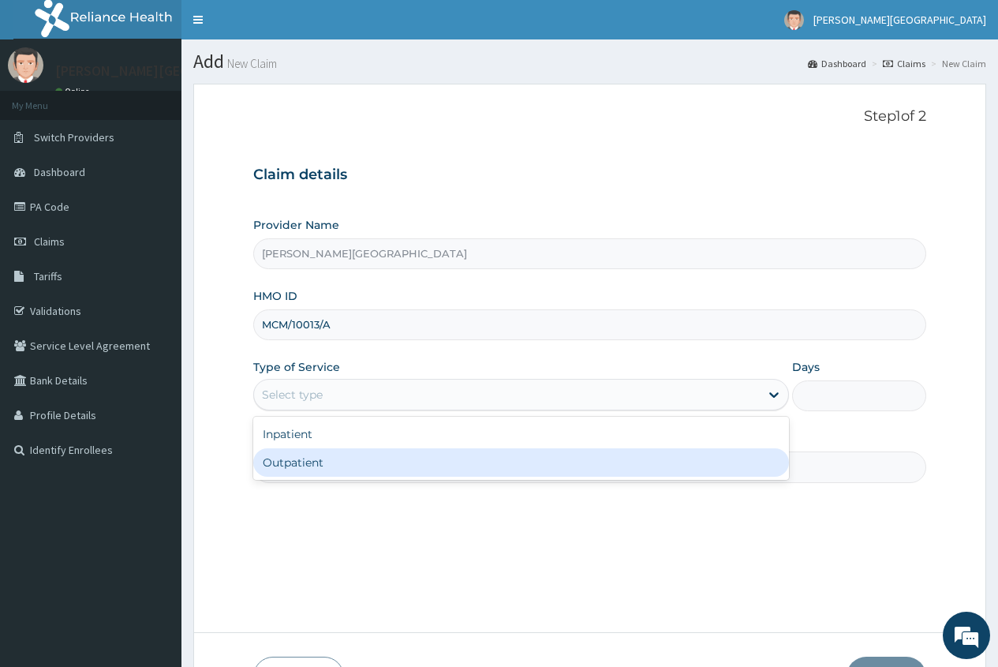
click at [283, 465] on div "Outpatient" at bounding box center [521, 462] width 536 height 28
type input "1"
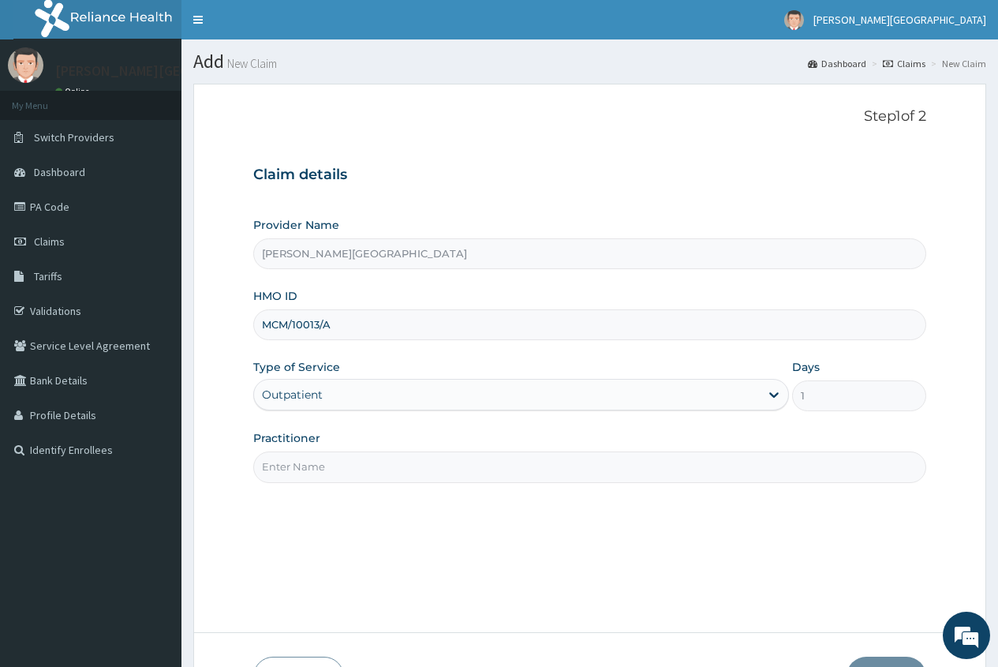
click at [283, 465] on input "Practitioner" at bounding box center [589, 466] width 673 height 31
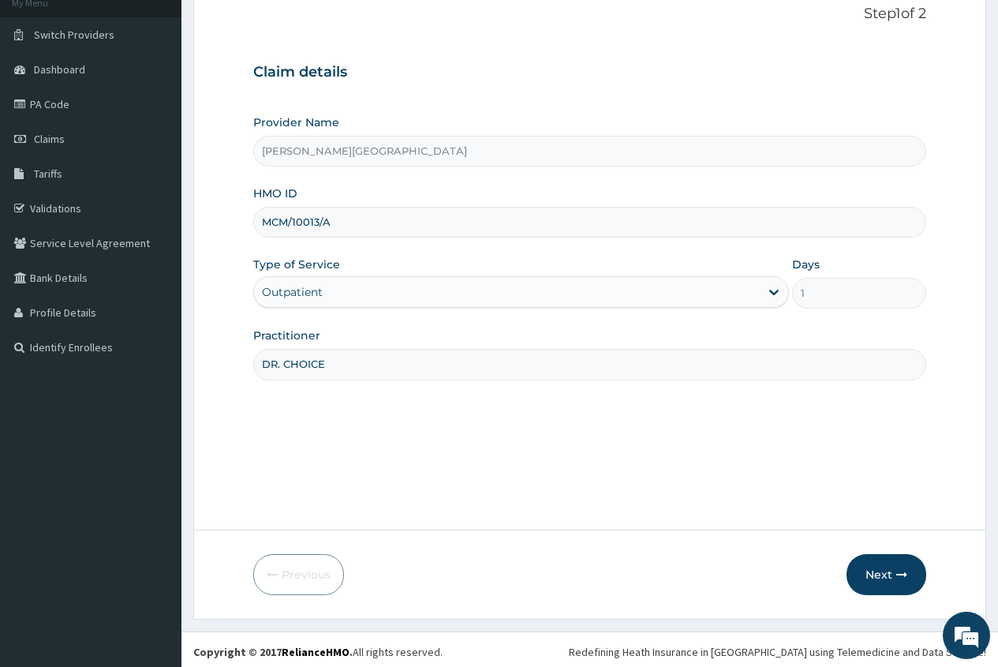
scroll to position [107, 0]
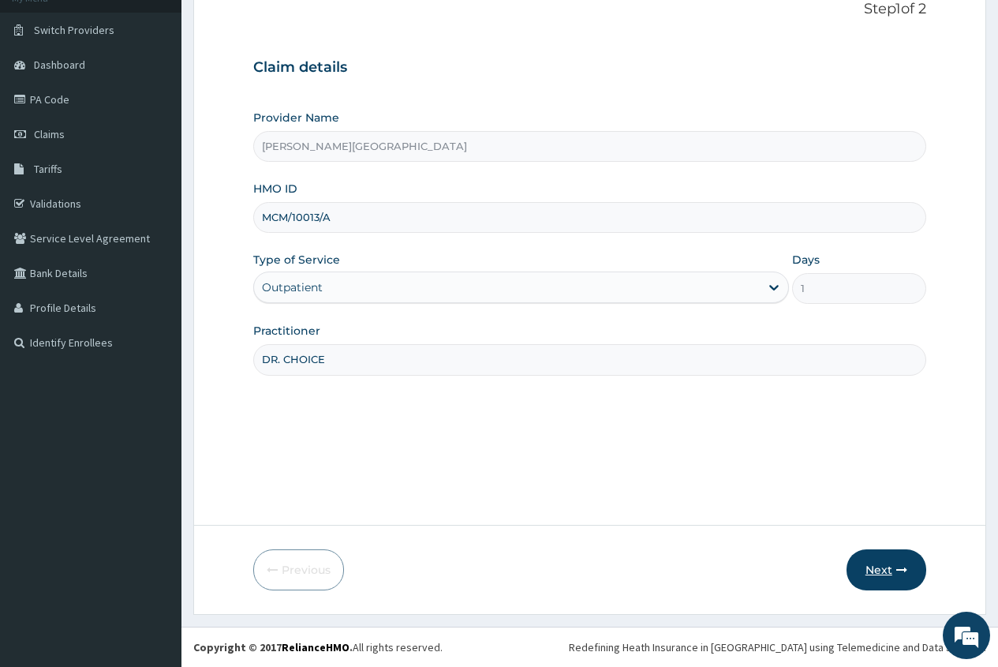
type input "DR. CHOICE"
click at [885, 573] on button "Next" at bounding box center [887, 569] width 80 height 41
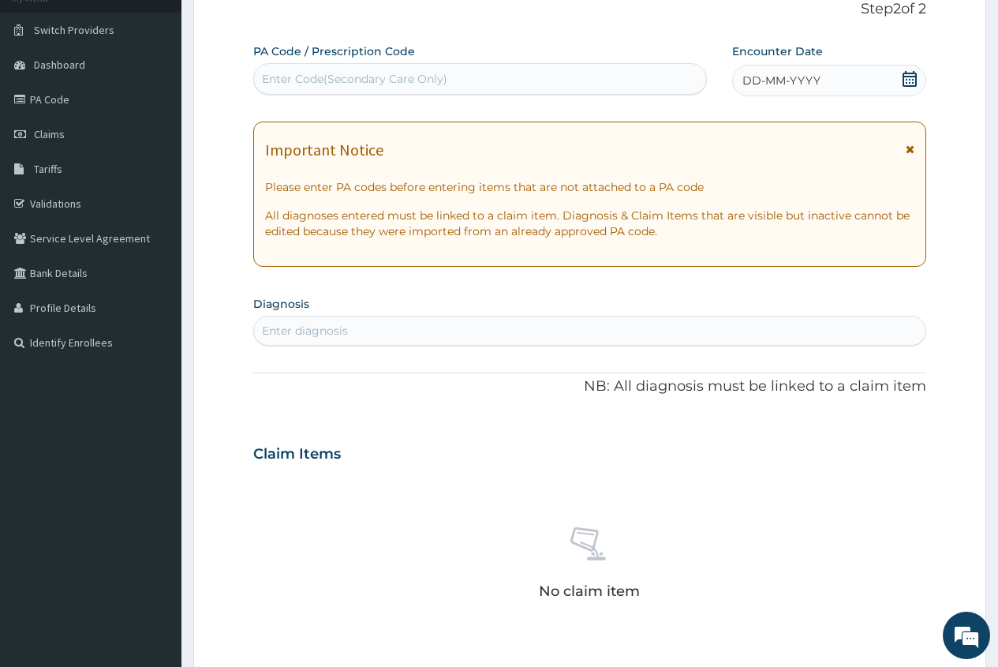
click at [911, 78] on icon at bounding box center [910, 79] width 16 height 16
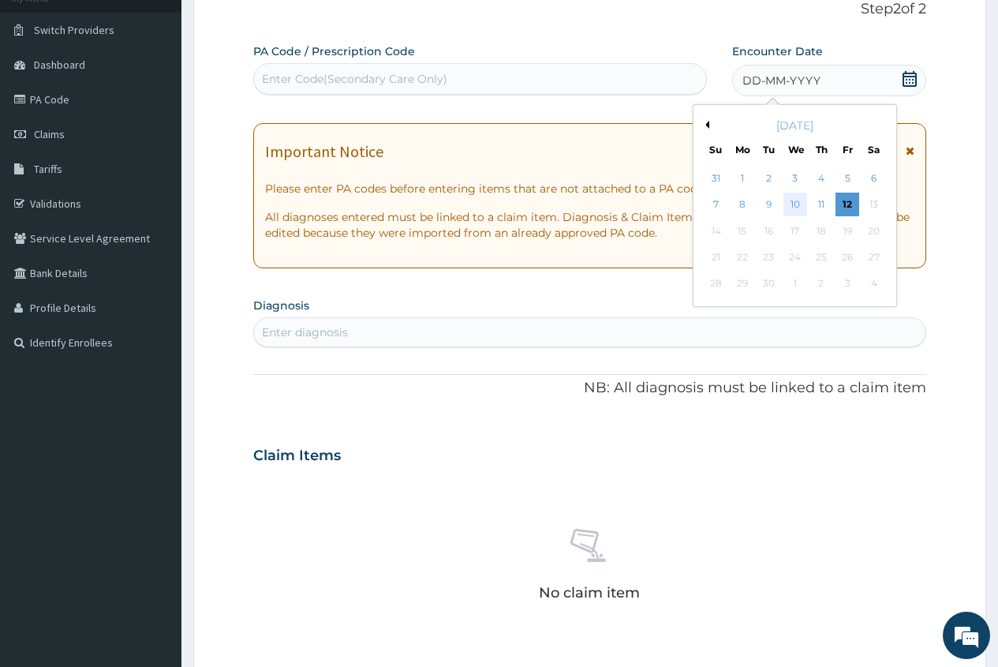
click at [797, 204] on div "10" at bounding box center [795, 205] width 24 height 24
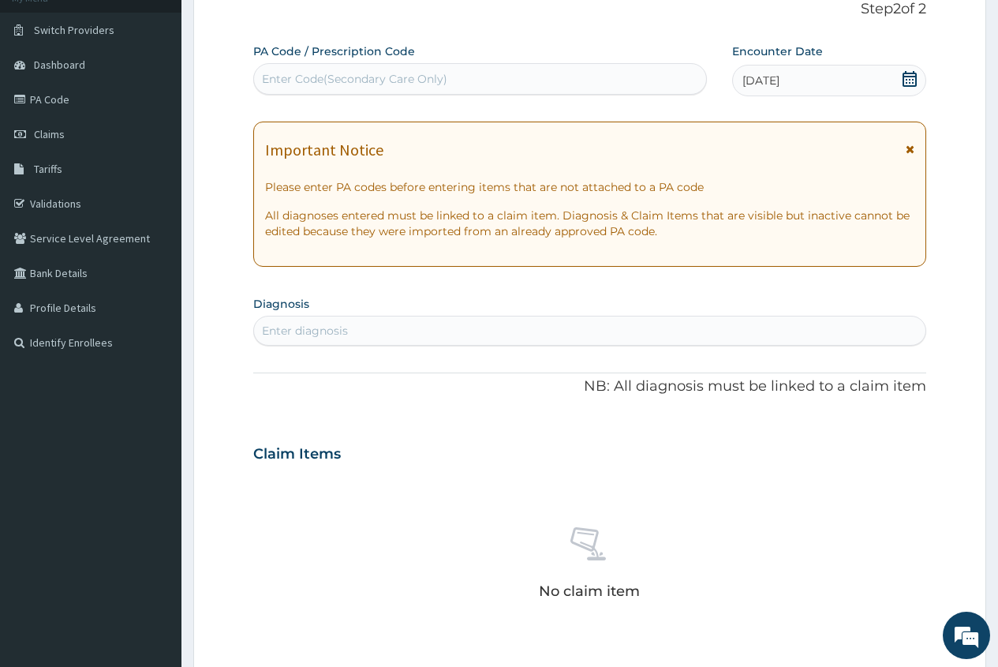
click at [368, 328] on div "Enter diagnosis" at bounding box center [590, 330] width 672 height 25
type input "PLASMOD"
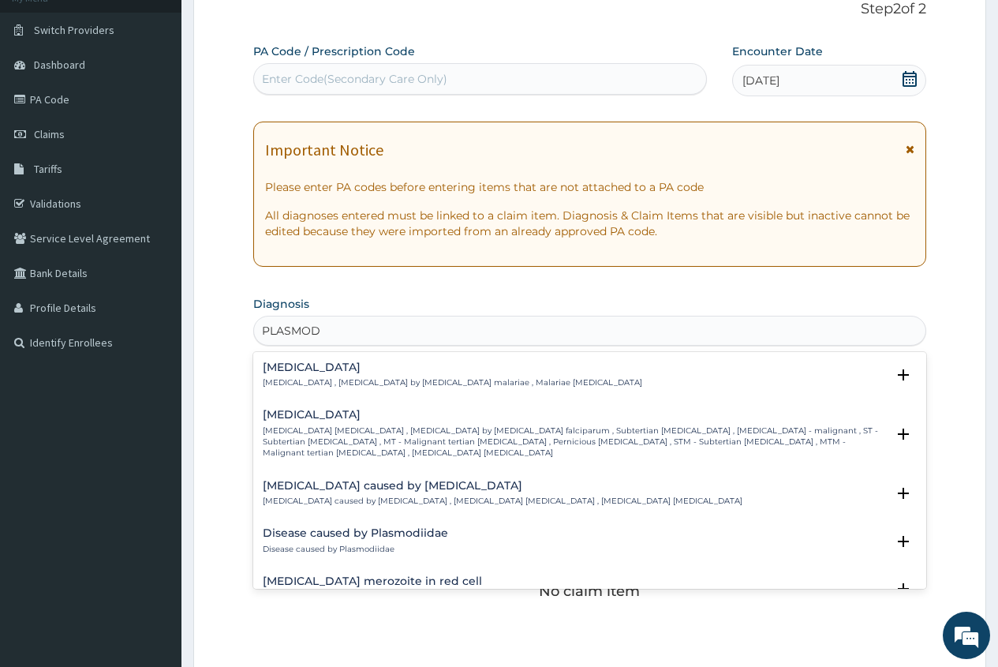
scroll to position [158, 0]
click at [342, 413] on h4 "[MEDICAL_DATA]" at bounding box center [574, 412] width 623 height 12
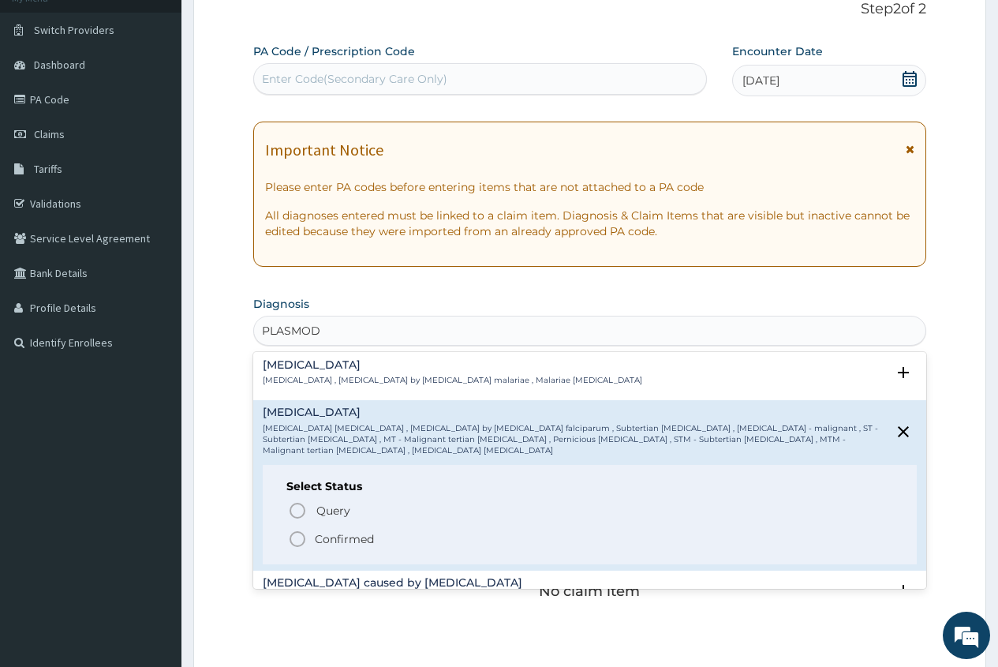
click at [322, 531] on p "Confirmed" at bounding box center [344, 539] width 59 height 16
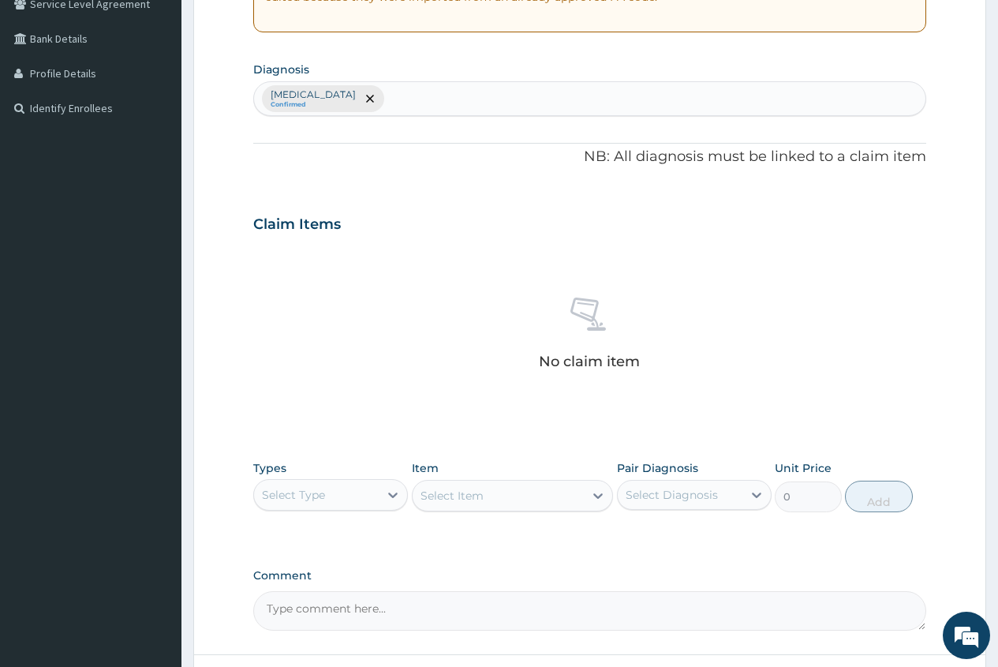
scroll to position [344, 0]
click at [321, 497] on div "Select Type" at bounding box center [293, 493] width 63 height 16
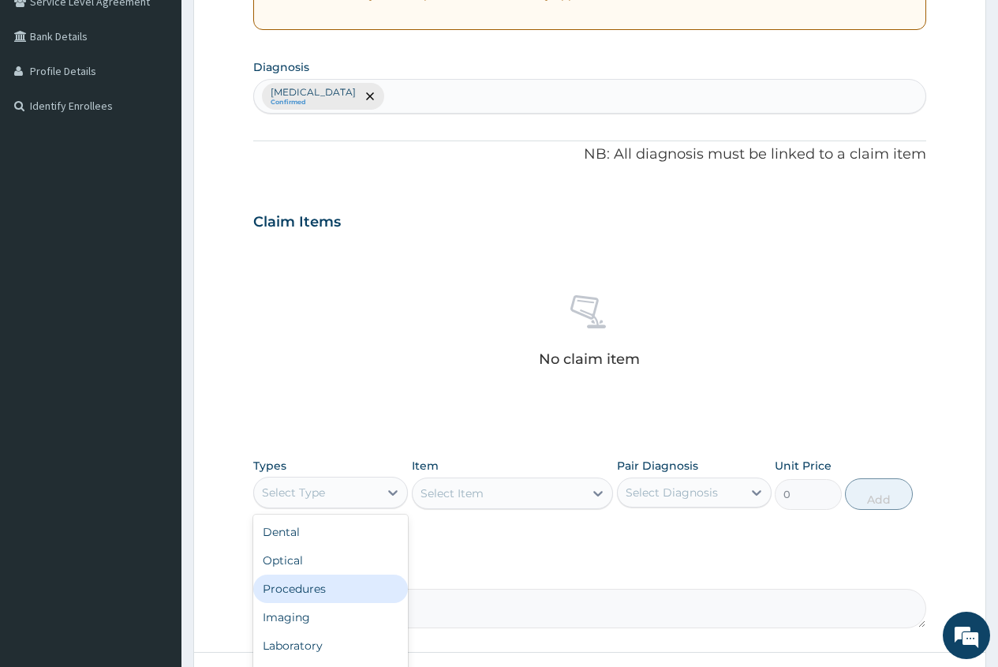
click at [354, 585] on div "Procedures" at bounding box center [330, 588] width 155 height 28
click at [428, 494] on div "Select Item" at bounding box center [452, 493] width 63 height 16
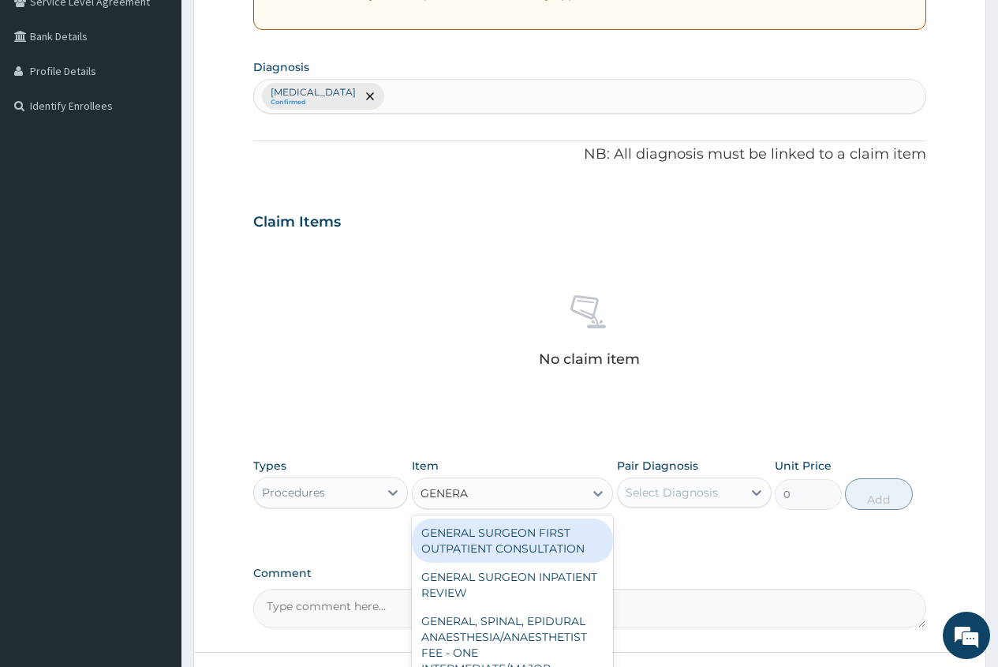
type input "GENERAL"
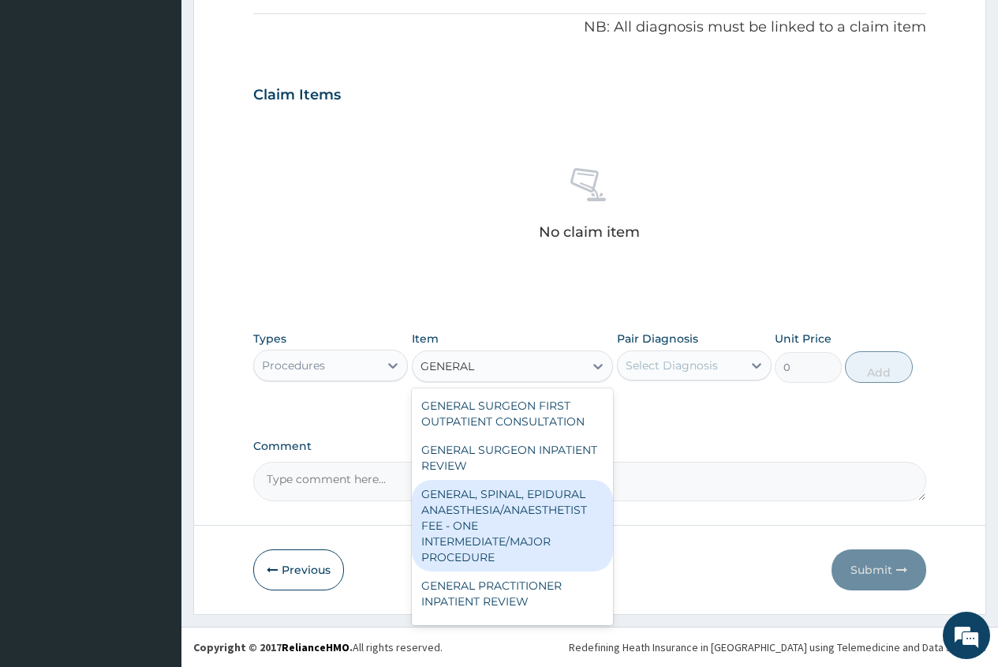
scroll to position [79, 0]
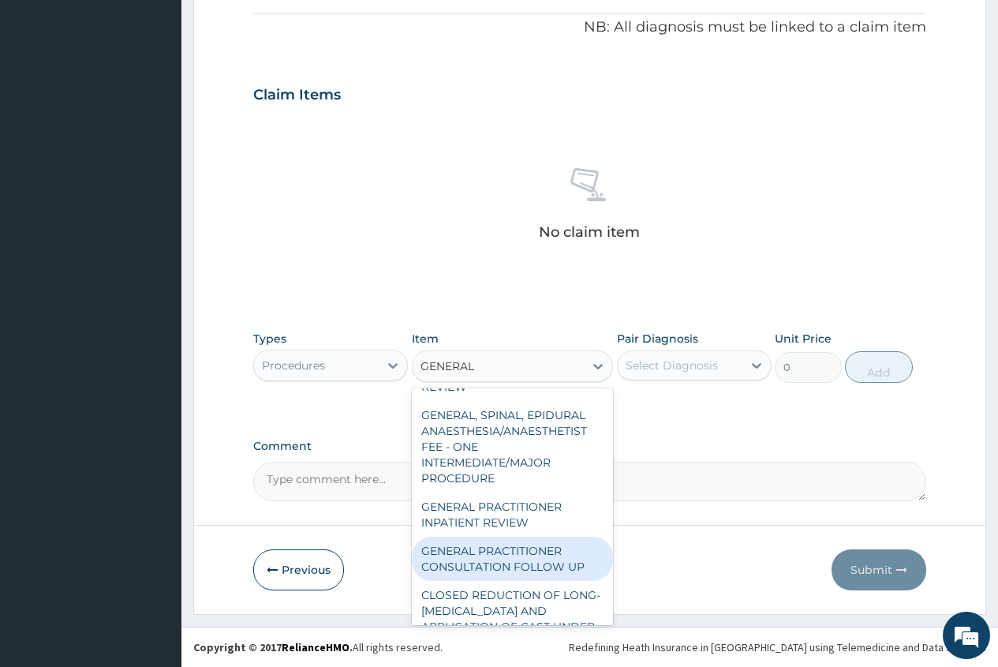
click at [559, 560] on div "GENERAL PRACTITIONER CONSULTATION FOLLOW UP" at bounding box center [513, 559] width 202 height 44
type input "1875"
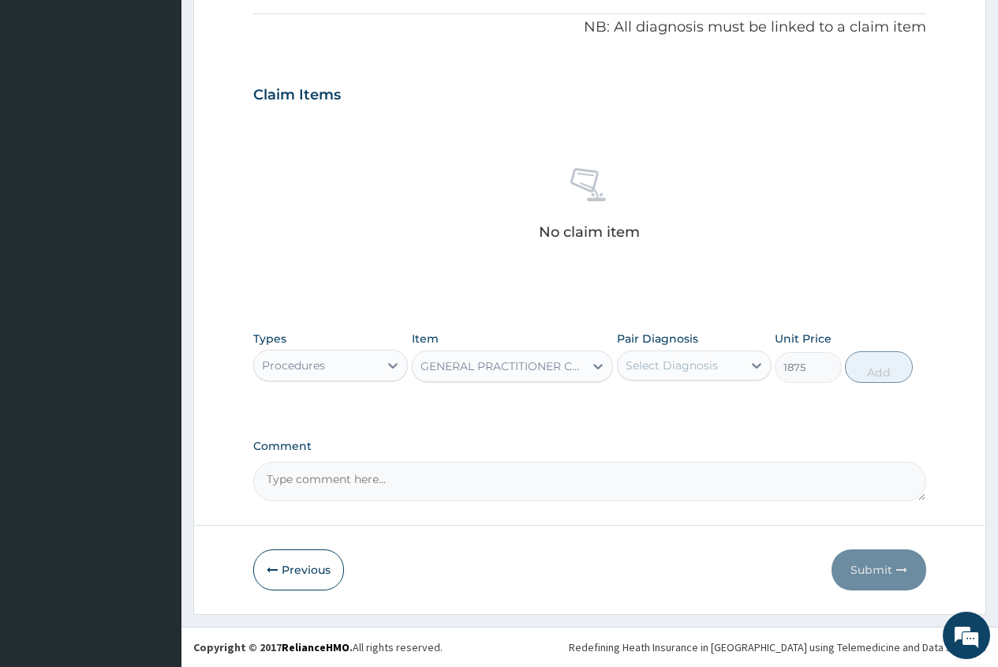
click at [699, 369] on div "Select Diagnosis" at bounding box center [672, 365] width 92 height 16
click at [683, 400] on label "[MEDICAL_DATA]" at bounding box center [692, 404] width 98 height 16
checkbox input "true"
click at [881, 373] on button "Add" at bounding box center [878, 367] width 67 height 32
type input "0"
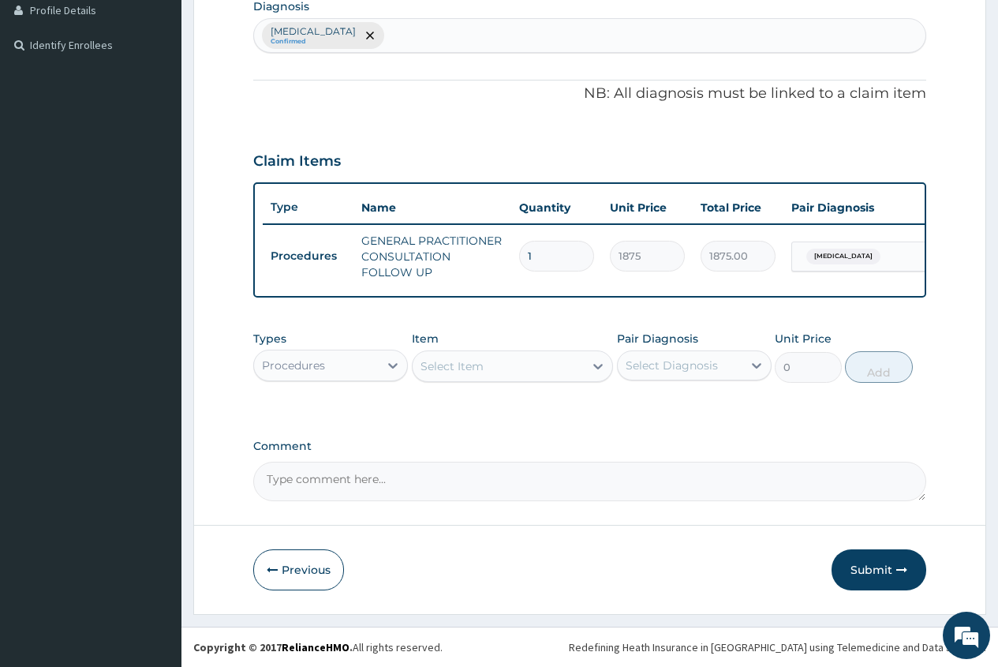
scroll to position [417, 0]
click at [345, 364] on div "Procedures" at bounding box center [316, 365] width 125 height 25
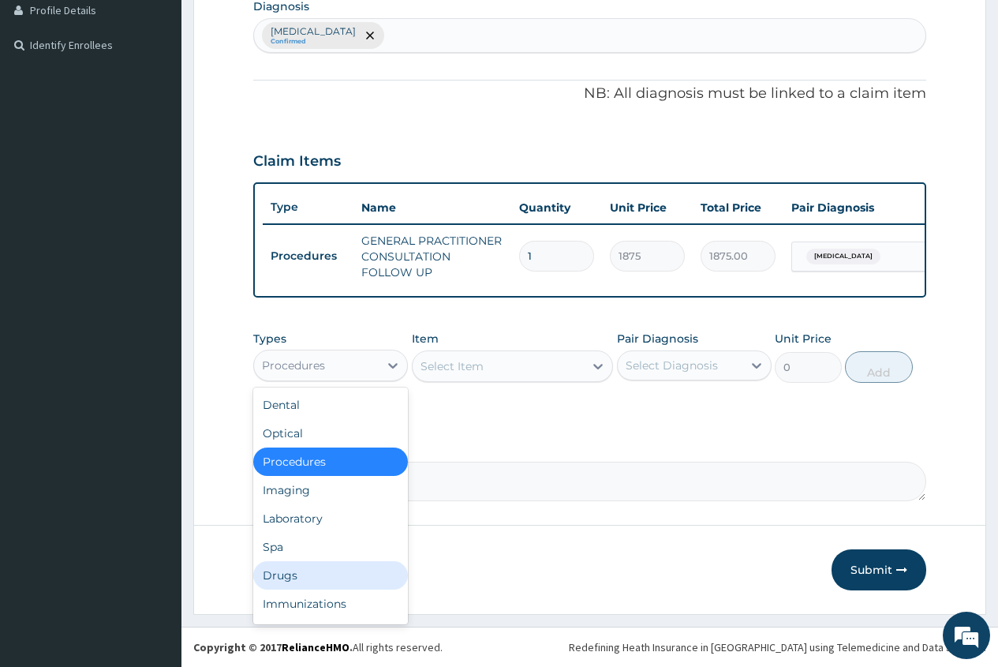
click at [287, 575] on div "Drugs" at bounding box center [330, 575] width 155 height 28
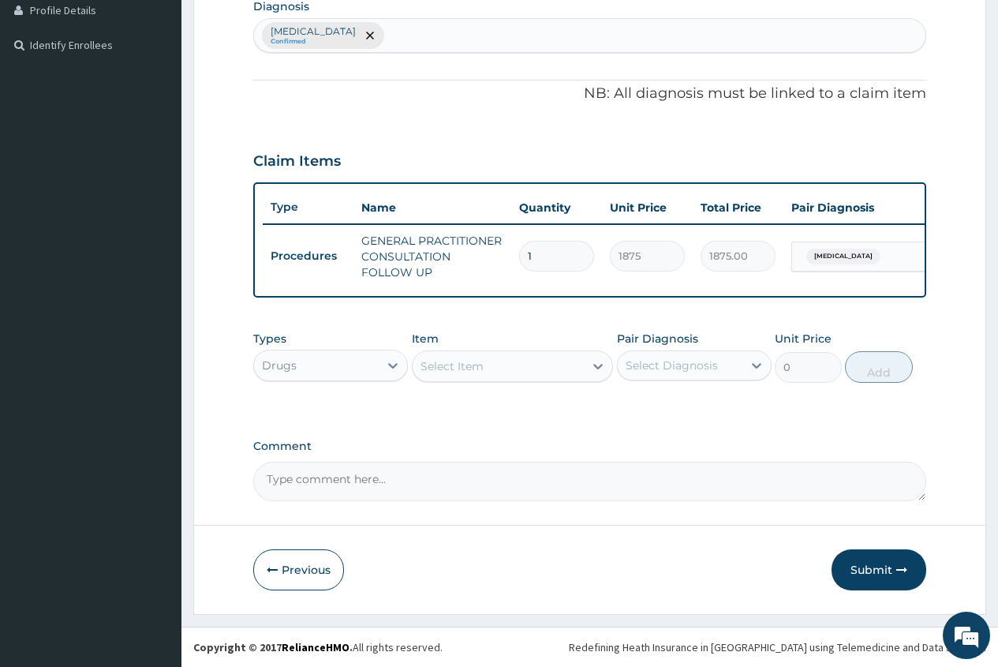
click at [429, 365] on div "Select Item" at bounding box center [452, 366] width 63 height 16
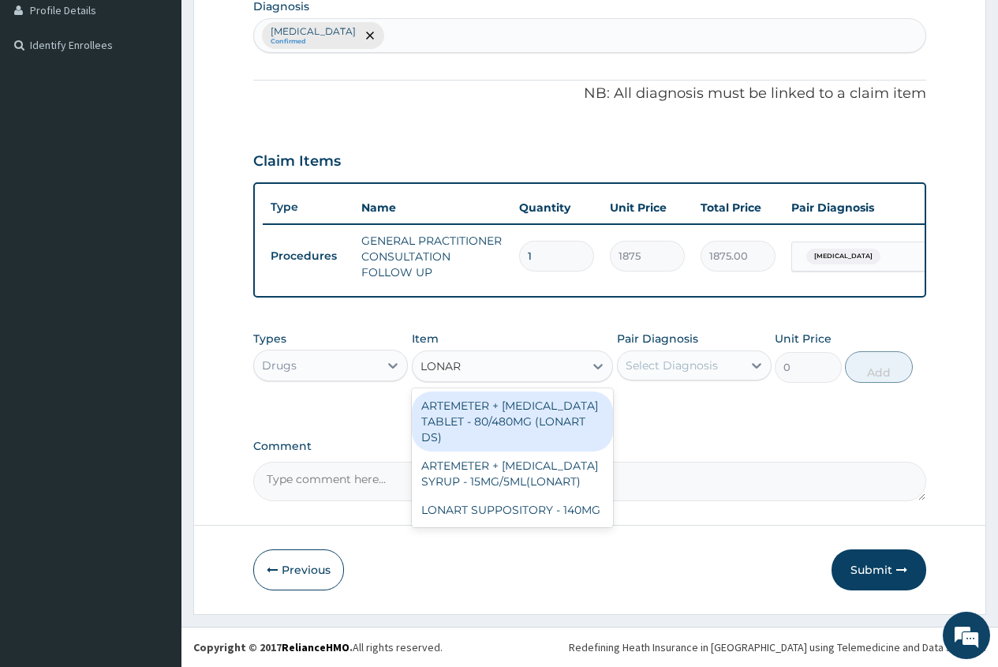
type input "LONART"
click at [521, 423] on div "ARTEMETER + [MEDICAL_DATA] TABLET - 80/480MG (LONART DS)" at bounding box center [513, 421] width 202 height 60
type input "588"
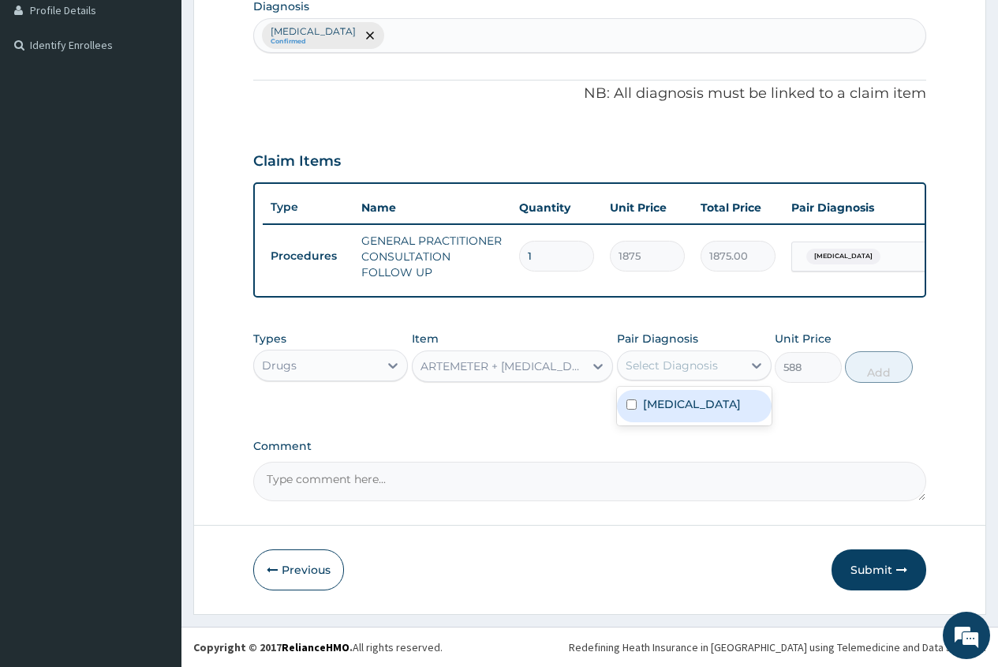
click at [687, 357] on div "Select Diagnosis" at bounding box center [672, 365] width 92 height 16
click at [691, 396] on label "[MEDICAL_DATA]" at bounding box center [692, 404] width 98 height 16
checkbox input "true"
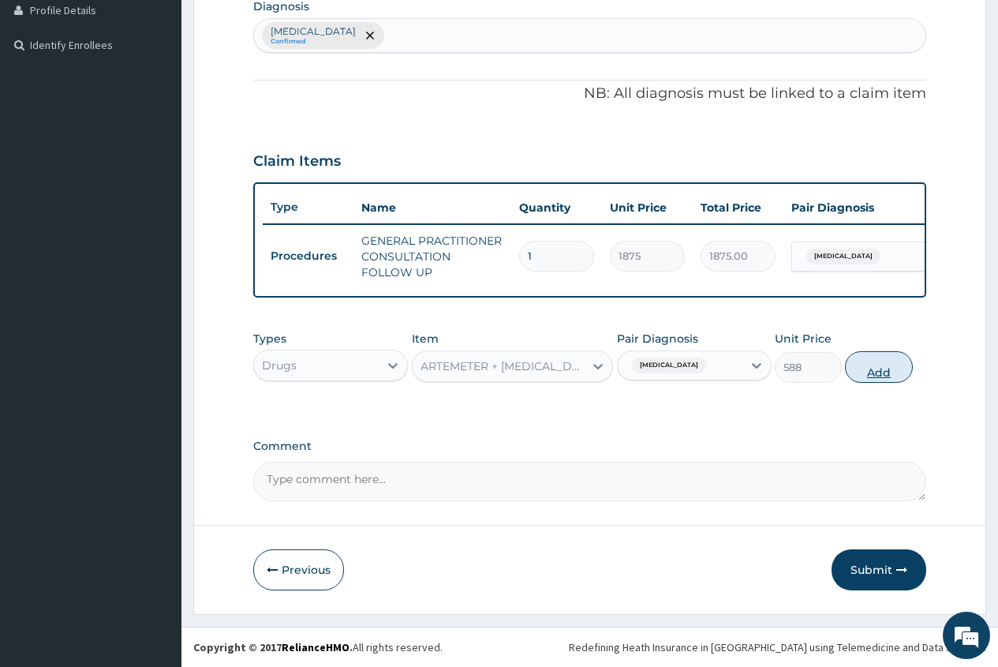
click at [863, 377] on button "Add" at bounding box center [878, 367] width 67 height 32
type input "0"
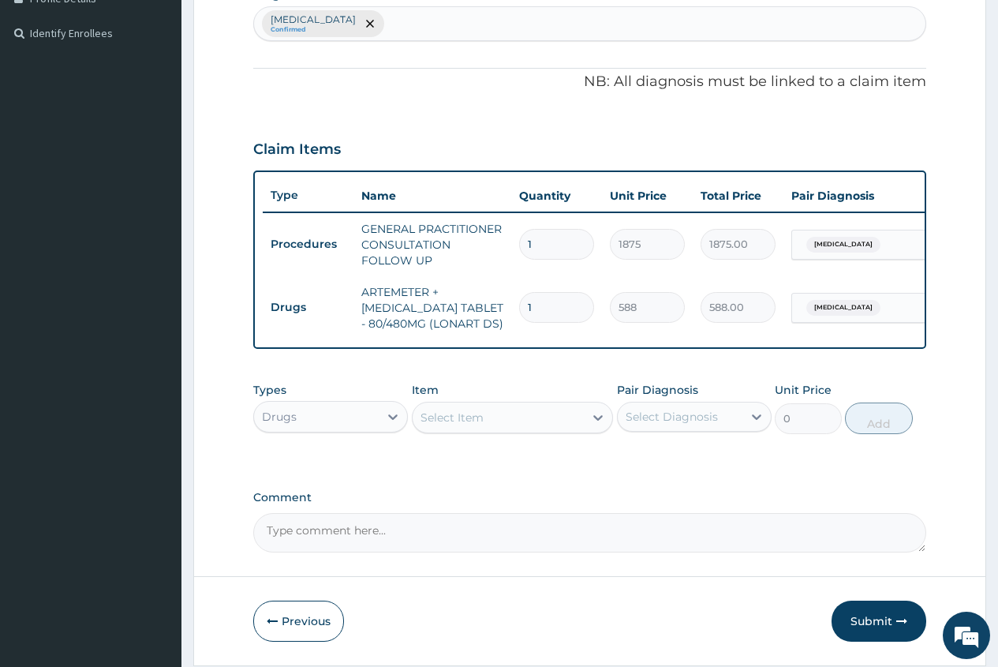
type input "0.00"
type input "6"
type input "3528.00"
type input "6"
click at [442, 425] on div "Select Item" at bounding box center [452, 418] width 63 height 16
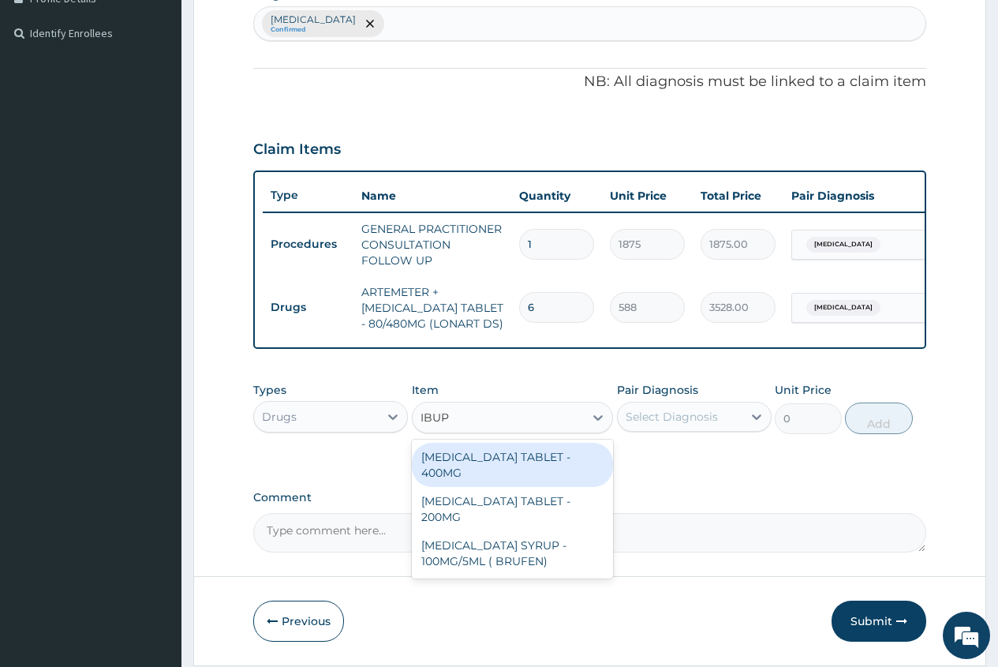
type input "IBUPR"
click at [556, 475] on div "[MEDICAL_DATA] TABLET - 400MG" at bounding box center [513, 465] width 202 height 44
type input "560"
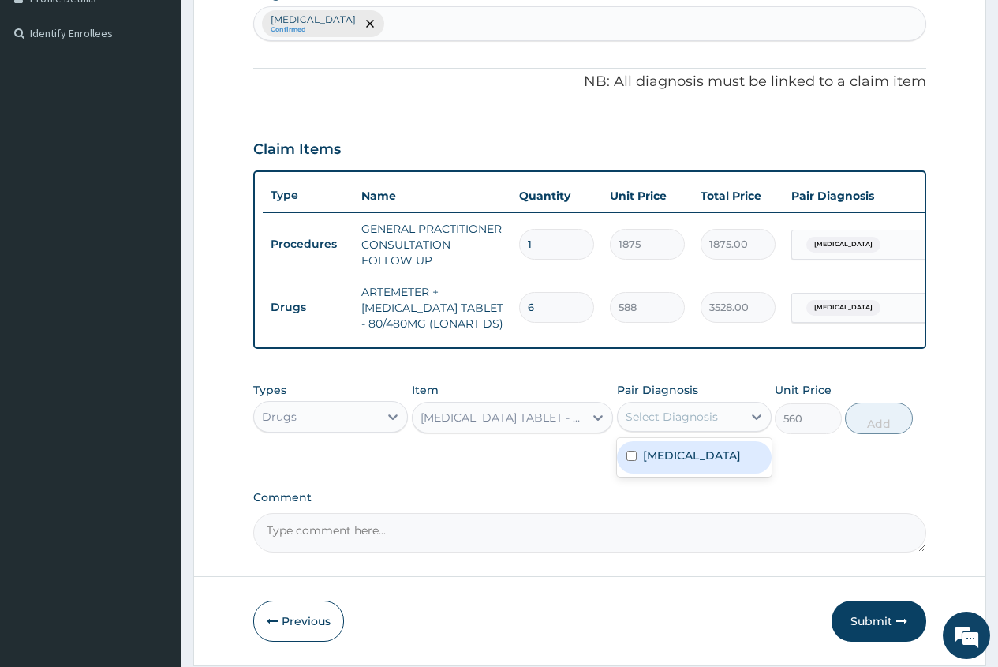
click at [670, 425] on div "Select Diagnosis" at bounding box center [672, 417] width 92 height 16
click at [664, 463] on label "[MEDICAL_DATA]" at bounding box center [692, 455] width 98 height 16
checkbox input "true"
click at [882, 432] on button "Add" at bounding box center [878, 418] width 67 height 32
type input "0"
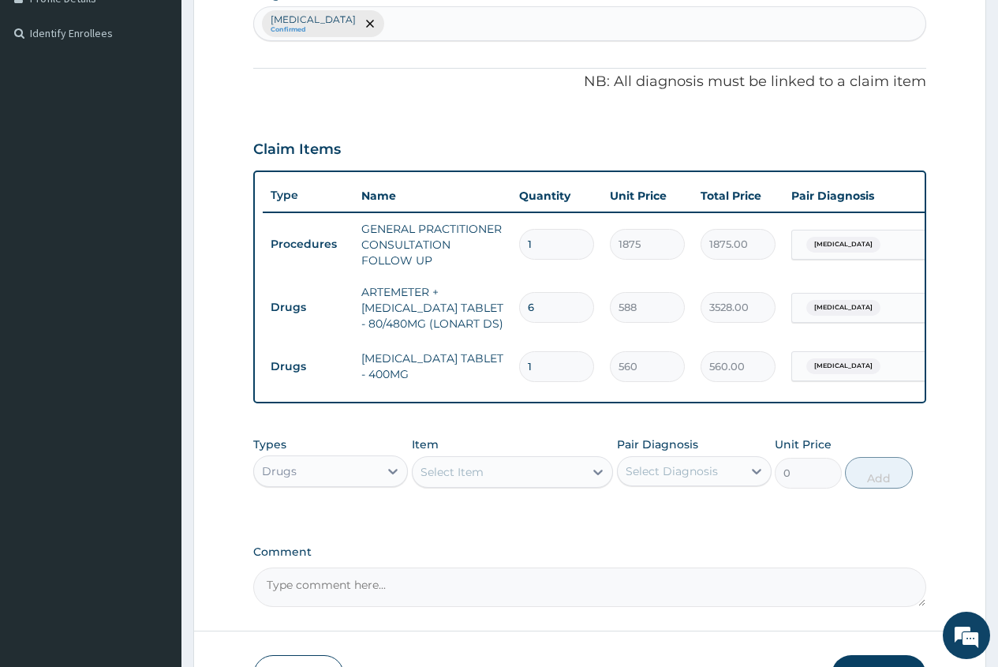
type input "0.00"
type input "9"
type input "5040.00"
type input "9"
click at [430, 480] on div "Select Item" at bounding box center [452, 472] width 63 height 16
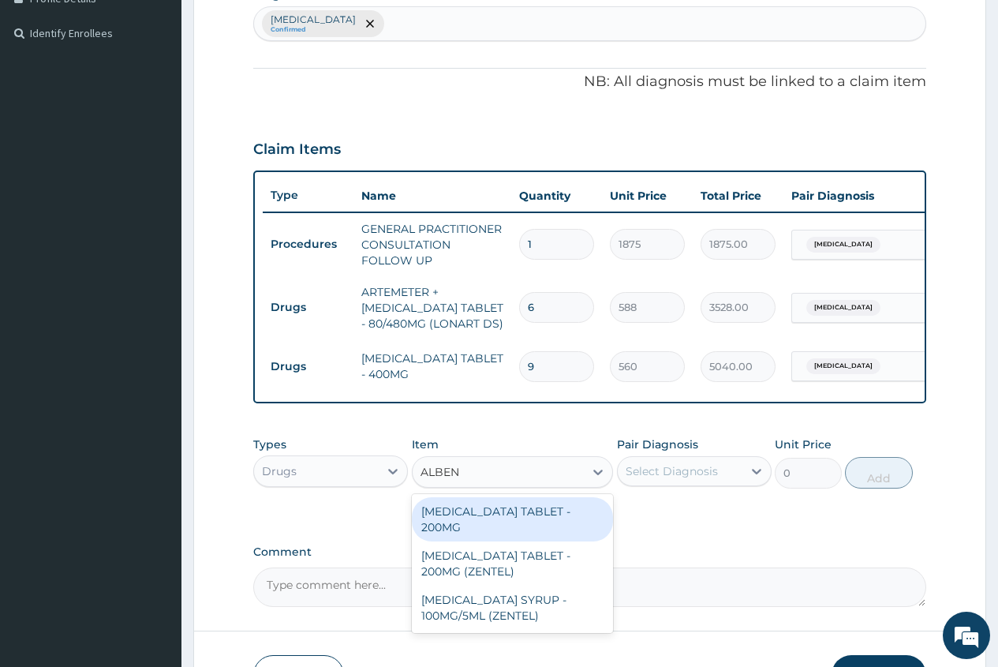
type input "ALBEND"
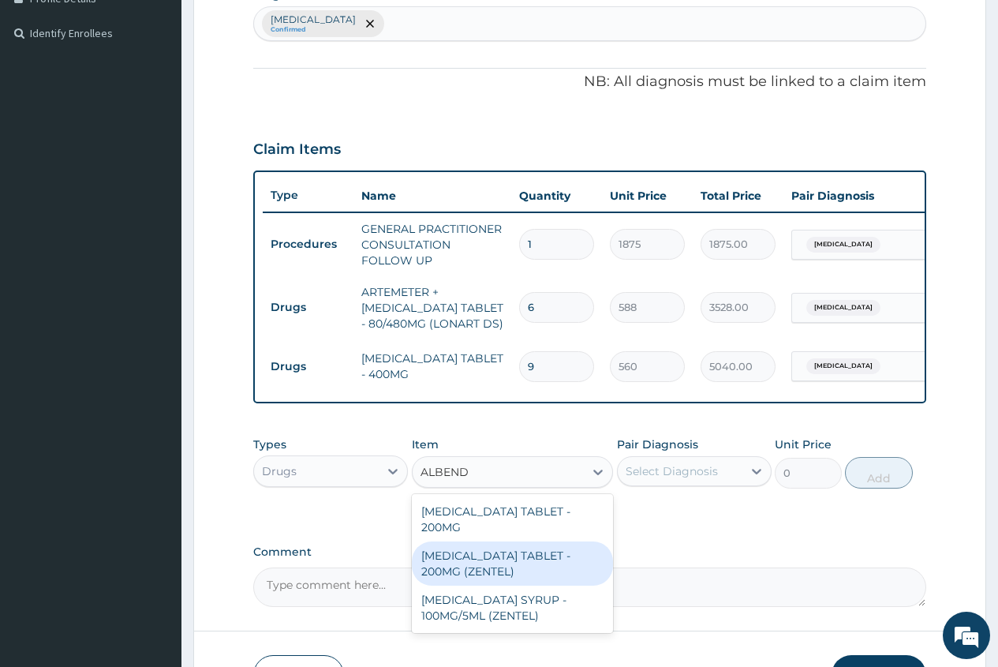
click at [508, 563] on div "[MEDICAL_DATA] TABLET - 200MG (ZENTEL)" at bounding box center [513, 563] width 202 height 44
type input "560"
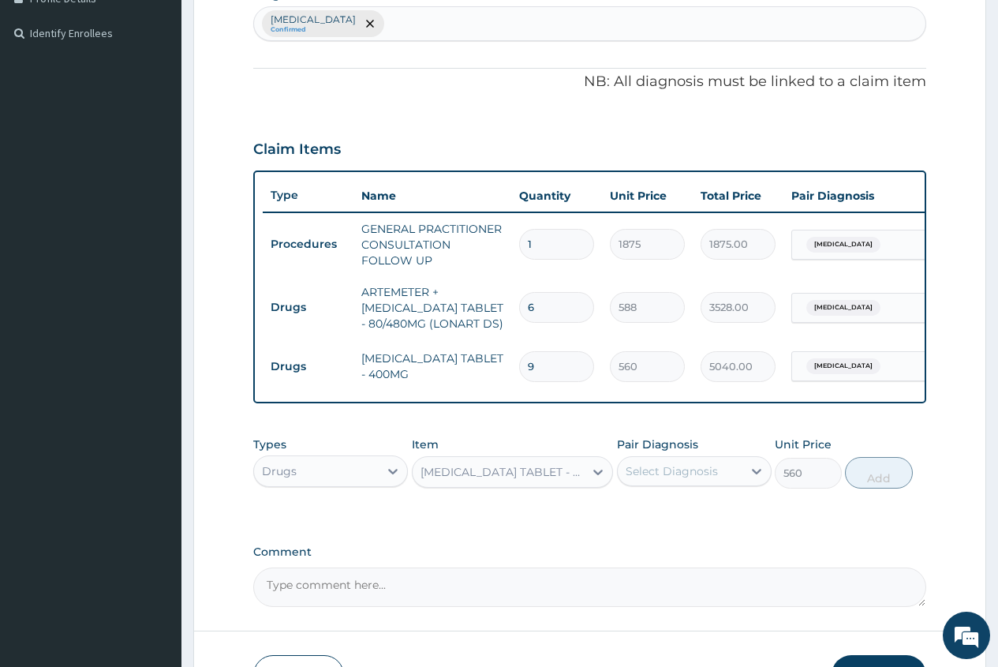
click at [685, 479] on div "Select Diagnosis" at bounding box center [672, 471] width 92 height 16
click at [676, 518] on label "[MEDICAL_DATA]" at bounding box center [692, 510] width 98 height 16
checkbox input "true"
click at [880, 488] on button "Add" at bounding box center [878, 473] width 67 height 32
type input "0"
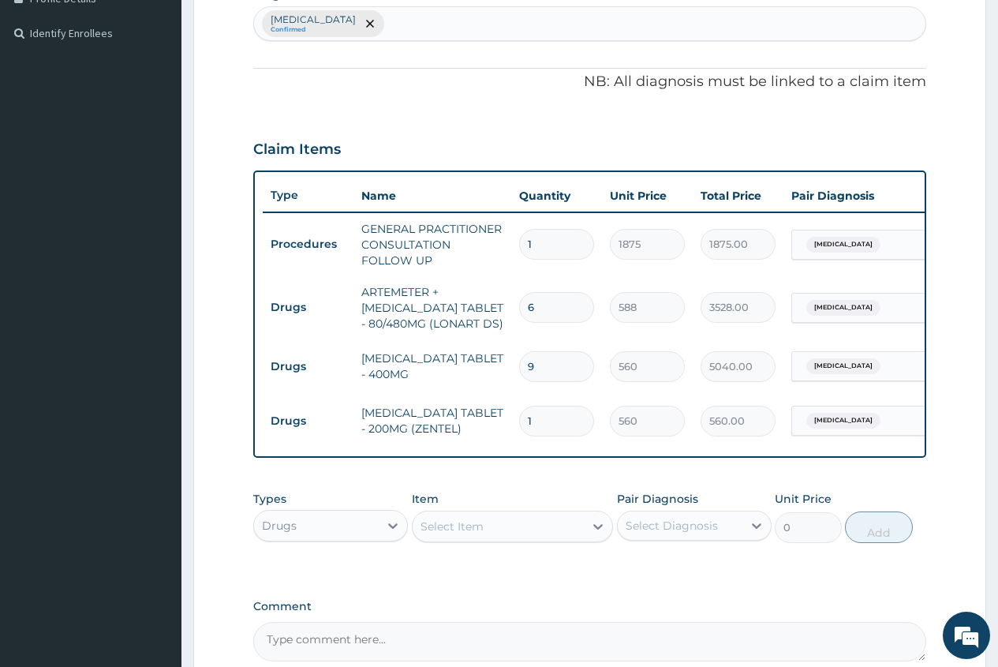
type input "0.00"
type input "2"
type input "1120.00"
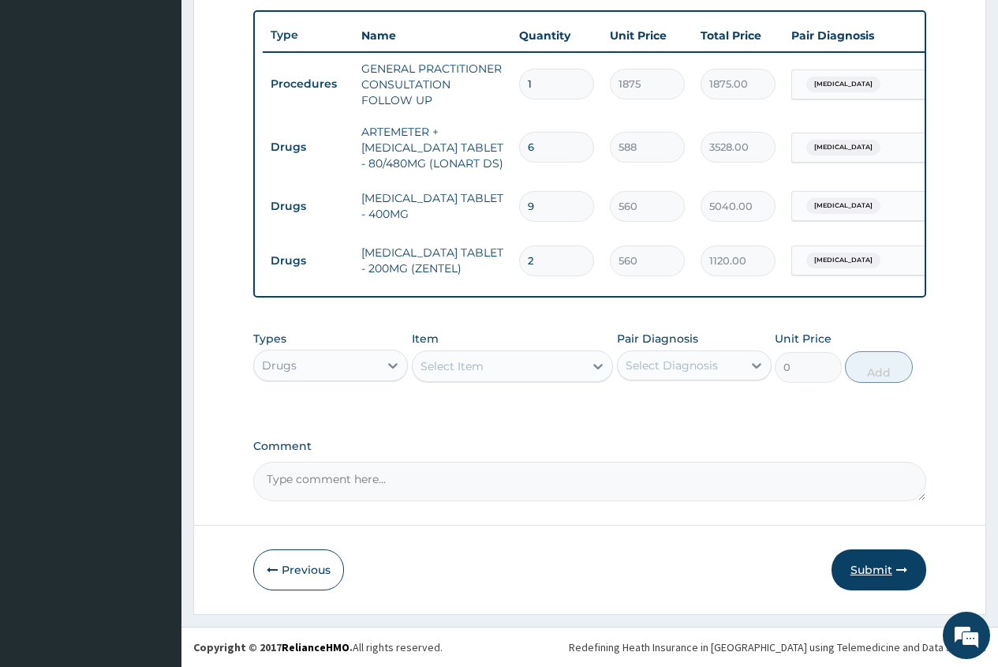
type input "2"
click at [878, 567] on button "Submit" at bounding box center [879, 569] width 95 height 41
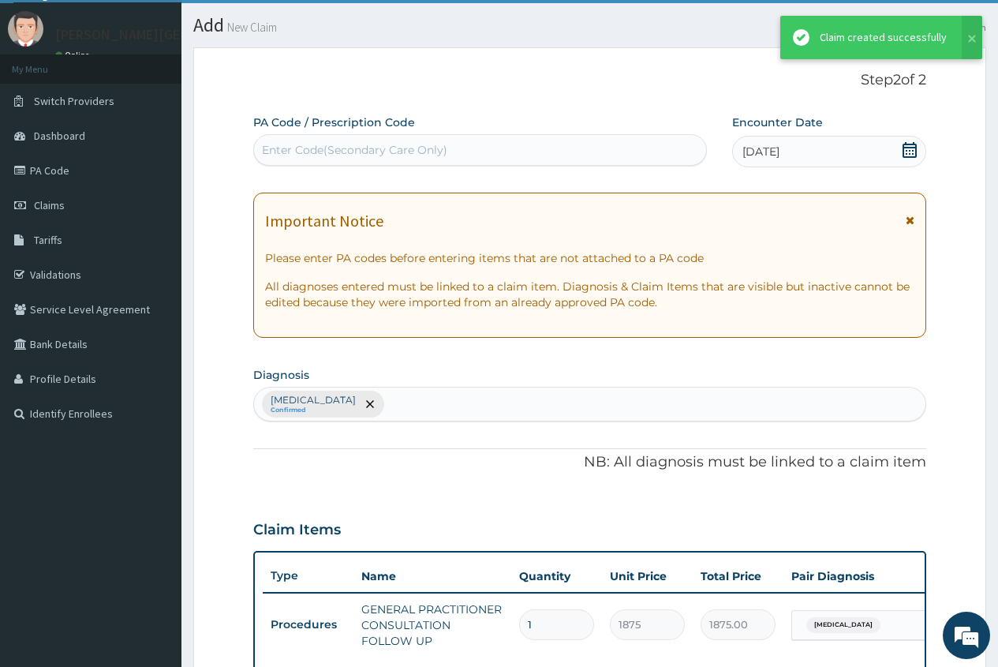
scroll to position [589, 0]
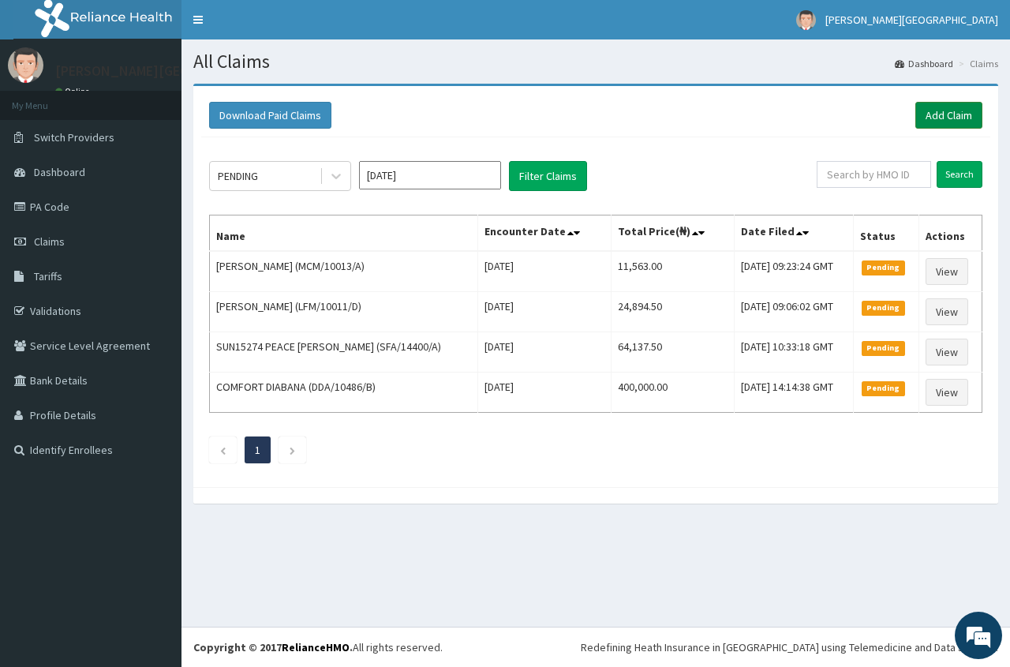
click at [954, 107] on link "Add Claim" at bounding box center [948, 115] width 67 height 27
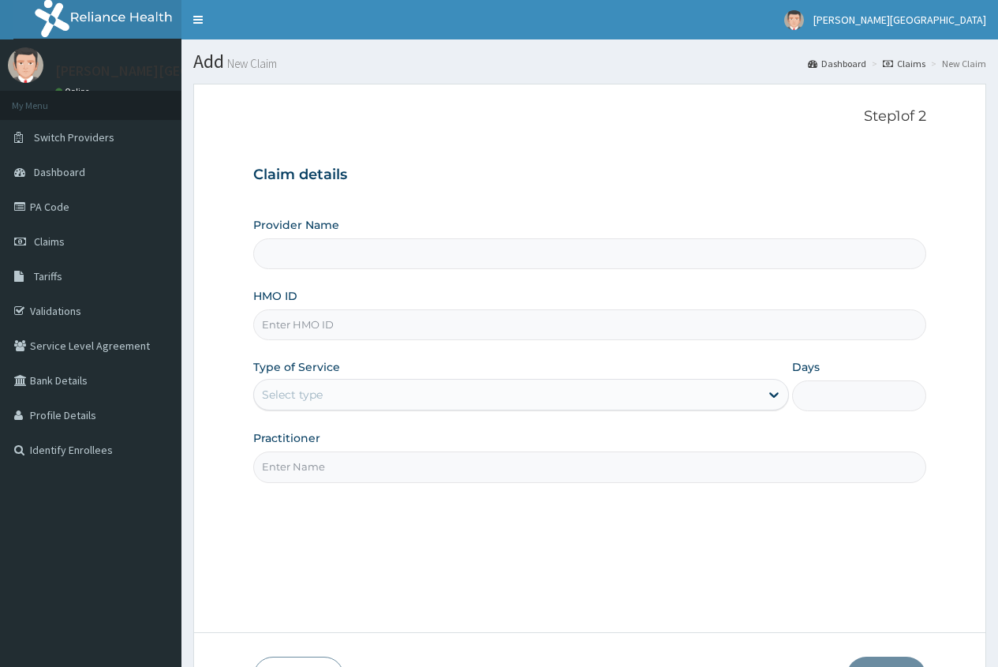
click at [271, 324] on input "HMO ID" at bounding box center [589, 324] width 673 height 31
type input "[PERSON_NAME][GEOGRAPHIC_DATA]"
type input "BWI/10116/C"
click at [302, 395] on div "Select type" at bounding box center [292, 395] width 61 height 16
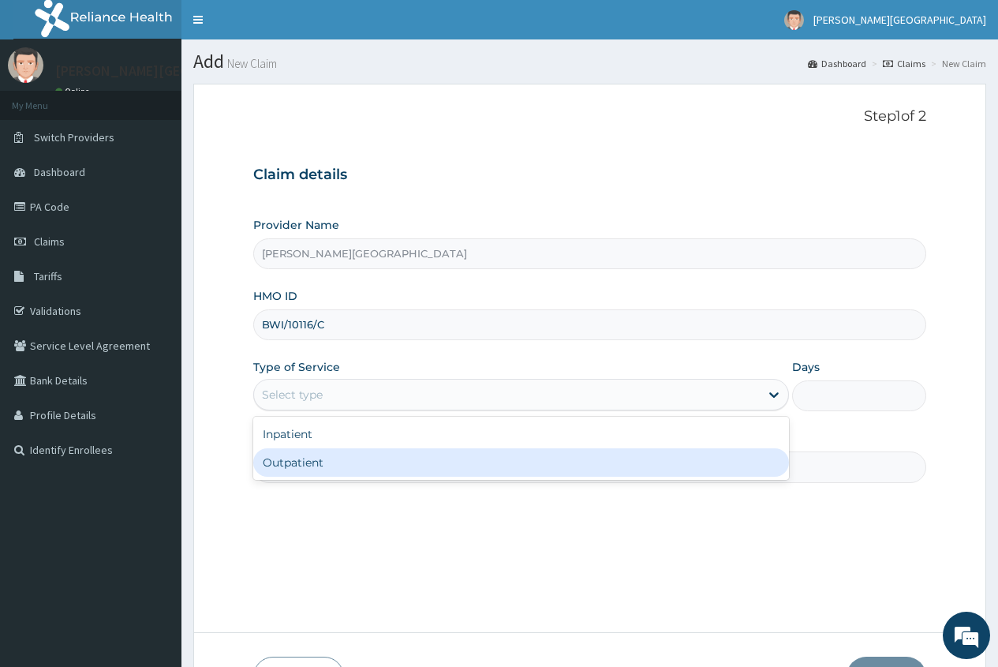
click at [298, 466] on div "Outpatient" at bounding box center [521, 462] width 536 height 28
type input "1"
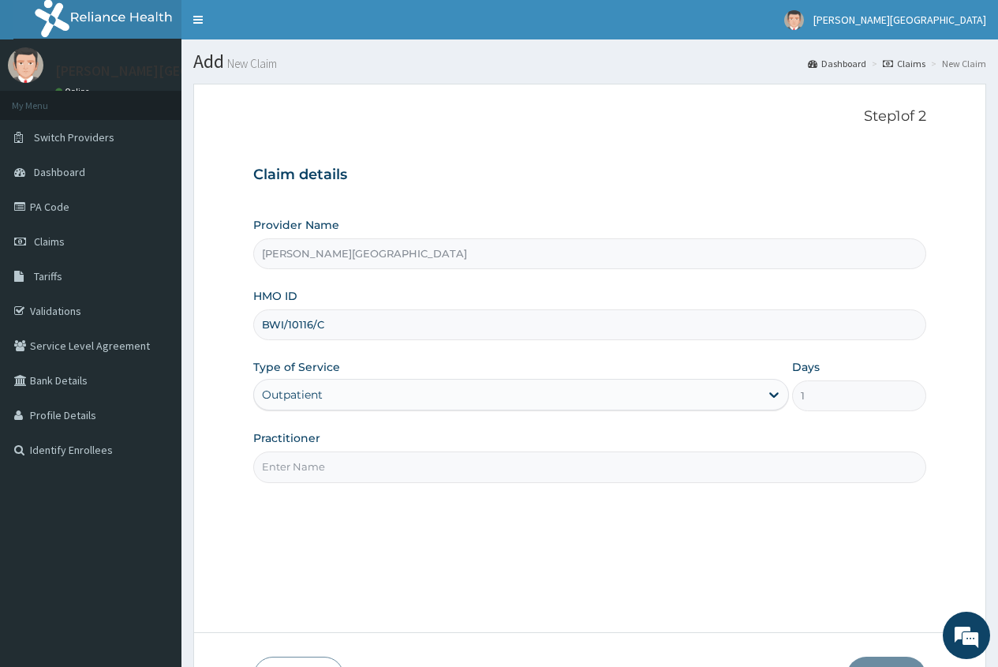
click at [284, 479] on input "Practitioner" at bounding box center [589, 466] width 673 height 31
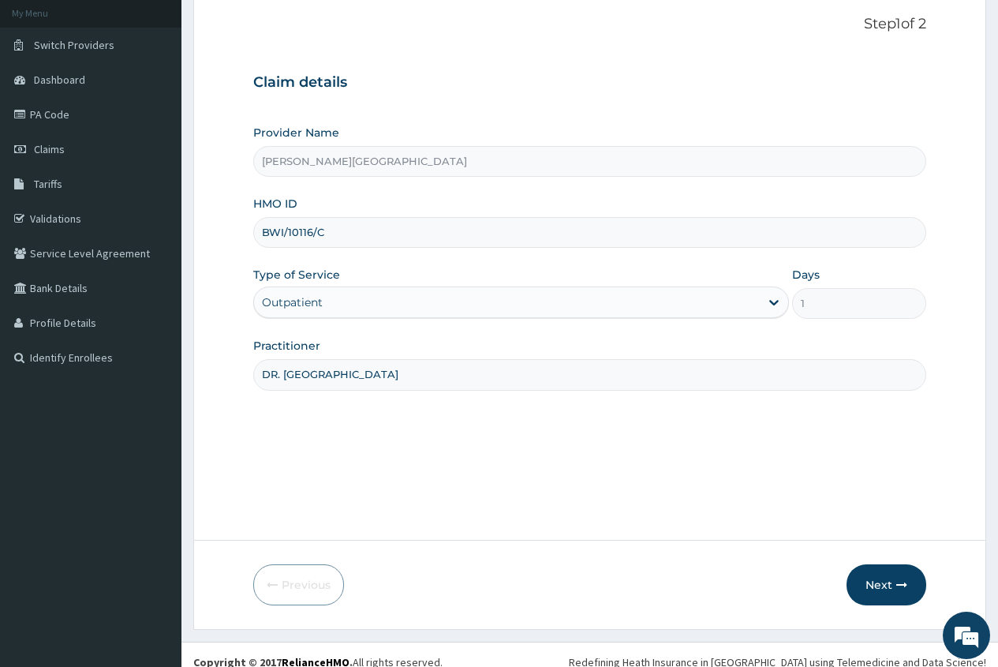
scroll to position [107, 0]
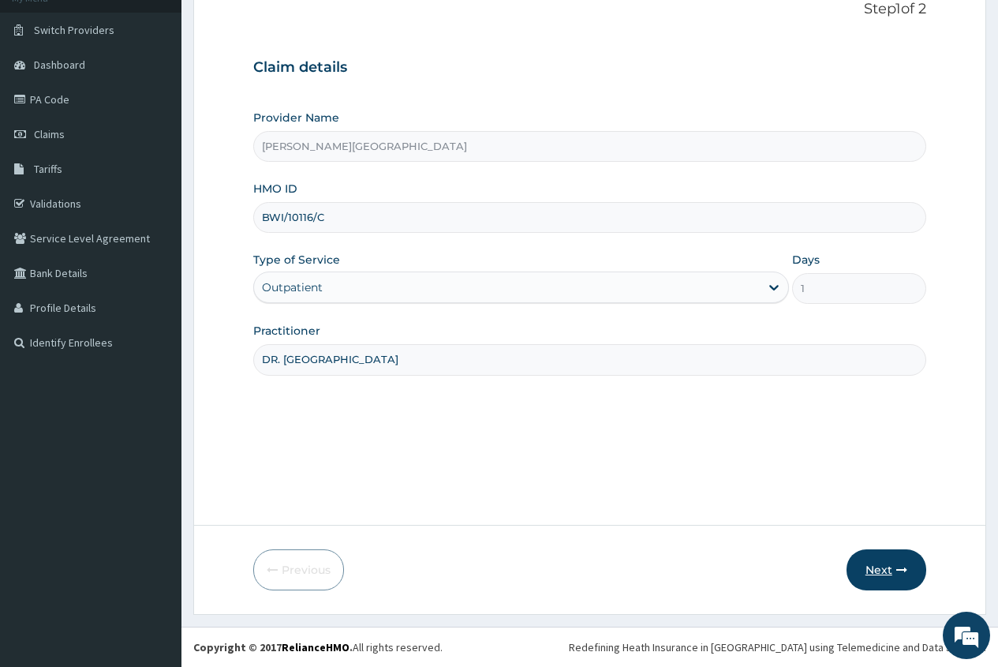
type input "DR. [GEOGRAPHIC_DATA]"
click at [880, 576] on button "Next" at bounding box center [887, 569] width 80 height 41
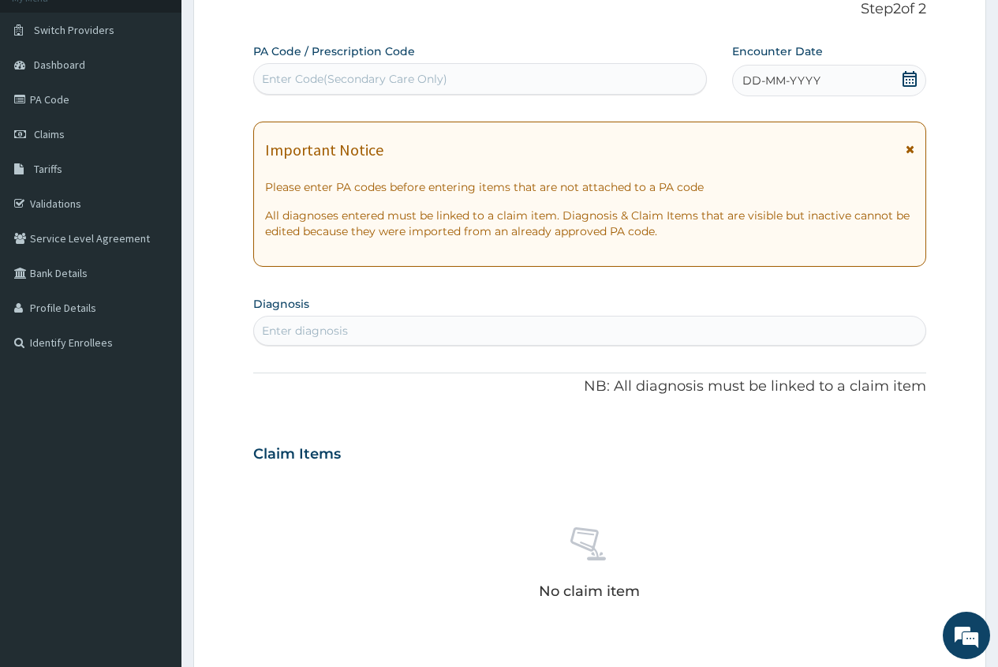
click at [911, 77] on icon at bounding box center [910, 79] width 16 height 16
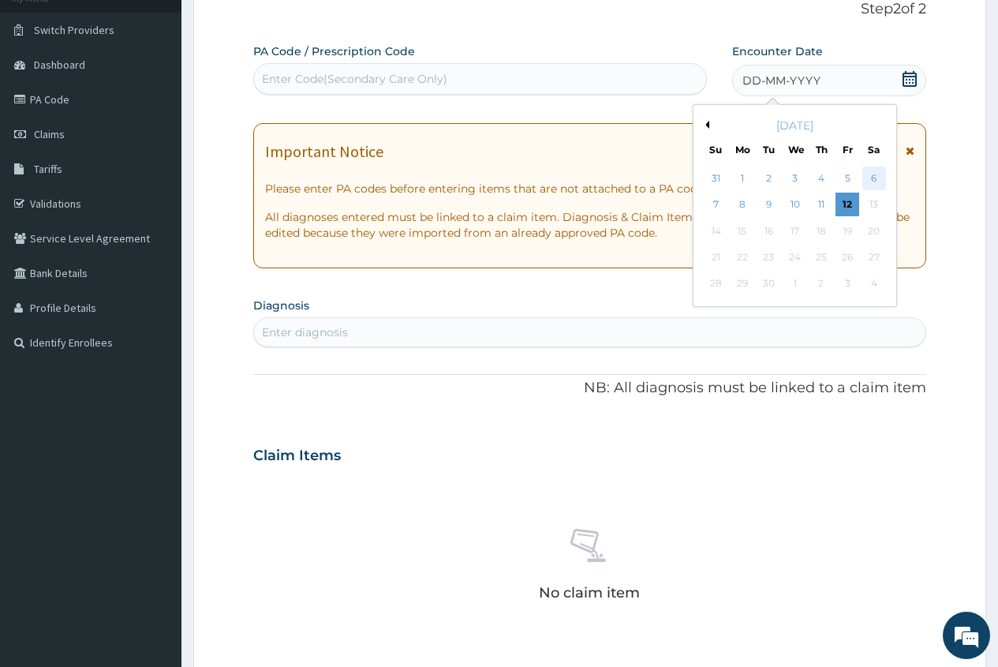
click at [870, 178] on div "6" at bounding box center [874, 179] width 24 height 24
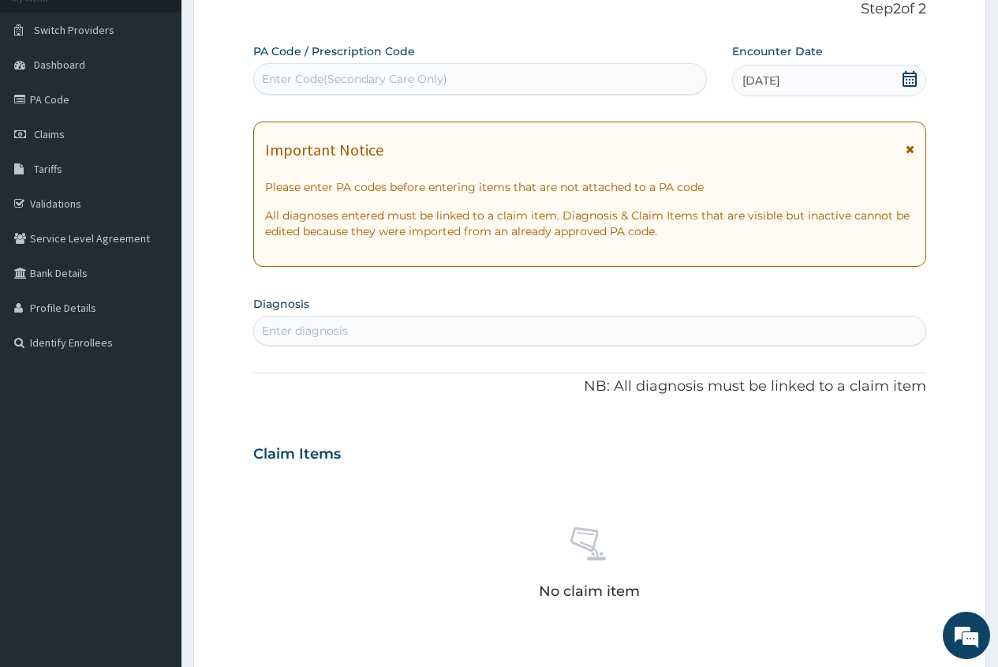
click at [292, 333] on div "Enter diagnosis" at bounding box center [305, 331] width 86 height 16
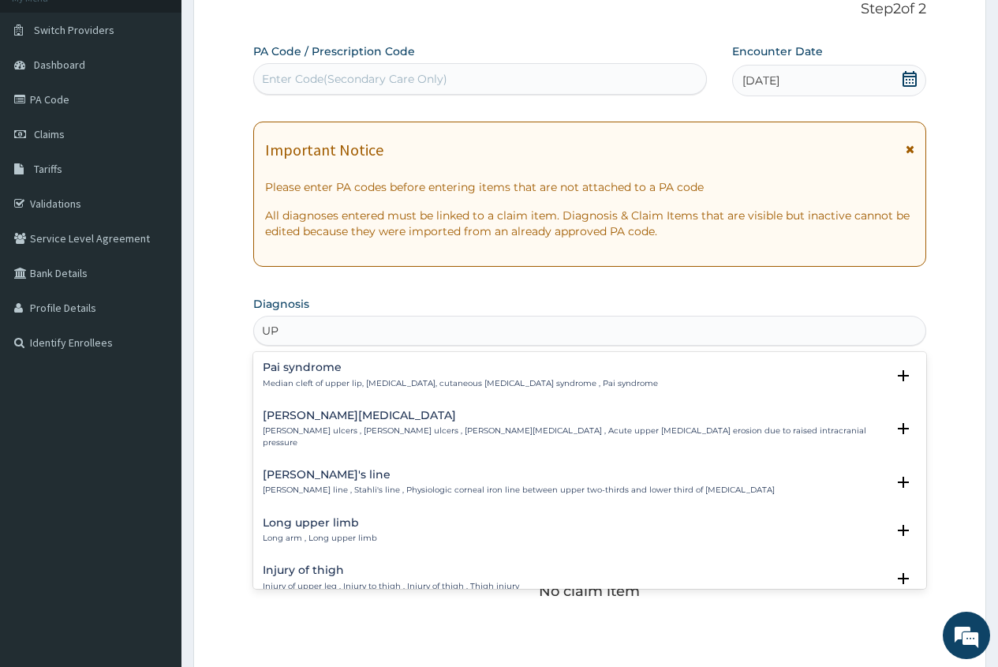
type input "U"
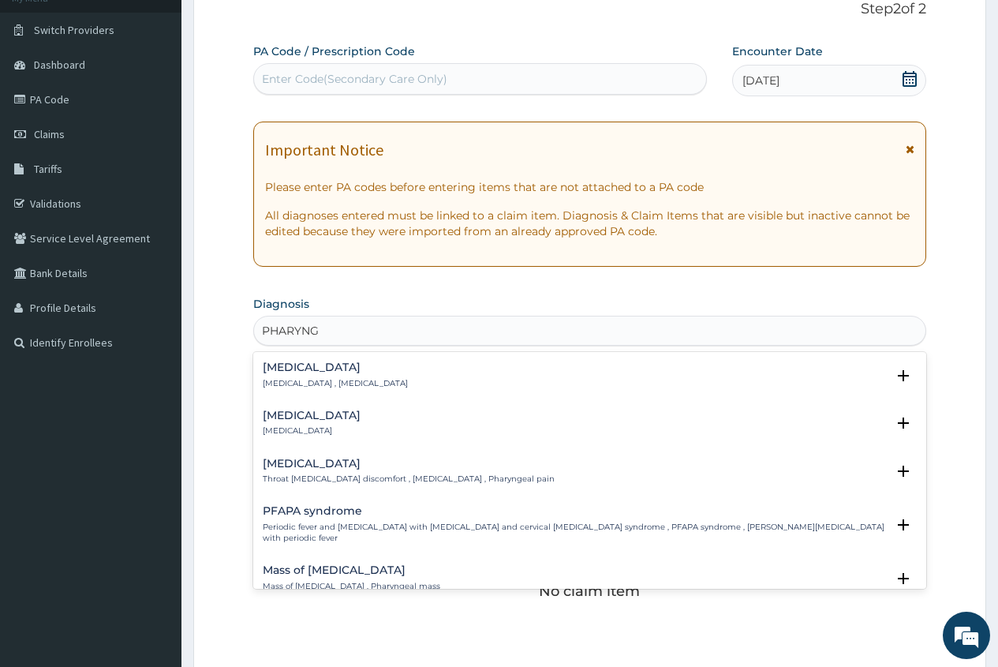
type input "PHARYNGO"
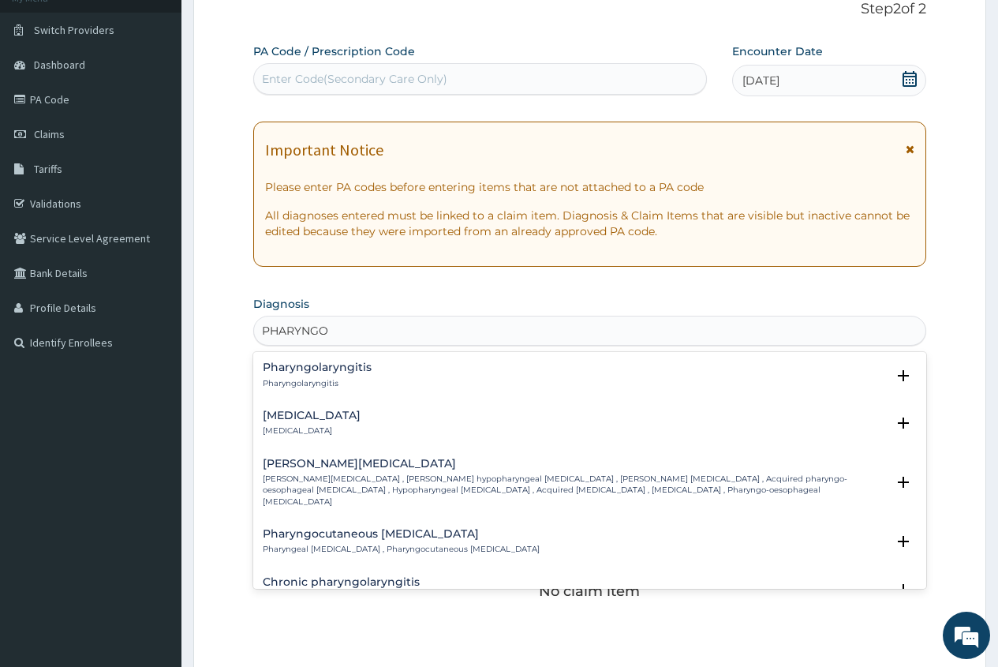
click at [357, 415] on h4 "[MEDICAL_DATA]" at bounding box center [312, 416] width 98 height 12
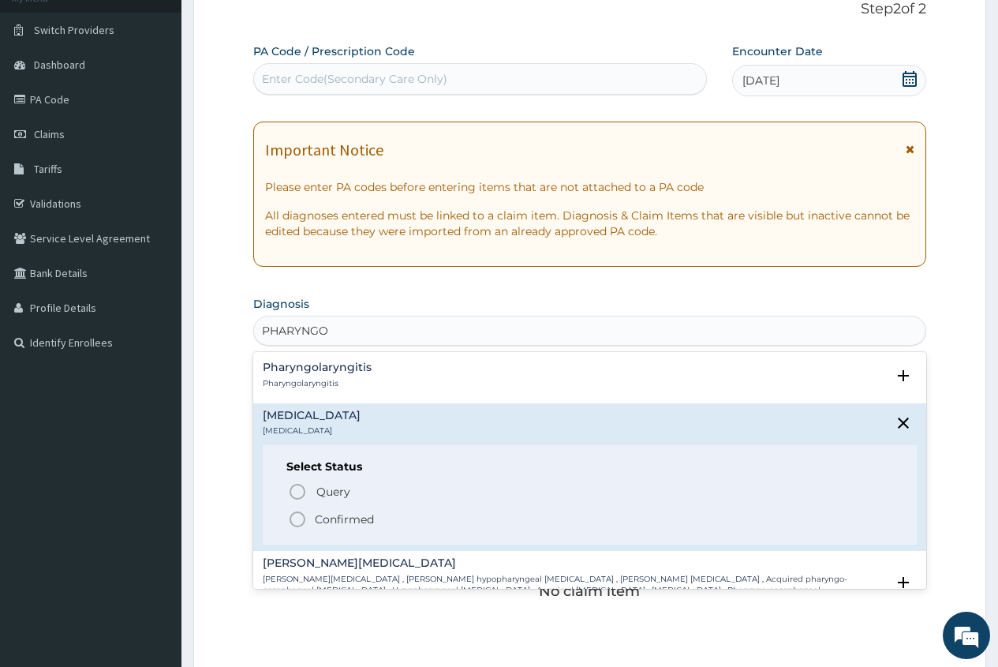
click at [318, 511] on span "Confirmed" at bounding box center [590, 519] width 605 height 19
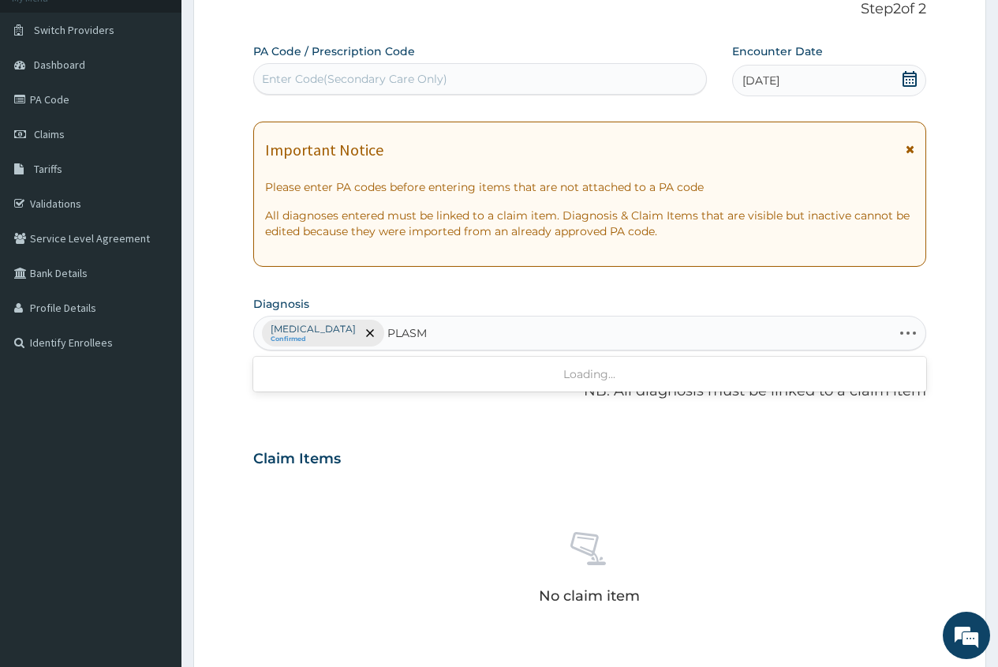
type input "PLASMO"
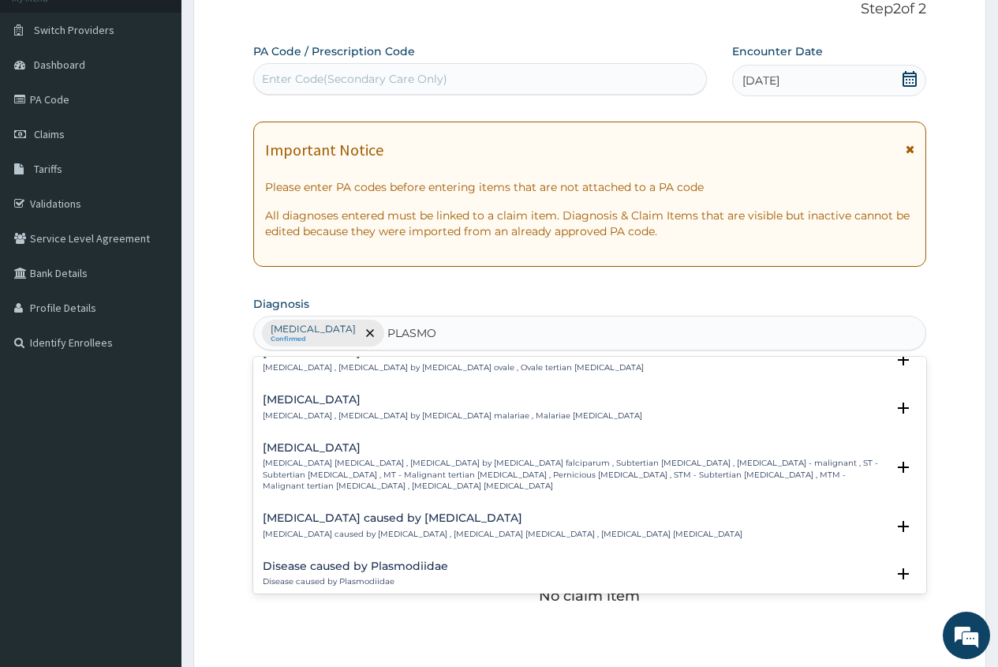
scroll to position [158, 0]
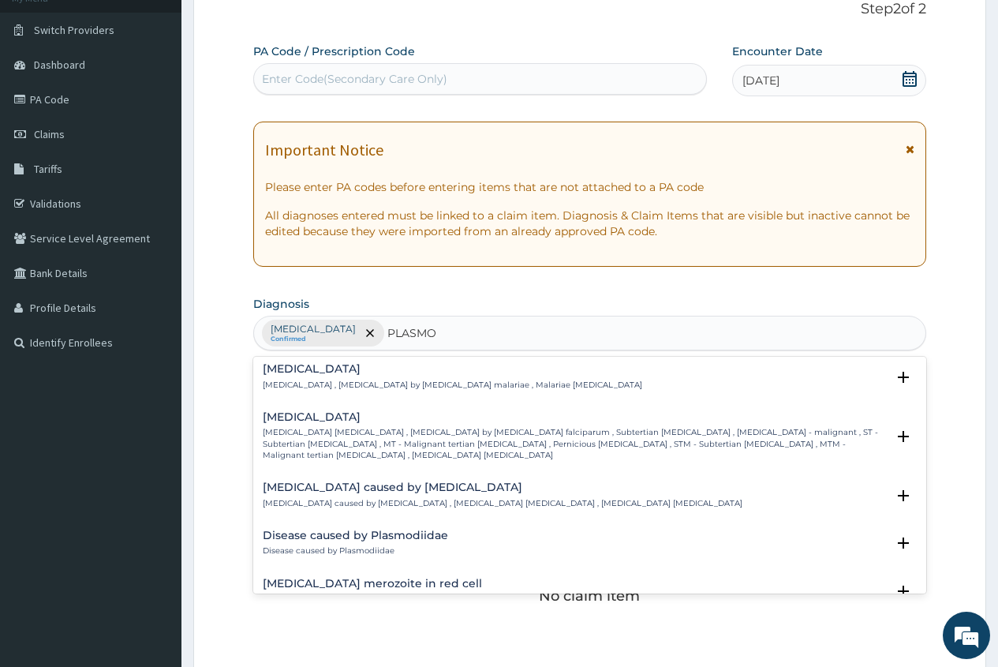
click at [354, 425] on div "[MEDICAL_DATA] [MEDICAL_DATA] [MEDICAL_DATA] , [MEDICAL_DATA] by [MEDICAL_DATA]…" at bounding box center [574, 436] width 623 height 50
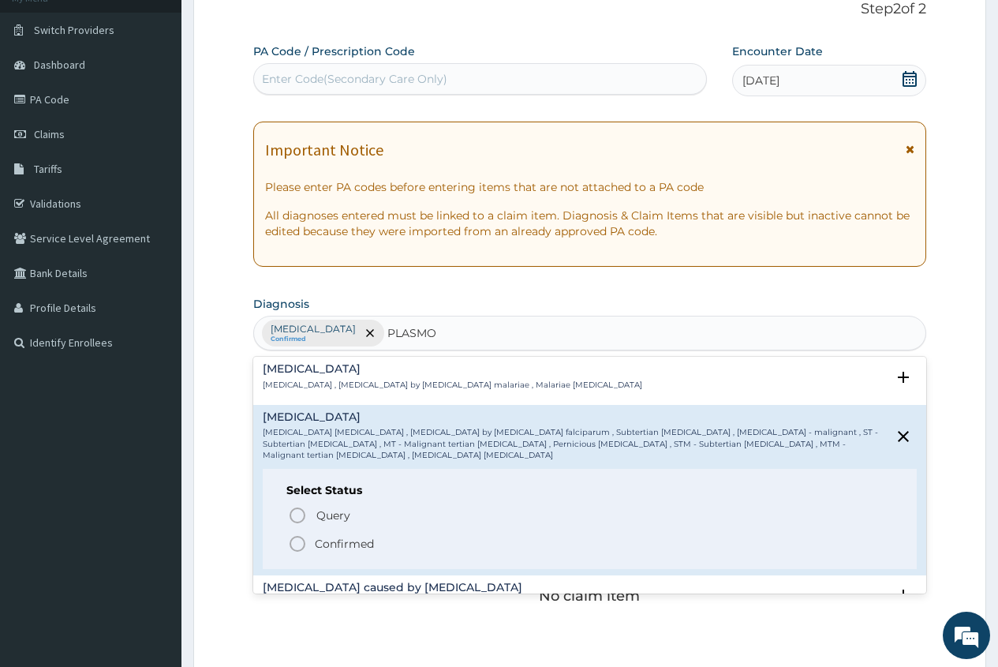
click at [351, 536] on p "Confirmed" at bounding box center [344, 544] width 59 height 16
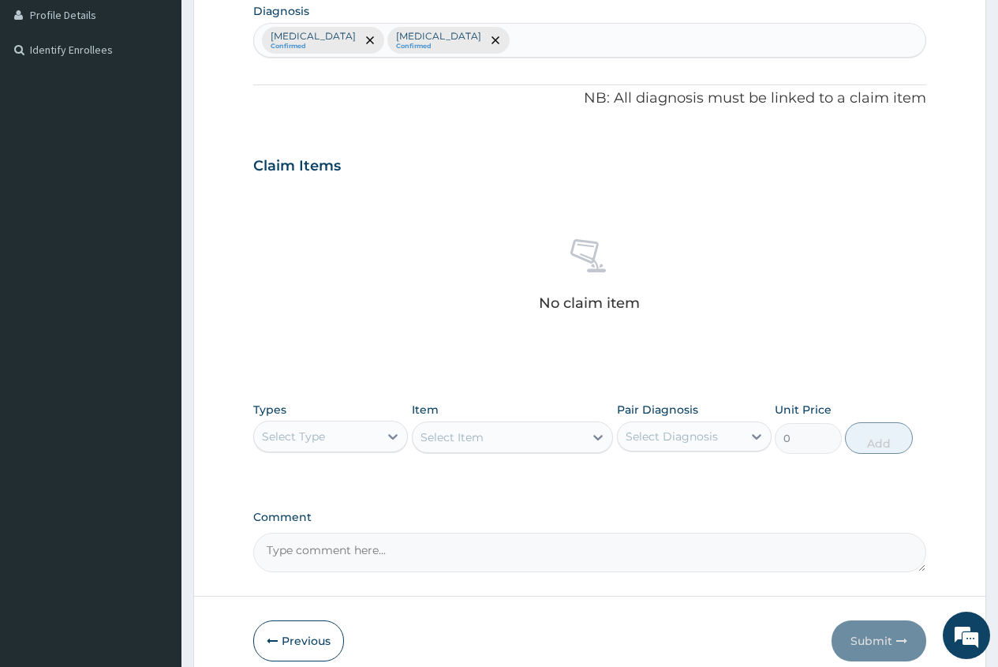
scroll to position [471, 0]
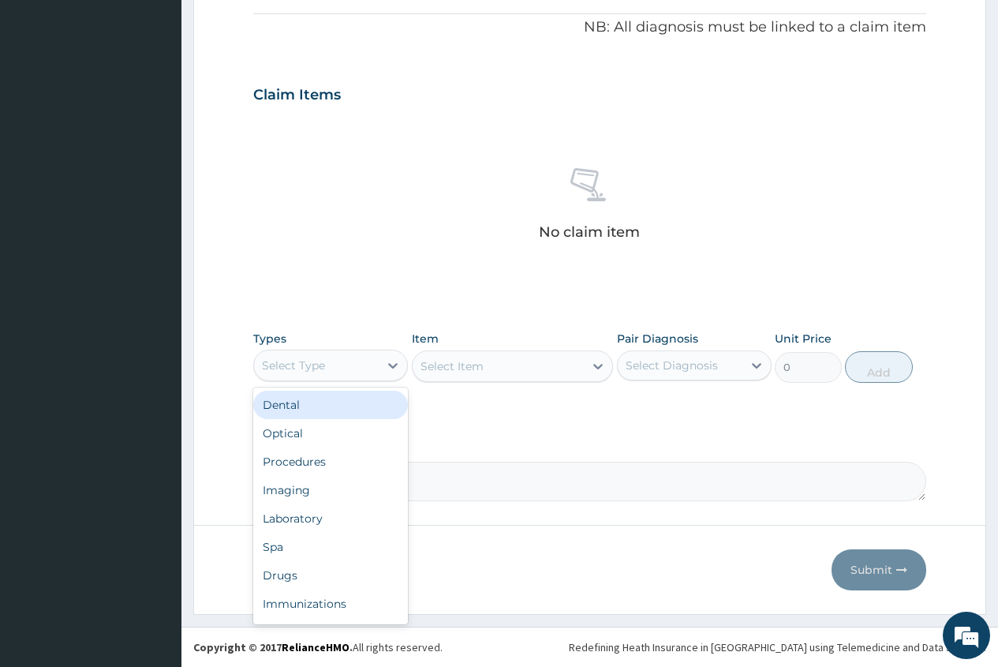
click at [346, 375] on div "Select Type" at bounding box center [316, 365] width 125 height 25
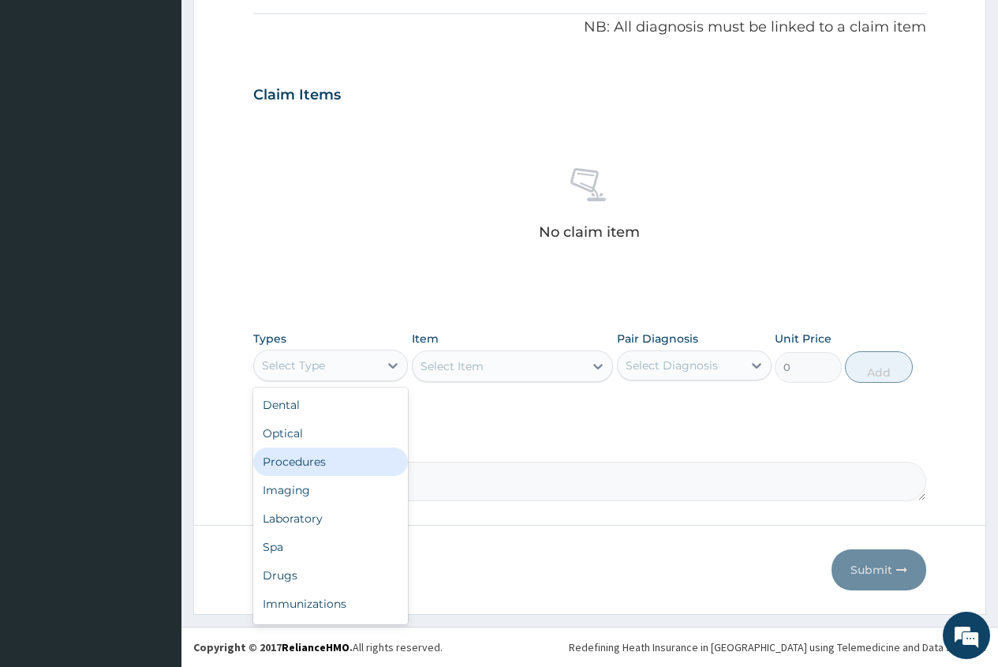
click at [334, 470] on div "Procedures" at bounding box center [330, 461] width 155 height 28
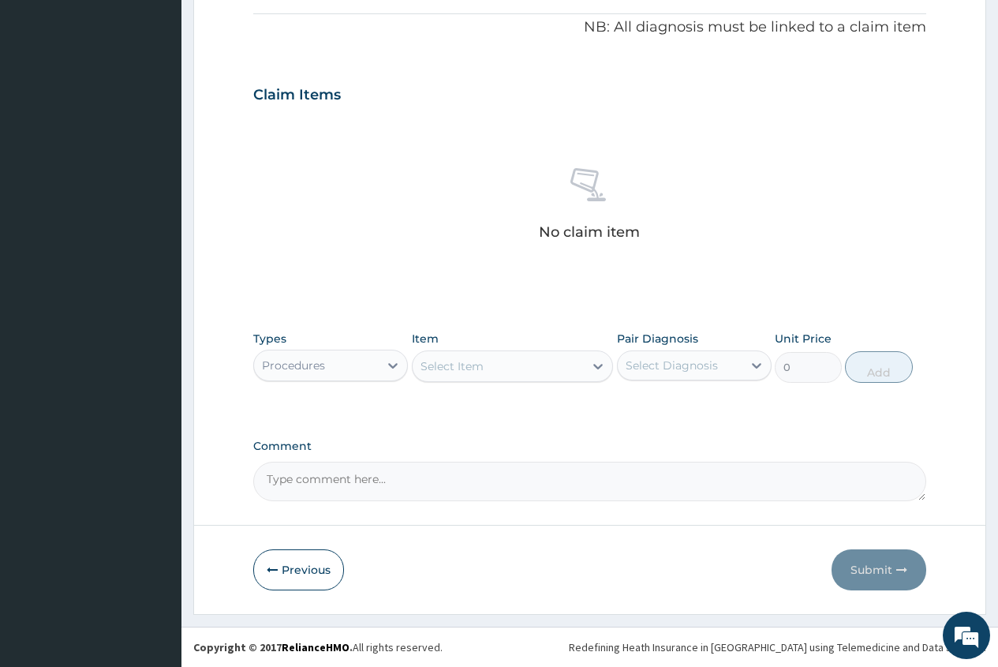
click at [441, 369] on div "Select Item" at bounding box center [452, 366] width 63 height 16
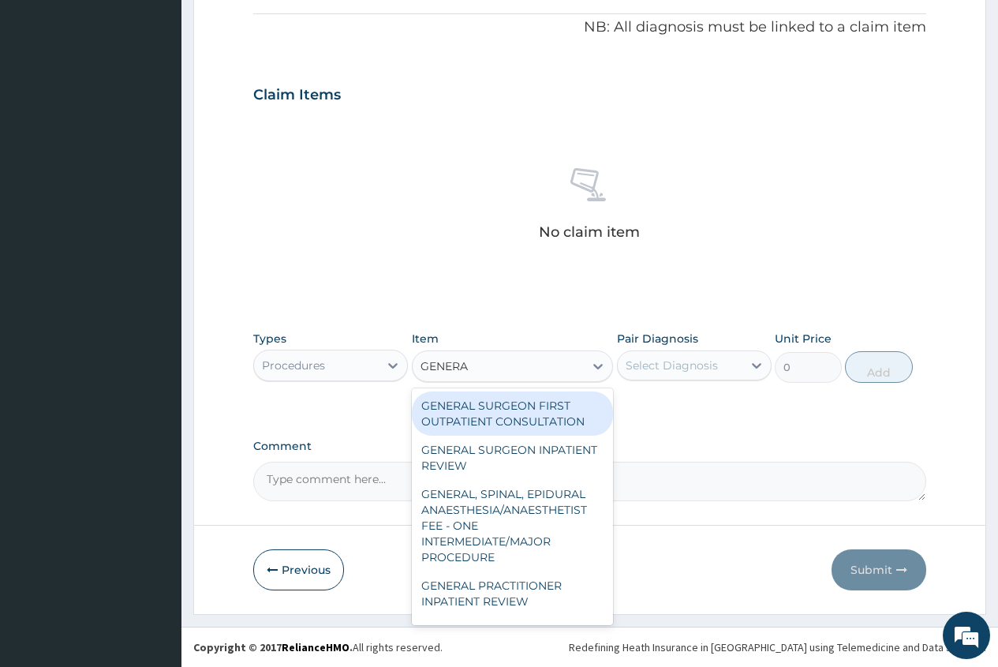
type input "GENERAL"
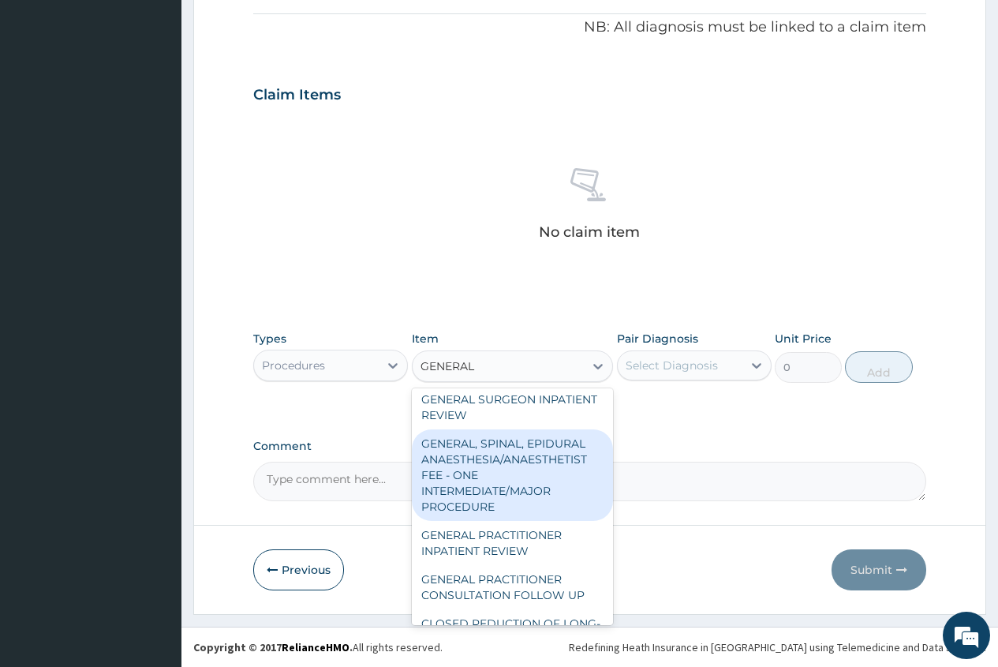
scroll to position [79, 0]
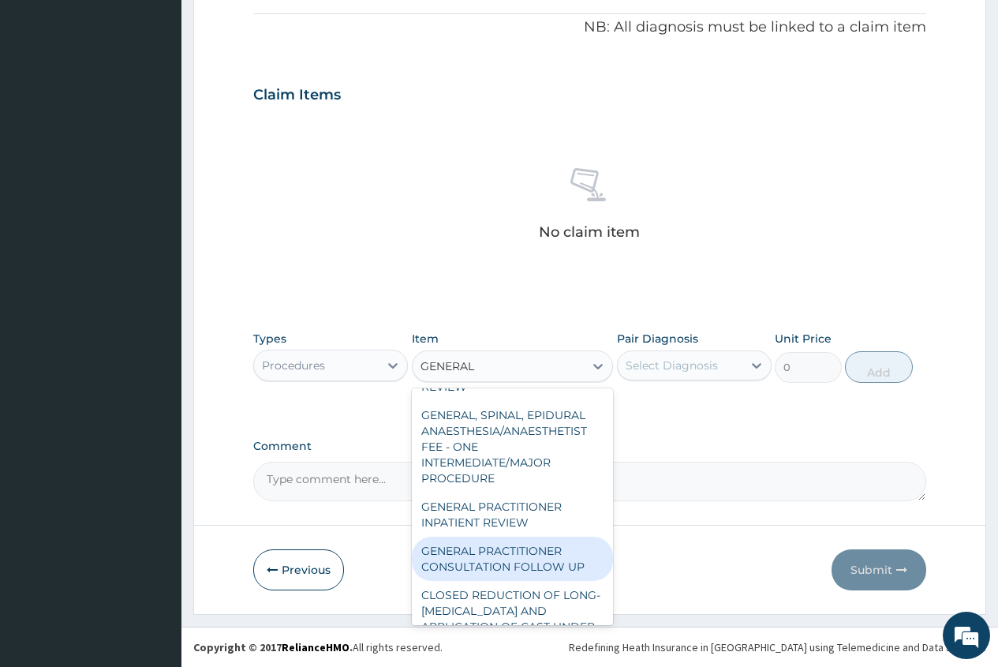
click at [551, 541] on div "GENERAL PRACTITIONER CONSULTATION FOLLOW UP" at bounding box center [513, 559] width 202 height 44
type input "1875"
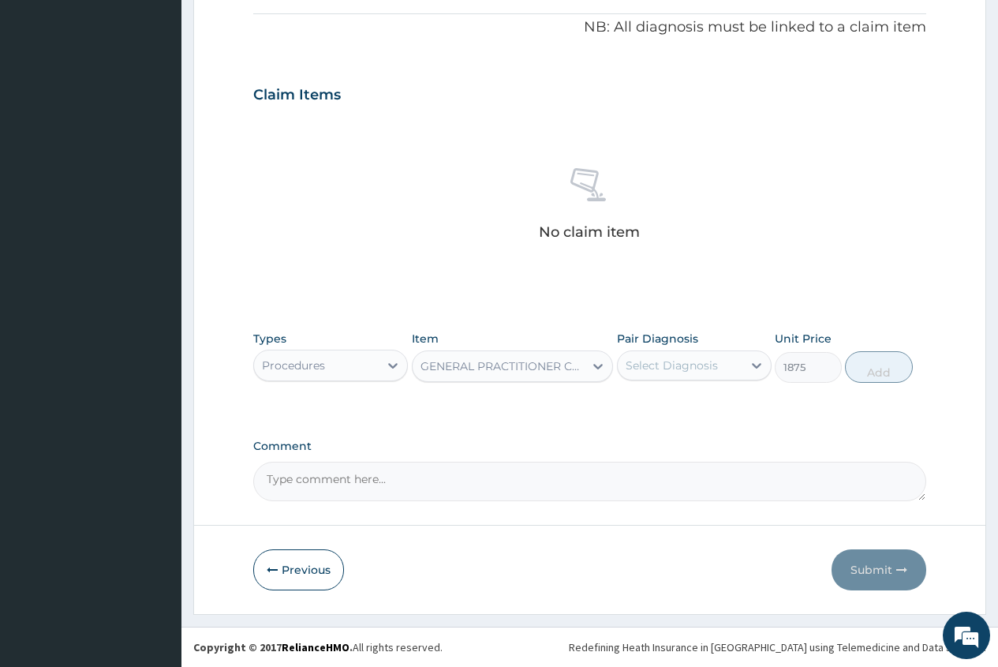
click at [673, 346] on label "Pair Diagnosis" at bounding box center [657, 339] width 81 height 16
drag, startPoint x: 672, startPoint y: 360, endPoint x: 668, endPoint y: 381, distance: 21.7
click at [672, 363] on div "Select Diagnosis" at bounding box center [672, 365] width 92 height 16
click at [668, 416] on div "[MEDICAL_DATA]" at bounding box center [694, 406] width 155 height 32
checkbox input "true"
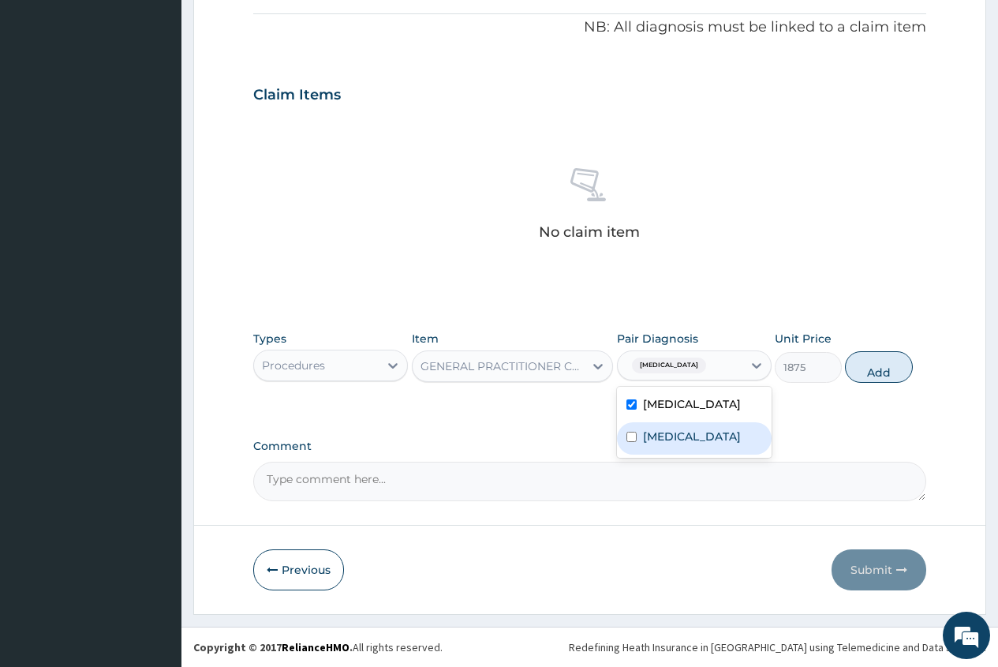
click at [668, 425] on div "[MEDICAL_DATA]" at bounding box center [694, 438] width 155 height 32
checkbox input "true"
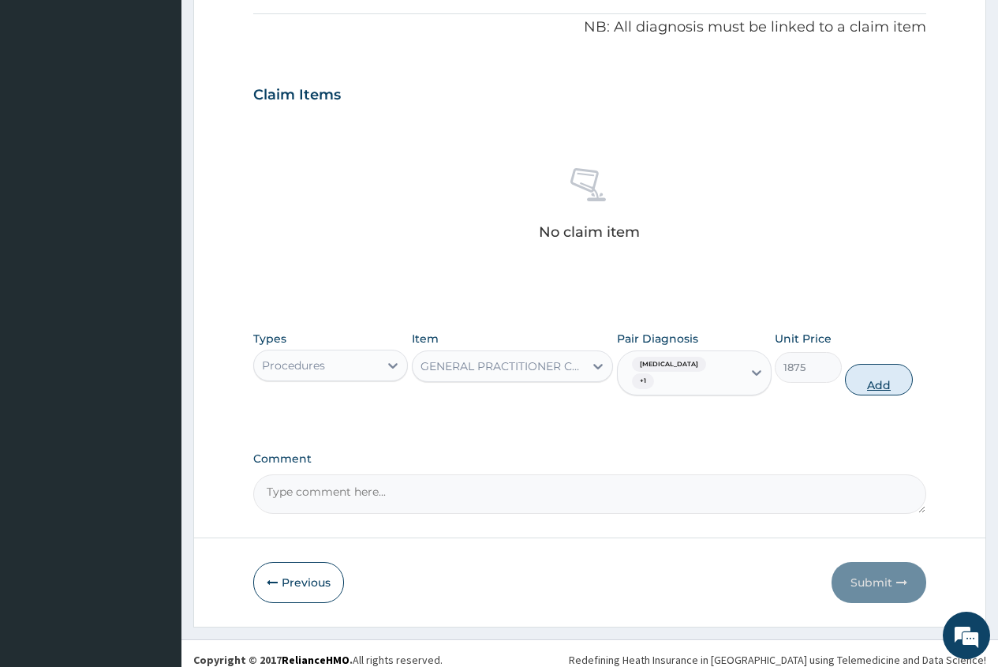
click at [880, 384] on button "Add" at bounding box center [878, 380] width 67 height 32
type input "0"
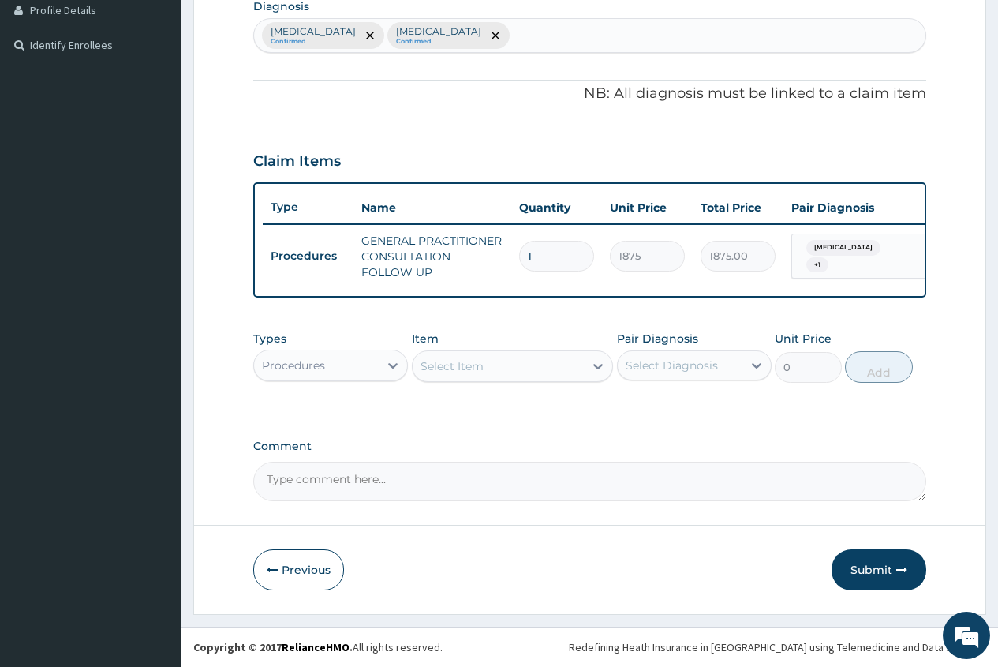
scroll to position [417, 0]
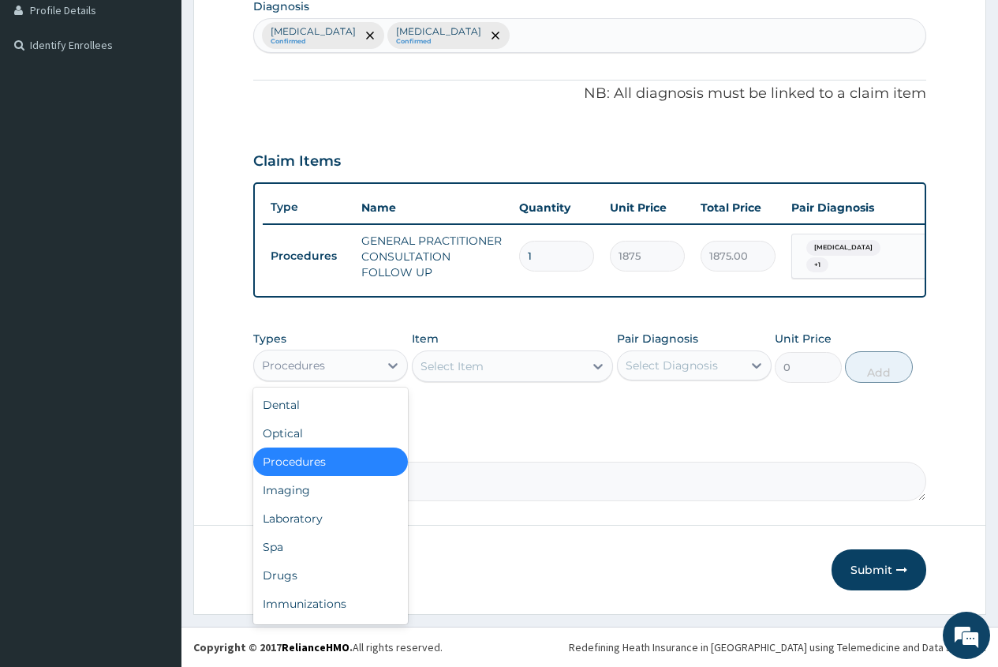
click at [365, 363] on div "Procedures" at bounding box center [316, 365] width 125 height 25
click at [309, 525] on div "Laboratory" at bounding box center [330, 518] width 155 height 28
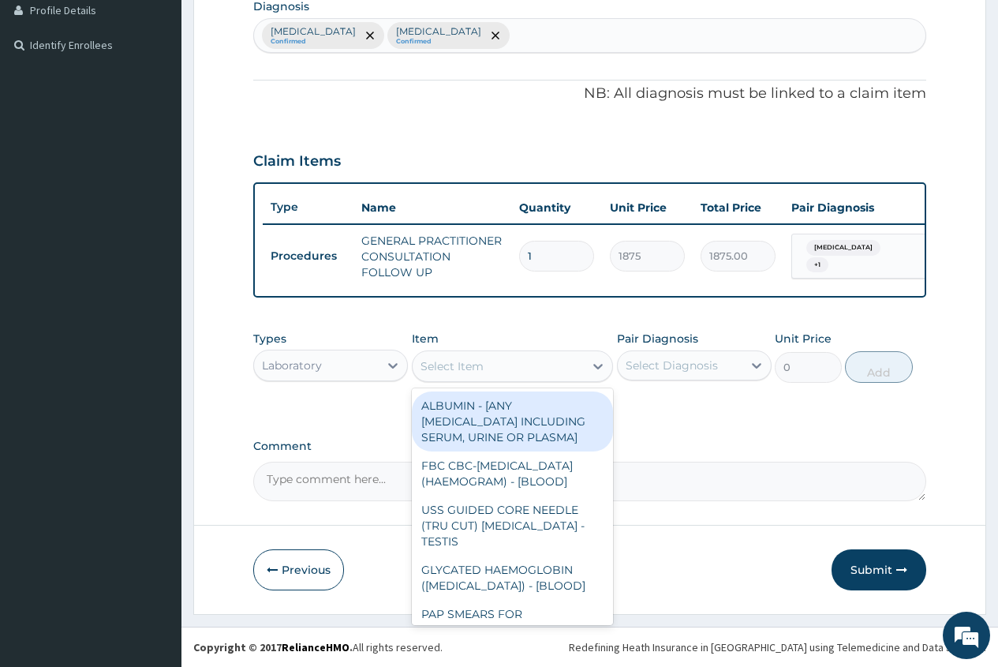
click at [438, 355] on div "Select Item" at bounding box center [499, 366] width 172 height 25
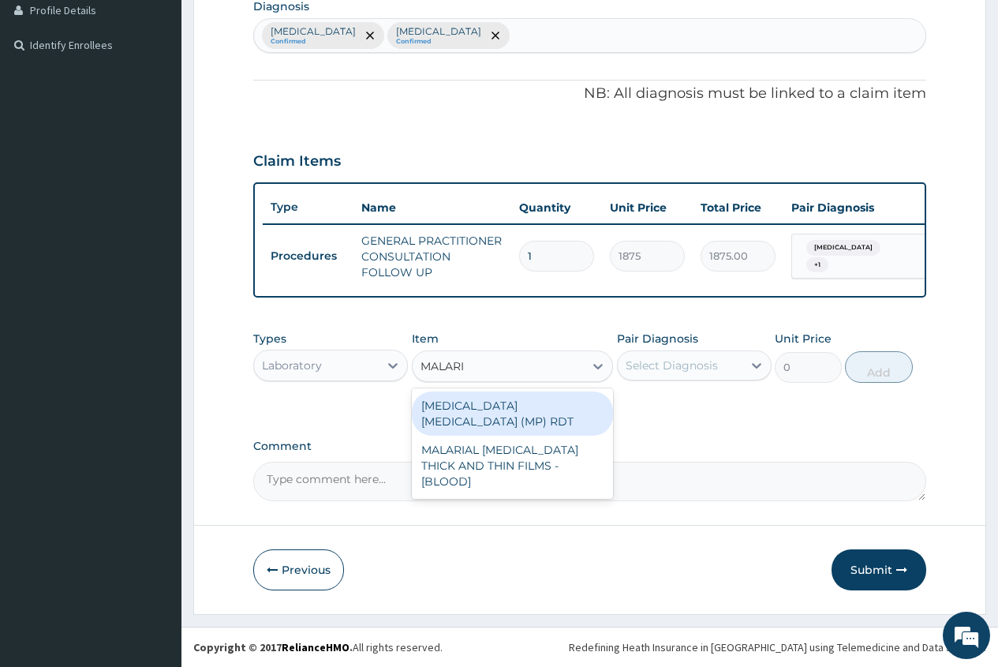
type input "[MEDICAL_DATA]"
click at [563, 416] on div "[MEDICAL_DATA] [MEDICAL_DATA] (MP) RDT" at bounding box center [513, 413] width 202 height 44
type input "2000"
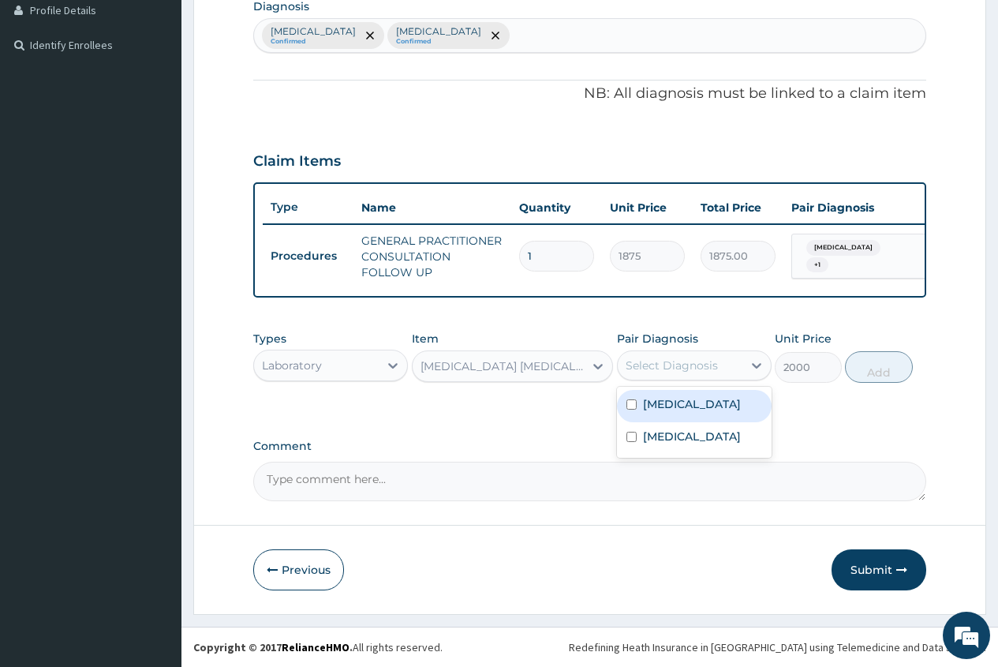
click at [716, 363] on div "Select Diagnosis" at bounding box center [672, 365] width 92 height 16
click at [695, 435] on label "[MEDICAL_DATA]" at bounding box center [692, 436] width 98 height 16
checkbox input "true"
click at [672, 411] on div "[MEDICAL_DATA]" at bounding box center [694, 406] width 155 height 32
checkbox input "true"
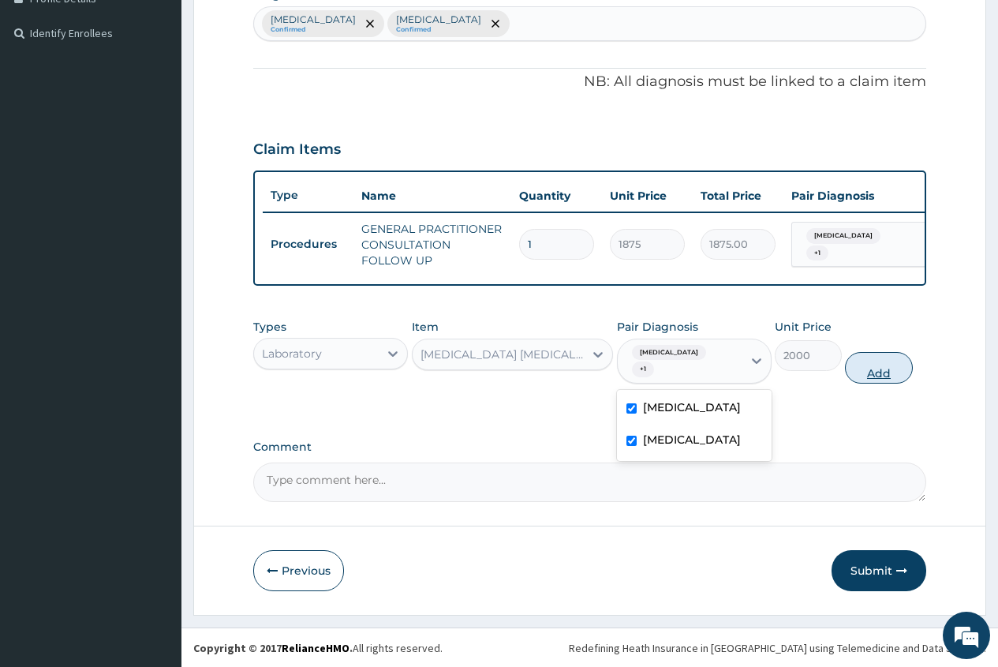
click at [881, 383] on button "Add" at bounding box center [878, 368] width 67 height 32
type input "0"
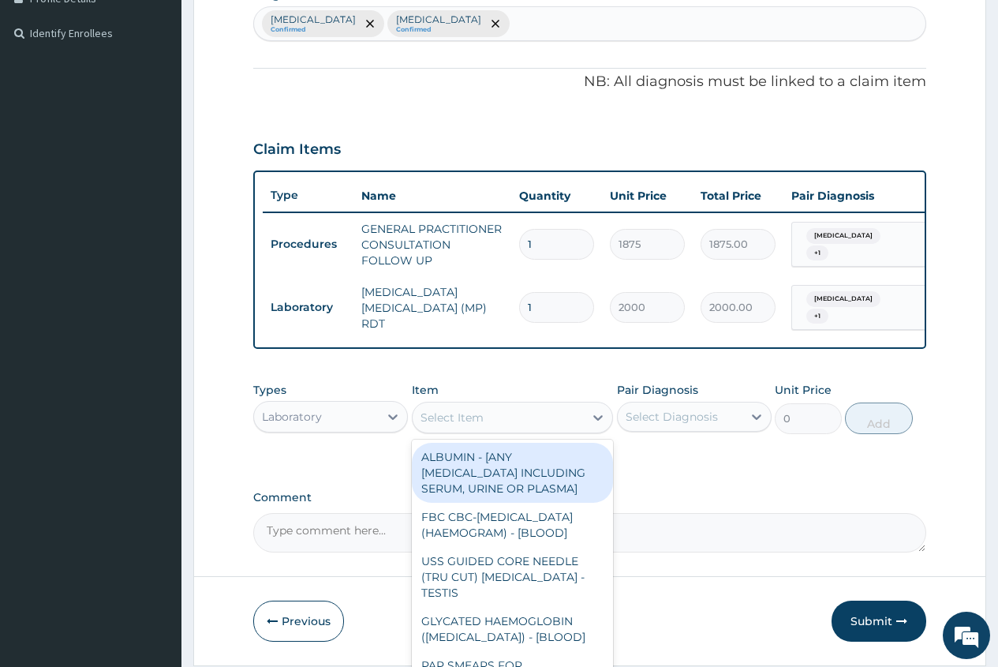
click at [446, 421] on div "Select Item" at bounding box center [452, 418] width 63 height 16
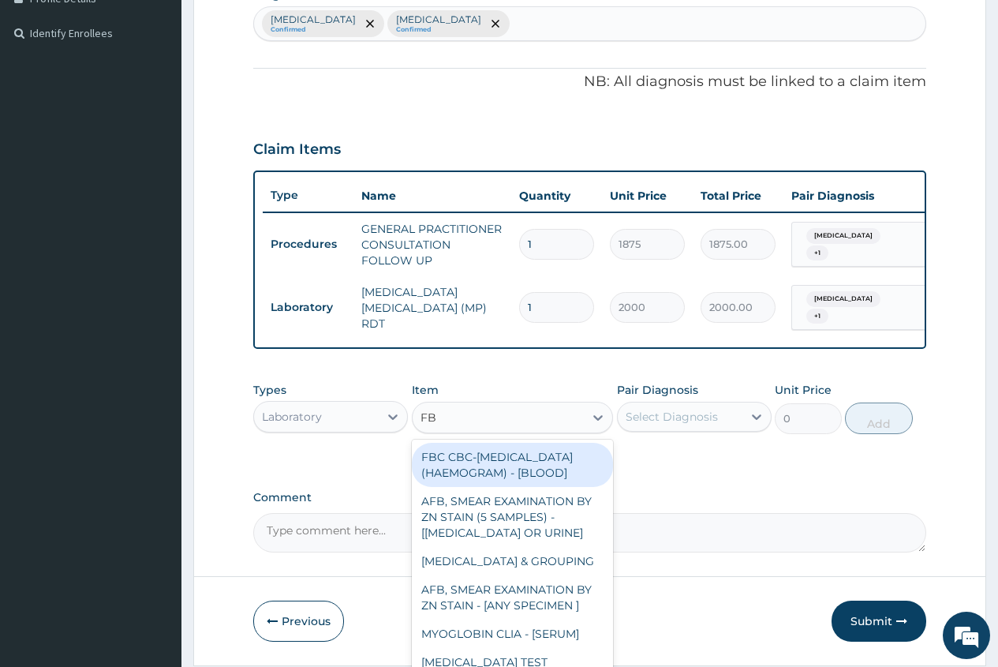
type input "FBC"
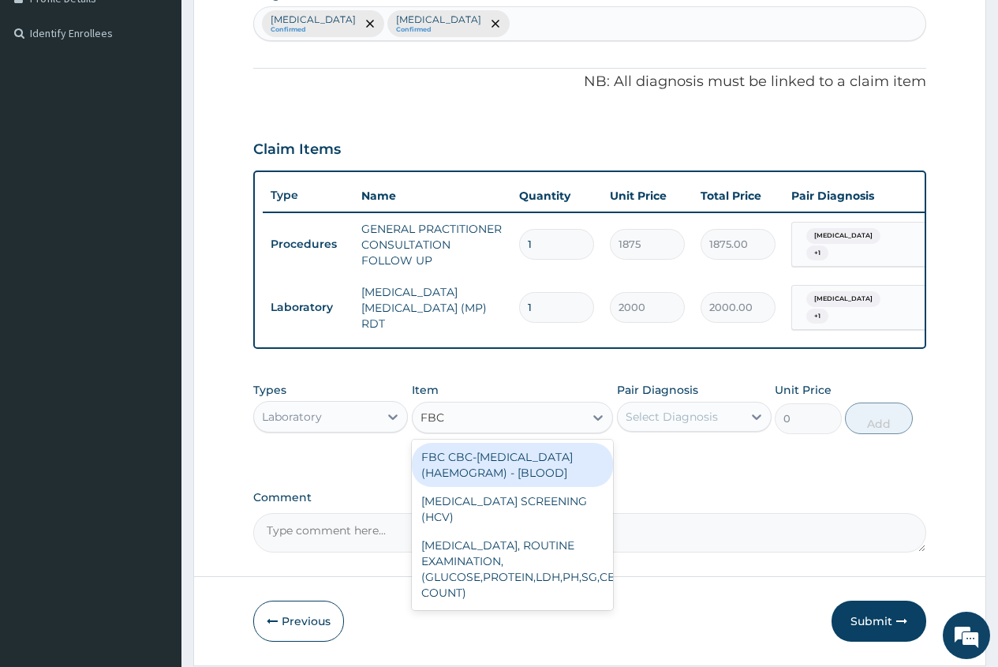
click at [515, 475] on div "FBC CBC-[MEDICAL_DATA] (HAEMOGRAM) - [BLOOD]" at bounding box center [513, 465] width 202 height 44
type input "5000"
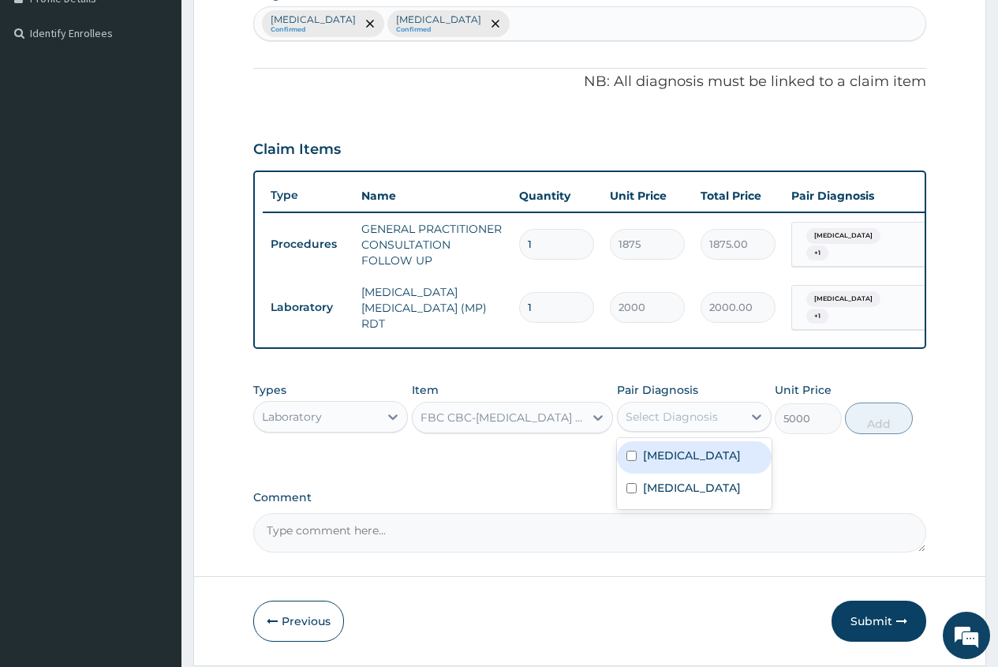
click at [660, 418] on div "Select Diagnosis" at bounding box center [672, 417] width 92 height 16
click at [695, 463] on label "Pharyngotonsillitis" at bounding box center [692, 455] width 98 height 16
checkbox input "true"
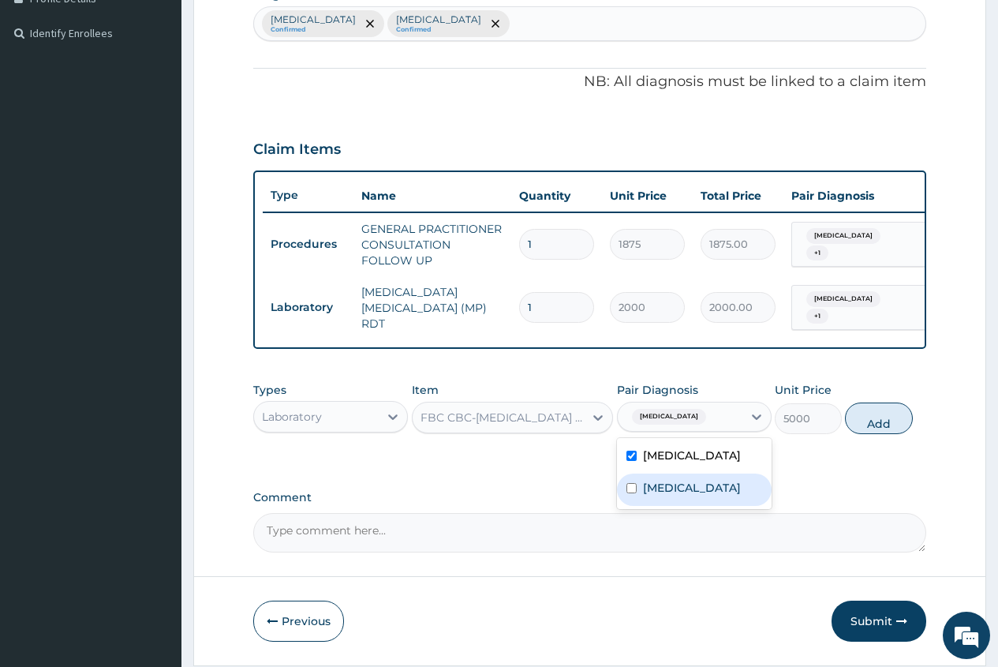
click at [700, 496] on label "Falciparum malaria" at bounding box center [692, 488] width 98 height 16
checkbox input "true"
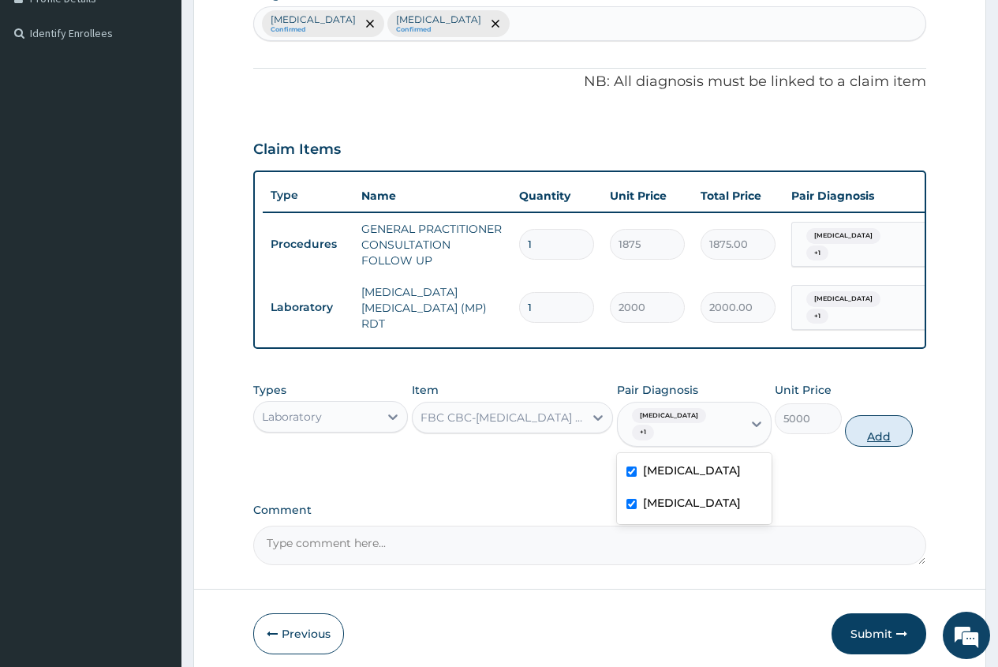
click at [880, 446] on button "Add" at bounding box center [878, 431] width 67 height 32
type input "0"
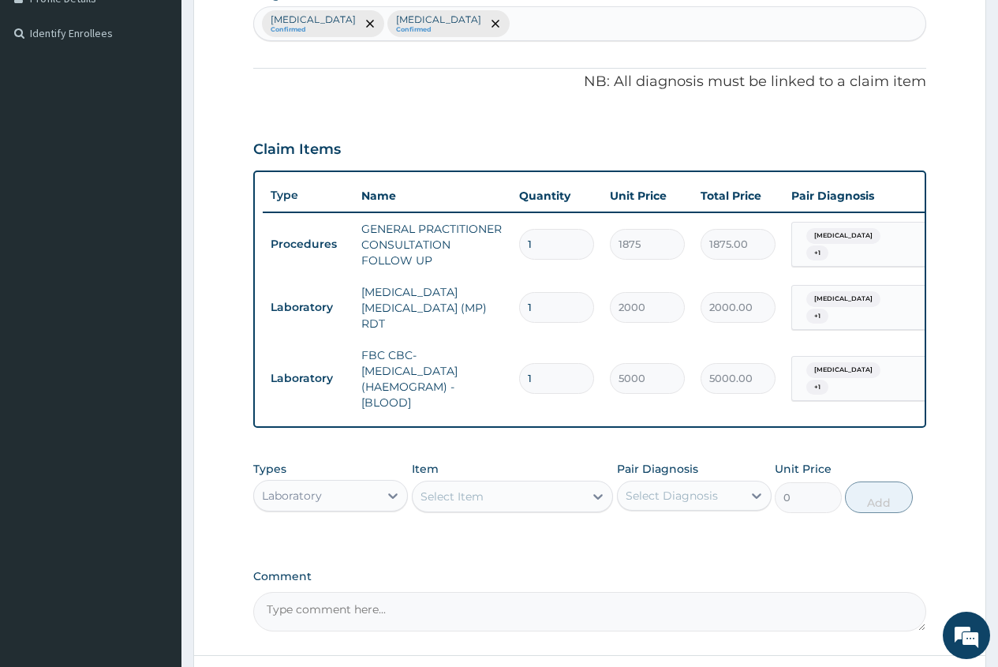
click at [379, 505] on div "Laboratory" at bounding box center [316, 495] width 125 height 25
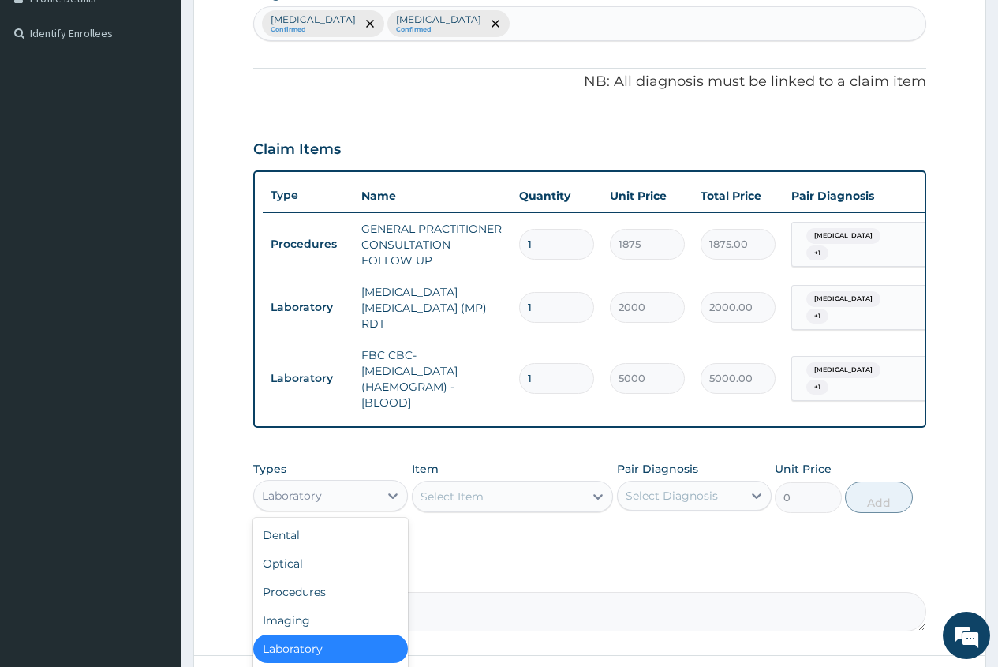
scroll to position [54, 0]
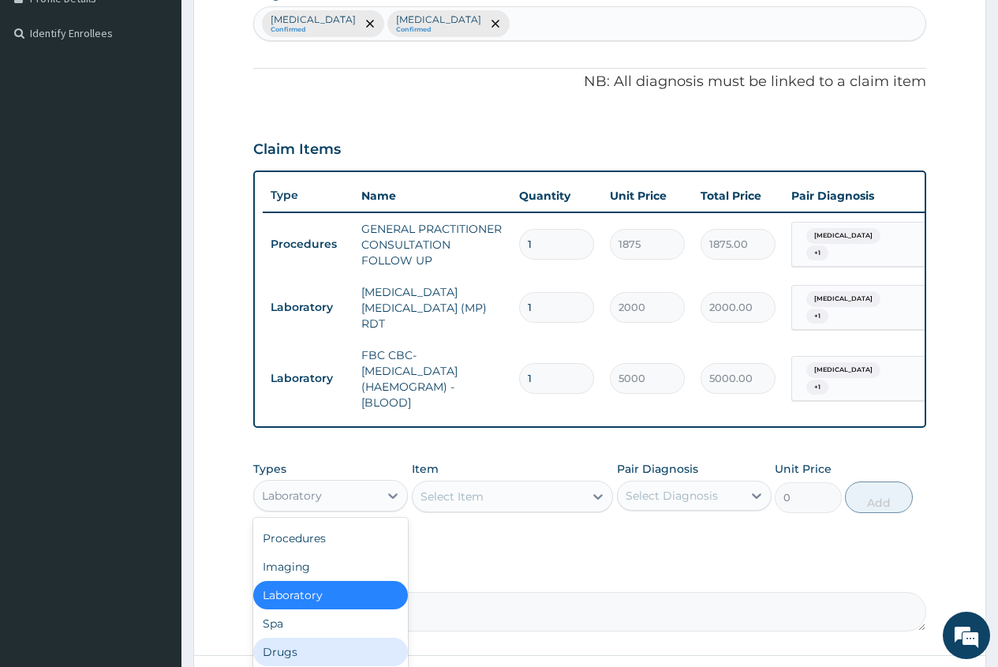
click at [305, 653] on div "Drugs" at bounding box center [330, 652] width 155 height 28
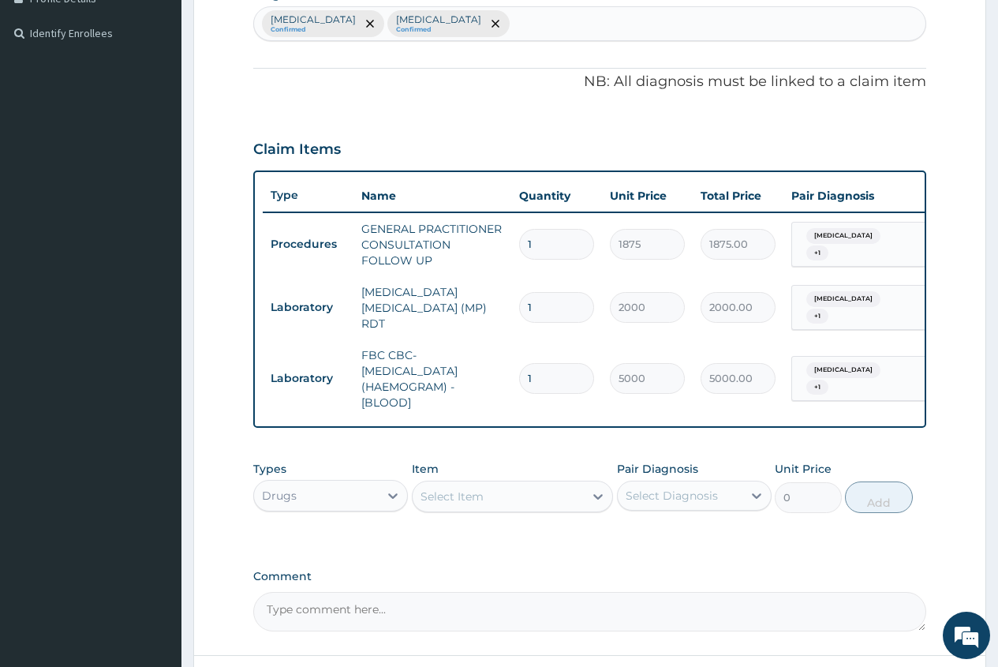
click at [421, 506] on div "Select Item" at bounding box center [499, 496] width 172 height 25
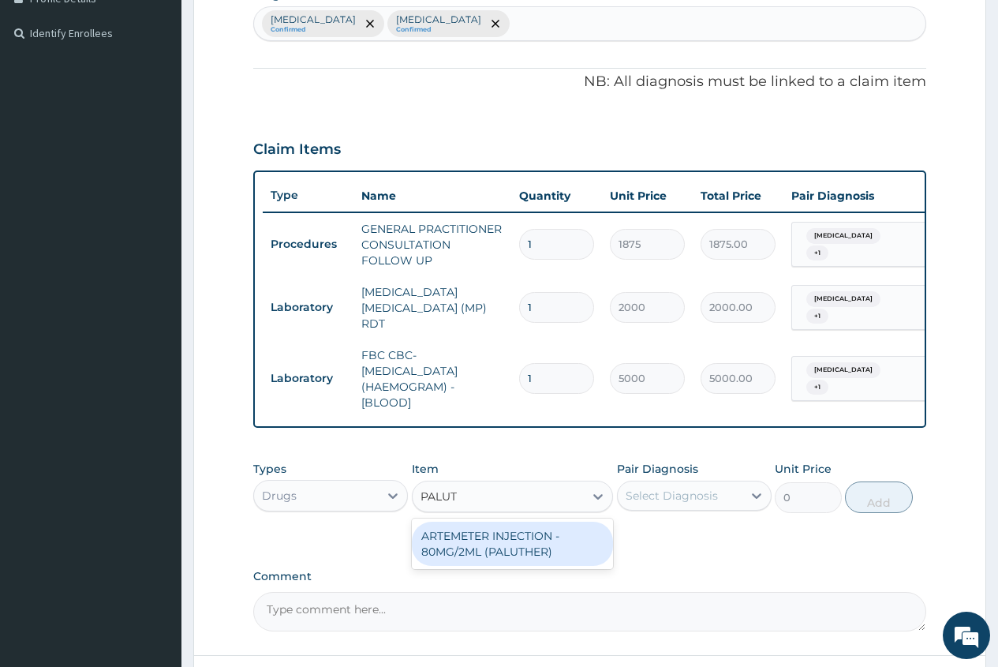
type input "PALUTH"
click at [485, 551] on div "ARTEMETER INJECTION - 80MG/2ML (PALUTHER)" at bounding box center [513, 544] width 202 height 44
type input "700"
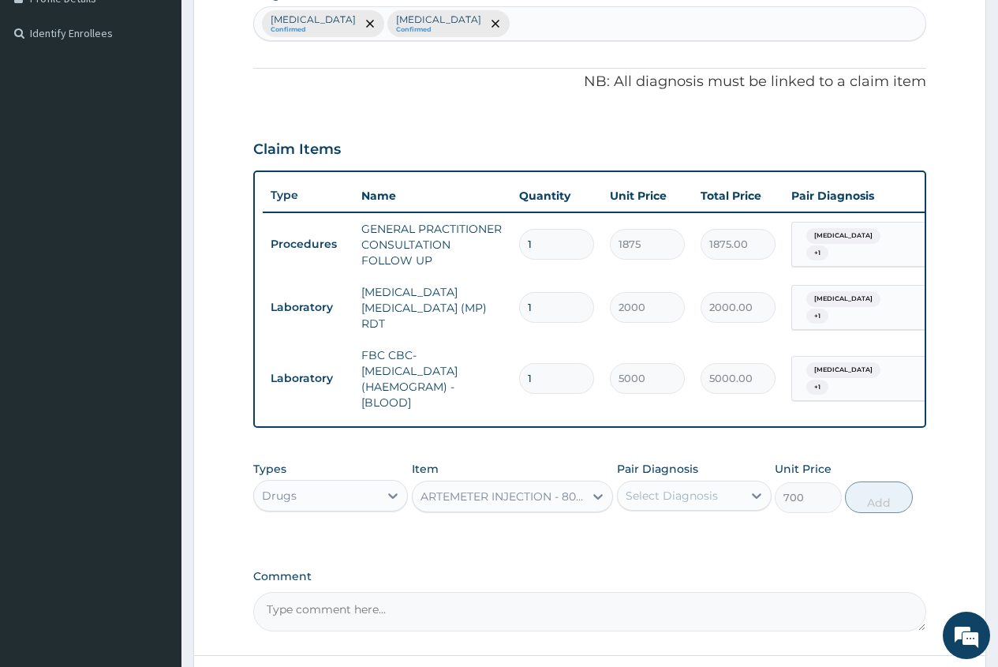
click at [702, 508] on div "Select Diagnosis" at bounding box center [680, 495] width 125 height 25
click at [690, 542] on label "Pharyngotonsillitis" at bounding box center [692, 534] width 98 height 16
checkbox input "true"
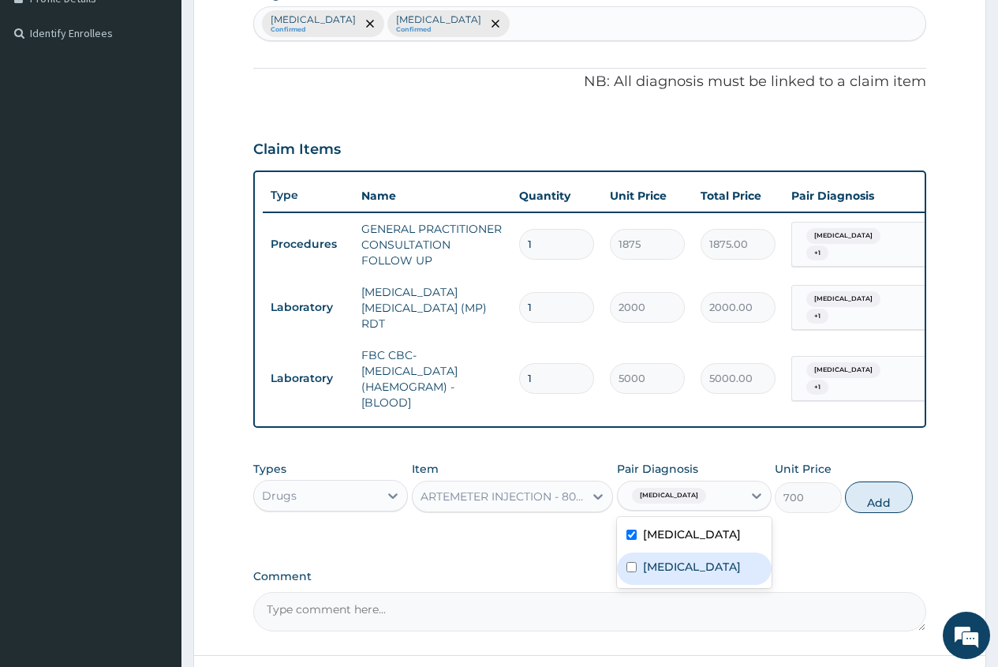
click at [683, 574] on label "Falciparum malaria" at bounding box center [692, 567] width 98 height 16
checkbox input "true"
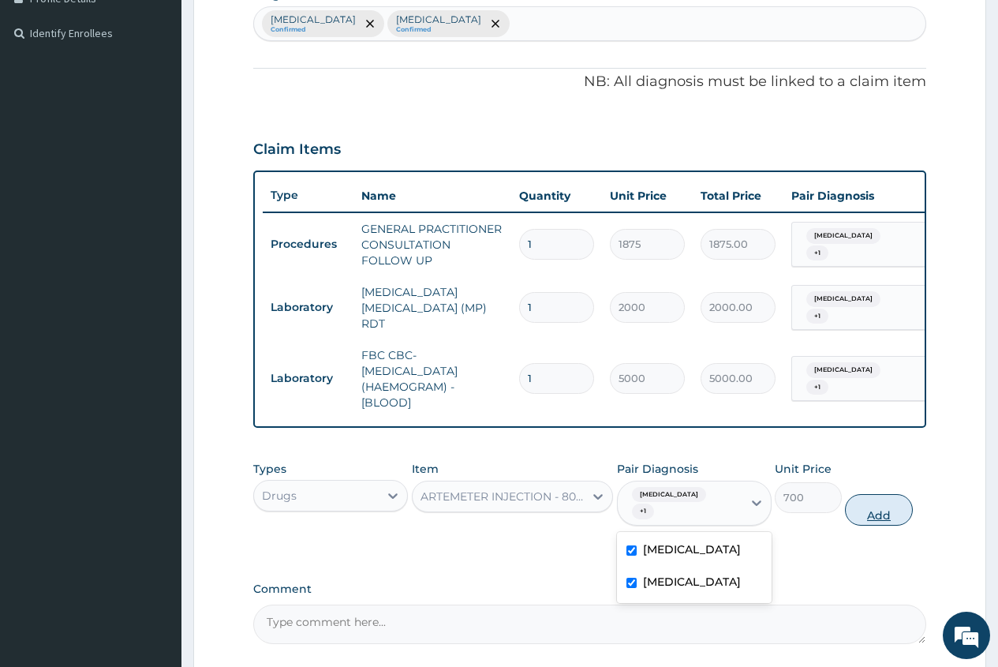
click at [874, 526] on button "Add" at bounding box center [878, 510] width 67 height 32
type input "0"
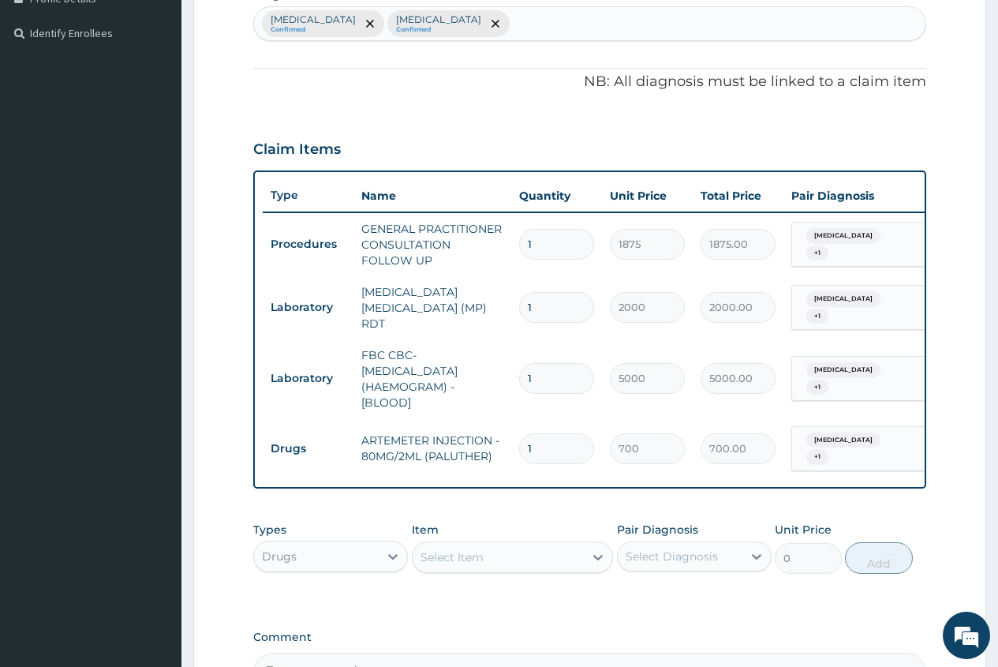
type input "0.00"
type input "6"
type input "4200.00"
type input "6"
click at [426, 561] on div "Select Item" at bounding box center [452, 557] width 63 height 16
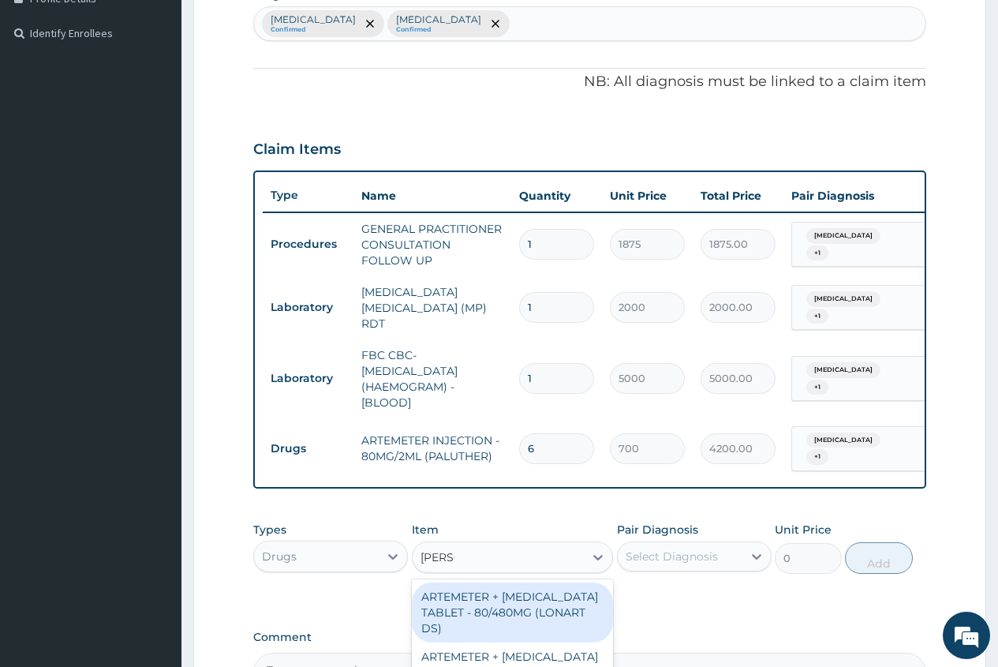
type input "LONAR"
click at [541, 616] on div "ARTEMETER + LUMEFANTRINE TABLET - 80/480MG (LONART DS)" at bounding box center [513, 612] width 202 height 60
type input "588"
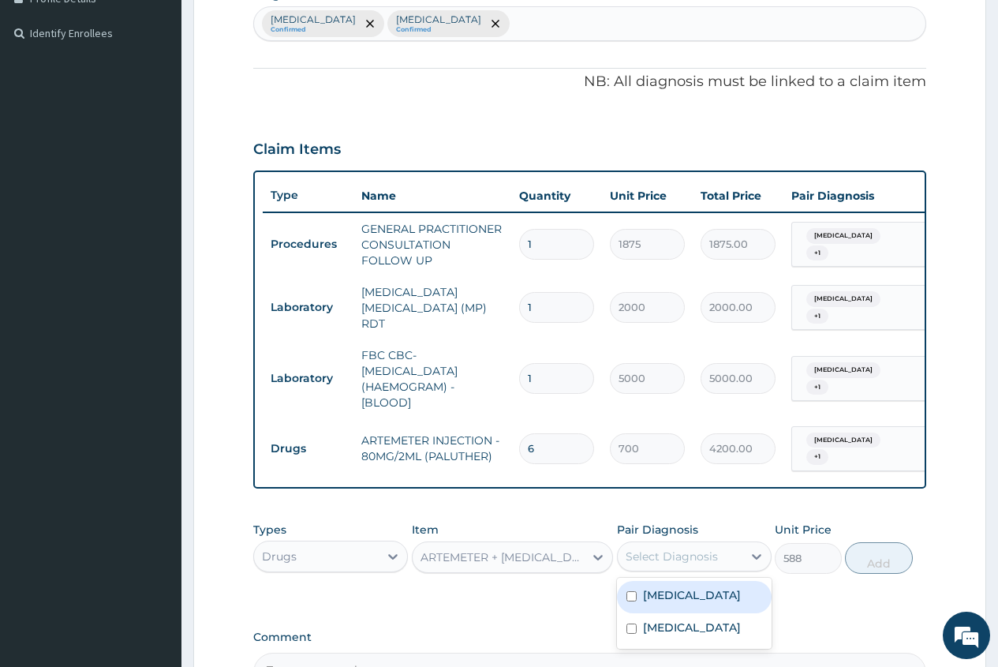
click at [680, 569] on div "Select Diagnosis" at bounding box center [680, 556] width 125 height 25
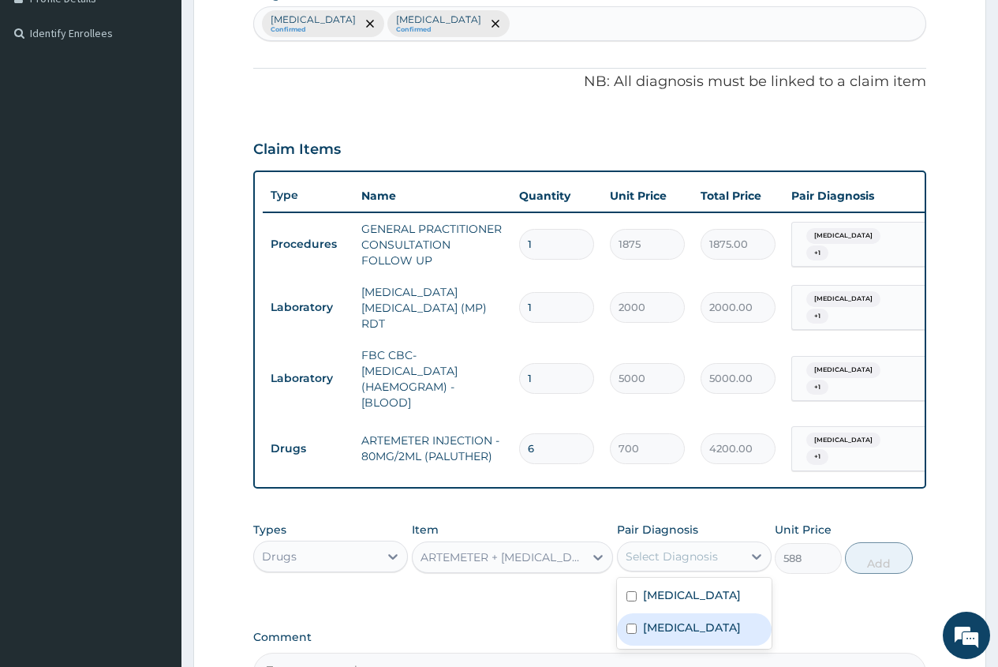
click at [693, 635] on label "Falciparum malaria" at bounding box center [692, 627] width 98 height 16
checkbox input "true"
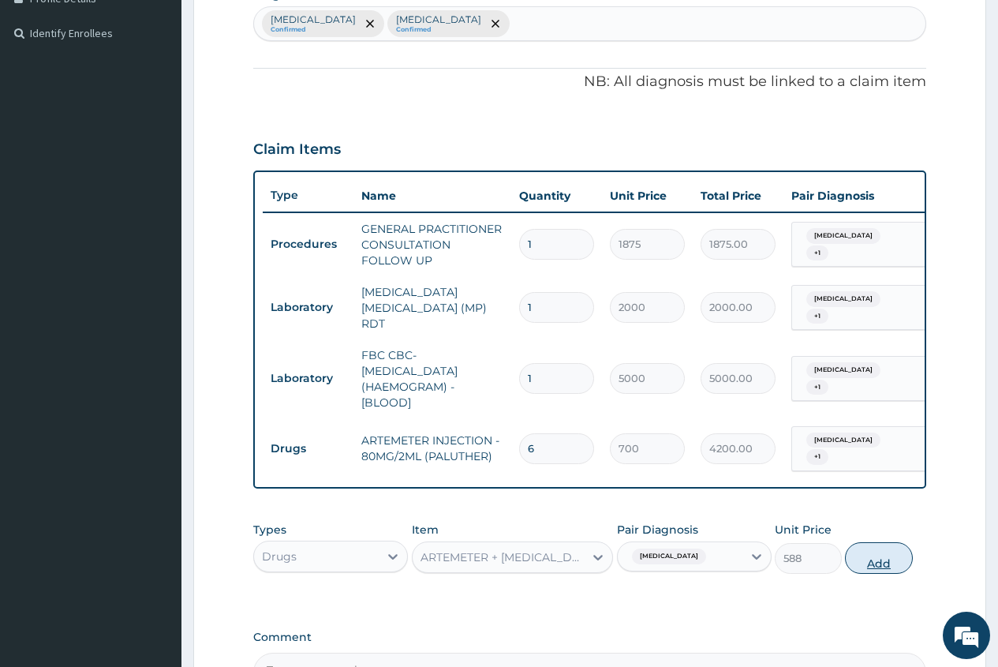
click at [878, 571] on button "Add" at bounding box center [878, 558] width 67 height 32
type input "0"
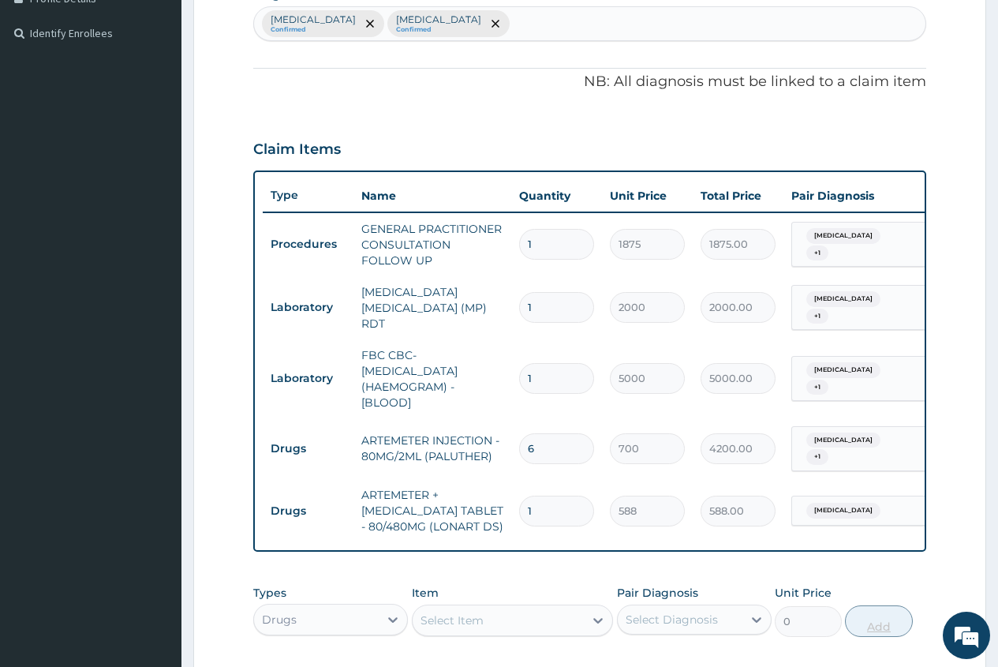
type input "0.00"
type input "6"
type input "3528.00"
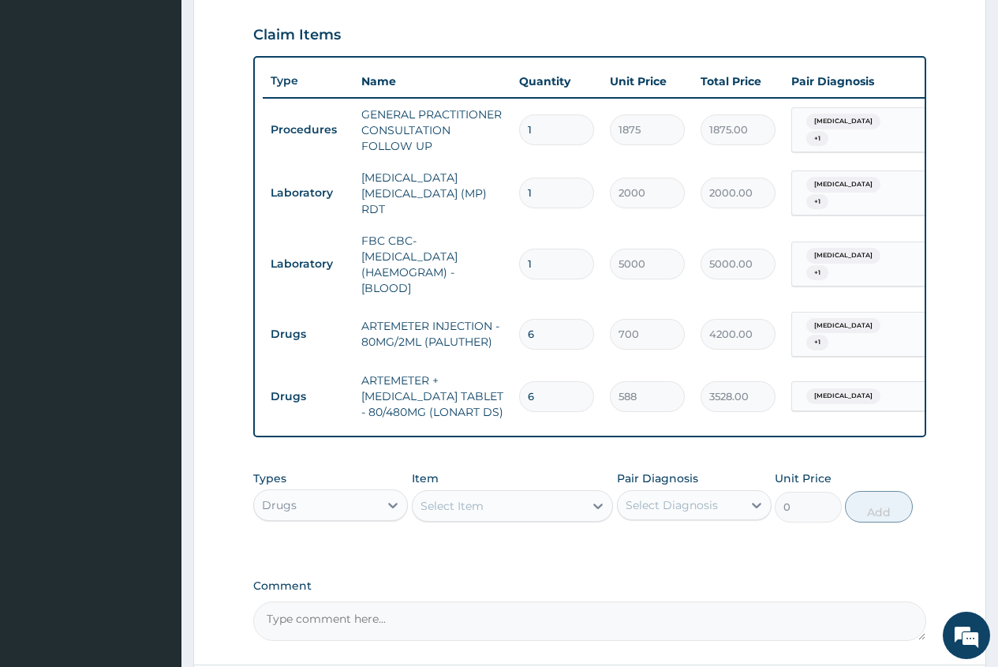
scroll to position [653, 0]
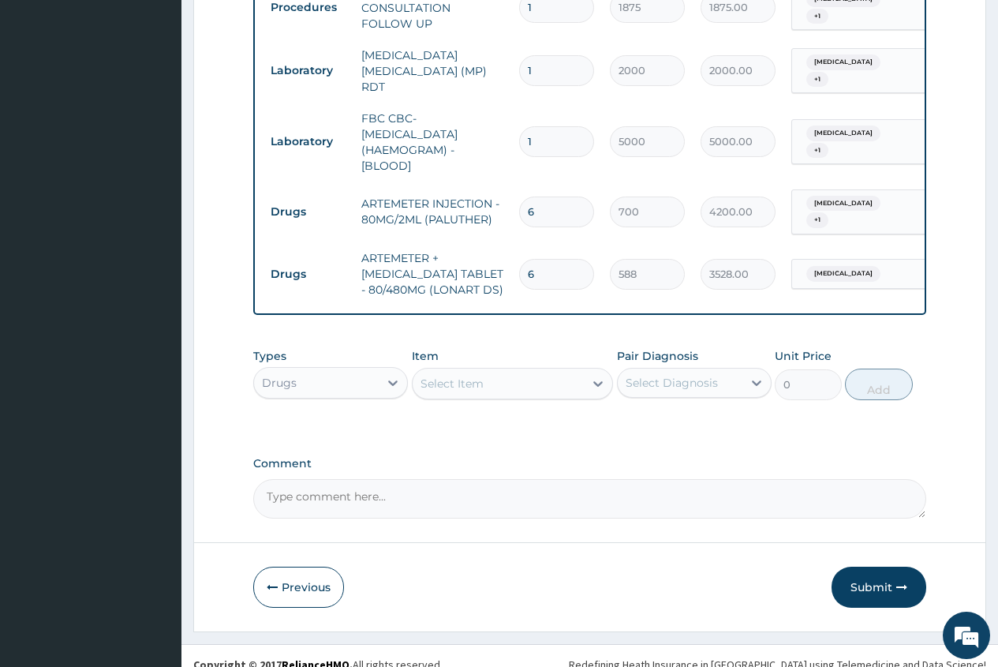
type input "6"
click at [429, 391] on div "Select Item" at bounding box center [452, 384] width 63 height 16
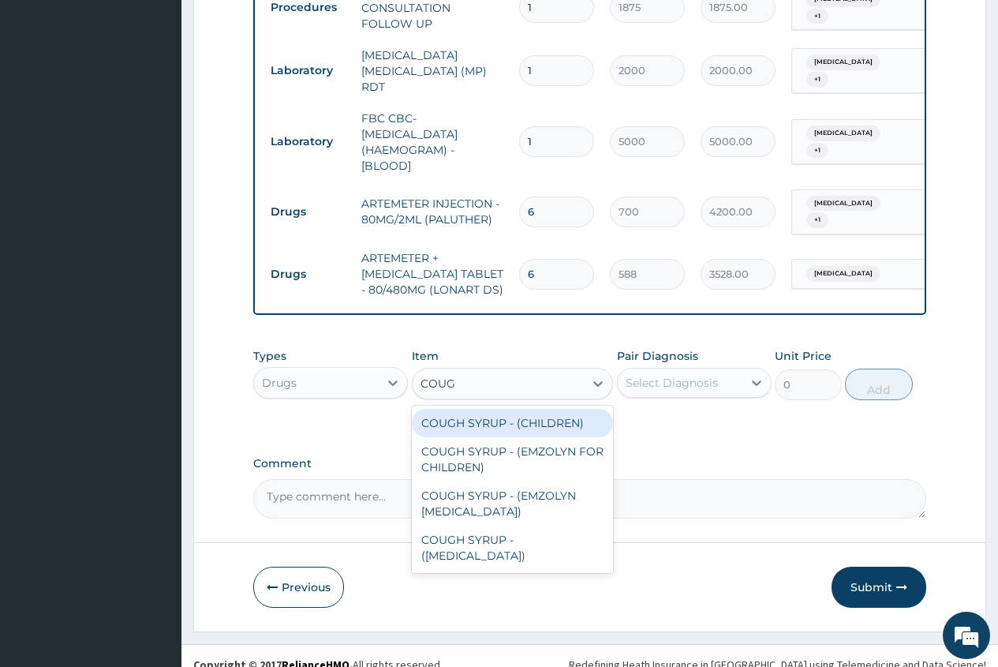
type input "COUGH"
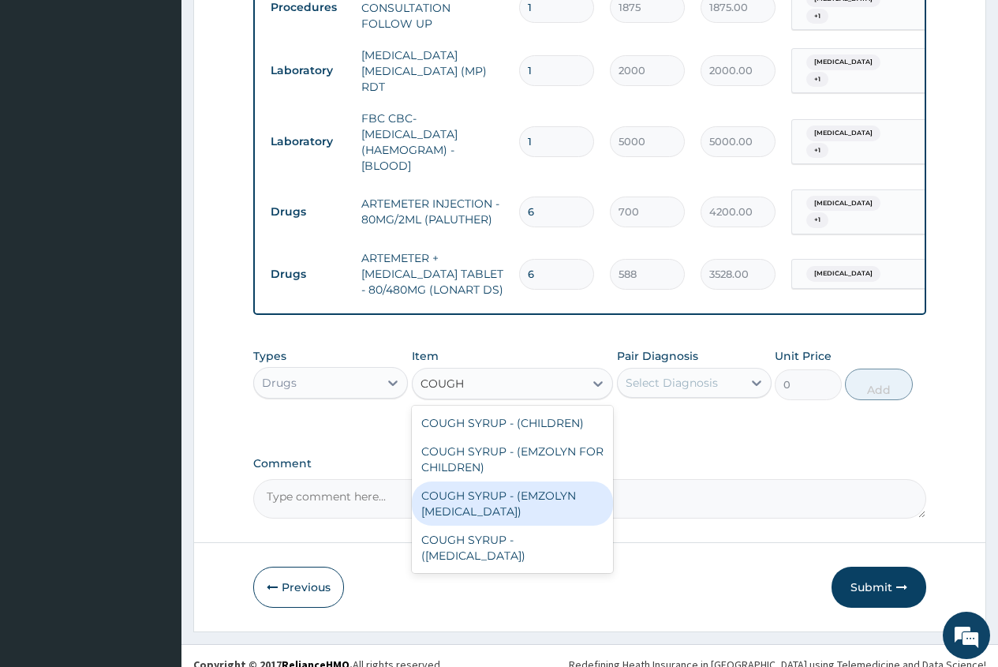
click at [518, 502] on div "COUGH SYRUP - (EMZOLYN EXPECTORANT)" at bounding box center [513, 503] width 202 height 44
type input "1120"
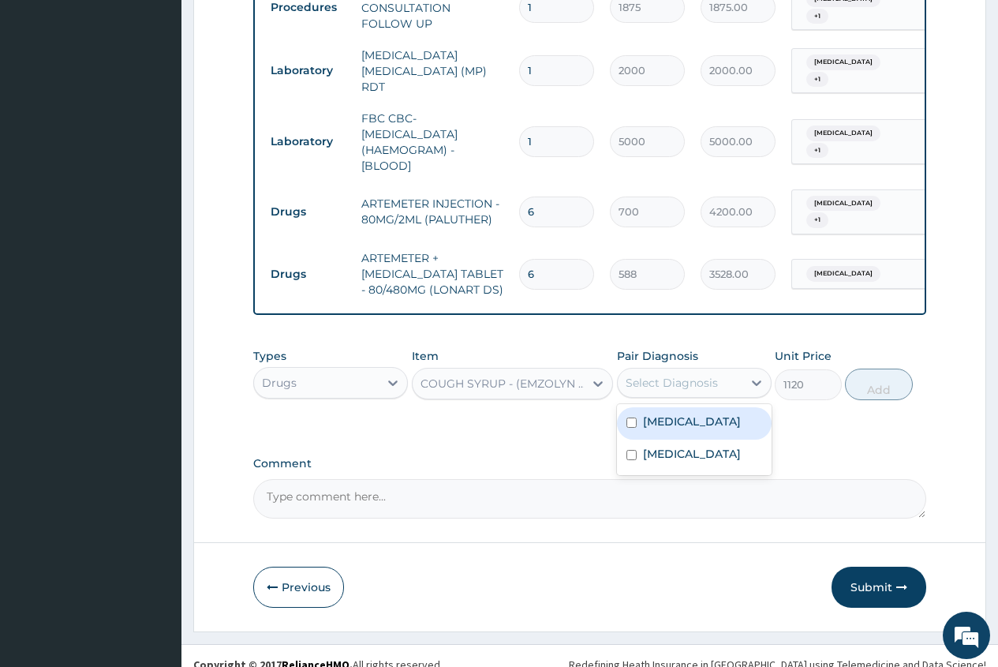
click at [735, 383] on div "Select Diagnosis" at bounding box center [680, 382] width 125 height 25
click at [711, 428] on label "Pharyngotonsillitis" at bounding box center [692, 421] width 98 height 16
checkbox input "true"
click at [874, 399] on button "Add" at bounding box center [878, 385] width 67 height 32
type input "0"
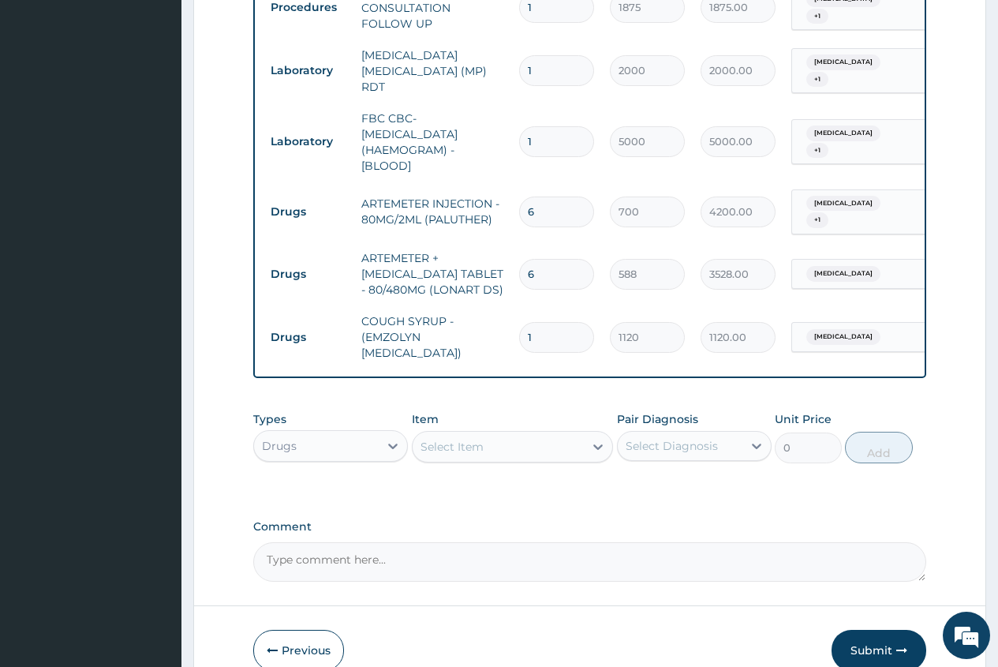
click at [475, 452] on div "Select Item" at bounding box center [452, 447] width 63 height 16
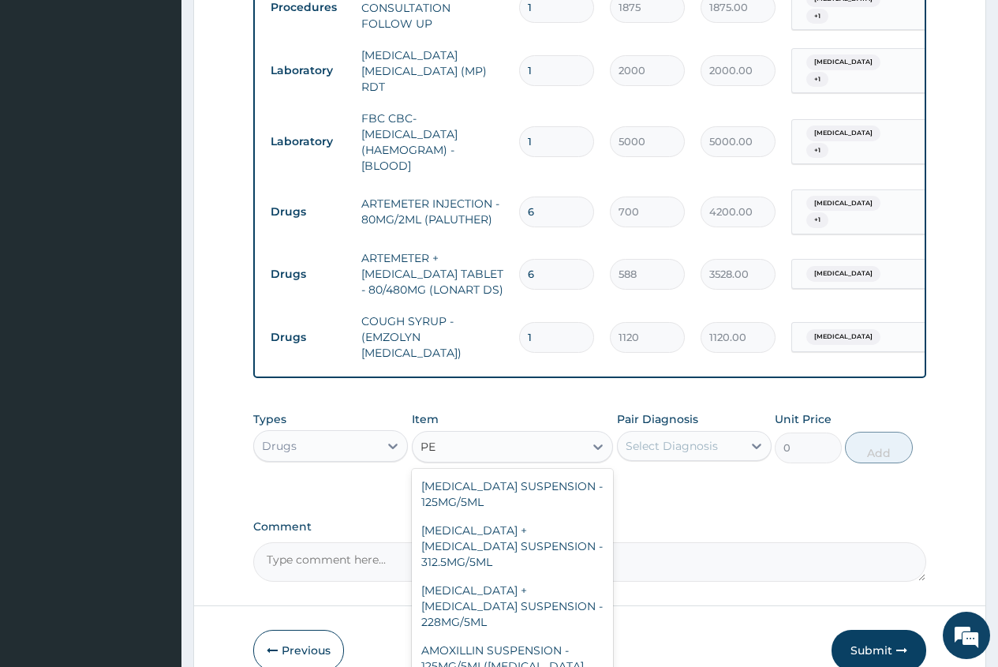
type input "P"
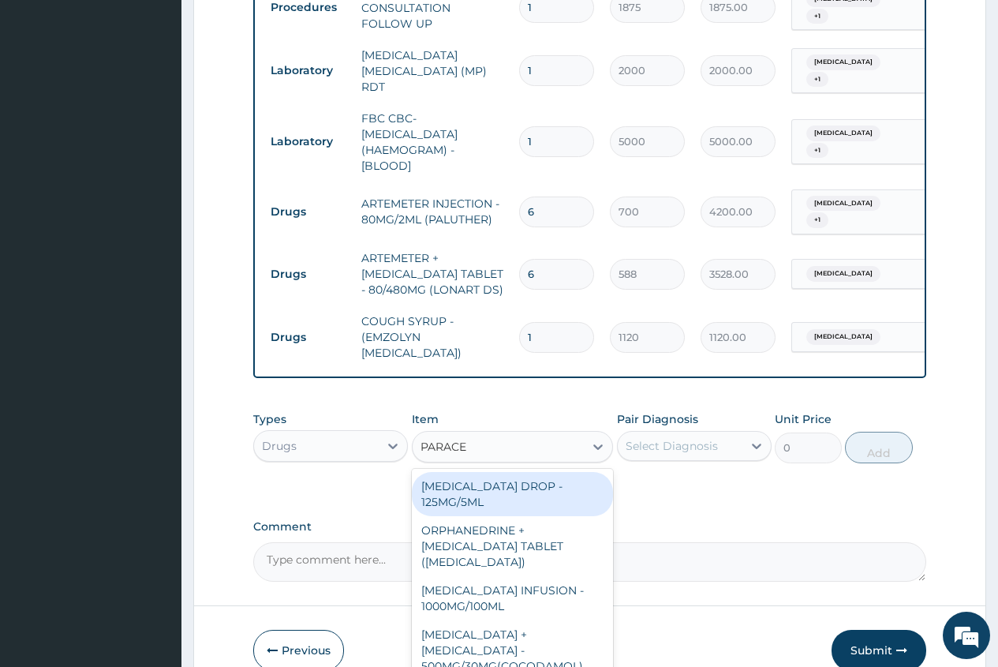
type input "PARACET"
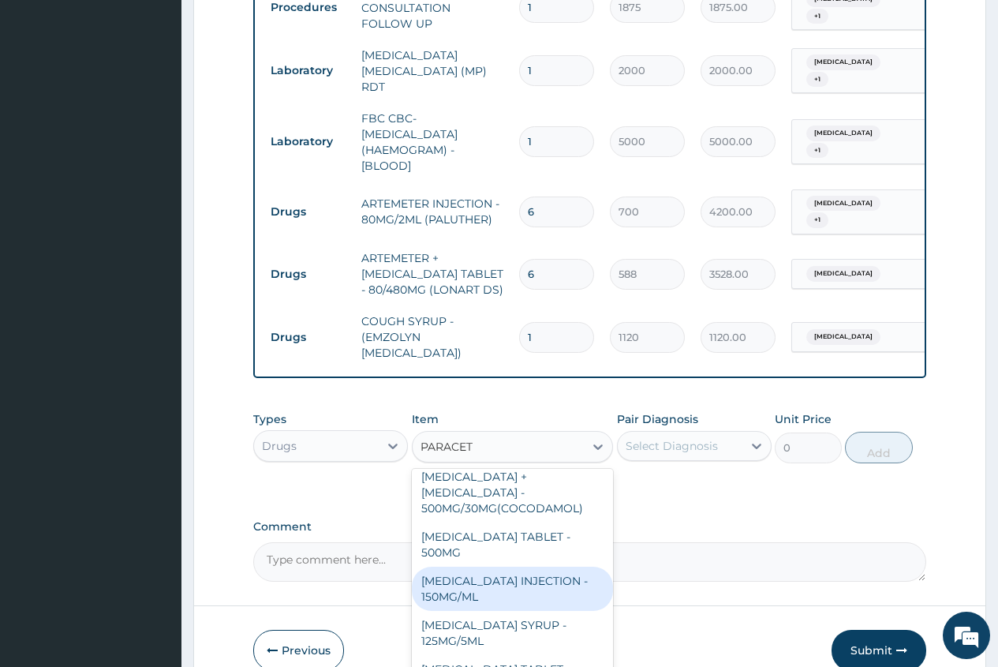
scroll to position [183, 0]
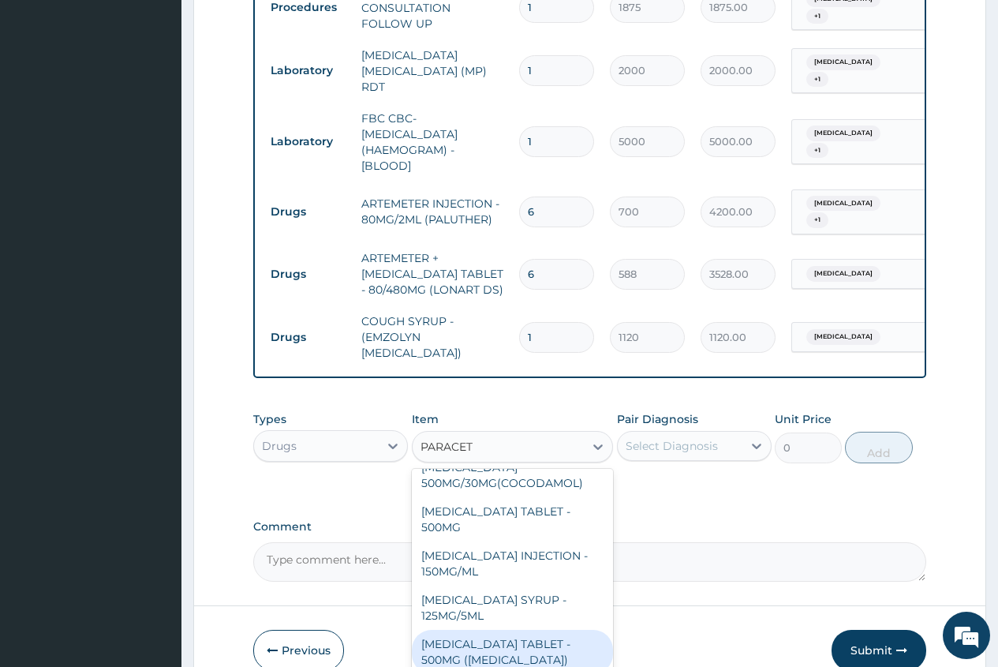
click at [537, 645] on div "[MEDICAL_DATA] TABLET - 500MG ([MEDICAL_DATA])" at bounding box center [513, 652] width 202 height 44
type input "42"
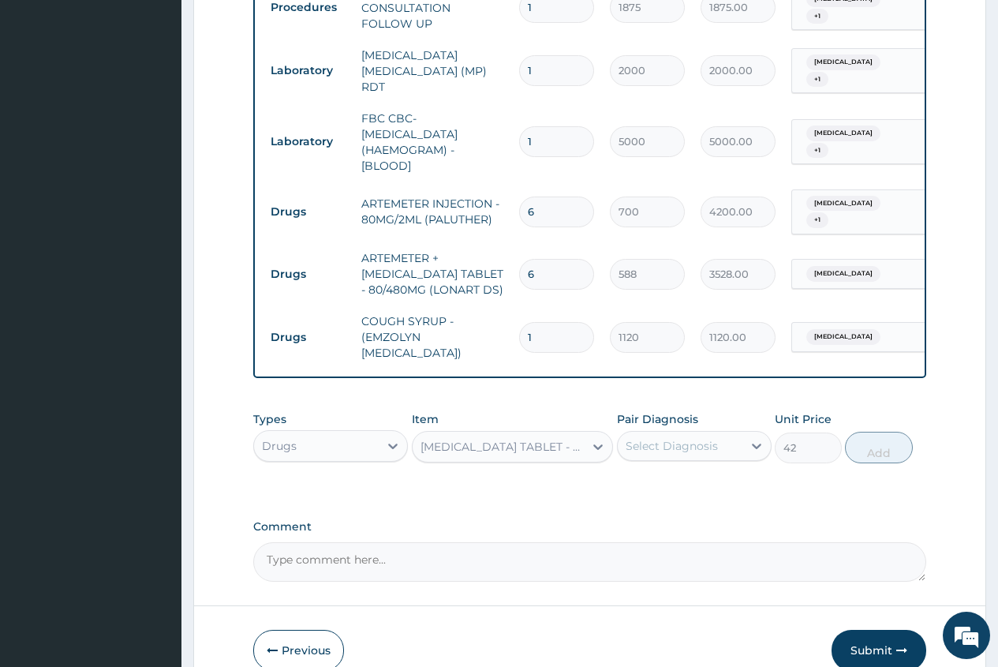
click at [692, 450] on div "Select Diagnosis" at bounding box center [672, 446] width 92 height 16
drag, startPoint x: 683, startPoint y: 500, endPoint x: 672, endPoint y: 511, distance: 15.1
click at [679, 503] on div "Pharyngotonsillitis" at bounding box center [694, 486] width 155 height 32
checkbox input "true"
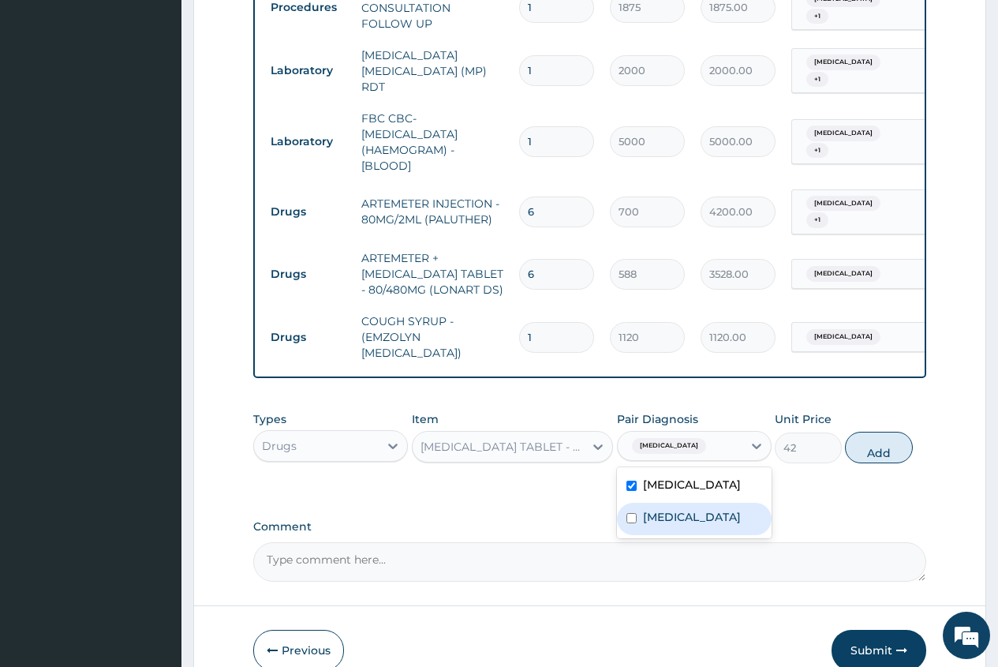
click at [666, 525] on label "Falciparum malaria" at bounding box center [692, 517] width 98 height 16
checkbox input "true"
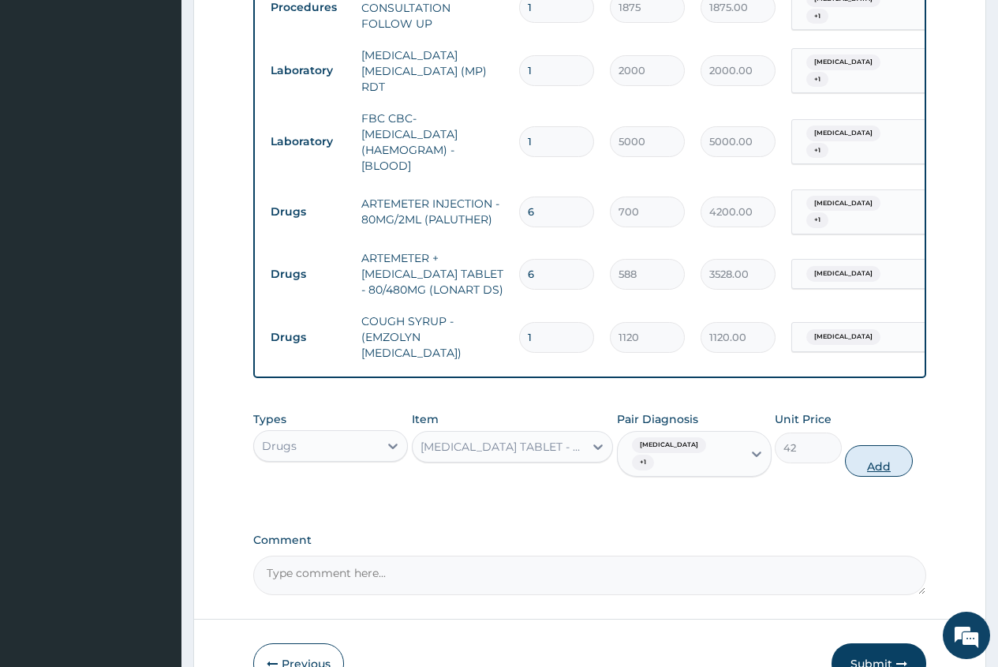
click at [878, 477] on button "Add" at bounding box center [878, 461] width 67 height 32
type input "0"
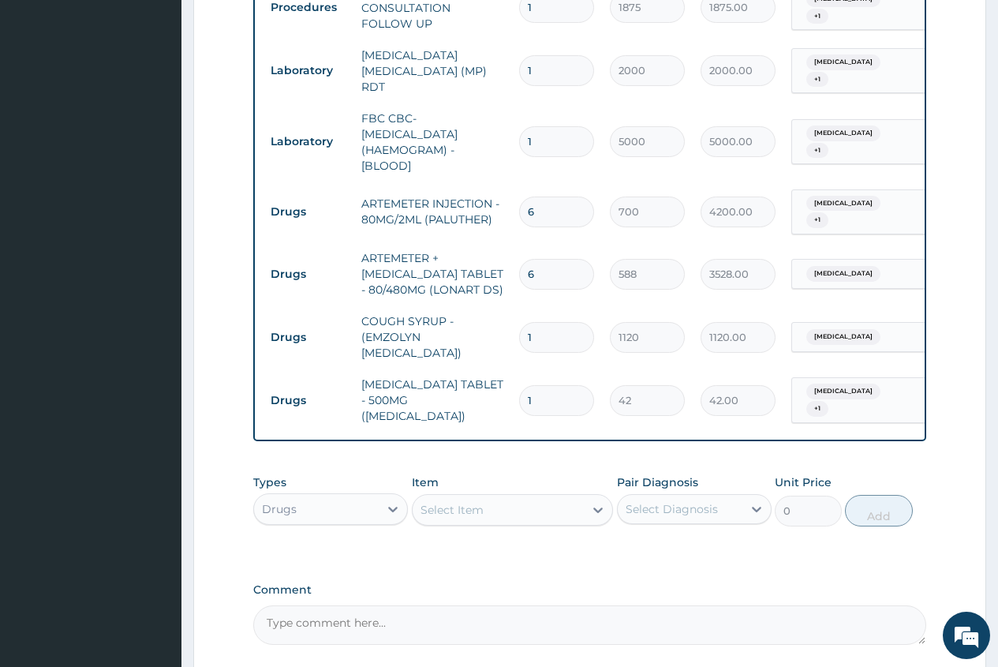
type input "18"
type input "756.00"
type input "18"
click at [421, 517] on div "Select Item" at bounding box center [499, 509] width 172 height 25
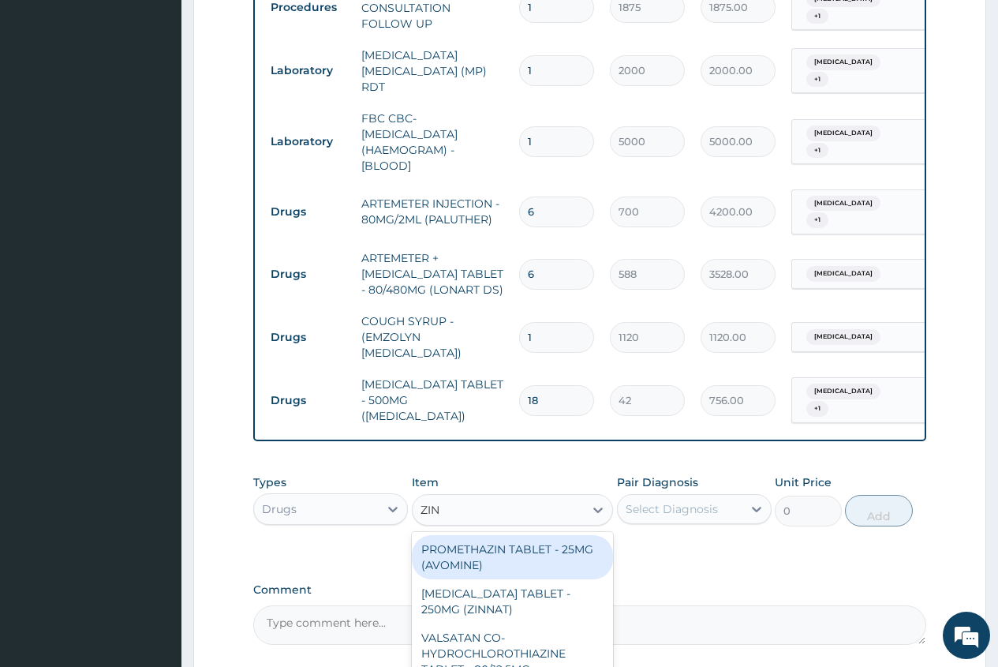
type input "ZINC"
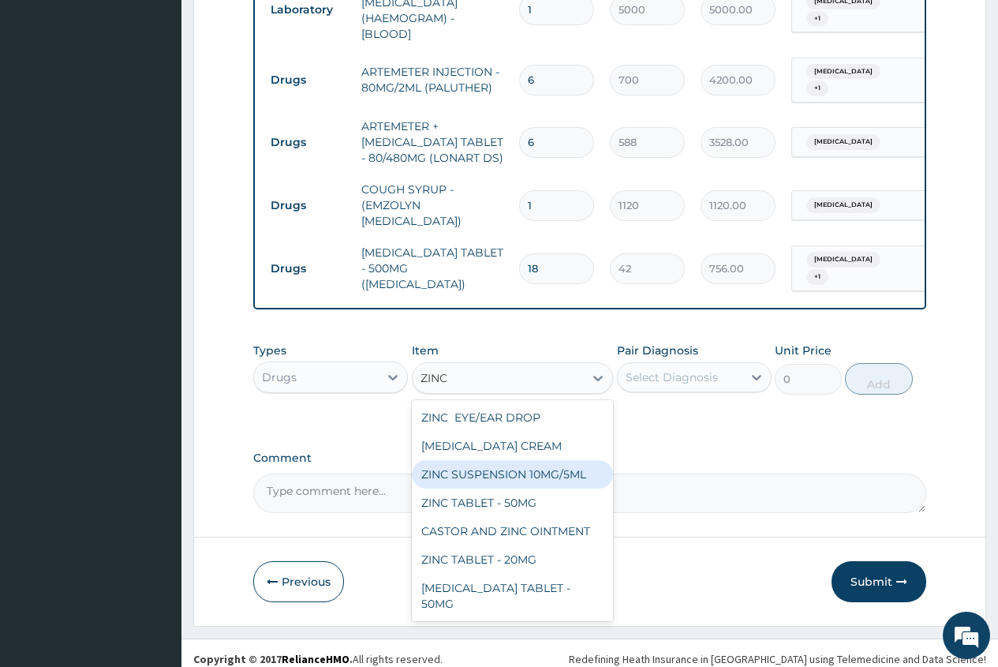
scroll to position [805, 0]
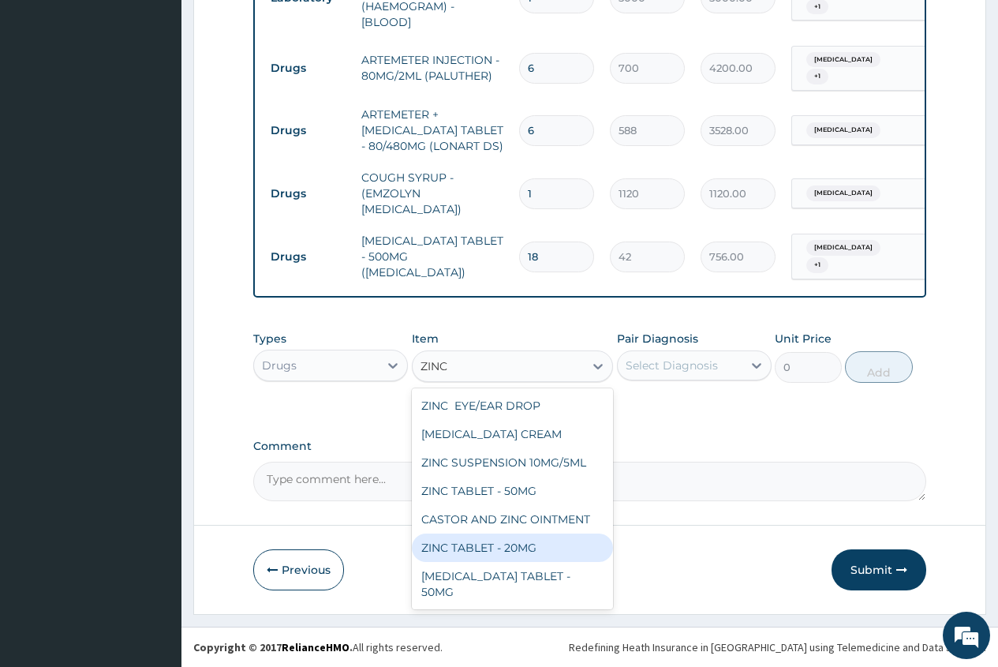
click at [542, 552] on div "ZINC TABLET - 20MG" at bounding box center [513, 547] width 202 height 28
type input "64.39999999999999"
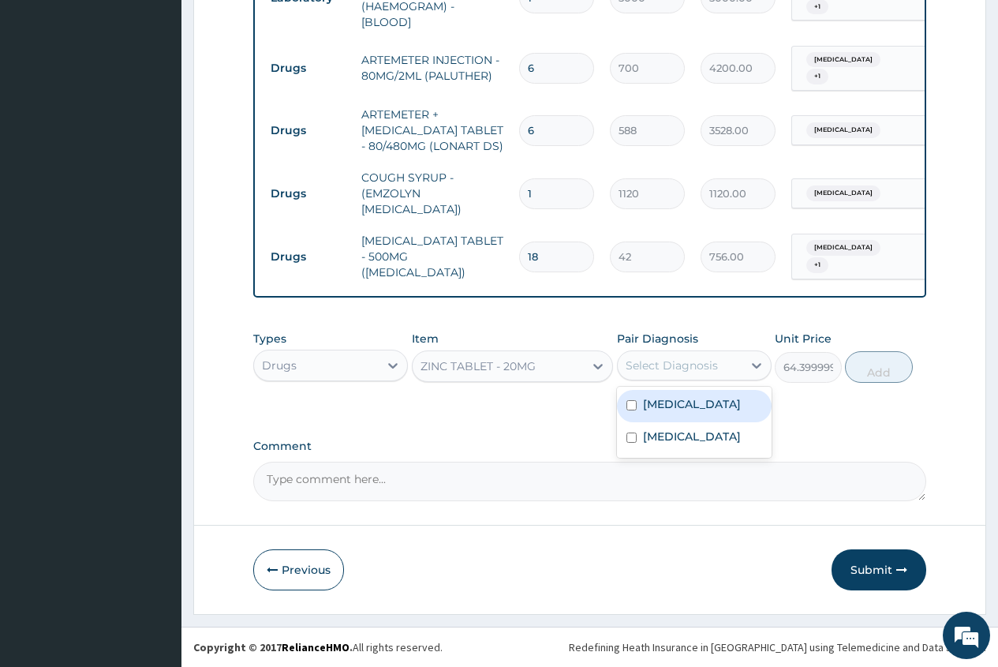
click at [635, 363] on div "Select Diagnosis" at bounding box center [672, 365] width 92 height 16
click at [681, 406] on label "Pharyngotonsillitis" at bounding box center [692, 404] width 98 height 16
checkbox input "true"
click at [882, 367] on button "Add" at bounding box center [878, 367] width 67 height 32
type input "0"
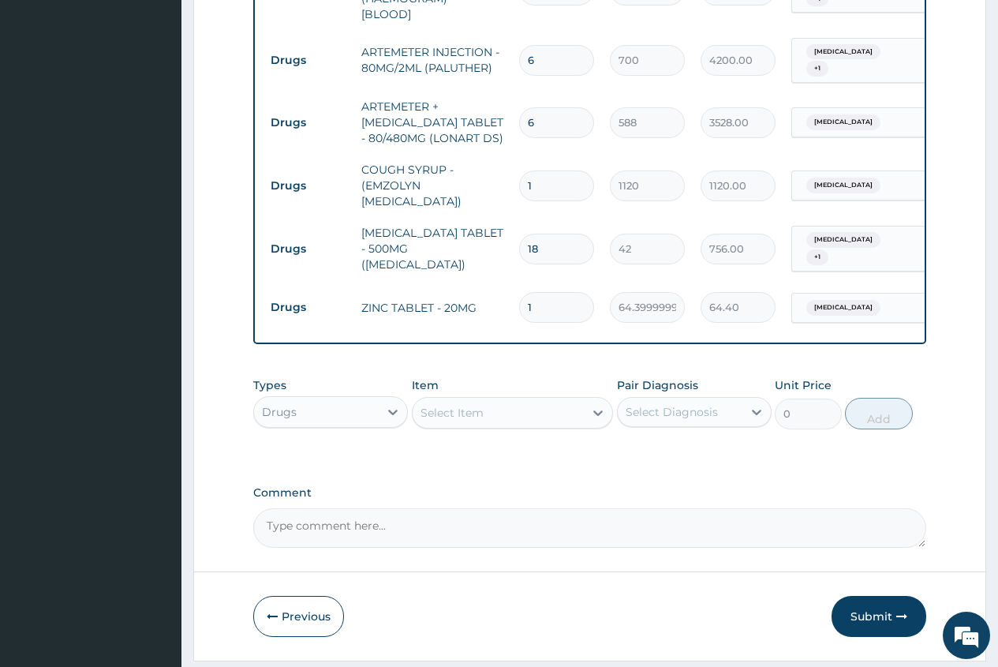
type input "0.00"
type input "5"
type input "322.00"
type input "5"
click at [431, 417] on div "Select Item" at bounding box center [452, 413] width 63 height 16
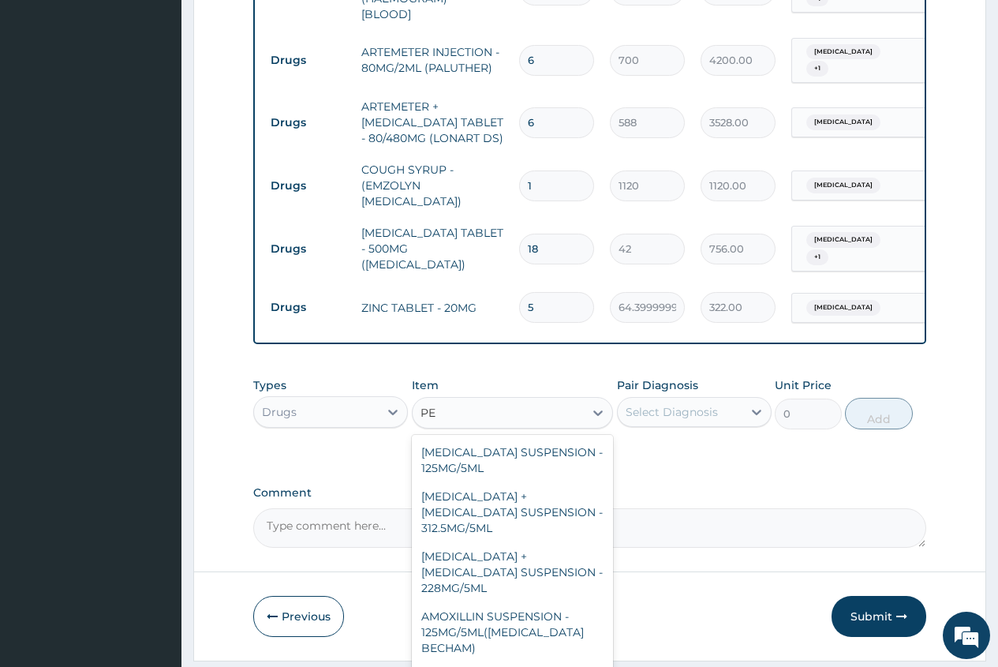
type input "P"
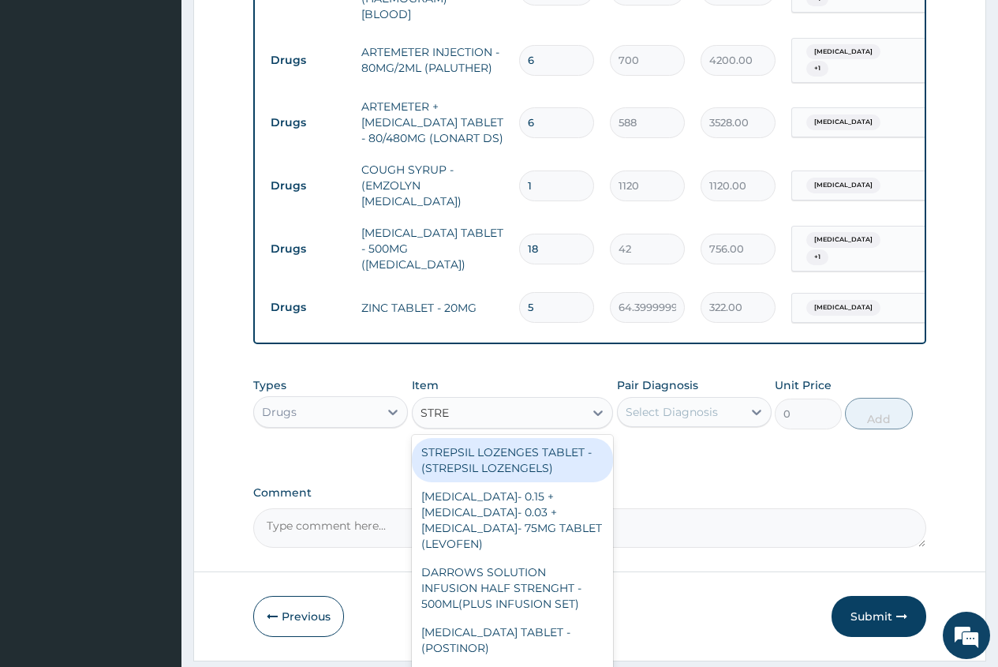
type input "STREP"
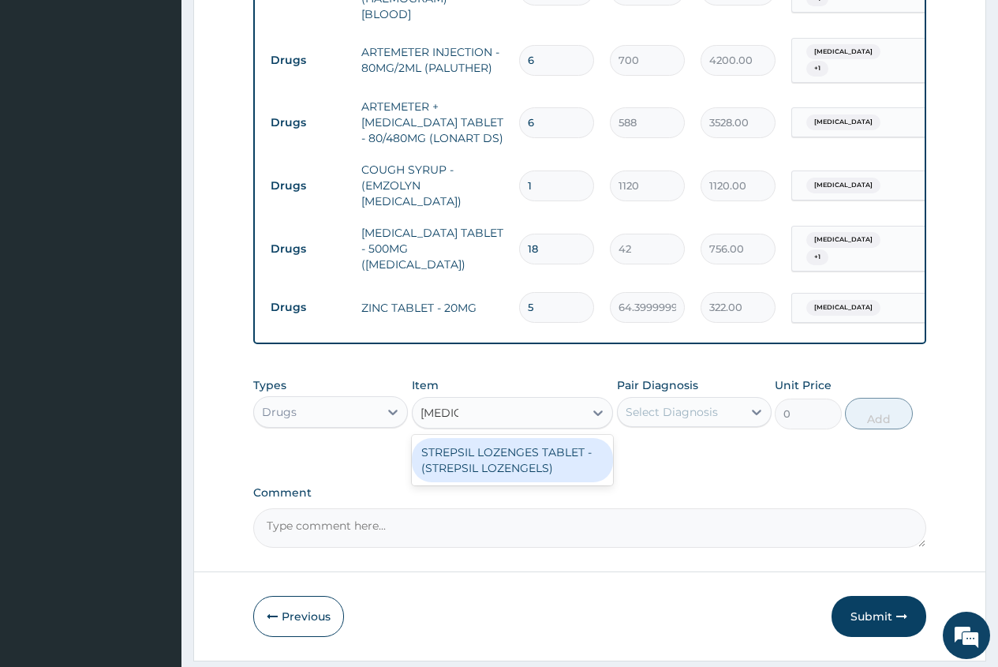
click at [488, 473] on div "STREPSIL LOZENGES TABLET - (STREPSIL LOZENGELS)" at bounding box center [513, 460] width 202 height 44
type input "168"
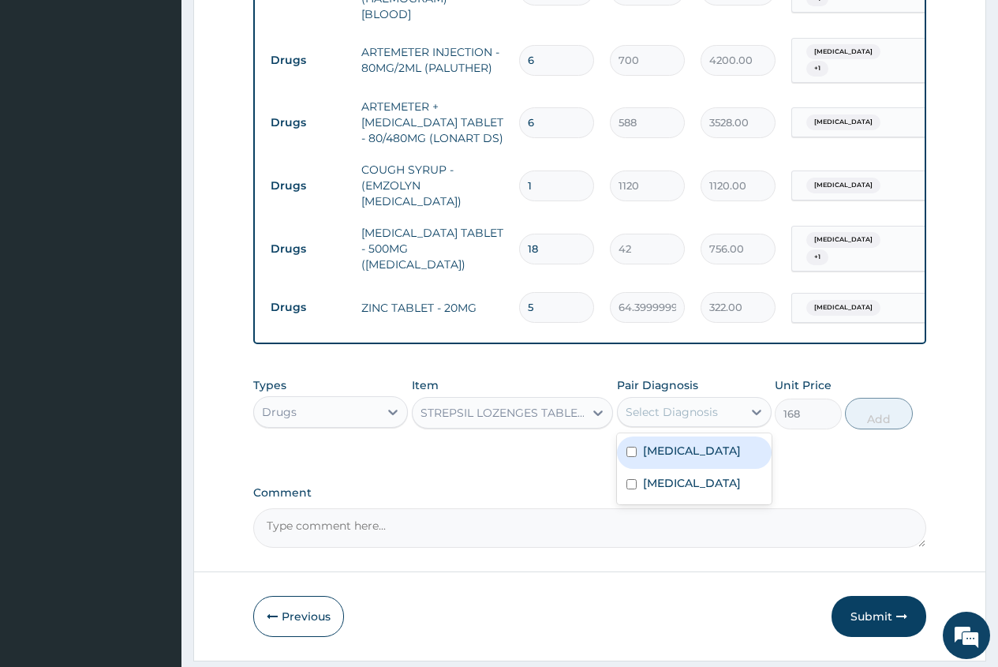
click at [690, 420] on div "Select Diagnosis" at bounding box center [672, 412] width 92 height 16
click at [687, 469] on div "Pharyngotonsillitis" at bounding box center [694, 452] width 155 height 32
checkbox input "true"
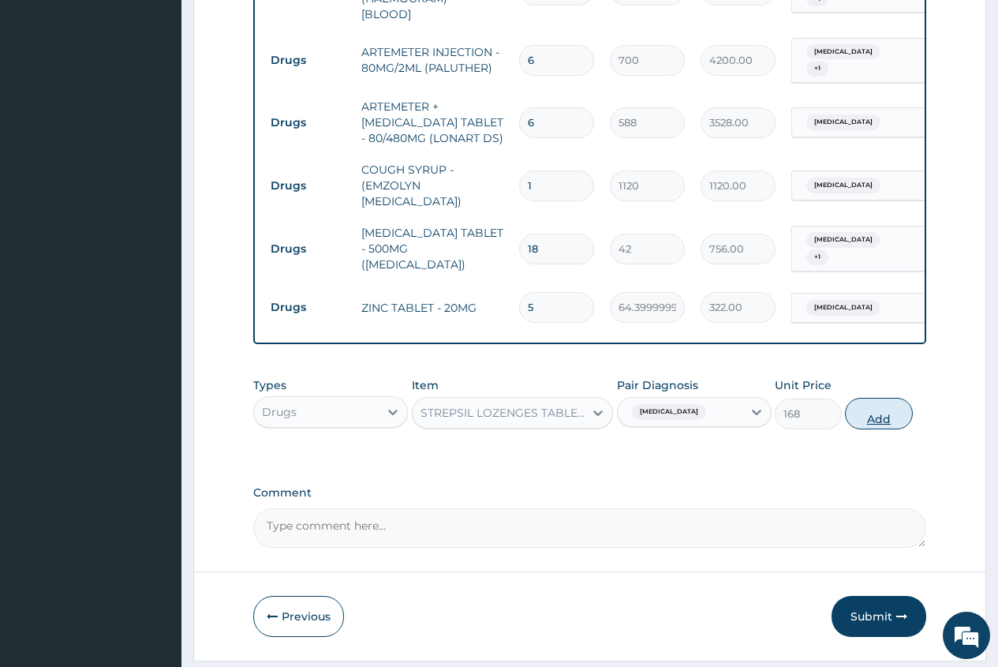
click at [881, 428] on button "Add" at bounding box center [878, 414] width 67 height 32
type input "0"
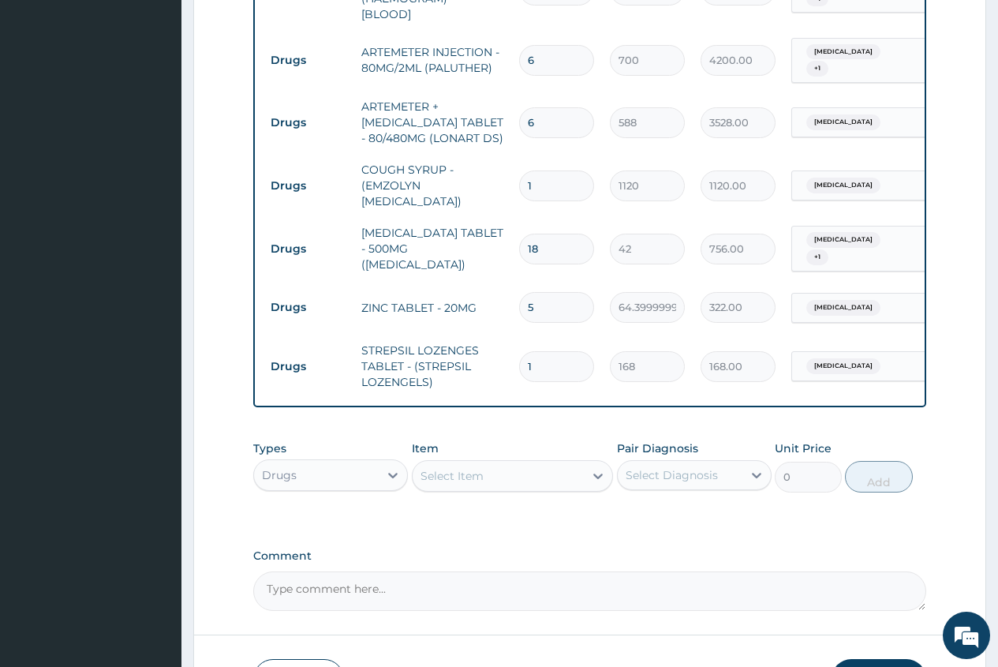
type input "0.00"
type input "6"
type input "1008.00"
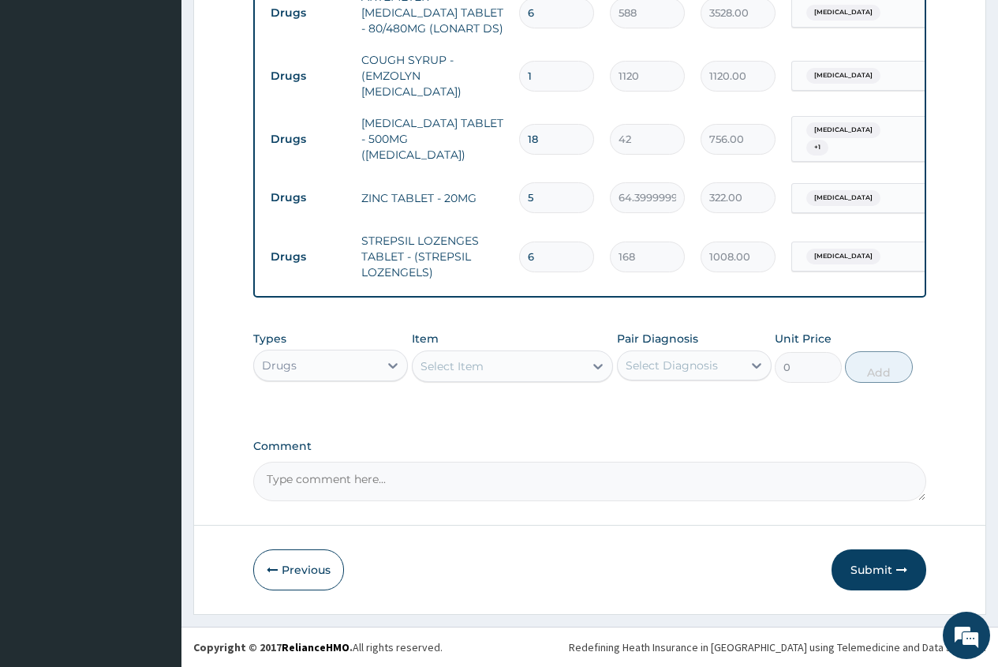
scroll to position [922, 0]
type input "6"
click at [874, 567] on button "Submit" at bounding box center [879, 569] width 95 height 41
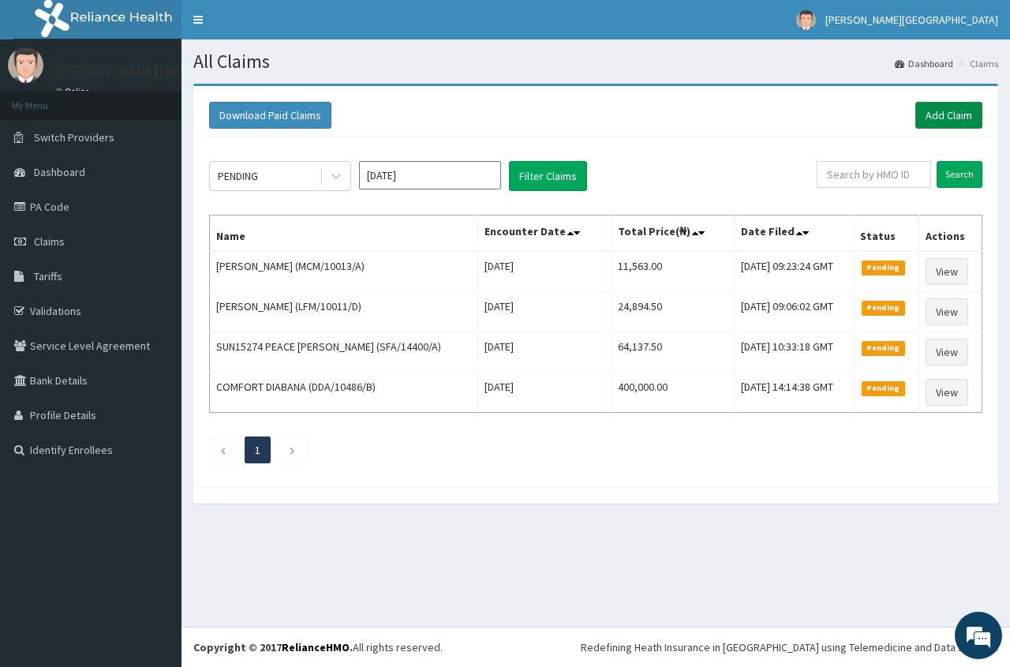
click at [961, 113] on link "Add Claim" at bounding box center [948, 115] width 67 height 27
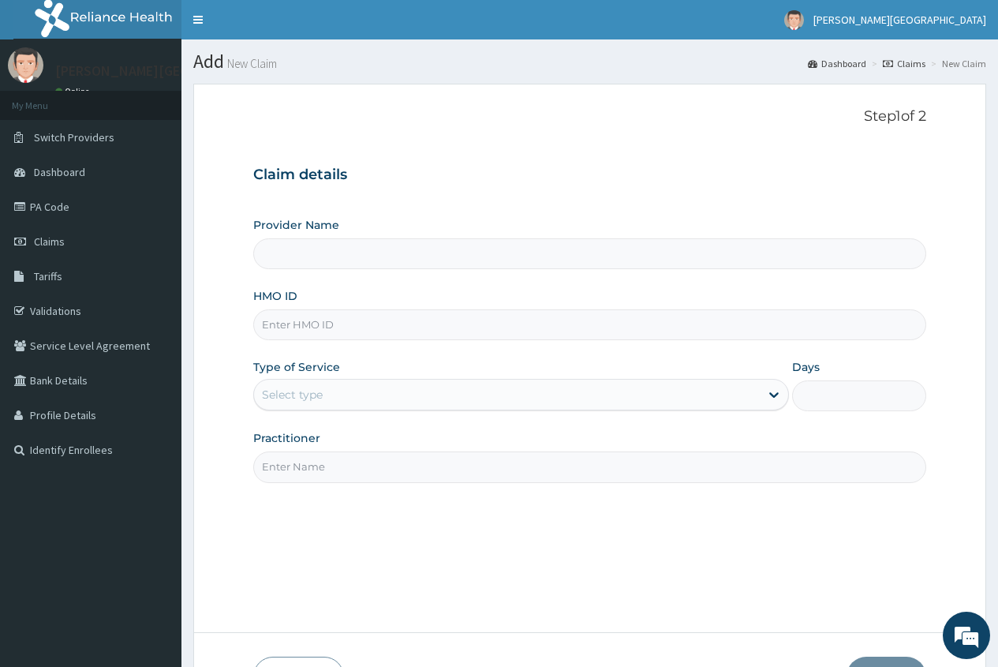
type input "[PERSON_NAME][GEOGRAPHIC_DATA]"
click at [297, 333] on input "HMO ID" at bounding box center [589, 324] width 673 height 31
type input "BWI/10116/B"
click at [289, 395] on div "Select type" at bounding box center [292, 395] width 61 height 16
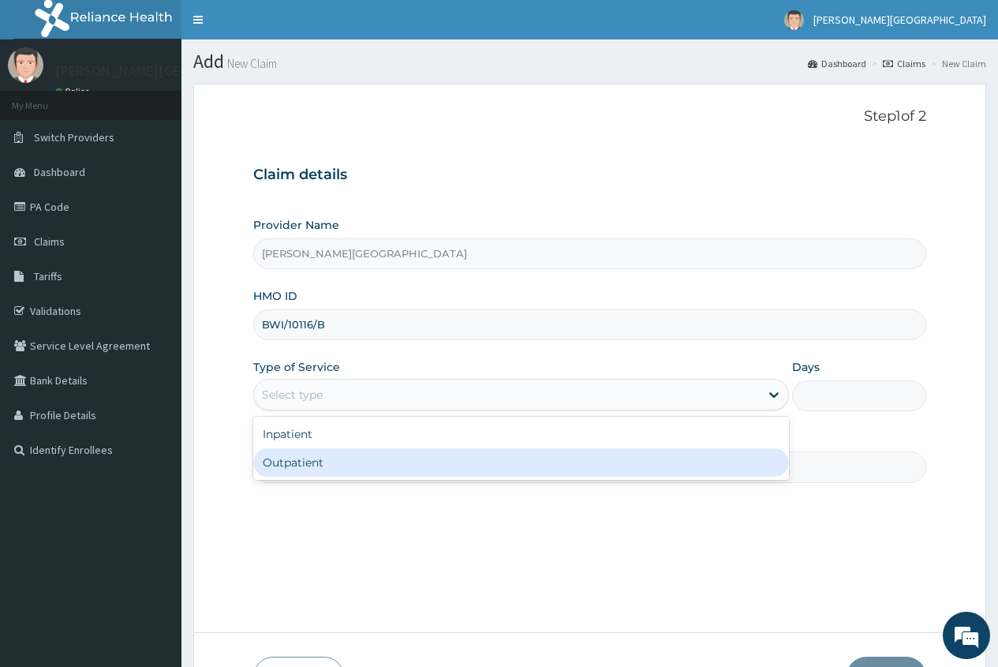
click at [303, 455] on div "Outpatient" at bounding box center [521, 462] width 536 height 28
type input "1"
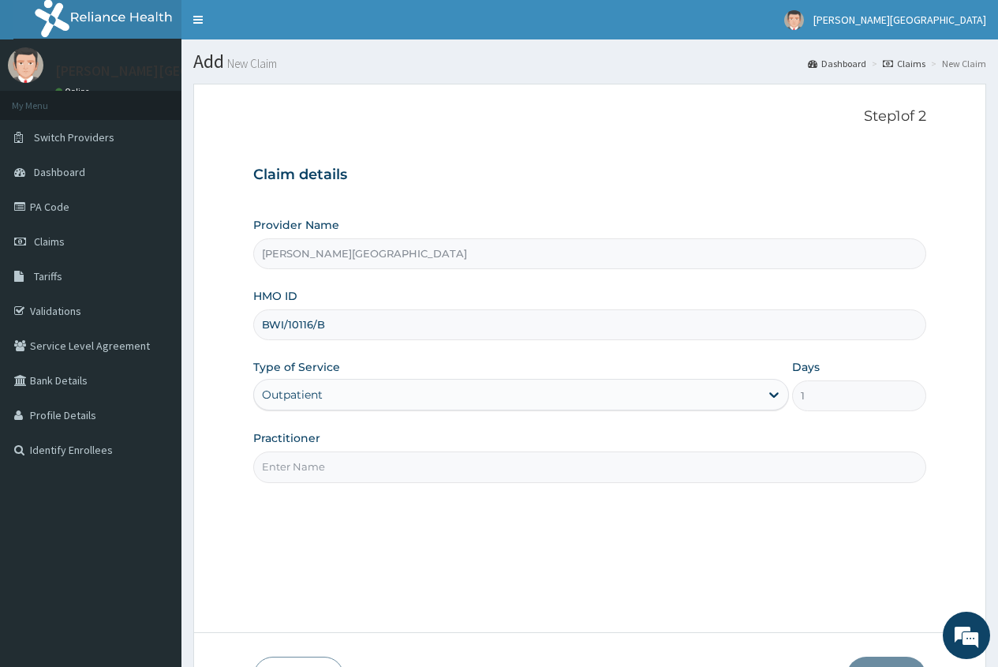
click at [301, 473] on input "Practitioner" at bounding box center [589, 466] width 673 height 31
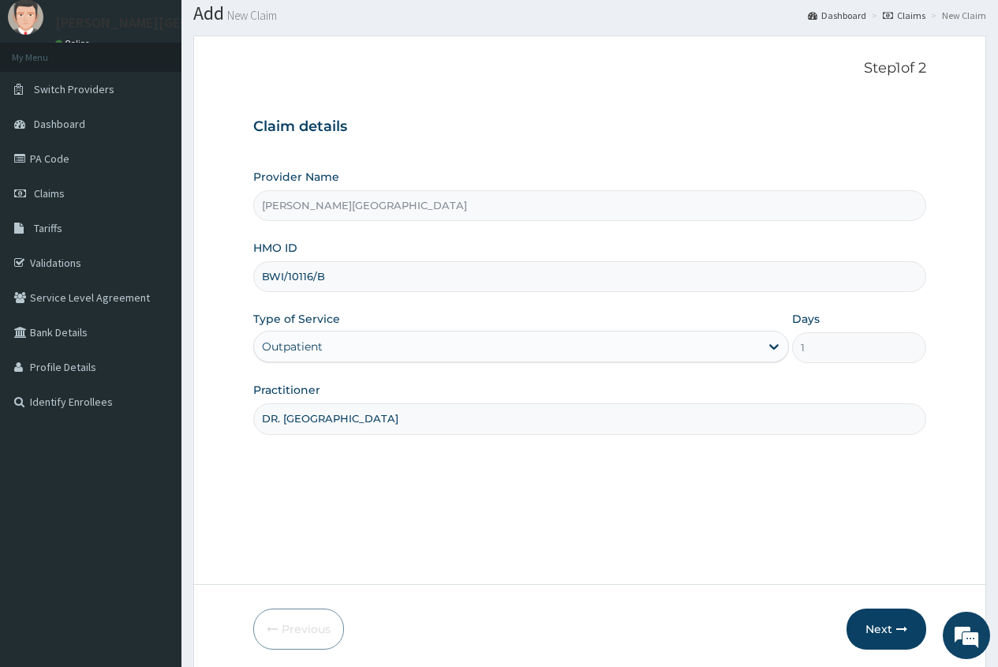
scroll to position [107, 0]
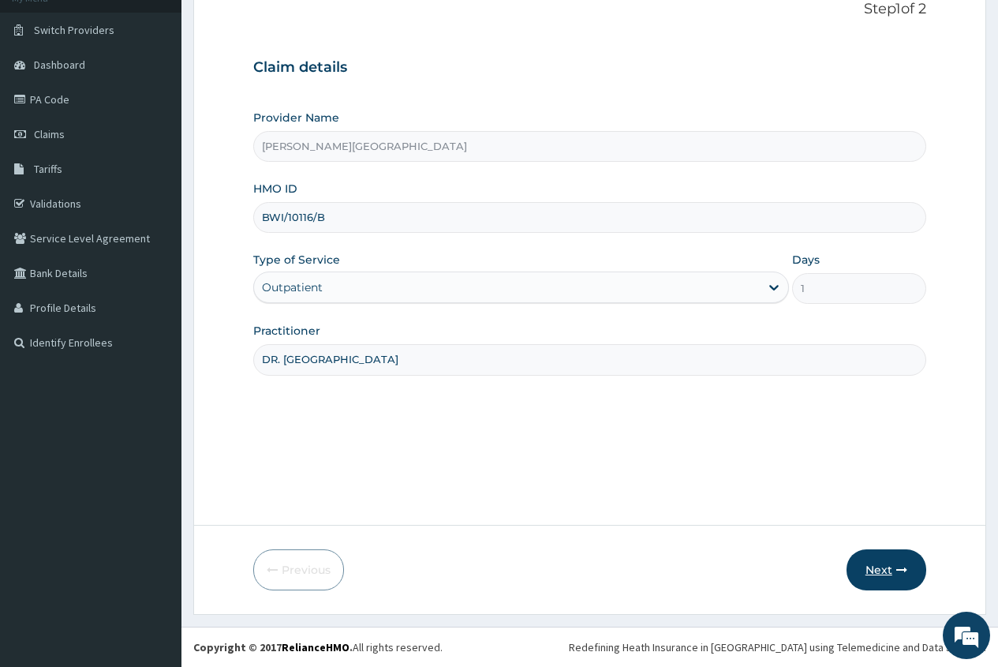
type input "DR. [GEOGRAPHIC_DATA]"
click at [880, 568] on button "Next" at bounding box center [887, 569] width 80 height 41
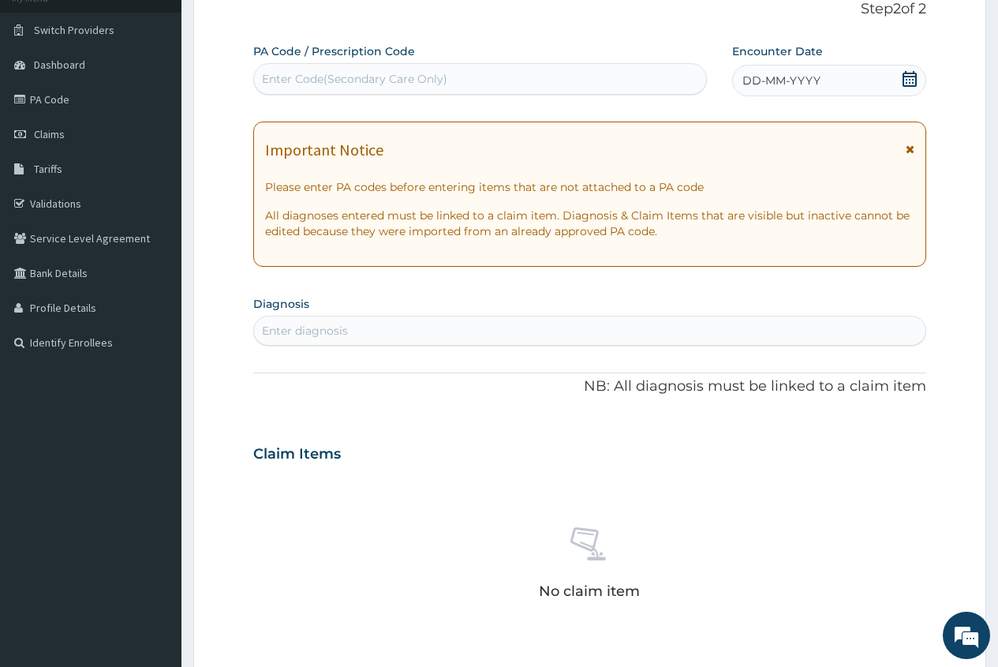
click at [910, 80] on icon at bounding box center [910, 79] width 16 height 16
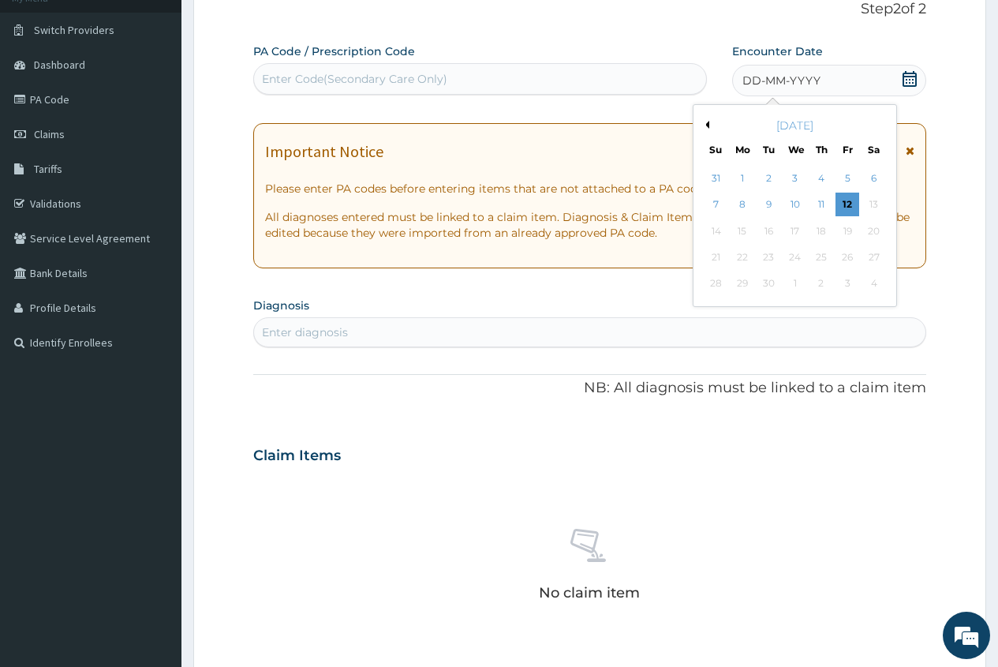
click at [876, 177] on div "6" at bounding box center [874, 179] width 24 height 24
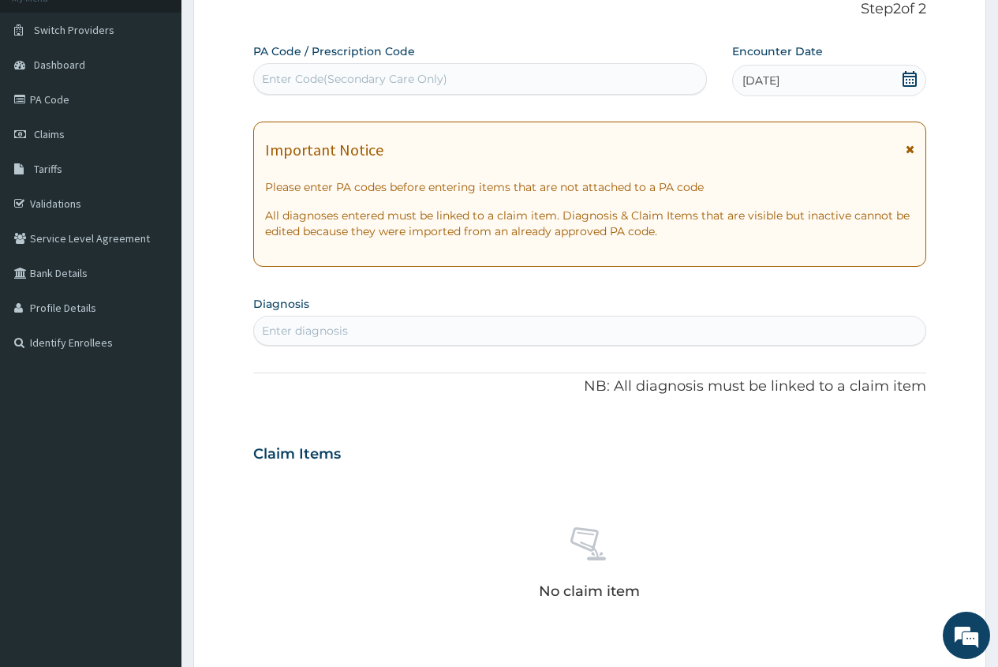
click at [302, 329] on div "Enter diagnosis" at bounding box center [305, 331] width 86 height 16
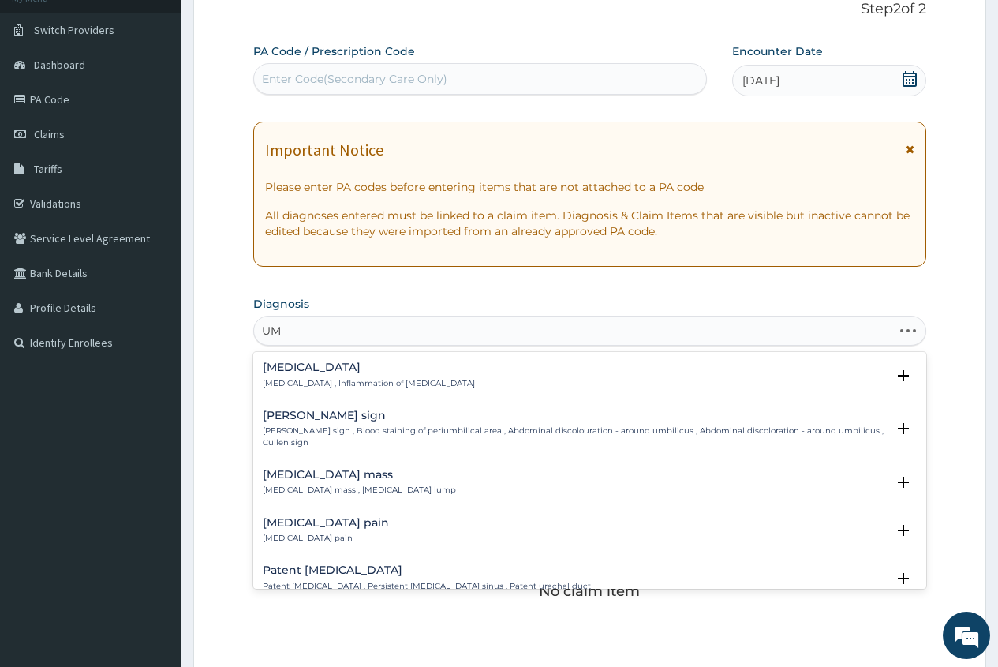
type input "U"
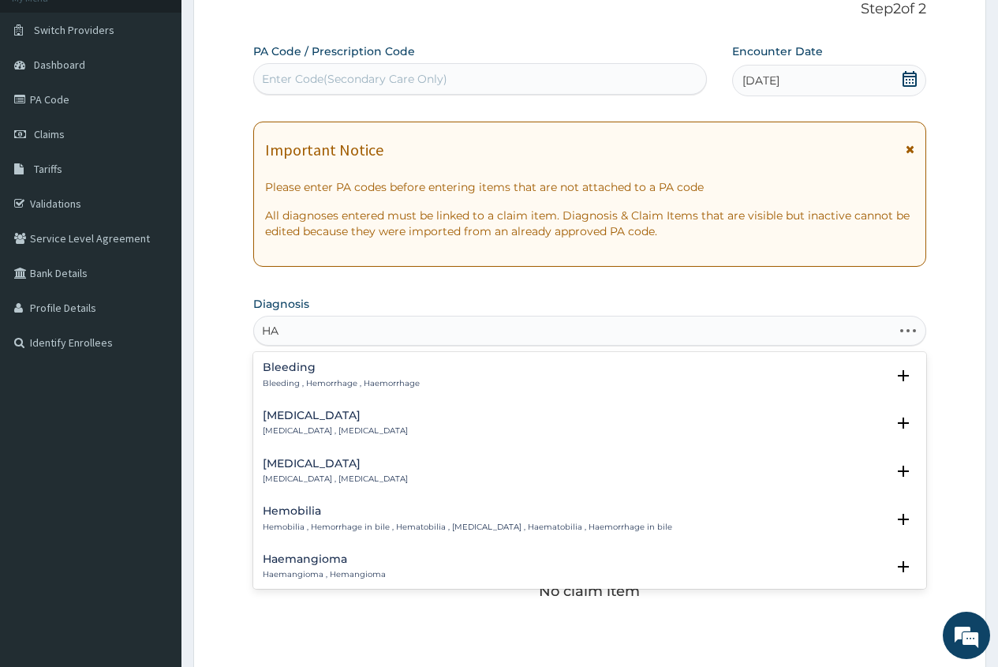
type input "H"
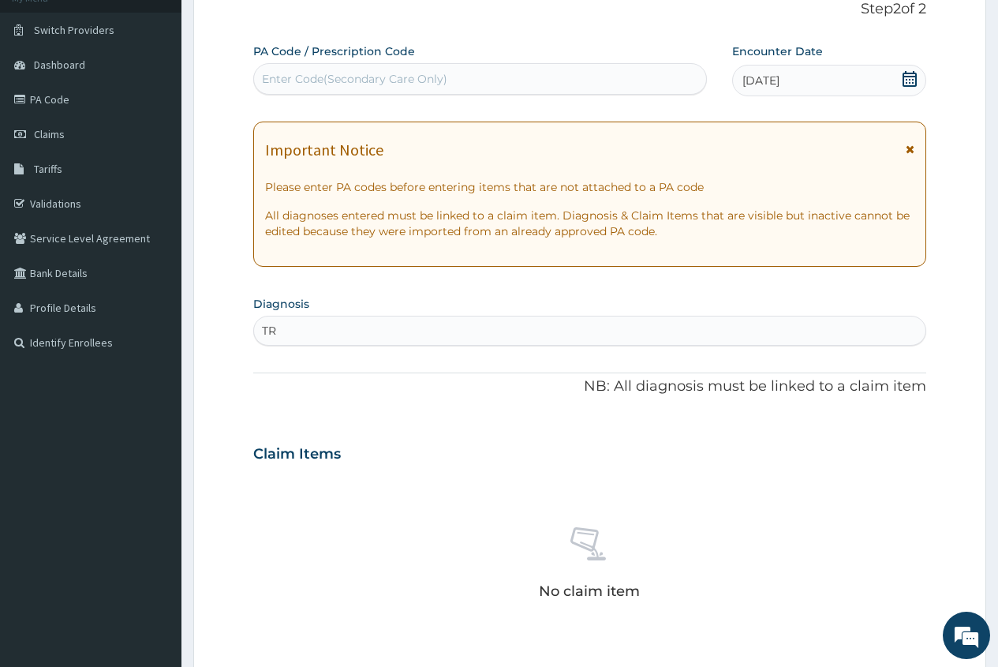
type input "T"
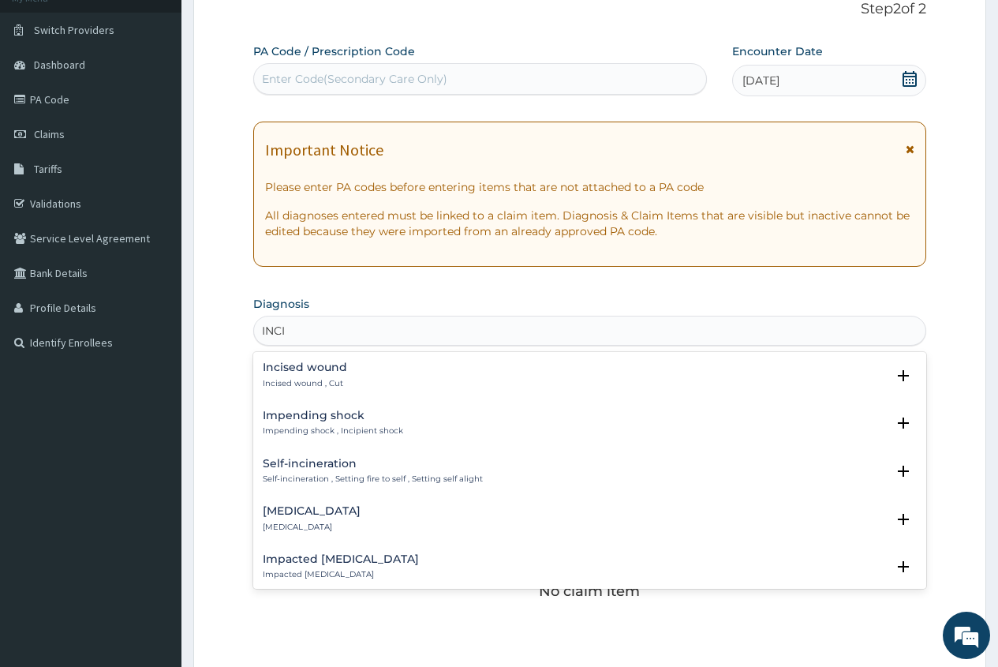
type input "INCIS"
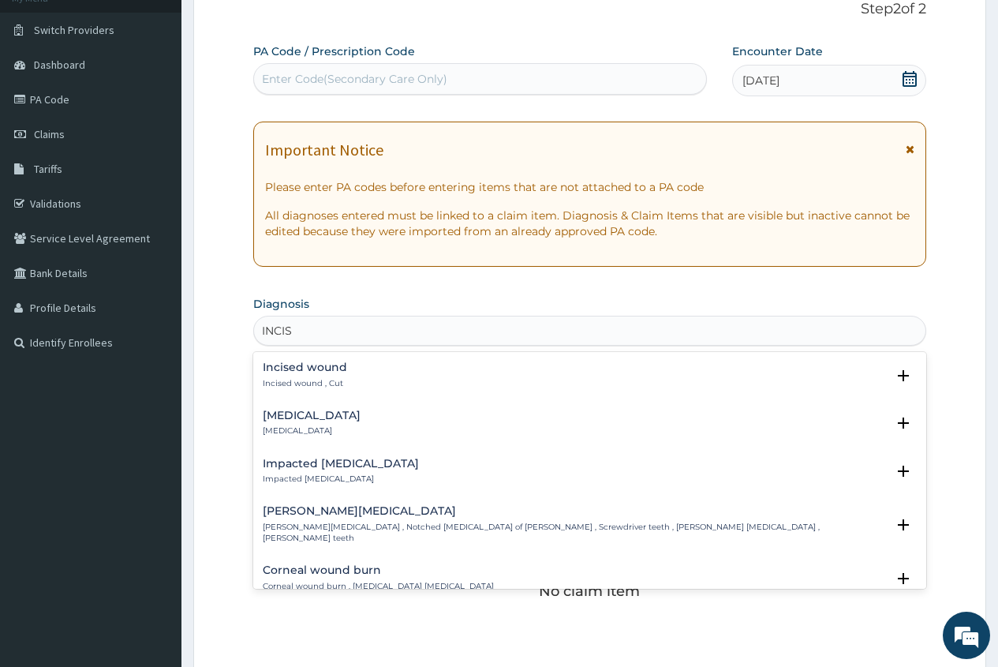
click at [334, 369] on h4 "Incised wound" at bounding box center [305, 367] width 84 height 12
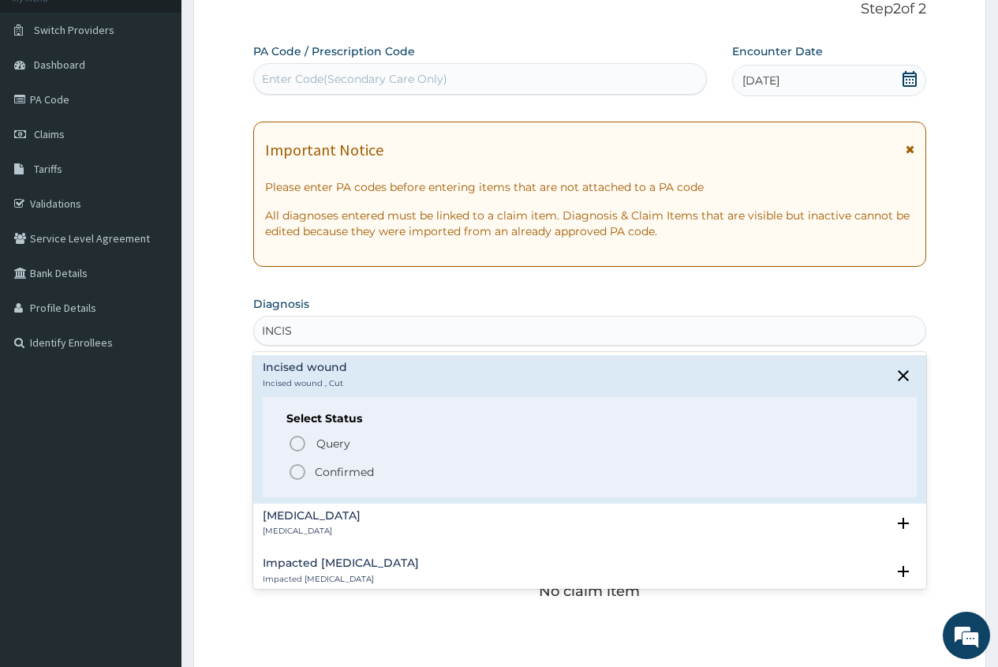
click at [318, 469] on p "Confirmed" at bounding box center [344, 472] width 59 height 16
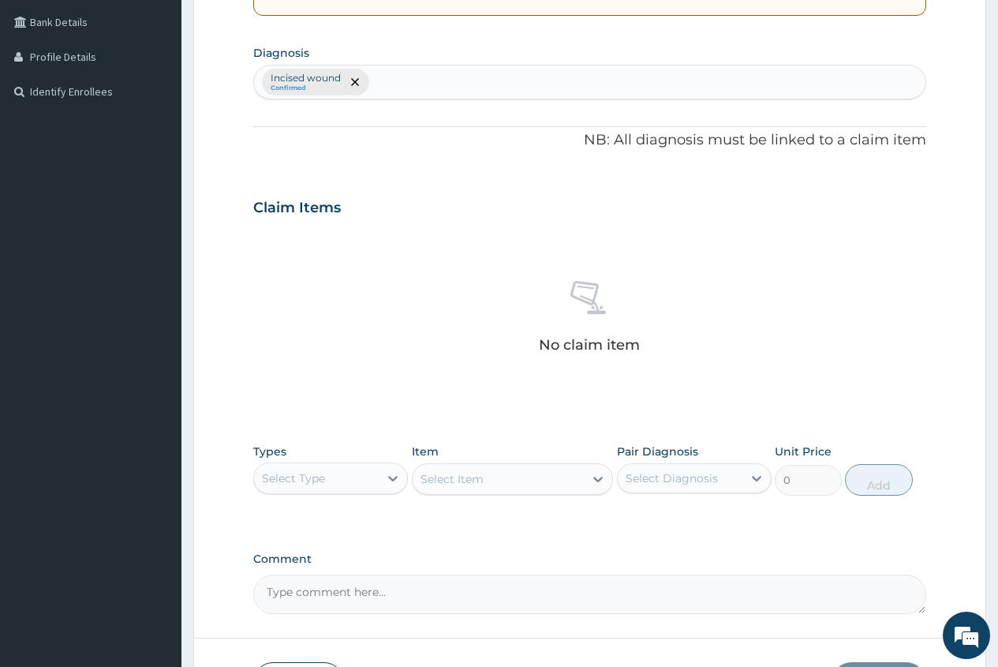
scroll to position [471, 0]
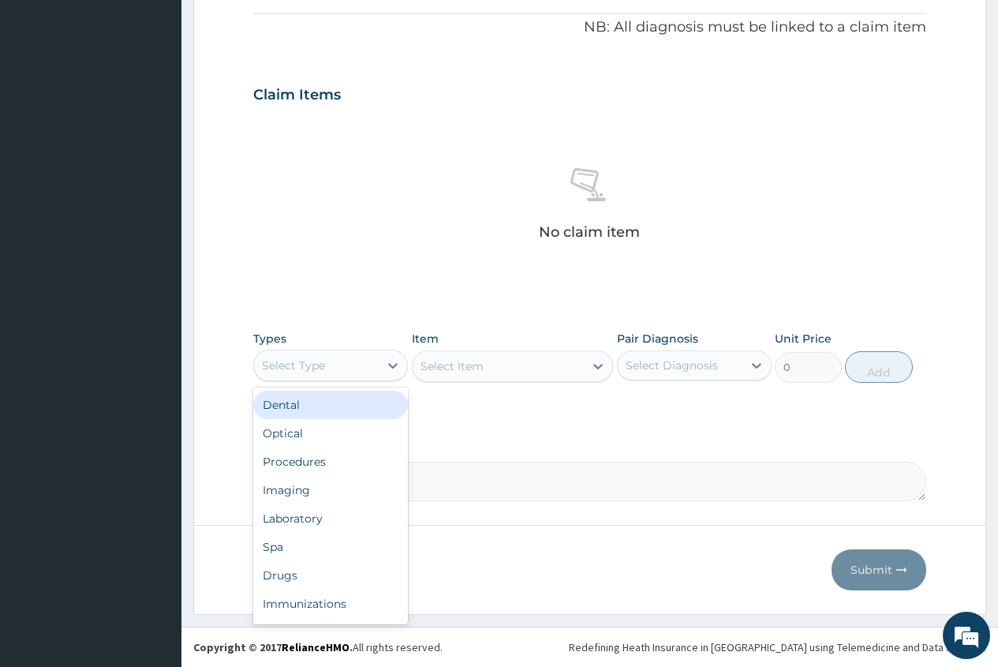
drag, startPoint x: 357, startPoint y: 364, endPoint x: 343, endPoint y: 384, distance: 25.0
click at [359, 363] on div "Select Type" at bounding box center [316, 365] width 125 height 25
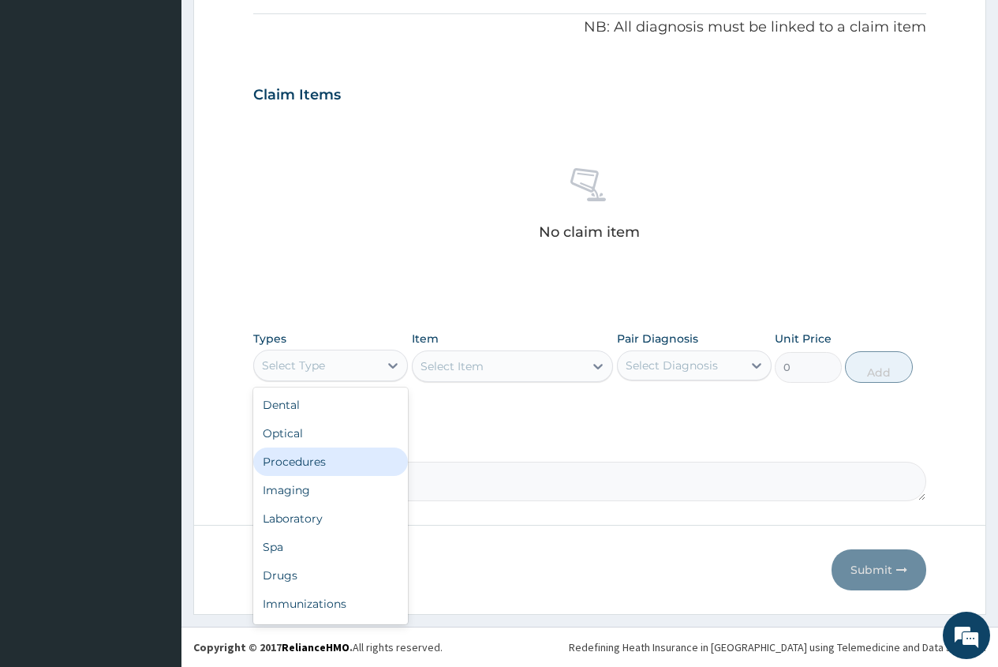
click at [343, 451] on div "Procedures" at bounding box center [330, 461] width 155 height 28
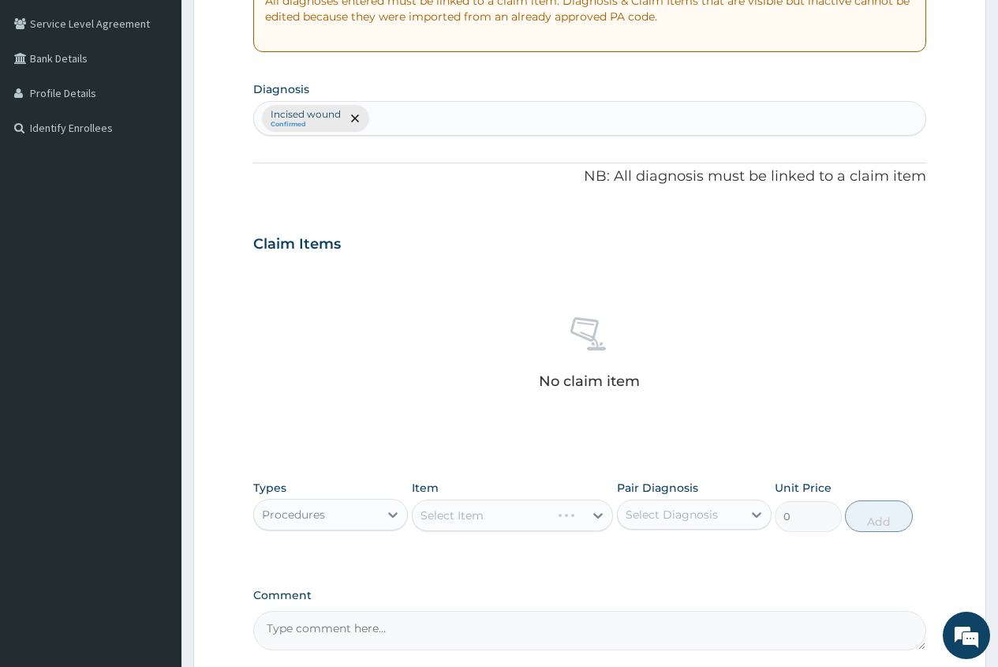
scroll to position [313, 0]
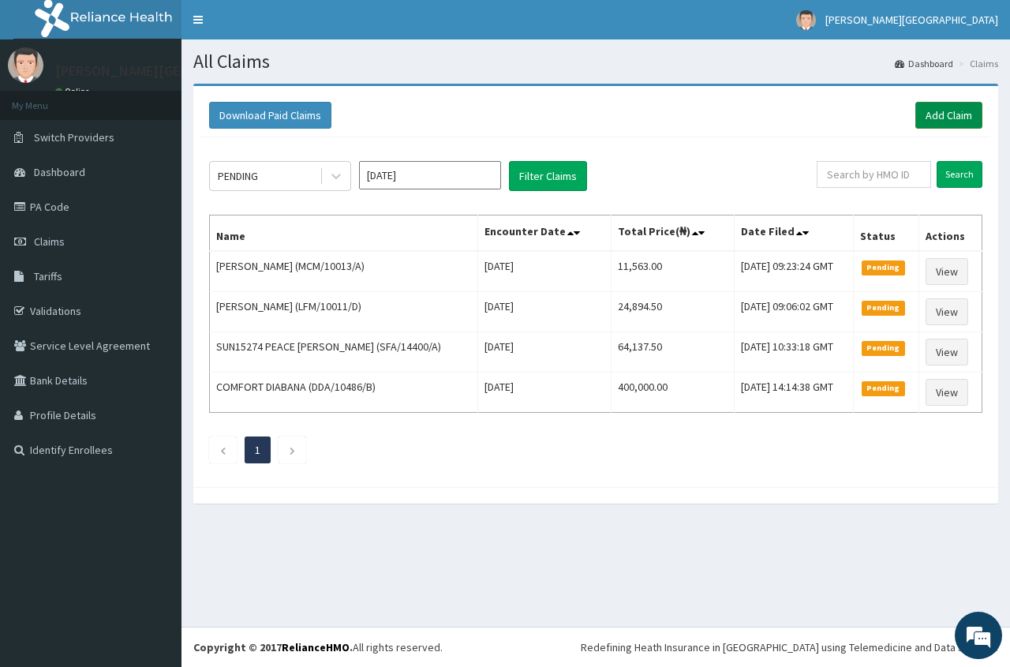
click at [946, 112] on link "Add Claim" at bounding box center [948, 115] width 67 height 27
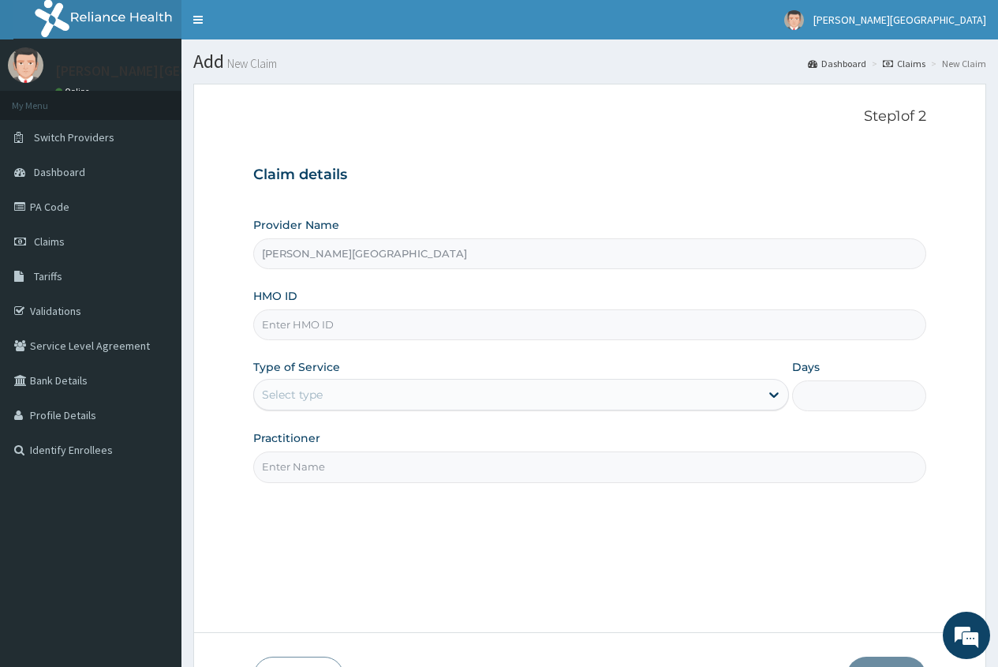
type input "[PERSON_NAME][GEOGRAPHIC_DATA]"
click at [290, 332] on input "HMO ID" at bounding box center [589, 324] width 673 height 31
type input "BWI/10116/B"
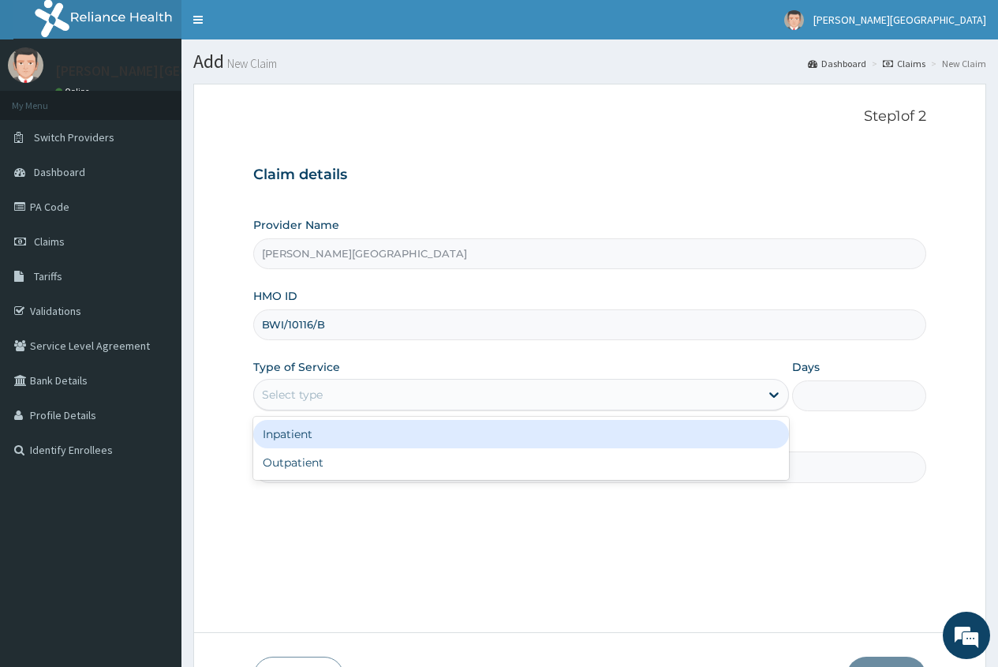
click at [270, 403] on div "Select type" at bounding box center [507, 394] width 506 height 25
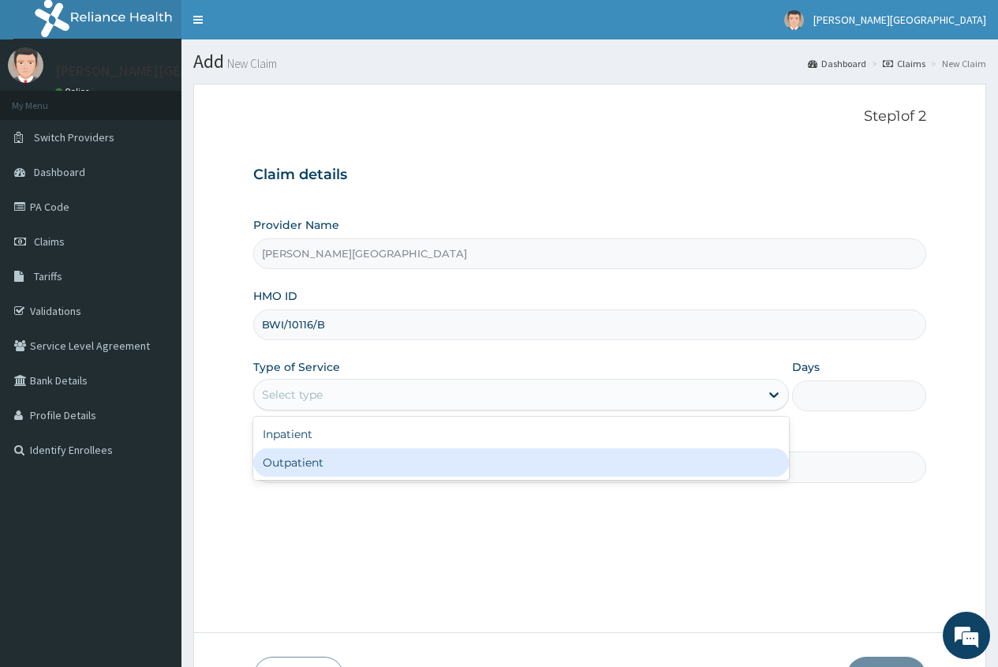
click at [284, 471] on div "Outpatient" at bounding box center [521, 462] width 536 height 28
type input "1"
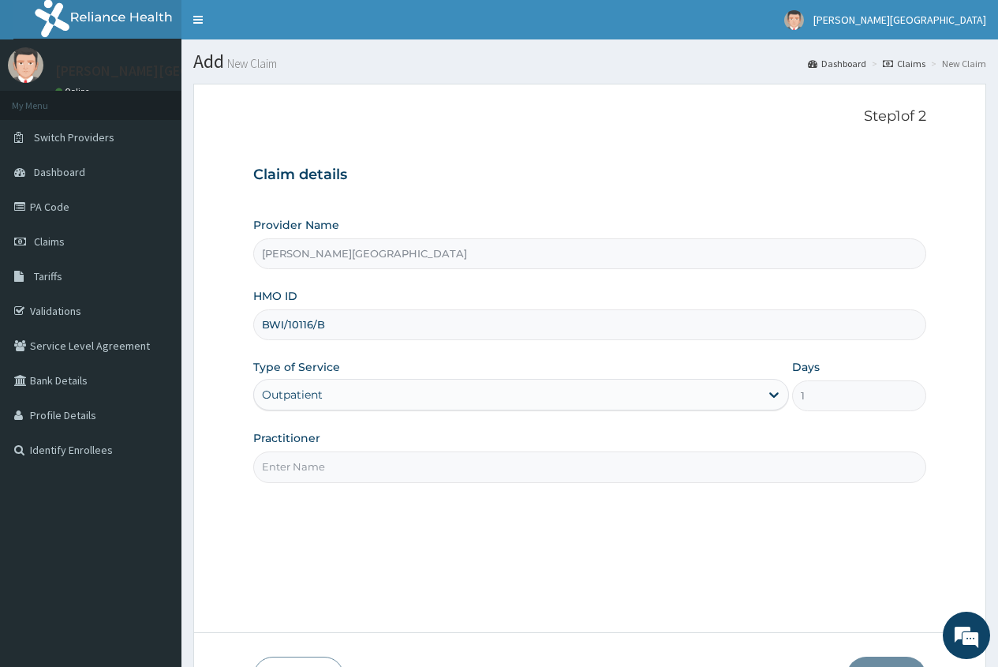
click at [283, 471] on input "Practitioner" at bounding box center [589, 466] width 673 height 31
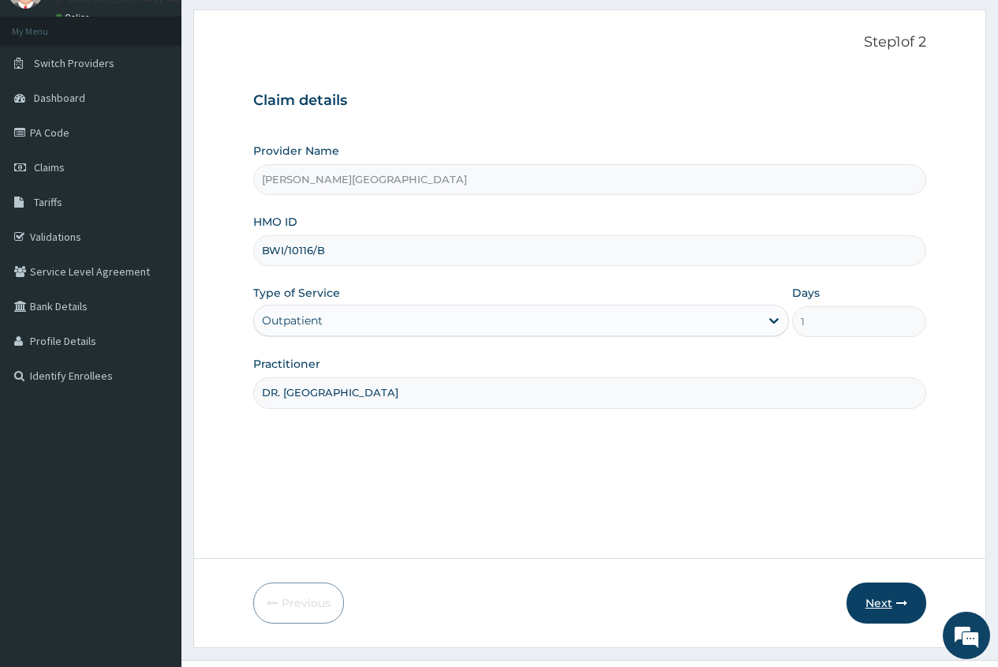
scroll to position [107, 0]
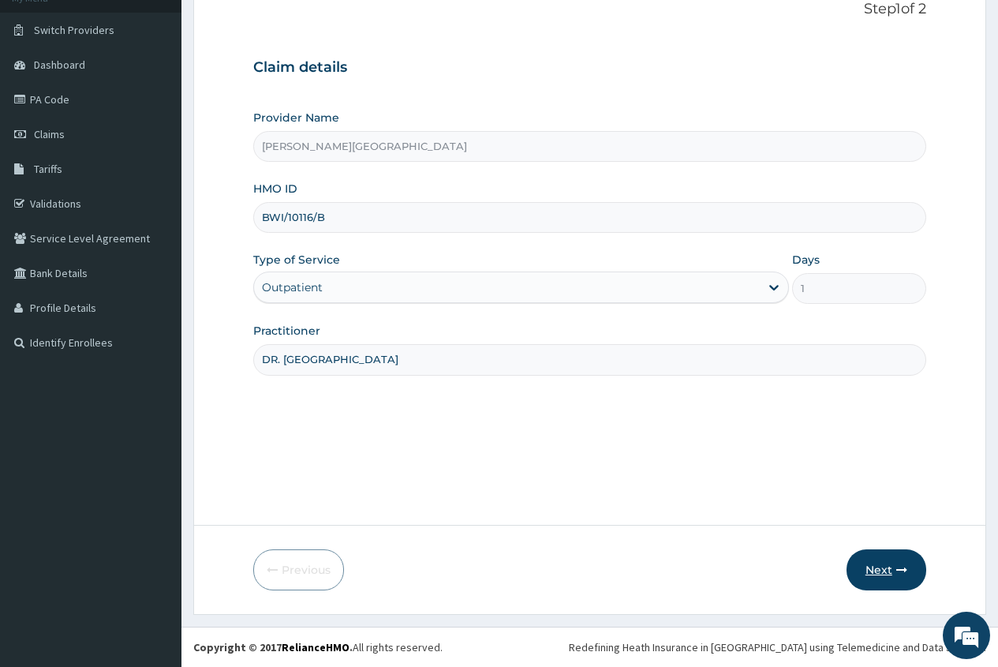
type input "DR. [GEOGRAPHIC_DATA]"
click at [877, 567] on button "Next" at bounding box center [887, 569] width 80 height 41
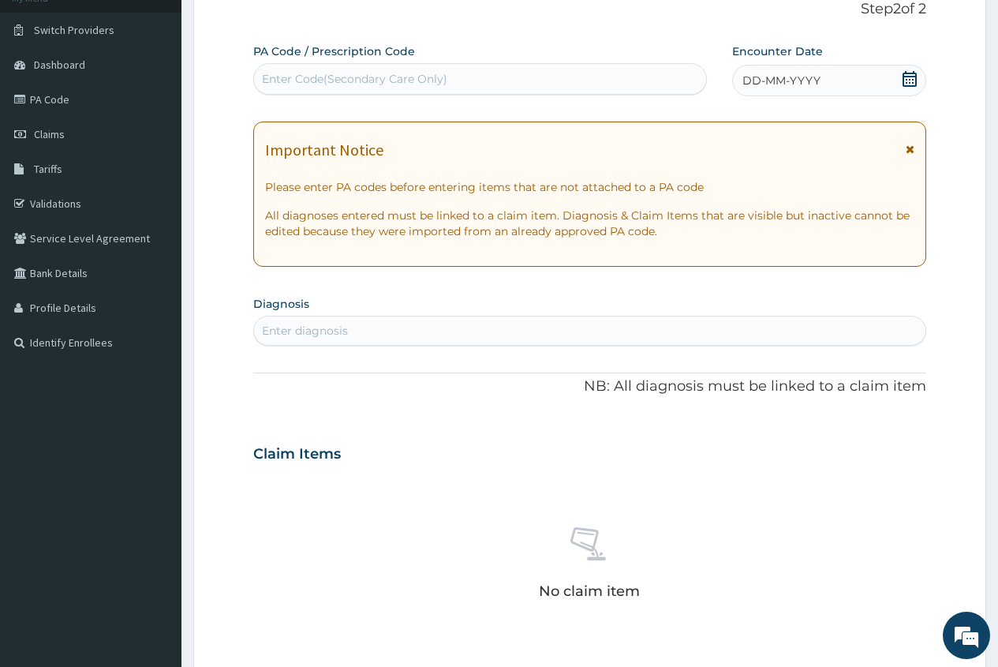
click at [911, 78] on icon at bounding box center [910, 79] width 16 height 16
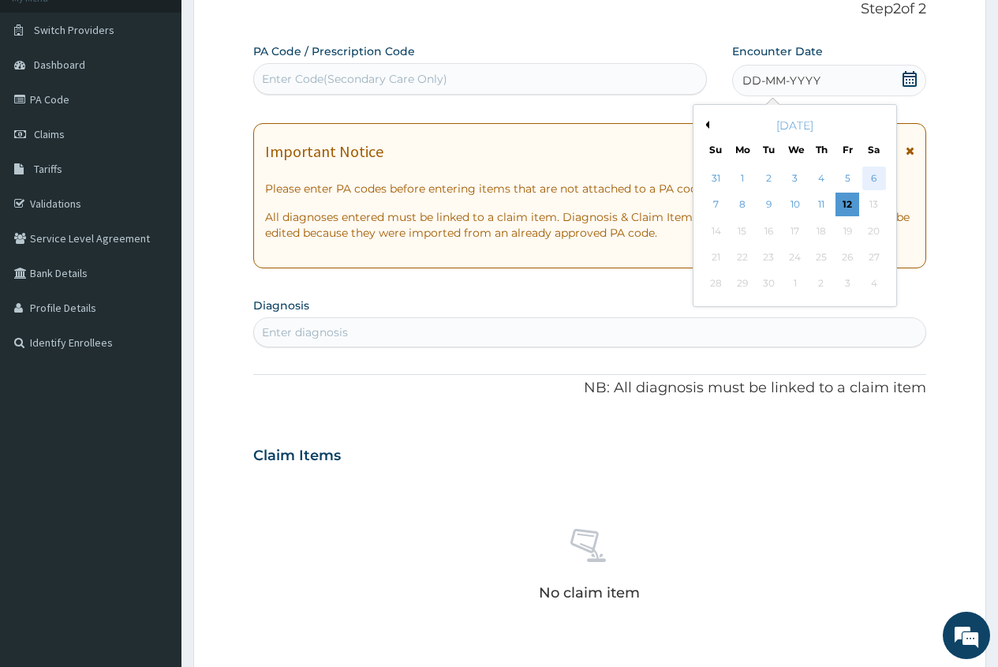
click at [871, 181] on div "6" at bounding box center [874, 179] width 24 height 24
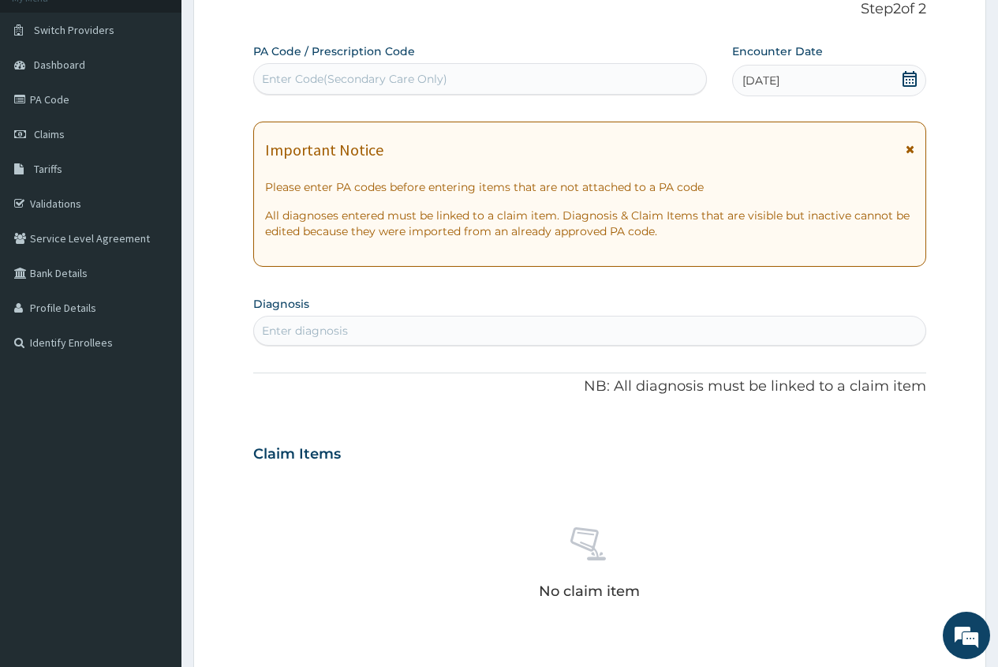
click at [273, 327] on div "Enter diagnosis" at bounding box center [305, 331] width 86 height 16
type input "INCIS"
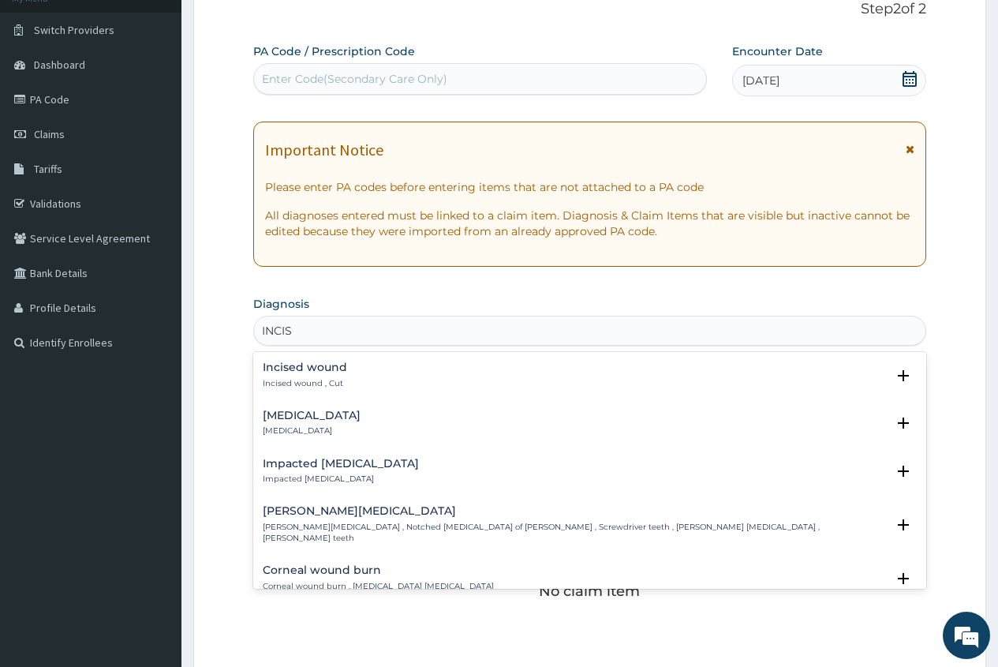
click at [336, 364] on h4 "Incised wound" at bounding box center [305, 367] width 84 height 12
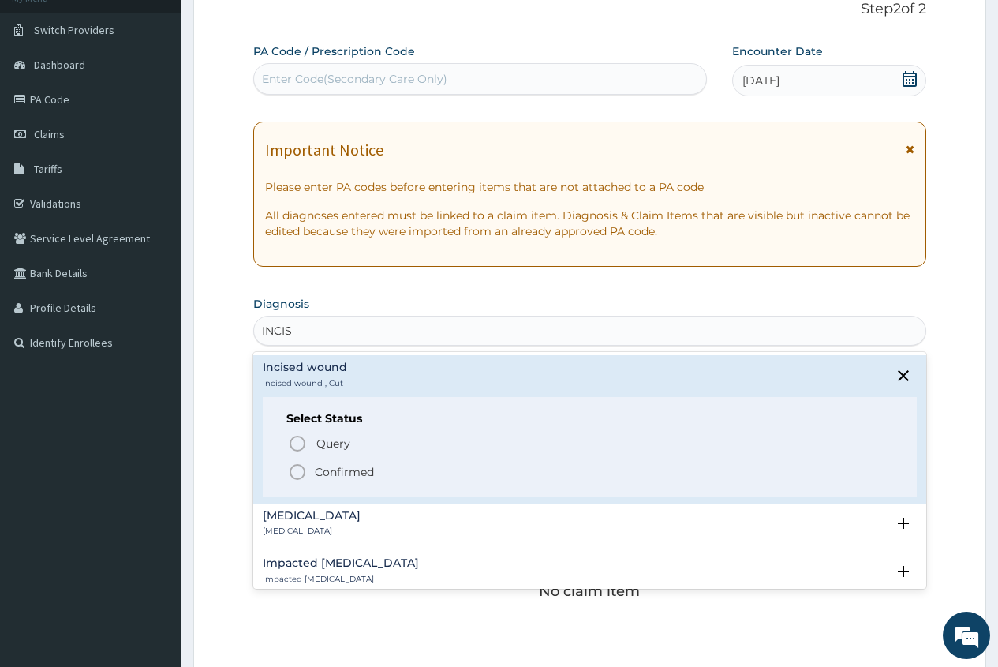
click at [361, 473] on p "Confirmed" at bounding box center [344, 472] width 59 height 16
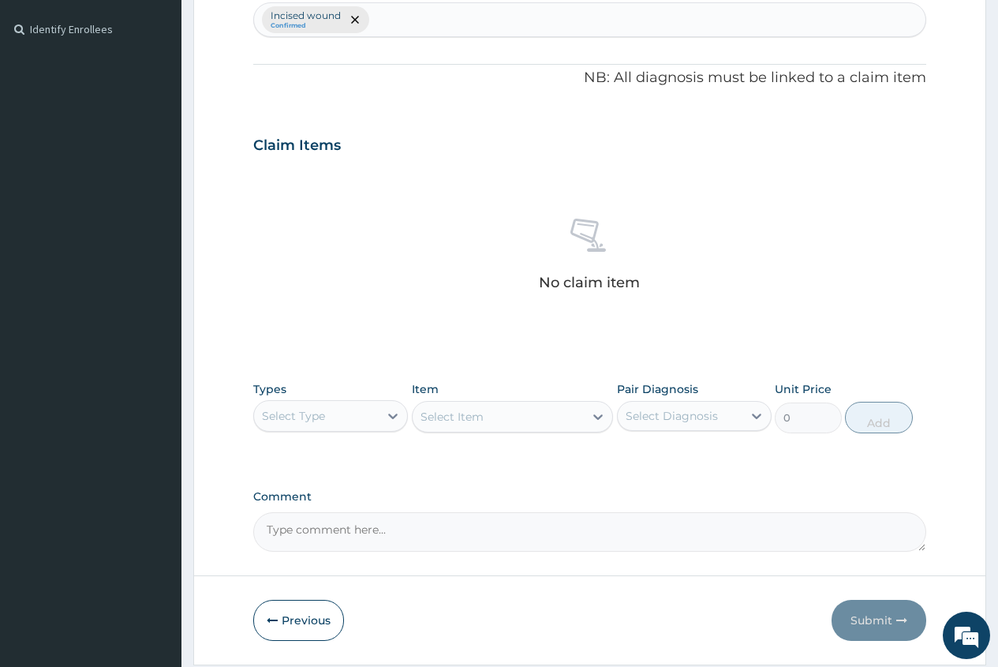
scroll to position [423, 0]
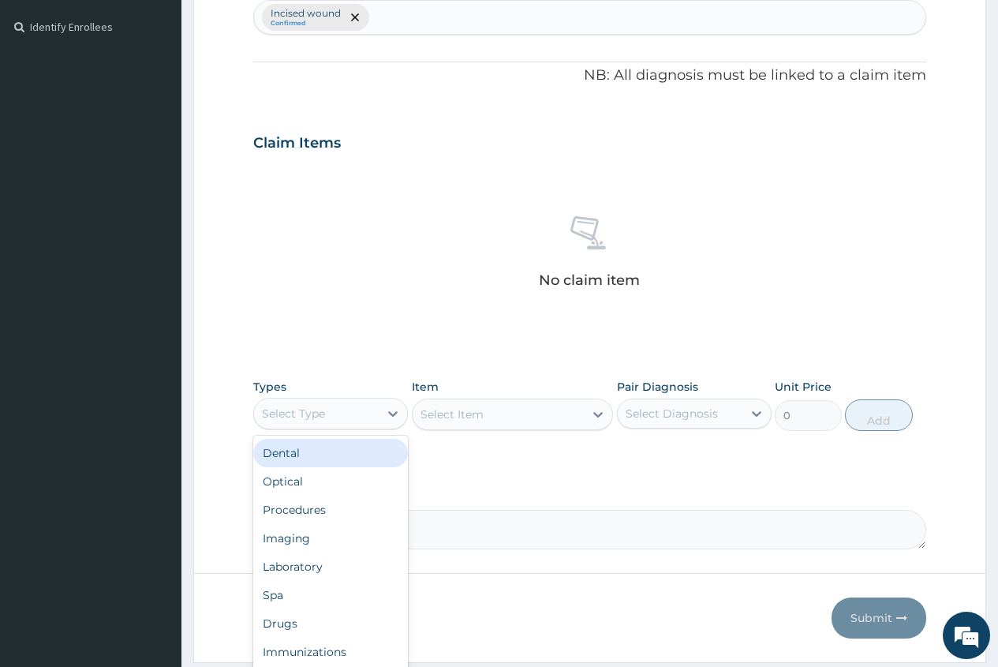
click at [364, 418] on div "Select Type" at bounding box center [316, 413] width 125 height 25
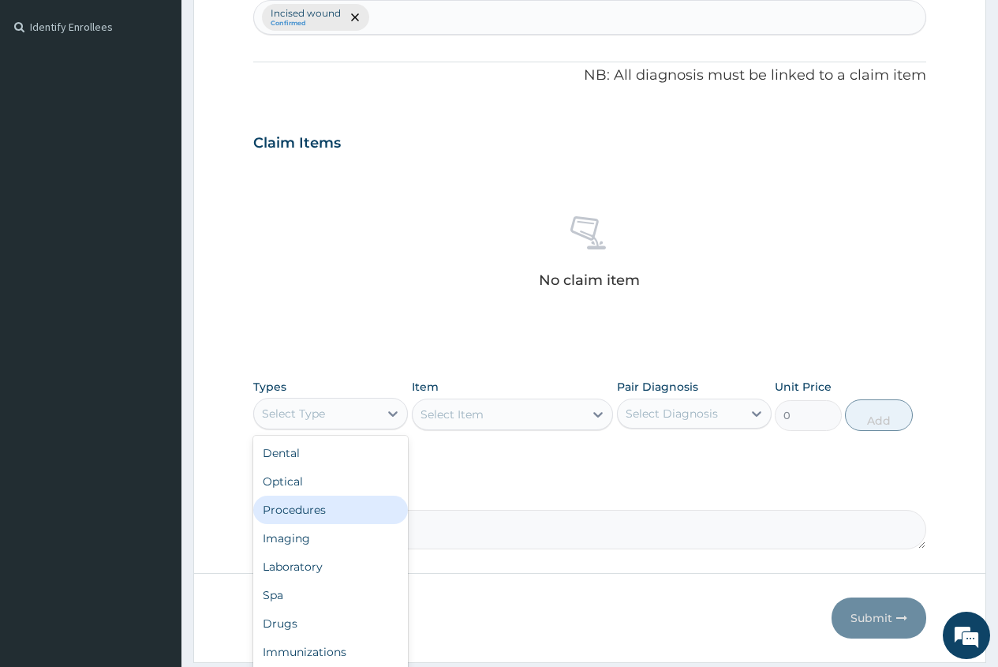
click at [348, 515] on div "Procedures" at bounding box center [330, 510] width 155 height 28
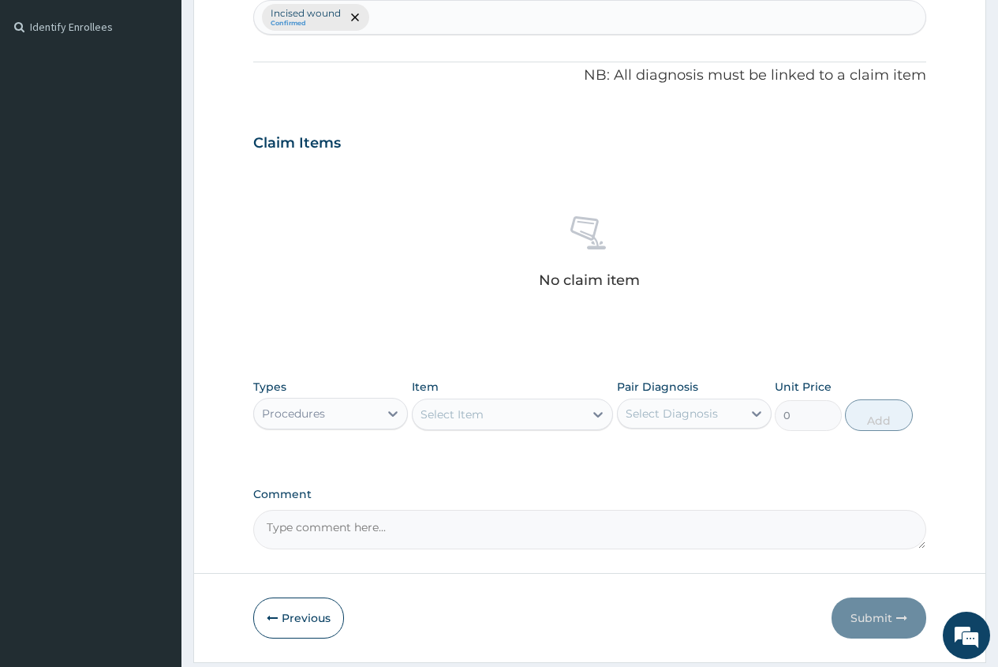
click at [477, 421] on div "Select Item" at bounding box center [452, 414] width 63 height 16
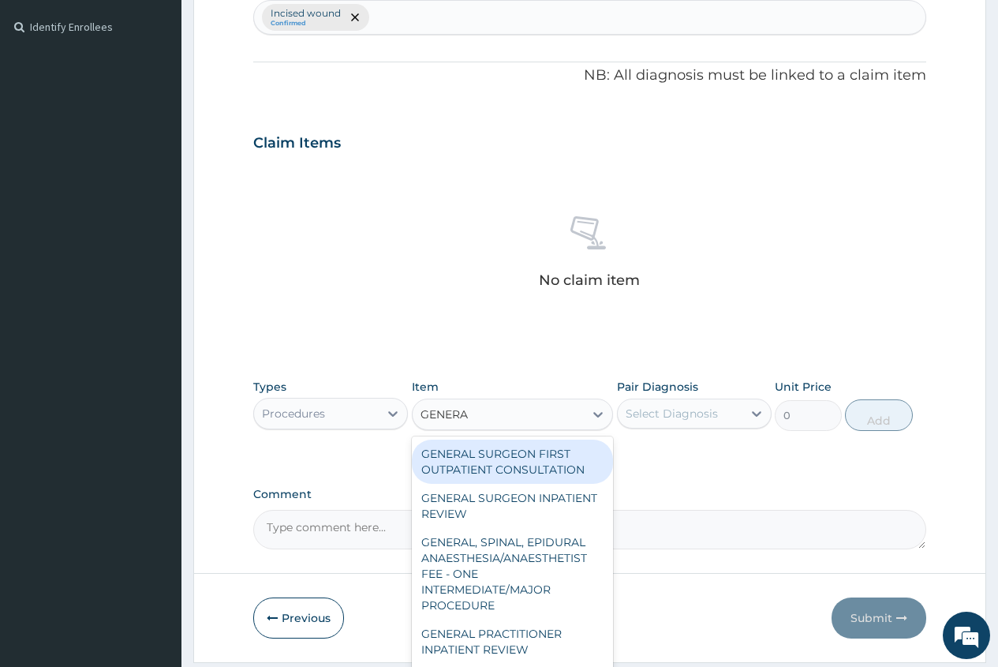
type input "GENERAL"
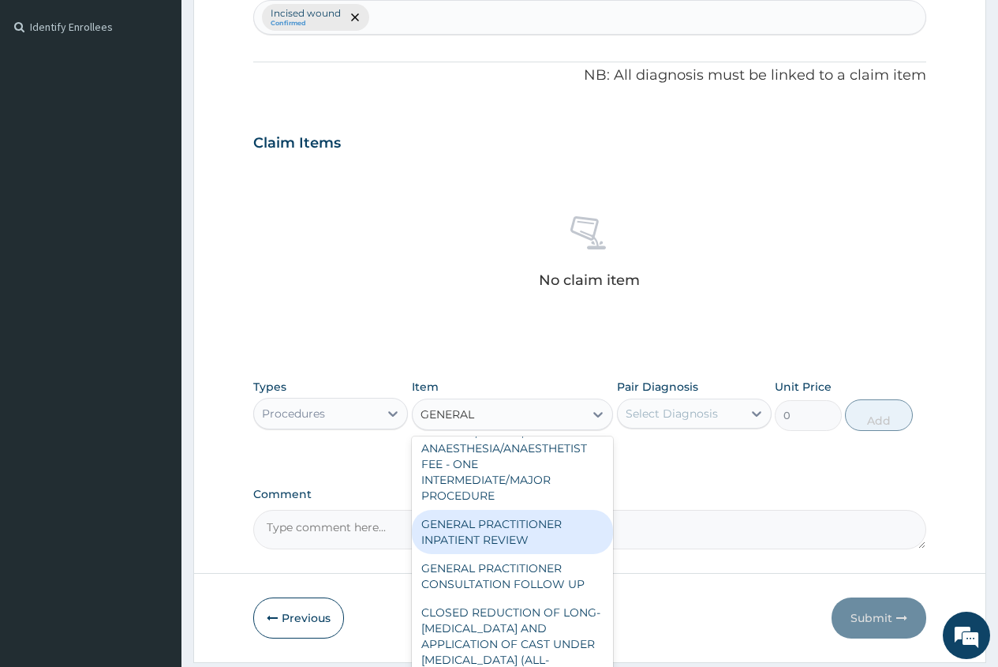
scroll to position [158, 0]
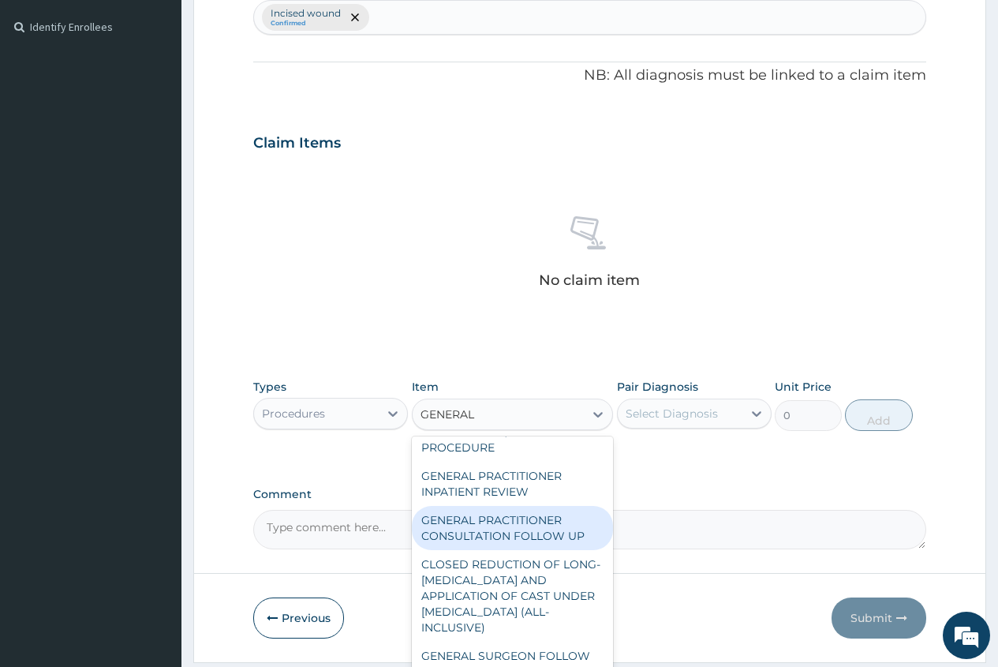
click at [536, 518] on div "GENERAL PRACTITIONER CONSULTATION FOLLOW UP" at bounding box center [513, 528] width 202 height 44
type input "1875"
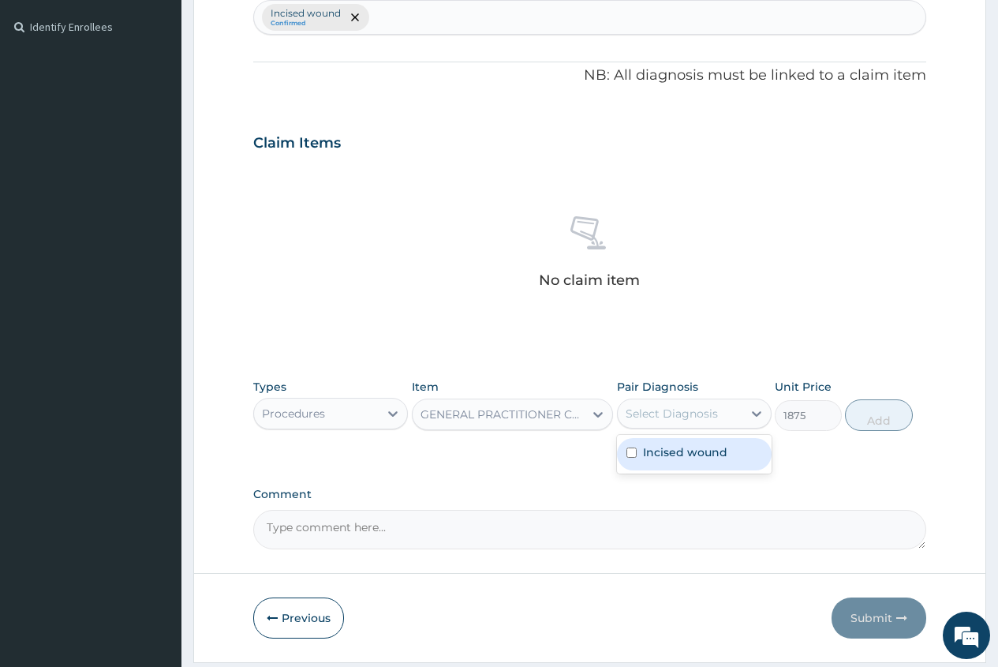
click at [675, 410] on div "Select Diagnosis" at bounding box center [672, 414] width 92 height 16
click at [687, 445] on label "Incised wound" at bounding box center [685, 452] width 84 height 16
checkbox input "true"
click at [861, 425] on button "Add" at bounding box center [878, 415] width 67 height 32
type input "0"
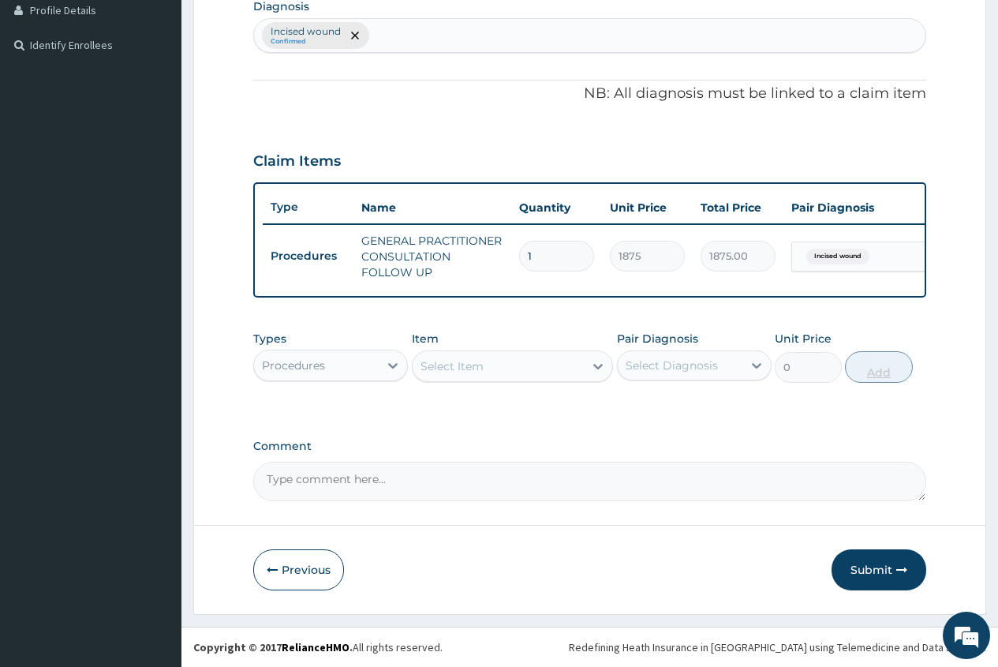
scroll to position [417, 0]
click at [449, 373] on div "Select Item" at bounding box center [499, 366] width 172 height 25
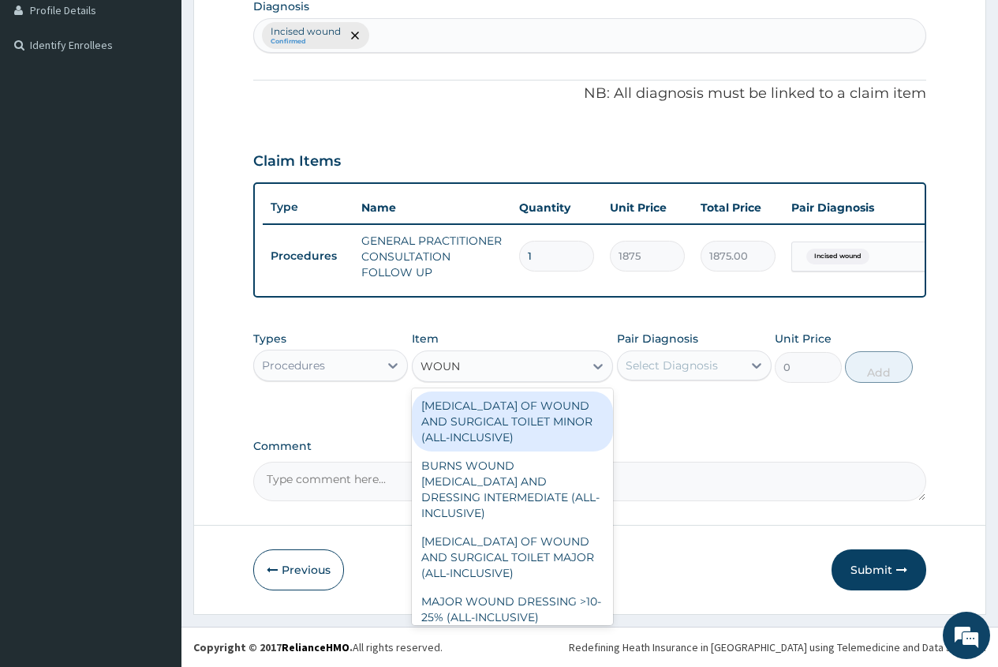
type input "WOUND"
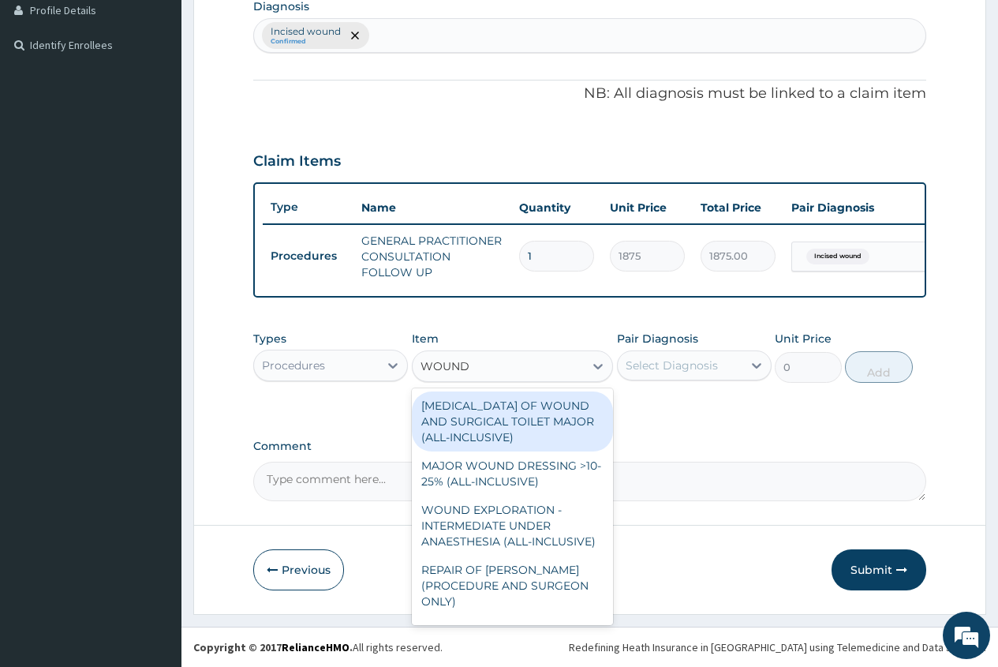
scroll to position [158, 0]
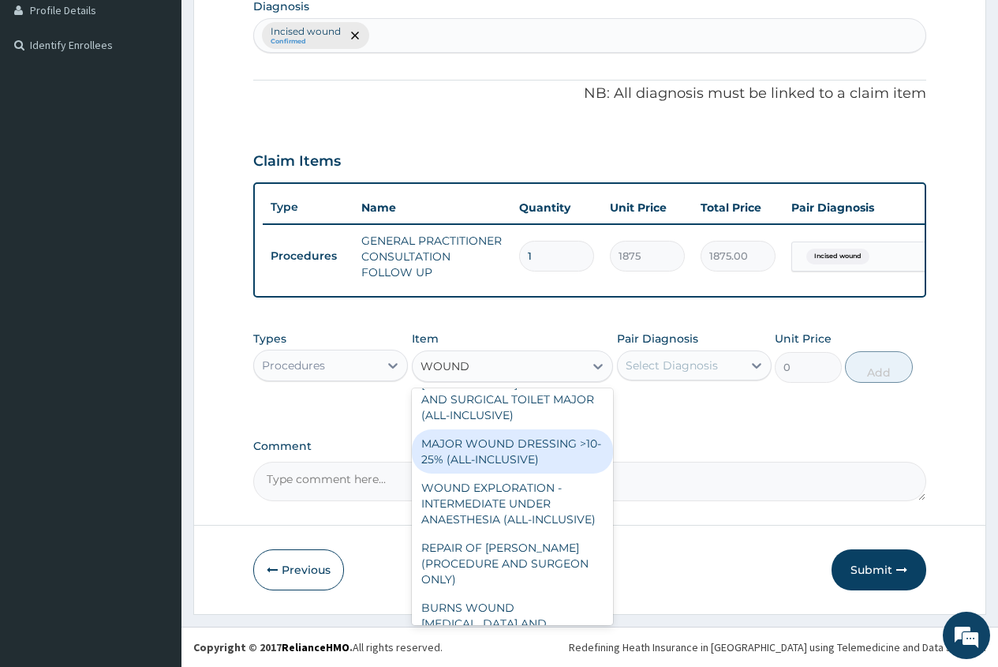
click at [536, 444] on div "MAJOR WOUND DRESSING >10-25% (ALL-INCLUSIVE)" at bounding box center [513, 451] width 202 height 44
type input "4375"
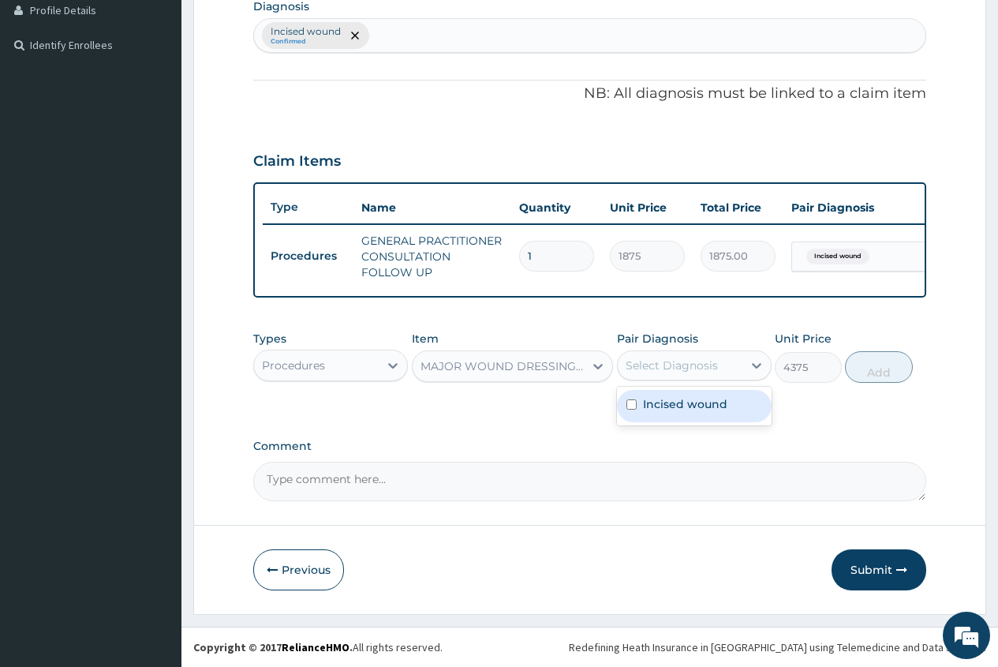
click at [666, 368] on div "Select Diagnosis" at bounding box center [672, 365] width 92 height 16
click at [670, 408] on label "Incised wound" at bounding box center [685, 404] width 84 height 16
checkbox input "true"
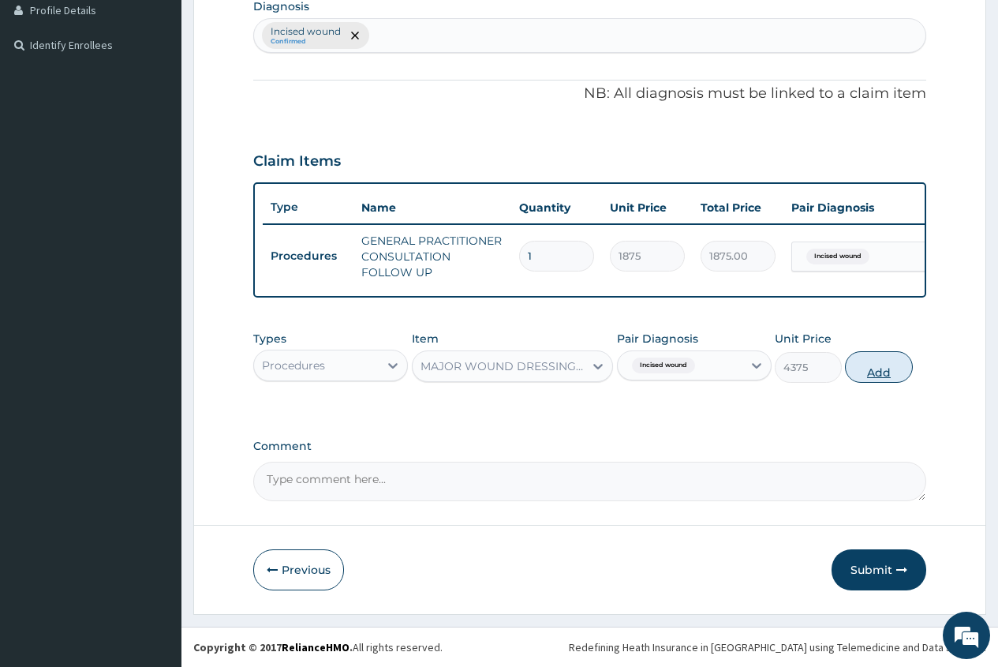
click at [859, 379] on button "Add" at bounding box center [878, 367] width 67 height 32
type input "0"
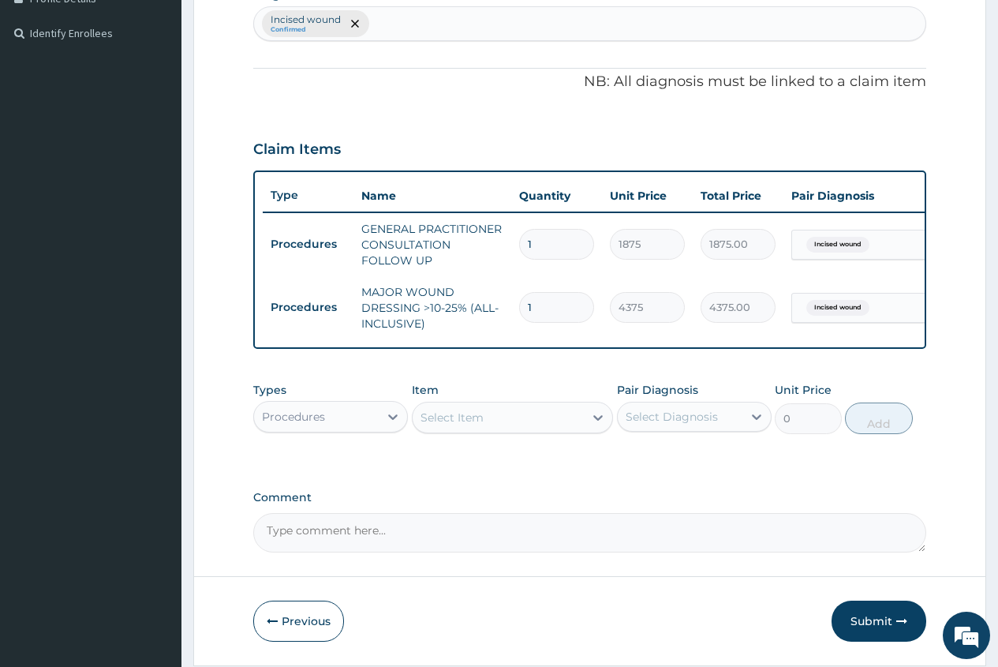
click at [421, 26] on div "Incised wound Confirmed" at bounding box center [590, 23] width 672 height 33
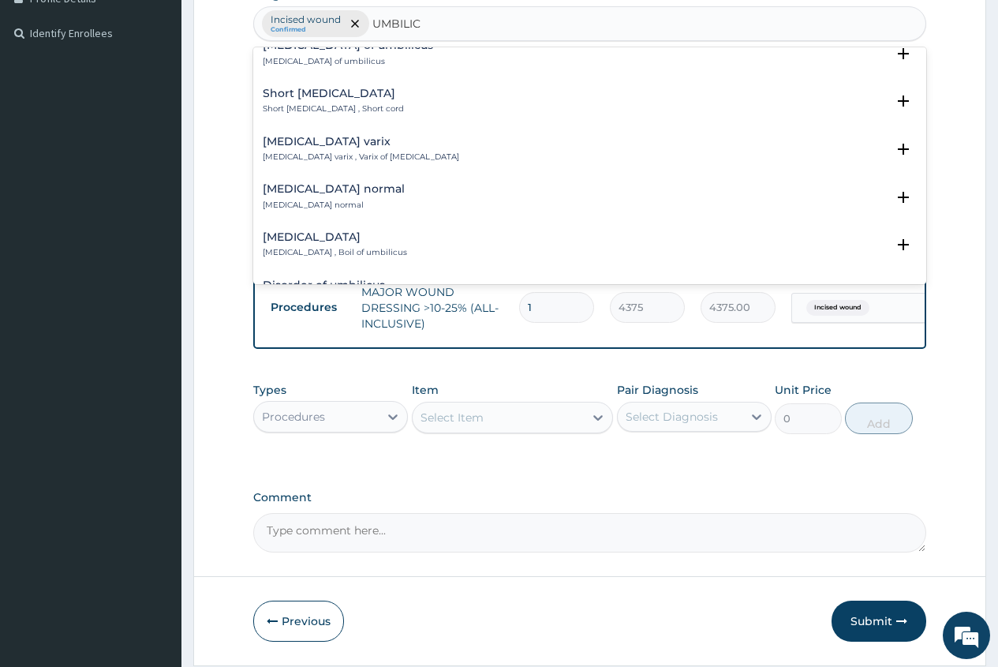
scroll to position [1368, 0]
type input "UMBILIC"
click at [929, 57] on form "Step 2 of 2 PA Code / Prescription Code Enter Code(Secondary Care Only) Encount…" at bounding box center [589, 166] width 793 height 998
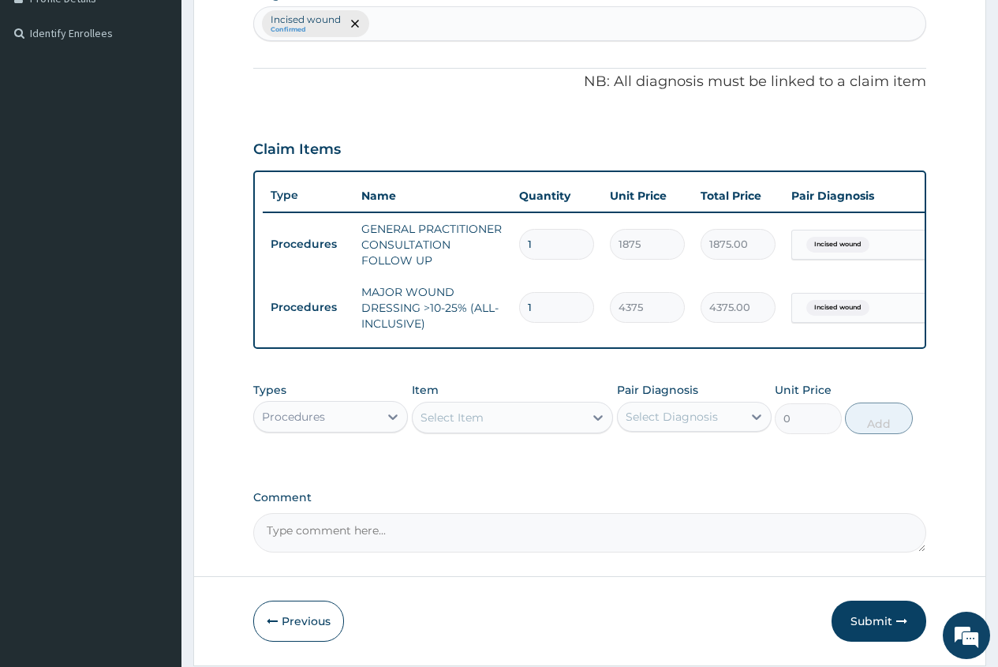
click at [443, 28] on div "Incised wound Confirmed" at bounding box center [590, 23] width 672 height 33
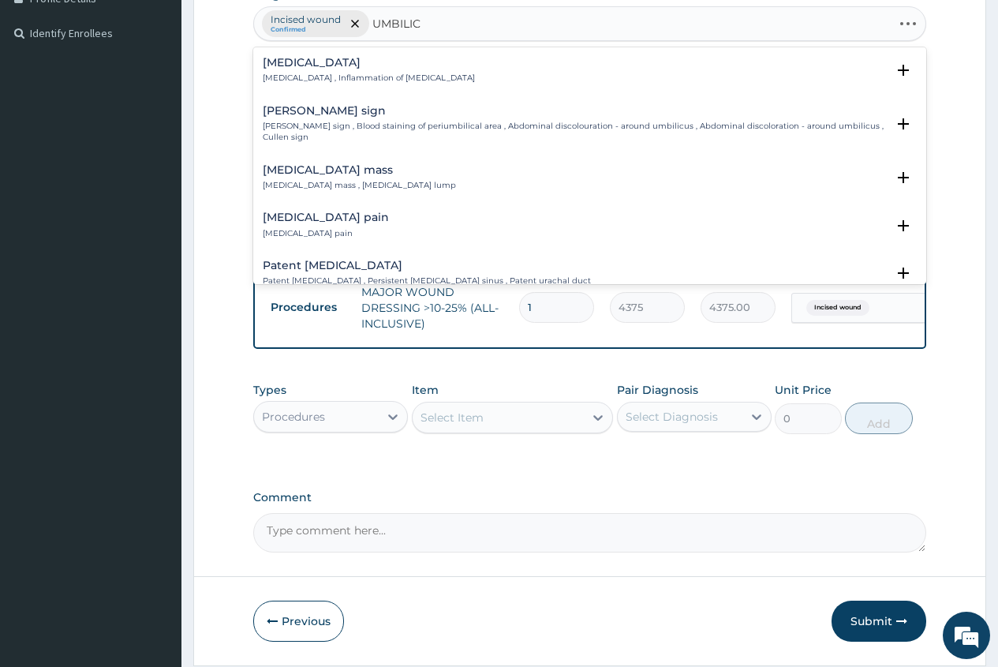
type input "UMBILICA"
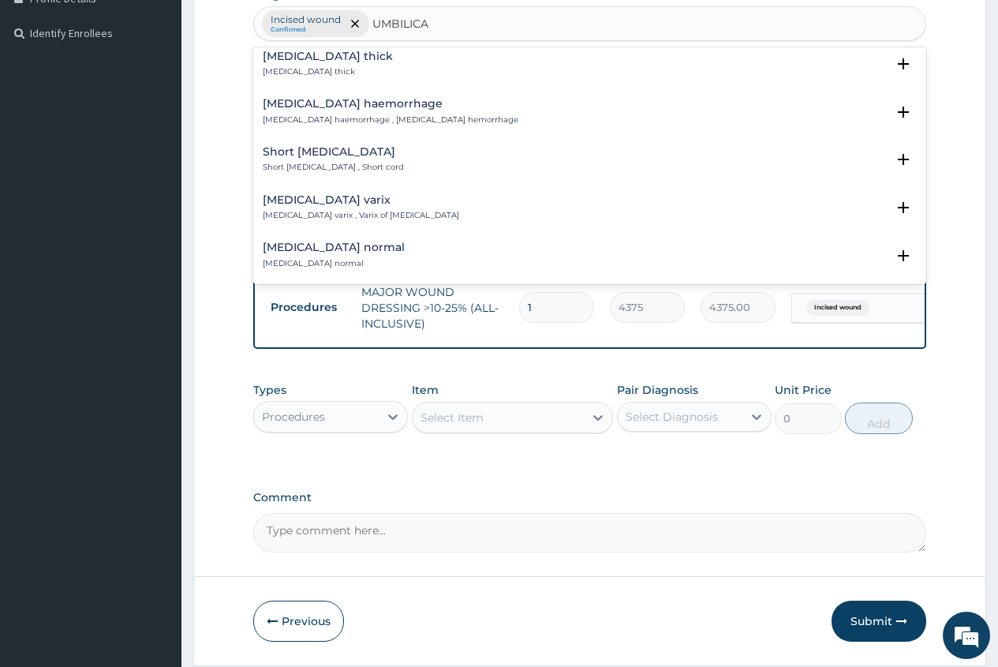
scroll to position [933, 0]
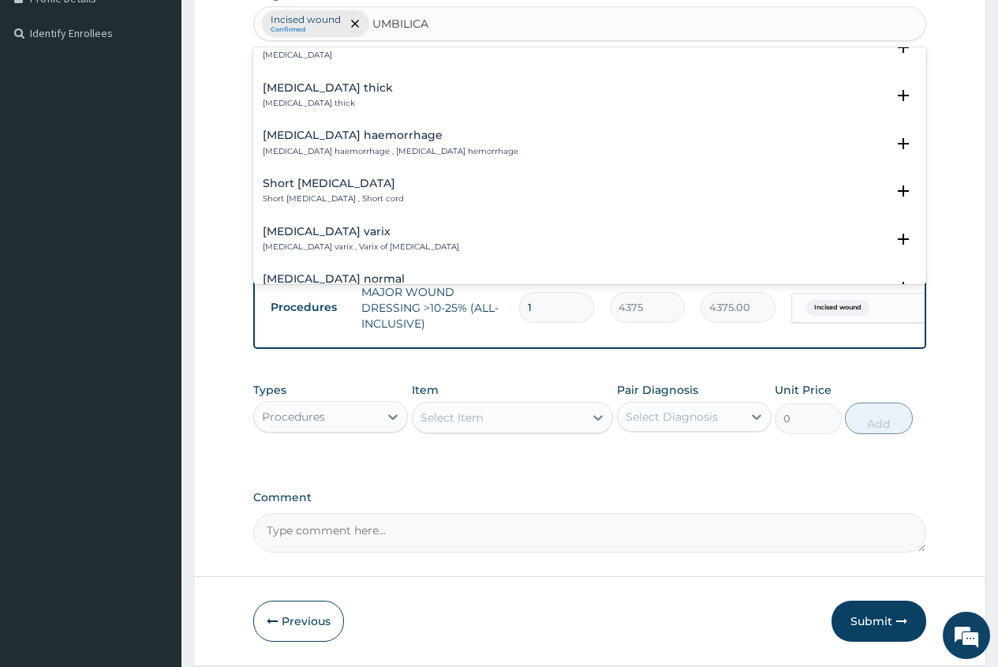
click at [376, 140] on h4 "Umbilical haemorrhage" at bounding box center [391, 135] width 256 height 12
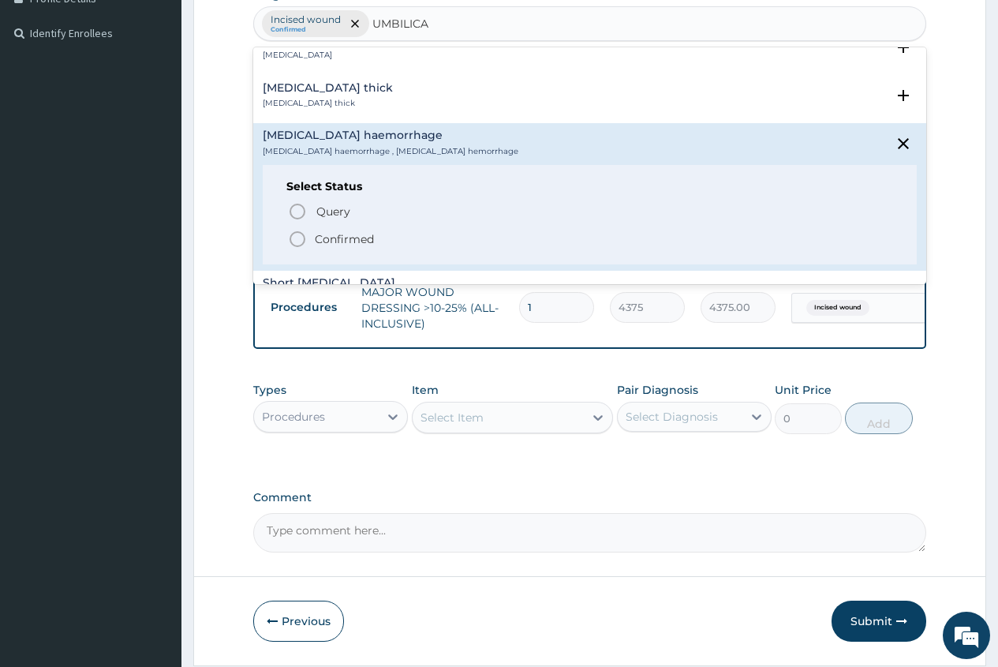
click at [342, 238] on p "Confirmed" at bounding box center [344, 239] width 59 height 16
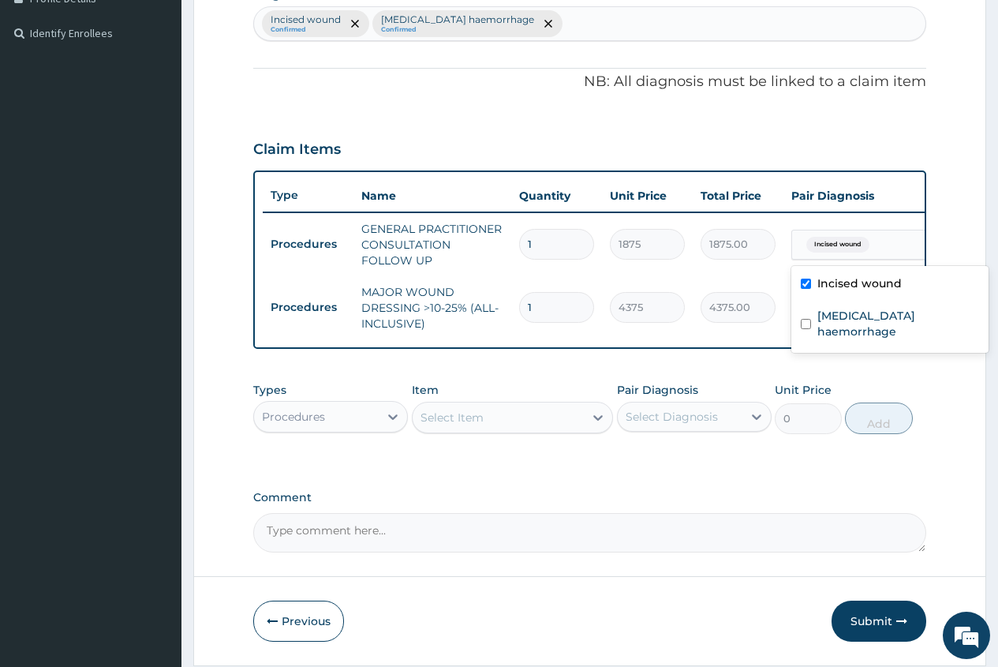
click at [853, 250] on span "Incised wound" at bounding box center [837, 245] width 63 height 16
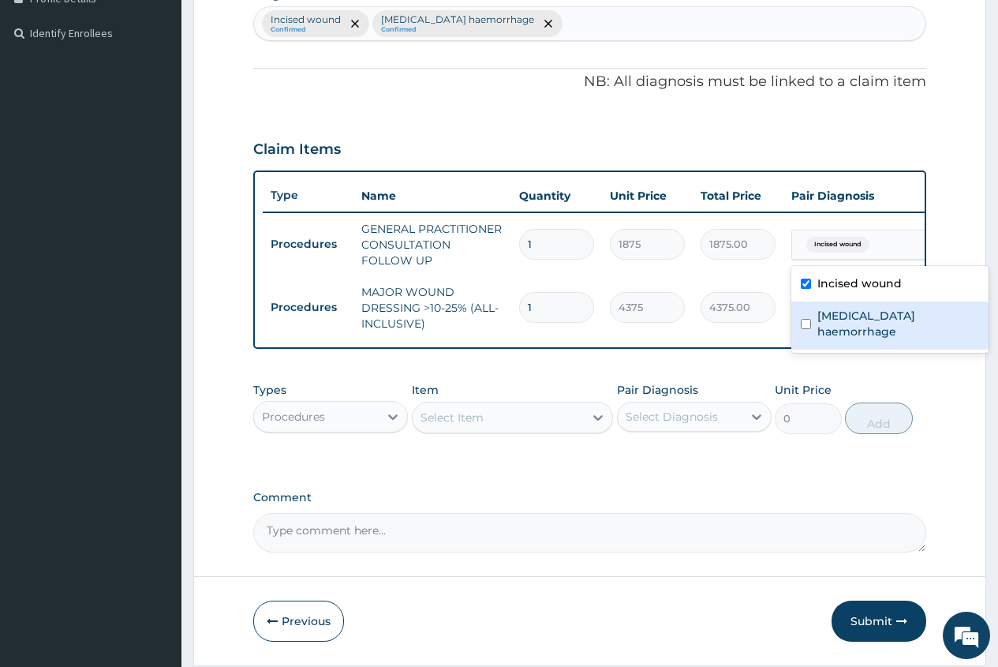
click at [827, 310] on label "Umbilical haemorrhage" at bounding box center [899, 324] width 162 height 32
checkbox input "true"
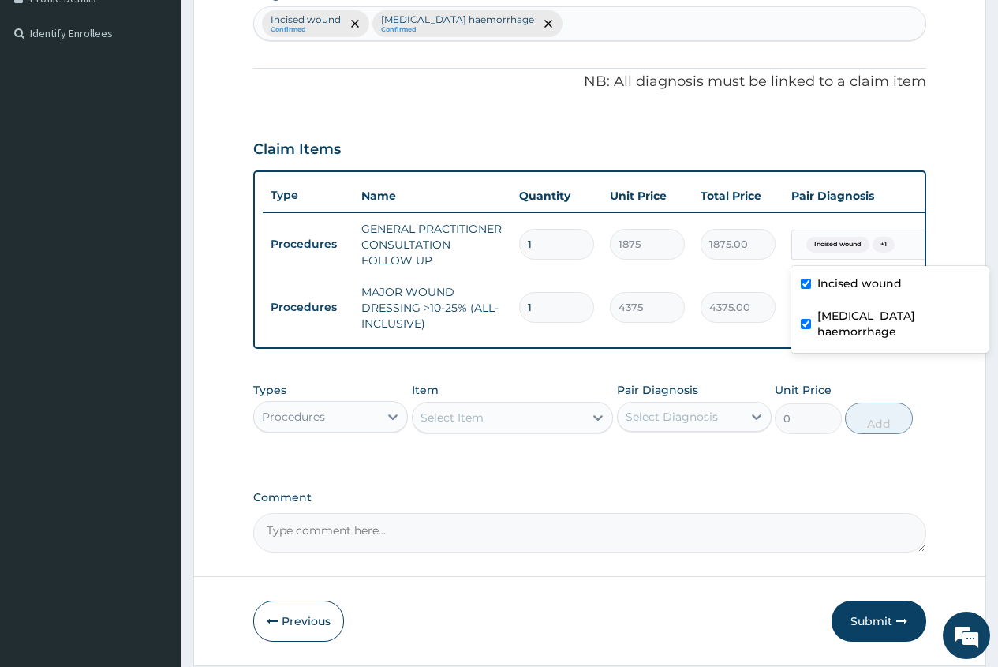
click at [759, 345] on div "Type Name Quantity Unit Price Total Price Pair Diagnosis Actions Procedures GEN…" at bounding box center [589, 259] width 673 height 178
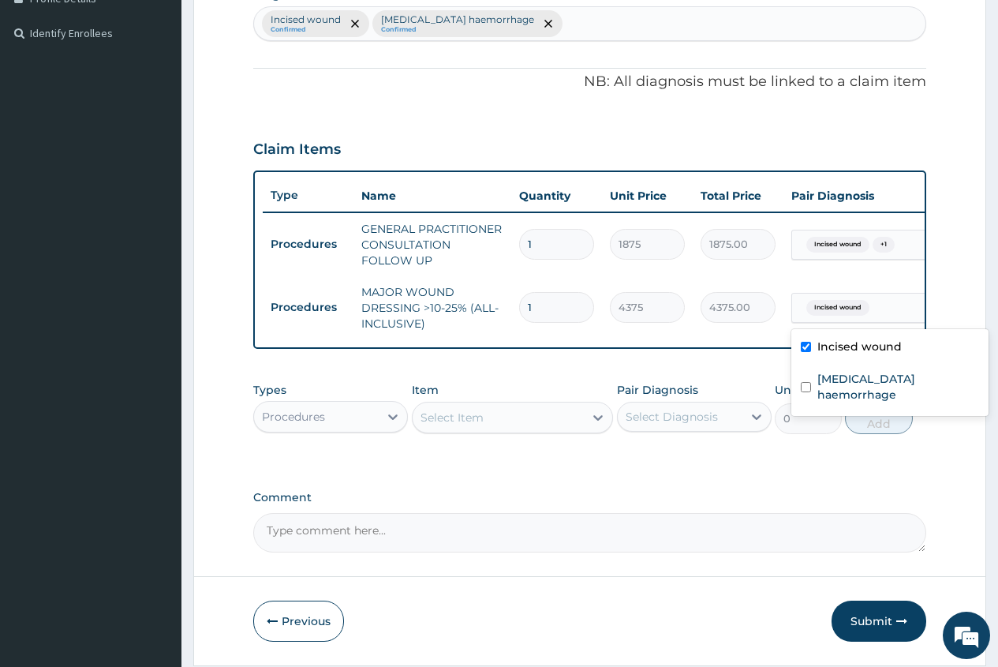
drag, startPoint x: 834, startPoint y: 314, endPoint x: 814, endPoint y: 365, distance: 54.2
click at [834, 315] on span "Incised wound" at bounding box center [837, 308] width 63 height 16
click at [816, 363] on div "Incised wound" at bounding box center [889, 348] width 197 height 32
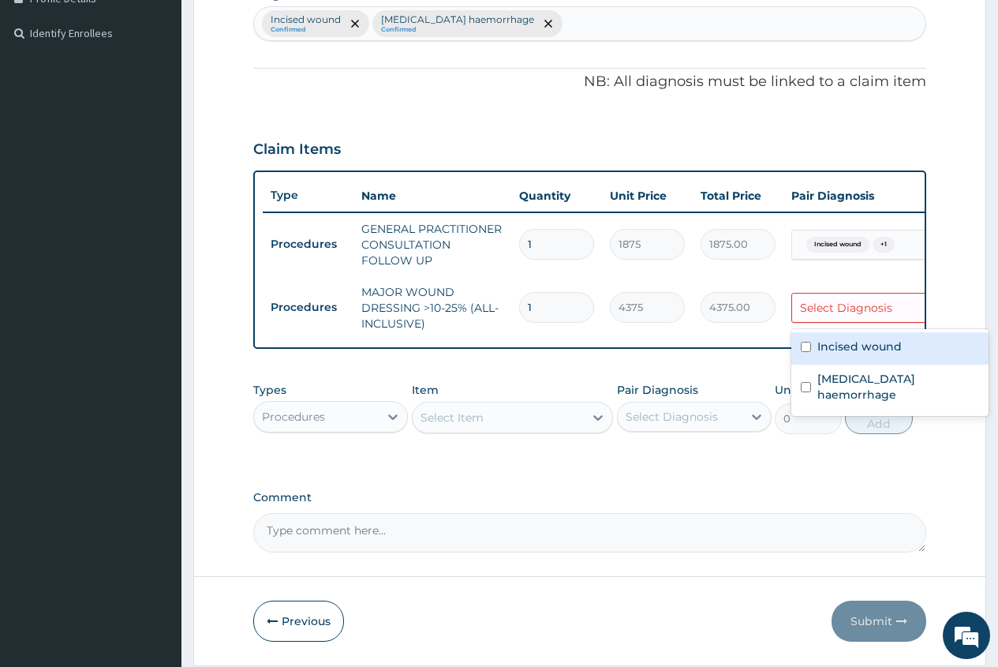
click at [814, 348] on div "Incised wound" at bounding box center [889, 348] width 197 height 32
checkbox input "true"
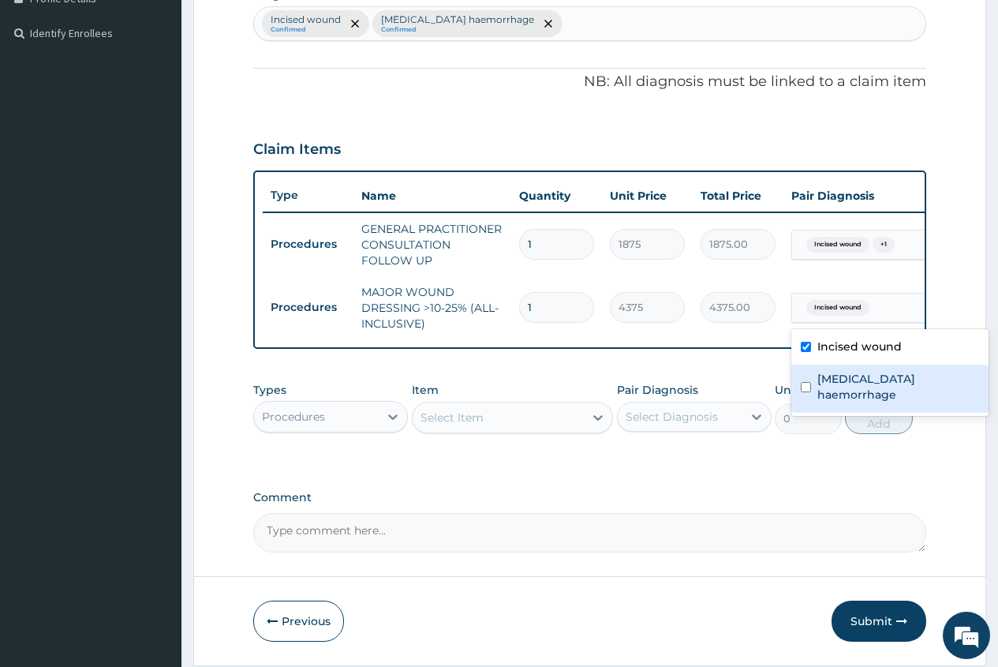
click at [809, 386] on div "Umbilical haemorrhage" at bounding box center [889, 389] width 197 height 48
checkbox input "true"
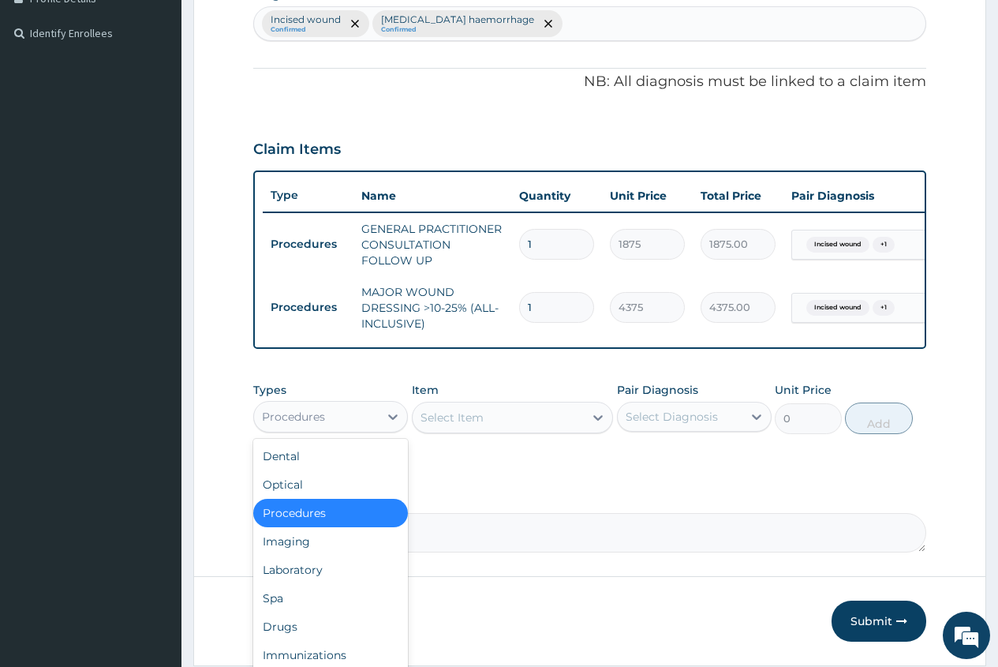
click at [375, 429] on div "Procedures" at bounding box center [316, 416] width 125 height 25
click at [327, 624] on div "Drugs" at bounding box center [330, 626] width 155 height 28
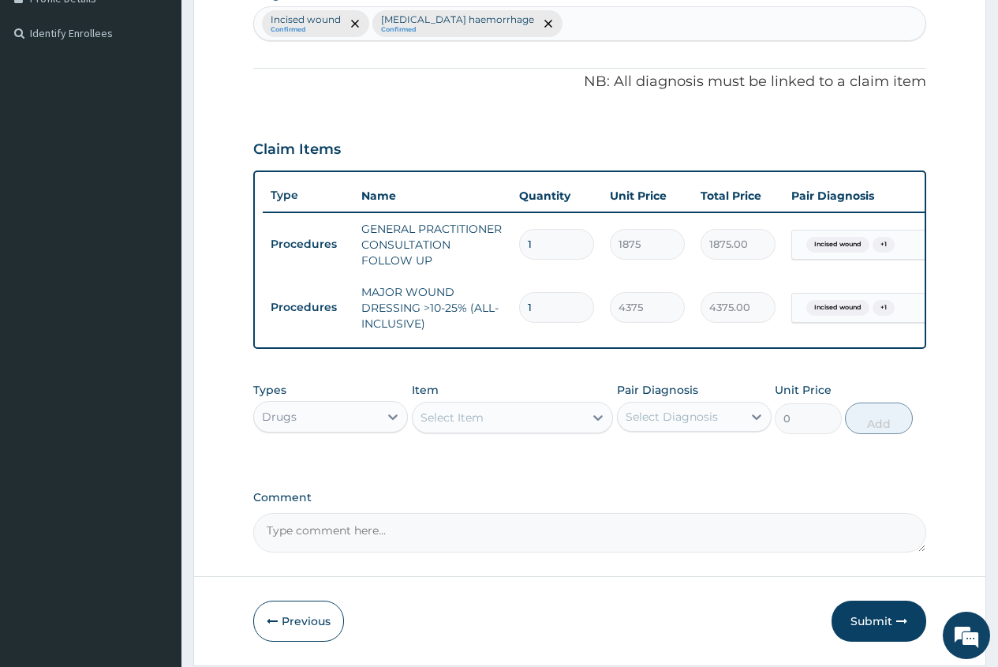
click at [428, 425] on div "Select Item" at bounding box center [452, 418] width 63 height 16
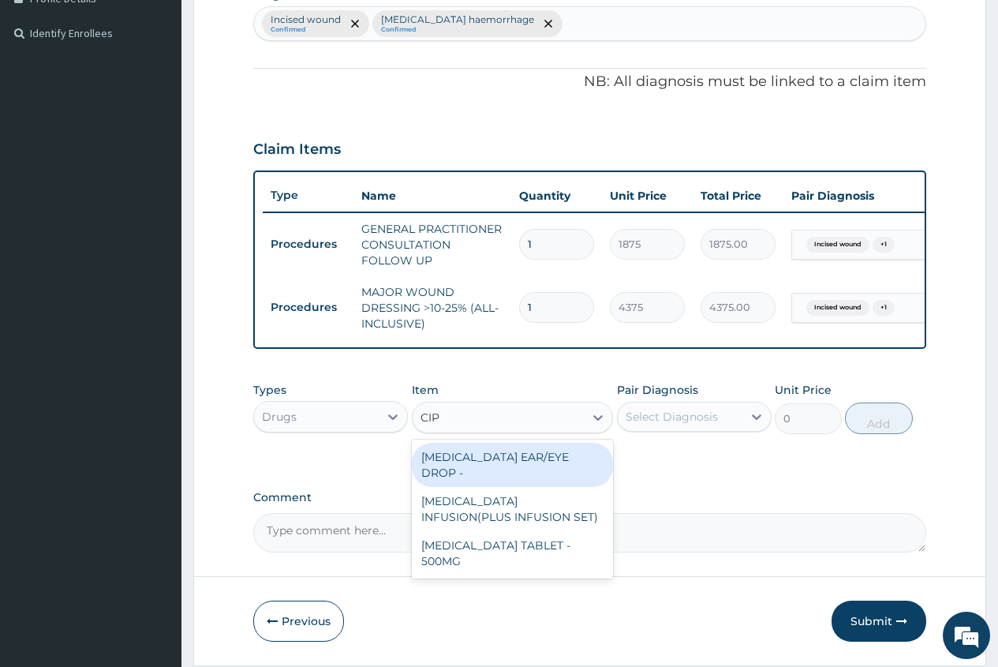
type input "CIPR"
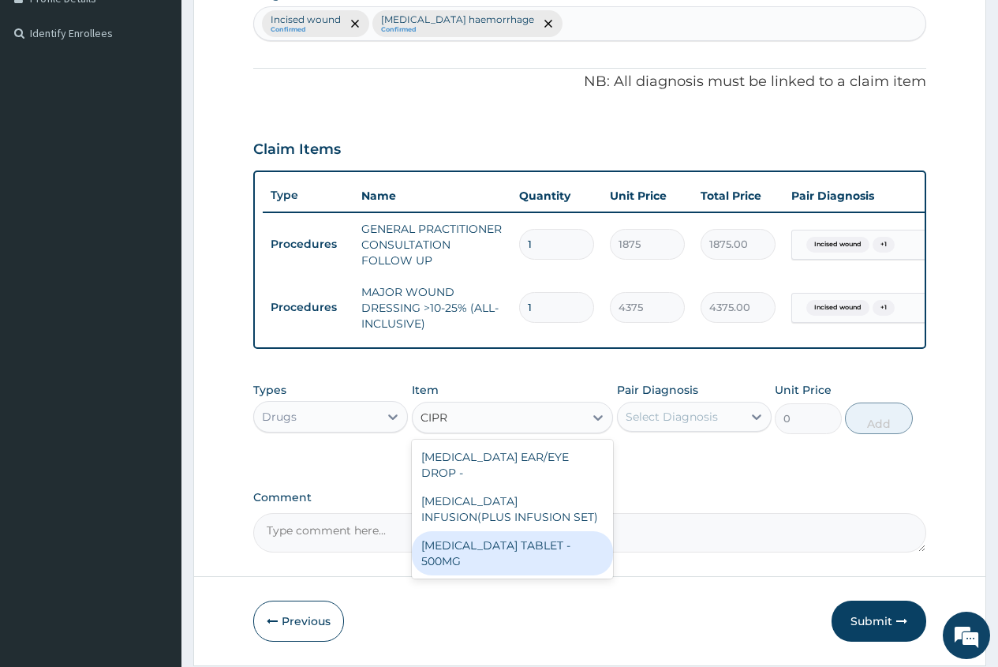
click at [564, 557] on div "[MEDICAL_DATA] TABLET - 500MG" at bounding box center [513, 553] width 202 height 44
type input "196"
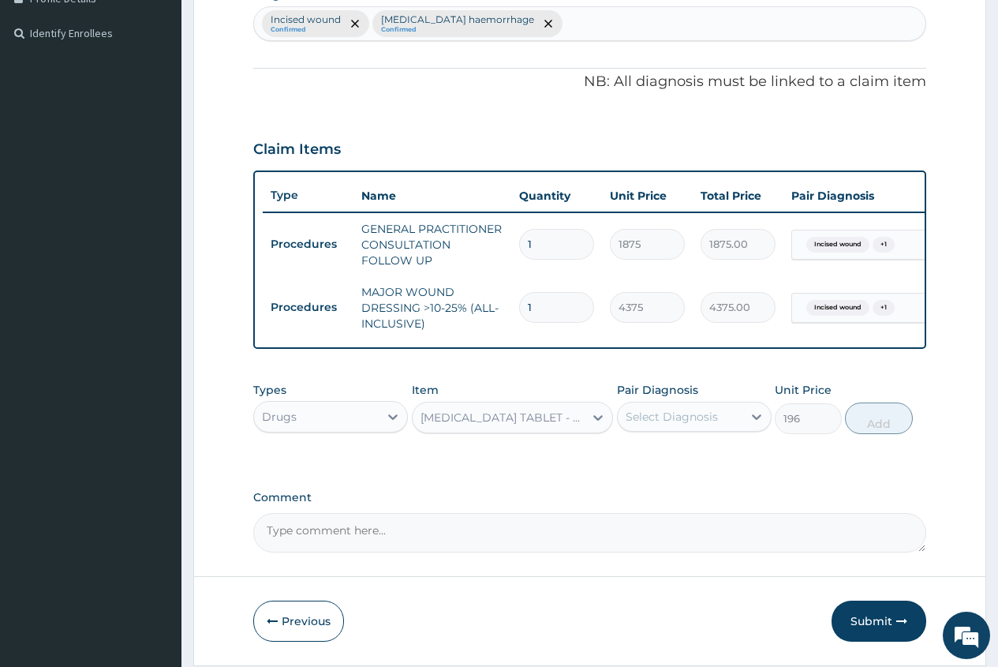
click at [660, 425] on div "Select Diagnosis" at bounding box center [672, 417] width 92 height 16
click at [707, 459] on div "Incised wound" at bounding box center [694, 457] width 155 height 32
checkbox input "true"
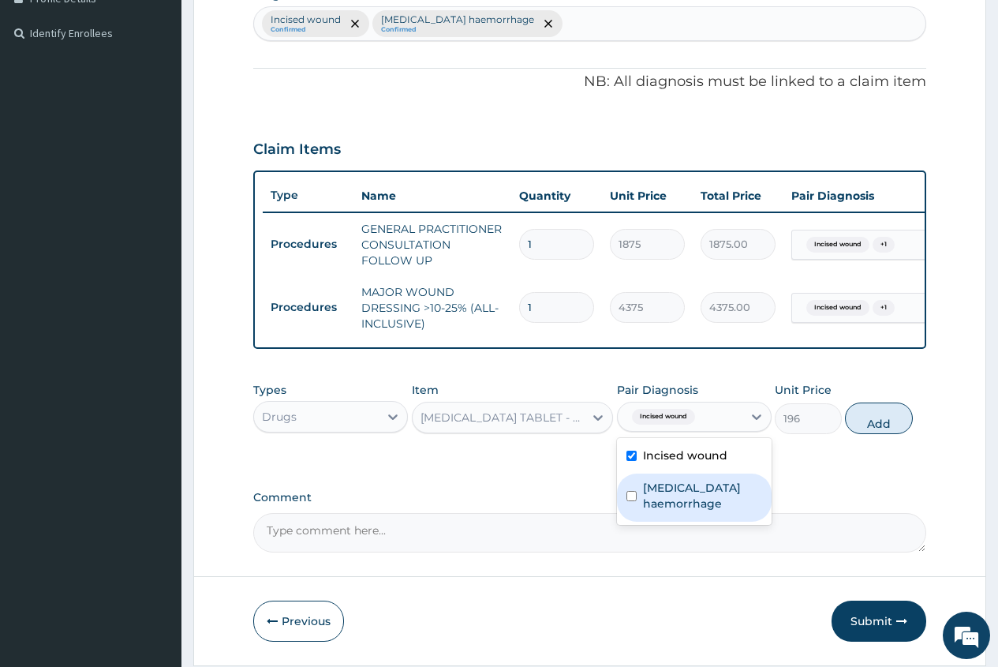
click at [711, 511] on label "Umbilical haemorrhage" at bounding box center [702, 496] width 119 height 32
checkbox input "true"
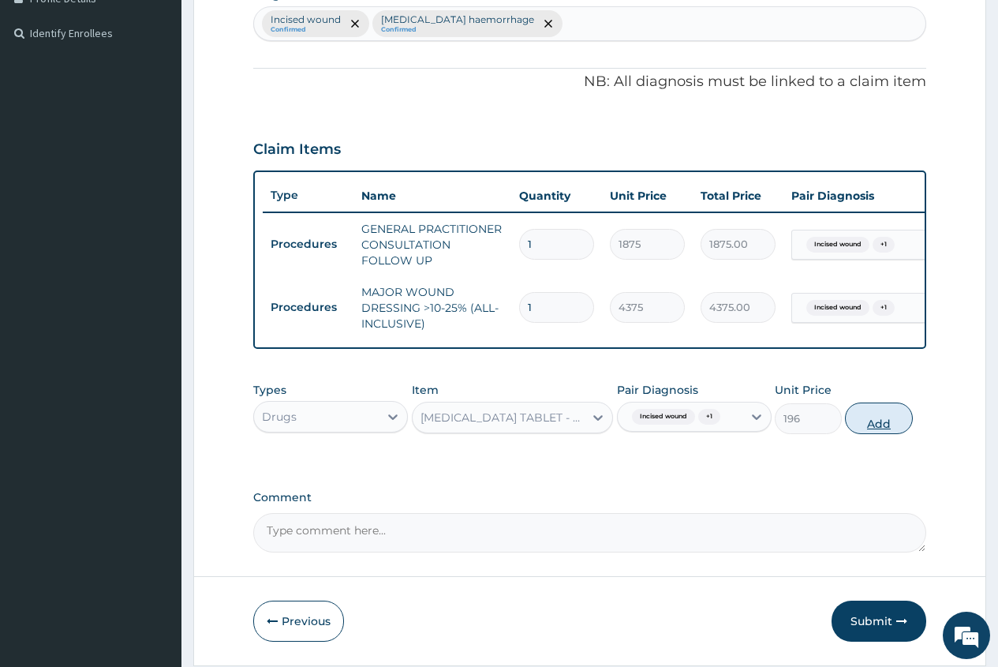
click at [883, 434] on button "Add" at bounding box center [878, 418] width 67 height 32
type input "0"
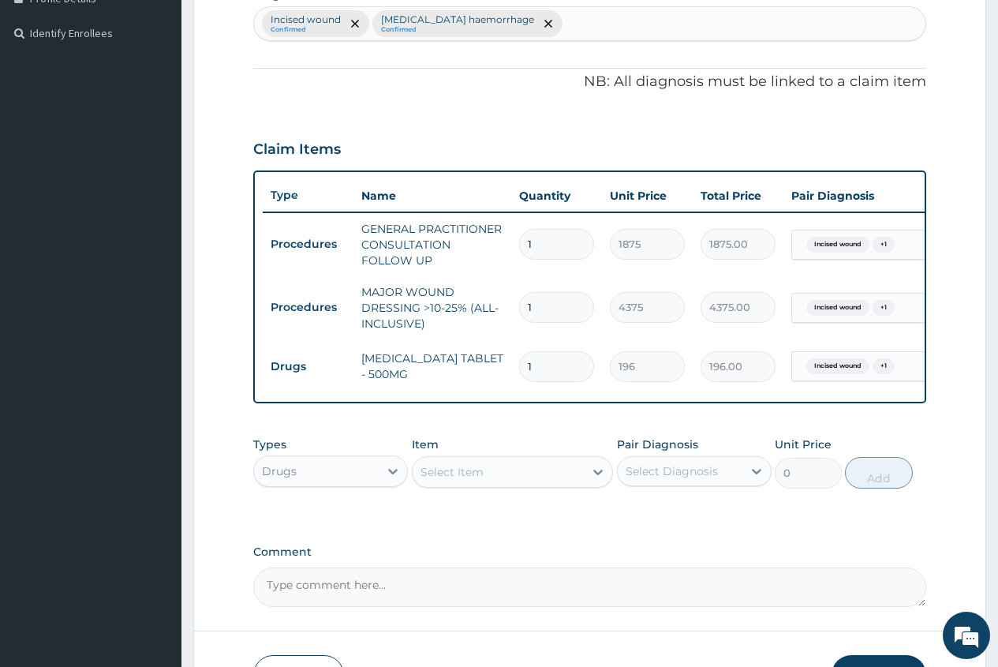
type input "14"
type input "2744.00"
type input "14"
click at [445, 480] on div "Select Item" at bounding box center [452, 472] width 63 height 16
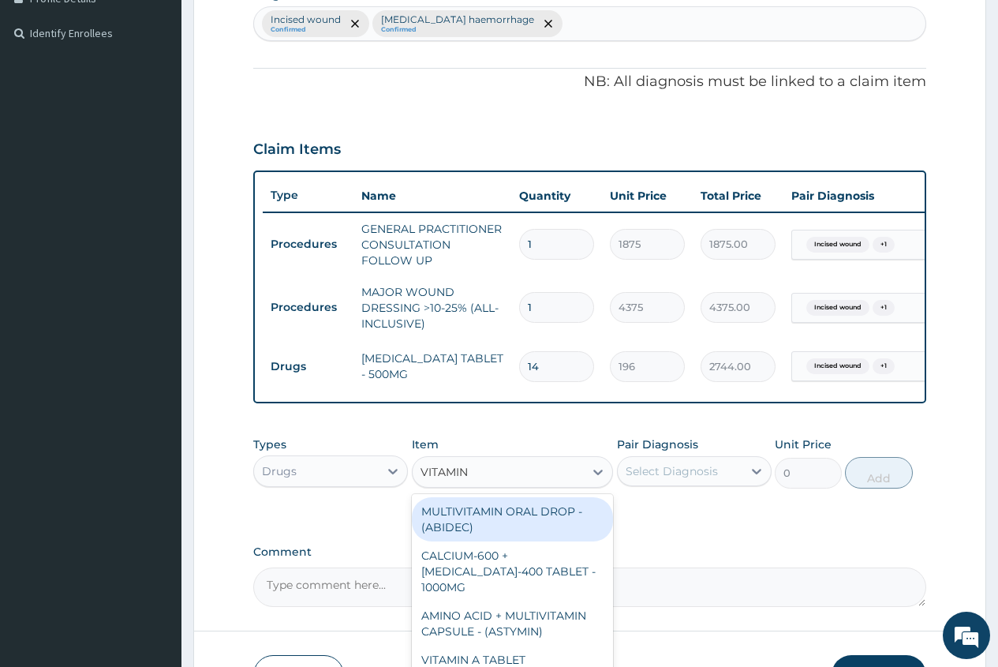
type input "VITAMIN C"
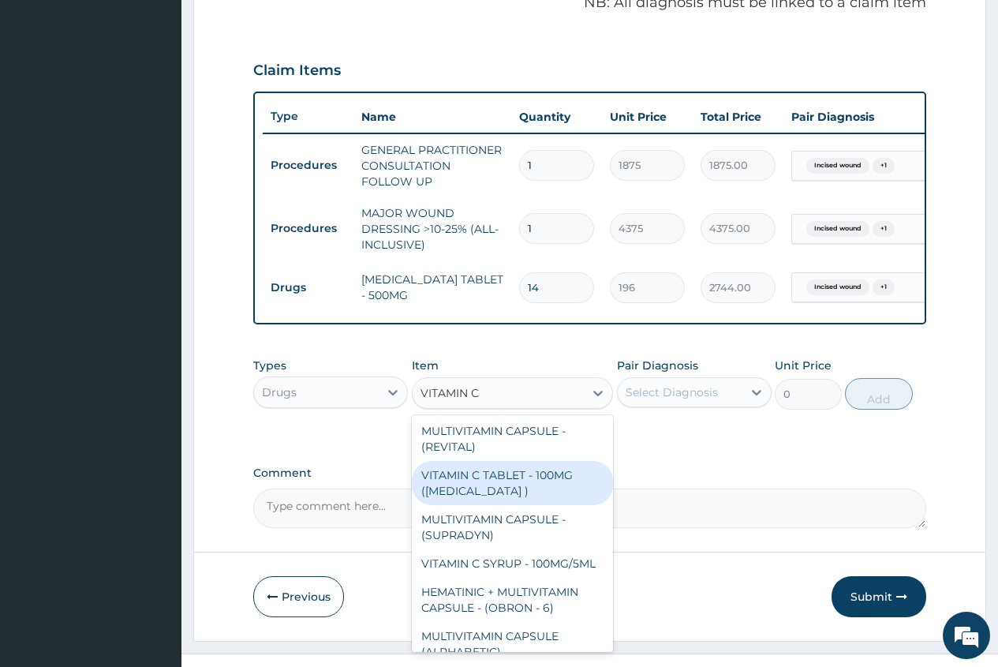
scroll to position [79, 0]
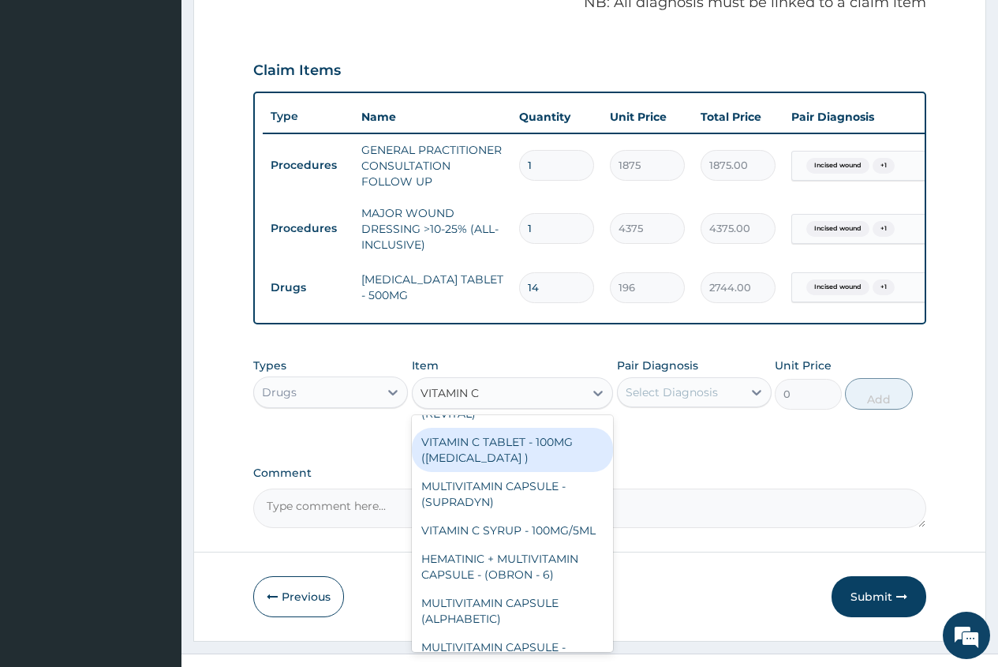
click at [547, 468] on div "VITAMIN C TABLET - 100MG ([MEDICAL_DATA] )" at bounding box center [513, 450] width 202 height 44
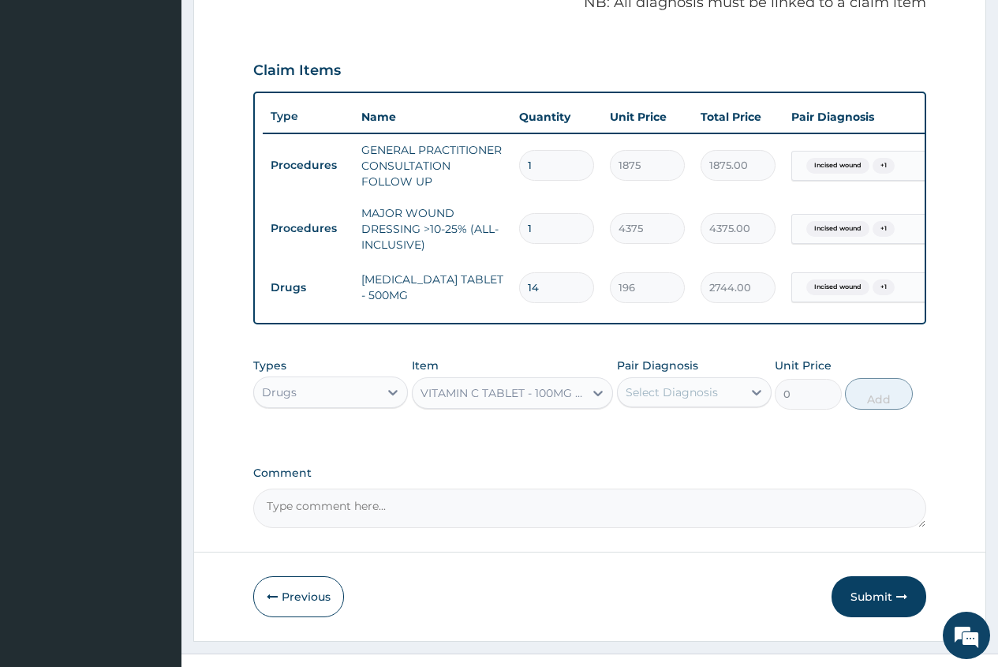
type input "16.799999999999997"
click at [672, 405] on div "Select Diagnosis" at bounding box center [680, 392] width 125 height 25
click at [666, 439] on label "Incised wound" at bounding box center [685, 431] width 84 height 16
checkbox input "true"
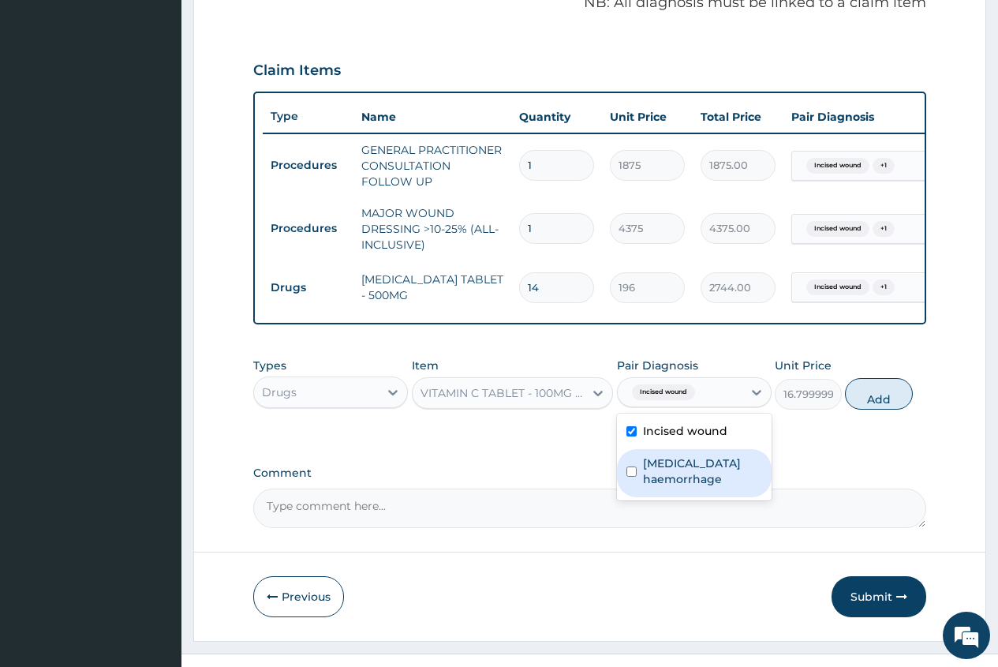
click at [656, 477] on label "Umbilical haemorrhage" at bounding box center [702, 471] width 119 height 32
checkbox input "true"
click at [877, 410] on button "Add" at bounding box center [878, 394] width 67 height 32
type input "0"
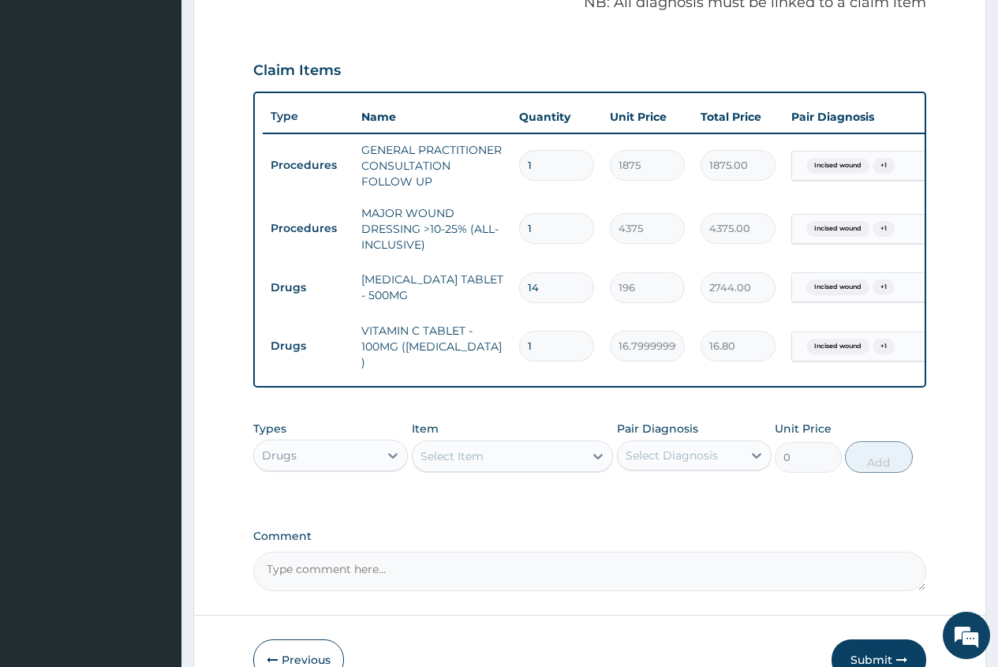
type input "0.00"
type input "4"
type input "67.20"
type input "42"
type input "705.60"
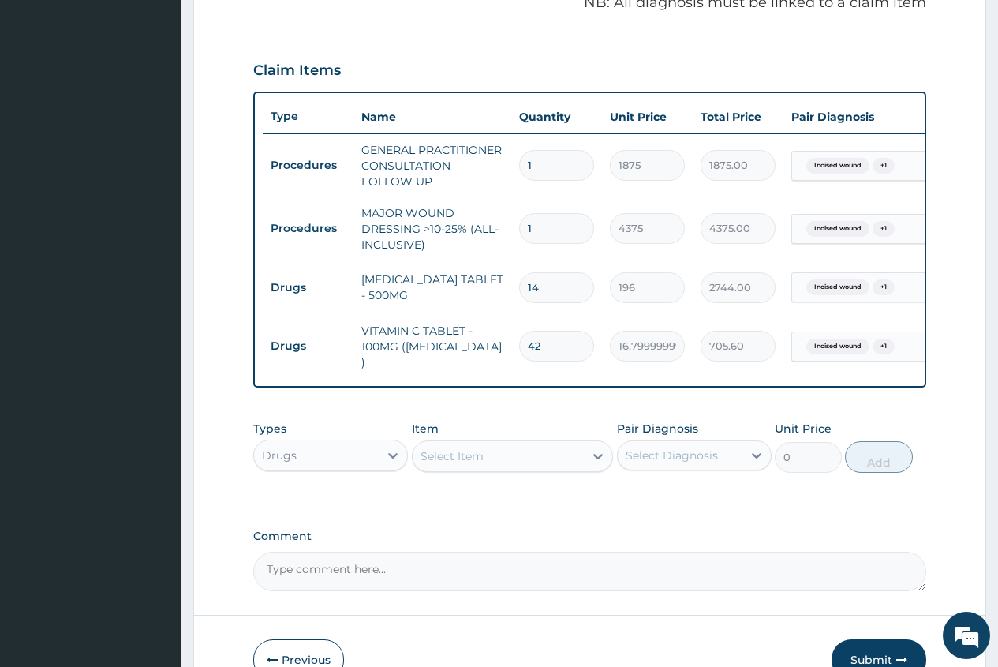
type input "42"
click at [435, 463] on div "Select Item" at bounding box center [452, 456] width 63 height 16
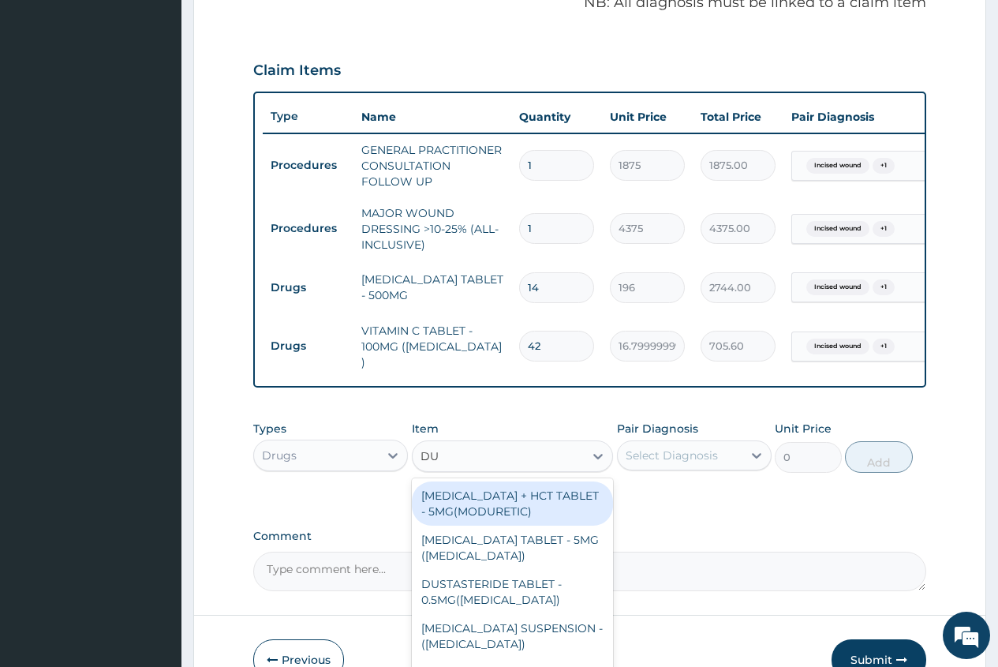
type input "D"
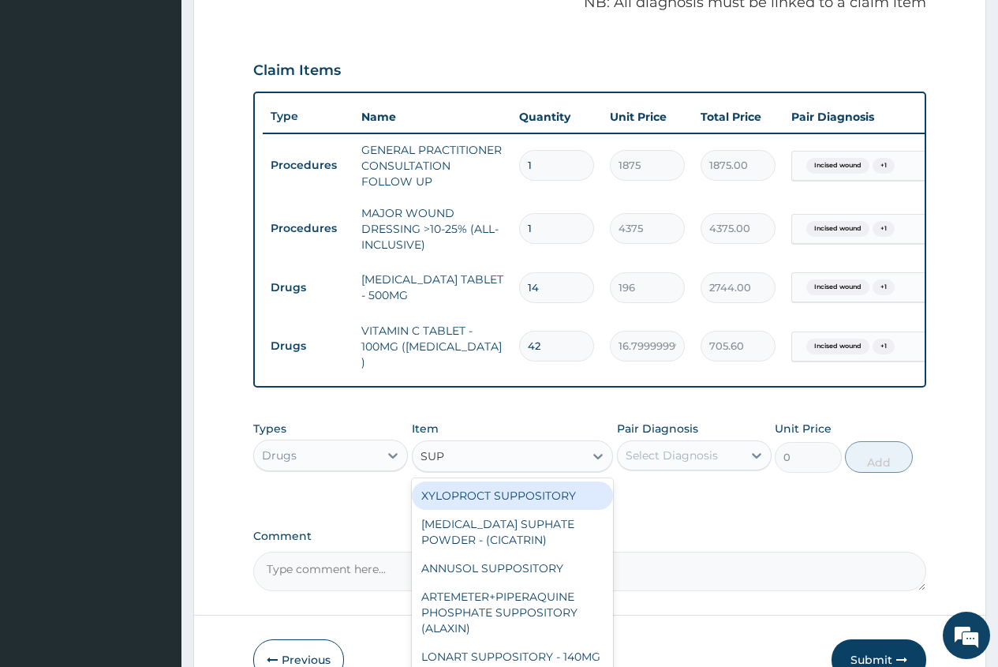
type input "SUPP"
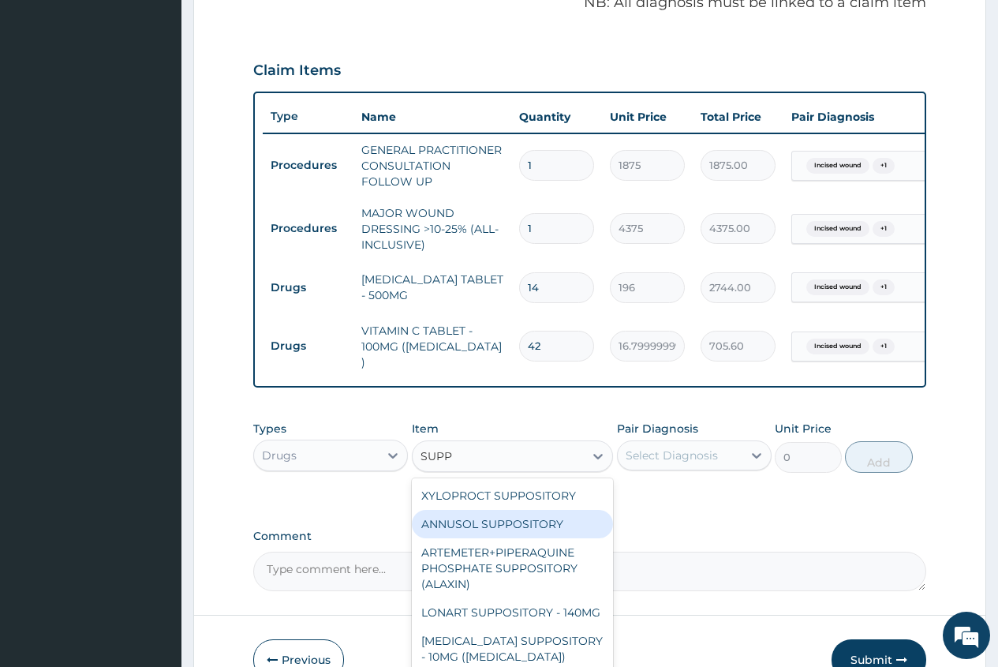
click at [550, 531] on div "ANNUSOL SUPPOSITORY" at bounding box center [513, 524] width 202 height 28
type input "672"
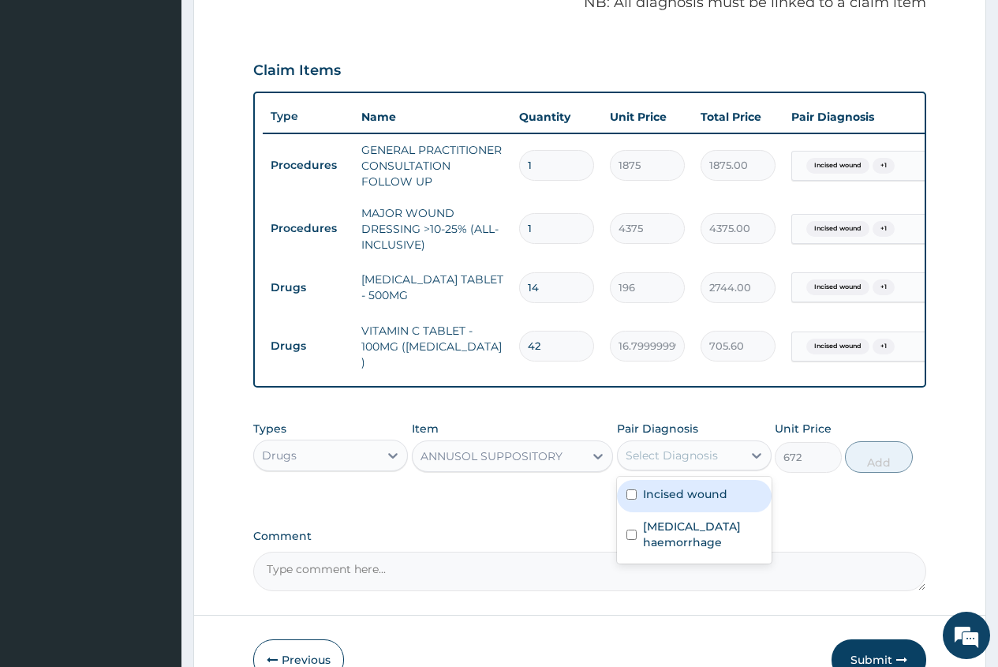
click at [676, 456] on div "Select Diagnosis" at bounding box center [672, 455] width 92 height 16
click at [679, 496] on label "Incised wound" at bounding box center [685, 494] width 84 height 16
checkbox input "true"
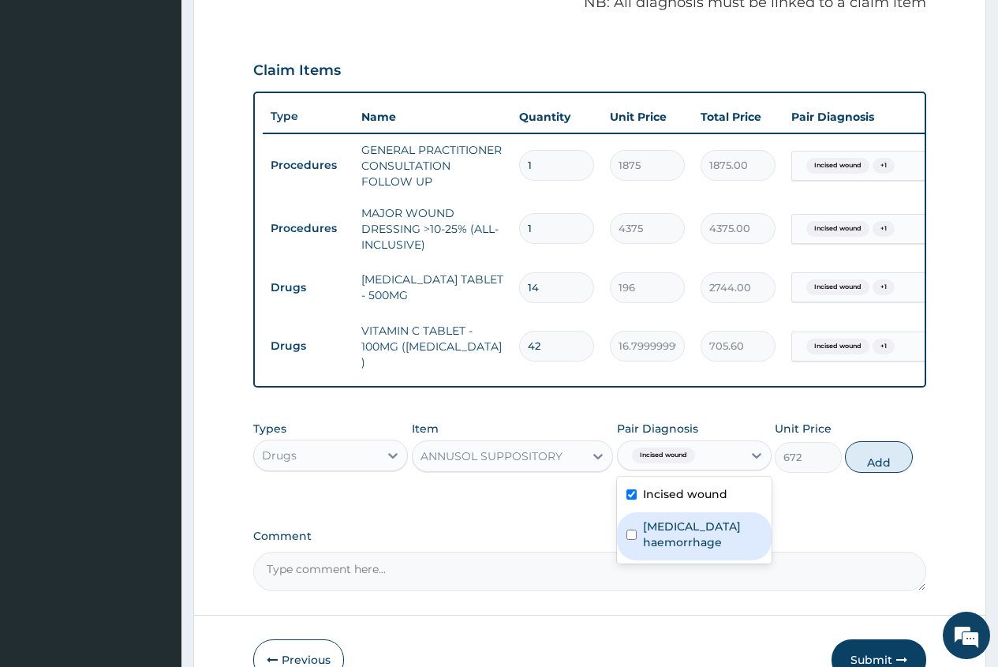
click at [660, 547] on label "Umbilical haemorrhage" at bounding box center [702, 534] width 119 height 32
checkbox input "true"
click at [881, 466] on button "Add" at bounding box center [878, 457] width 67 height 32
type input "0"
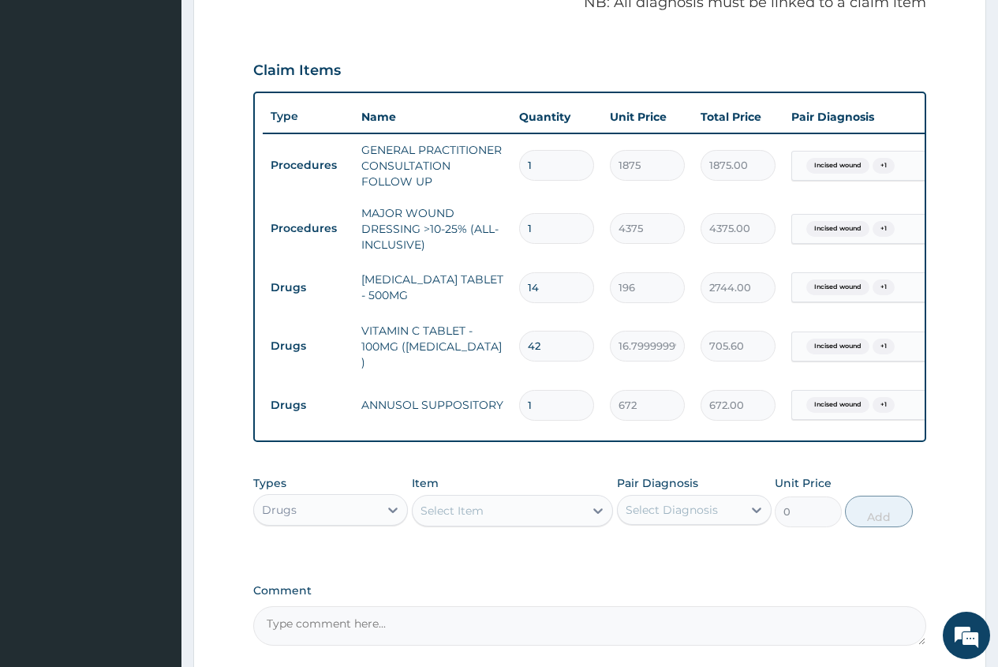
type input "0.00"
type input "6"
type input "4032.00"
type input "6"
click at [436, 510] on div "Select Item" at bounding box center [452, 511] width 63 height 16
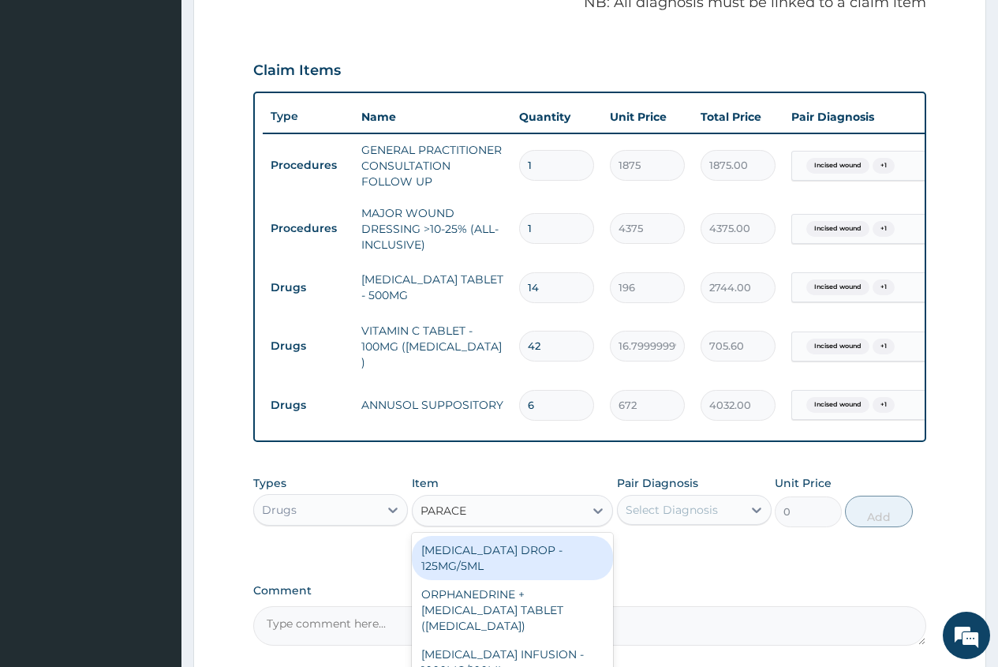
type input "PARACET"
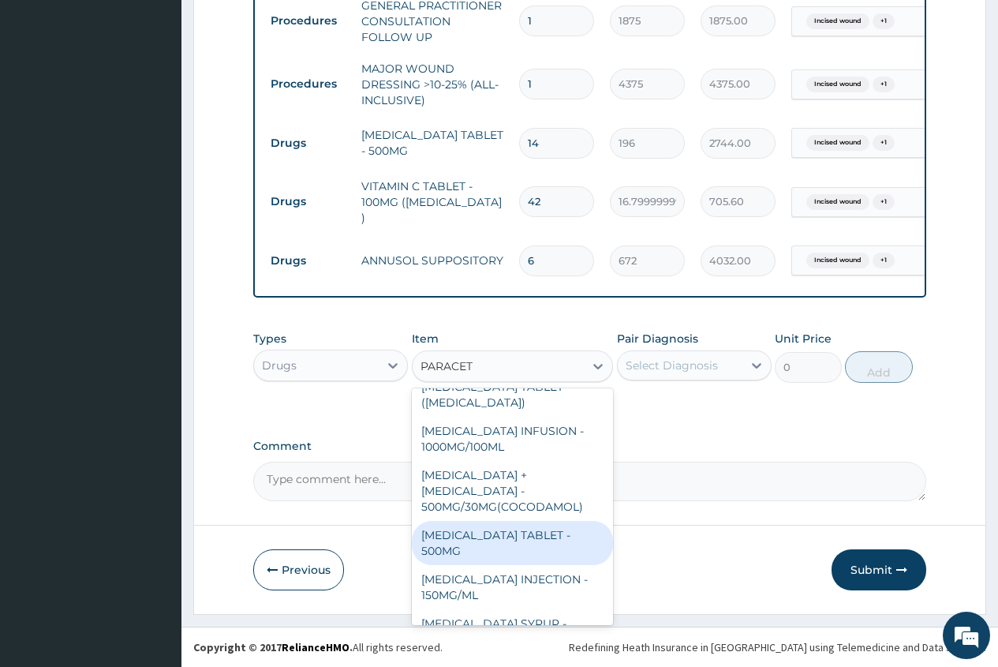
click at [514, 540] on div "[MEDICAL_DATA] TABLET - 500MG" at bounding box center [513, 543] width 202 height 44
type input "33.599999999999994"
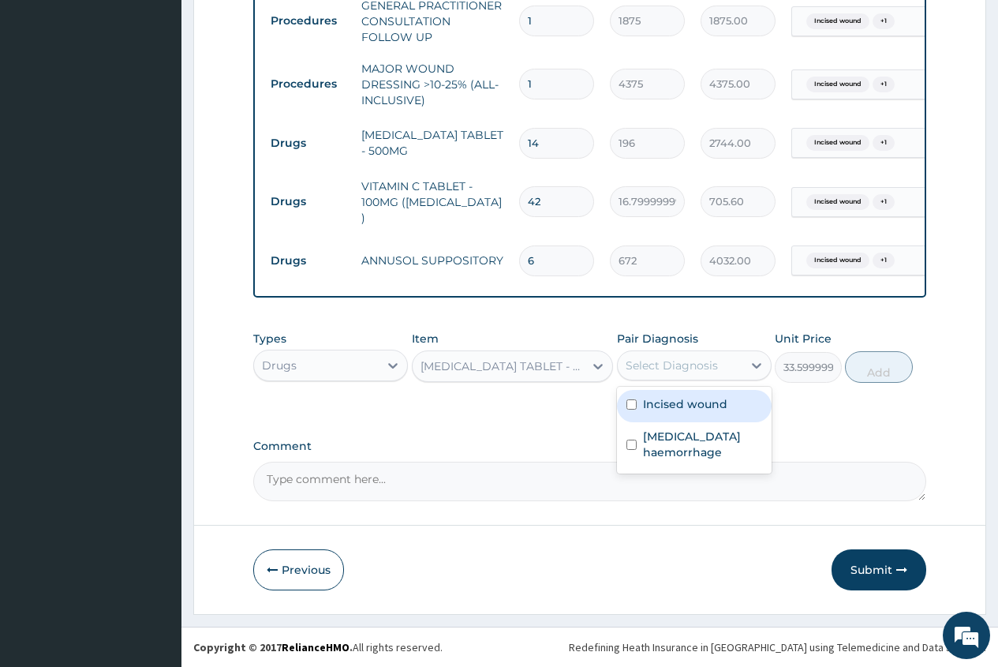
click at [683, 369] on div "Select Diagnosis" at bounding box center [672, 365] width 92 height 16
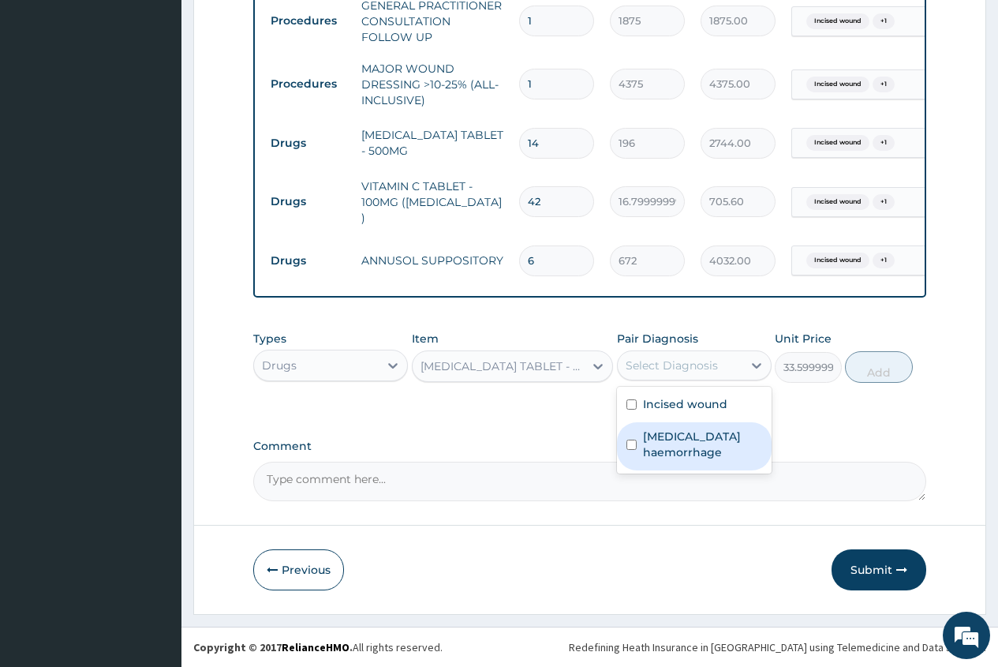
click at [678, 454] on label "Umbilical haemorrhage" at bounding box center [702, 444] width 119 height 32
checkbox input "true"
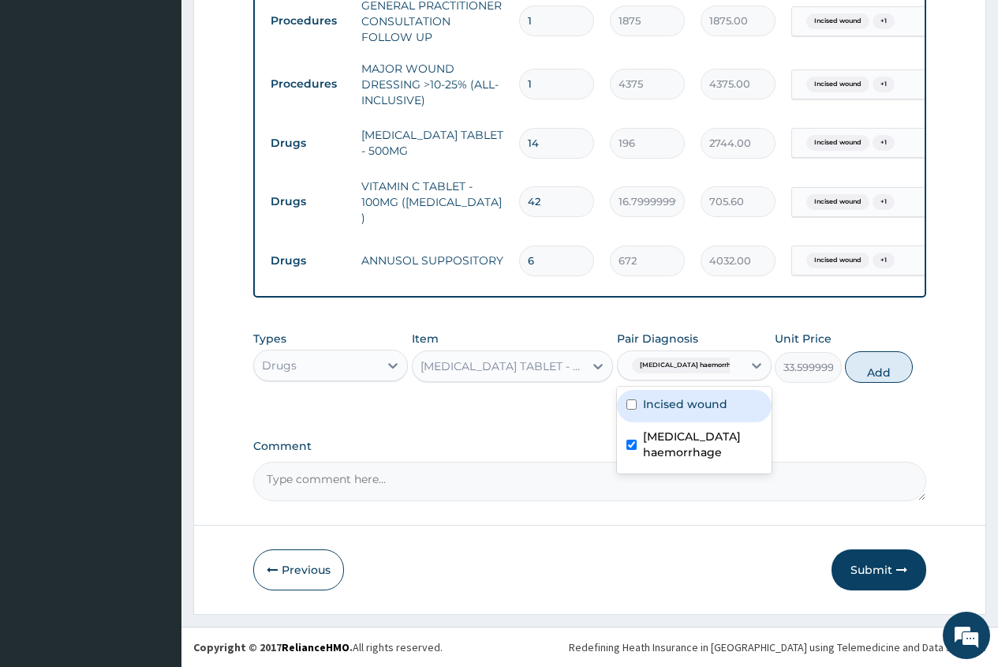
click at [684, 404] on label "Incised wound" at bounding box center [685, 404] width 84 height 16
checkbox input "true"
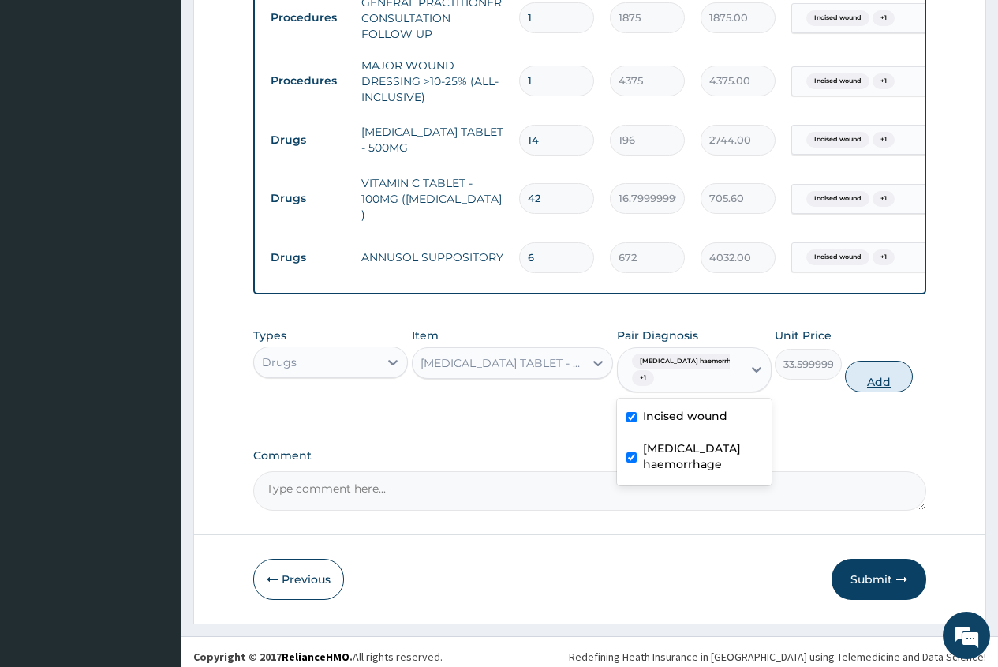
click at [881, 383] on button "Add" at bounding box center [878, 377] width 67 height 32
type input "0"
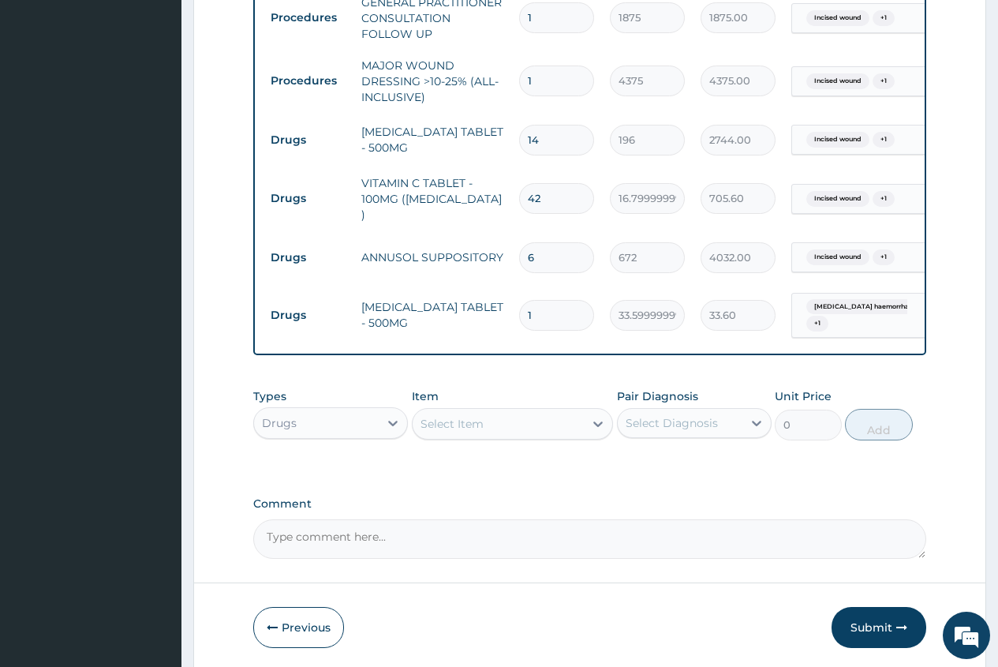
type input "18"
type input "604.80"
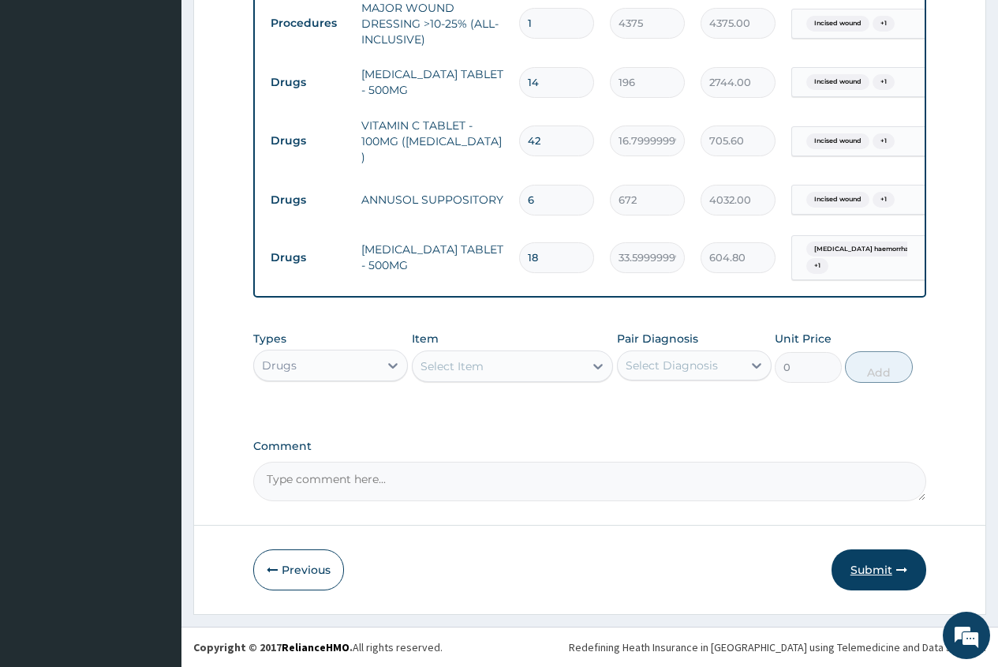
type input "18"
click at [867, 566] on button "Submit" at bounding box center [879, 569] width 95 height 41
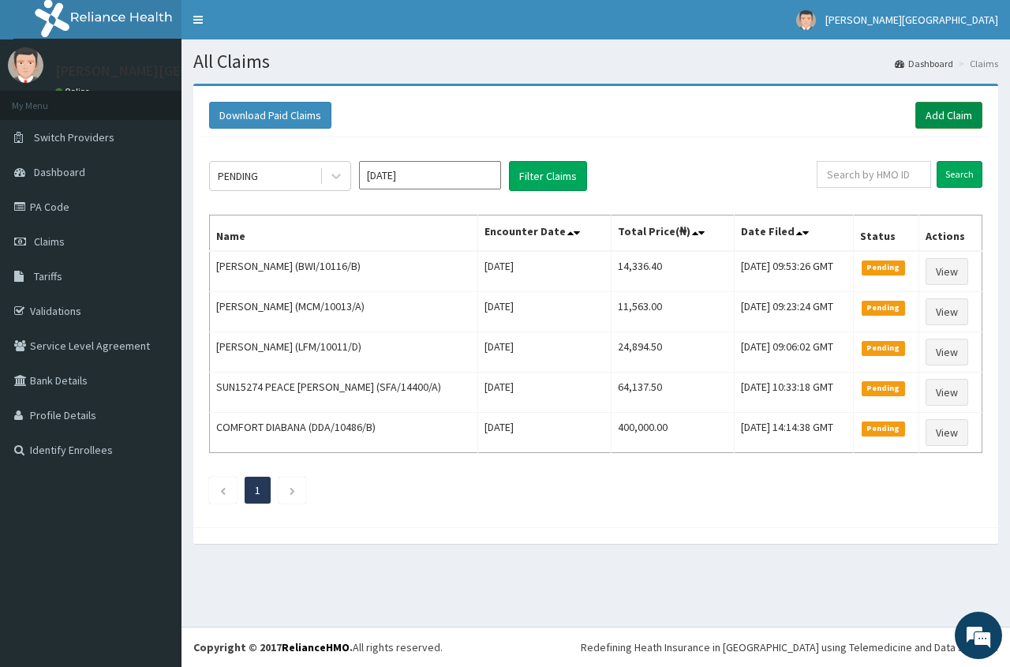
click at [952, 107] on link "Add Claim" at bounding box center [948, 115] width 67 height 27
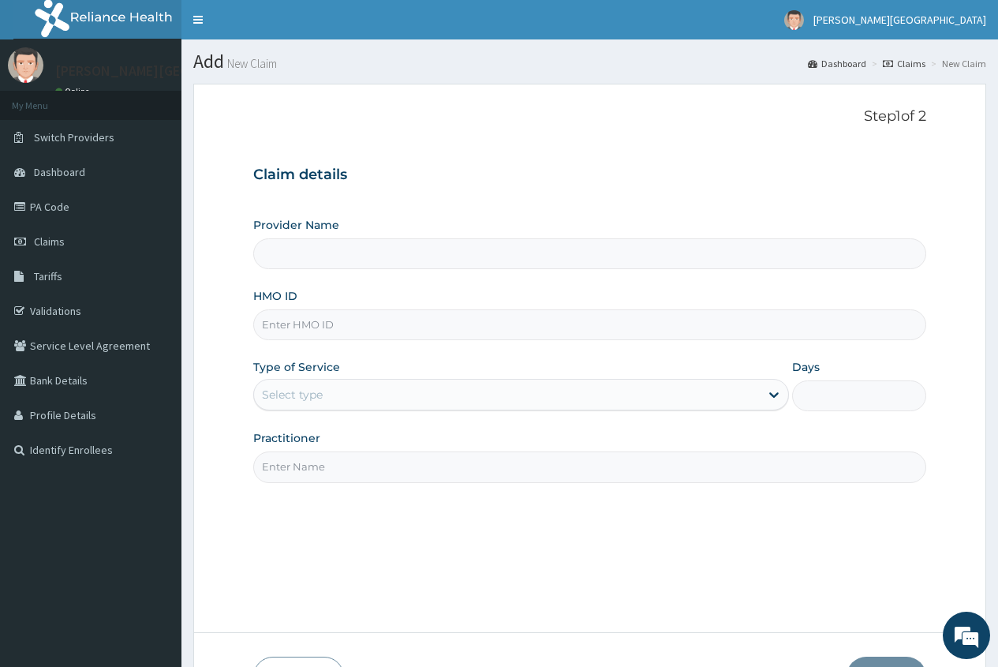
type input "[PERSON_NAME][GEOGRAPHIC_DATA]"
click at [51, 217] on link "PA Code" at bounding box center [90, 206] width 181 height 35
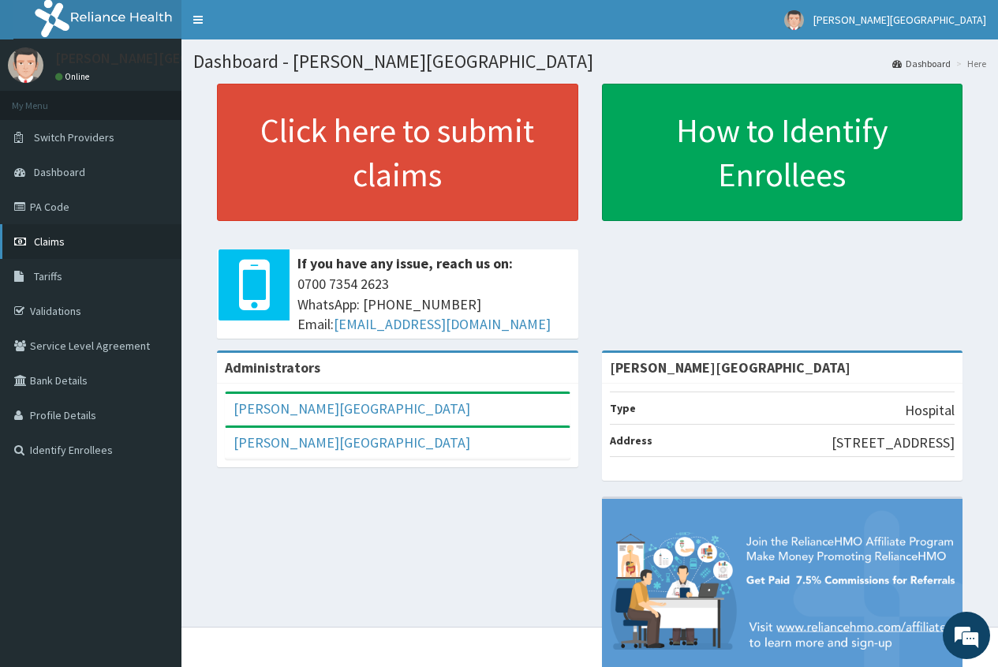
click at [93, 239] on link "Claims" at bounding box center [90, 241] width 181 height 35
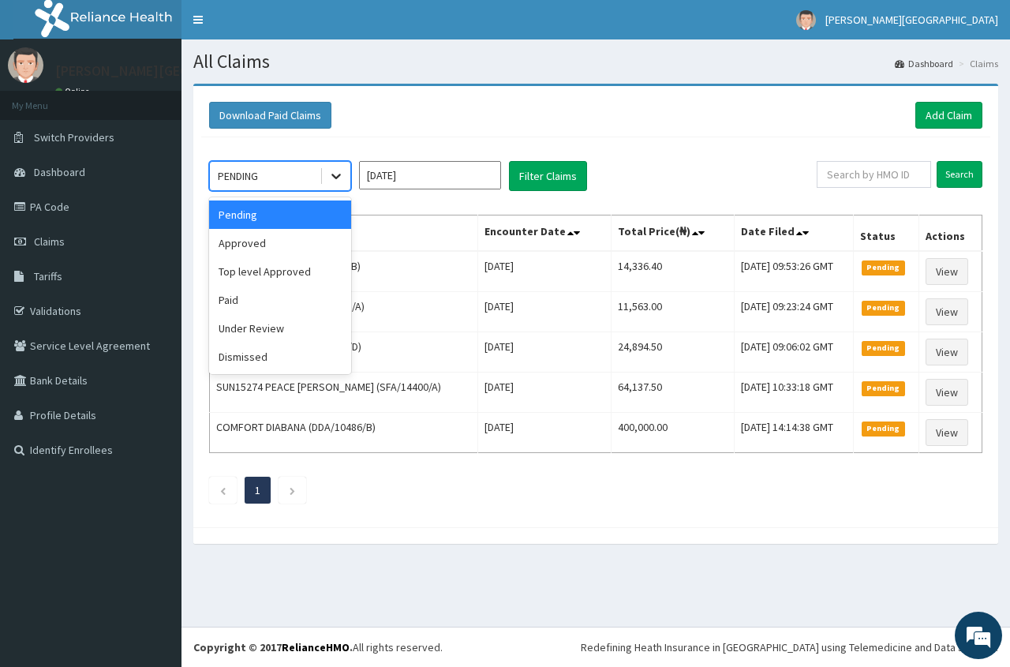
click at [346, 177] on div at bounding box center [336, 176] width 28 height 28
click at [306, 233] on div "Approved" at bounding box center [280, 243] width 142 height 28
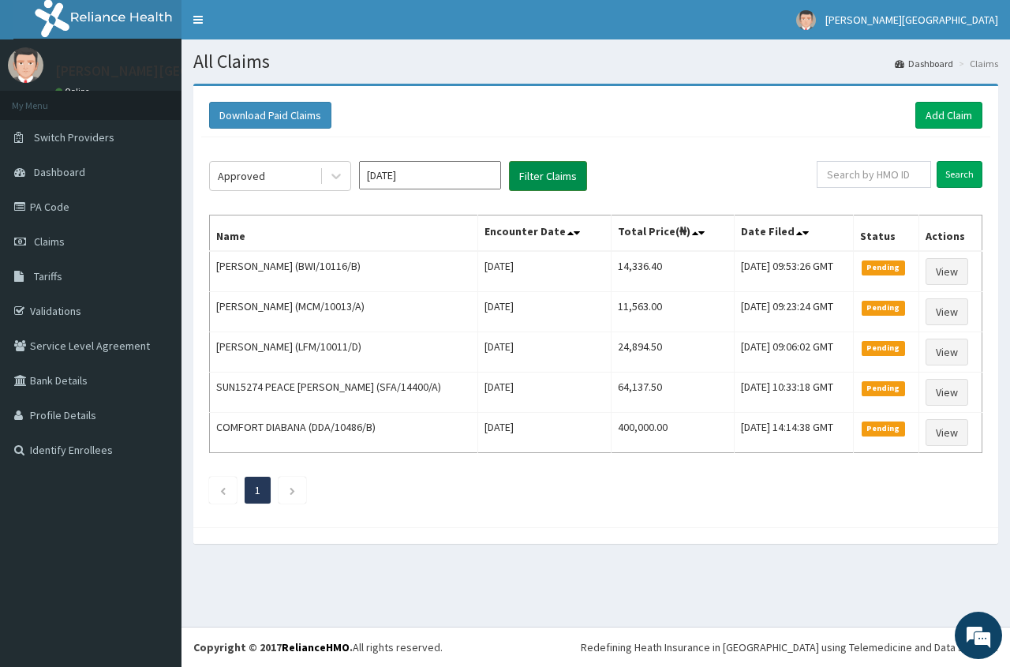
click at [537, 170] on button "Filter Claims" at bounding box center [548, 176] width 78 height 30
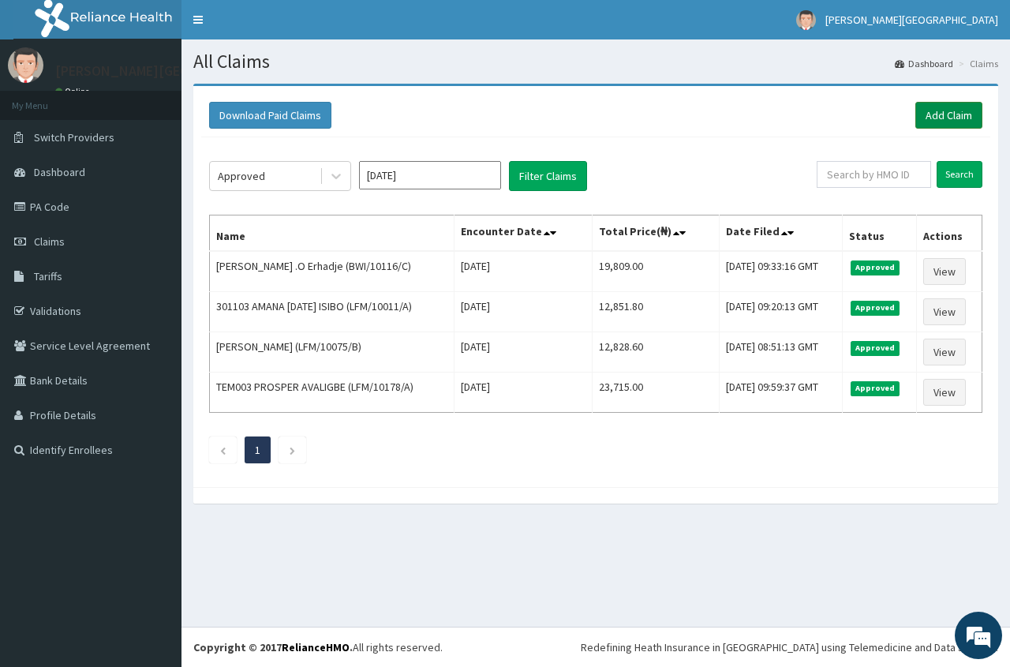
click at [936, 109] on link "Add Claim" at bounding box center [948, 115] width 67 height 27
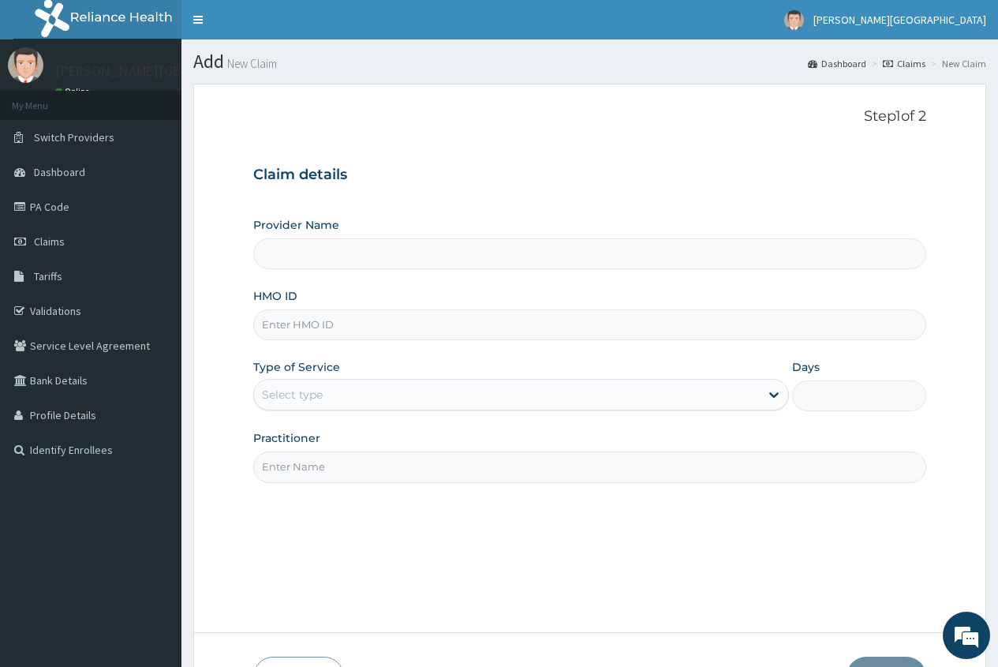
type input "[PERSON_NAME][GEOGRAPHIC_DATA]"
click at [315, 330] on input "HMO ID" at bounding box center [589, 324] width 673 height 31
drag, startPoint x: 337, startPoint y: 327, endPoint x: 266, endPoint y: 327, distance: 71.0
click at [266, 327] on input "lfm/10108/e" at bounding box center [589, 324] width 673 height 31
type input "l"
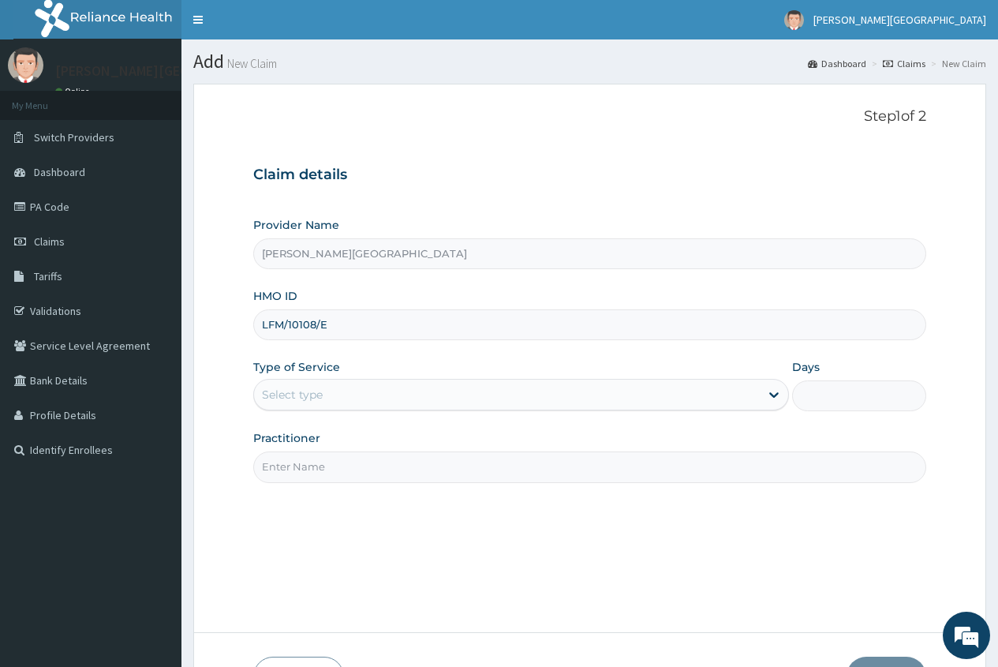
type input "LFM/10108/E"
click at [296, 389] on div "Select type" at bounding box center [292, 395] width 61 height 16
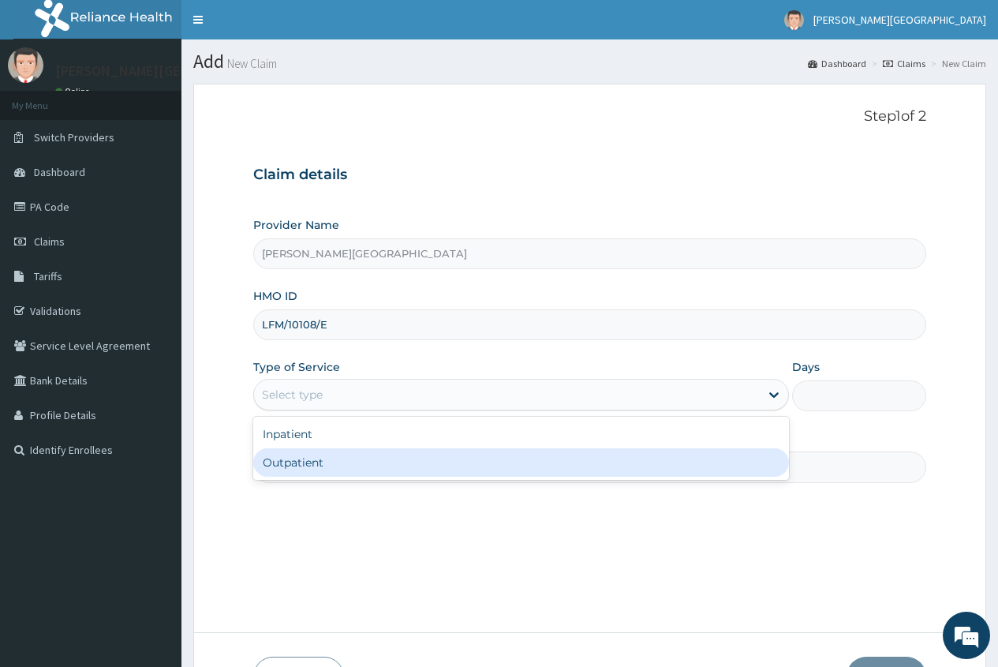
click at [303, 466] on div "Outpatient" at bounding box center [521, 462] width 536 height 28
type input "1"
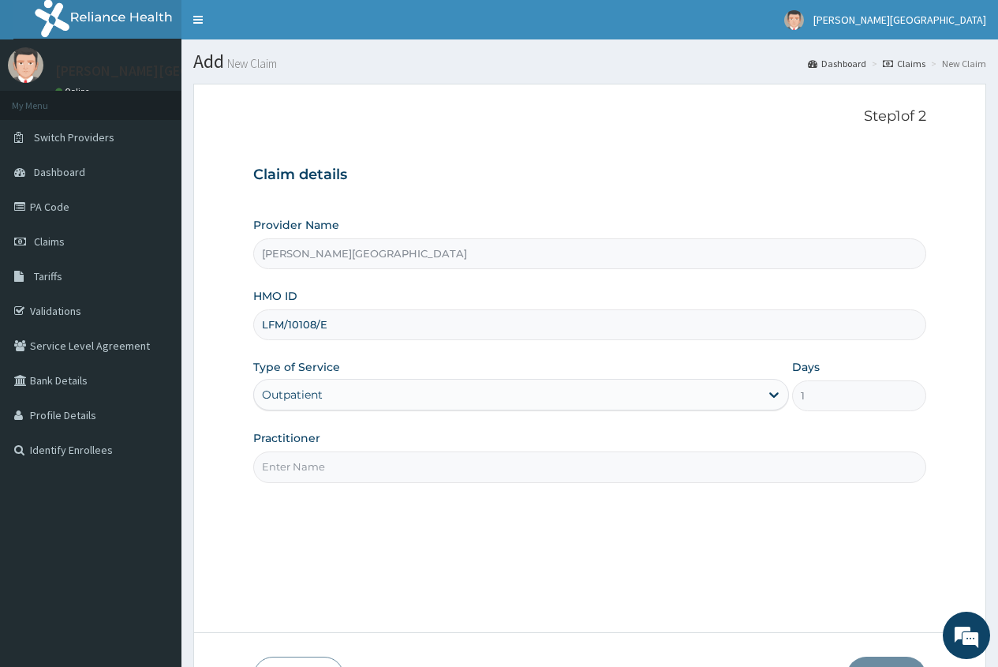
click at [284, 466] on input "Practitioner" at bounding box center [589, 466] width 673 height 31
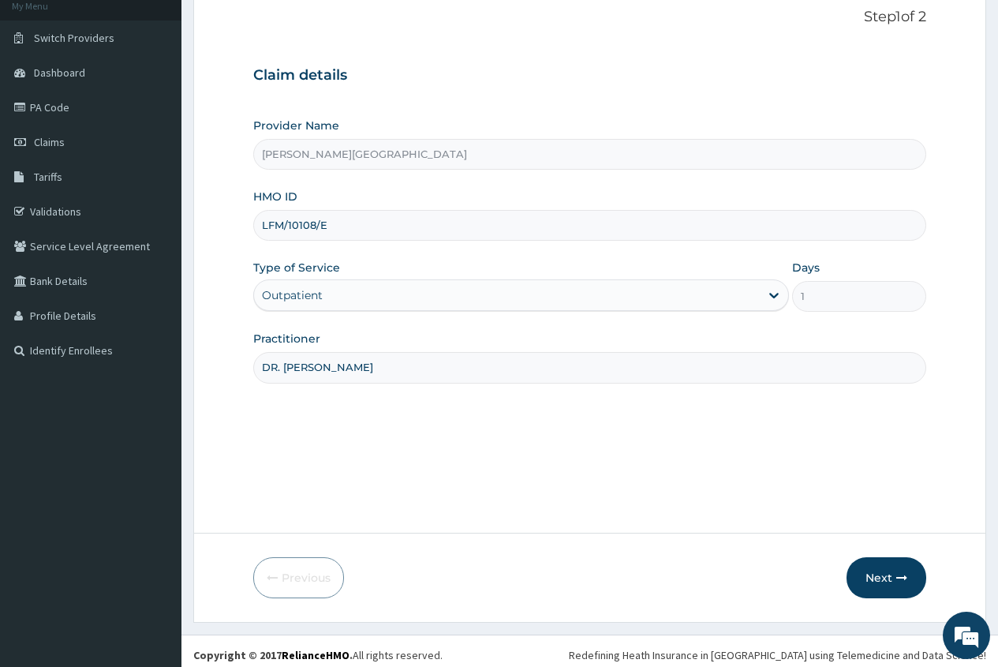
scroll to position [107, 0]
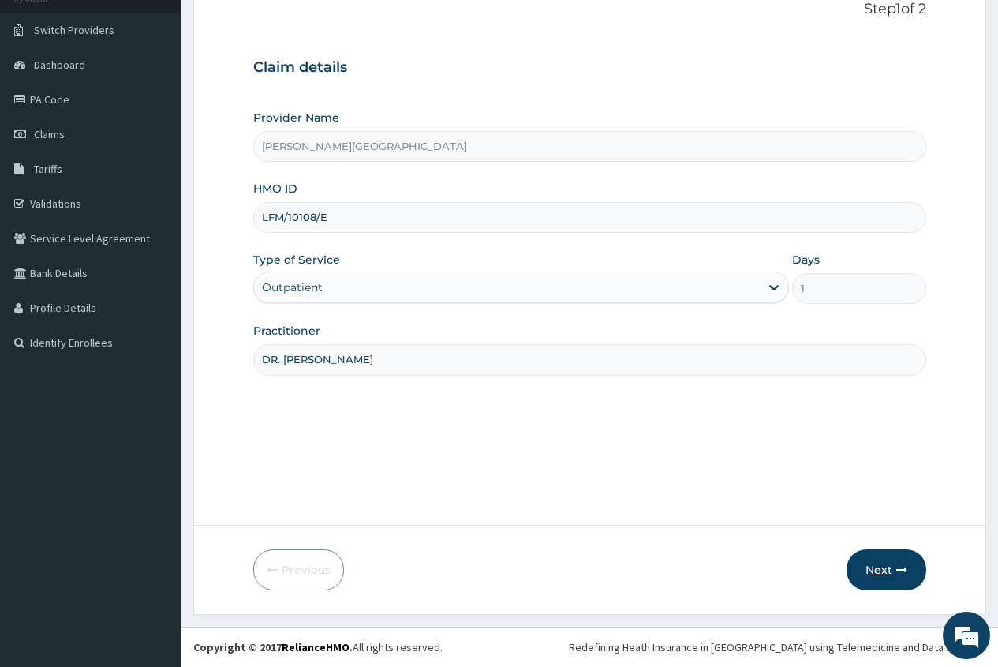
type input "DR. [PERSON_NAME]"
click at [881, 573] on button "Next" at bounding box center [887, 569] width 80 height 41
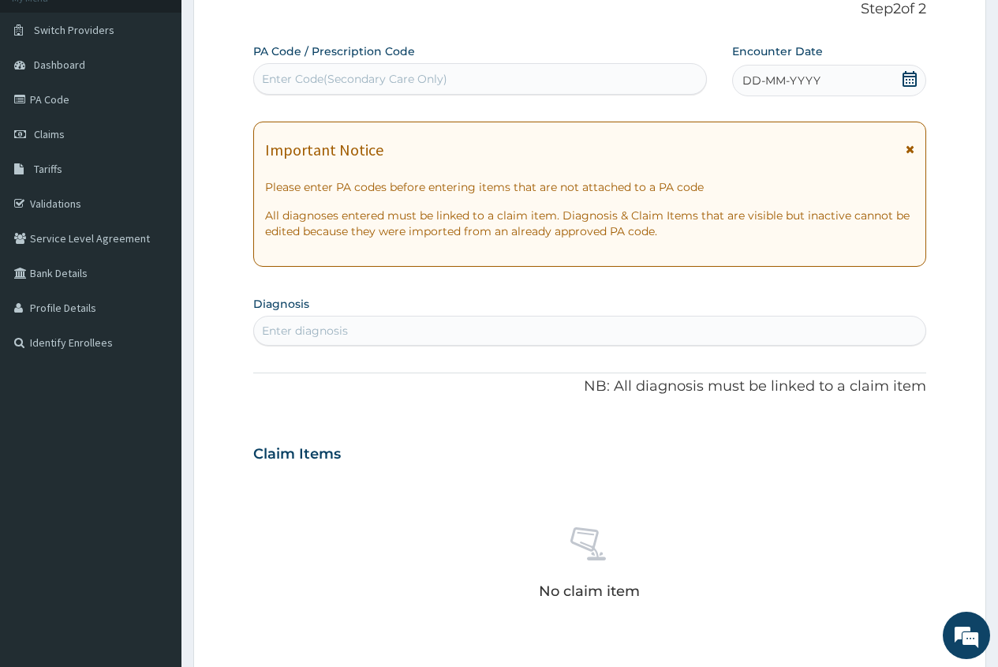
click at [904, 71] on icon at bounding box center [910, 79] width 16 height 16
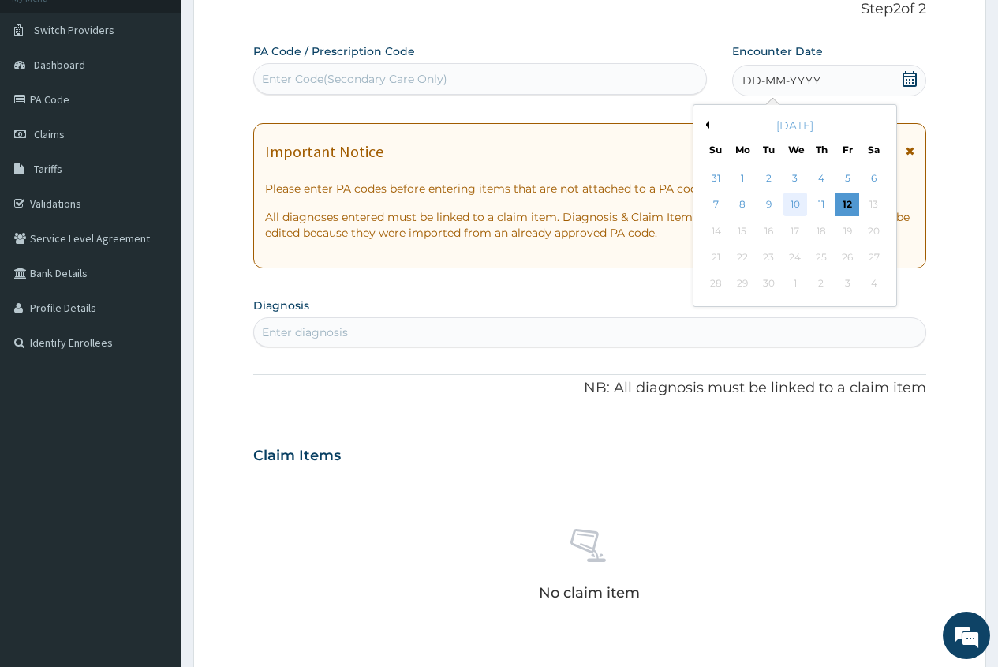
click at [797, 208] on div "10" at bounding box center [795, 205] width 24 height 24
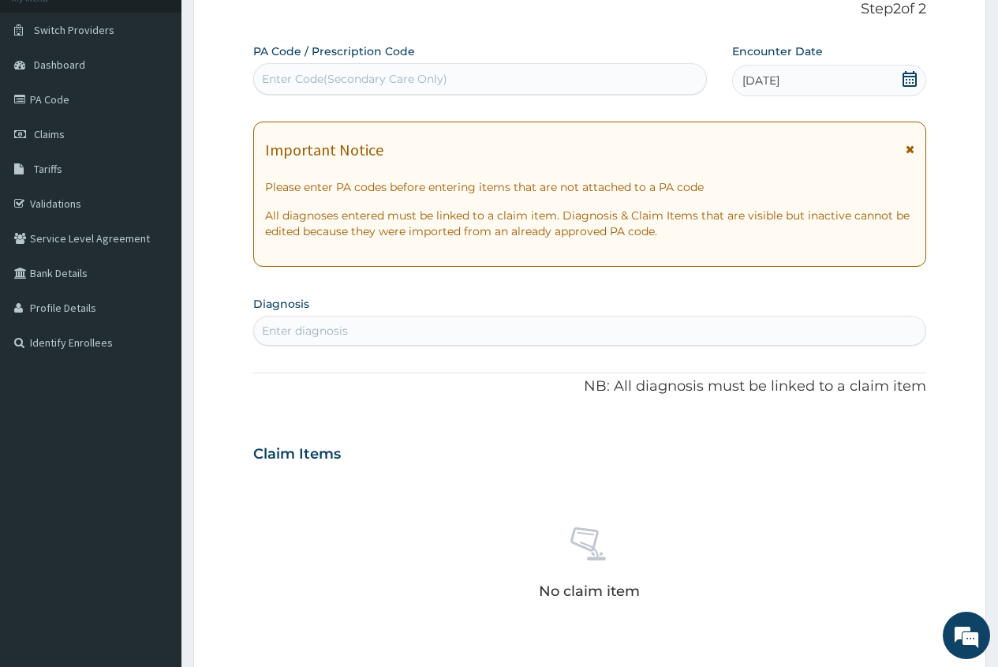
click at [295, 335] on div "Enter diagnosis" at bounding box center [305, 331] width 86 height 16
type input "UPPER RES"
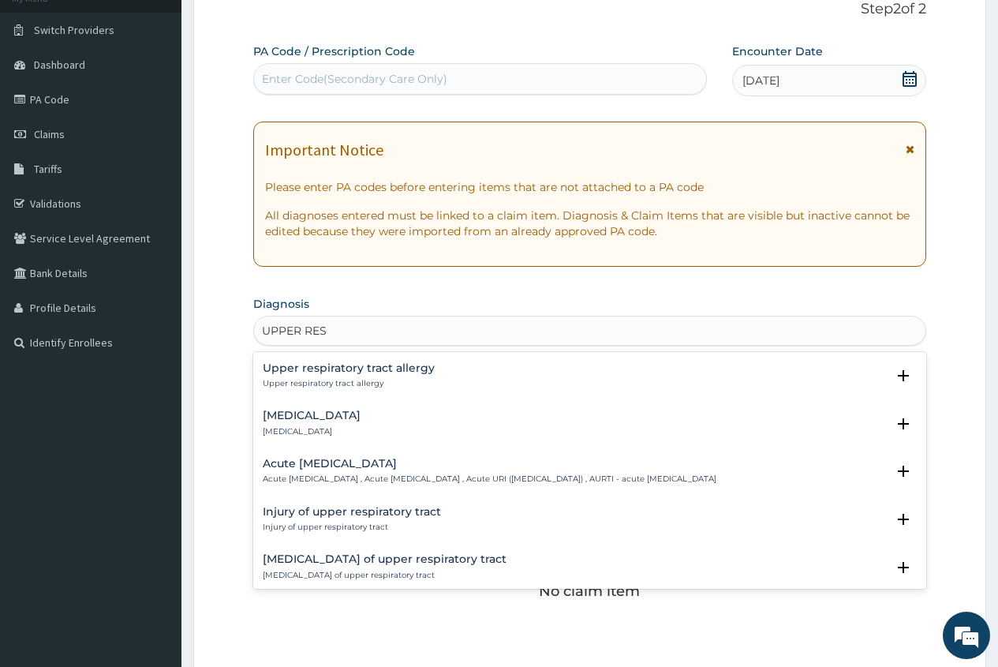
scroll to position [158, 0]
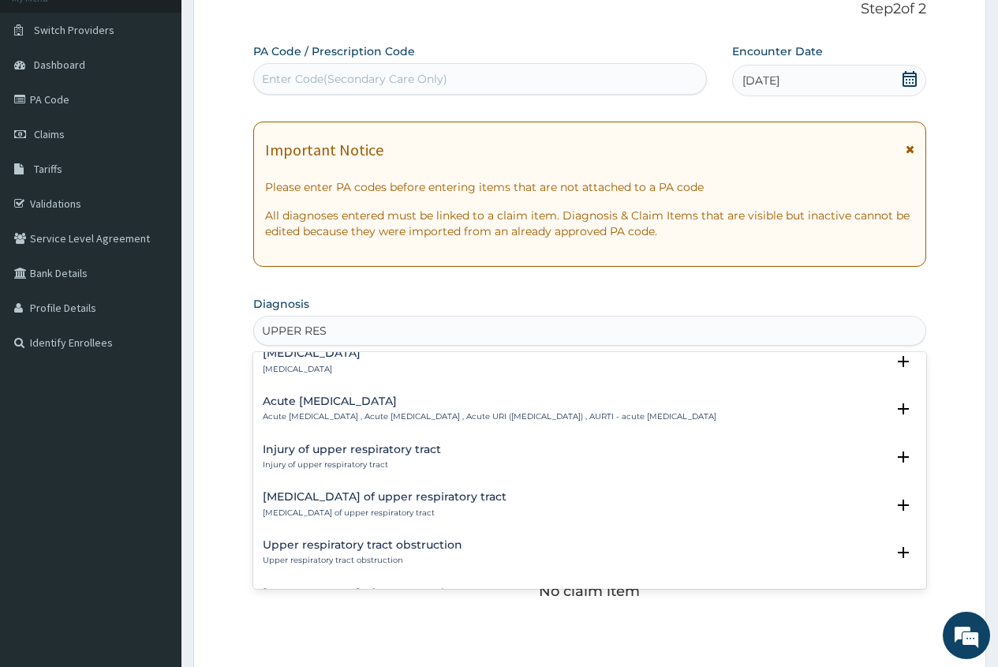
click at [409, 401] on h4 "Acute upper respiratory infection" at bounding box center [490, 401] width 454 height 12
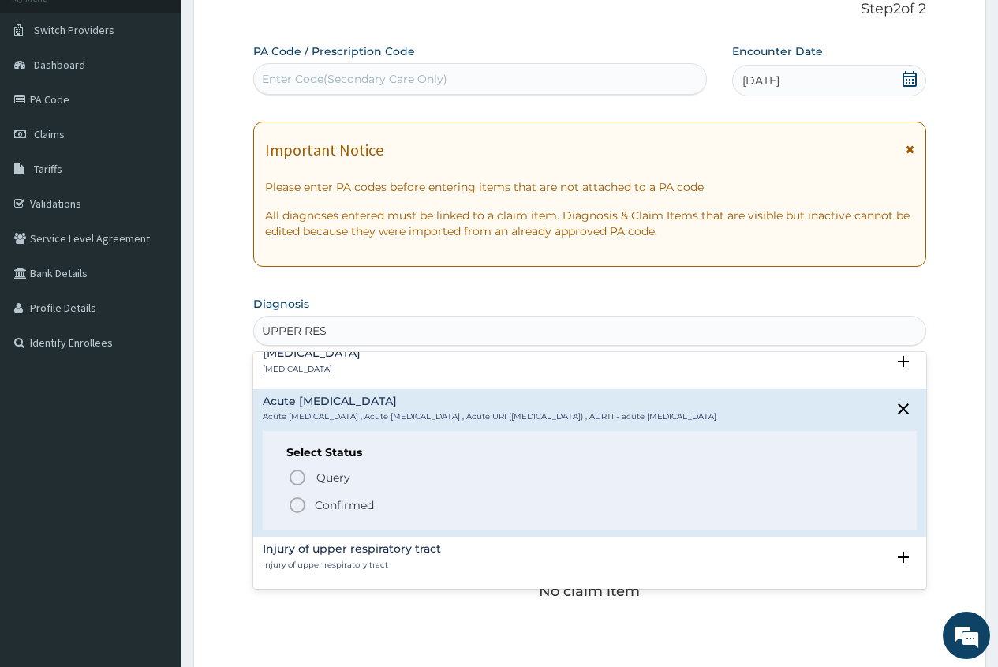
click at [330, 511] on p "Confirmed" at bounding box center [344, 505] width 59 height 16
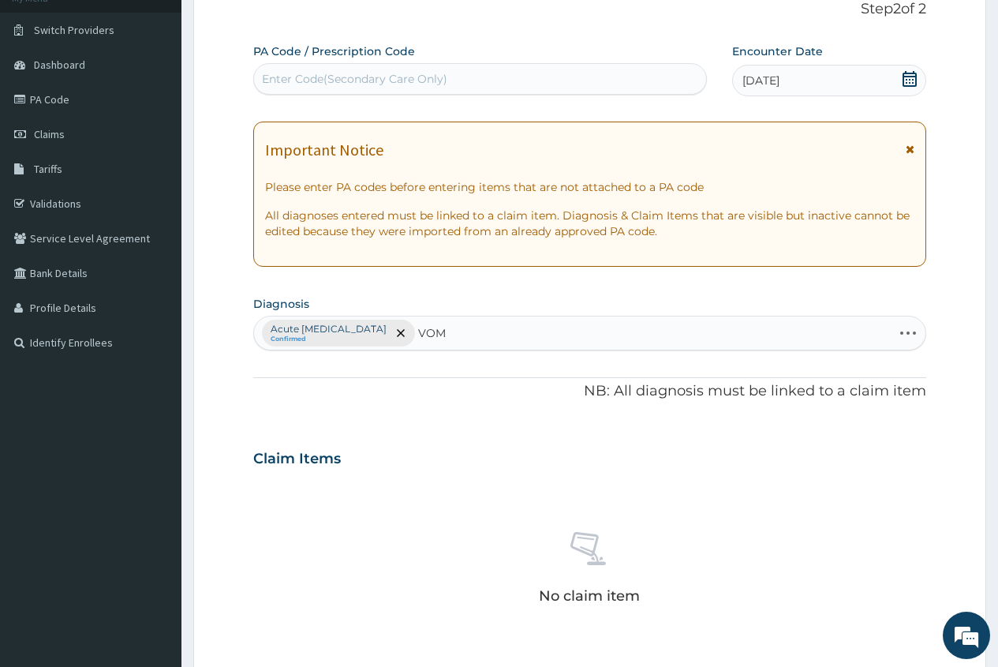
type input "VOMI"
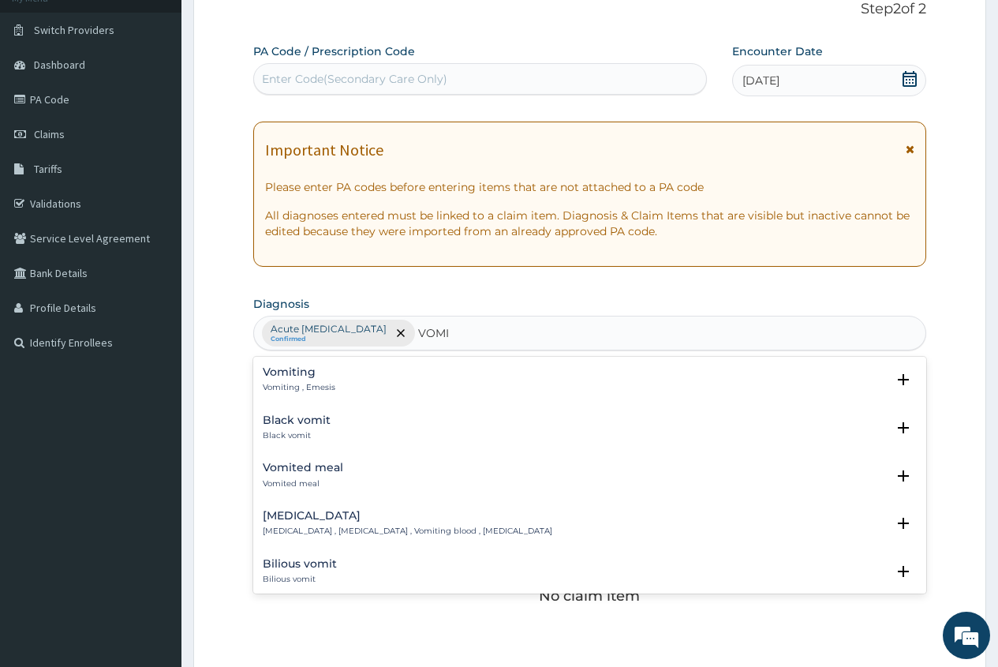
click at [296, 369] on h4 "Vomiting" at bounding box center [299, 372] width 73 height 12
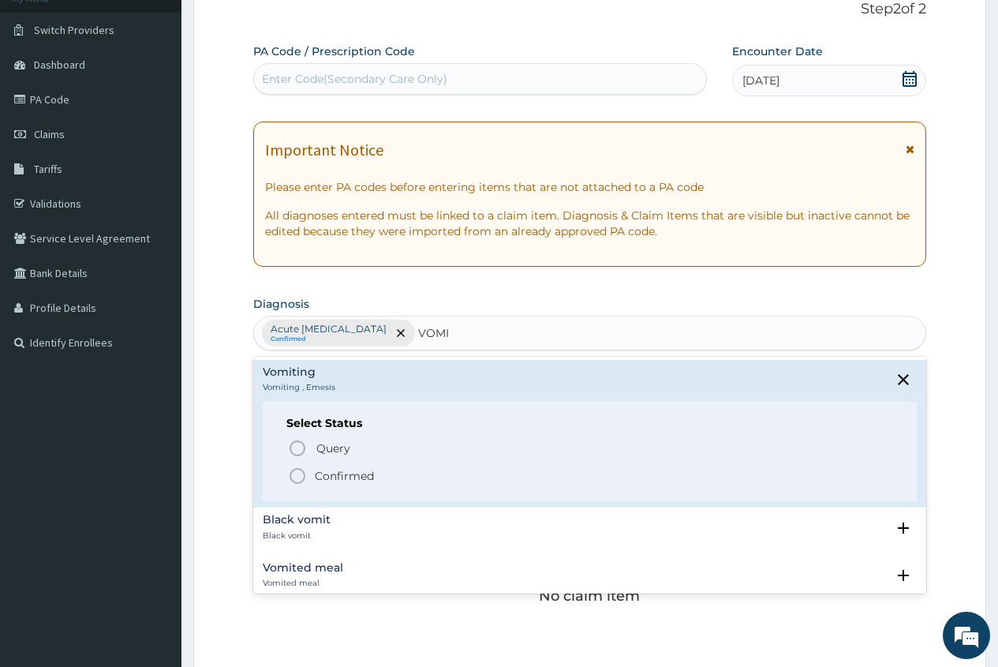
click at [344, 475] on p "Confirmed" at bounding box center [344, 476] width 59 height 16
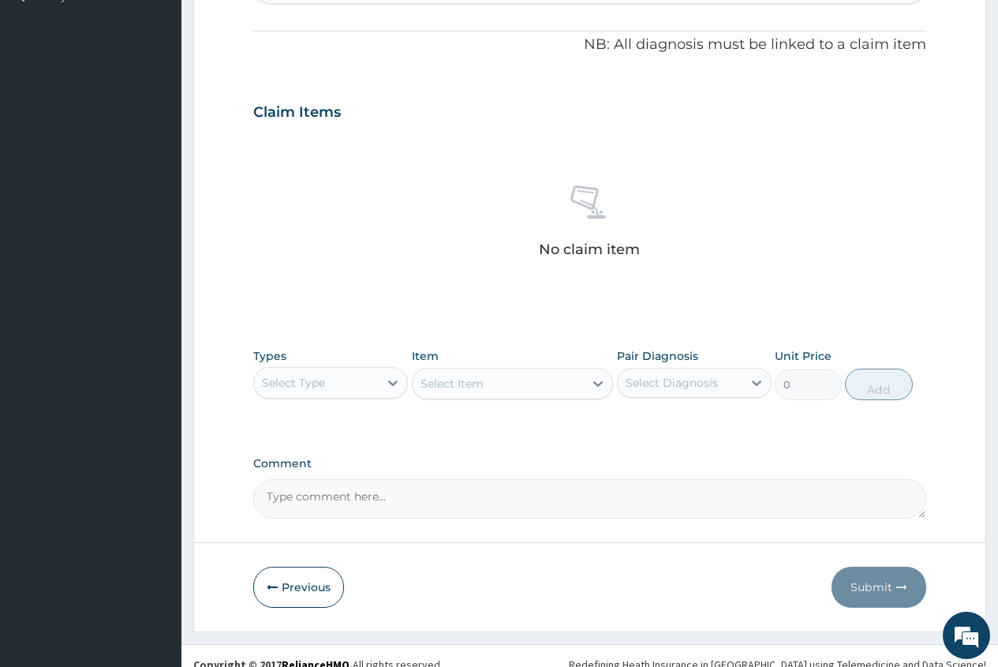
scroll to position [471, 0]
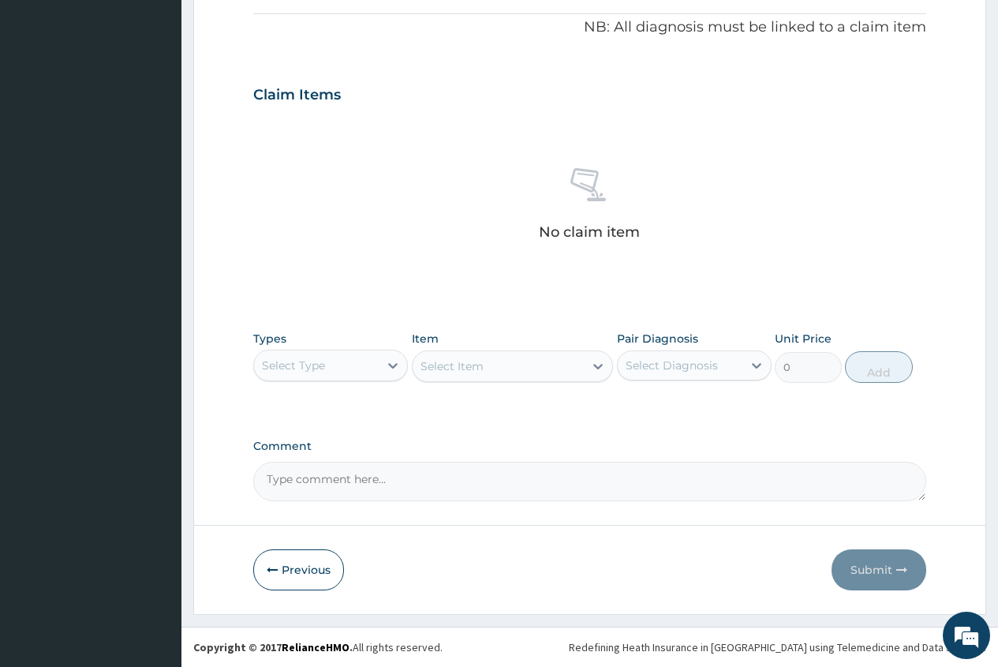
click at [324, 376] on div "Select Type" at bounding box center [316, 365] width 125 height 25
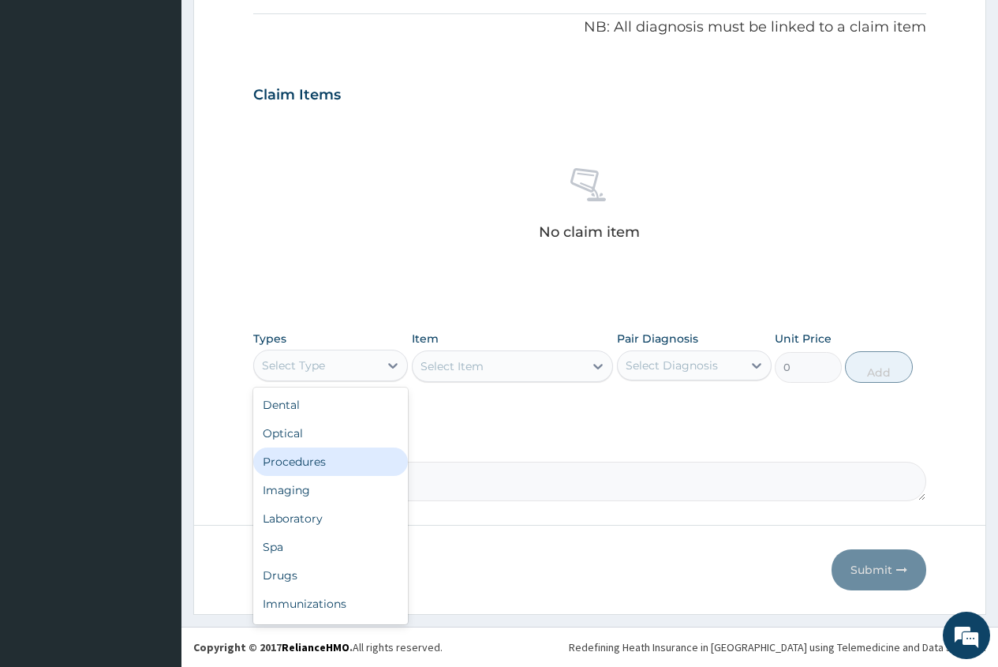
click at [360, 466] on div "Procedures" at bounding box center [330, 461] width 155 height 28
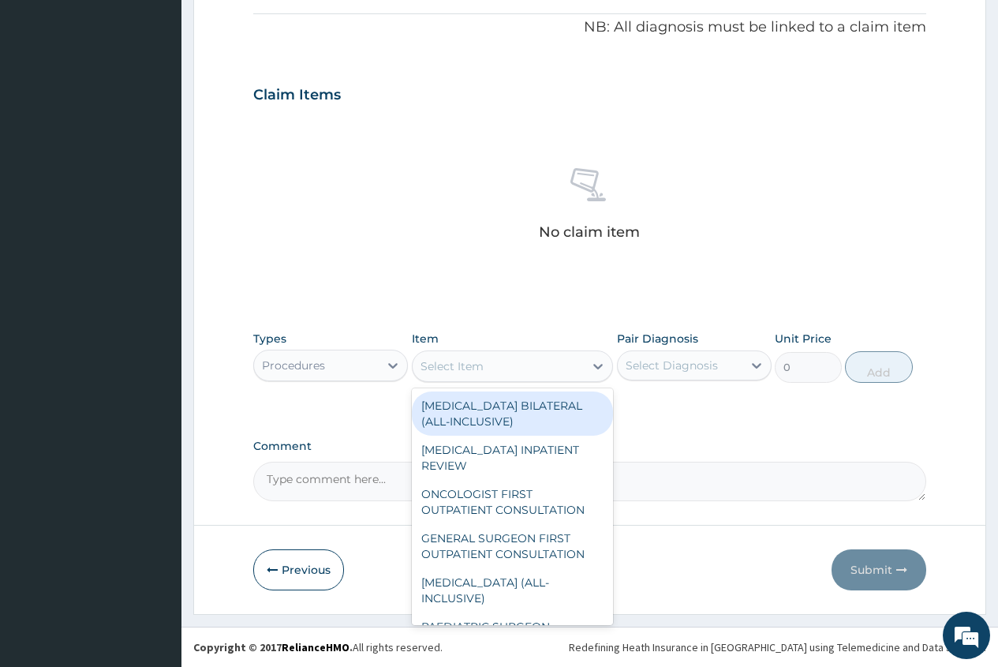
click at [455, 375] on div "Select Item" at bounding box center [499, 366] width 172 height 25
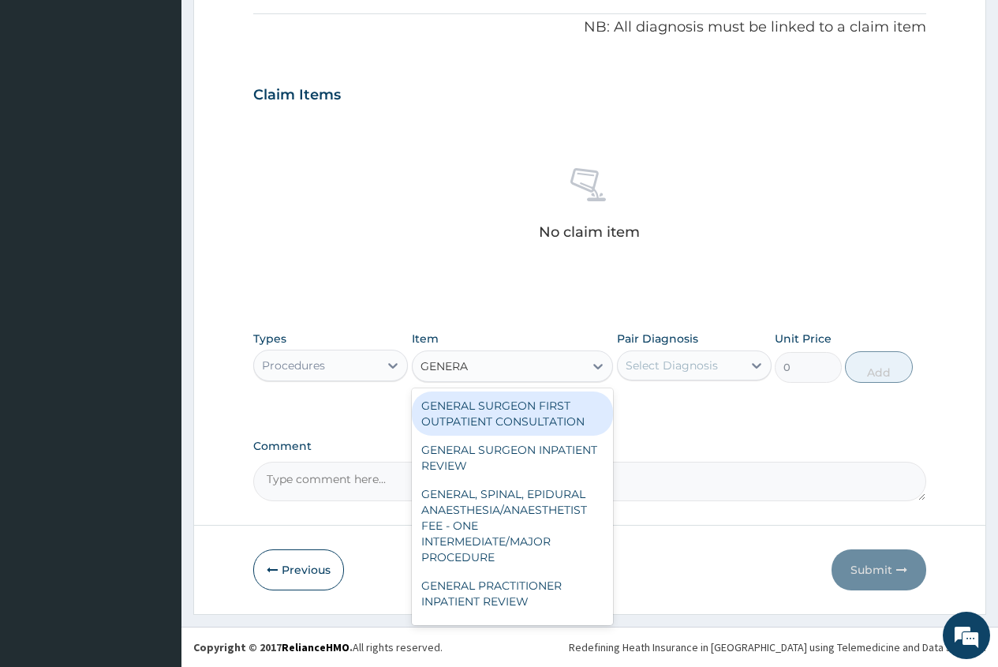
type input "GENERAL"
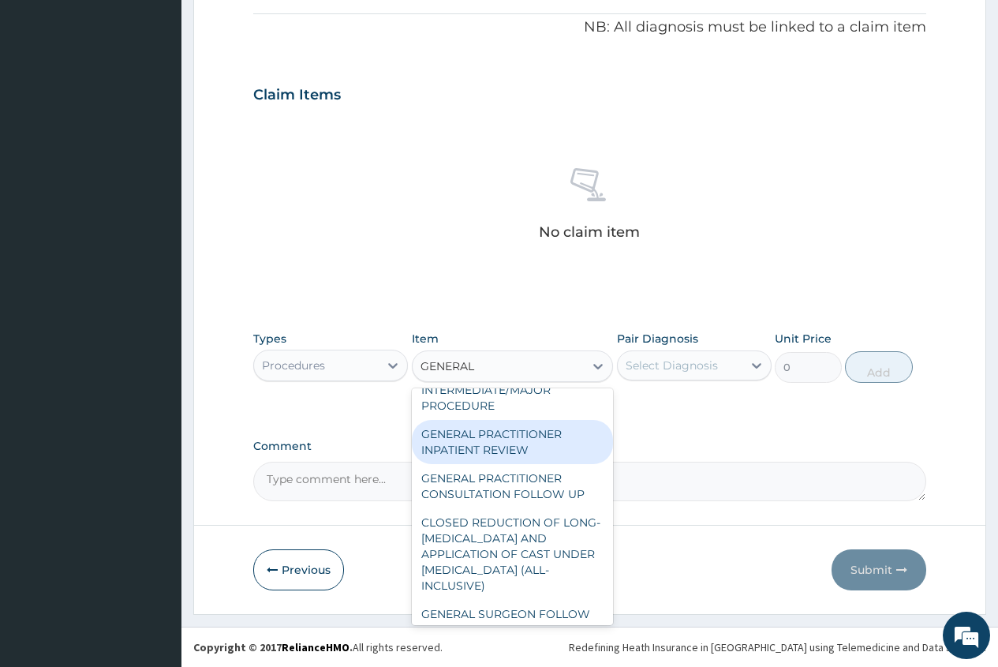
scroll to position [158, 0]
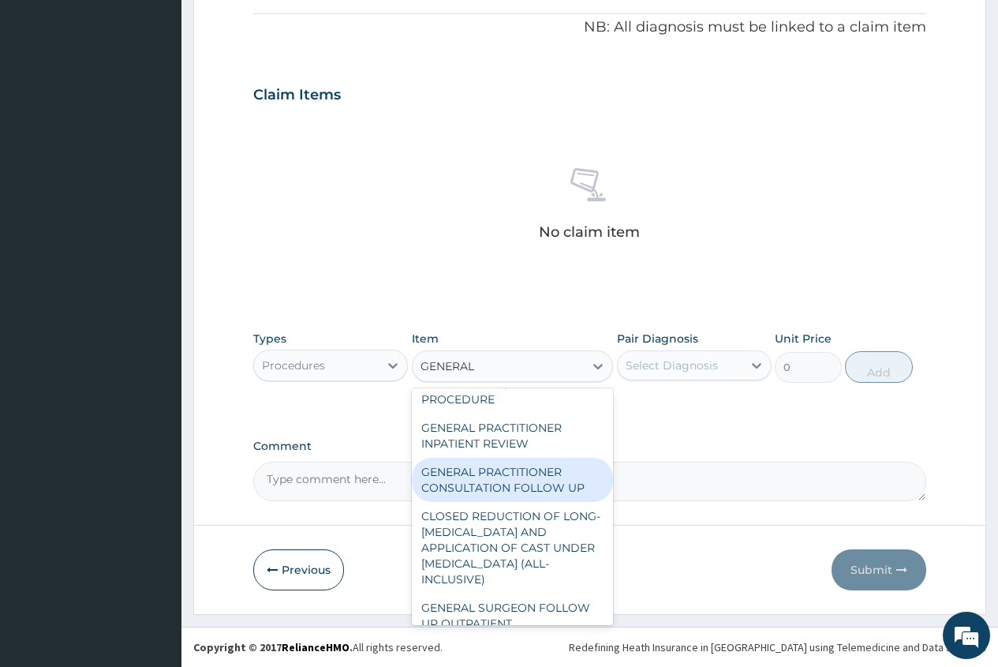
click at [516, 492] on div "GENERAL PRACTITIONER CONSULTATION FOLLOW UP" at bounding box center [513, 480] width 202 height 44
type input "1875"
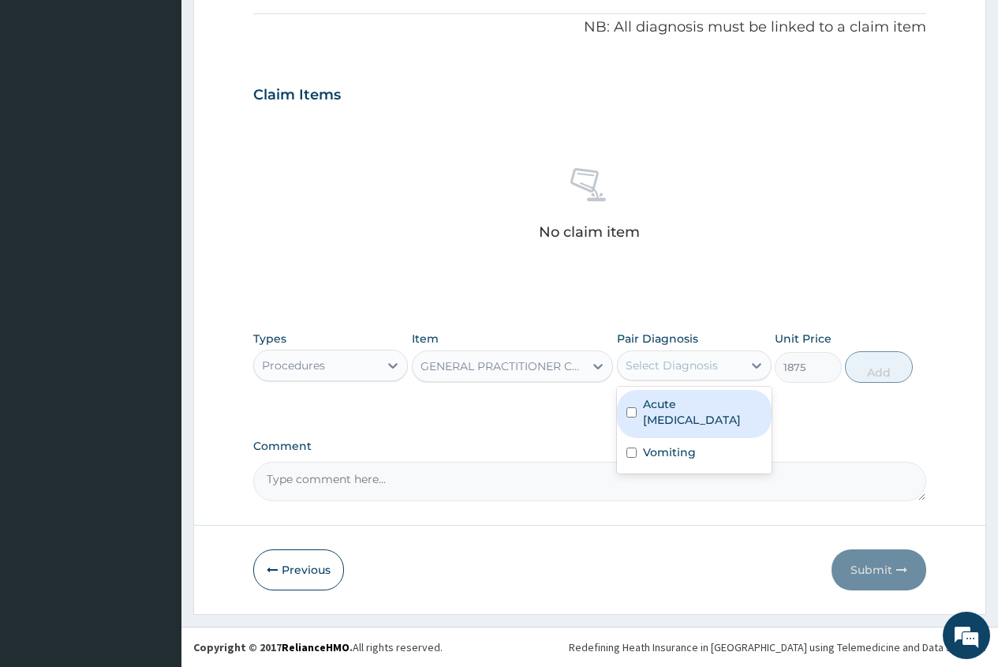
click at [675, 374] on div "Select Diagnosis" at bounding box center [680, 365] width 125 height 25
click at [672, 406] on label "Acute upper respiratory infection" at bounding box center [702, 412] width 119 height 32
checkbox input "true"
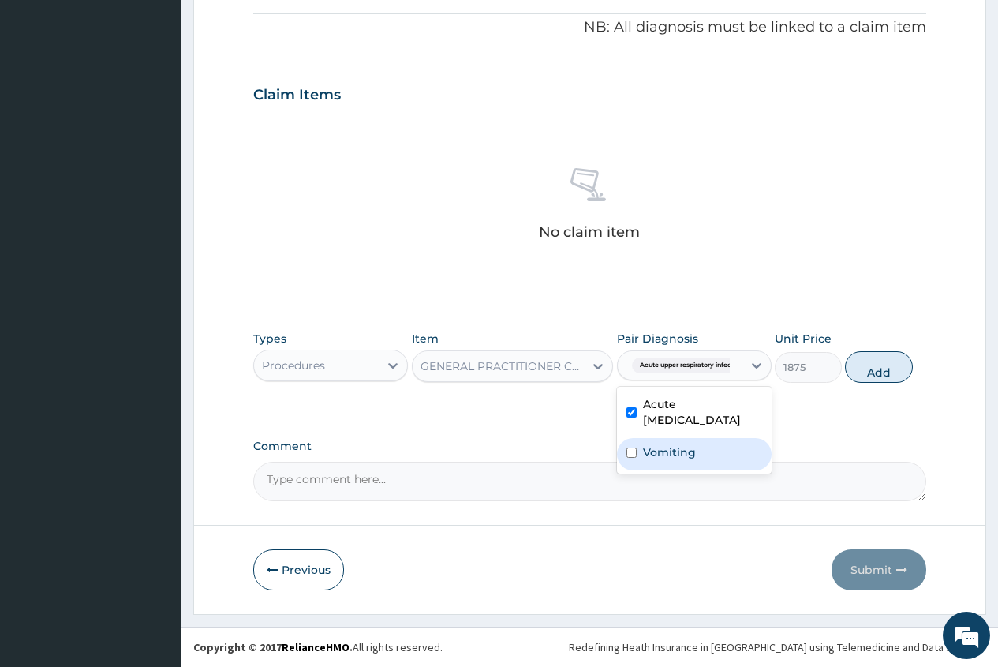
click at [669, 457] on label "Vomiting" at bounding box center [669, 452] width 53 height 16
checkbox input "true"
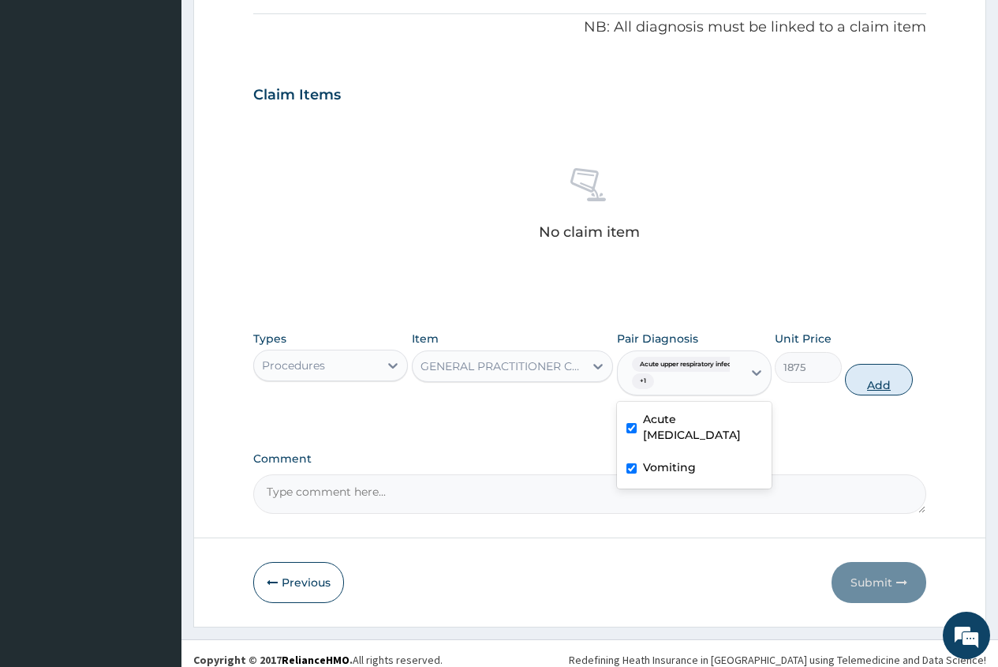
click at [881, 380] on button "Add" at bounding box center [878, 380] width 67 height 32
type input "0"
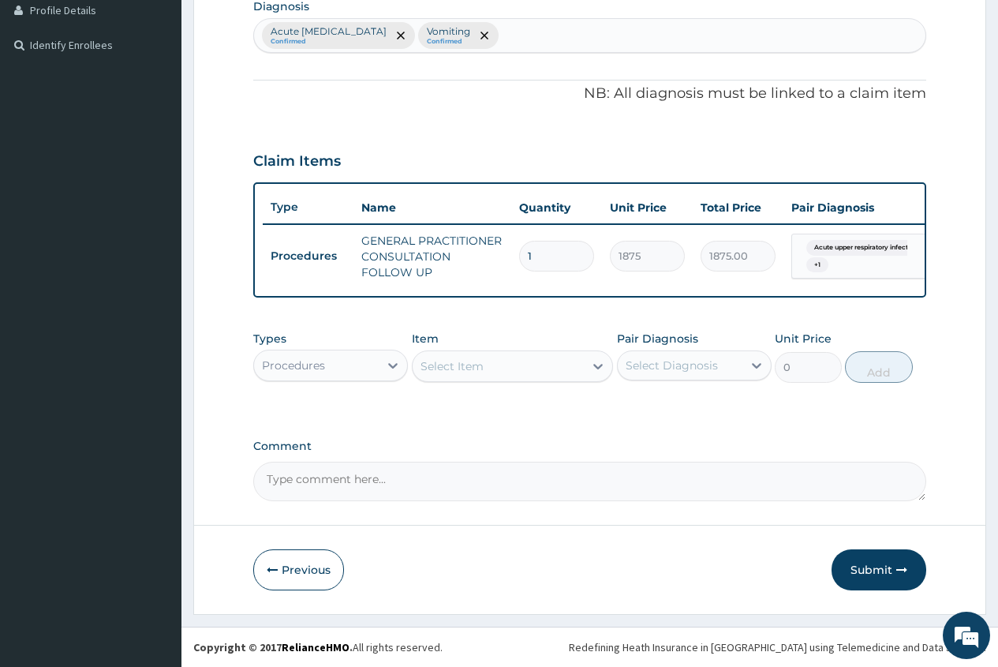
scroll to position [417, 0]
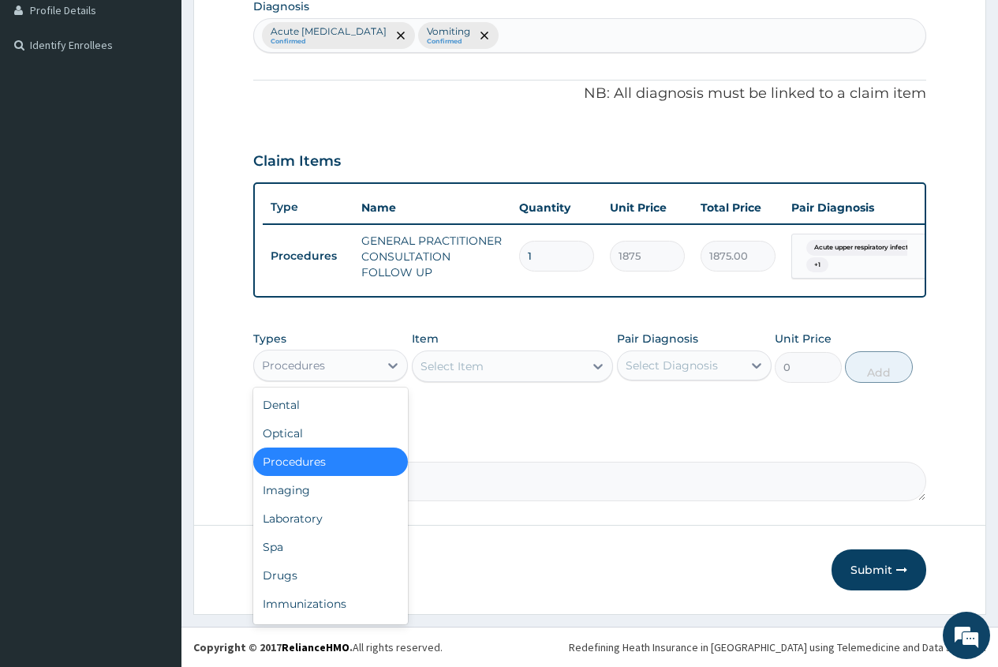
click at [356, 374] on div "Procedures" at bounding box center [316, 365] width 125 height 25
click at [360, 519] on div "Laboratory" at bounding box center [330, 518] width 155 height 28
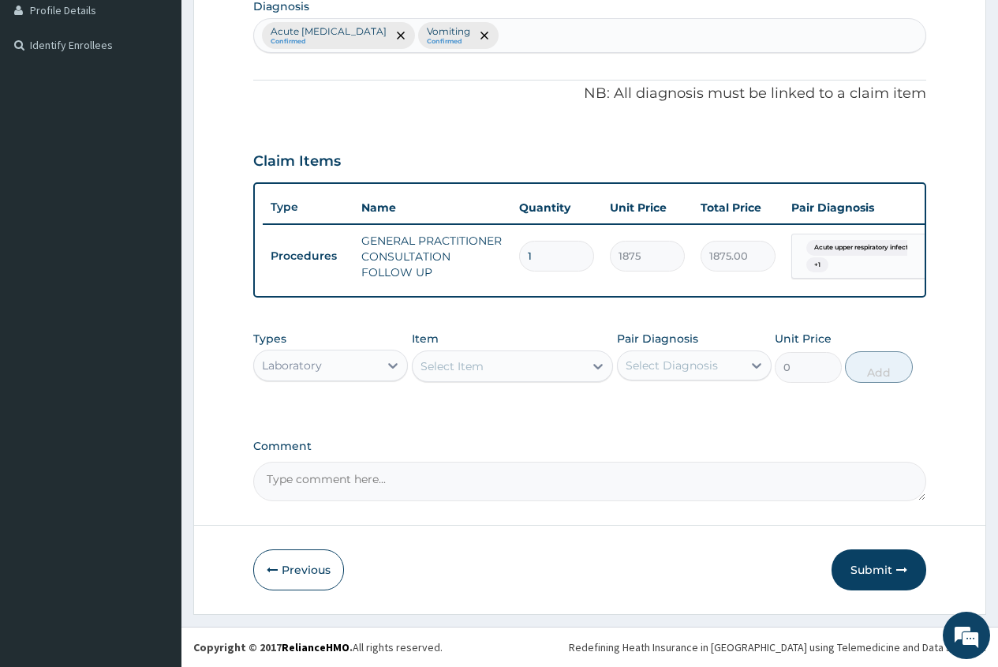
click at [428, 367] on div "Select Item" at bounding box center [452, 366] width 63 height 16
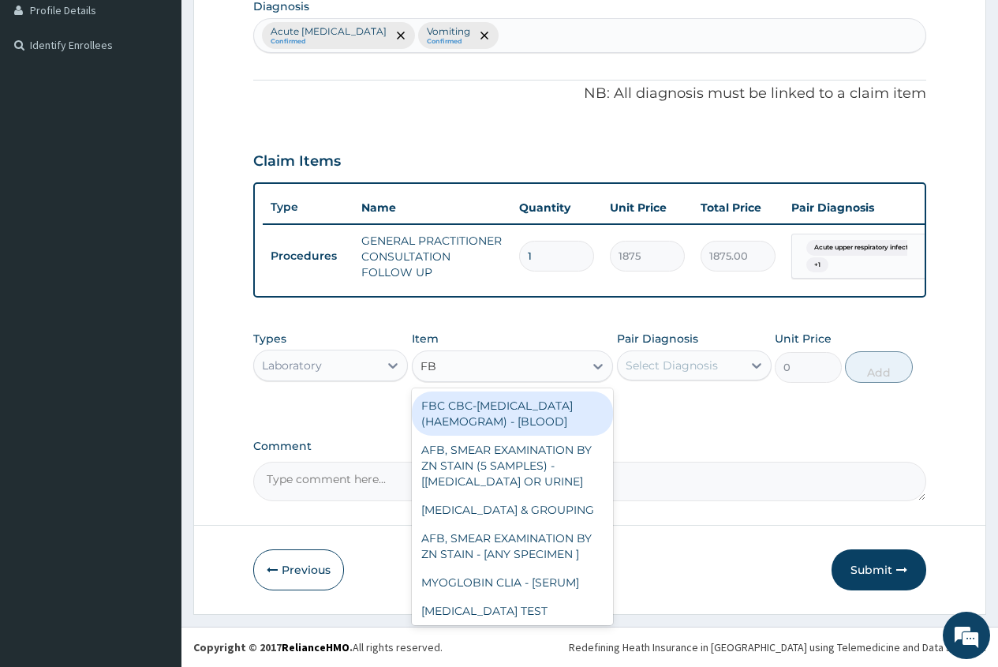
type input "FBC"
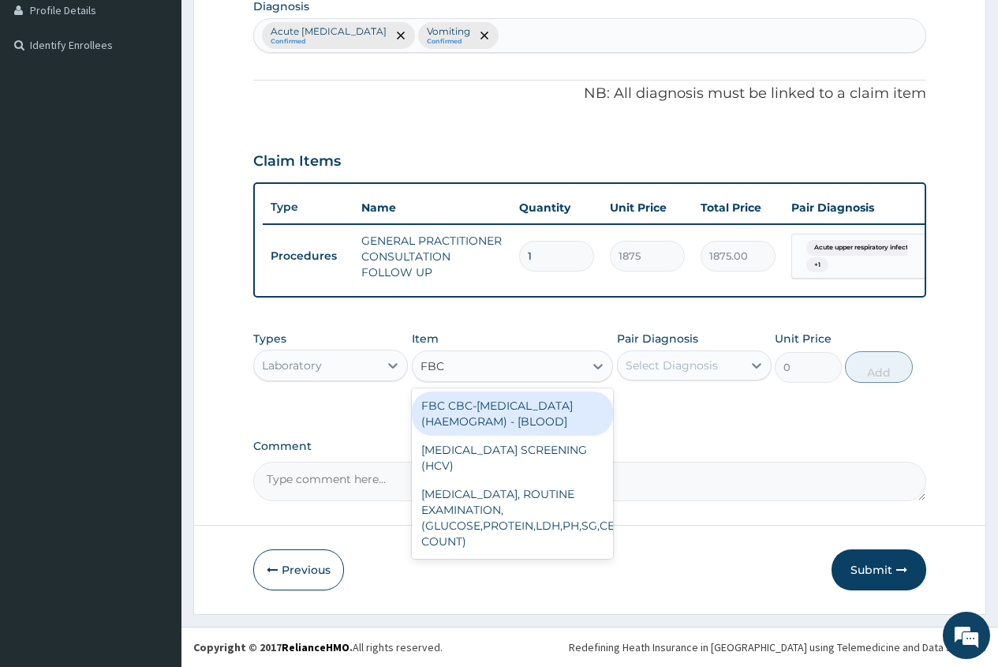
click at [515, 424] on div "FBC CBC-COMPLETE BLOOD COUNT (HAEMOGRAM) - [BLOOD]" at bounding box center [513, 413] width 202 height 44
type input "5000"
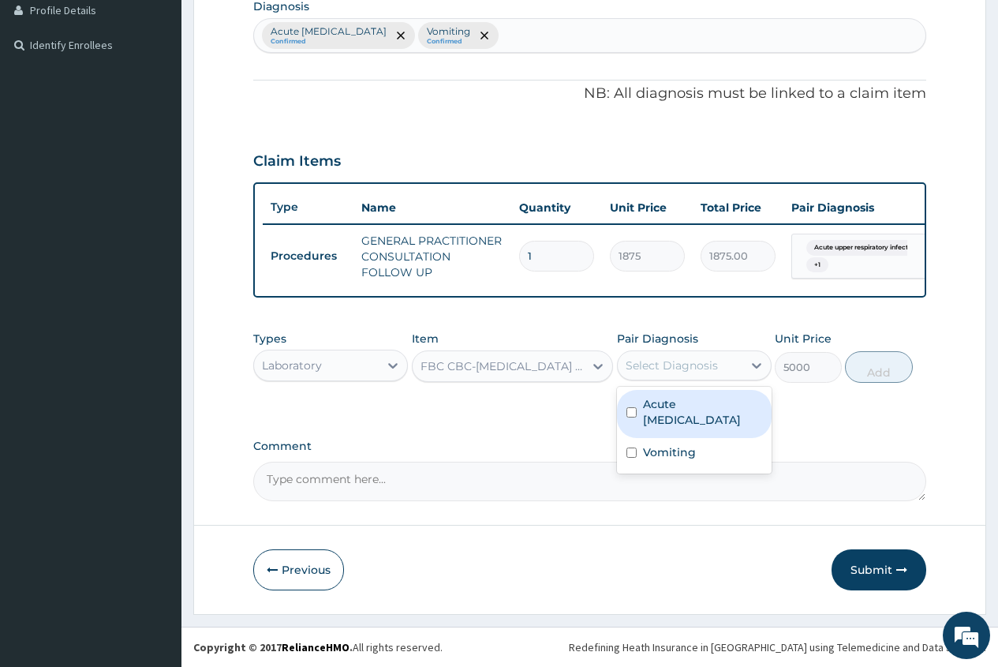
click at [689, 376] on div "Select Diagnosis" at bounding box center [680, 365] width 125 height 25
click at [694, 410] on label "Acute upper respiratory infection" at bounding box center [702, 412] width 119 height 32
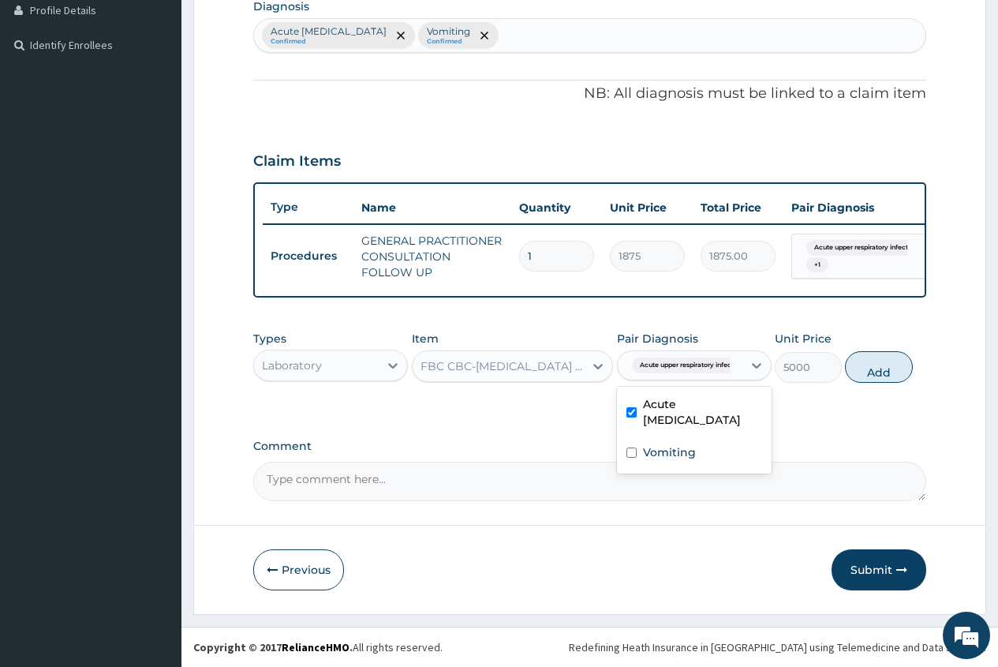
checkbox input "true"
click at [708, 460] on div "Vomiting" at bounding box center [694, 454] width 155 height 32
checkbox input "true"
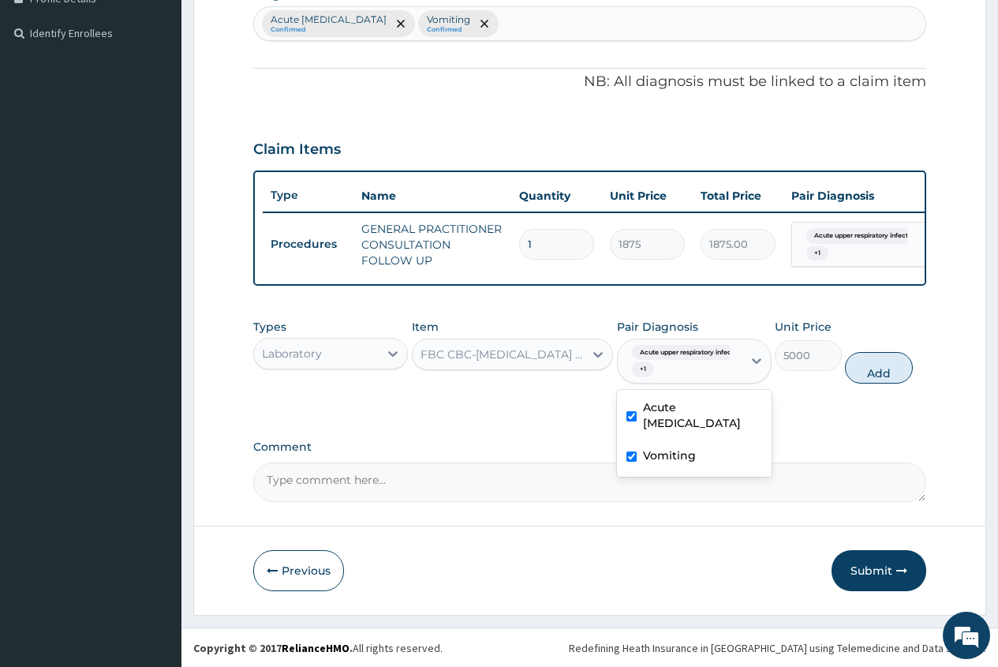
click at [687, 431] on label "Acute upper respiratory infection" at bounding box center [702, 415] width 119 height 32
checkbox input "false"
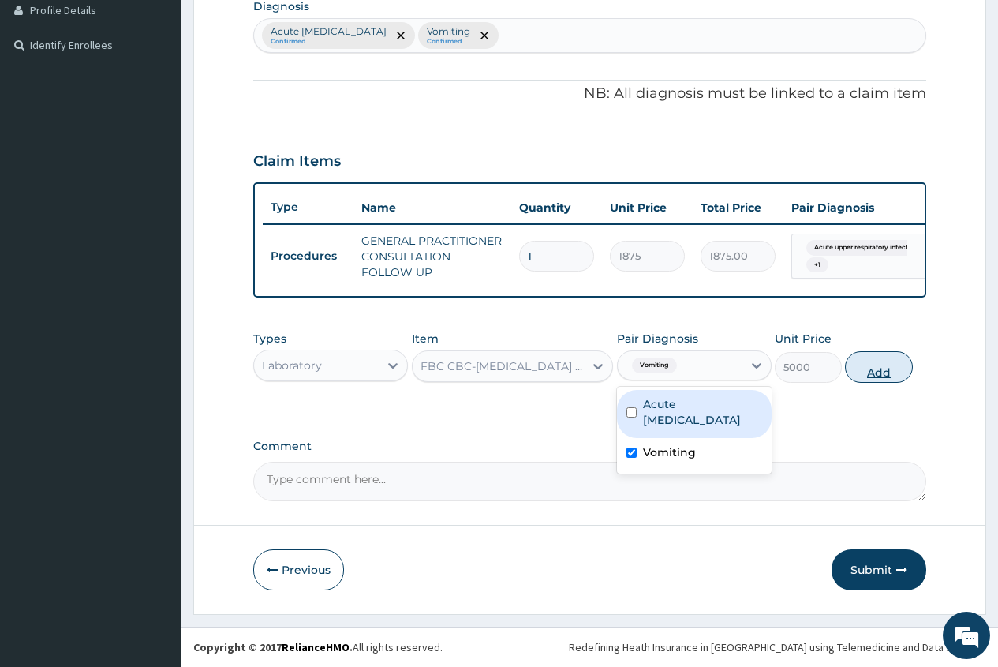
click at [881, 376] on button "Add" at bounding box center [878, 367] width 67 height 32
type input "0"
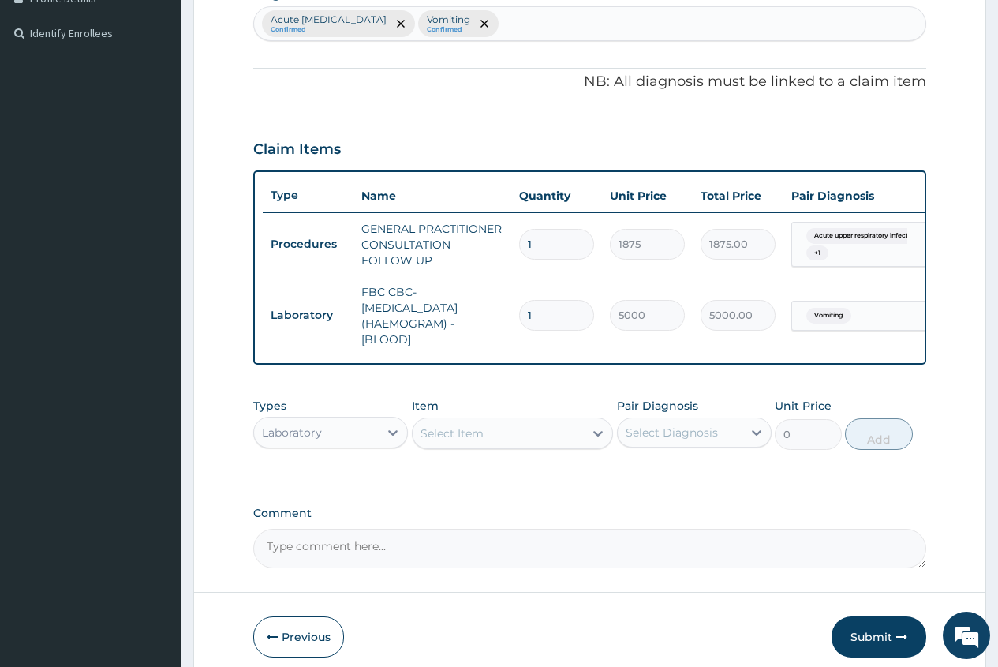
click at [434, 441] on div "Select Item" at bounding box center [452, 433] width 63 height 16
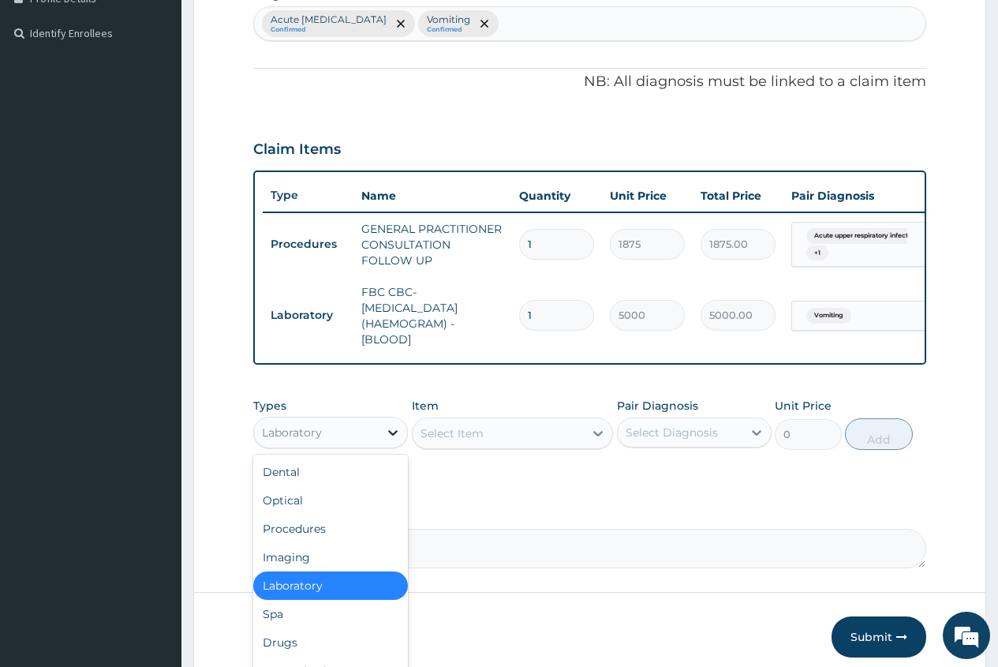
click at [386, 447] on div at bounding box center [393, 432] width 28 height 28
click at [339, 652] on div "Drugs" at bounding box center [330, 642] width 155 height 28
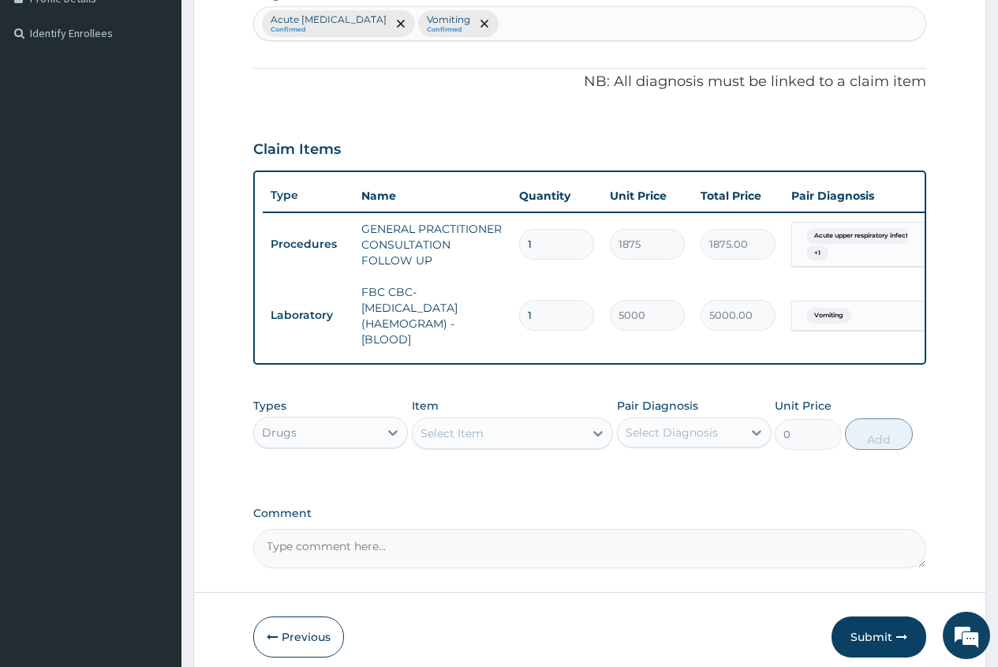
click at [434, 440] on div "Select Item" at bounding box center [452, 433] width 63 height 16
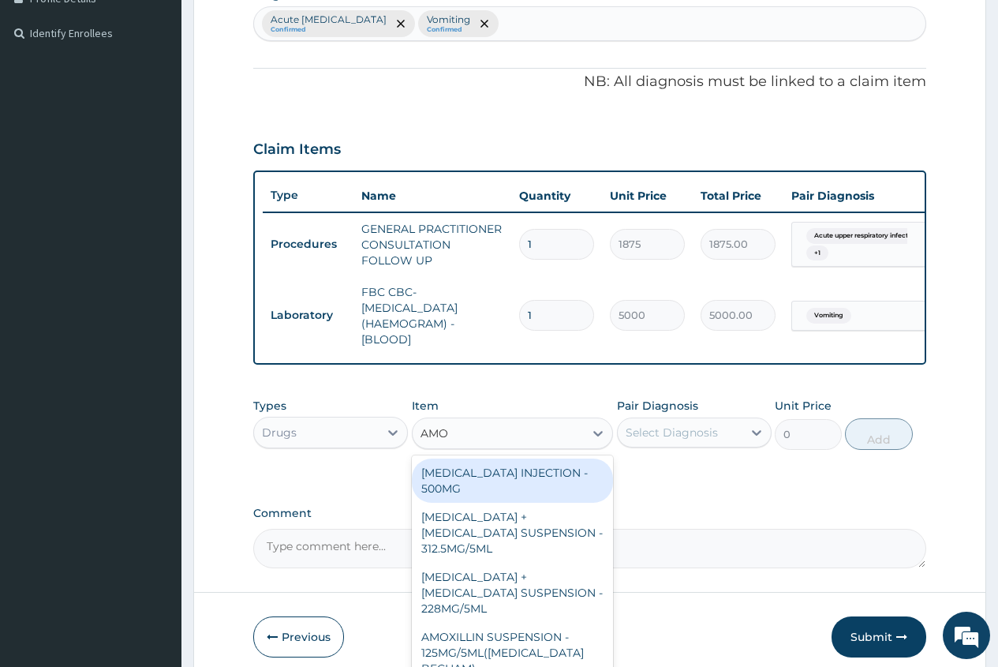
type input "AMOX"
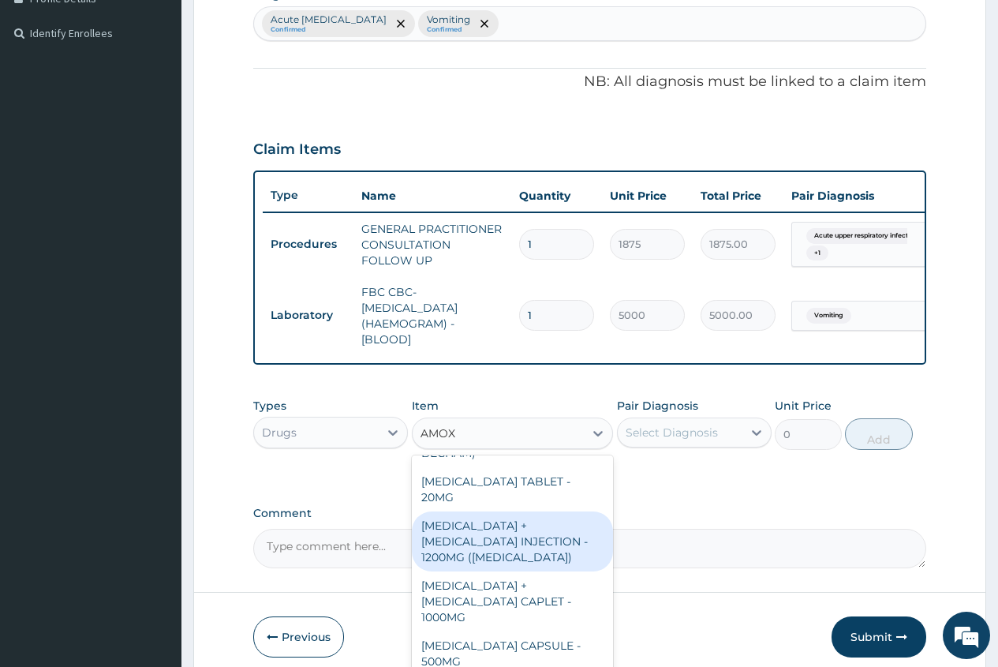
scroll to position [237, 0]
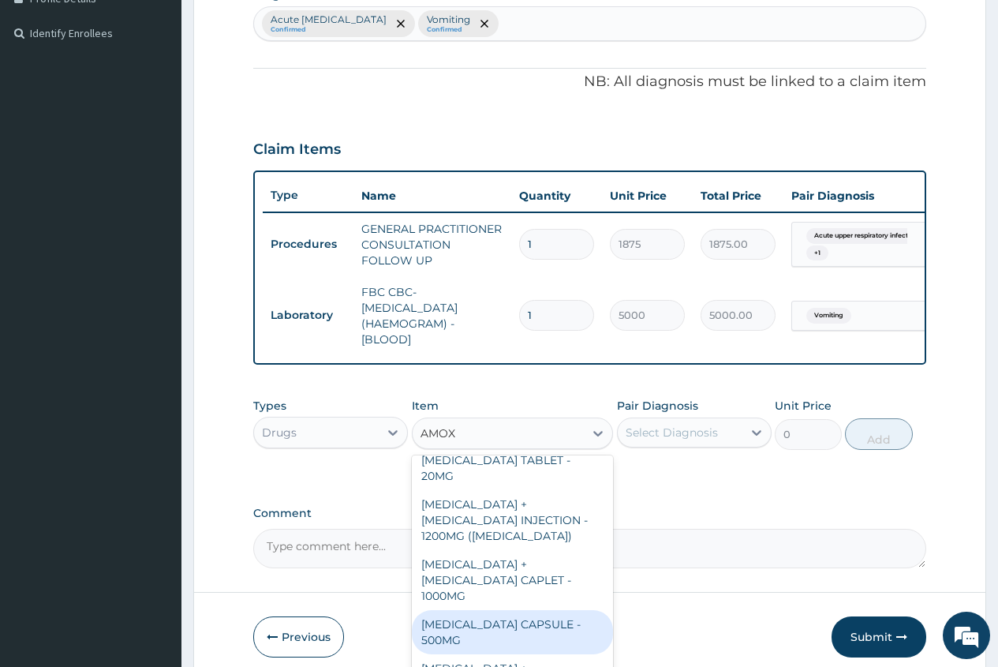
click at [494, 610] on div "[MEDICAL_DATA] CAPSULE - 500MG" at bounding box center [513, 632] width 202 height 44
type input "112"
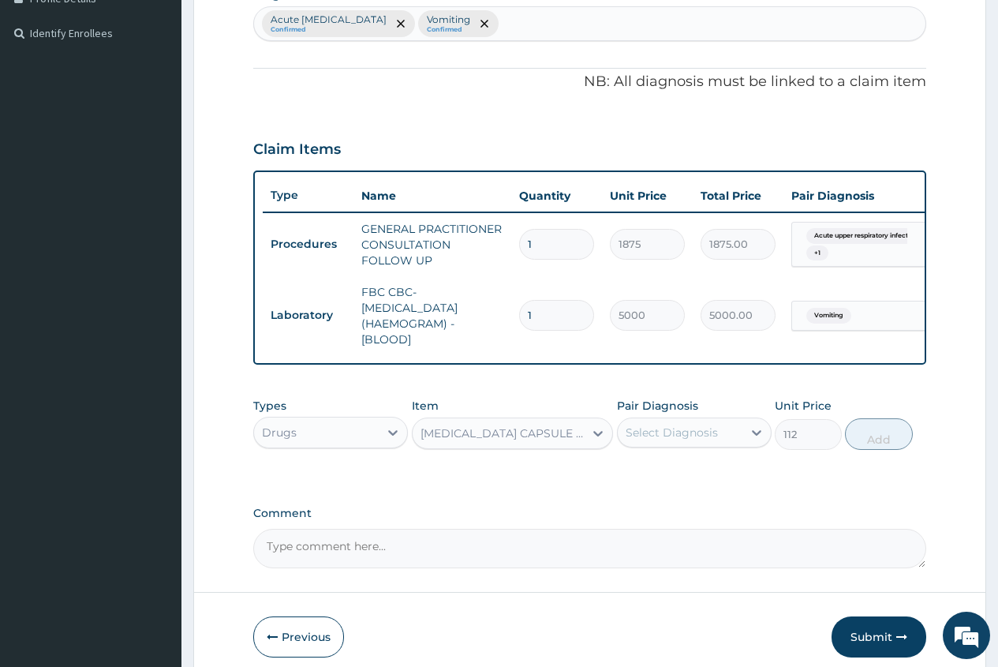
click at [702, 440] on div "Select Diagnosis" at bounding box center [672, 433] width 92 height 16
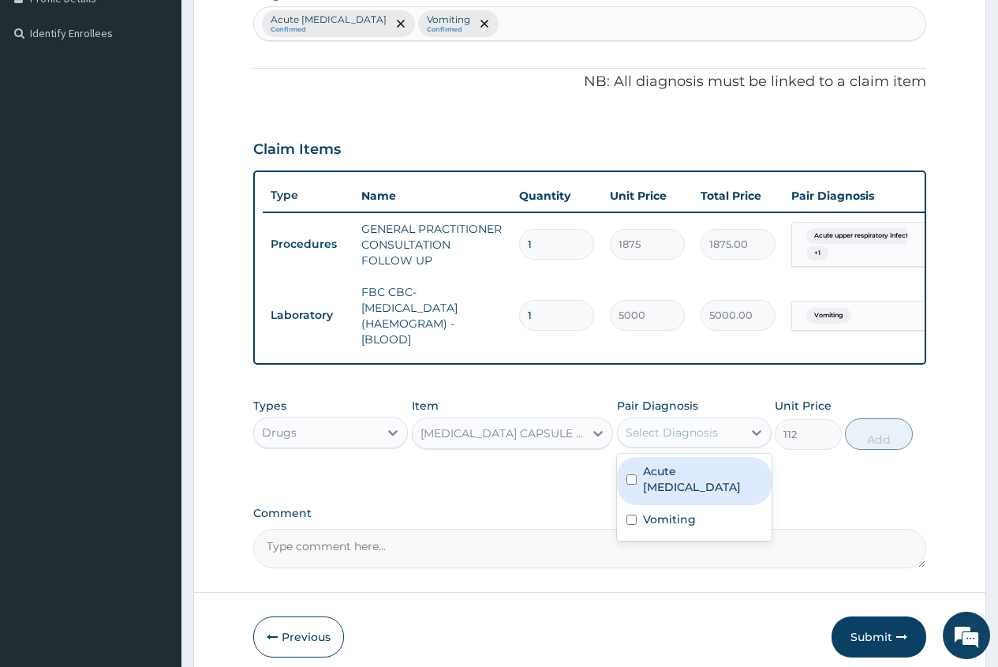
click at [700, 485] on label "Acute upper respiratory infection" at bounding box center [702, 479] width 119 height 32
checkbox input "true"
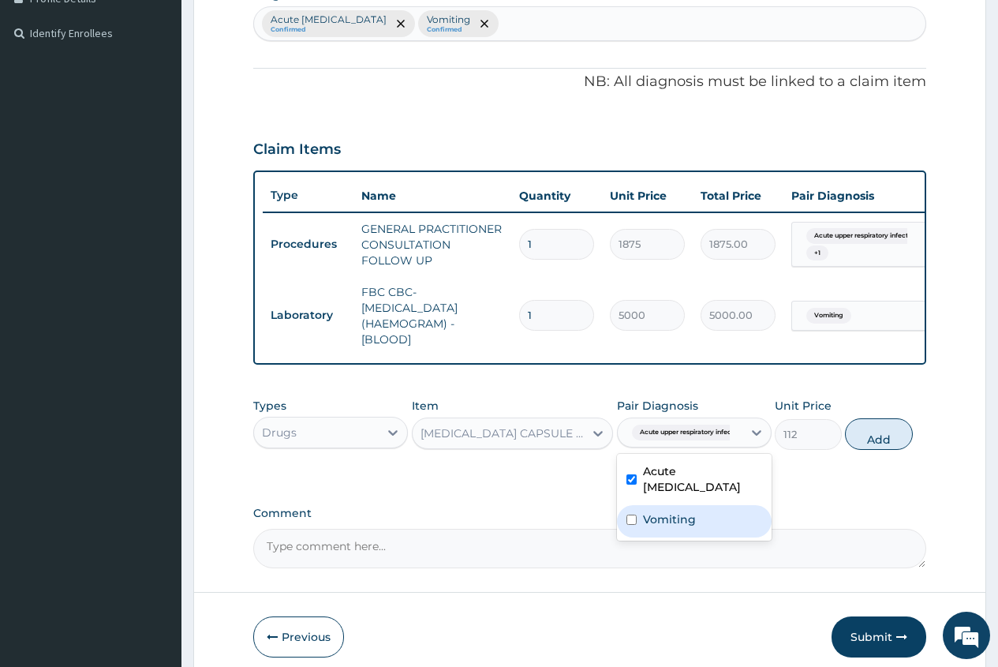
click at [664, 527] on label "Vomiting" at bounding box center [669, 519] width 53 height 16
checkbox input "true"
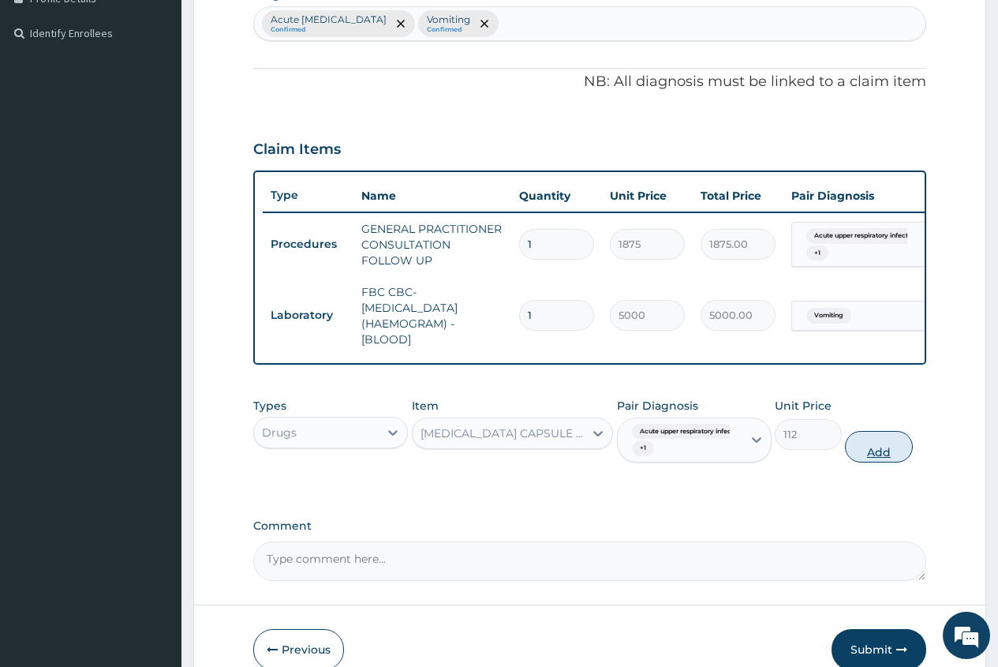
click at [881, 462] on button "Add" at bounding box center [878, 447] width 67 height 32
type input "0"
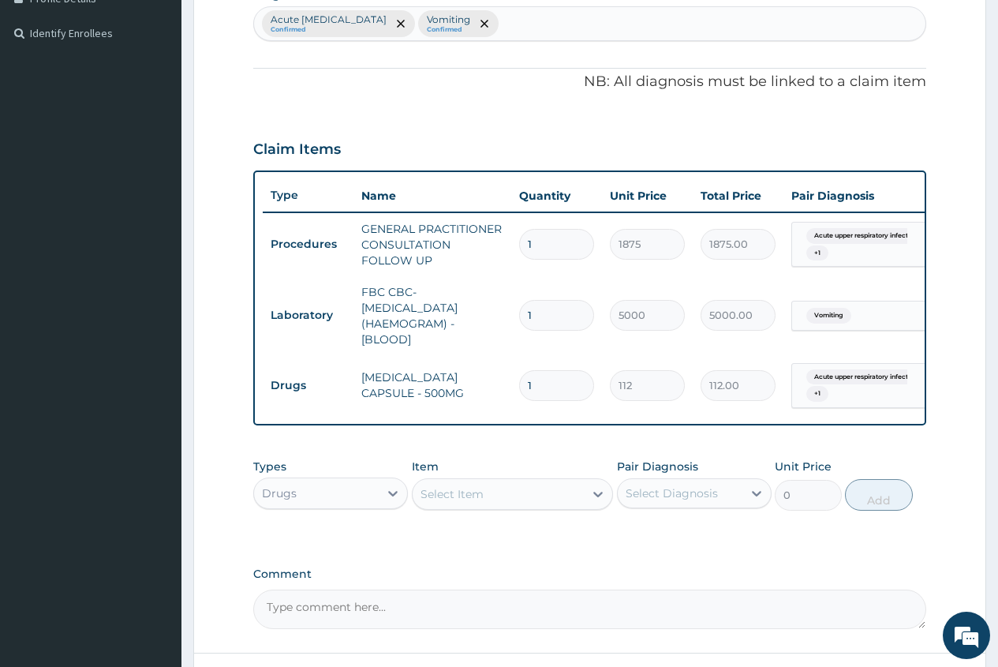
type input "15"
type input "1680.00"
type input "15"
click at [434, 502] on div "Select Item" at bounding box center [452, 494] width 63 height 16
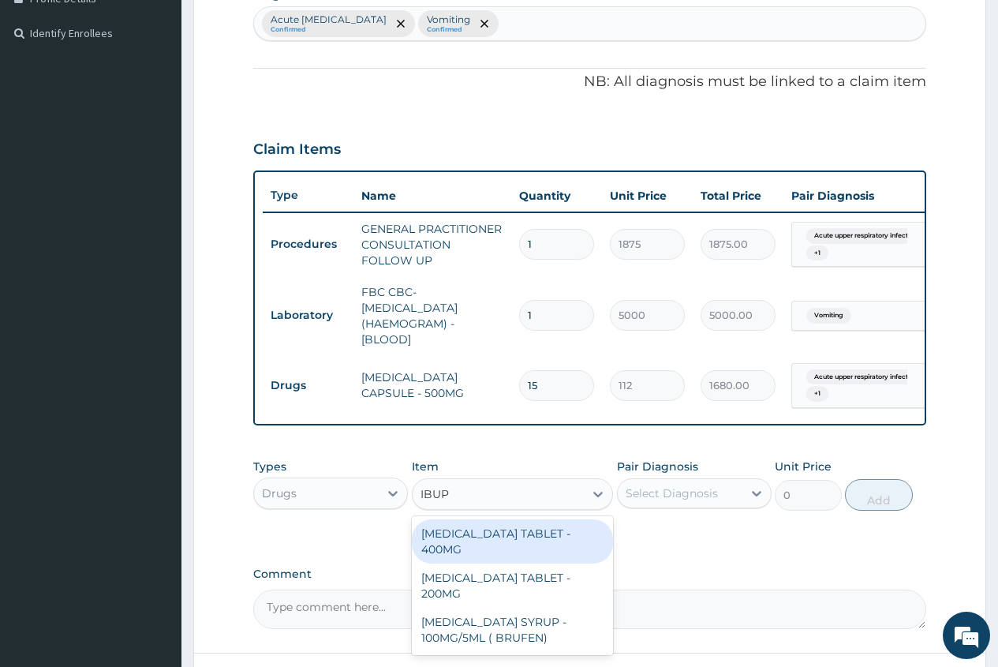
type input "IBUPR"
click at [589, 541] on div "[MEDICAL_DATA] TABLET - 400MG" at bounding box center [513, 541] width 202 height 44
type input "560"
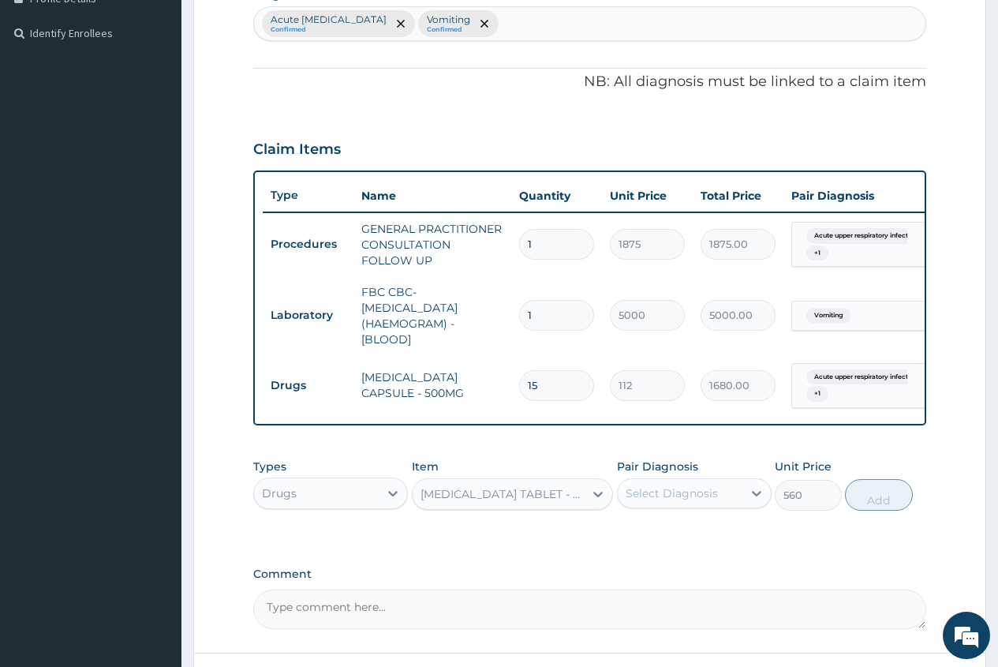
click at [687, 501] on div "Select Diagnosis" at bounding box center [672, 493] width 92 height 16
click at [715, 596] on div "Vomiting" at bounding box center [694, 582] width 155 height 32
checkbox input "true"
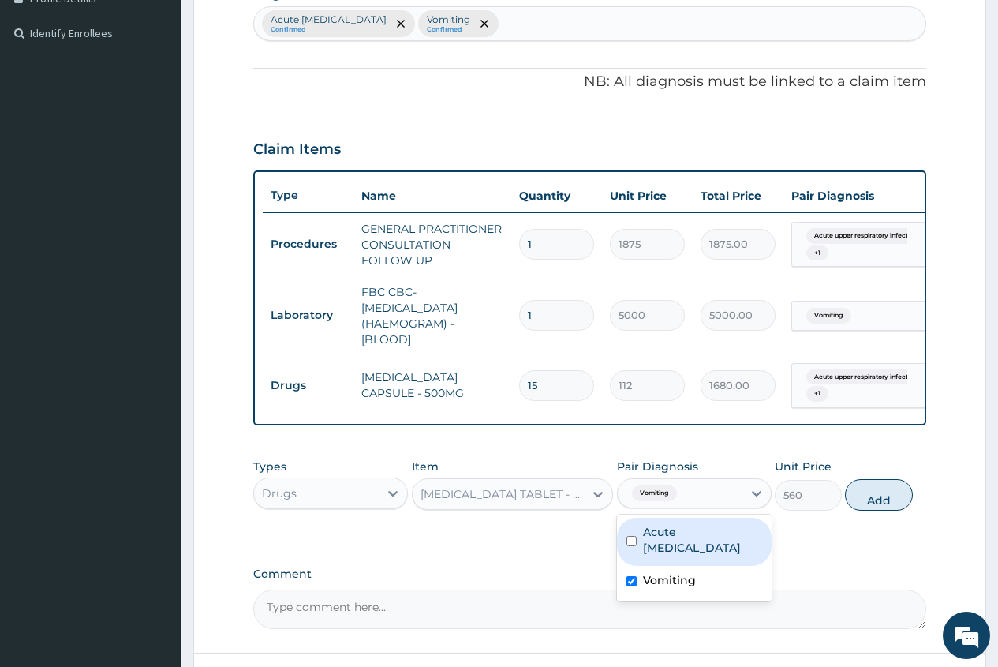
click at [702, 556] on label "Acute upper respiratory infection" at bounding box center [702, 540] width 119 height 32
checkbox input "true"
click at [563, 29] on div "Acute upper respiratory infection Confirmed Vomiting Confirmed" at bounding box center [590, 23] width 672 height 33
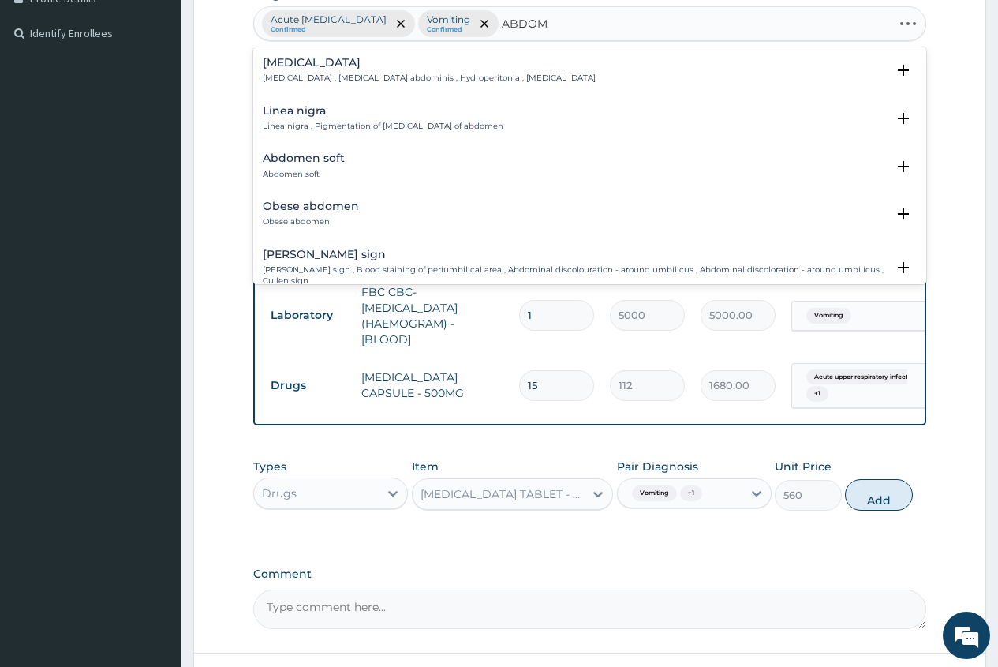
type input "ABDOMI"
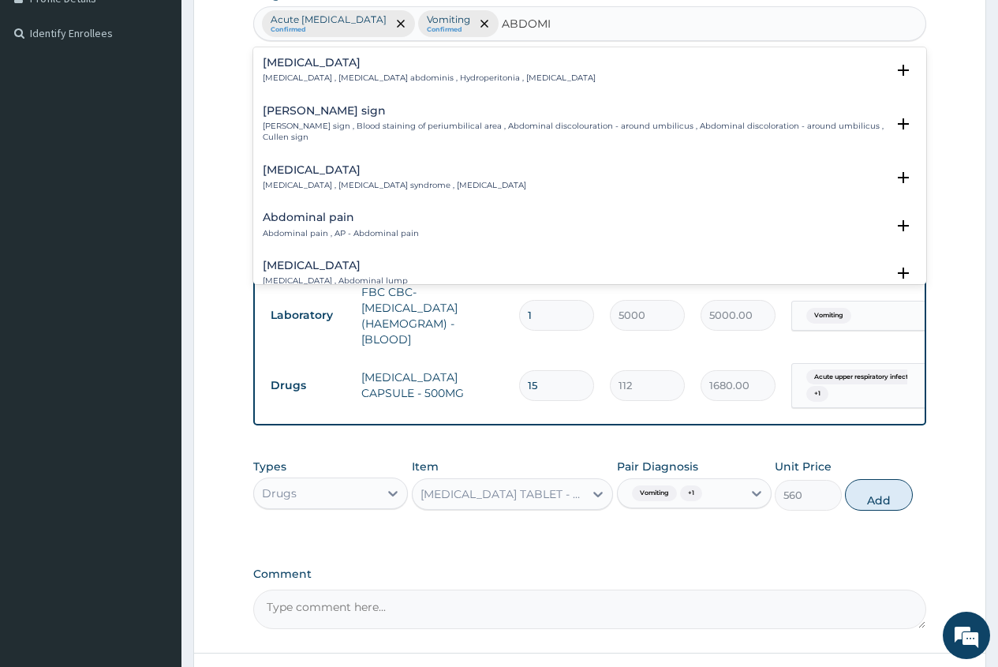
click at [328, 180] on p "Acute abdomen , Acute abdominal pain syndrome , Surgical abdomen" at bounding box center [395, 185] width 264 height 11
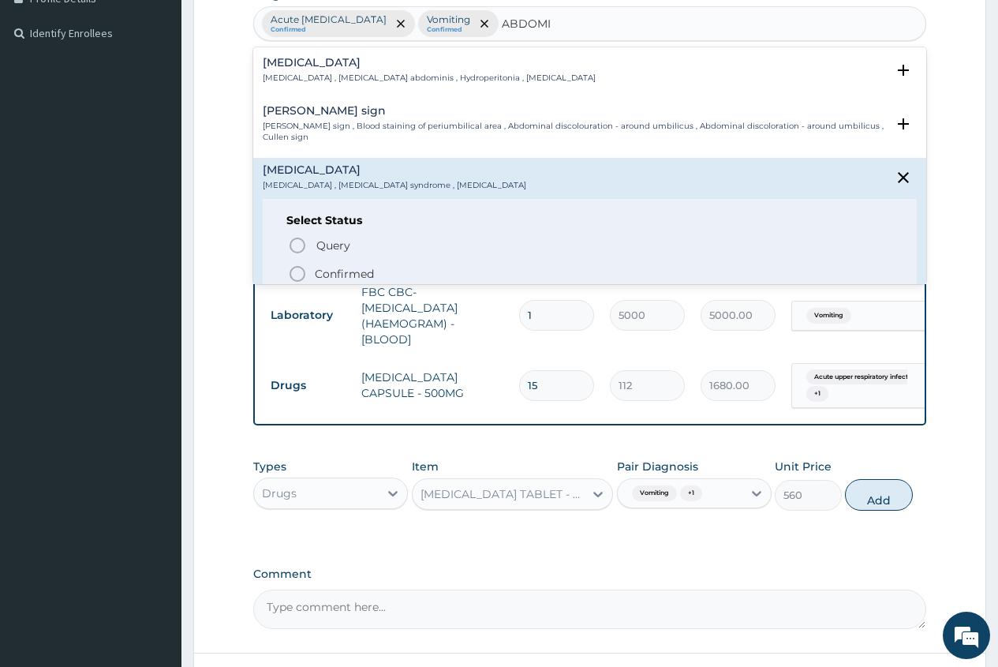
click at [319, 266] on p "Confirmed" at bounding box center [344, 274] width 59 height 16
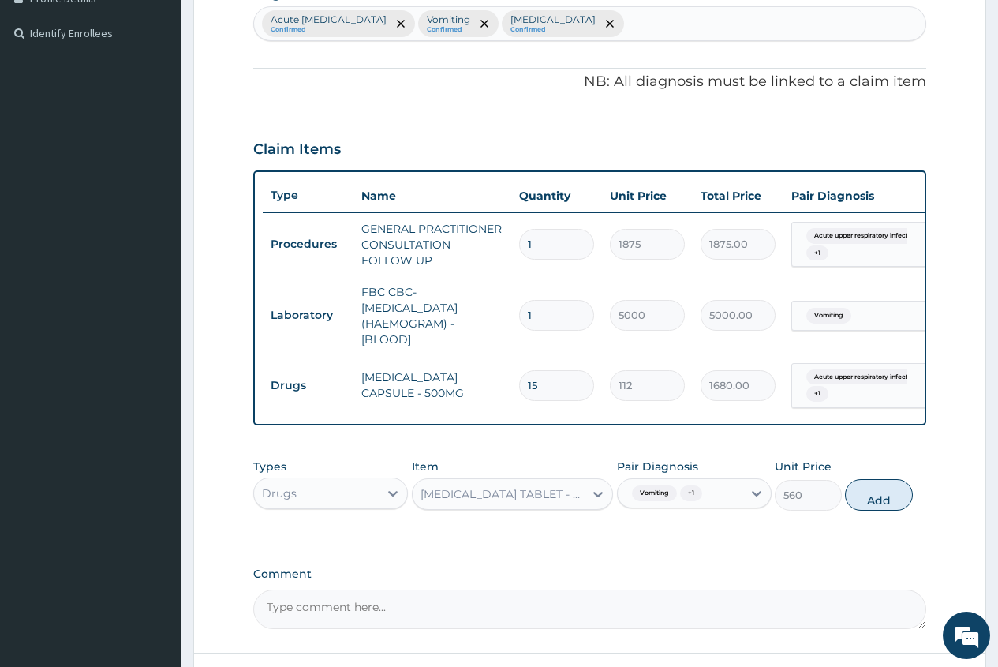
click at [850, 264] on div "Acute upper respiratory infect... + 1" at bounding box center [856, 245] width 128 height 44
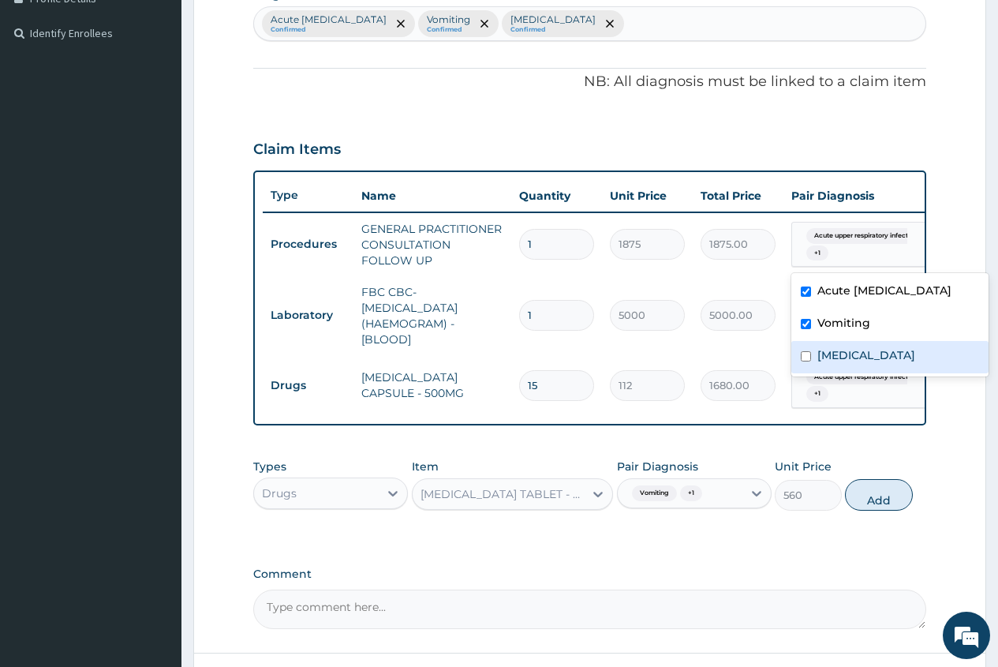
click at [862, 363] on label "Acute abdomen" at bounding box center [867, 355] width 98 height 16
checkbox input "true"
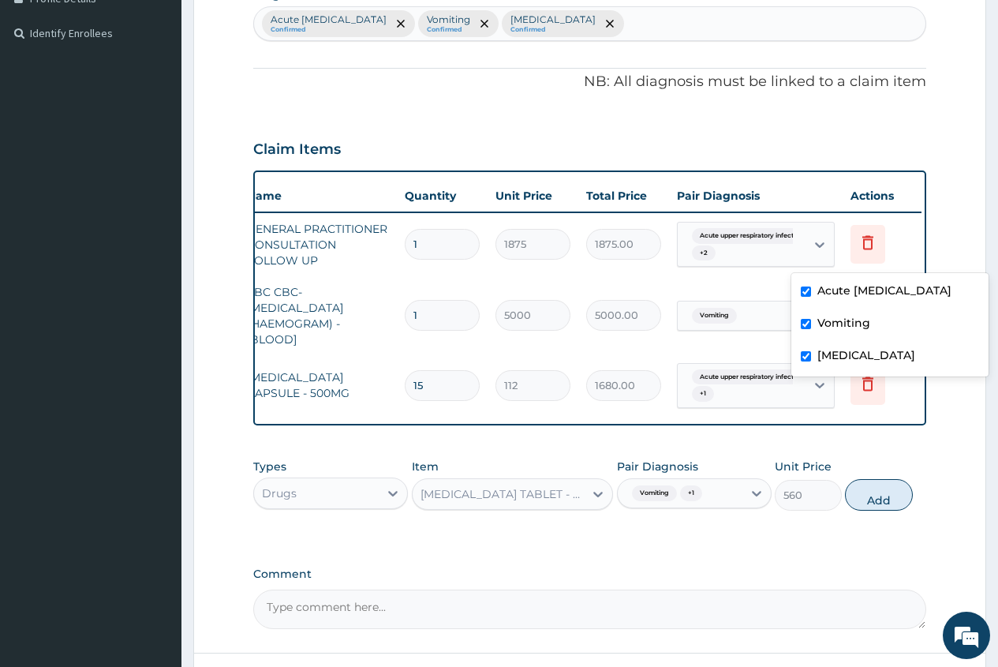
scroll to position [0, 119]
click at [736, 309] on div "Vomiting" at bounding box center [737, 315] width 128 height 27
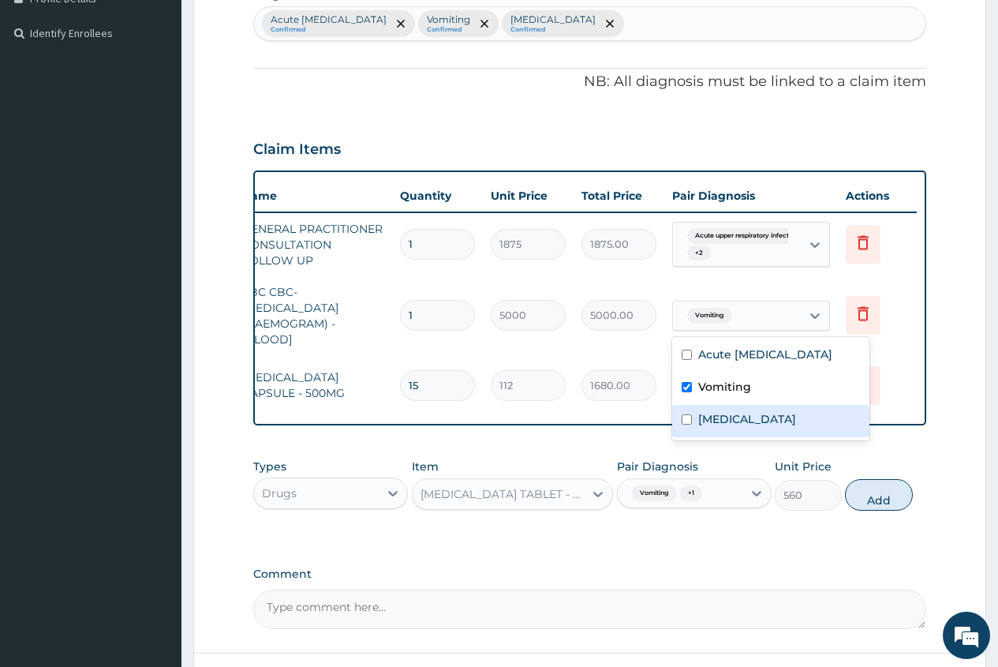
click at [713, 427] on label "Acute abdomen" at bounding box center [747, 419] width 98 height 16
checkbox input "true"
click at [642, 414] on tr "Drugs AMOXICILLIN CAPSULE - 500MG 15 112 1680.00 Acute upper respiratory infect…" at bounding box center [530, 386] width 773 height 62
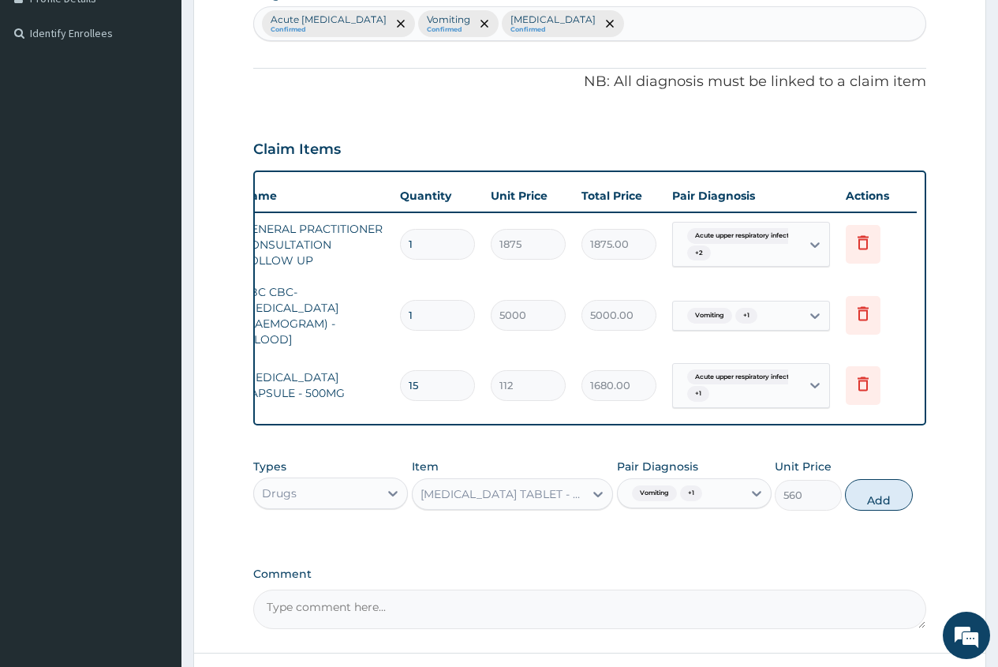
click at [761, 397] on div "Acute upper respiratory infect... + 1" at bounding box center [734, 386] width 107 height 38
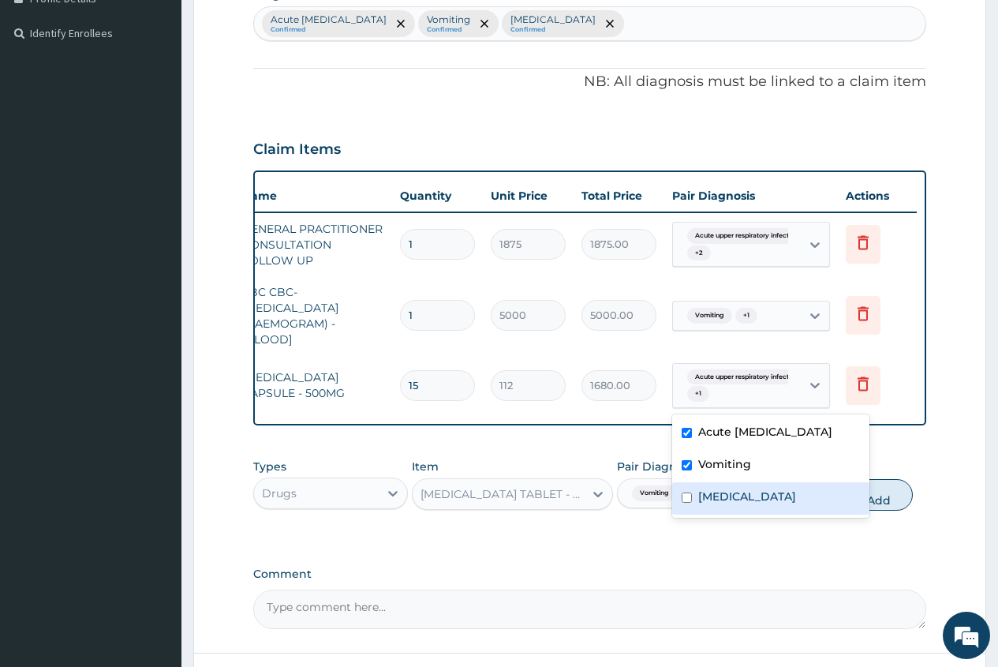
click at [758, 504] on label "Acute abdomen" at bounding box center [747, 496] width 98 height 16
checkbox input "true"
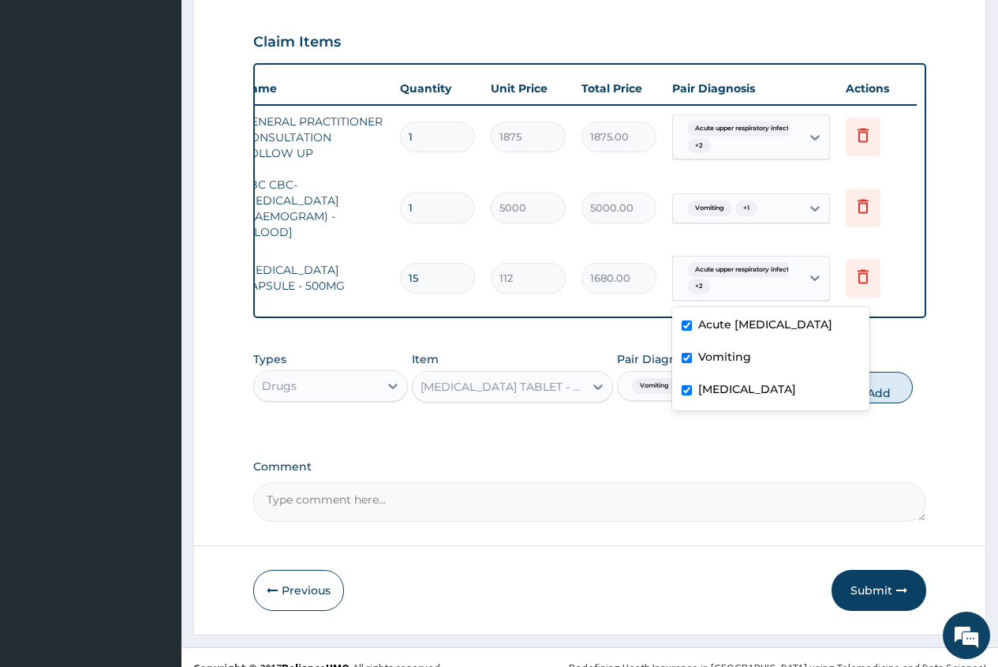
scroll to position [556, 0]
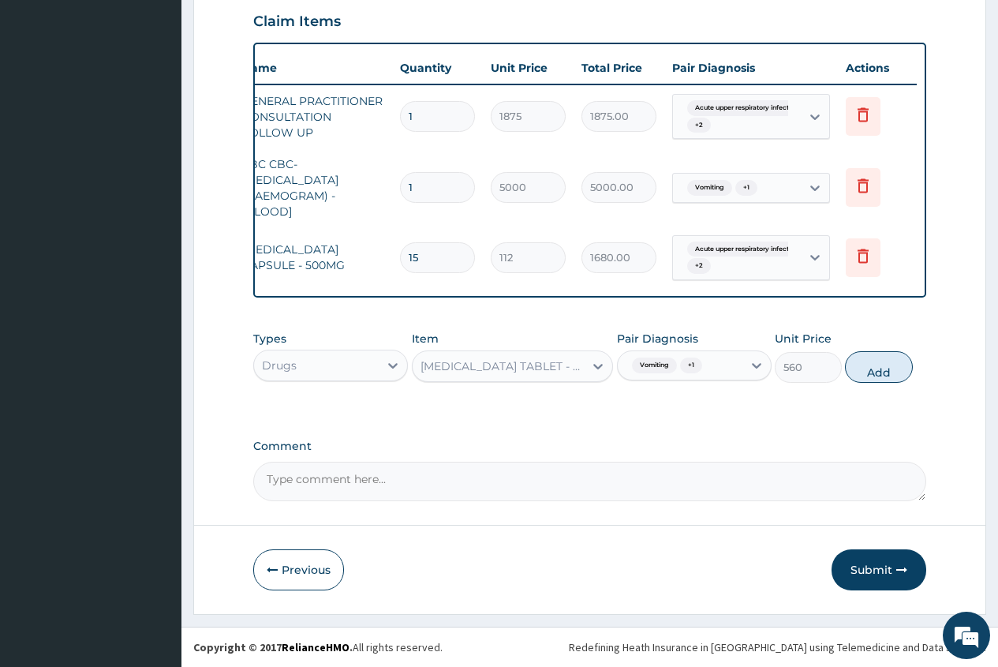
click at [637, 402] on div "Types Drugs Item IBUPROFEN TABLET - 400MG Pair Diagnosis Vomiting + 1 Unit Pric…" at bounding box center [589, 369] width 673 height 92
click at [676, 372] on div "Vomiting + 1" at bounding box center [665, 365] width 79 height 21
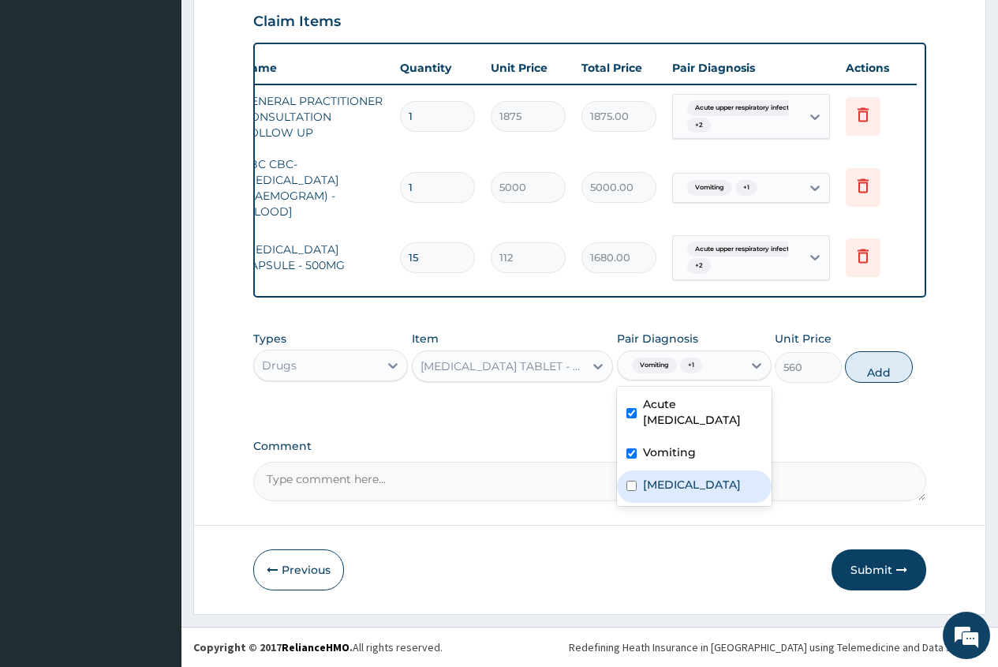
click at [648, 492] on label "Acute abdomen" at bounding box center [692, 485] width 98 height 16
checkbox input "true"
click at [644, 451] on label "Vomiting" at bounding box center [669, 452] width 53 height 16
checkbox input "false"
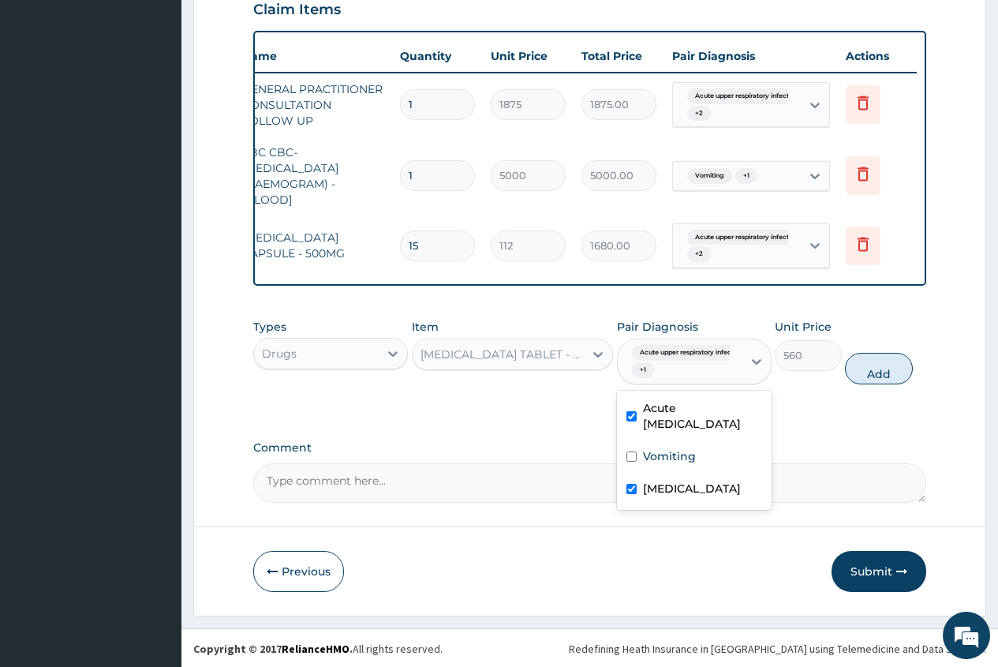
click at [653, 425] on label "Acute upper respiratory infection" at bounding box center [702, 416] width 119 height 32
checkbox input "false"
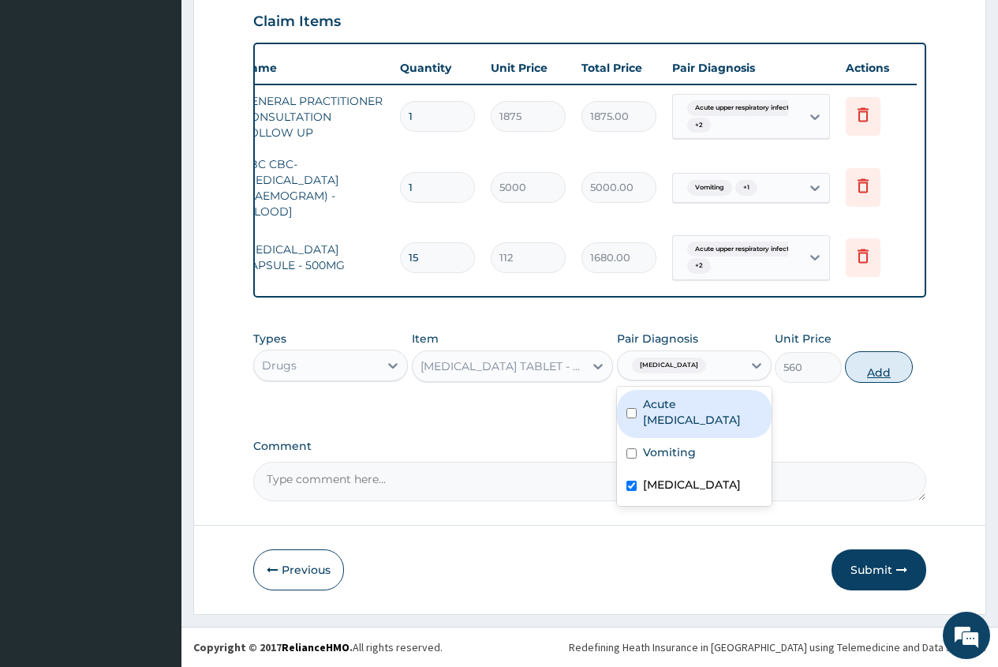
click at [881, 369] on button "Add" at bounding box center [878, 367] width 67 height 32
type input "0"
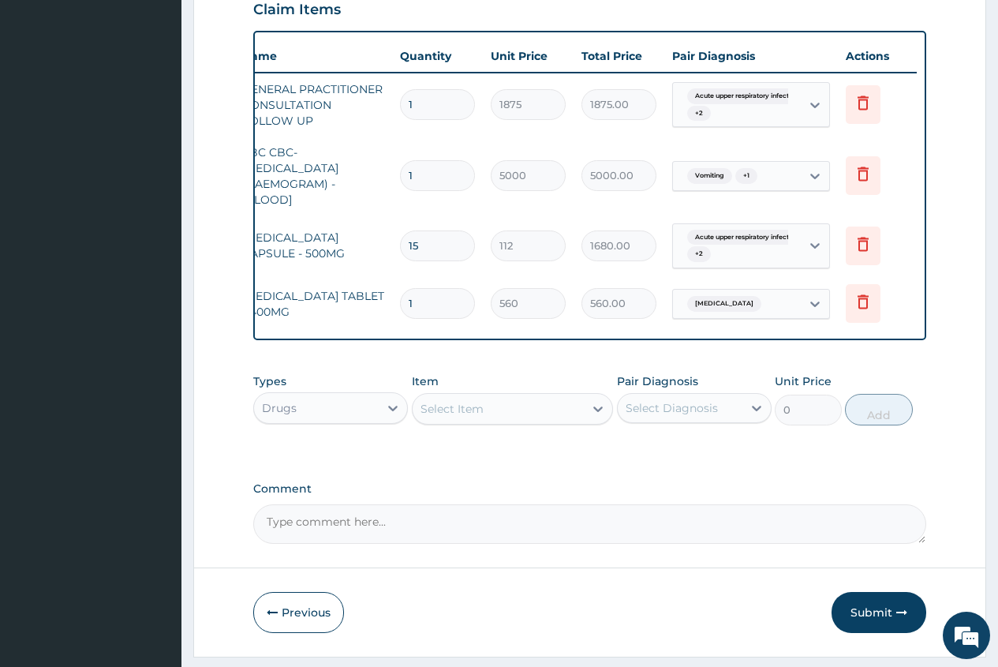
type input "0.00"
type input "6"
type input "3360.00"
type input "6"
click at [431, 417] on div "Select Item" at bounding box center [452, 409] width 63 height 16
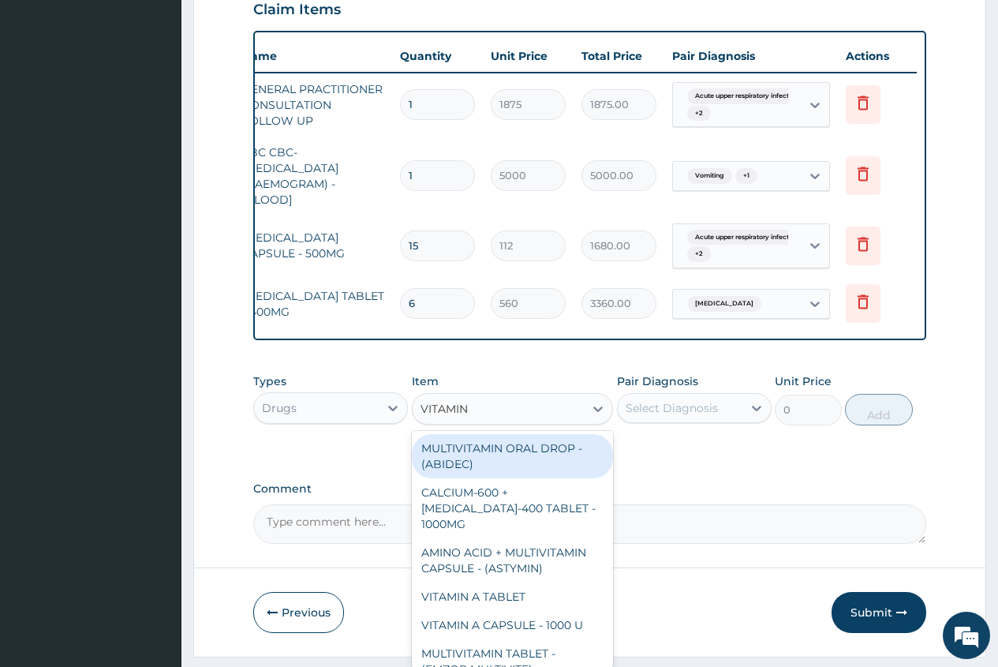
type input "VITAMIN C"
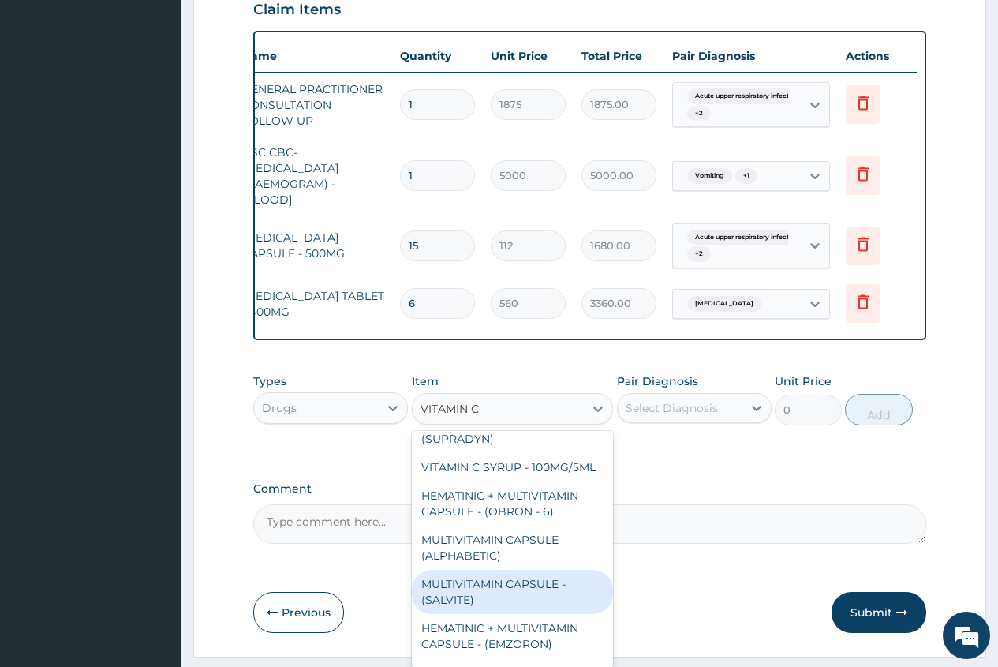
scroll to position [79, 0]
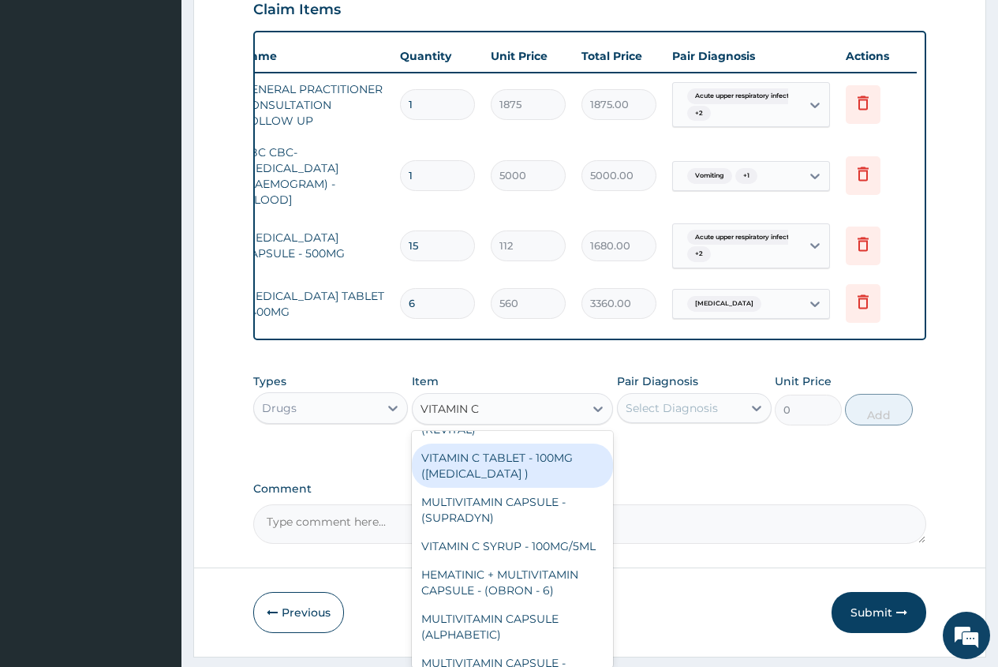
click at [546, 474] on div "VITAMIN C TABLET - 100MG ([MEDICAL_DATA] )" at bounding box center [513, 465] width 202 height 44
type input "16.799999999999997"
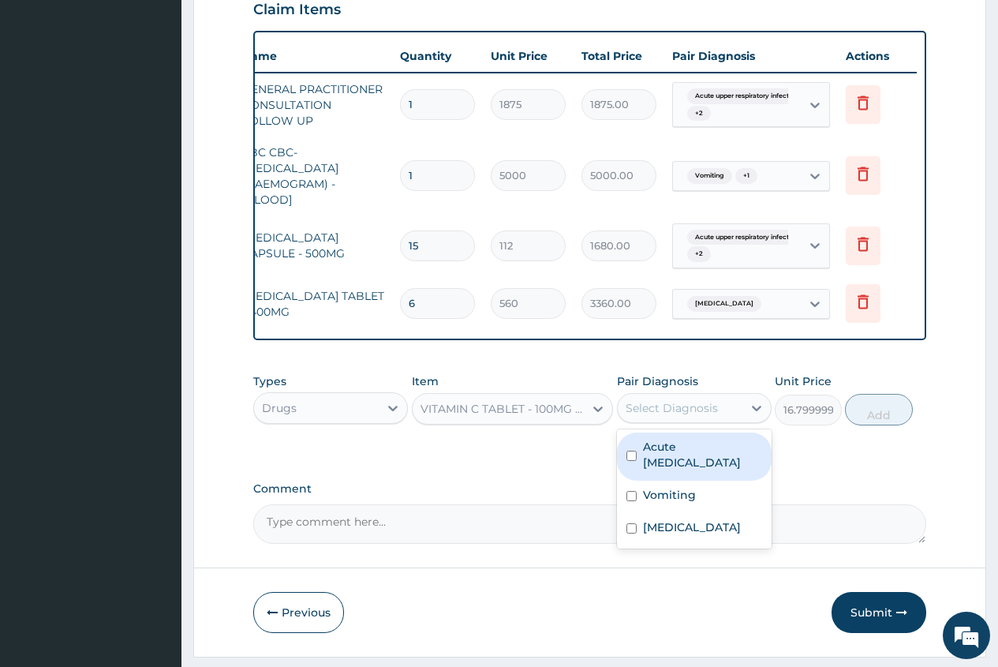
click at [672, 416] on div "Select Diagnosis" at bounding box center [672, 408] width 92 height 16
click at [664, 470] on label "Acute upper respiratory infection" at bounding box center [702, 455] width 119 height 32
checkbox input "true"
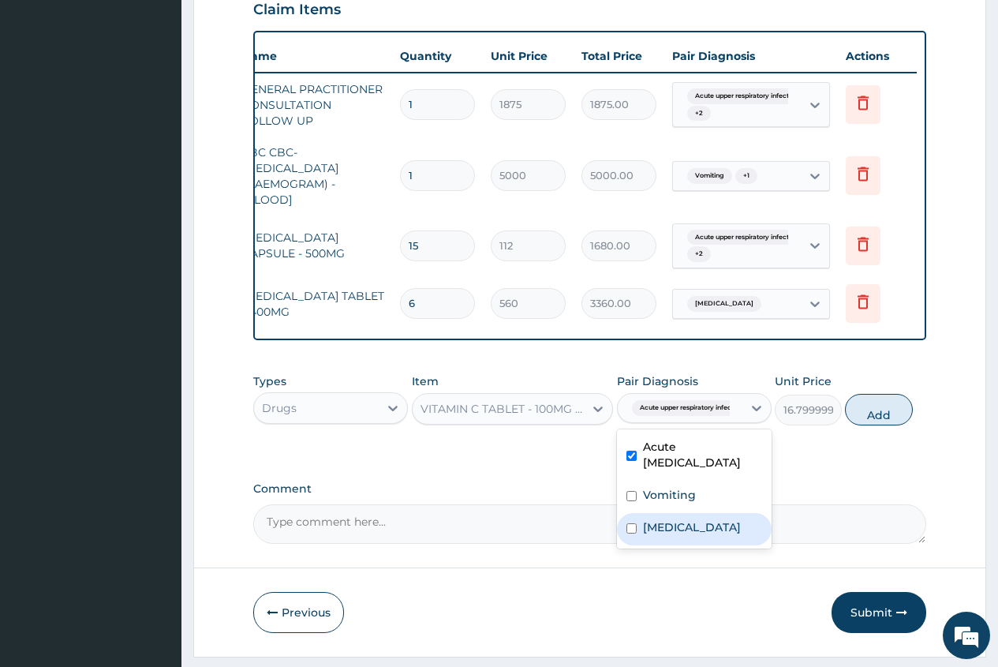
click at [658, 535] on label "Acute abdomen" at bounding box center [692, 527] width 98 height 16
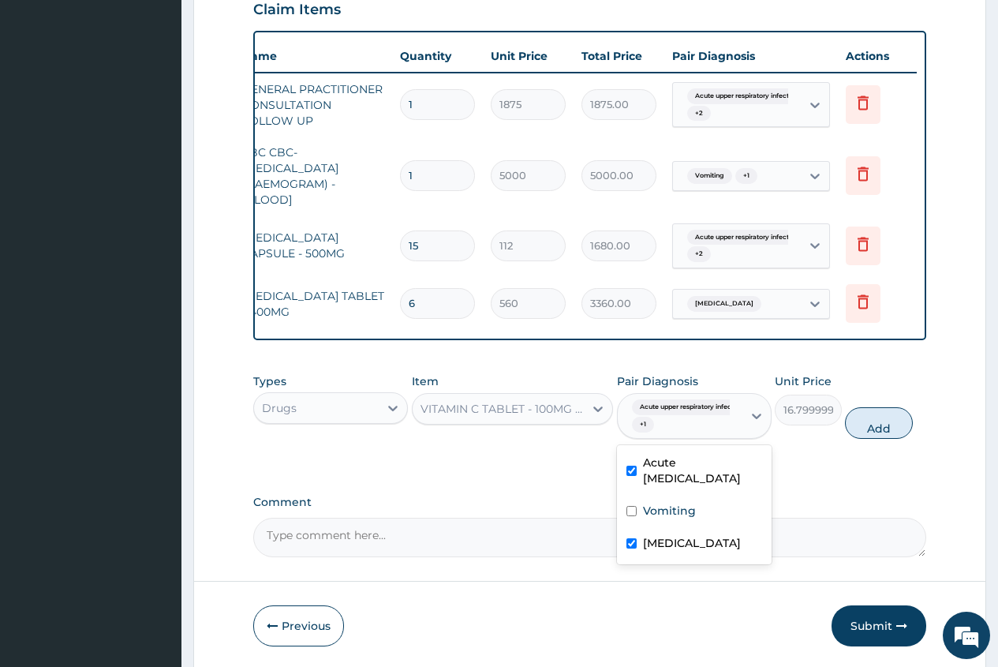
click at [698, 551] on label "Acute abdomen" at bounding box center [692, 543] width 98 height 16
checkbox input "false"
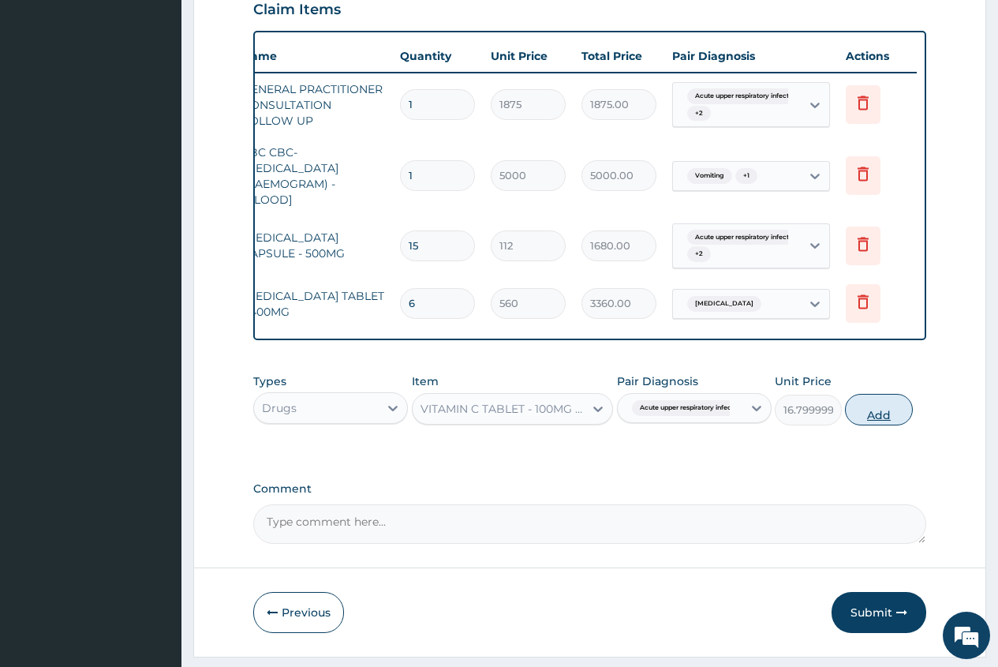
click at [870, 425] on button "Add" at bounding box center [878, 410] width 67 height 32
type input "0"
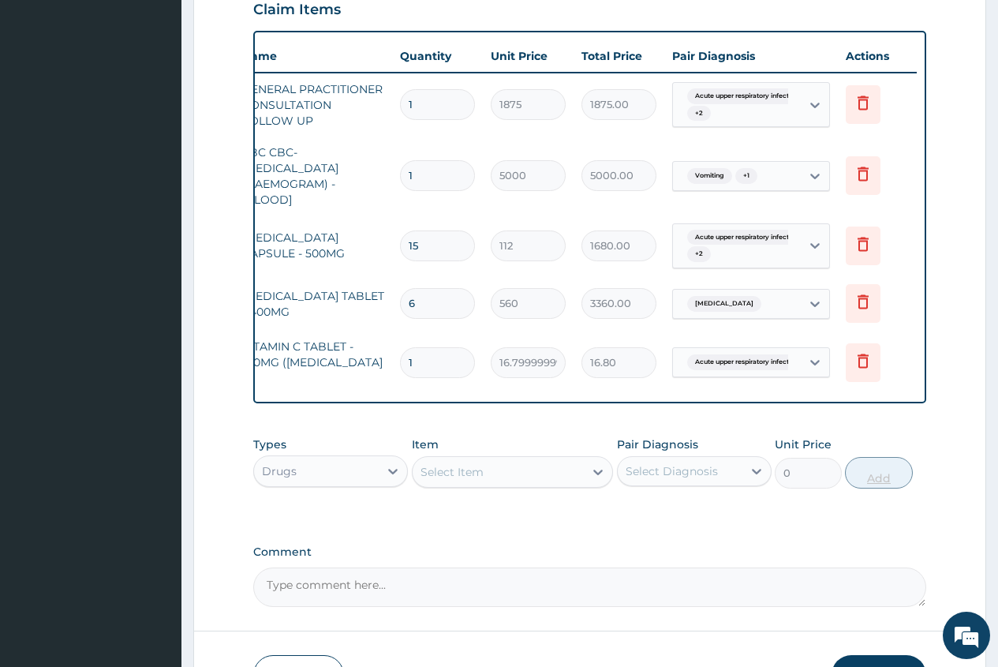
type input "21"
type input "352.80"
type input "21"
click at [463, 473] on div "Select Item" at bounding box center [452, 472] width 63 height 16
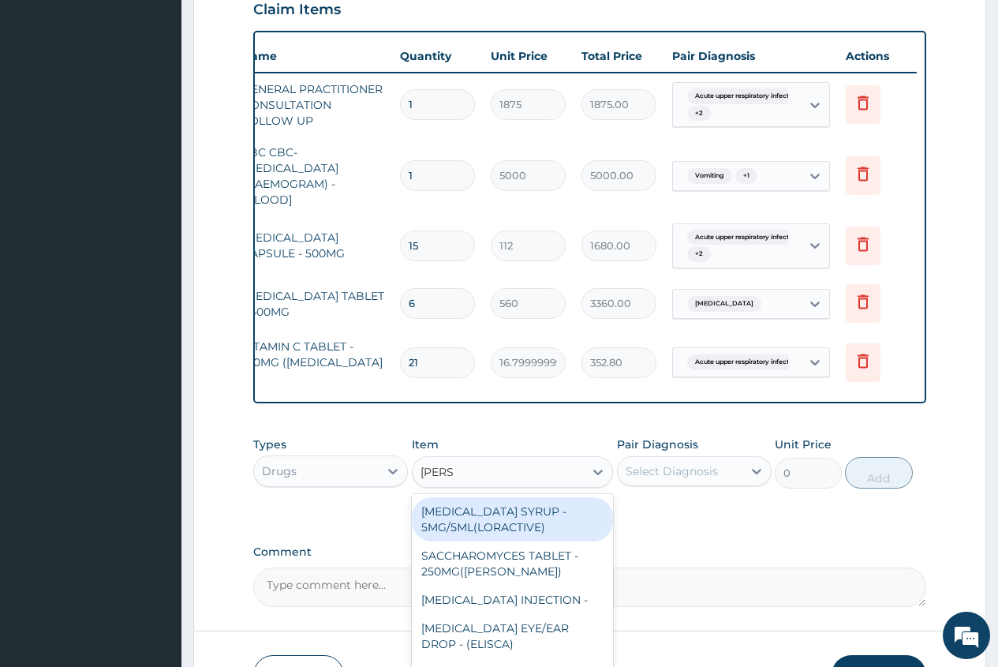
type input "LORAT"
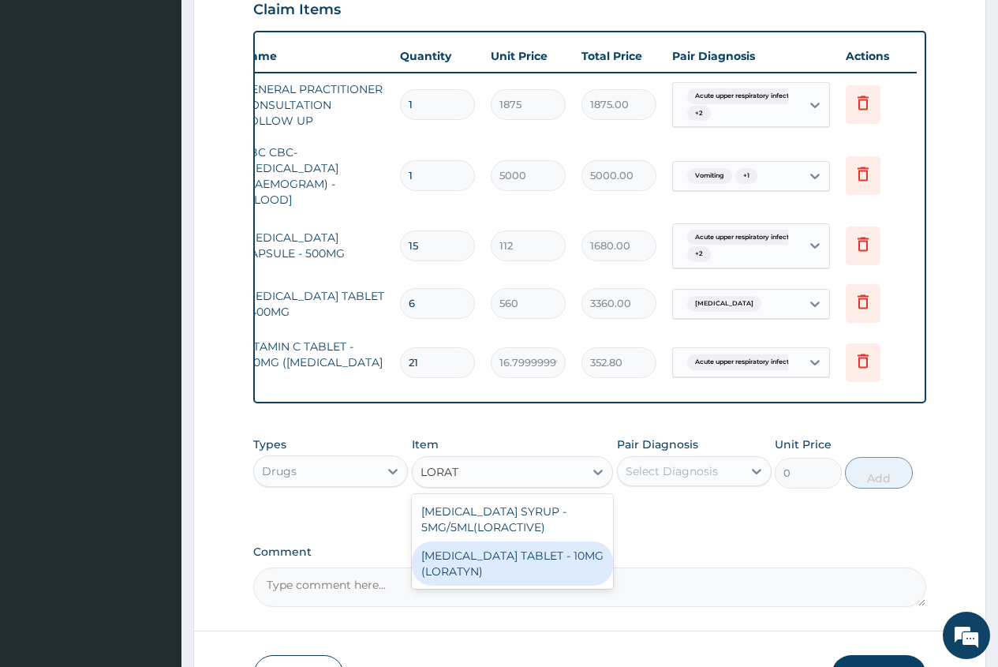
click at [541, 568] on div "[MEDICAL_DATA] TABLET - 10MG (LORATYN)" at bounding box center [513, 563] width 202 height 44
type input "98"
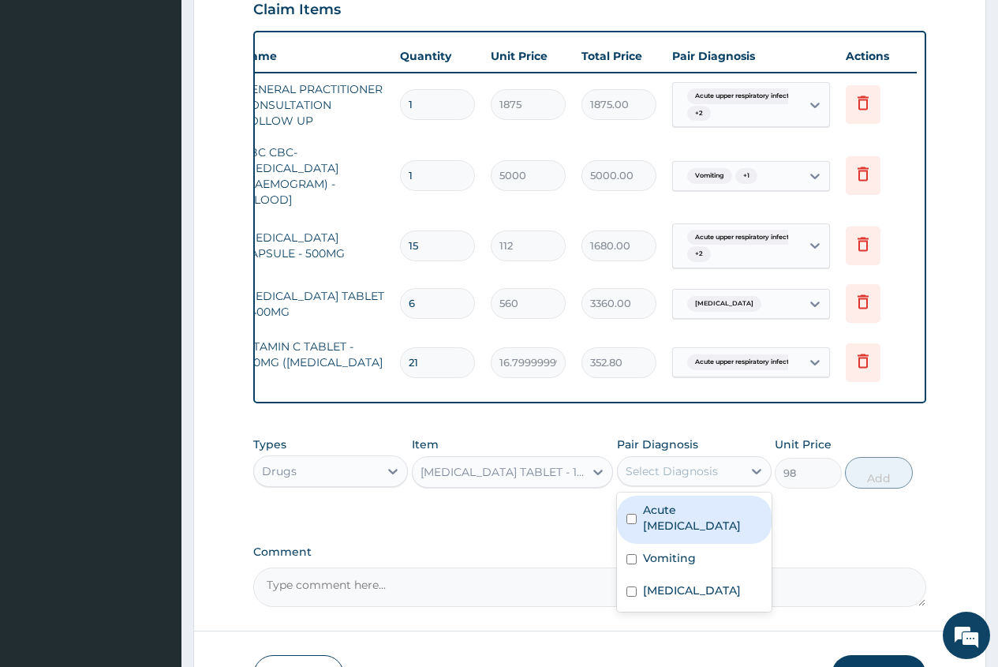
click at [674, 477] on div "Select Diagnosis" at bounding box center [672, 471] width 92 height 16
click at [704, 522] on label "Acute upper respiratory infection" at bounding box center [702, 518] width 119 height 32
checkbox input "true"
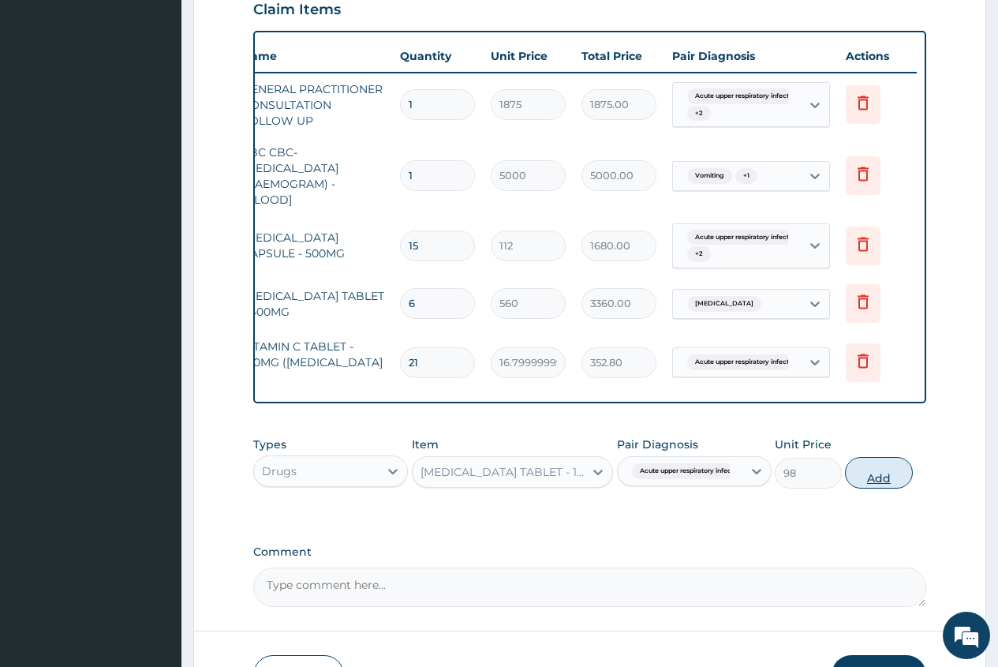
click at [885, 481] on button "Add" at bounding box center [878, 473] width 67 height 32
type input "0"
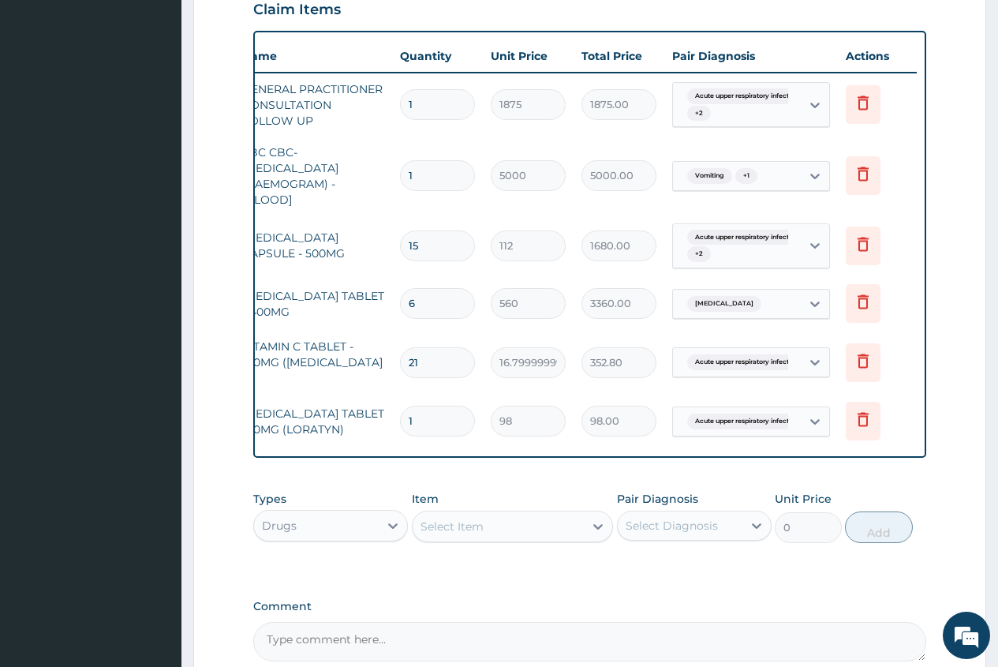
type input "0.00"
type input "5"
type input "490.00"
type input "5"
click at [421, 526] on div "Select Item" at bounding box center [499, 526] width 172 height 25
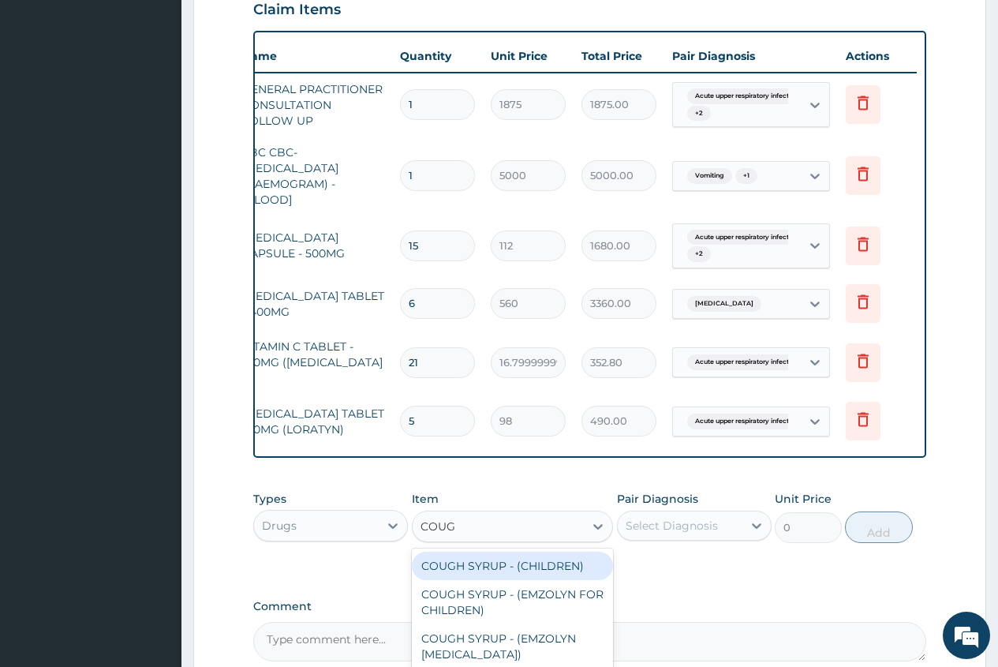
type input "COUGH"
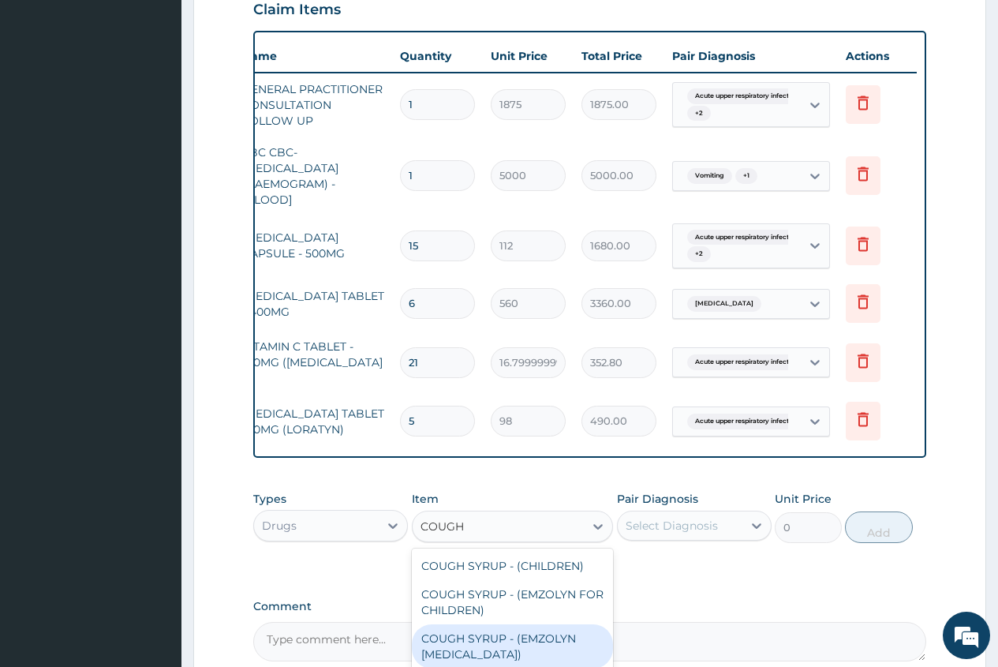
click at [544, 645] on div "COUGH SYRUP - (EMZOLYN EXPECTORANT)" at bounding box center [513, 646] width 202 height 44
type input "1120"
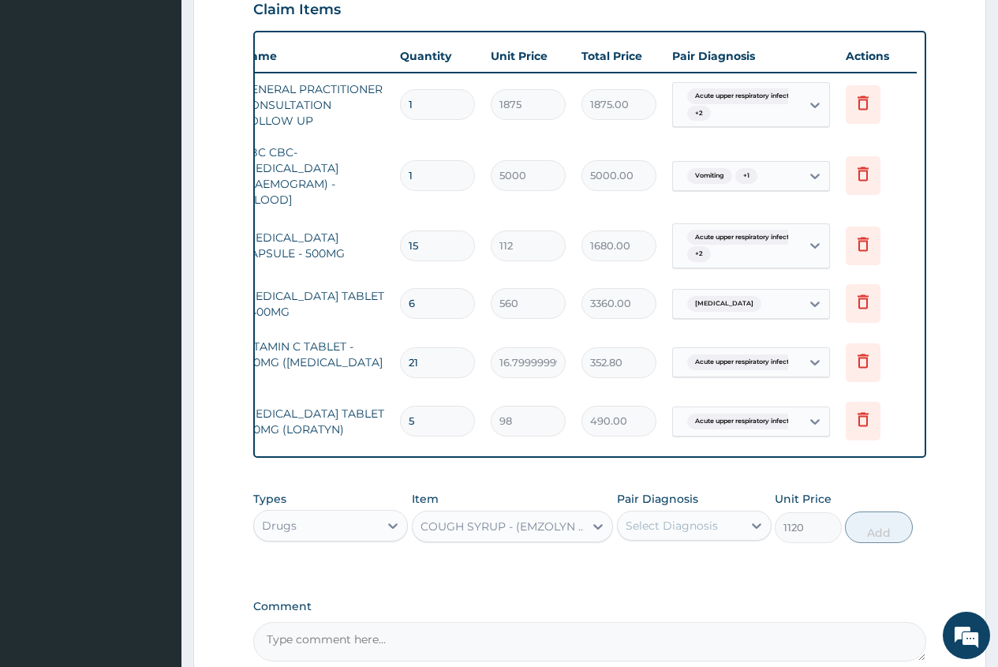
click at [677, 522] on div "Select Diagnosis" at bounding box center [672, 526] width 92 height 16
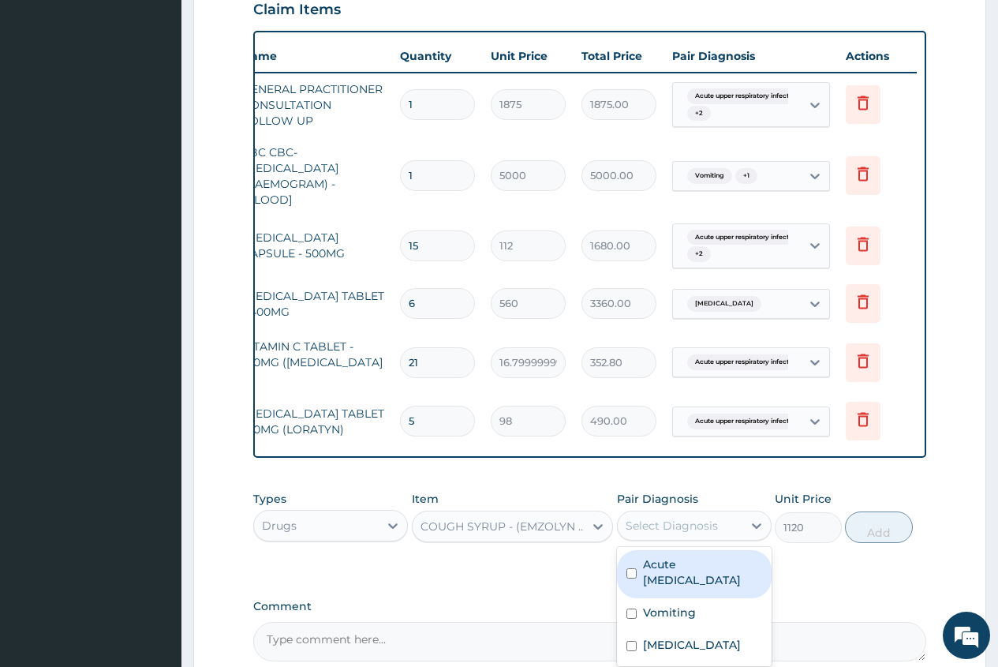
click at [704, 582] on label "Acute upper respiratory infection" at bounding box center [702, 572] width 119 height 32
checkbox input "true"
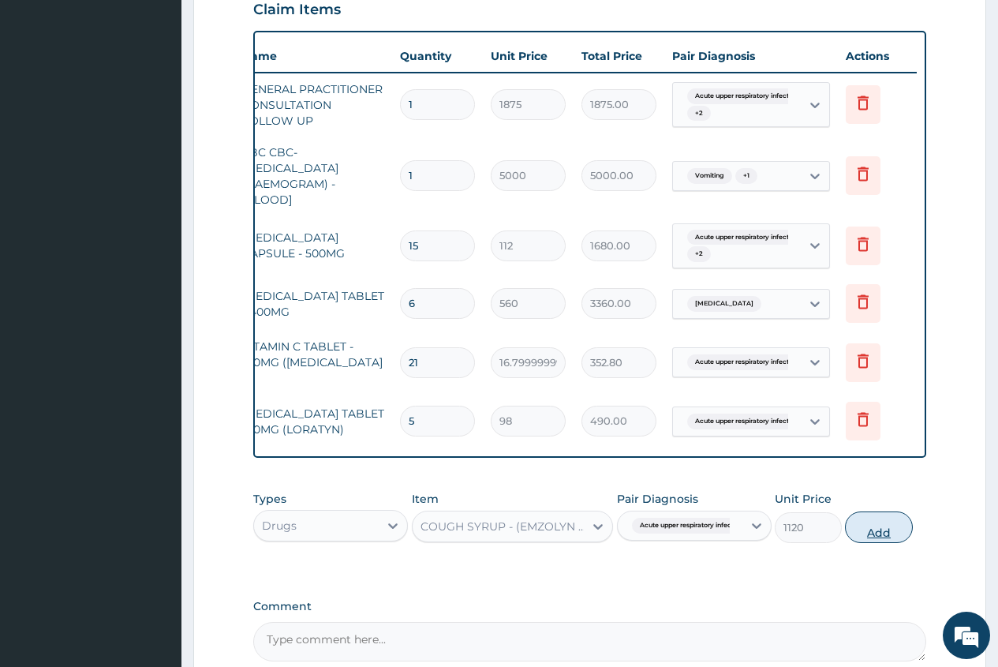
click at [867, 534] on button "Add" at bounding box center [878, 527] width 67 height 32
type input "0"
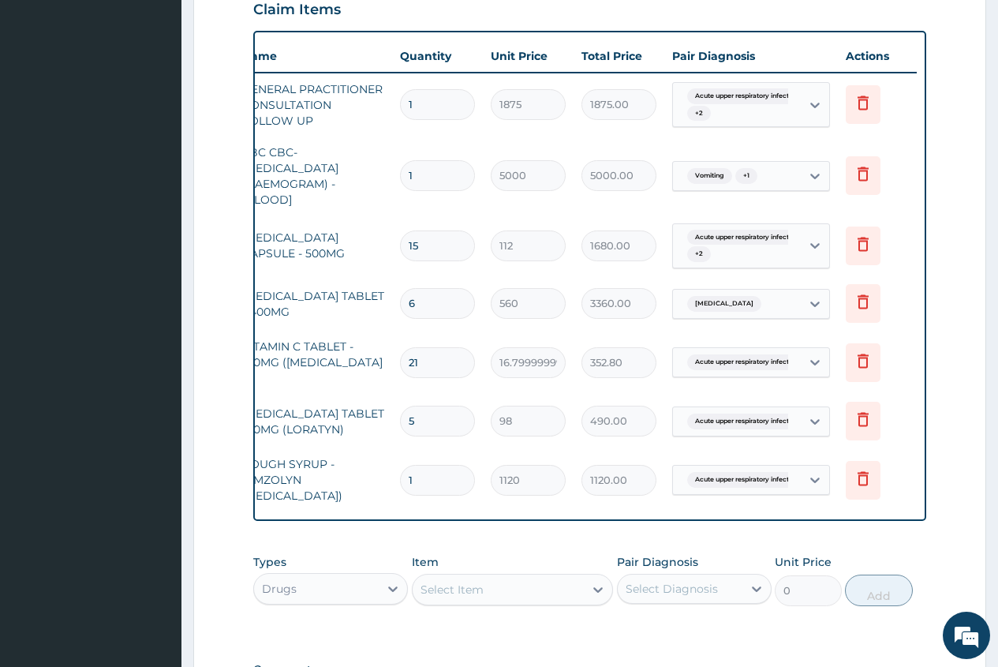
click at [428, 596] on div "Select Item" at bounding box center [452, 590] width 63 height 16
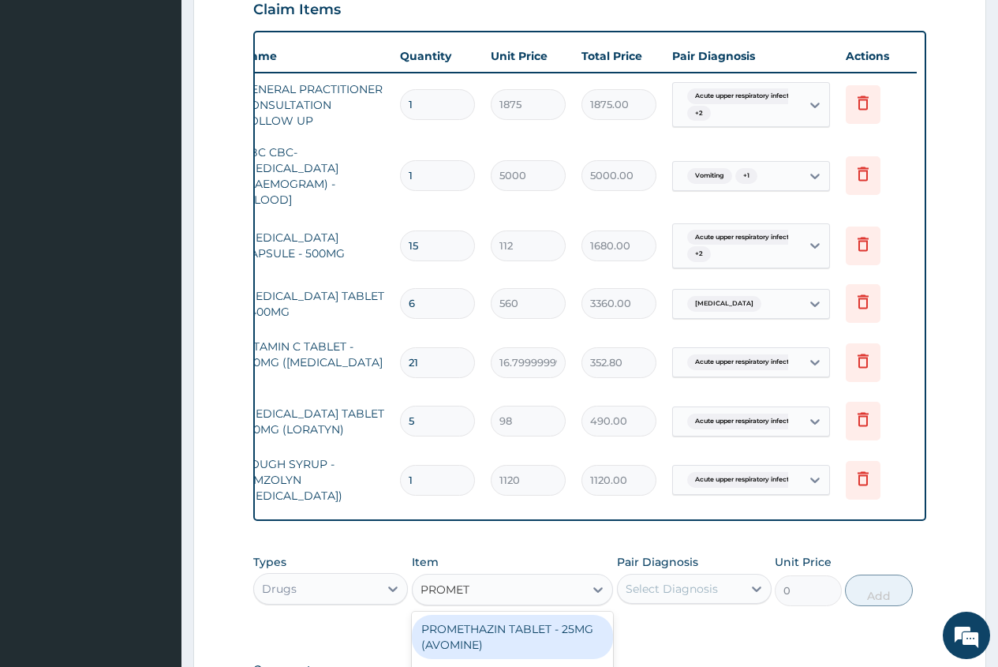
type input "PROMETH"
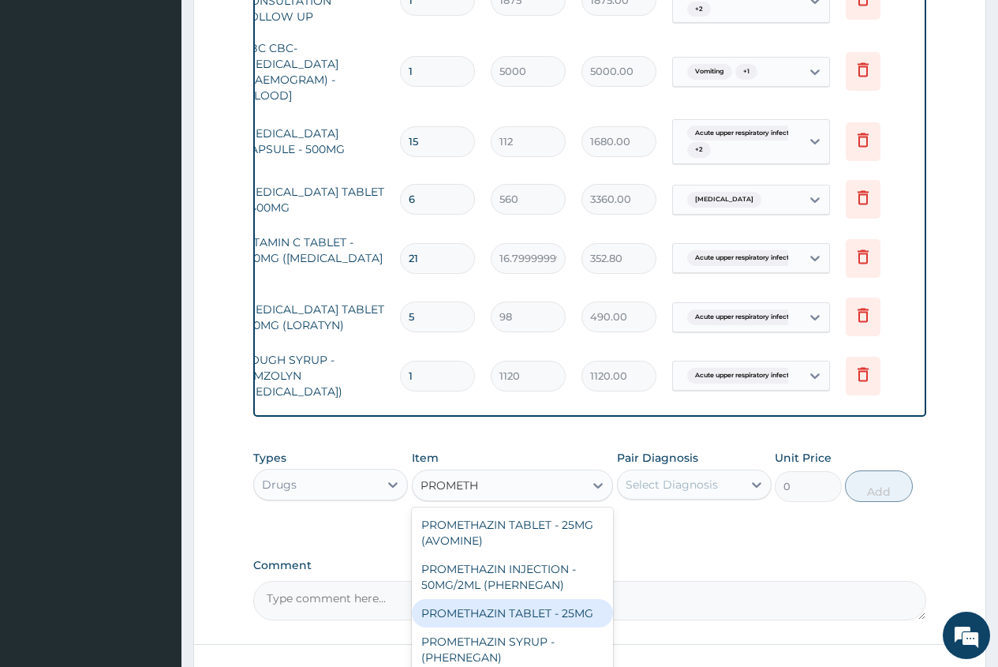
scroll to position [714, 0]
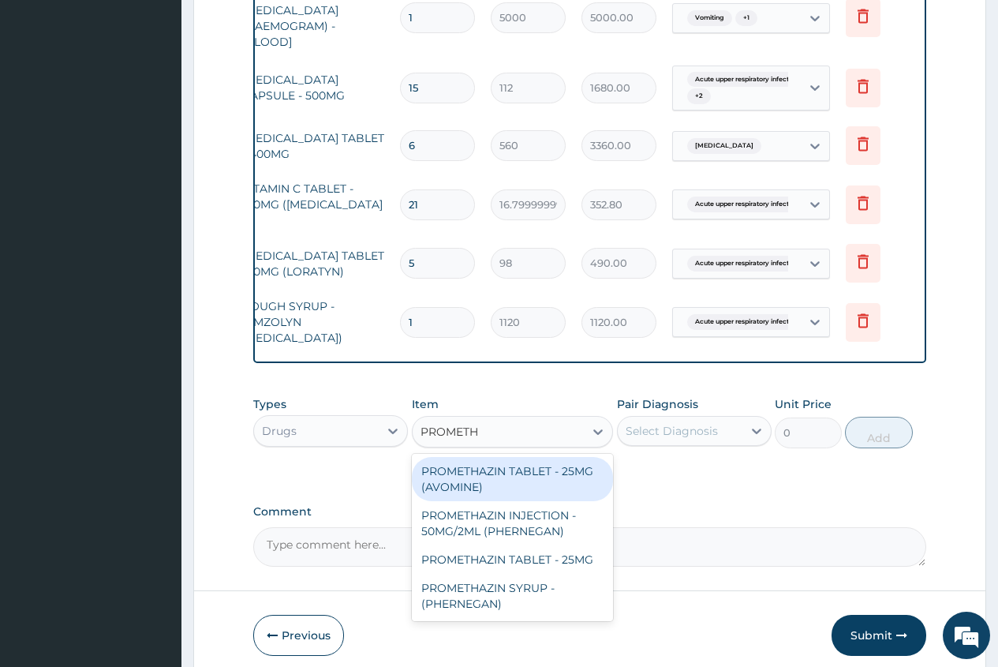
click at [558, 488] on div "PROMETHAZIN TABLET - 25MG (AVOMINE)" at bounding box center [513, 479] width 202 height 44
type input "30.799999999999997"
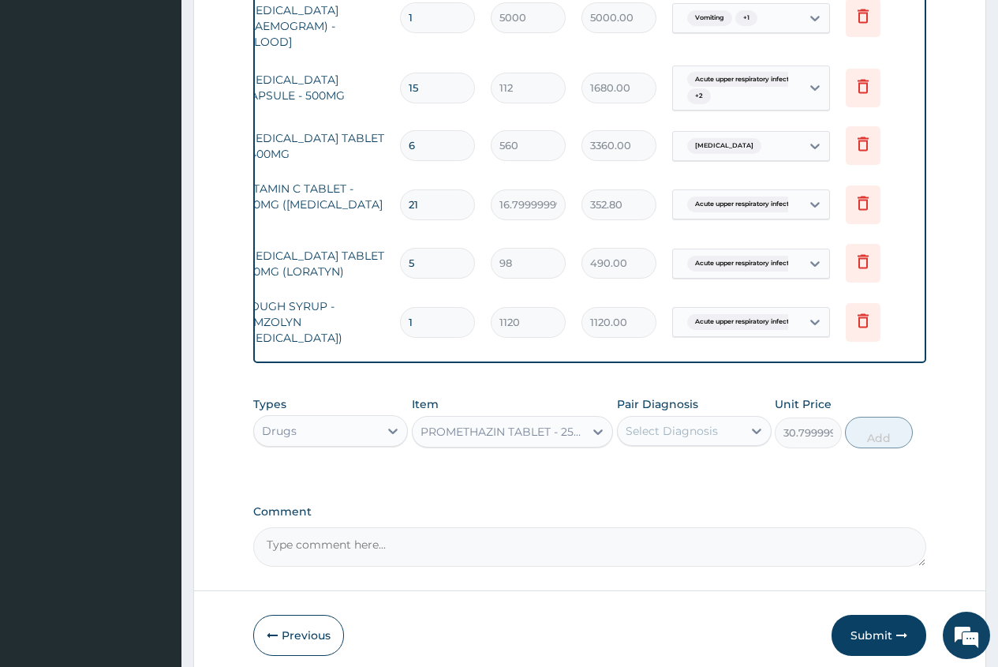
click at [674, 427] on div "Select Diagnosis" at bounding box center [672, 431] width 92 height 16
click at [669, 517] on label "Vomiting" at bounding box center [669, 518] width 53 height 16
checkbox input "true"
click at [883, 443] on button "Add" at bounding box center [878, 433] width 67 height 32
type input "0"
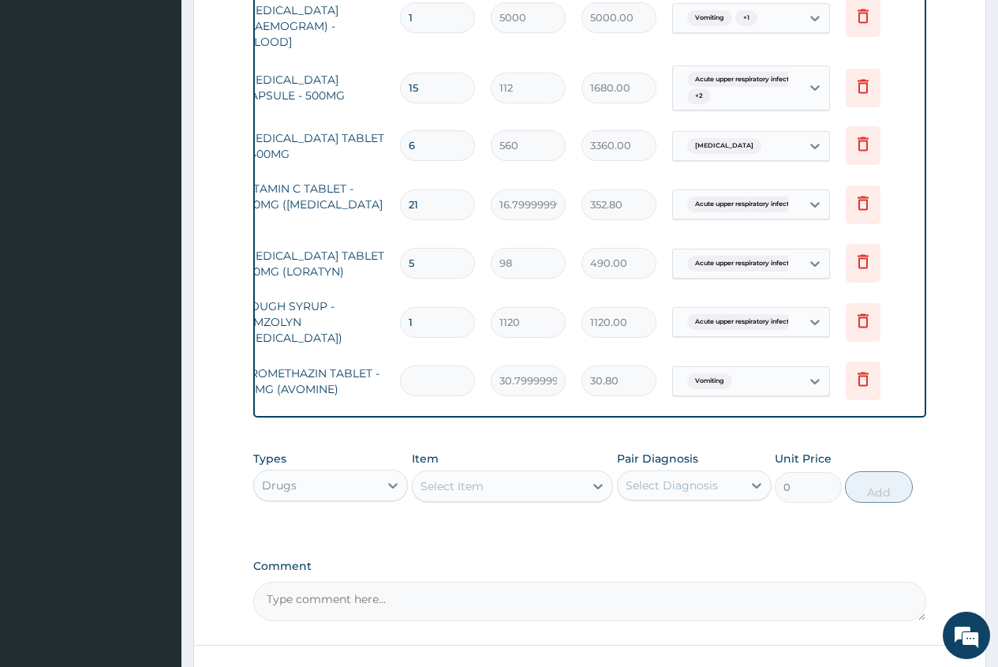
type input "0.00"
type input "3"
type input "92.40"
type input "3"
click at [425, 483] on div "Select Item" at bounding box center [452, 486] width 63 height 16
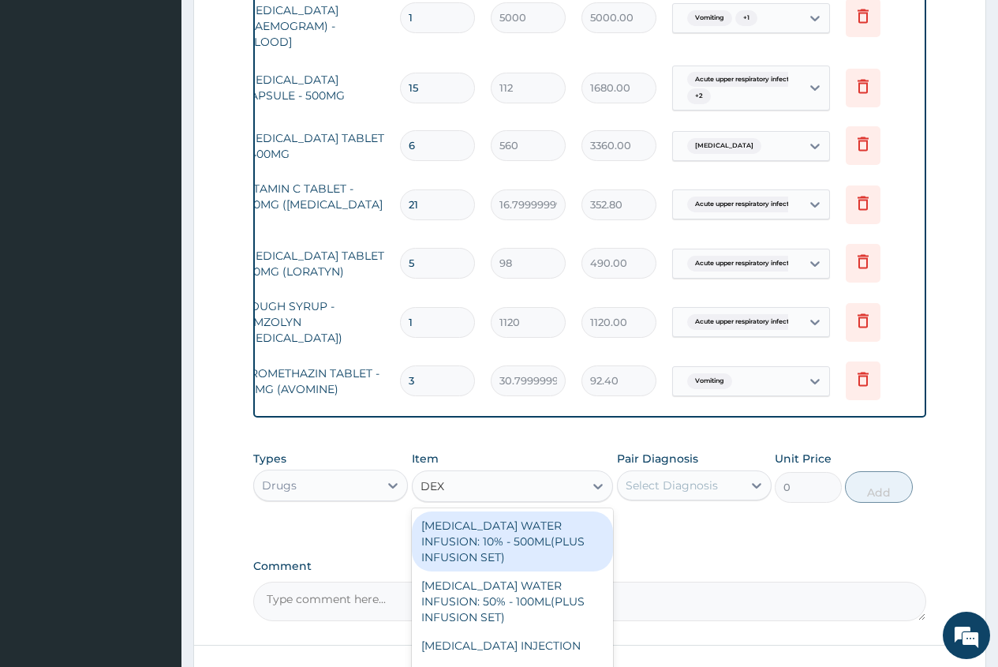
type input "DEXA"
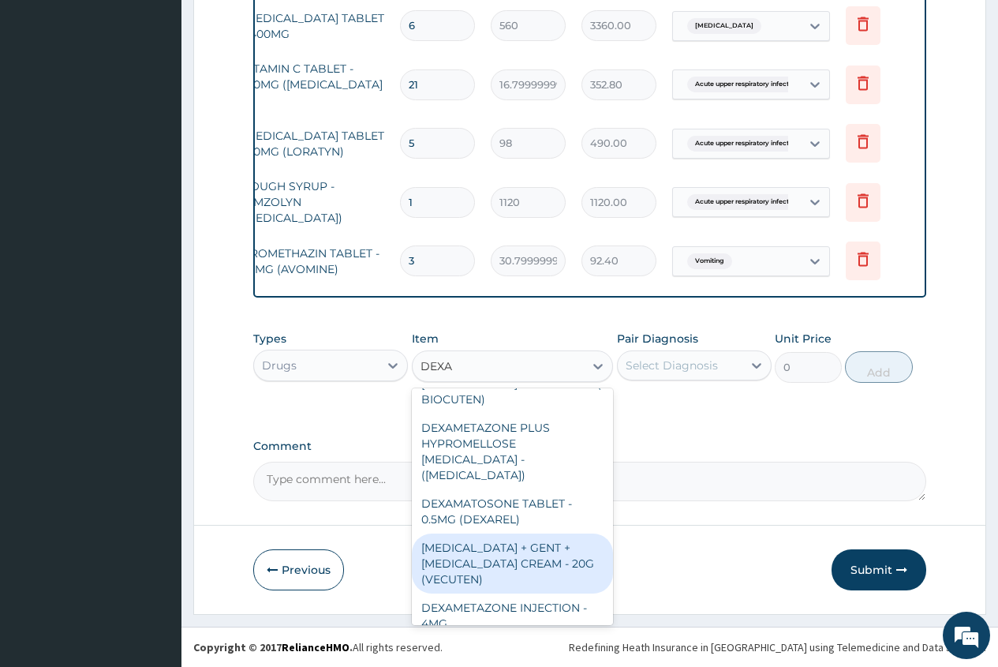
scroll to position [0, 0]
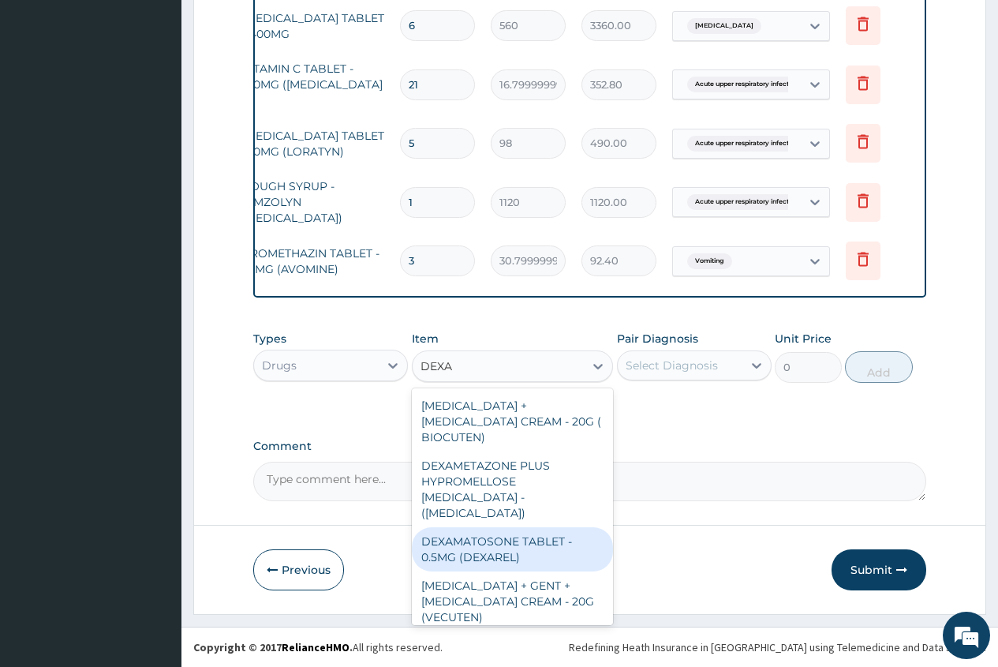
click at [556, 527] on div "DEXAMATOSONE TABLET - 0.5MG (DEXAREL)" at bounding box center [513, 549] width 202 height 44
type input "36.4"
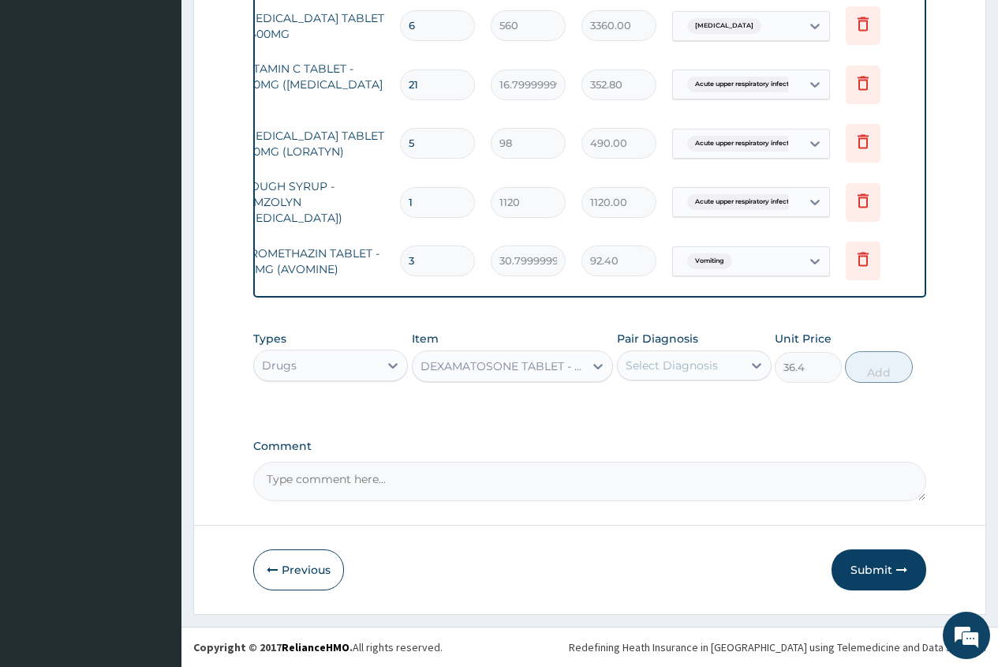
click at [653, 362] on div "Select Diagnosis" at bounding box center [672, 365] width 92 height 16
click at [718, 480] on label "Acute abdomen" at bounding box center [692, 485] width 98 height 16
checkbox input "true"
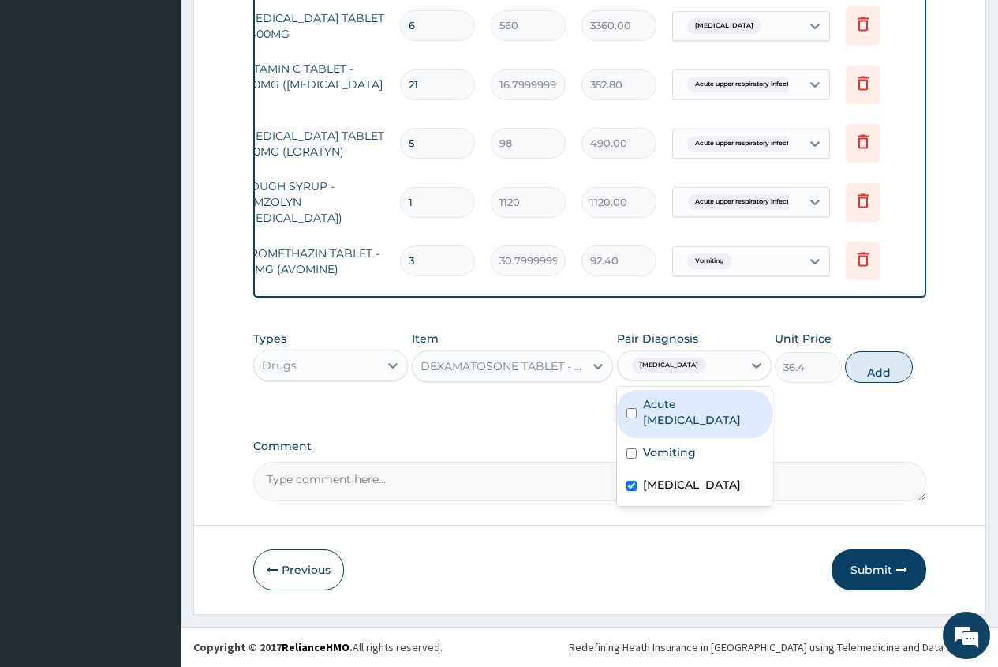
click at [733, 423] on label "Acute upper respiratory infection" at bounding box center [702, 412] width 119 height 32
checkbox input "true"
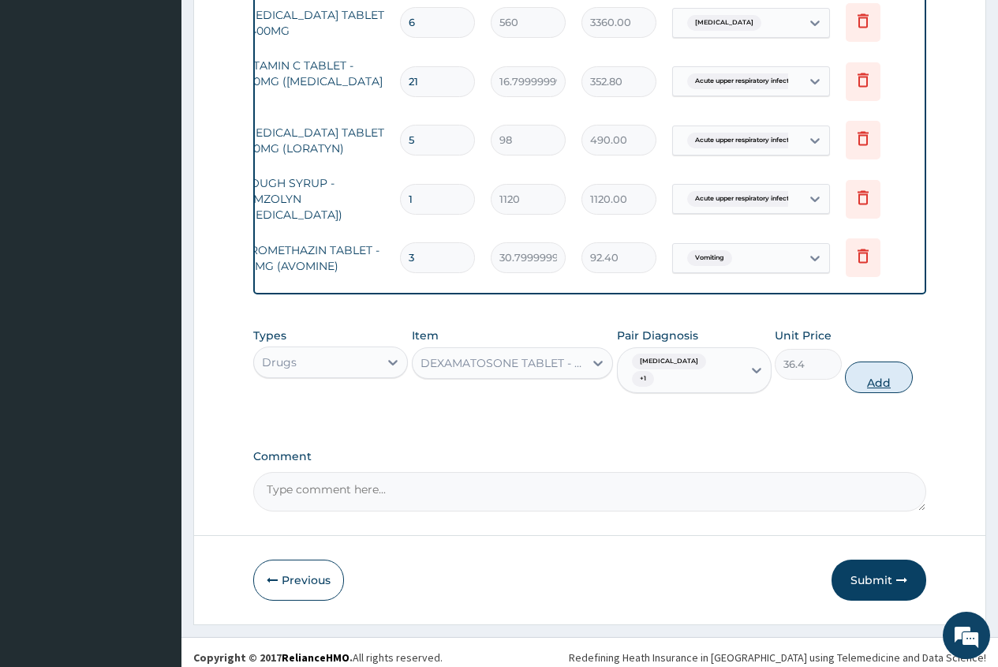
click at [874, 374] on button "Add" at bounding box center [878, 377] width 67 height 32
type input "0"
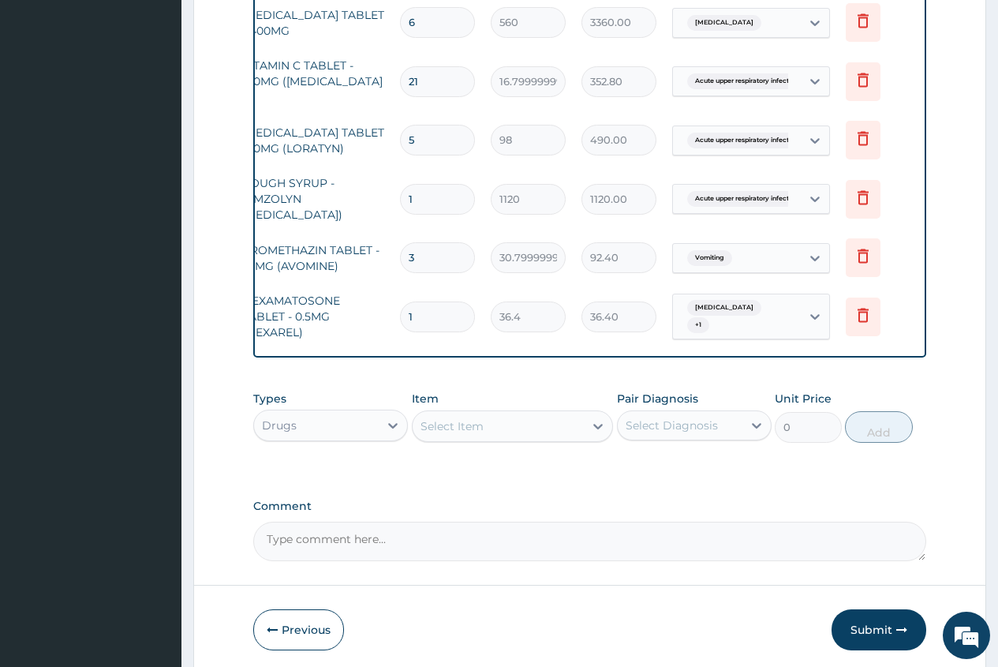
type input "0.00"
type input "4"
type input "145.60"
type input "4"
click at [425, 432] on div "Select Item" at bounding box center [452, 426] width 63 height 16
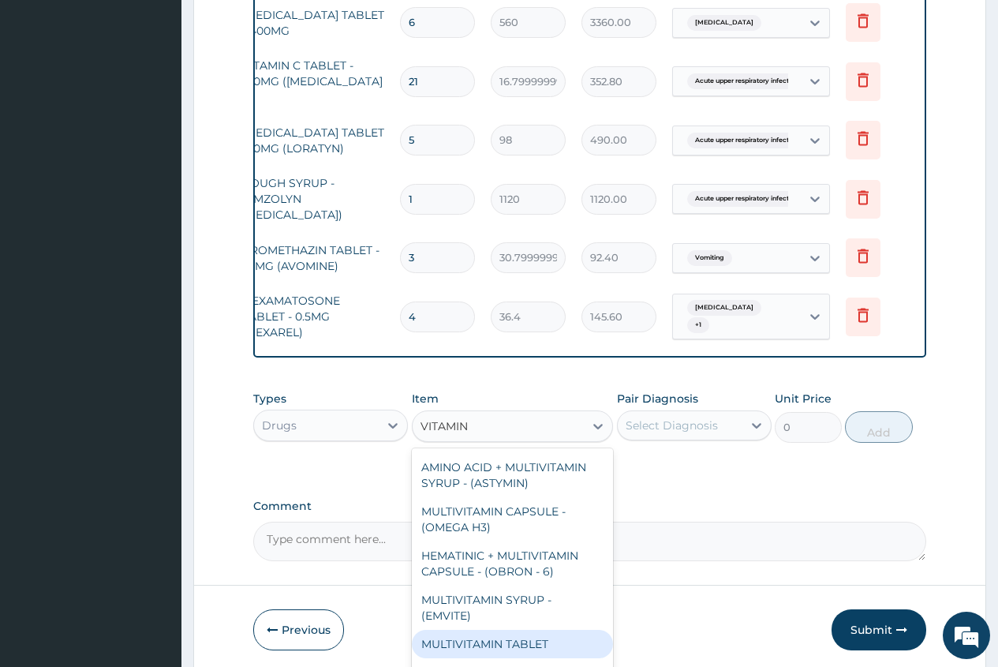
scroll to position [552, 0]
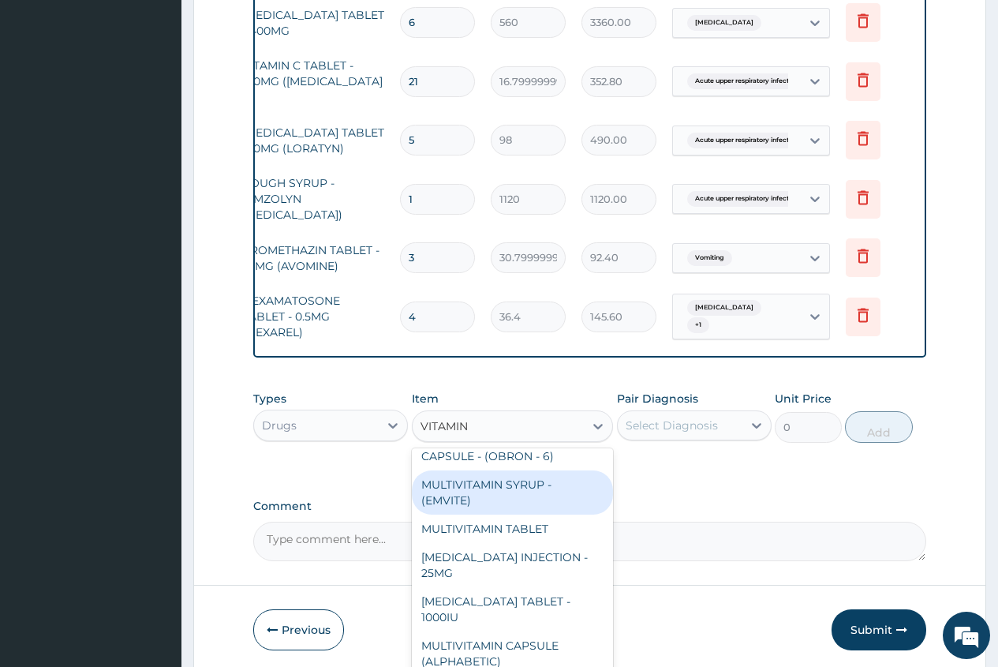
type input "VITAMIN"
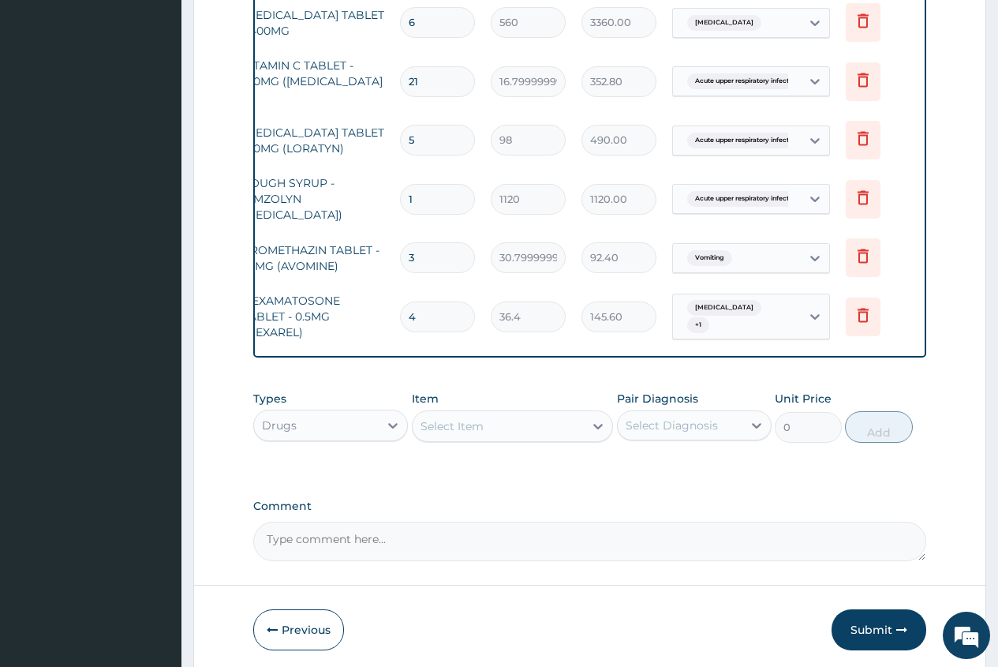
click at [849, 474] on div "Types Drugs Item Select Item Pair Diagnosis Select Diagnosis Unit Price 0 Add" at bounding box center [589, 429] width 673 height 92
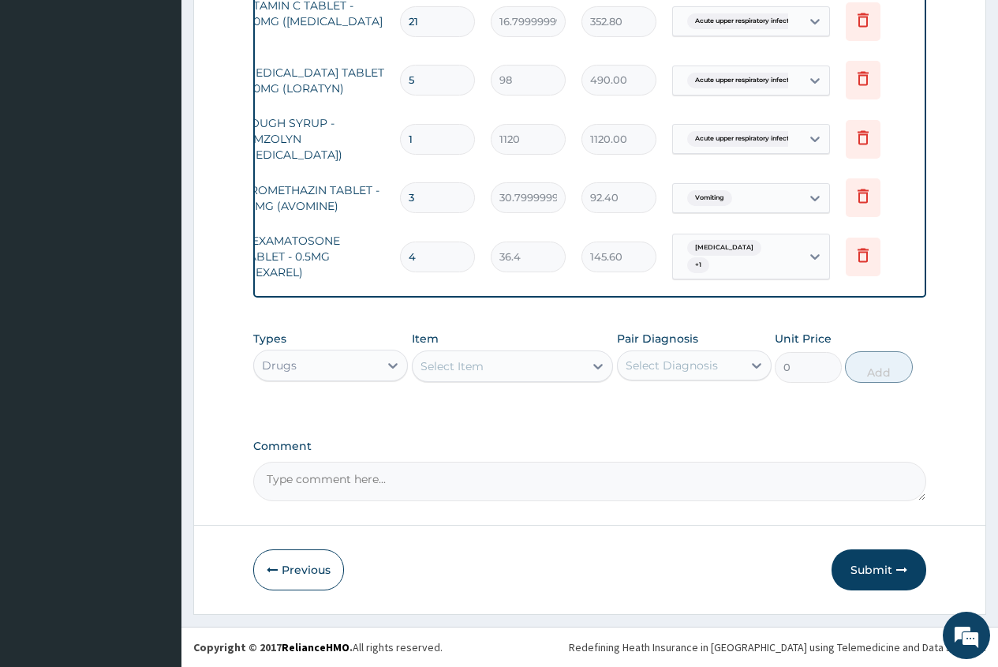
click at [867, 573] on button "Submit" at bounding box center [879, 569] width 95 height 41
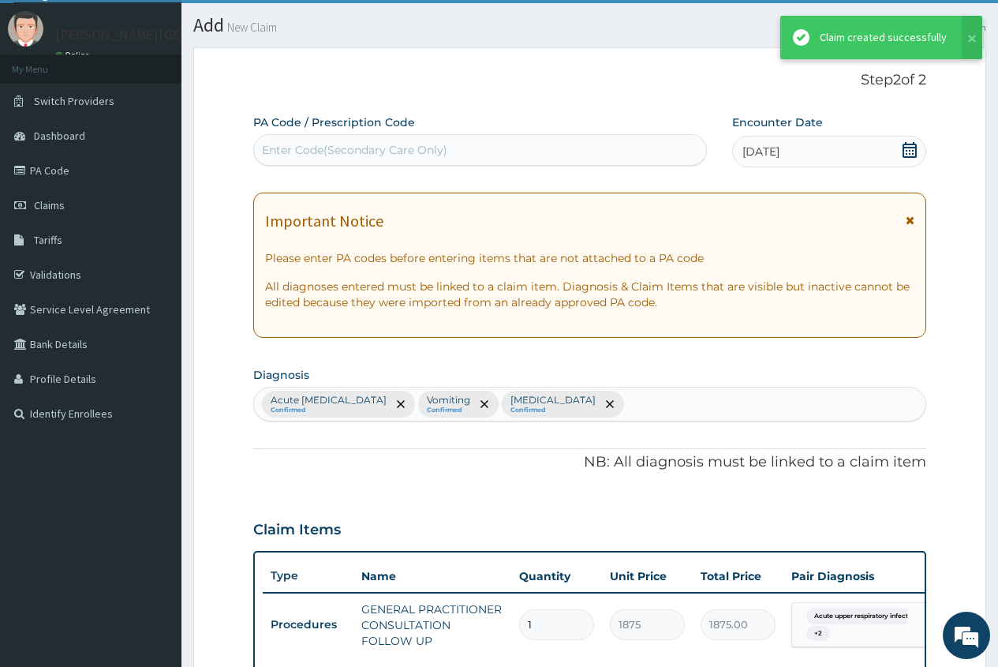
scroll to position [900, 0]
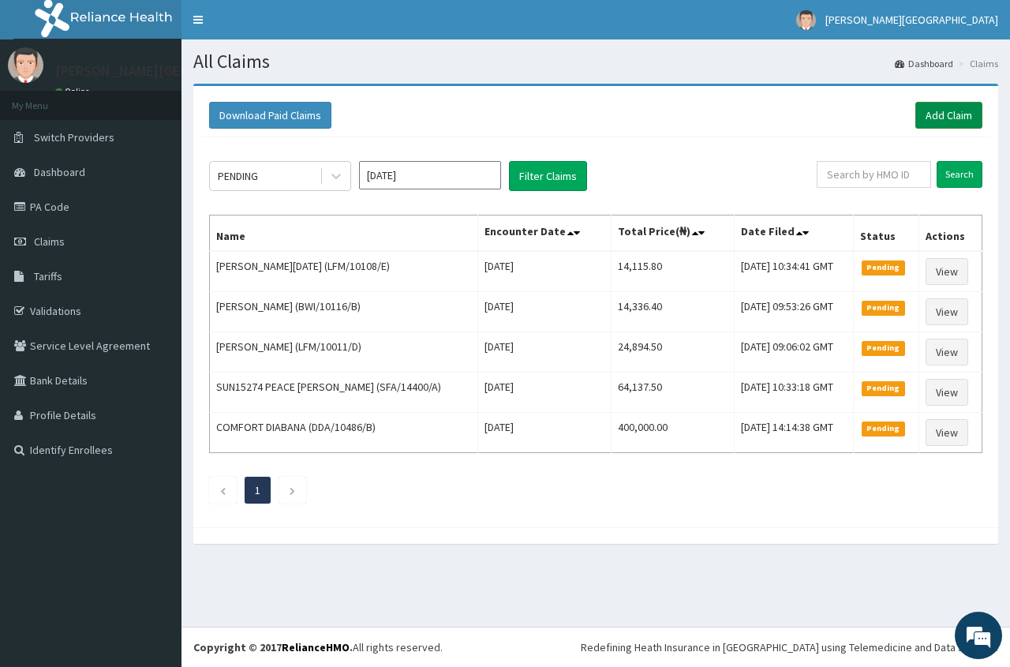
click at [945, 105] on link "Add Claim" at bounding box center [948, 115] width 67 height 27
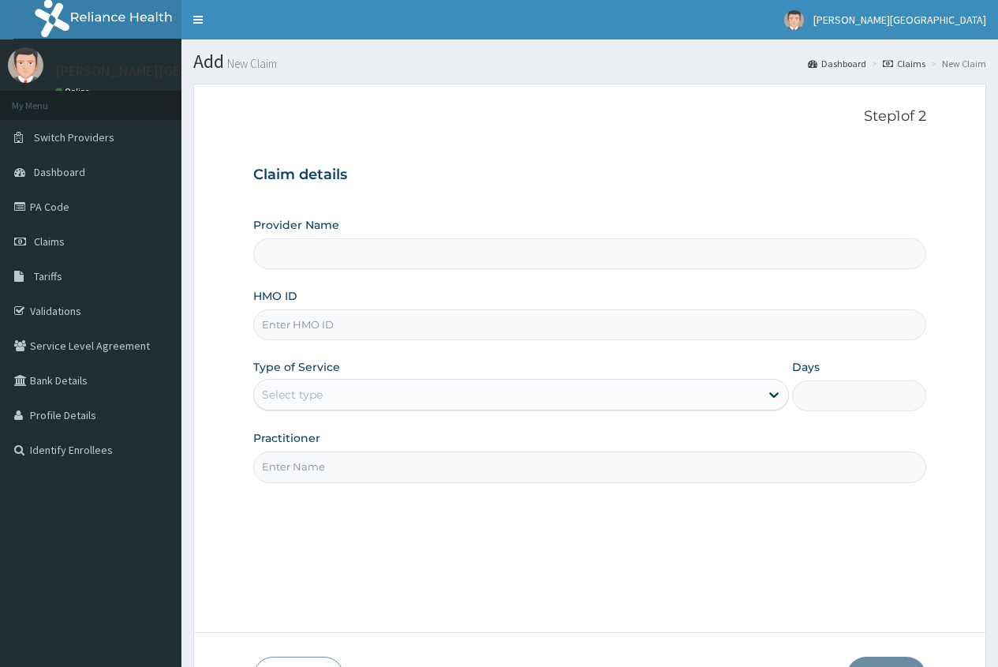
type input "L"
type input "[PERSON_NAME][GEOGRAPHIC_DATA]"
type input "LFM/10082/B"
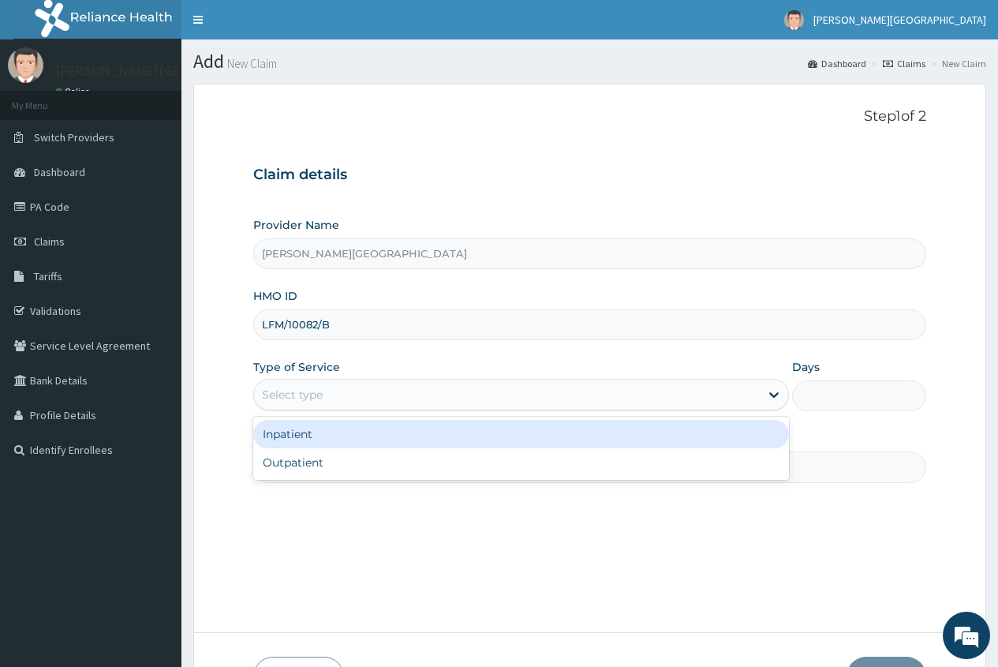
click at [331, 406] on div "Select type" at bounding box center [507, 394] width 506 height 25
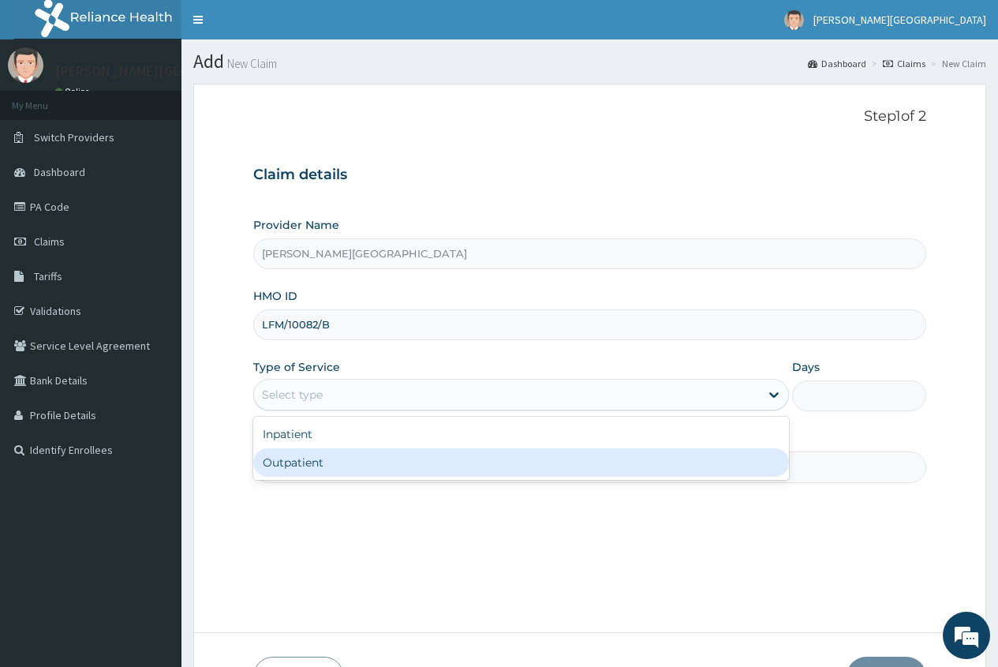
click at [267, 475] on div "Outpatient" at bounding box center [521, 462] width 536 height 28
type input "1"
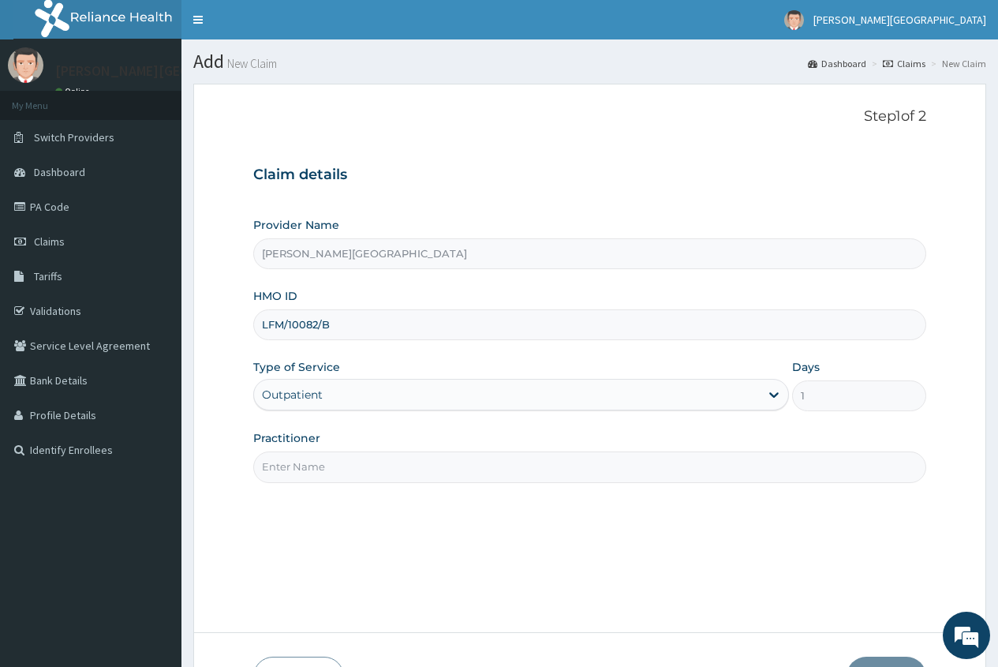
click at [274, 472] on input "Practitioner" at bounding box center [589, 466] width 673 height 31
type input "DR. [PERSON_NAME]"
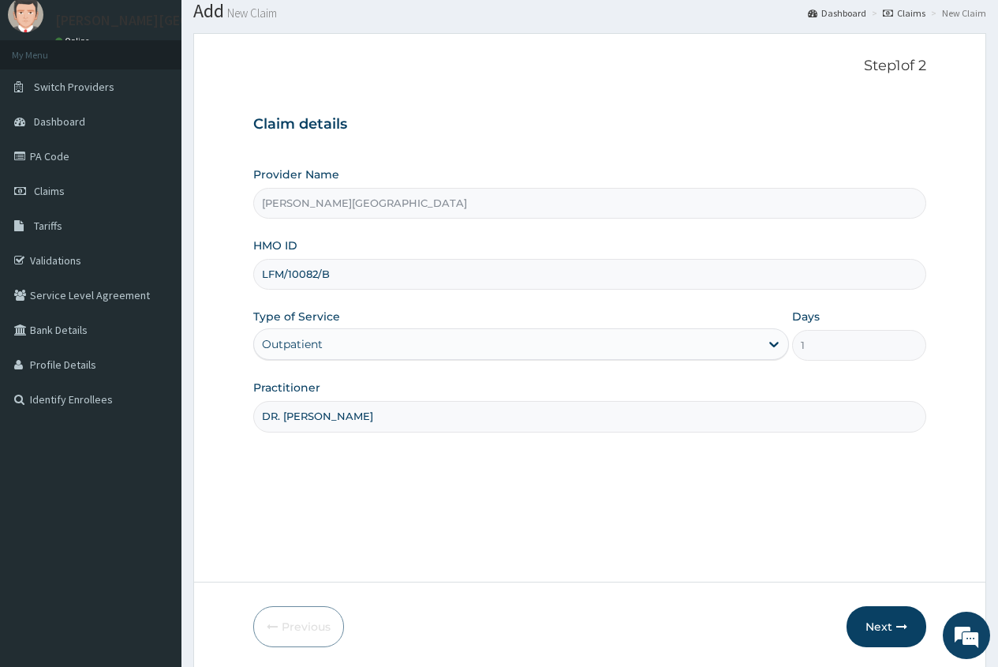
scroll to position [107, 0]
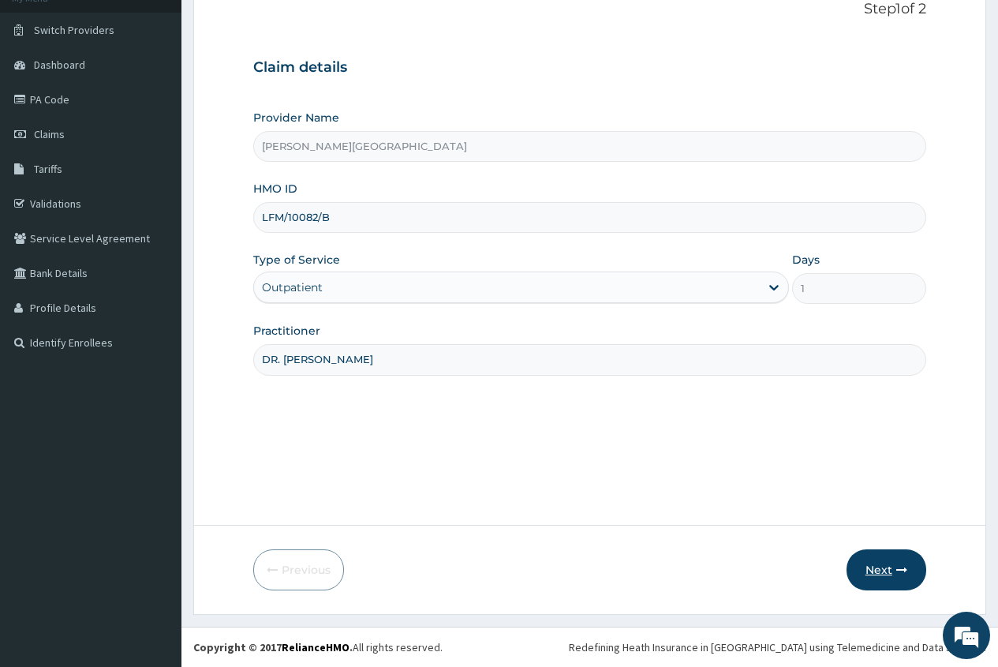
click at [885, 577] on button "Next" at bounding box center [887, 569] width 80 height 41
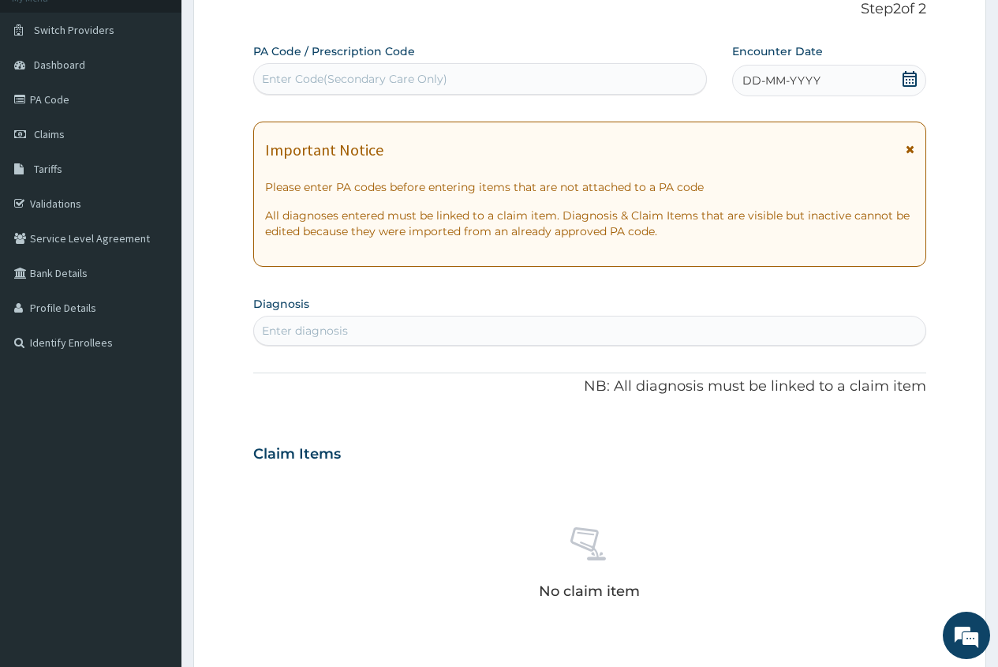
click at [904, 78] on icon at bounding box center [910, 79] width 16 height 16
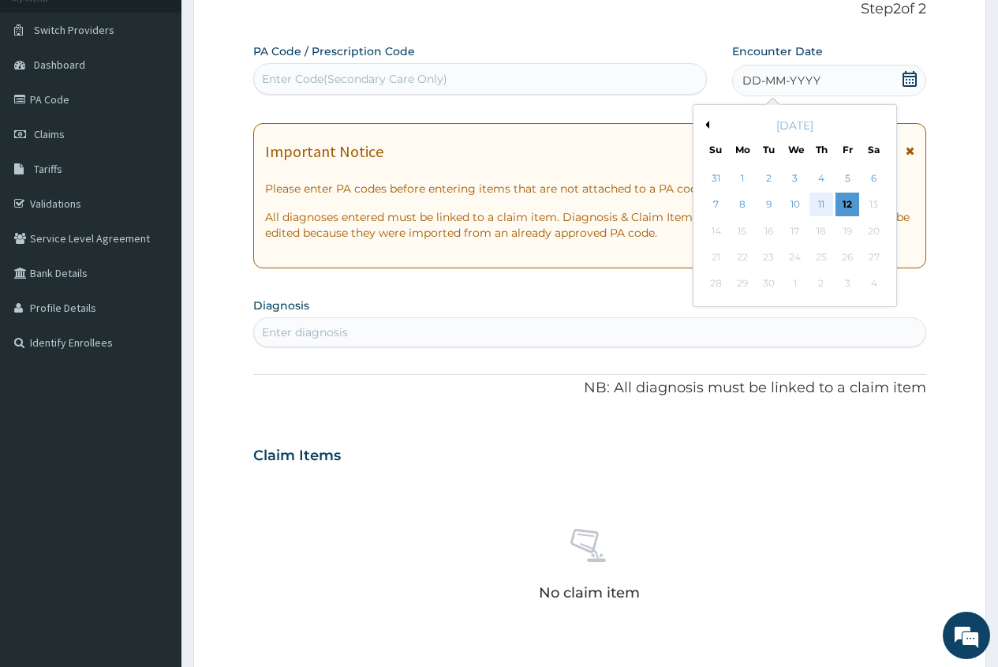
click at [818, 205] on div "11" at bounding box center [822, 205] width 24 height 24
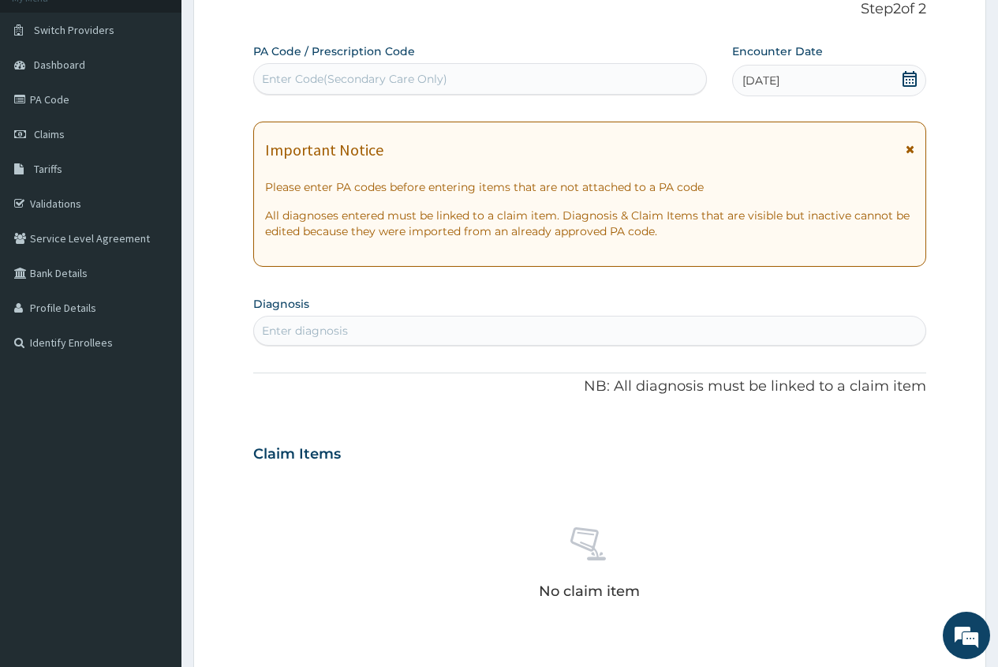
click at [310, 335] on div "Enter diagnosis" at bounding box center [305, 331] width 86 height 16
type input "MYALG"
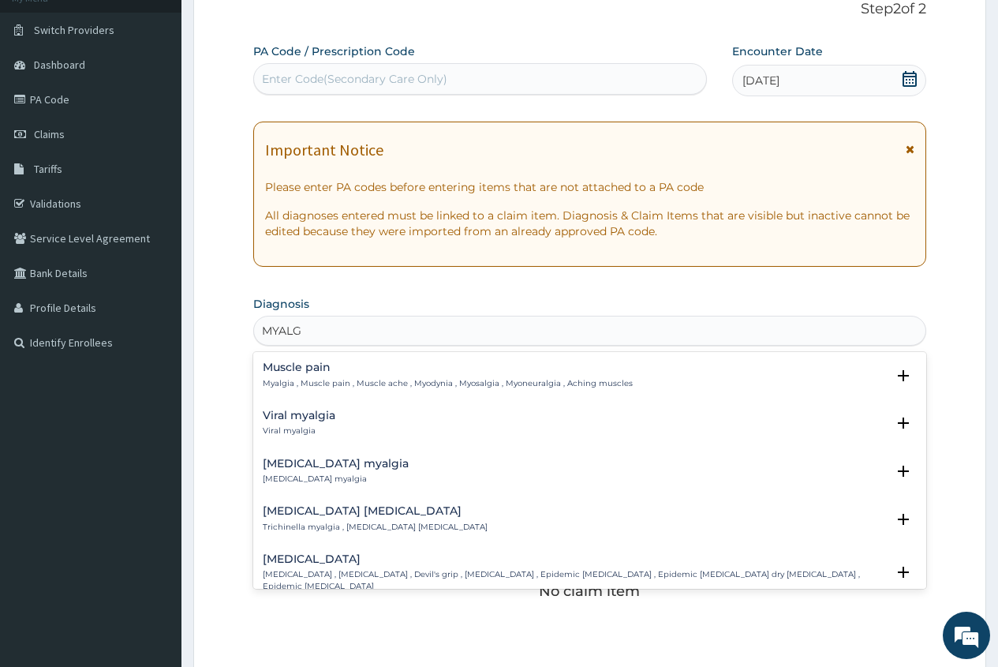
click at [319, 363] on h4 "Muscle pain" at bounding box center [448, 367] width 370 height 12
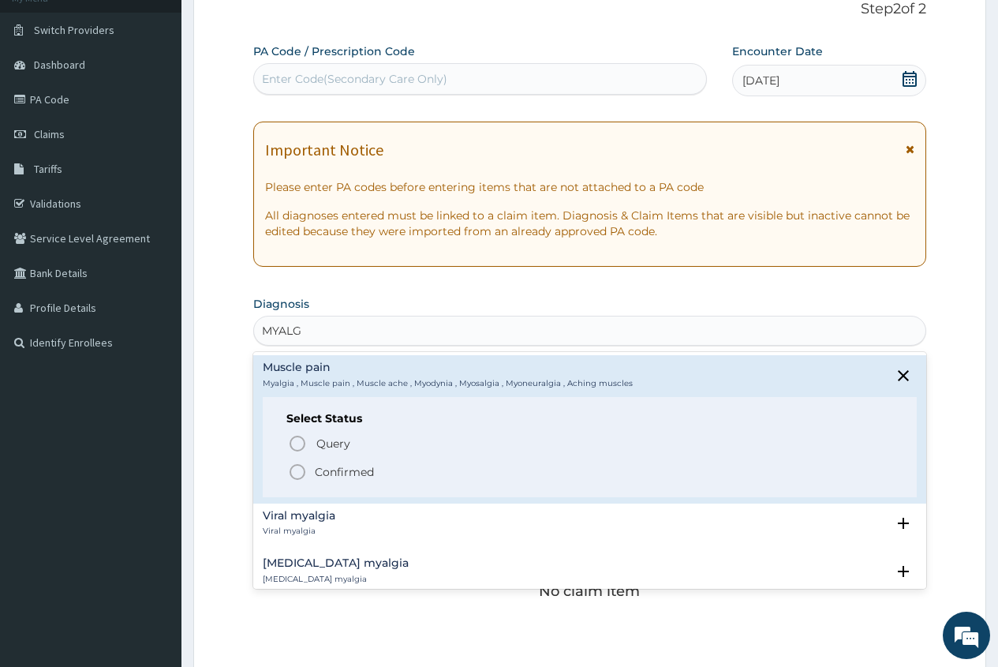
click at [331, 470] on p "Confirmed" at bounding box center [344, 472] width 59 height 16
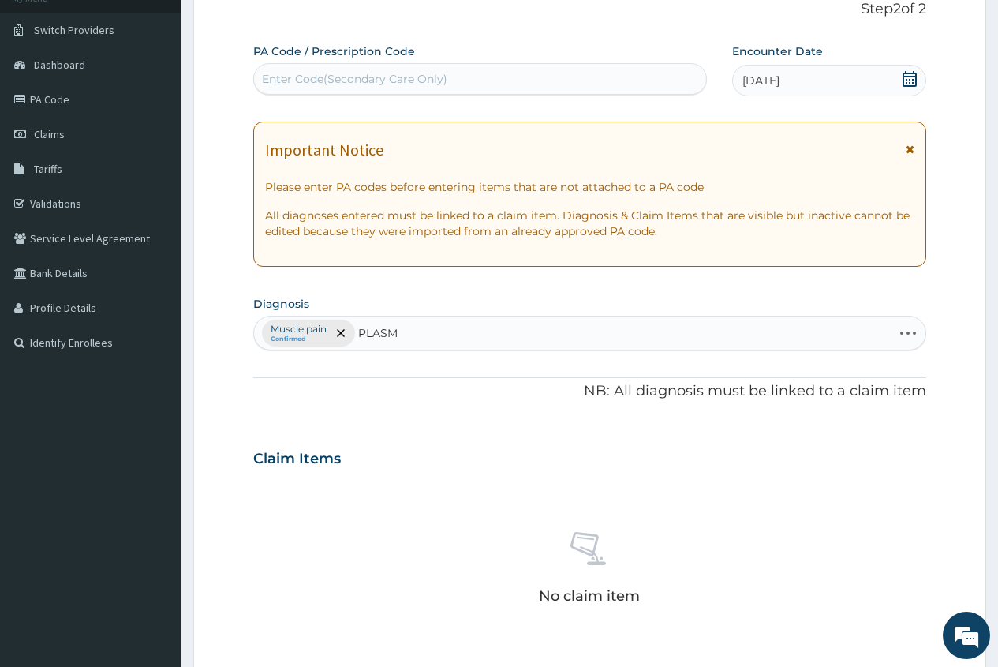
type input "PLASMO"
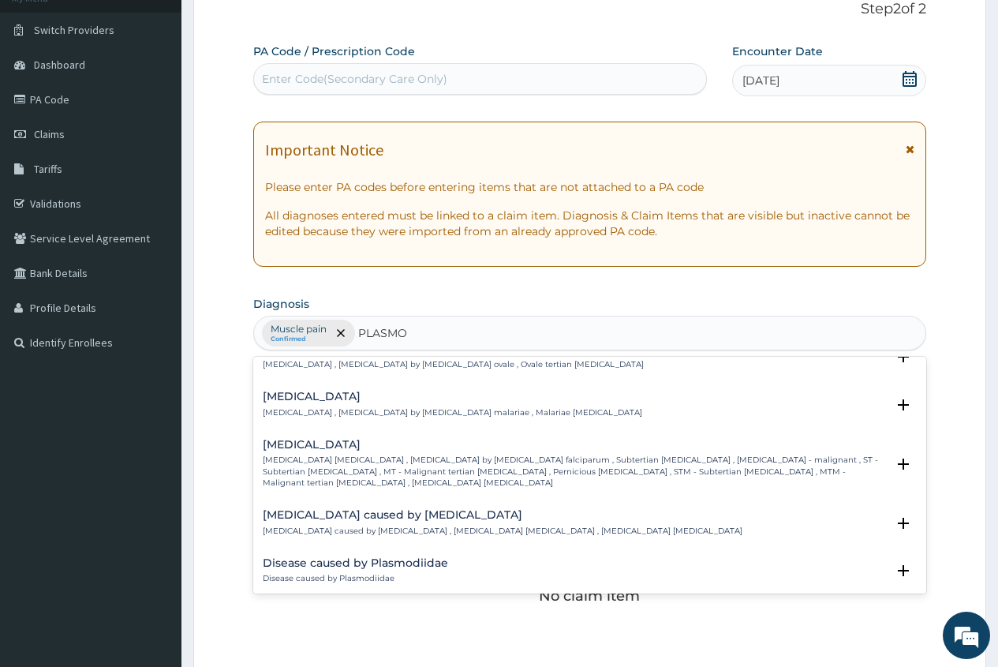
scroll to position [158, 0]
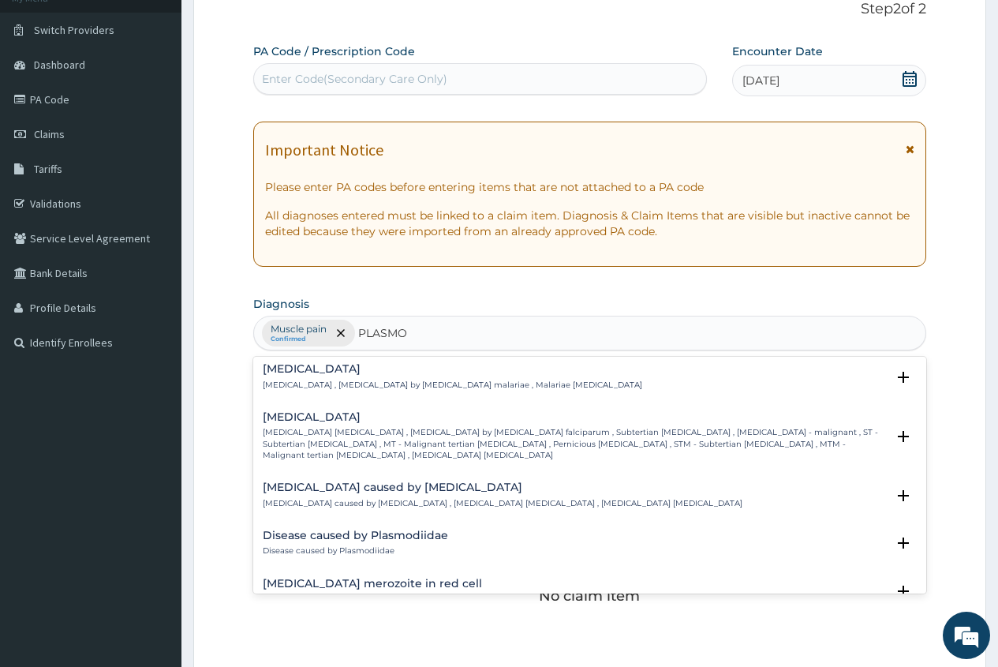
click at [339, 426] on div "[MEDICAL_DATA] [MEDICAL_DATA] [MEDICAL_DATA] , [MEDICAL_DATA] by [MEDICAL_DATA]…" at bounding box center [574, 436] width 623 height 50
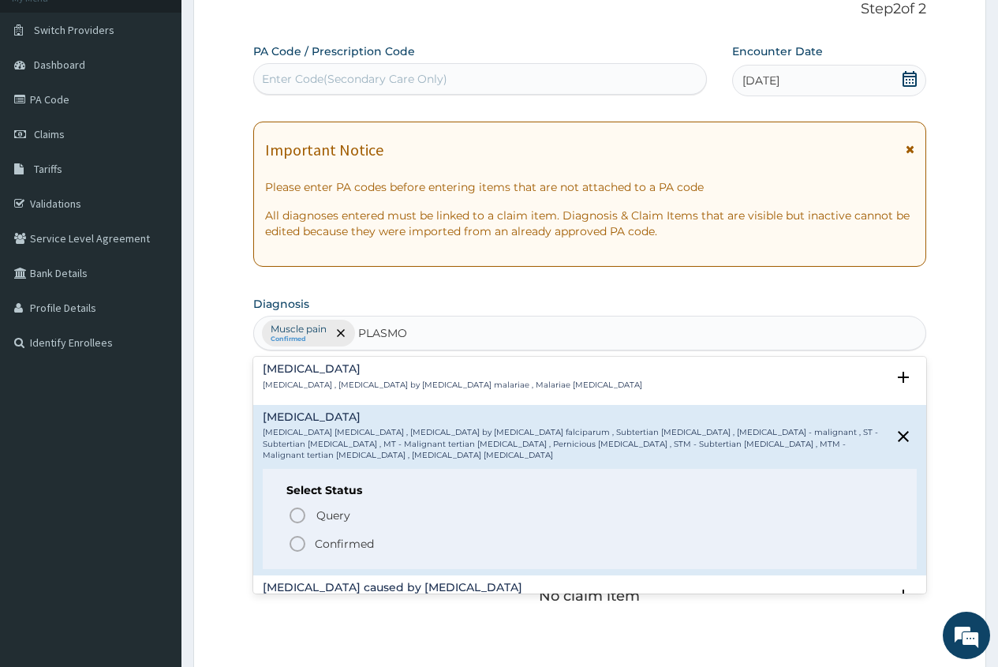
click at [336, 536] on p "Confirmed" at bounding box center [344, 544] width 59 height 16
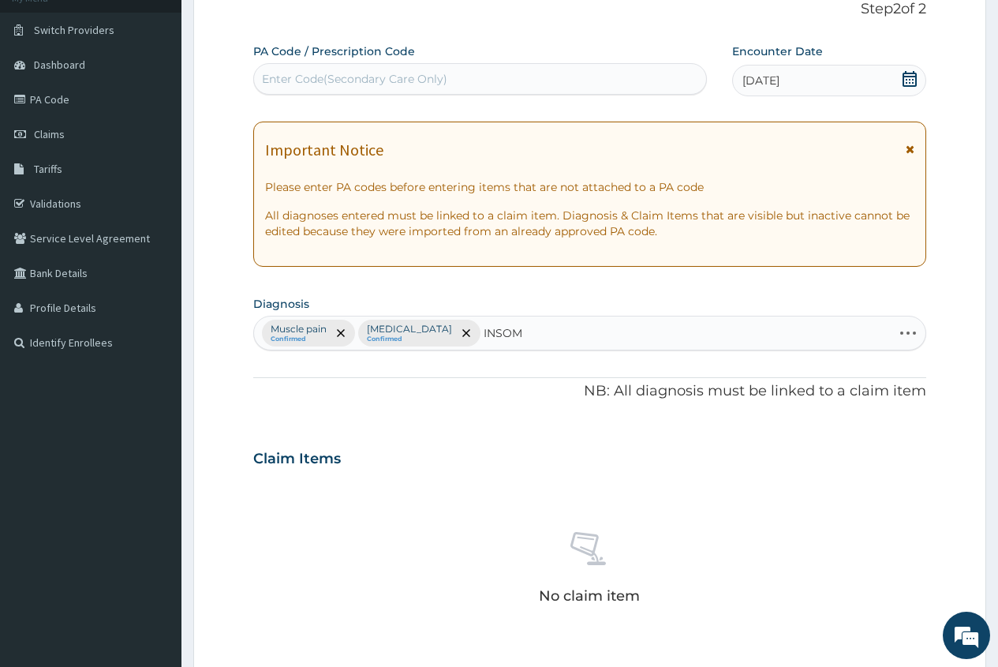
type input "INSOMN"
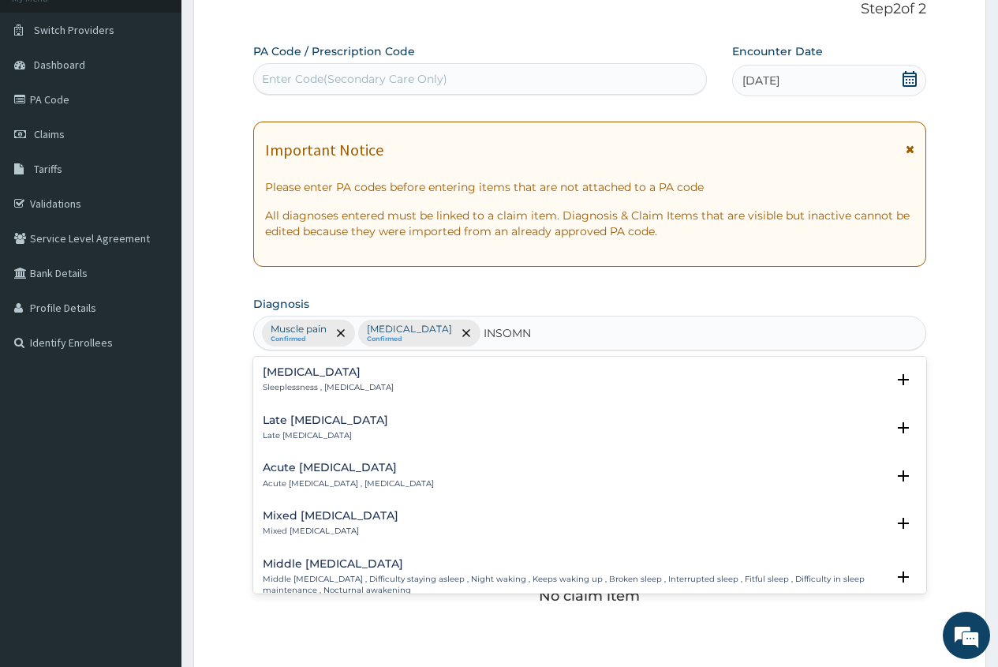
click at [308, 374] on h4 "[MEDICAL_DATA]" at bounding box center [328, 372] width 131 height 12
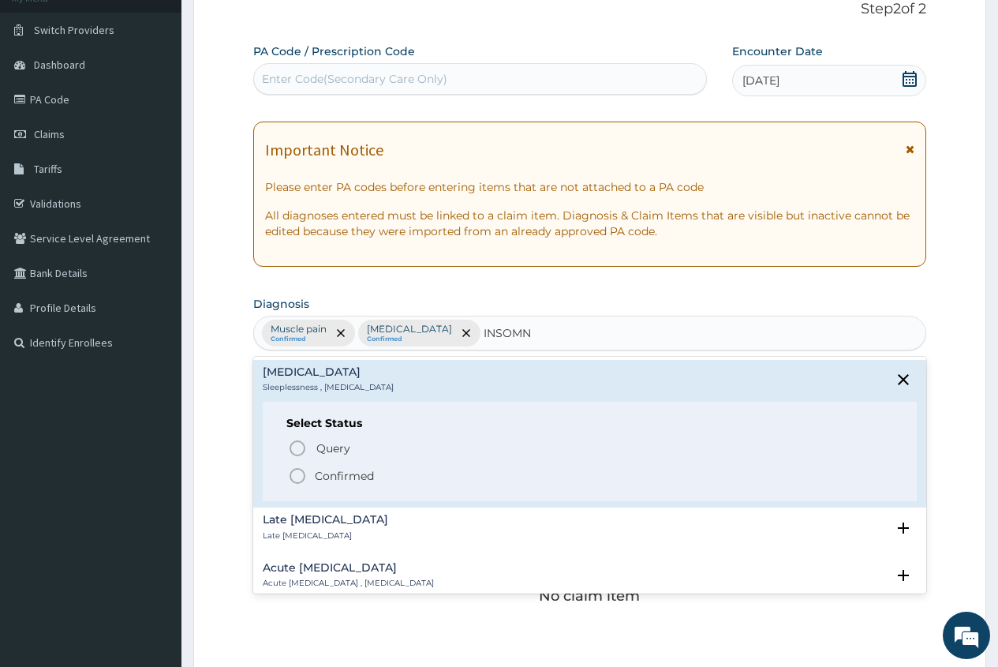
click at [318, 470] on p "Confirmed" at bounding box center [344, 476] width 59 height 16
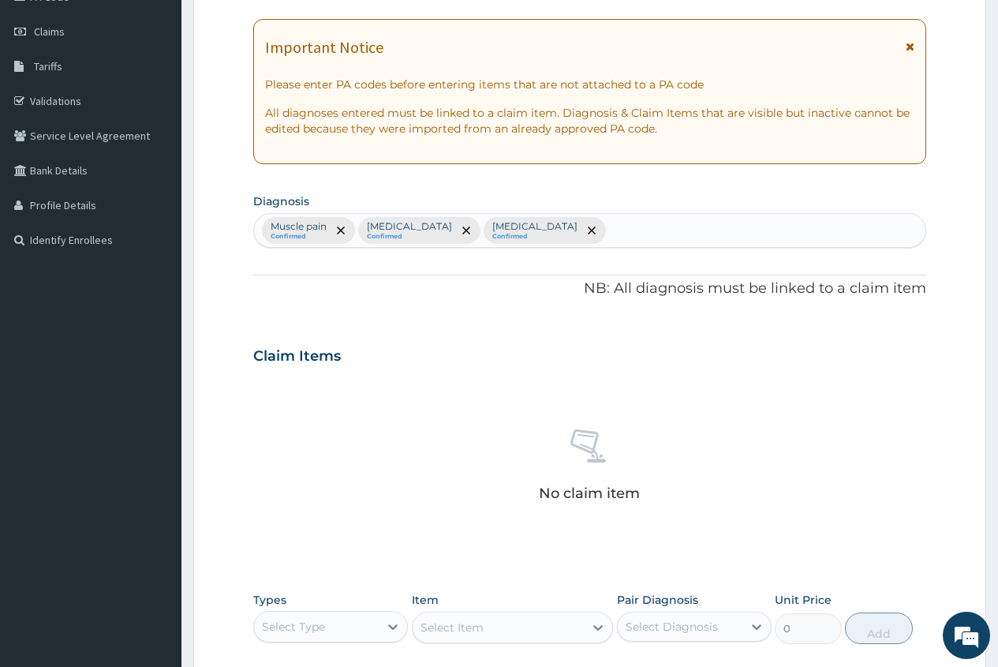
scroll to position [344, 0]
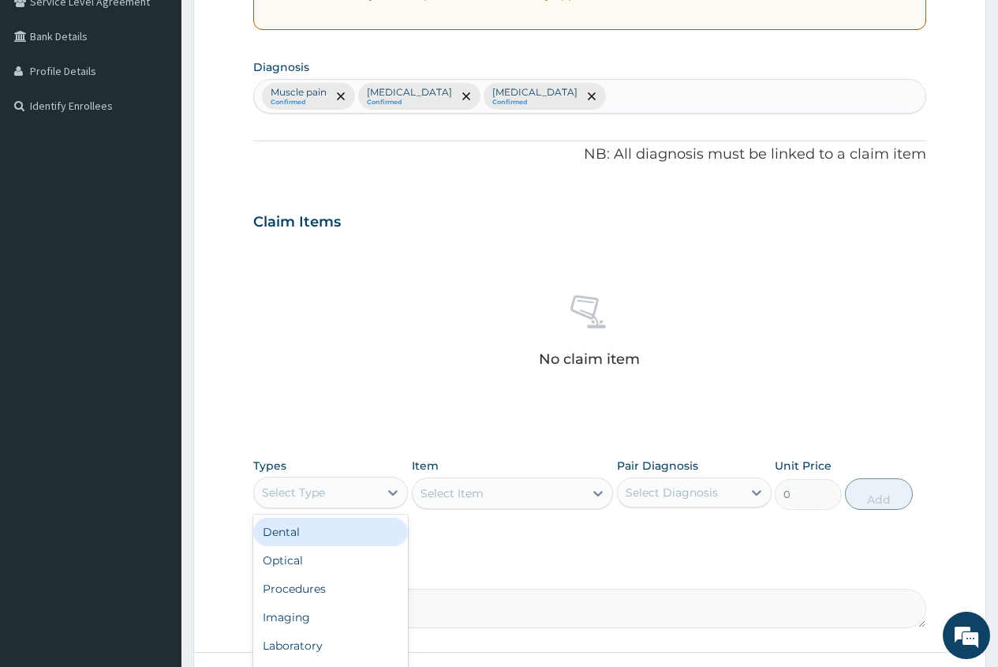
click at [335, 499] on div "Select Type" at bounding box center [316, 492] width 125 height 25
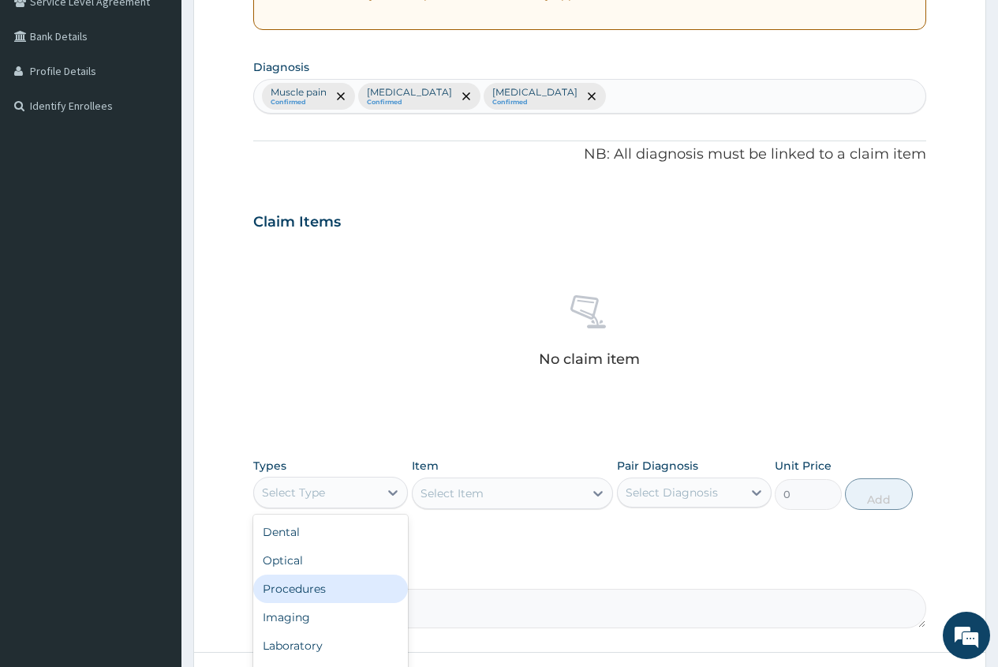
click at [347, 590] on div "Procedures" at bounding box center [330, 588] width 155 height 28
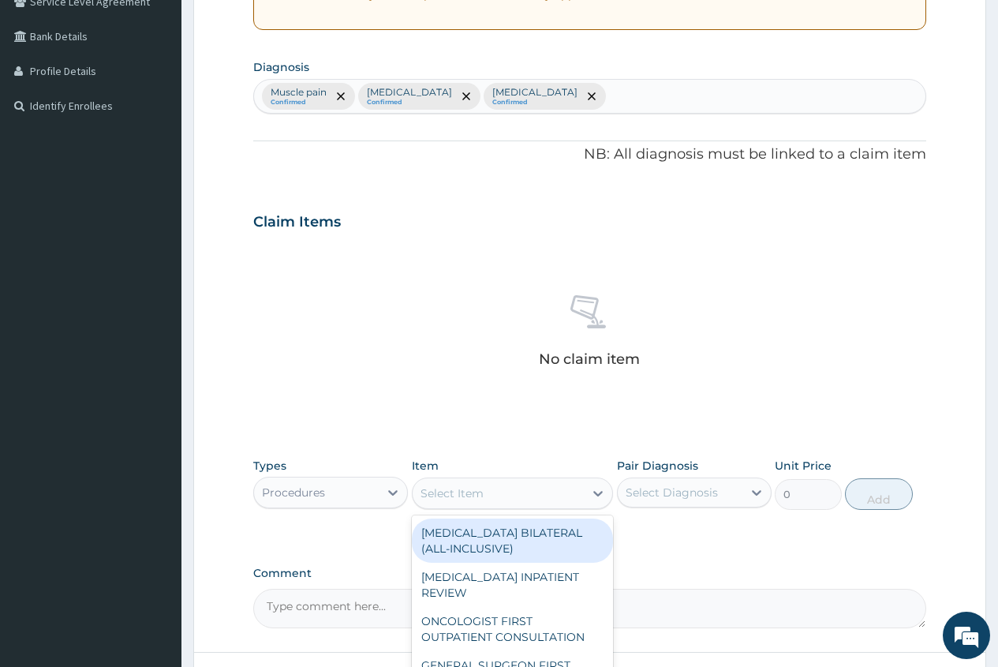
click at [432, 496] on div "Select Item" at bounding box center [452, 493] width 63 height 16
type input "GENERAL"
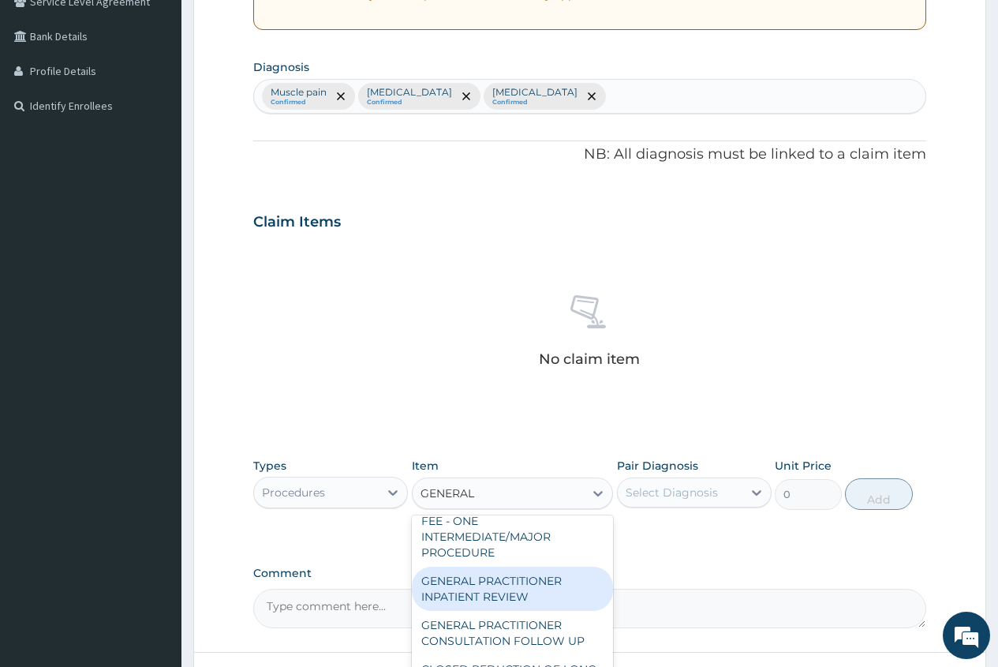
scroll to position [158, 0]
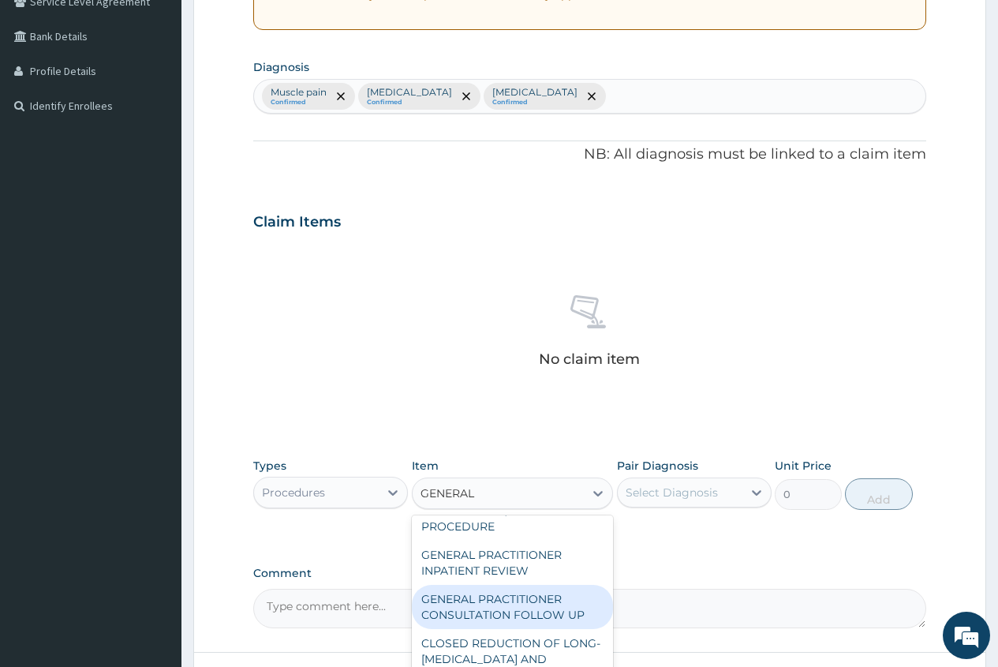
click at [542, 613] on div "GENERAL PRACTITIONER CONSULTATION FOLLOW UP" at bounding box center [513, 607] width 202 height 44
type input "1875"
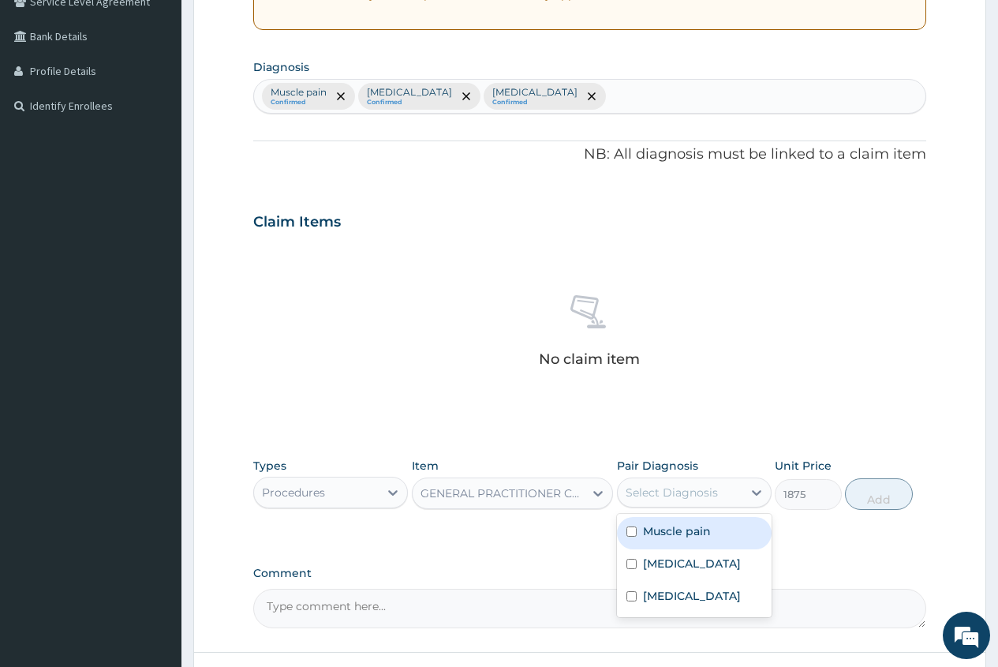
click at [679, 488] on div "Select Diagnosis" at bounding box center [672, 493] width 92 height 16
click at [683, 545] on div "Muscle pain" at bounding box center [694, 533] width 155 height 32
checkbox input "true"
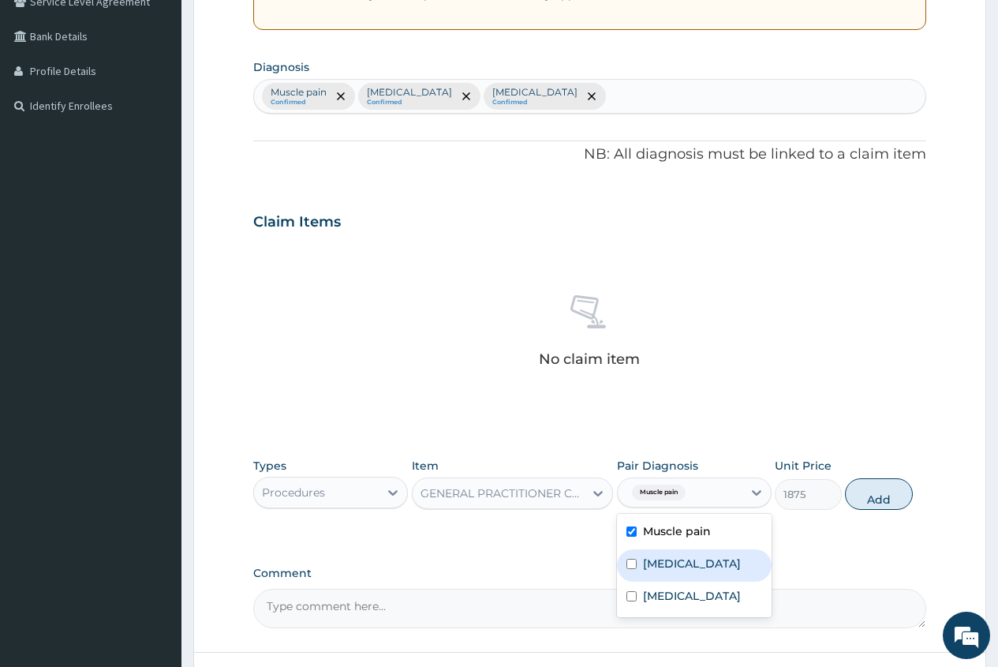
click at [678, 567] on label "[MEDICAL_DATA]" at bounding box center [692, 564] width 98 height 16
checkbox input "true"
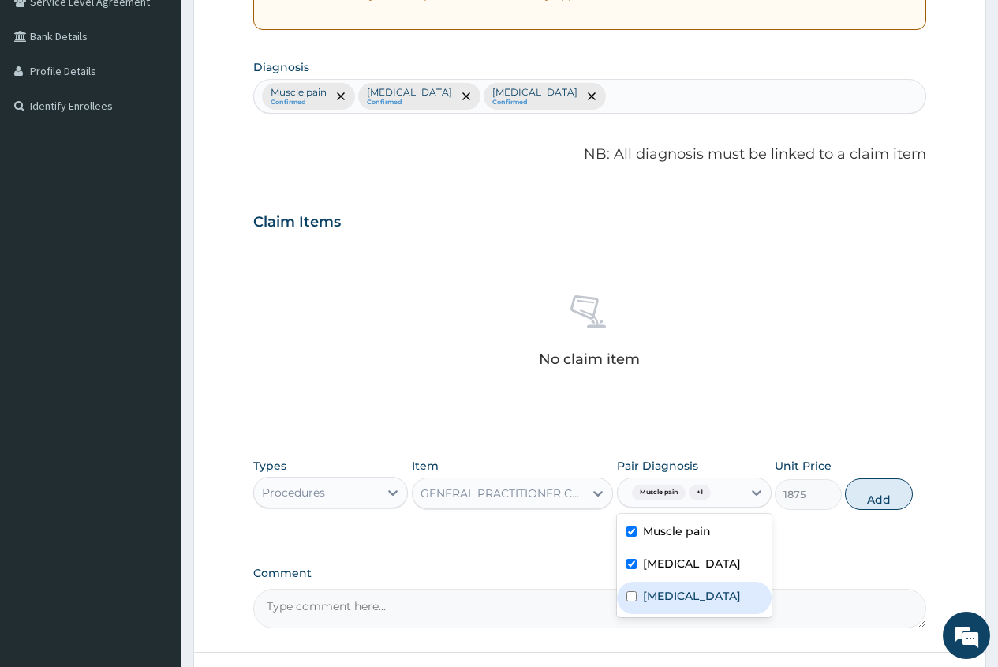
click at [681, 601] on label "[MEDICAL_DATA]" at bounding box center [692, 596] width 98 height 16
checkbox input "true"
click at [881, 496] on button "Add" at bounding box center [878, 494] width 67 height 32
type input "0"
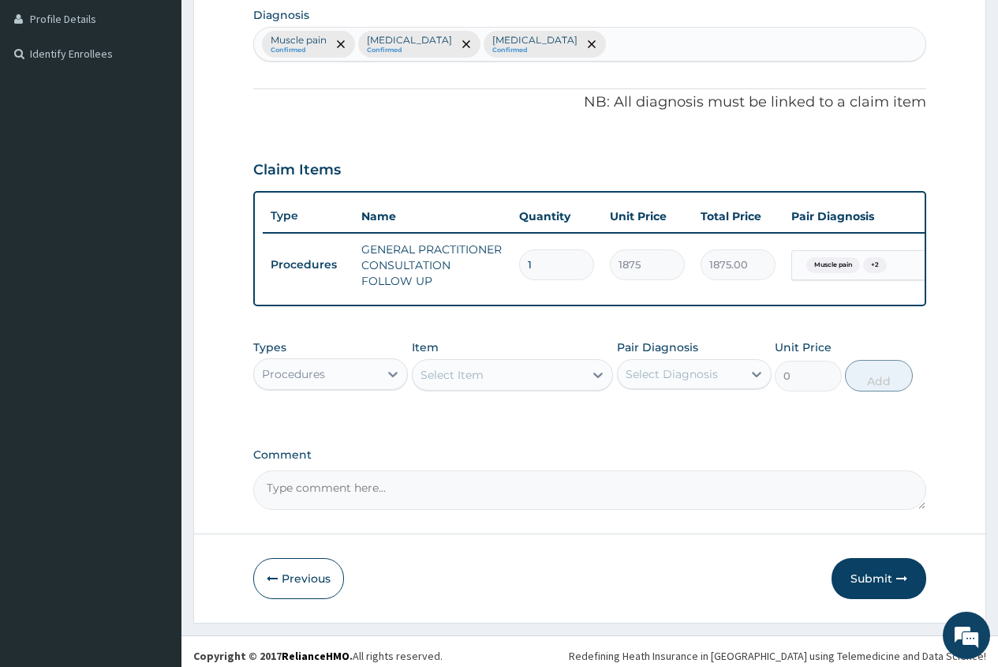
scroll to position [417, 0]
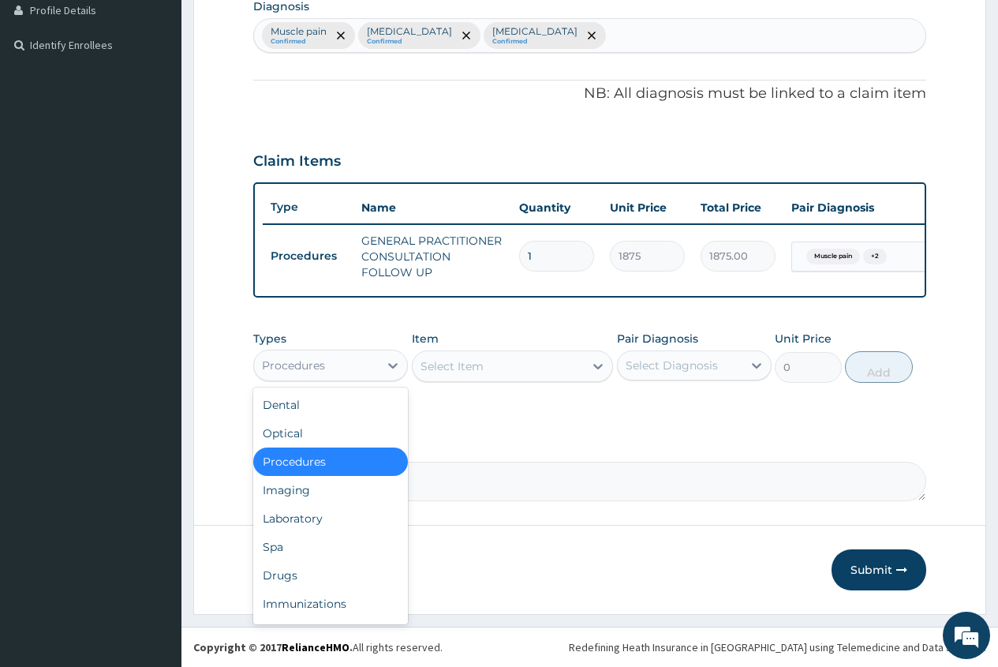
click at [346, 366] on div "Procedures" at bounding box center [316, 365] width 125 height 25
click at [347, 570] on div "Drugs" at bounding box center [330, 575] width 155 height 28
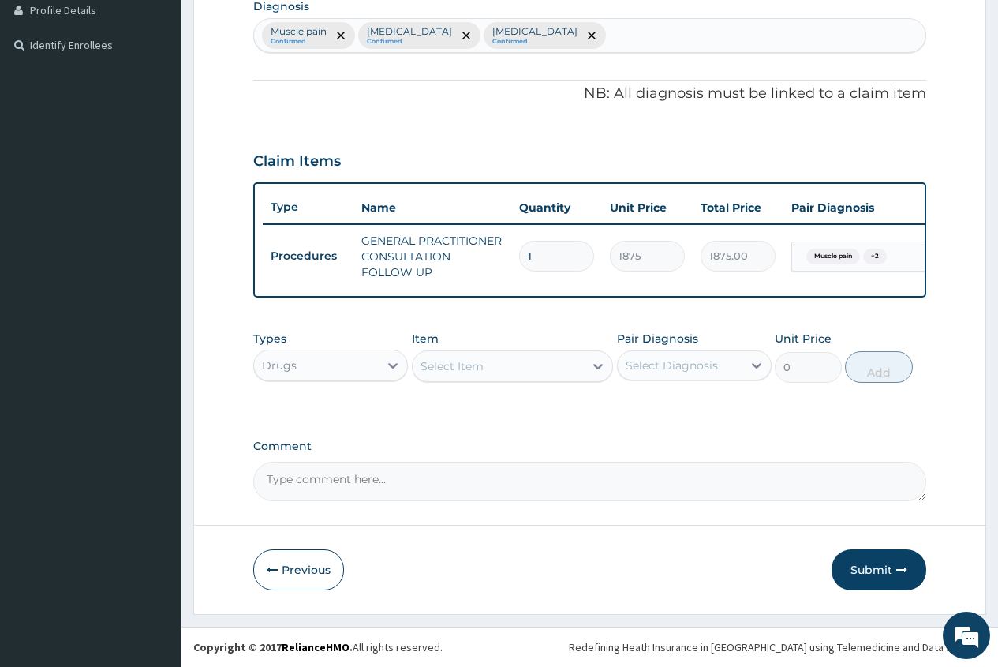
click at [435, 365] on div "Select Item" at bounding box center [452, 366] width 63 height 16
click at [432, 367] on div "Select Item" at bounding box center [452, 366] width 63 height 16
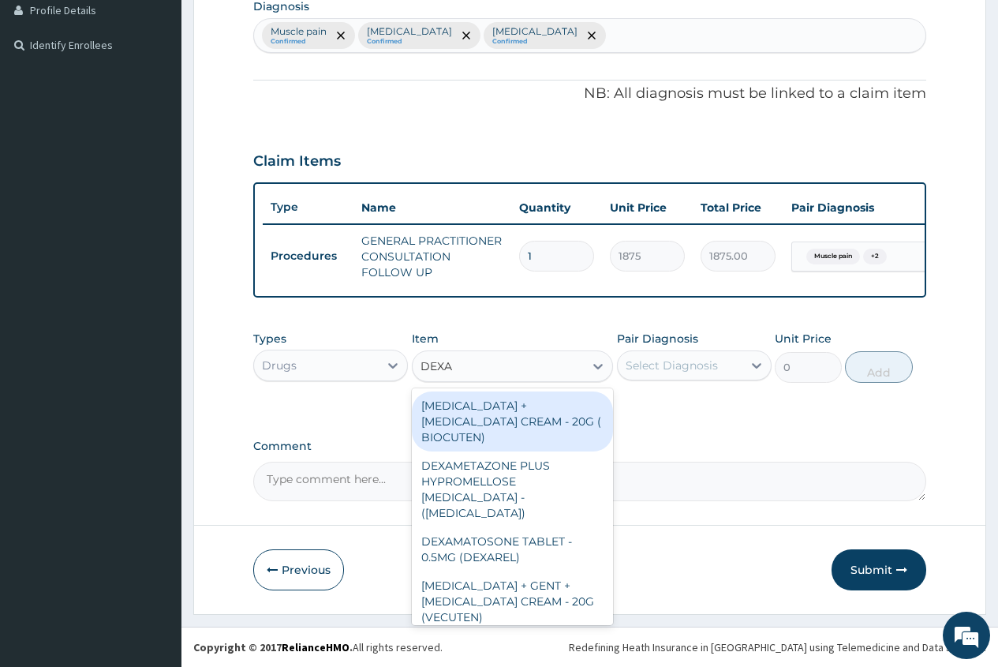
type input "DEXAM"
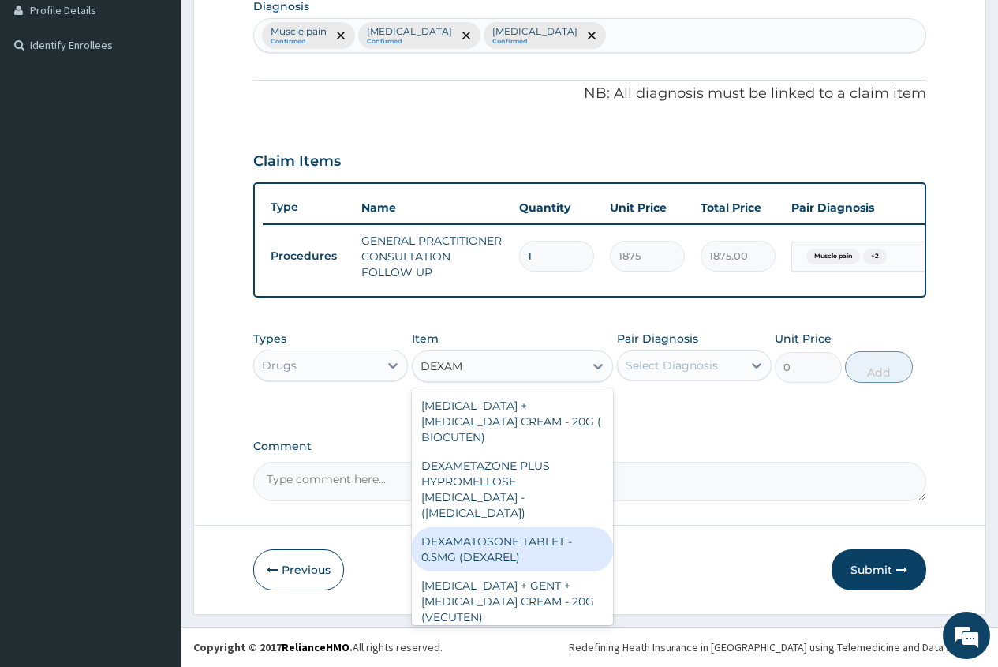
click at [555, 529] on div "DEXAMATOSONE TABLET - 0.5MG (DEXAREL)" at bounding box center [513, 549] width 202 height 44
type input "36.4"
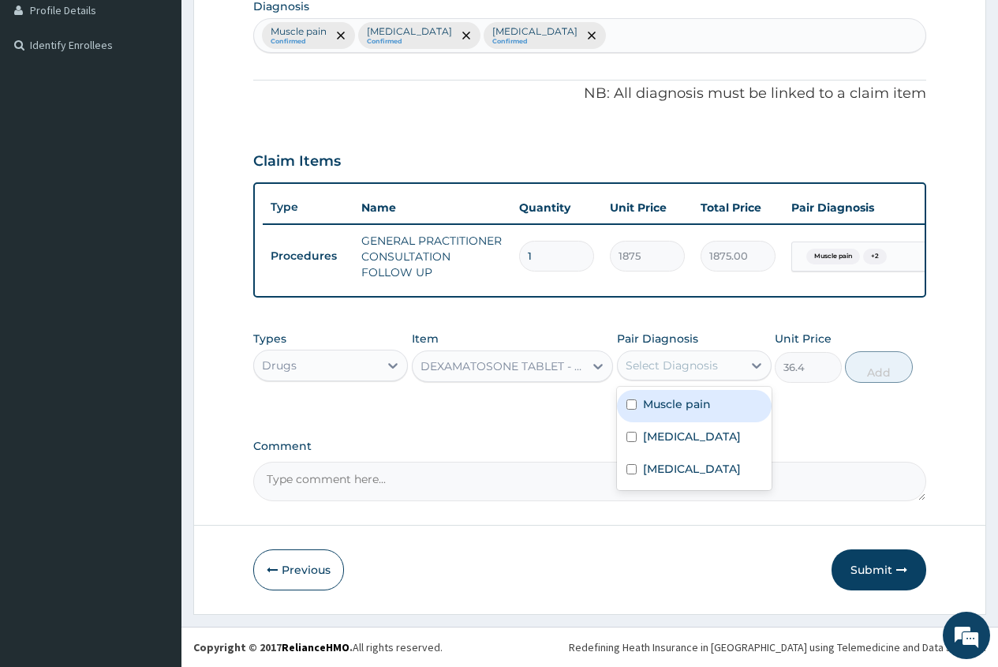
click at [681, 362] on div "Select Diagnosis" at bounding box center [672, 365] width 92 height 16
click at [731, 436] on label "[MEDICAL_DATA]" at bounding box center [692, 436] width 98 height 16
checkbox input "true"
click at [733, 407] on div "Muscle pain" at bounding box center [694, 406] width 155 height 32
checkbox input "true"
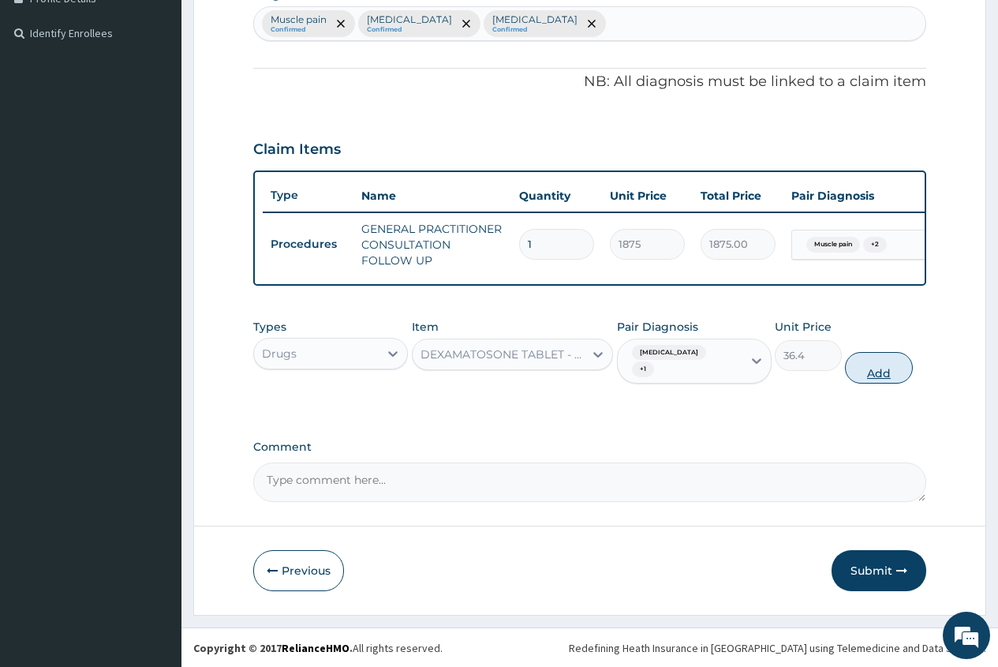
click at [875, 382] on button "Add" at bounding box center [878, 368] width 67 height 32
type input "0"
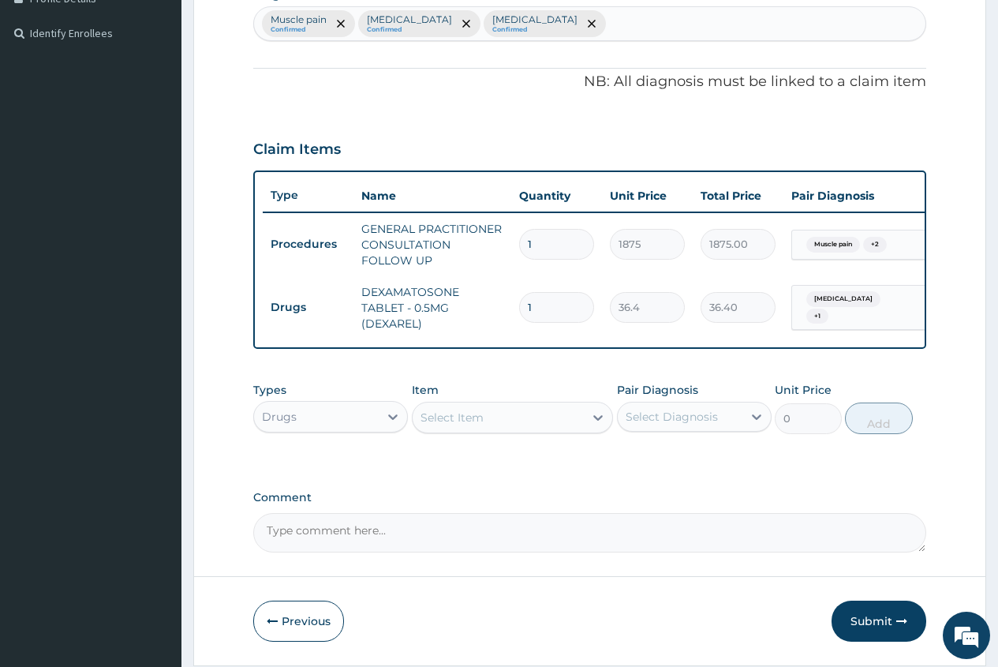
type input "0.00"
type input "6"
type input "218.40"
type input "6"
click at [439, 425] on div "Select Item" at bounding box center [452, 418] width 63 height 16
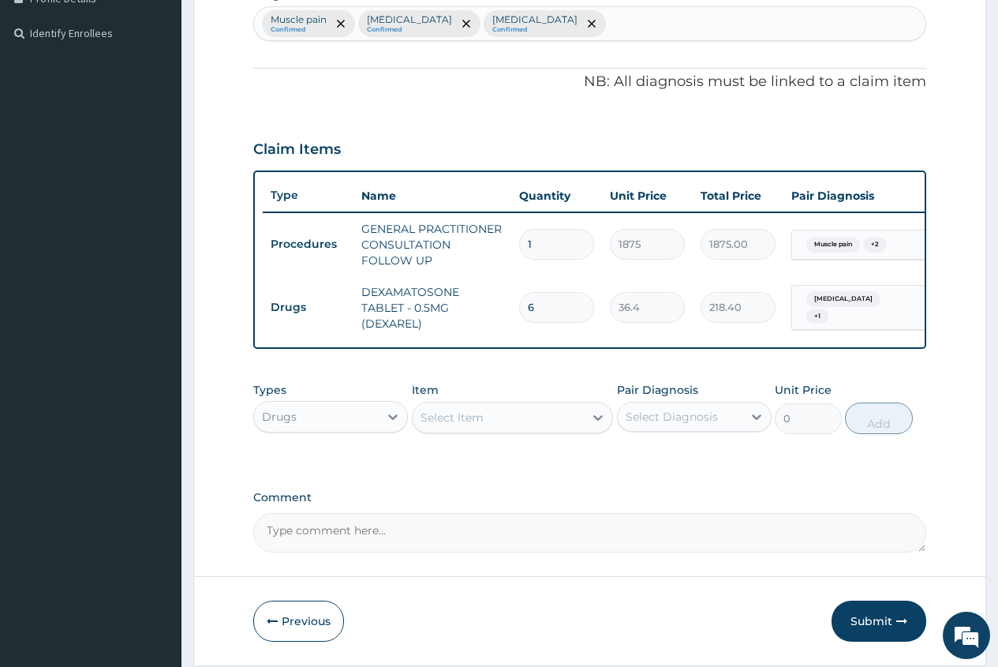
click at [439, 425] on div "Select Item" at bounding box center [452, 418] width 63 height 16
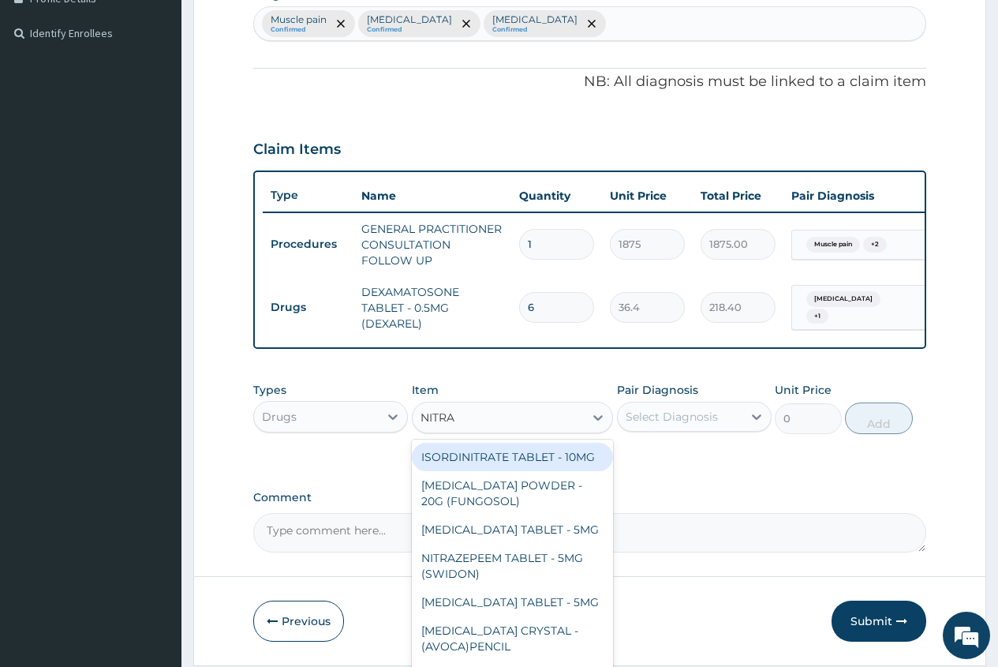
type input "NITRAZ"
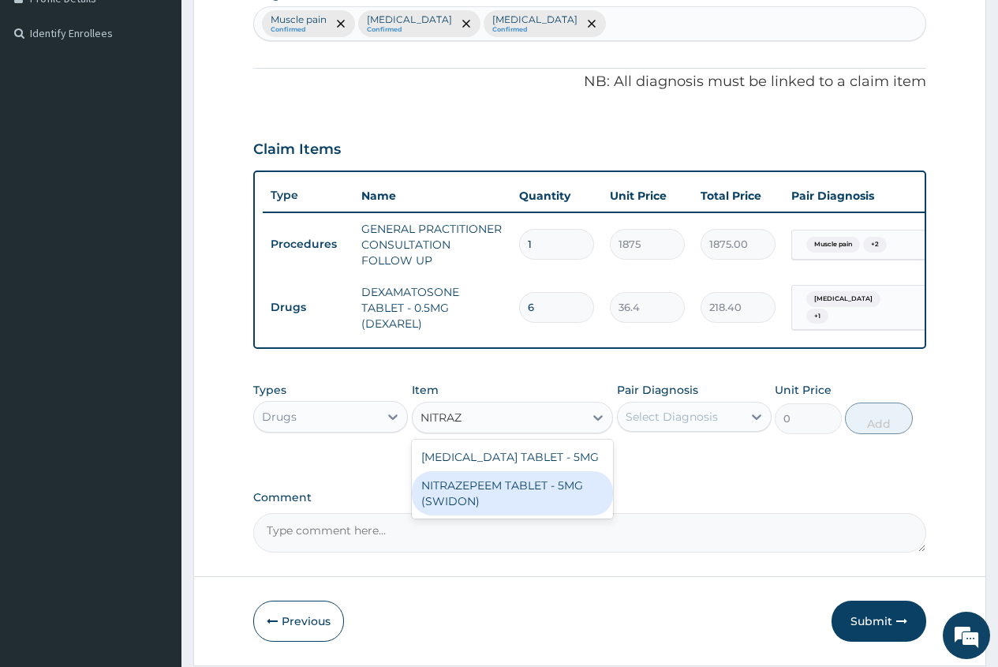
click at [573, 512] on div "NITRAZEPEEM TABLET - 5MG (SWIDON)" at bounding box center [513, 493] width 202 height 44
type input "95.19999999999999"
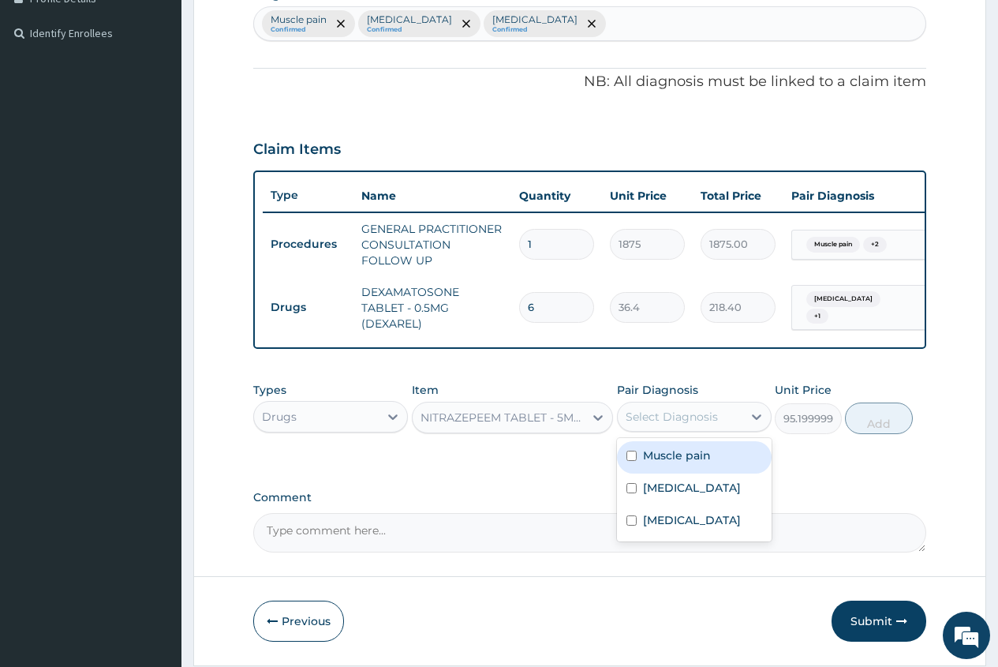
click at [667, 425] on div "Select Diagnosis" at bounding box center [672, 417] width 92 height 16
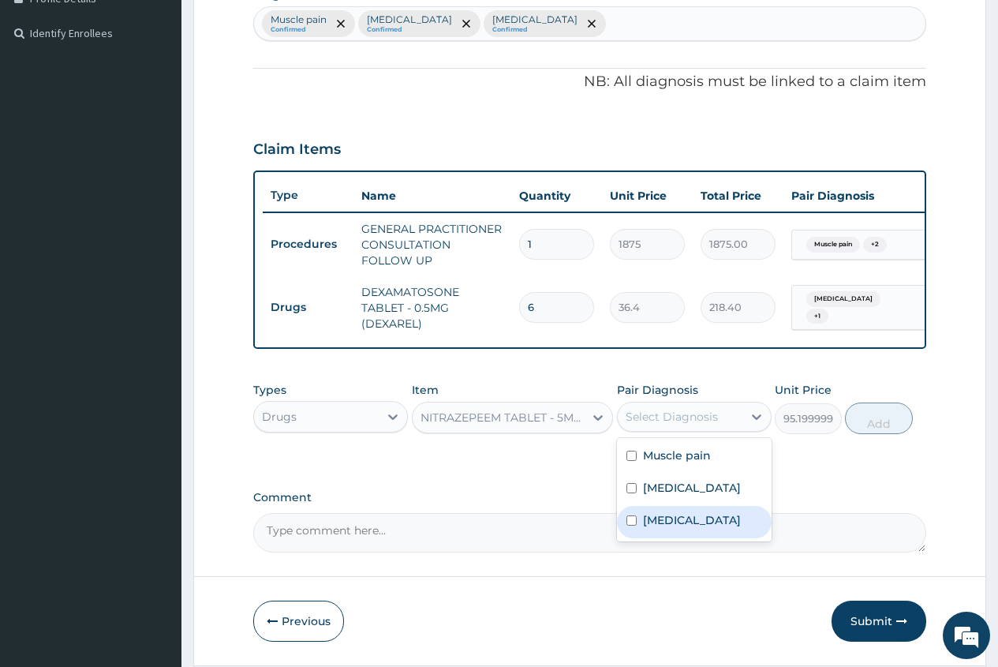
click at [679, 538] on div "[MEDICAL_DATA]" at bounding box center [694, 522] width 155 height 32
checkbox input "true"
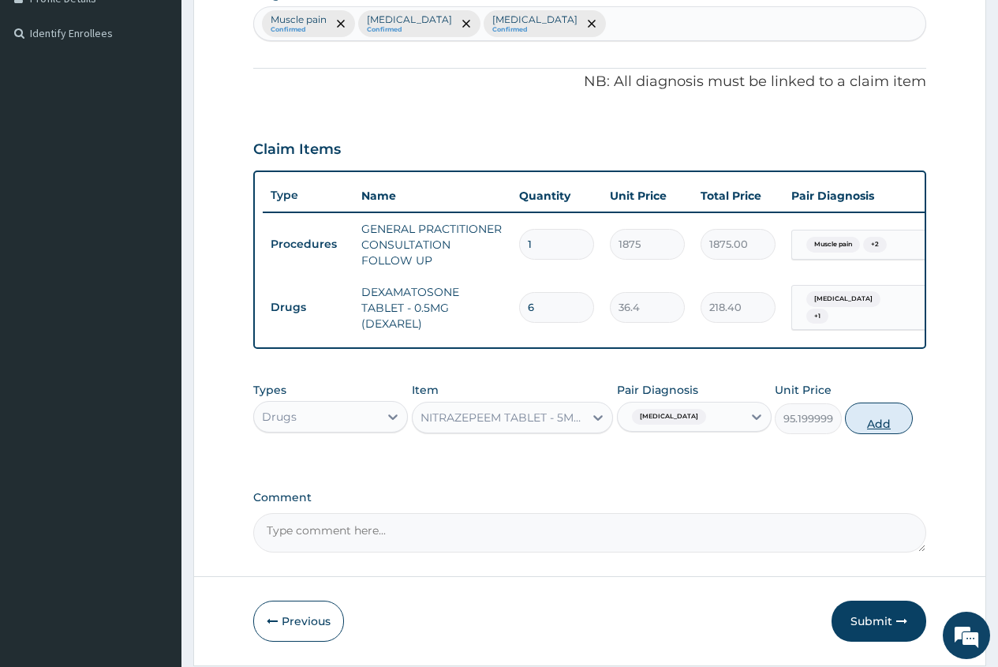
click at [878, 434] on button "Add" at bounding box center [878, 418] width 67 height 32
type input "0"
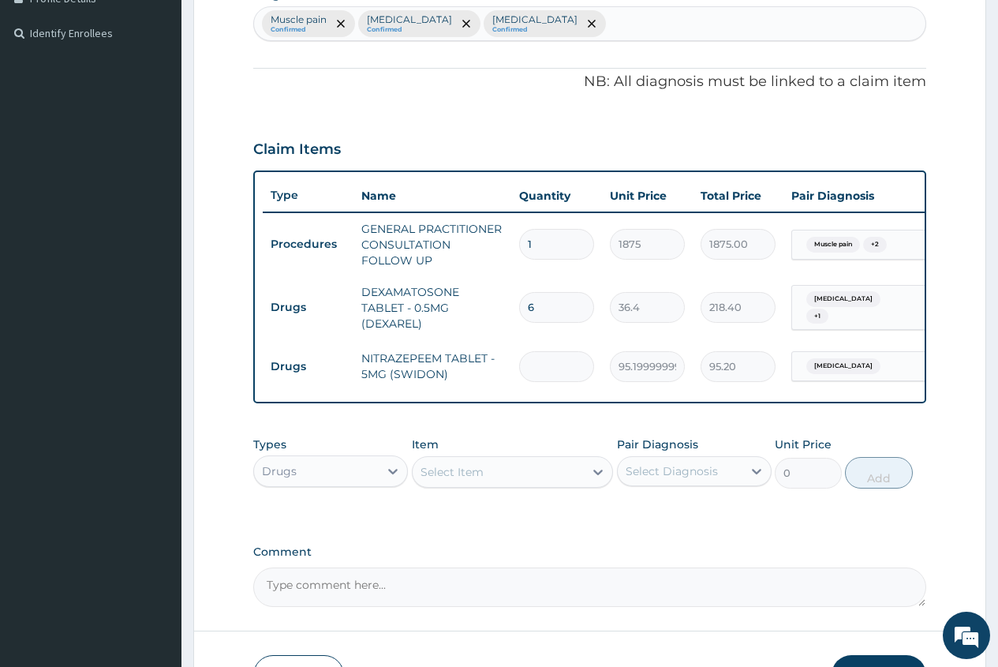
type input "0.00"
type input "4"
type input "380.80"
type input "4"
click at [452, 480] on div "Select Item" at bounding box center [452, 472] width 63 height 16
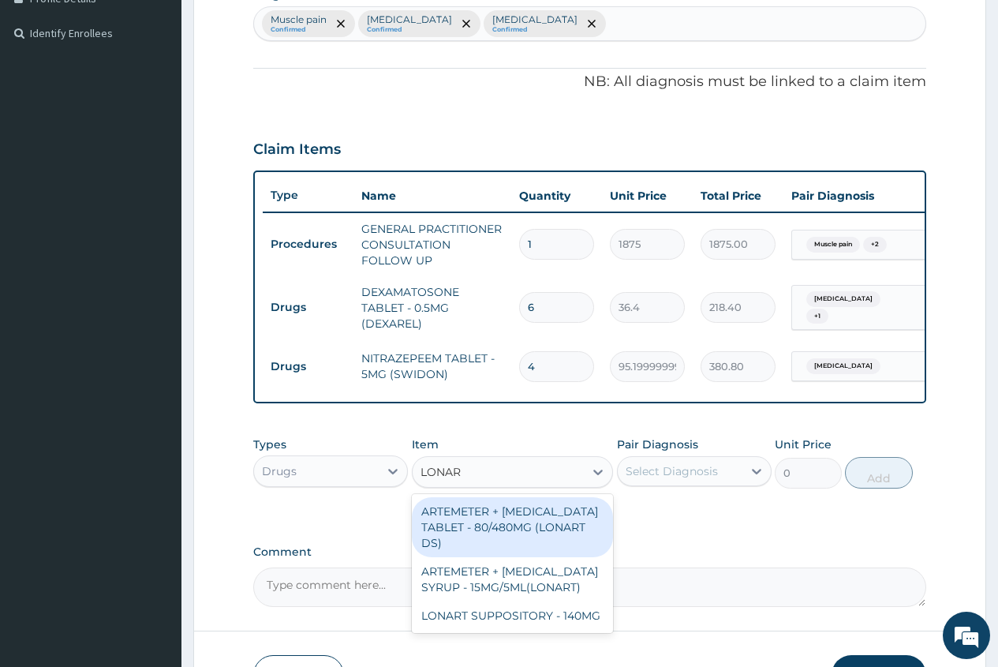
type input "LONART"
click at [551, 553] on div "ARTEMETER + [MEDICAL_DATA] TABLET - 80/480MG (LONART DS)" at bounding box center [513, 527] width 202 height 60
type input "588"
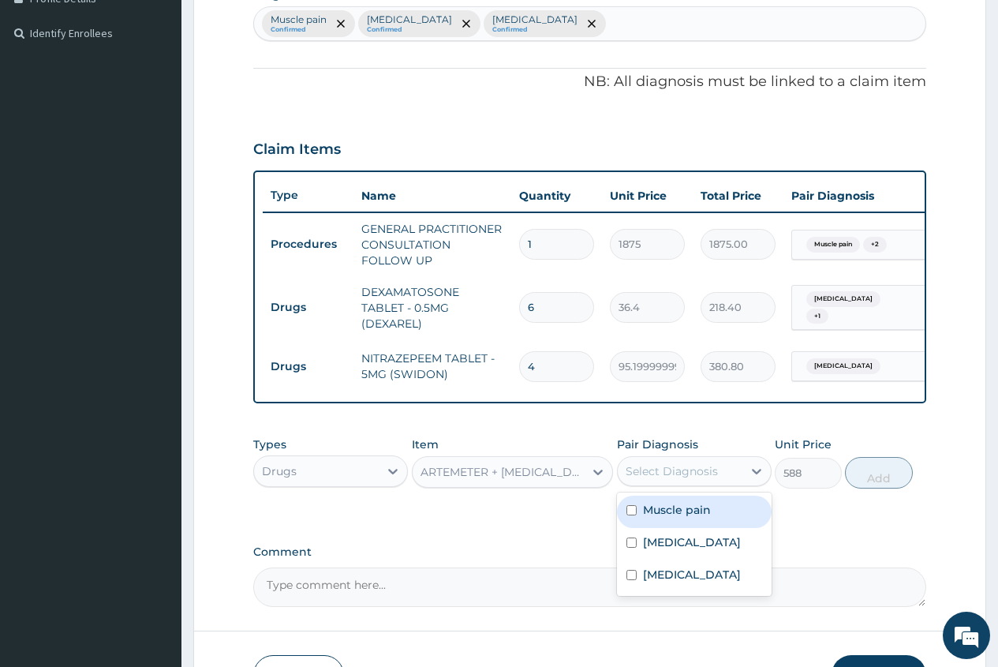
drag, startPoint x: 681, startPoint y: 476, endPoint x: 694, endPoint y: 507, distance: 33.3
click at [681, 479] on div "Select Diagnosis" at bounding box center [672, 471] width 92 height 16
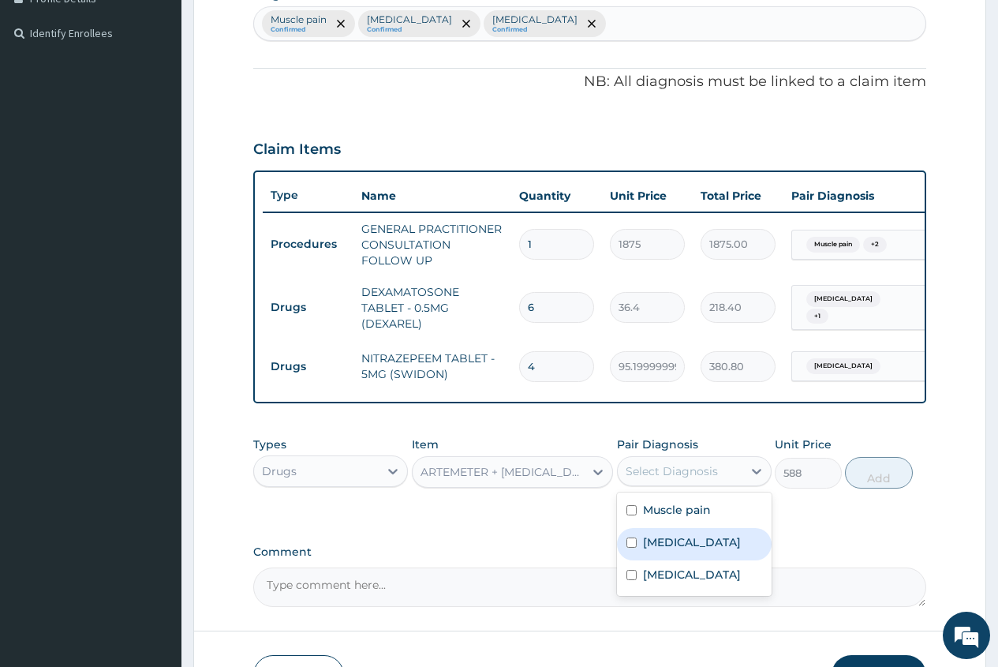
click at [713, 560] on div "[MEDICAL_DATA]" at bounding box center [694, 544] width 155 height 32
checkbox input "true"
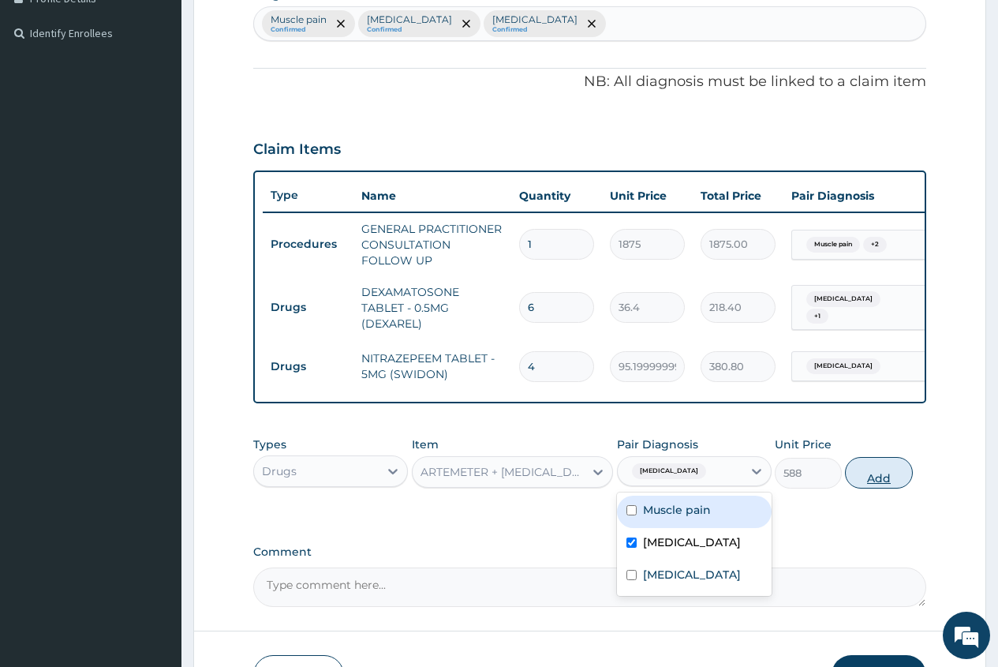
click at [883, 484] on button "Add" at bounding box center [878, 473] width 67 height 32
type input "0"
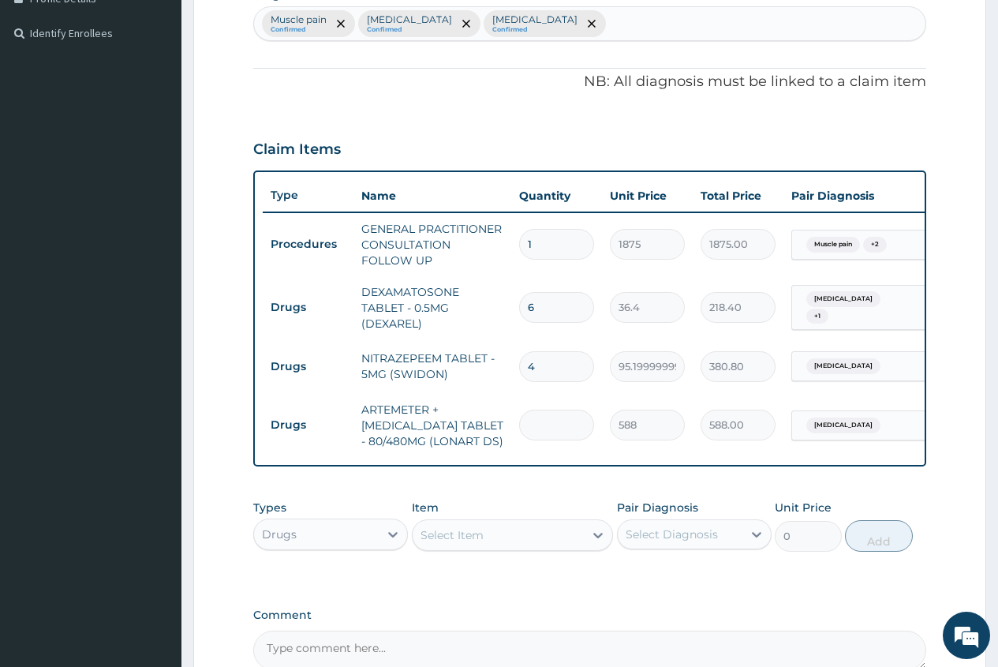
type input "0.00"
type input "5"
type input "2940.00"
type input "0.00"
type input "6"
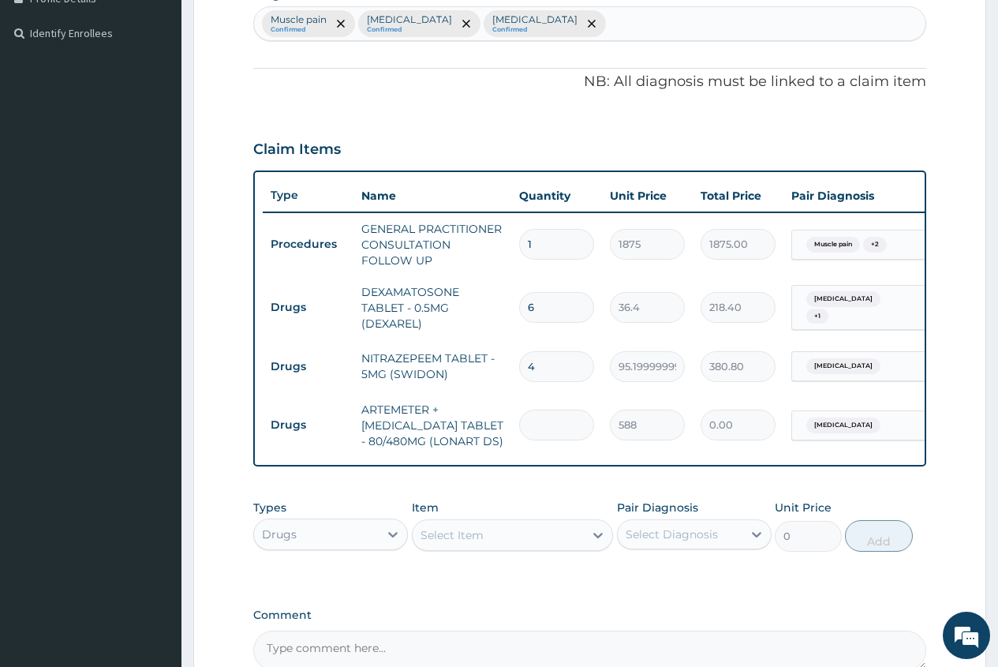
type input "3528.00"
type input "6"
click at [423, 543] on div "Select Item" at bounding box center [452, 535] width 63 height 16
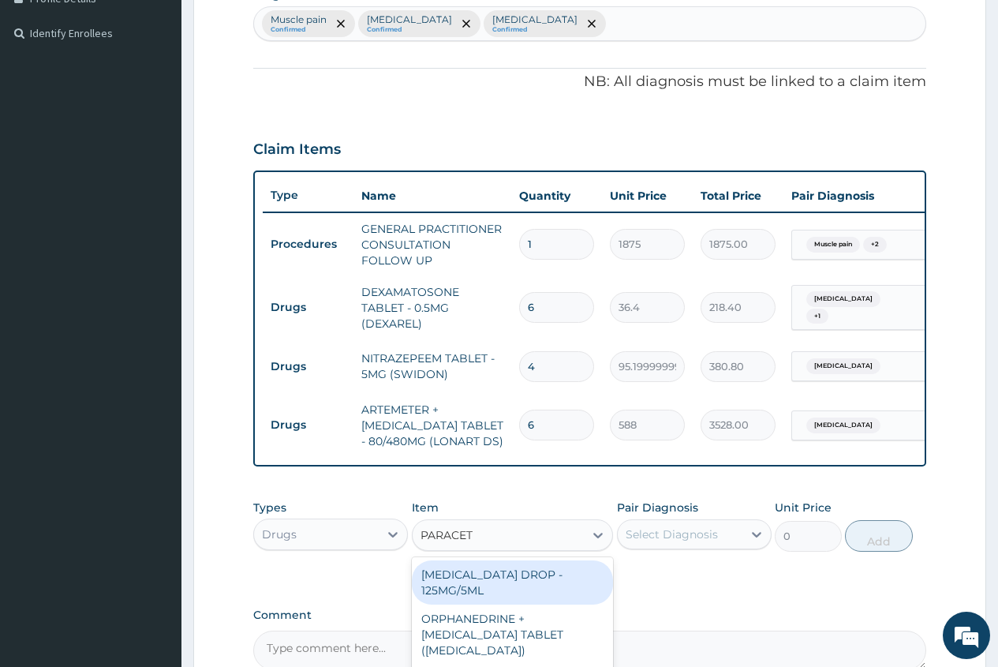
type input "PARACETA"
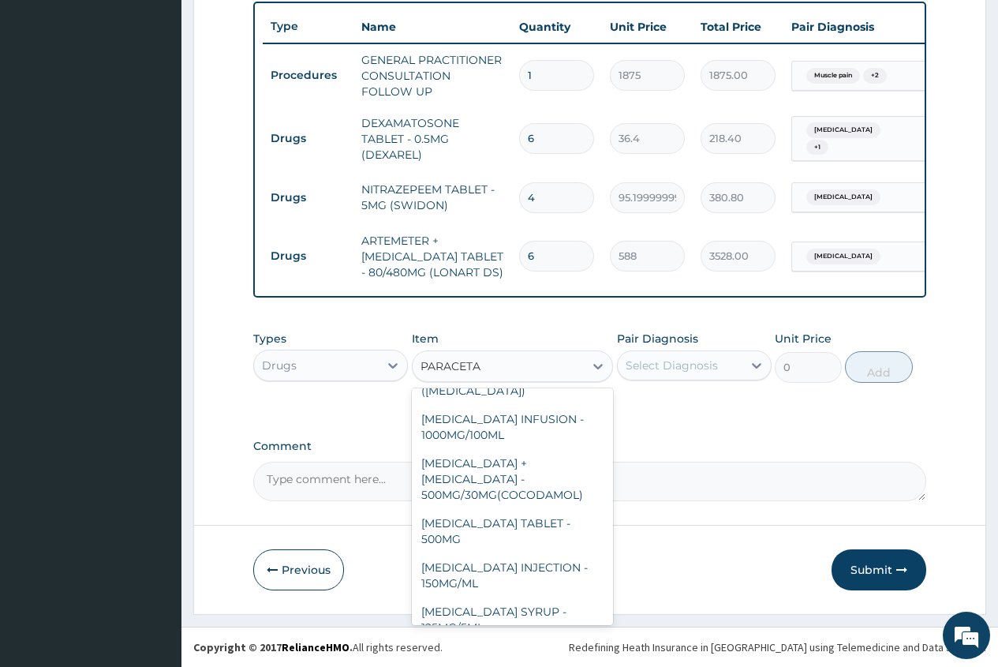
scroll to position [158, 0]
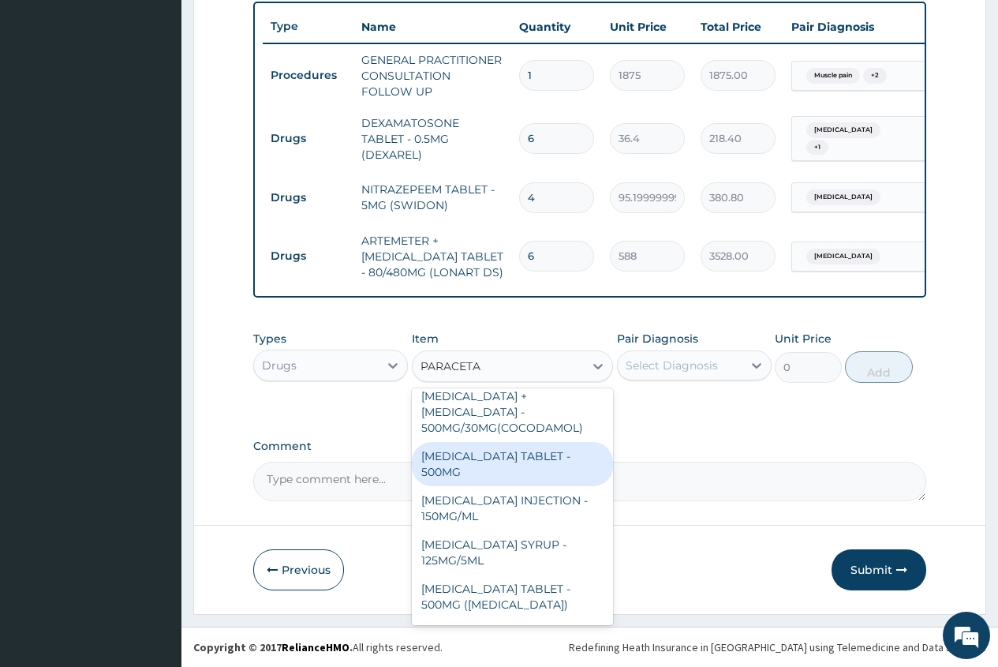
click at [515, 442] on div "[MEDICAL_DATA] TABLET - 500MG" at bounding box center [513, 464] width 202 height 44
type input "33.599999999999994"
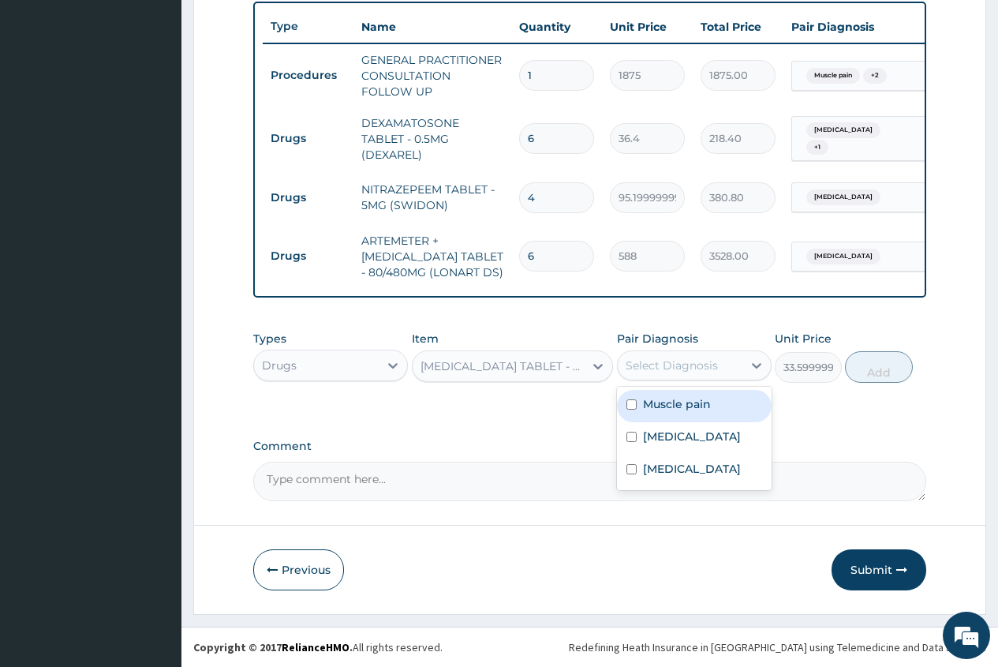
click at [705, 368] on div "Select Diagnosis" at bounding box center [672, 365] width 92 height 16
click at [680, 439] on label "[MEDICAL_DATA]" at bounding box center [692, 436] width 98 height 16
checkbox input "true"
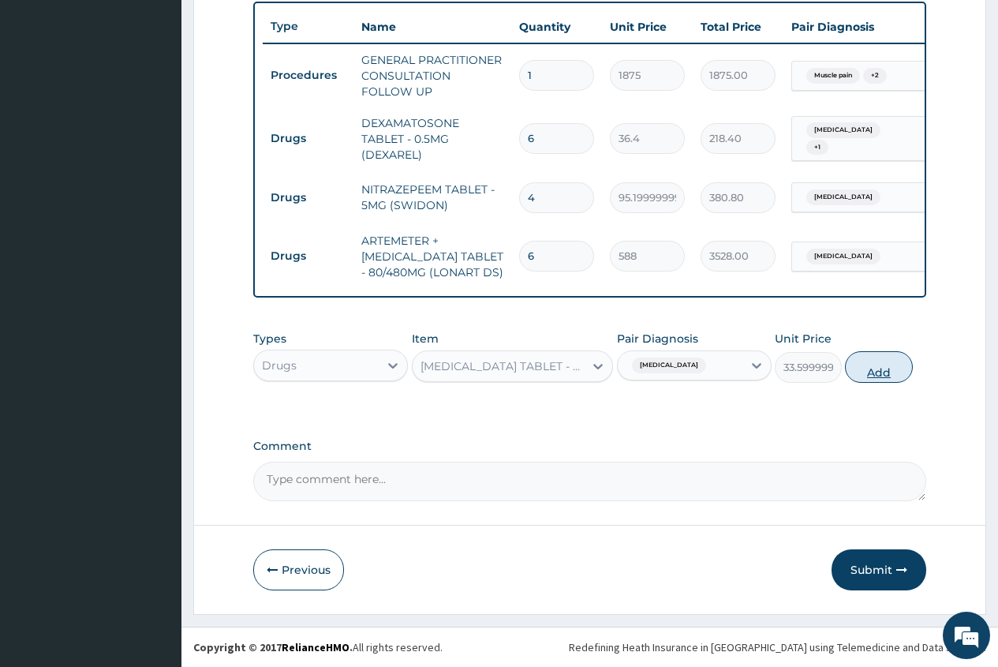
click at [877, 371] on button "Add" at bounding box center [878, 367] width 67 height 32
type input "0"
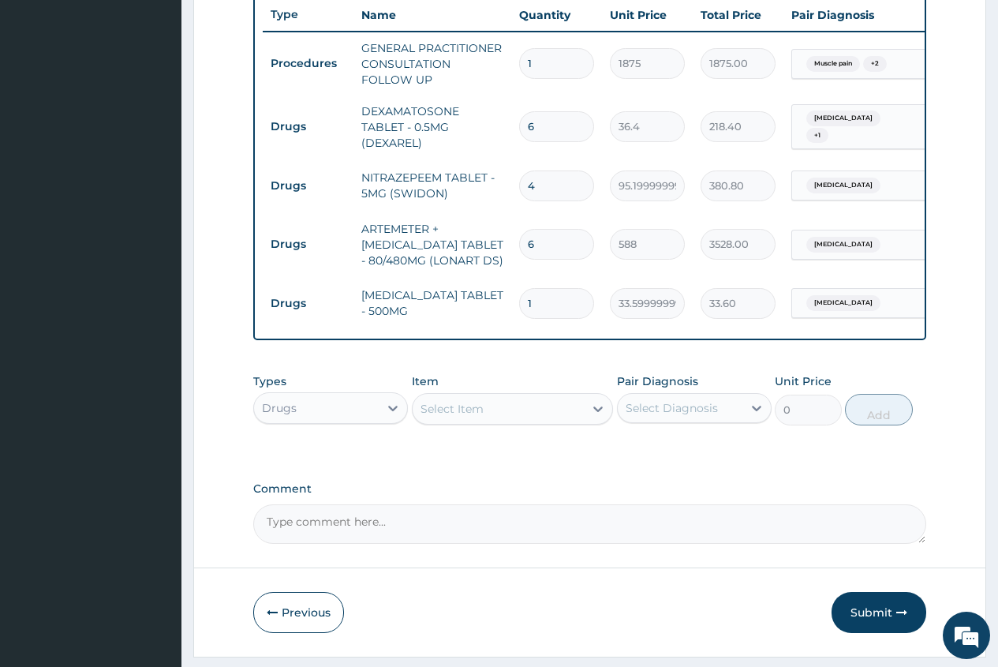
type input "18"
type input "604.80"
type input "18"
click at [879, 623] on button "Submit" at bounding box center [879, 612] width 95 height 41
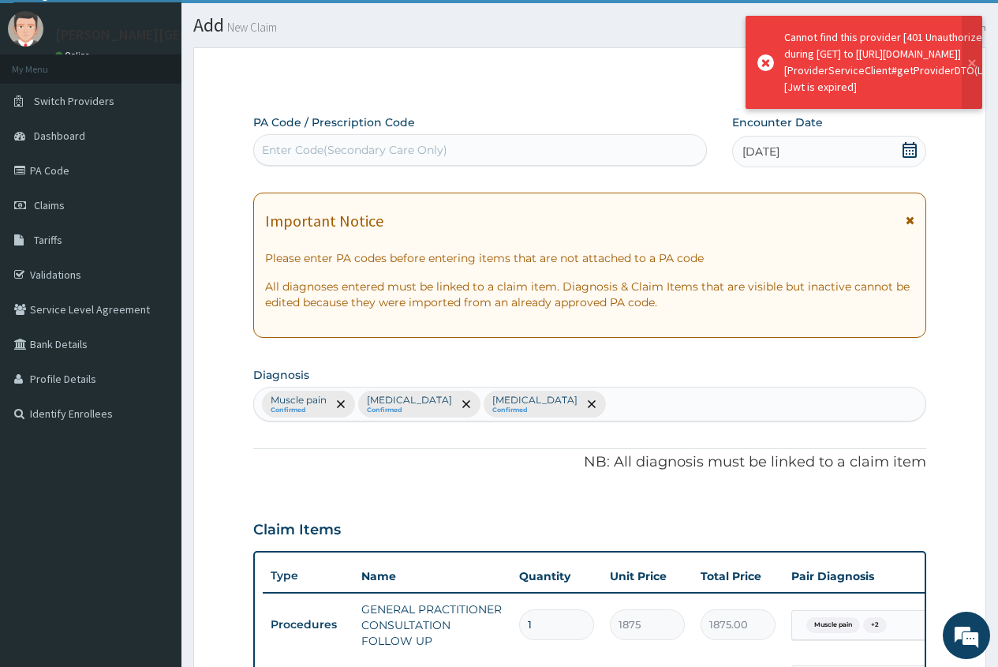
scroll to position [597, 0]
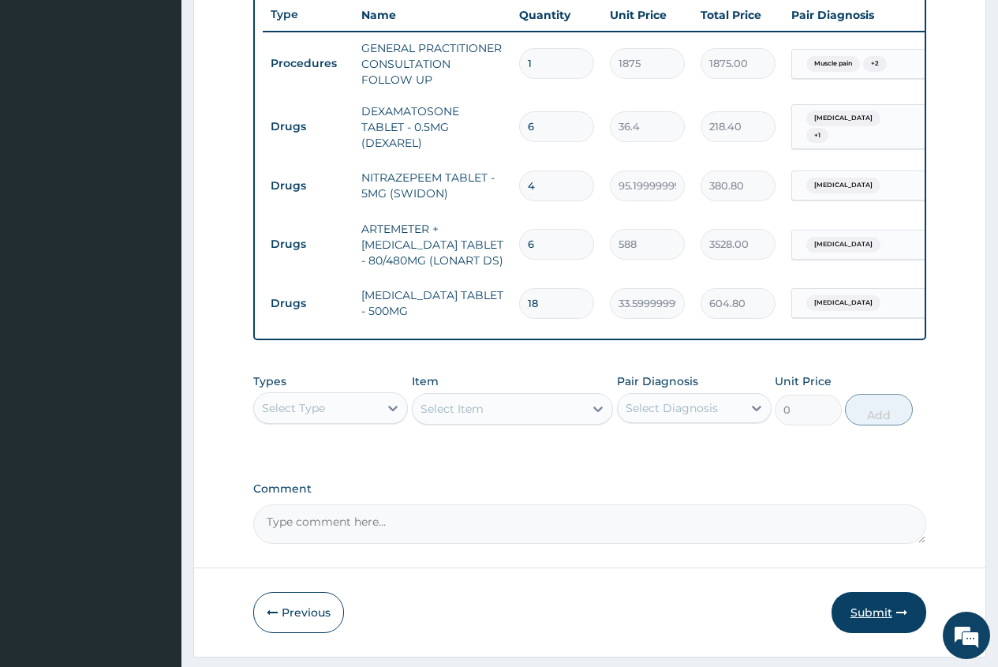
click at [878, 623] on button "Submit" at bounding box center [879, 612] width 95 height 41
click at [876, 627] on button "Submit" at bounding box center [879, 612] width 95 height 41
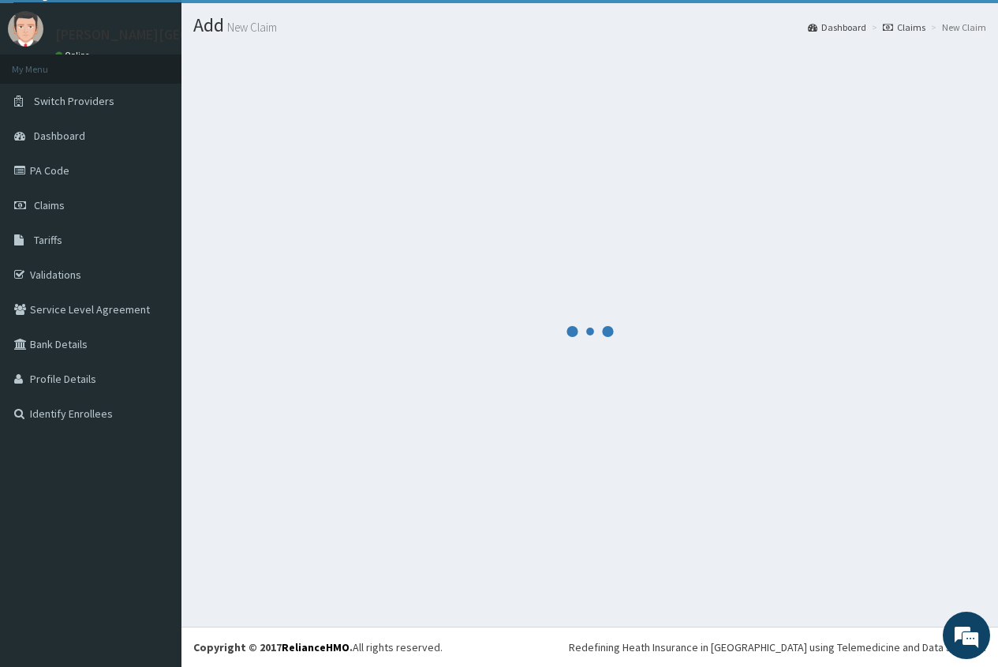
scroll to position [36, 0]
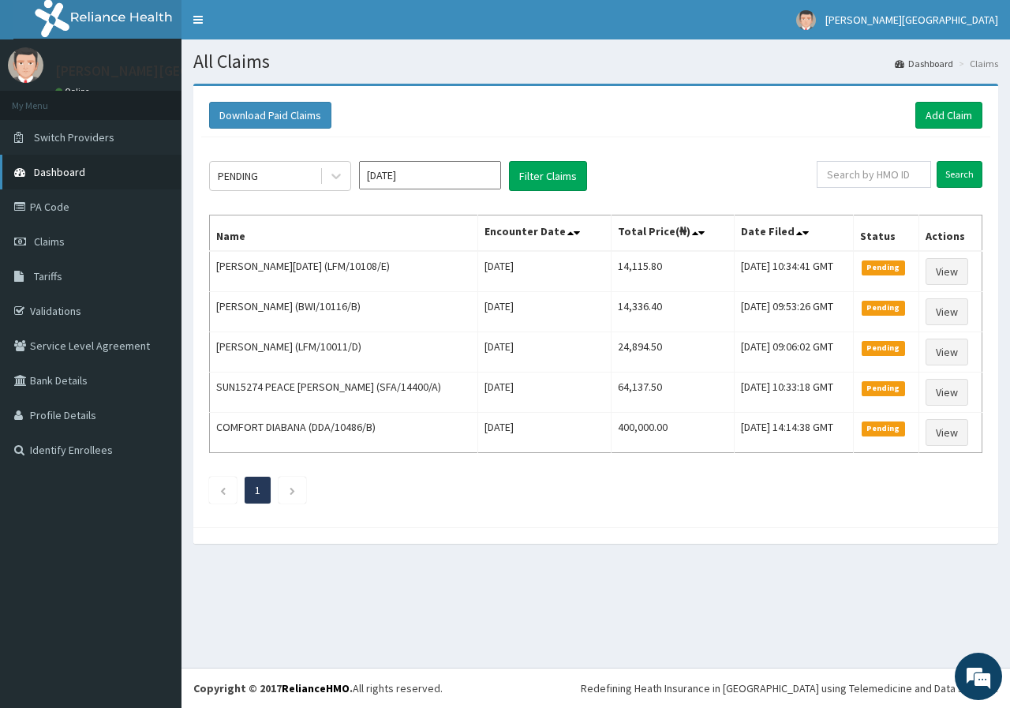
click at [77, 169] on span "Dashboard" at bounding box center [59, 172] width 51 height 14
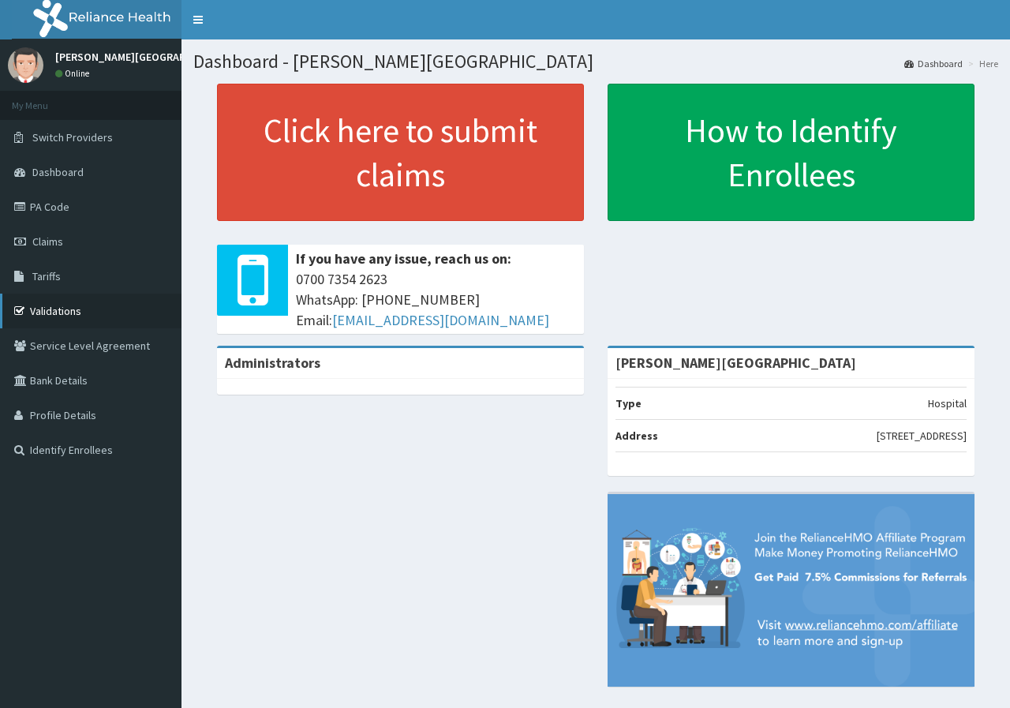
click at [97, 303] on link "Validations" at bounding box center [90, 311] width 181 height 35
click at [100, 238] on link "Claims" at bounding box center [90, 241] width 181 height 35
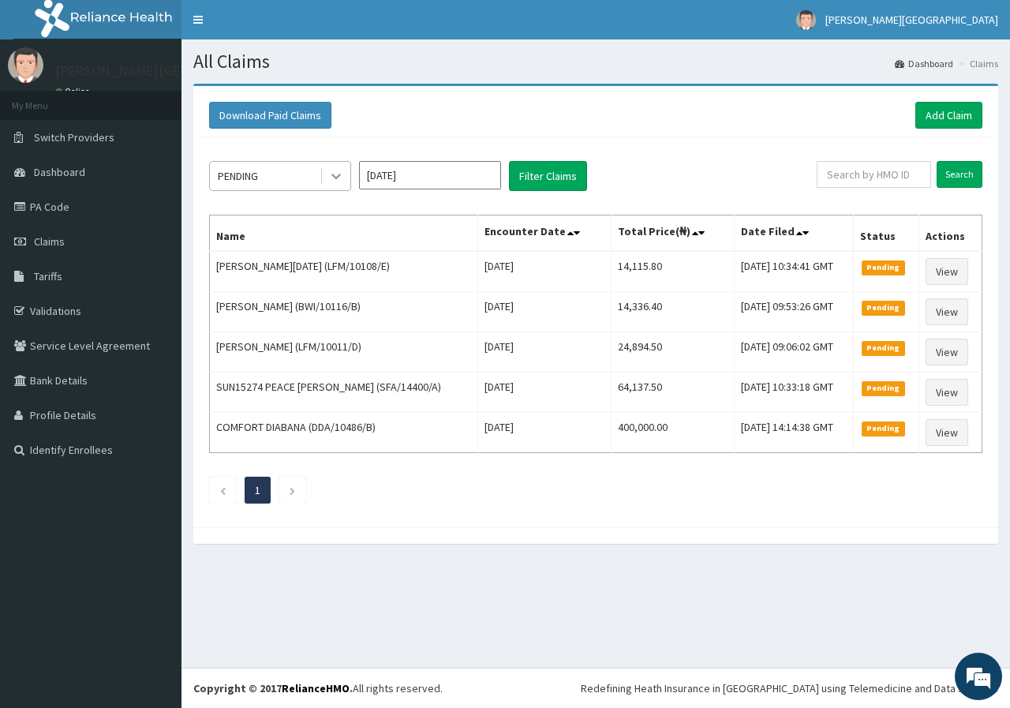
click at [342, 179] on icon at bounding box center [336, 176] width 16 height 16
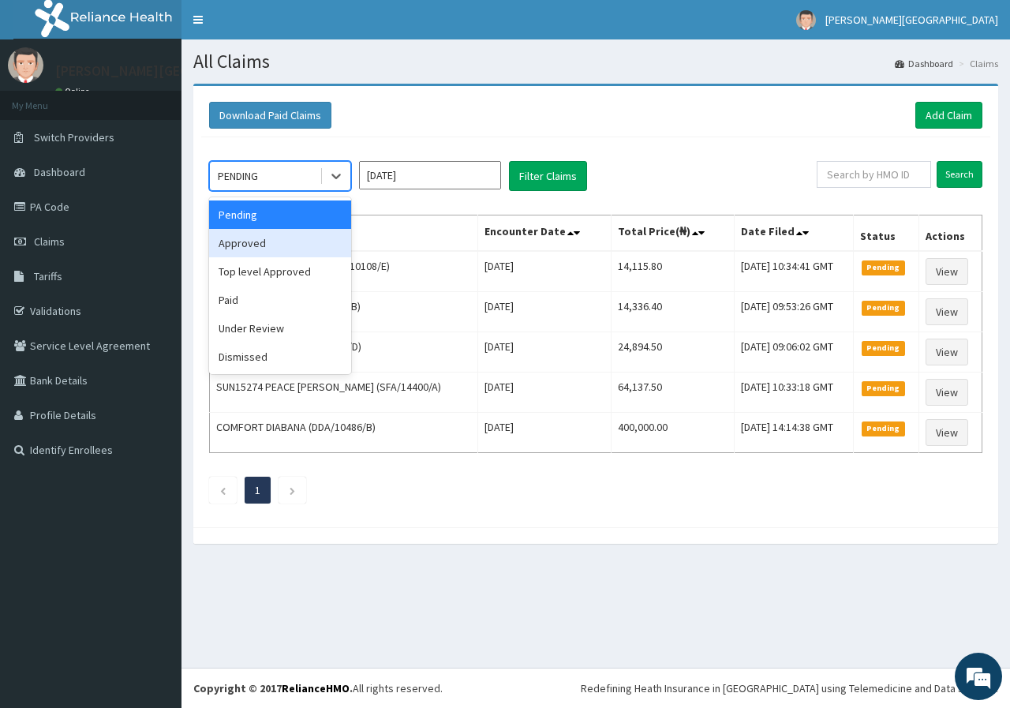
click at [275, 242] on div "Approved" at bounding box center [280, 243] width 142 height 28
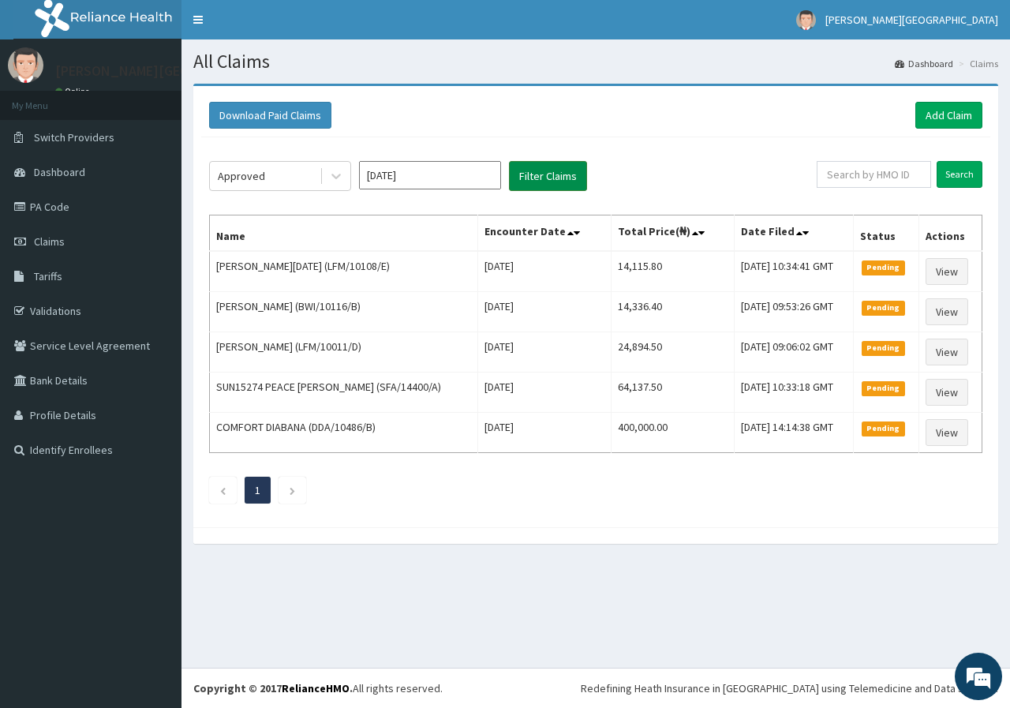
click at [526, 171] on button "Filter Claims" at bounding box center [548, 176] width 78 height 30
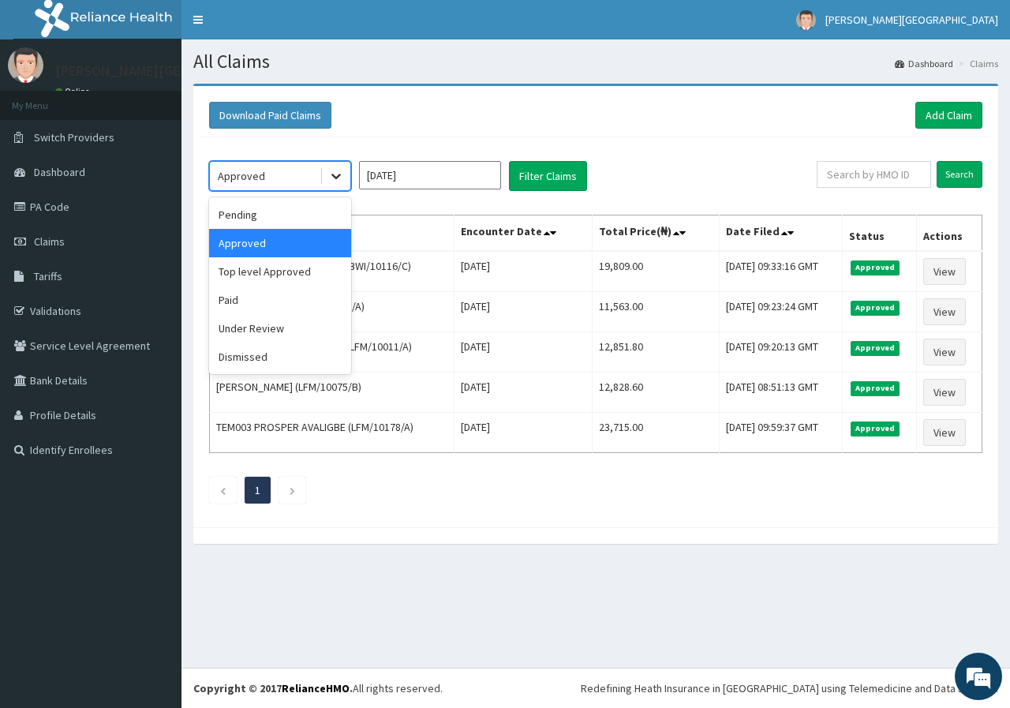
click at [337, 185] on div at bounding box center [336, 176] width 28 height 28
click at [278, 253] on div "Approved" at bounding box center [280, 243] width 142 height 28
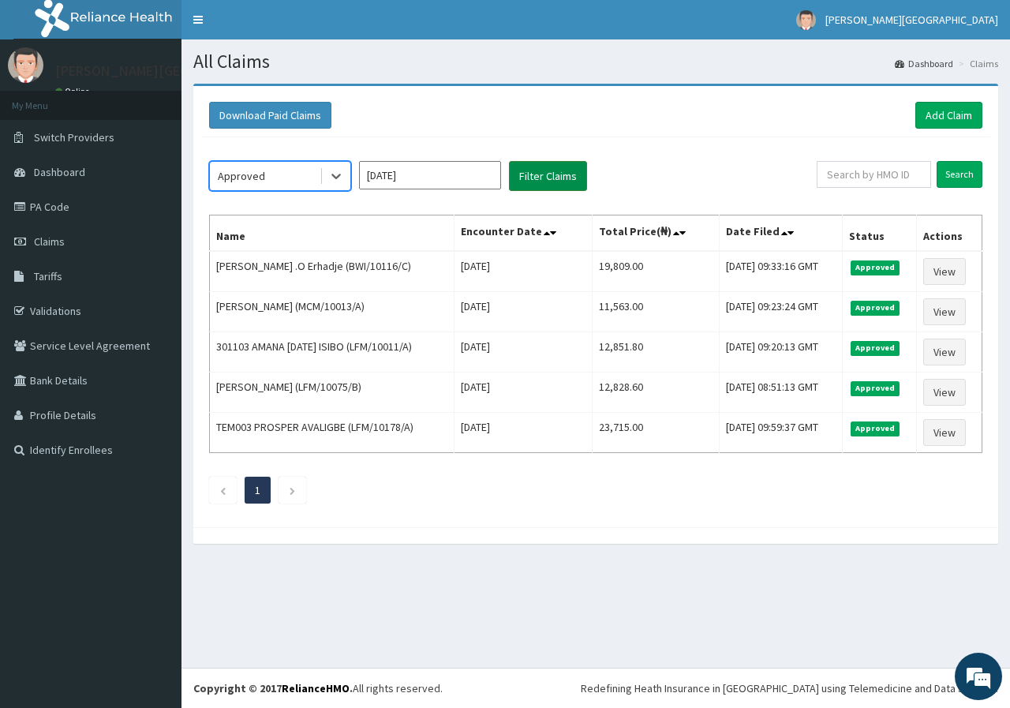
click at [541, 170] on button "Filter Claims" at bounding box center [548, 176] width 78 height 30
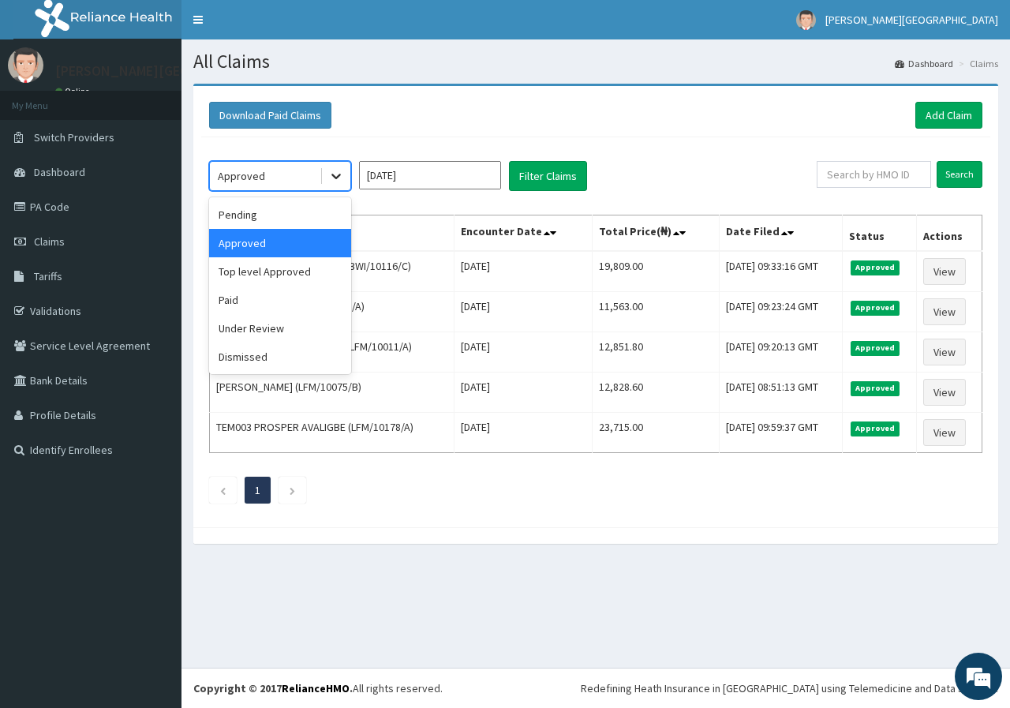
click at [328, 174] on icon at bounding box center [336, 176] width 16 height 16
click at [287, 318] on div "Under Review" at bounding box center [280, 328] width 142 height 28
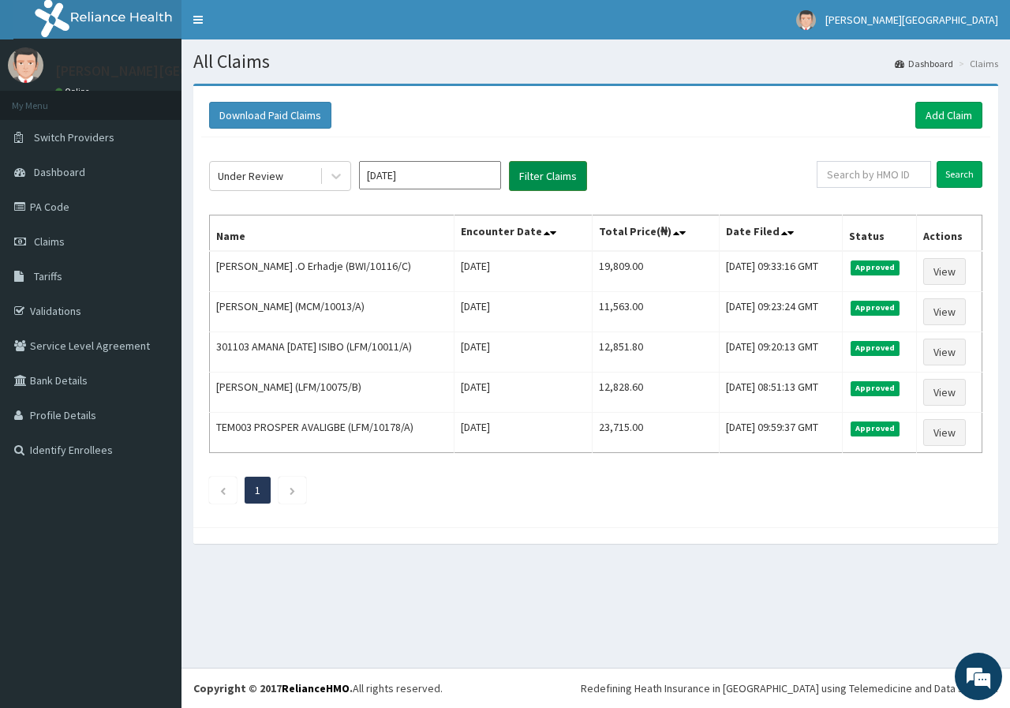
click at [545, 172] on button "Filter Claims" at bounding box center [548, 176] width 78 height 30
click at [324, 173] on div at bounding box center [336, 176] width 28 height 28
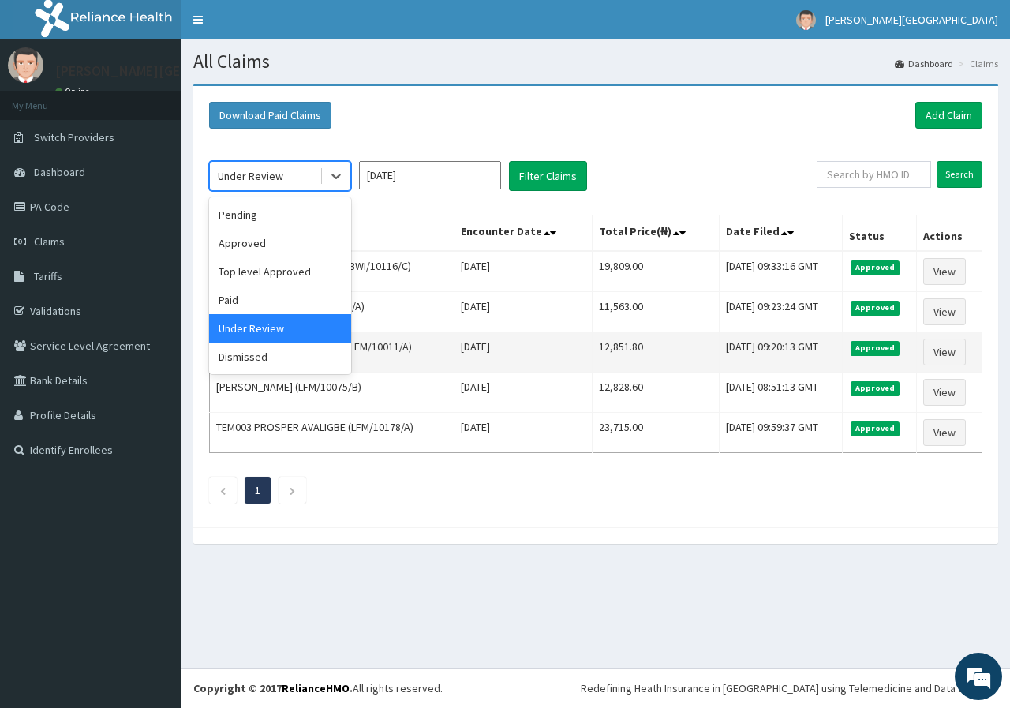
click at [242, 332] on div "Under Review" at bounding box center [280, 328] width 142 height 28
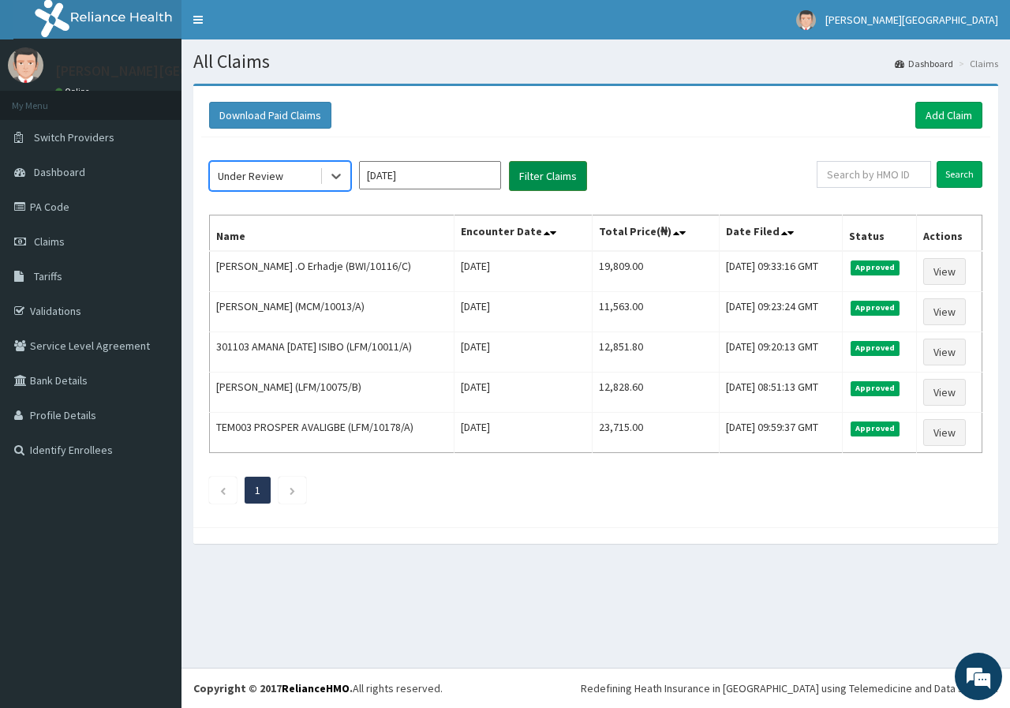
click at [555, 173] on button "Filter Claims" at bounding box center [548, 176] width 78 height 30
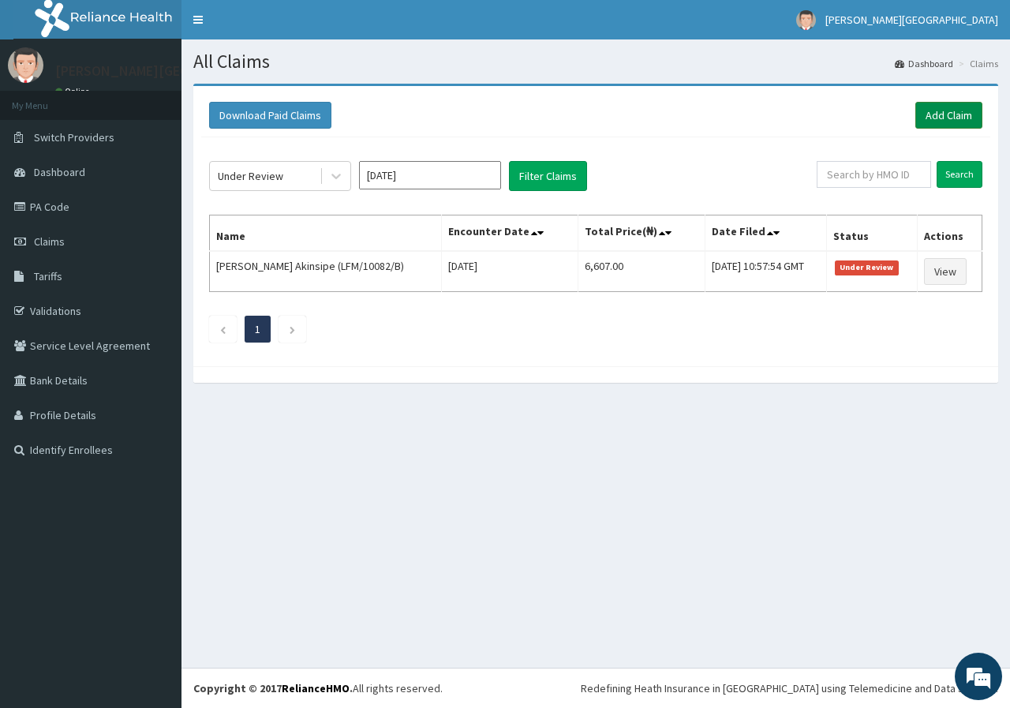
click at [935, 116] on link "Add Claim" at bounding box center [948, 115] width 67 height 27
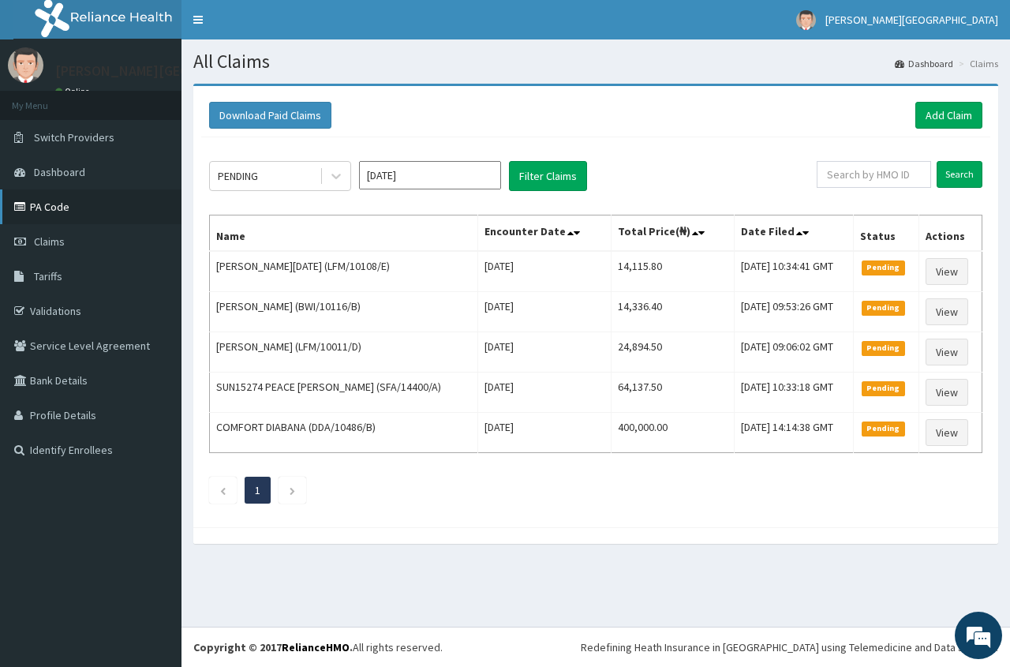
click at [42, 208] on link "PA Code" at bounding box center [90, 206] width 181 height 35
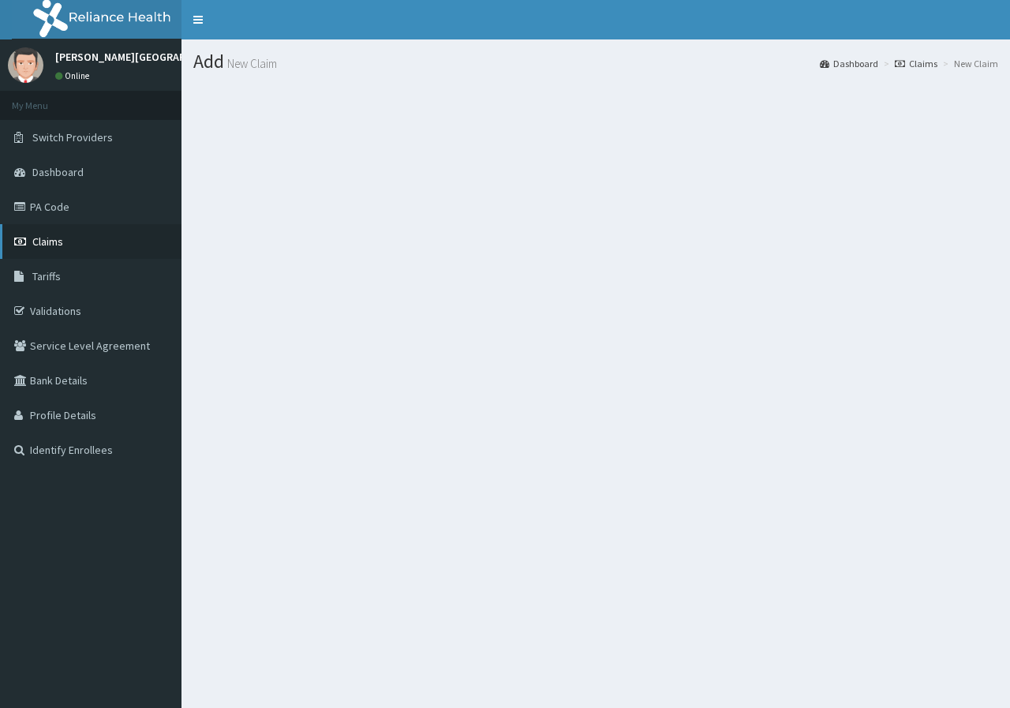
click at [65, 244] on link "Claims" at bounding box center [90, 241] width 181 height 35
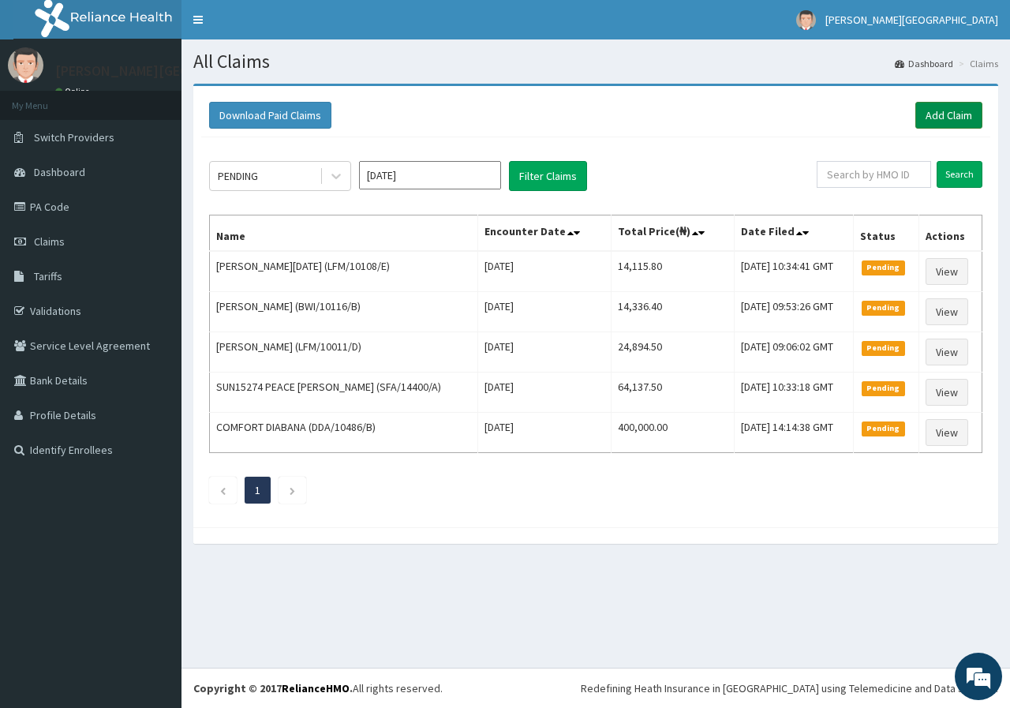
click at [956, 114] on link "Add Claim" at bounding box center [948, 115] width 67 height 27
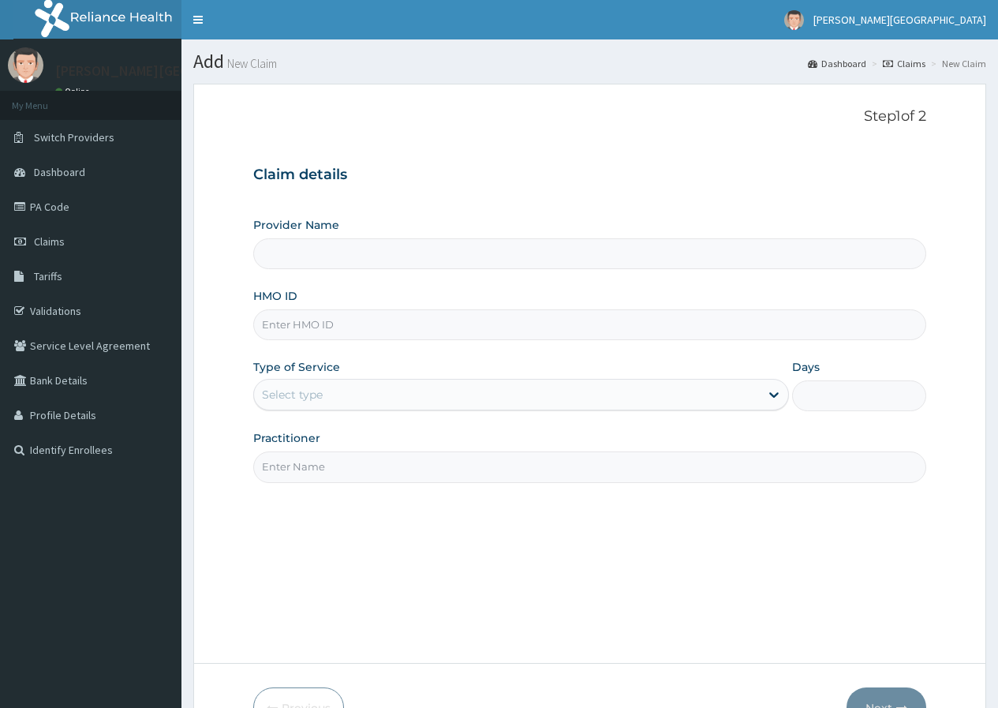
click at [279, 327] on input "HMO ID" at bounding box center [589, 324] width 673 height 31
type input "[PERSON_NAME][GEOGRAPHIC_DATA]"
click at [272, 327] on input "HMO ID" at bounding box center [589, 324] width 673 height 31
paste input "BWI/10116/C"
type input "BWI/10116/C"
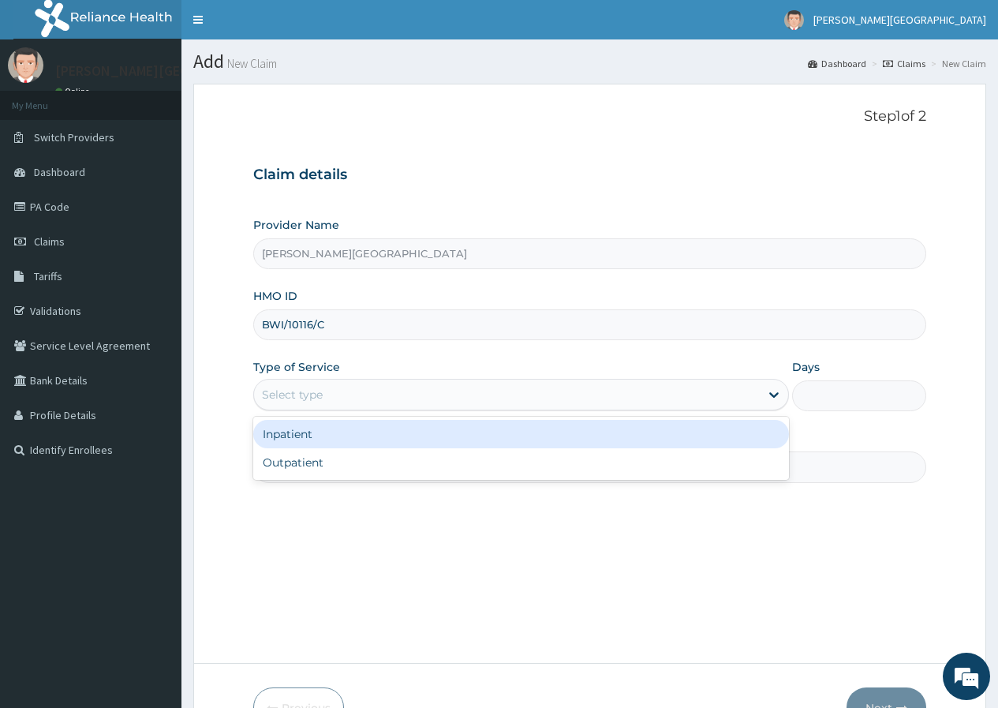
click at [275, 392] on div "Select type" at bounding box center [292, 395] width 61 height 16
click at [310, 434] on div "Inpatient" at bounding box center [521, 434] width 536 height 28
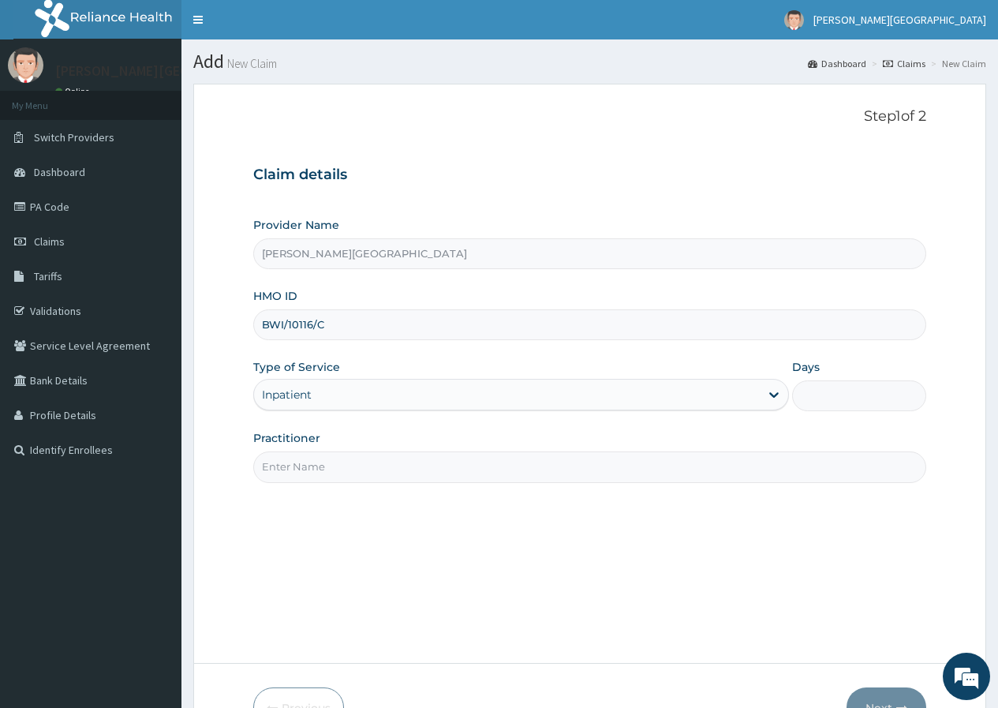
click at [825, 394] on input "Days" at bounding box center [859, 395] width 134 height 31
type input "1"
click at [371, 465] on input "Practitioner" at bounding box center [589, 466] width 673 height 31
type input "DR. EJIRO"
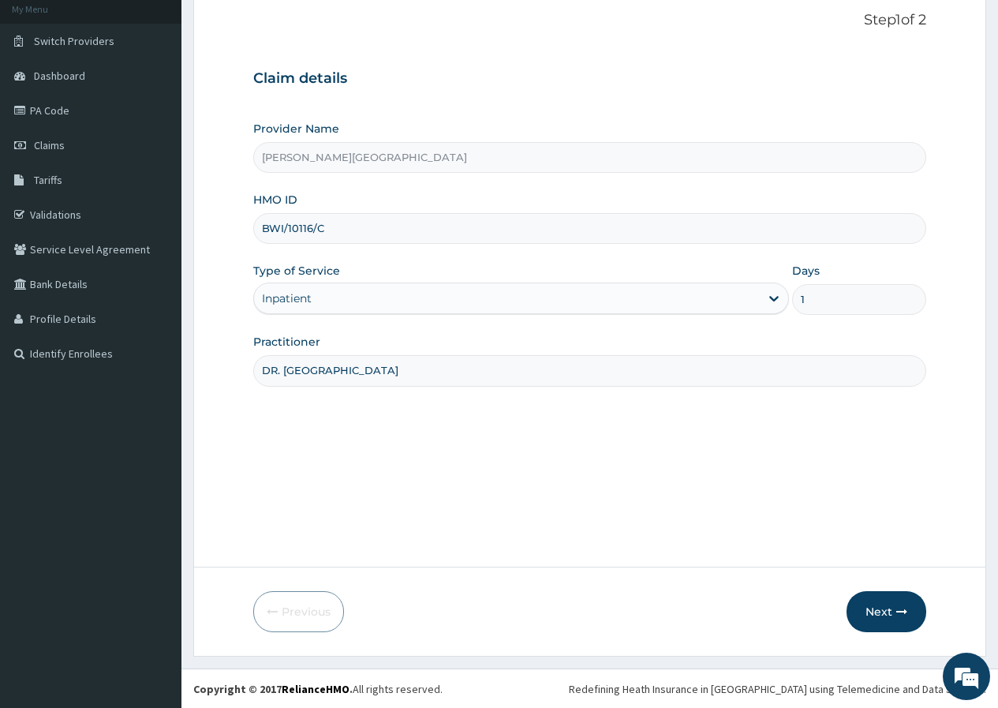
scroll to position [97, 0]
click at [886, 612] on button "Next" at bounding box center [887, 610] width 80 height 41
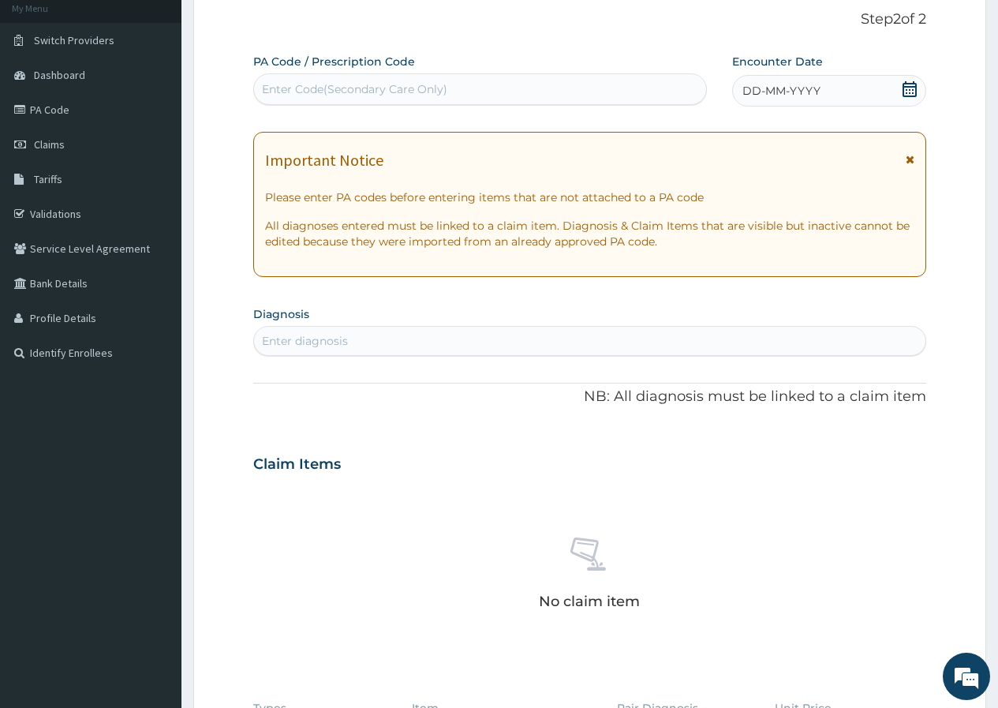
click at [274, 83] on div "Enter Code(Secondary Care Only)" at bounding box center [354, 89] width 185 height 16
paste input "PA/62A331"
type input "PA/62A331"
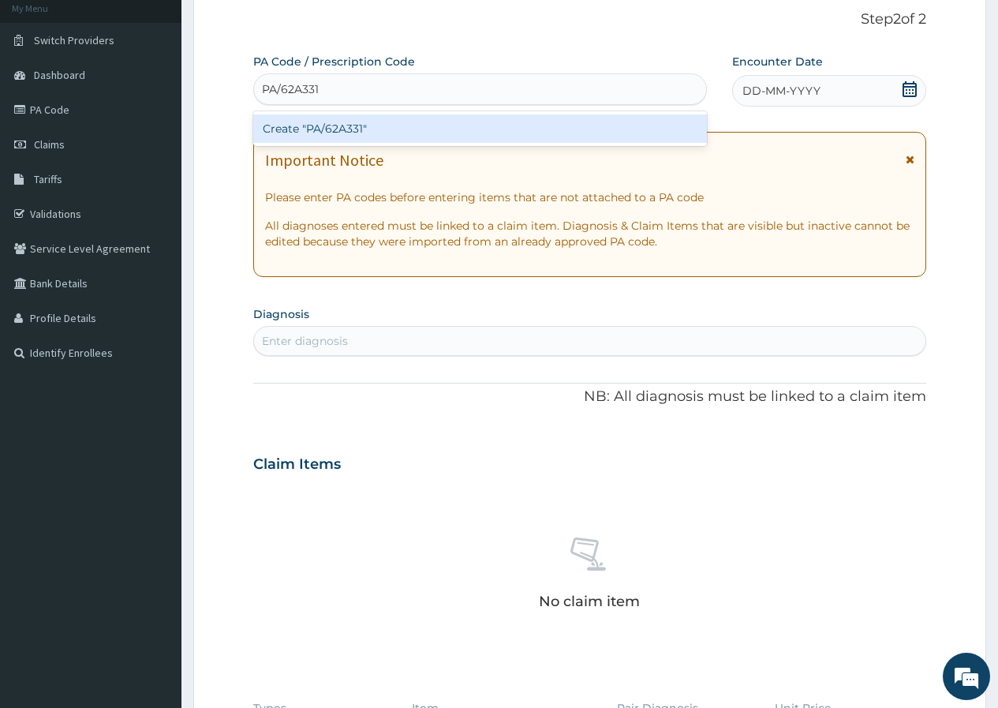
click at [381, 125] on div "Create "PA/62A331"" at bounding box center [479, 128] width 453 height 28
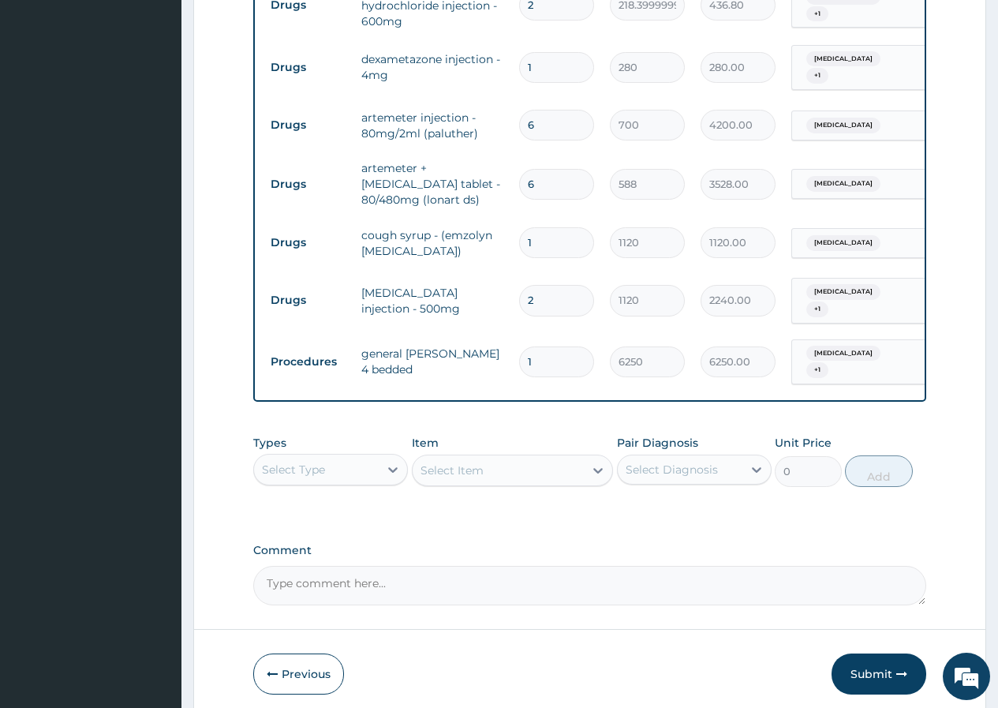
scroll to position [1152, 0]
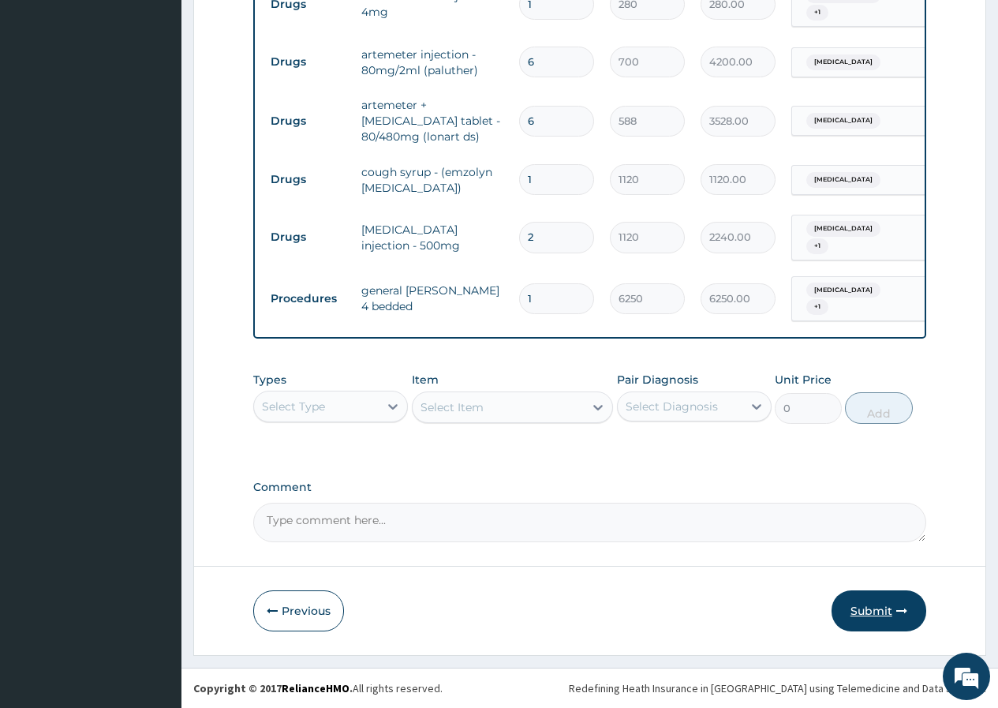
click at [878, 618] on button "Submit" at bounding box center [879, 610] width 95 height 41
